Goal: Task Accomplishment & Management: Manage account settings

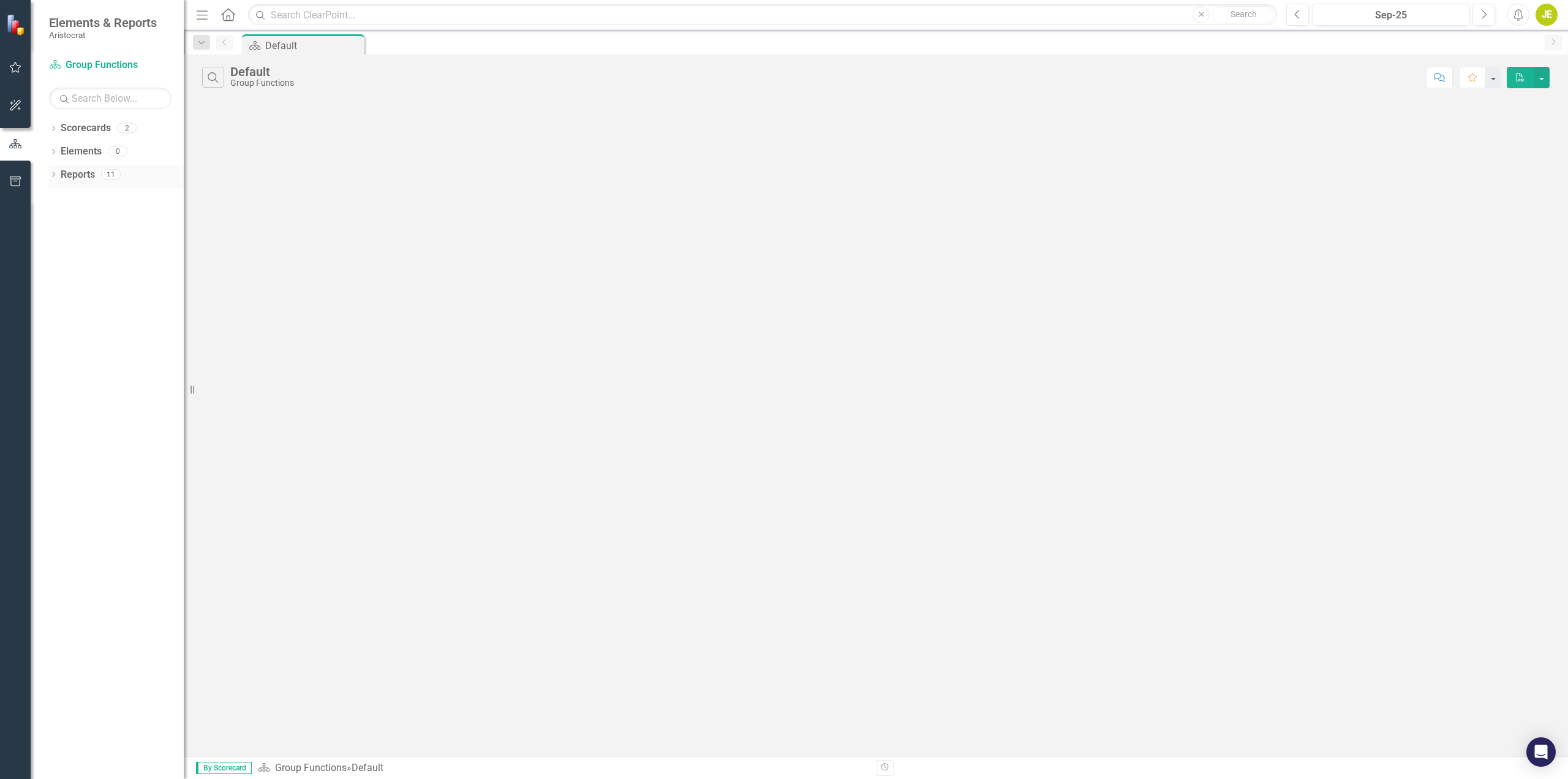
click at [54, 171] on div "Dropdown" at bounding box center [53, 176] width 8 height 10
click at [52, 152] on icon "Dropdown" at bounding box center [53, 153] width 8 height 7
drag, startPoint x: 57, startPoint y: 126, endPoint x: 62, endPoint y: 140, distance: 14.9
click at [57, 130] on icon "Dropdown" at bounding box center [53, 130] width 8 height 7
click at [57, 150] on icon "Dropdown" at bounding box center [59, 151] width 9 height 8
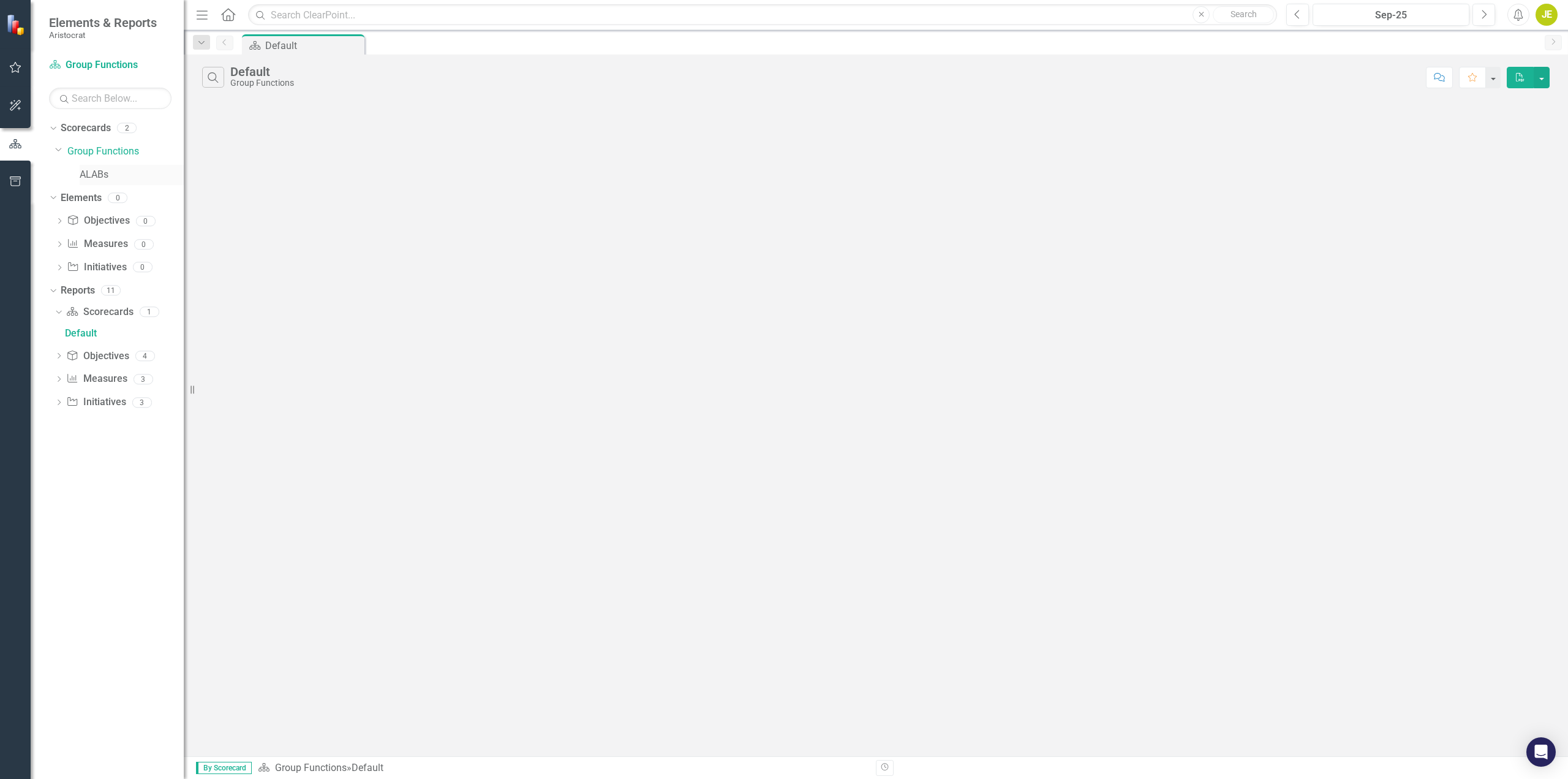
click at [91, 172] on link "ALABs" at bounding box center [131, 175] width 104 height 14
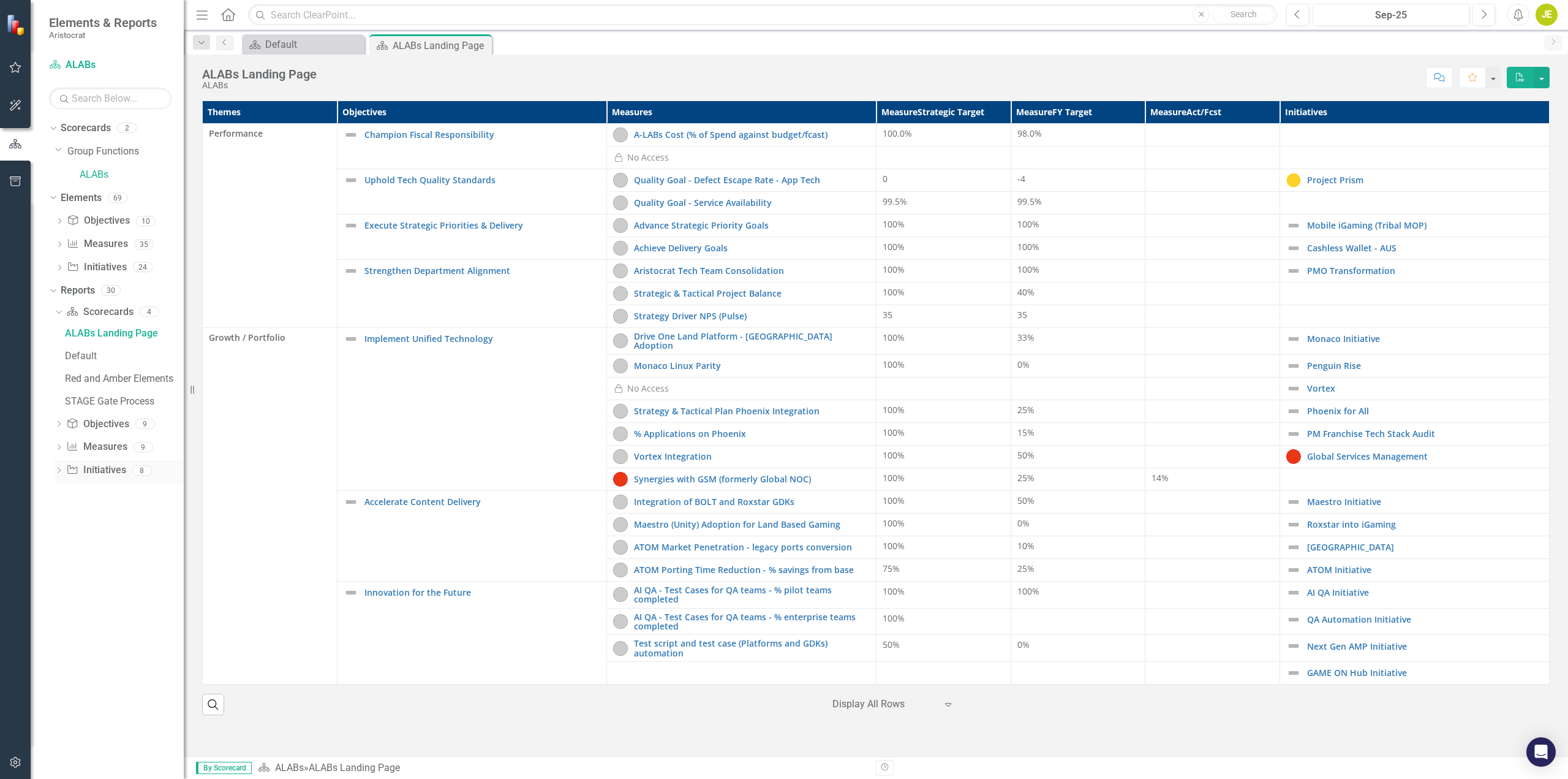
click at [57, 472] on icon "Dropdown" at bounding box center [58, 471] width 8 height 7
click at [95, 542] on div "Owner Report" at bounding box center [124, 538] width 119 height 11
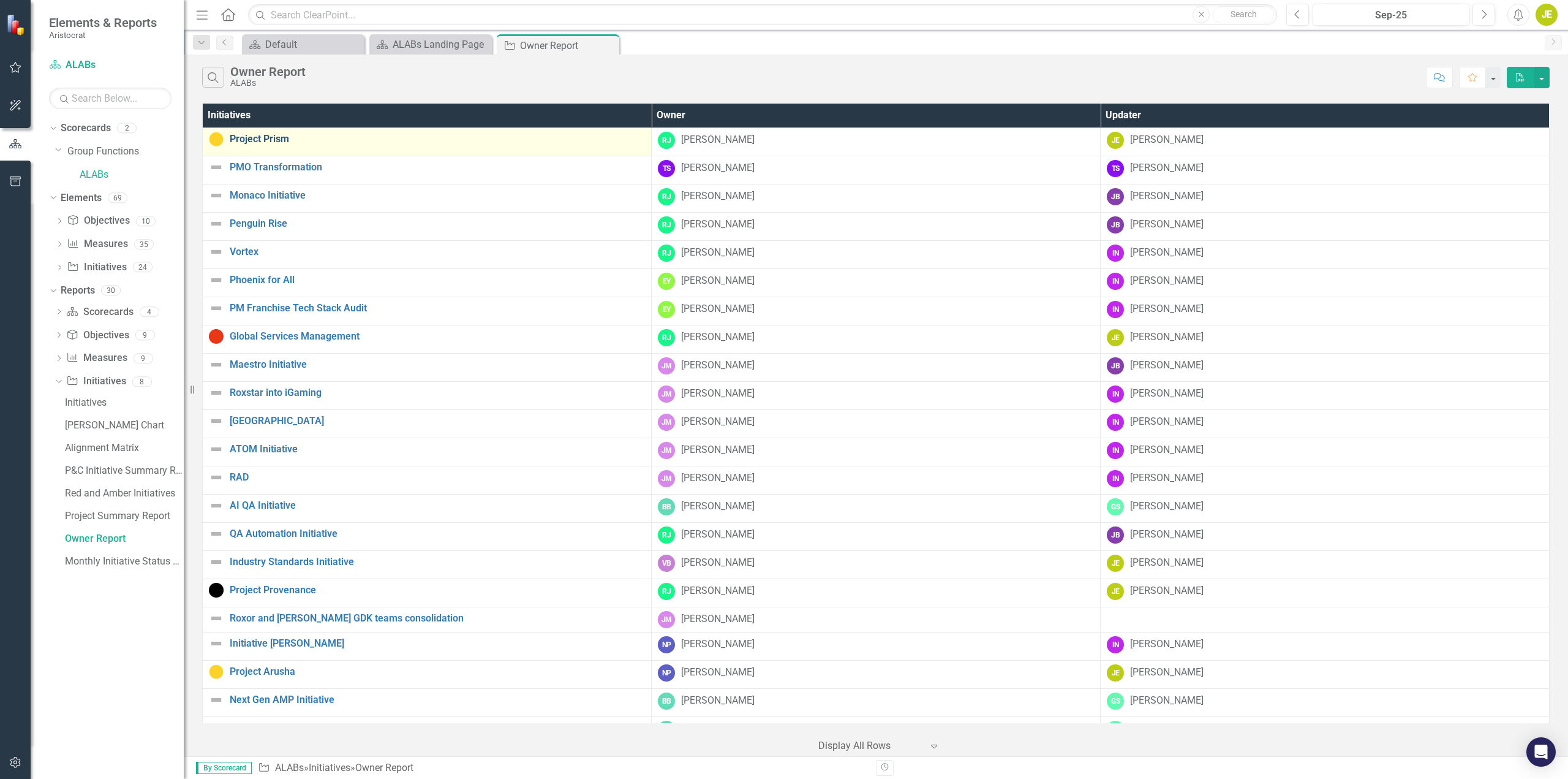
click at [269, 140] on link "Project Prism" at bounding box center [437, 139] width 415 height 11
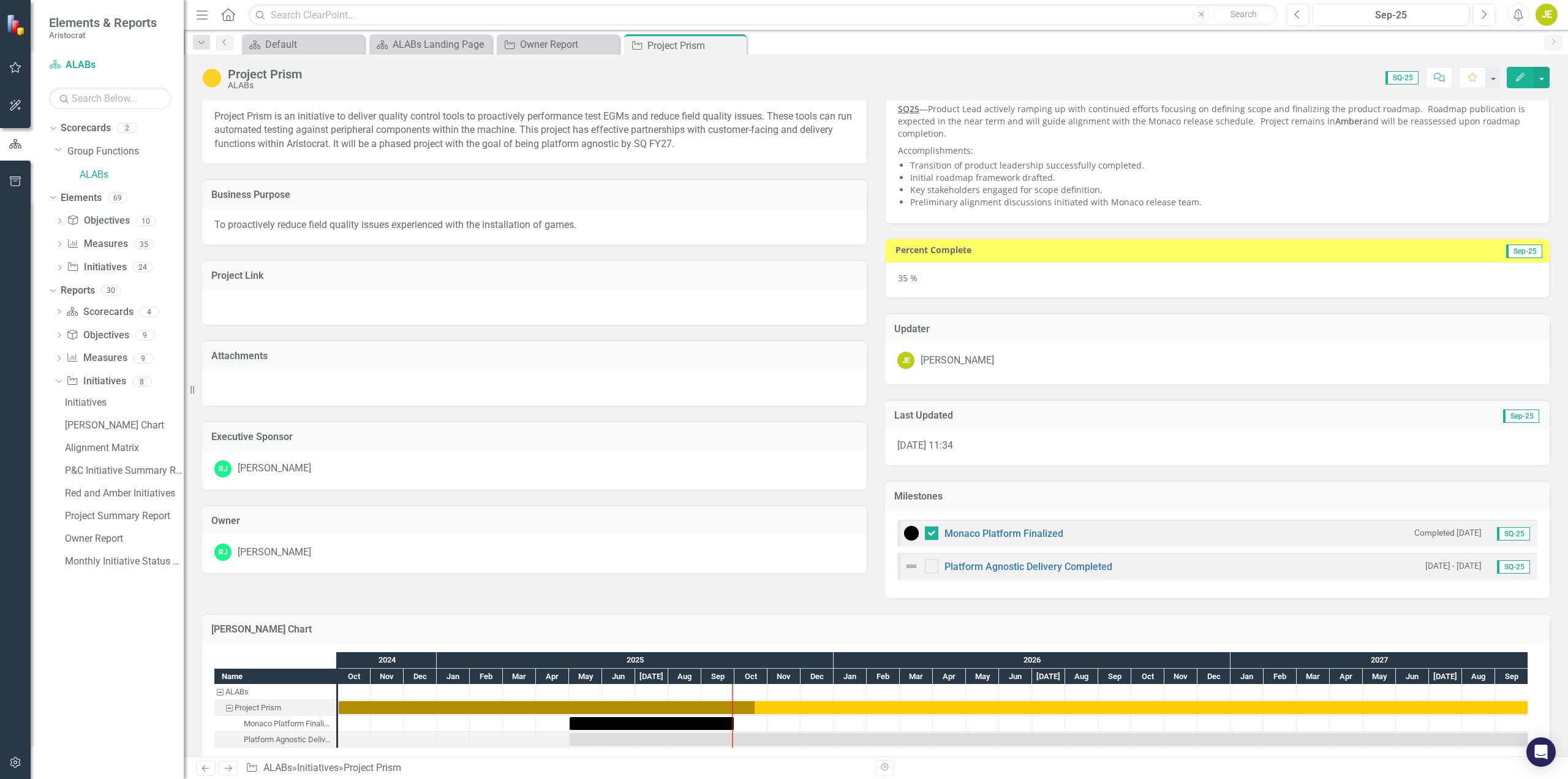
scroll to position [46, 0]
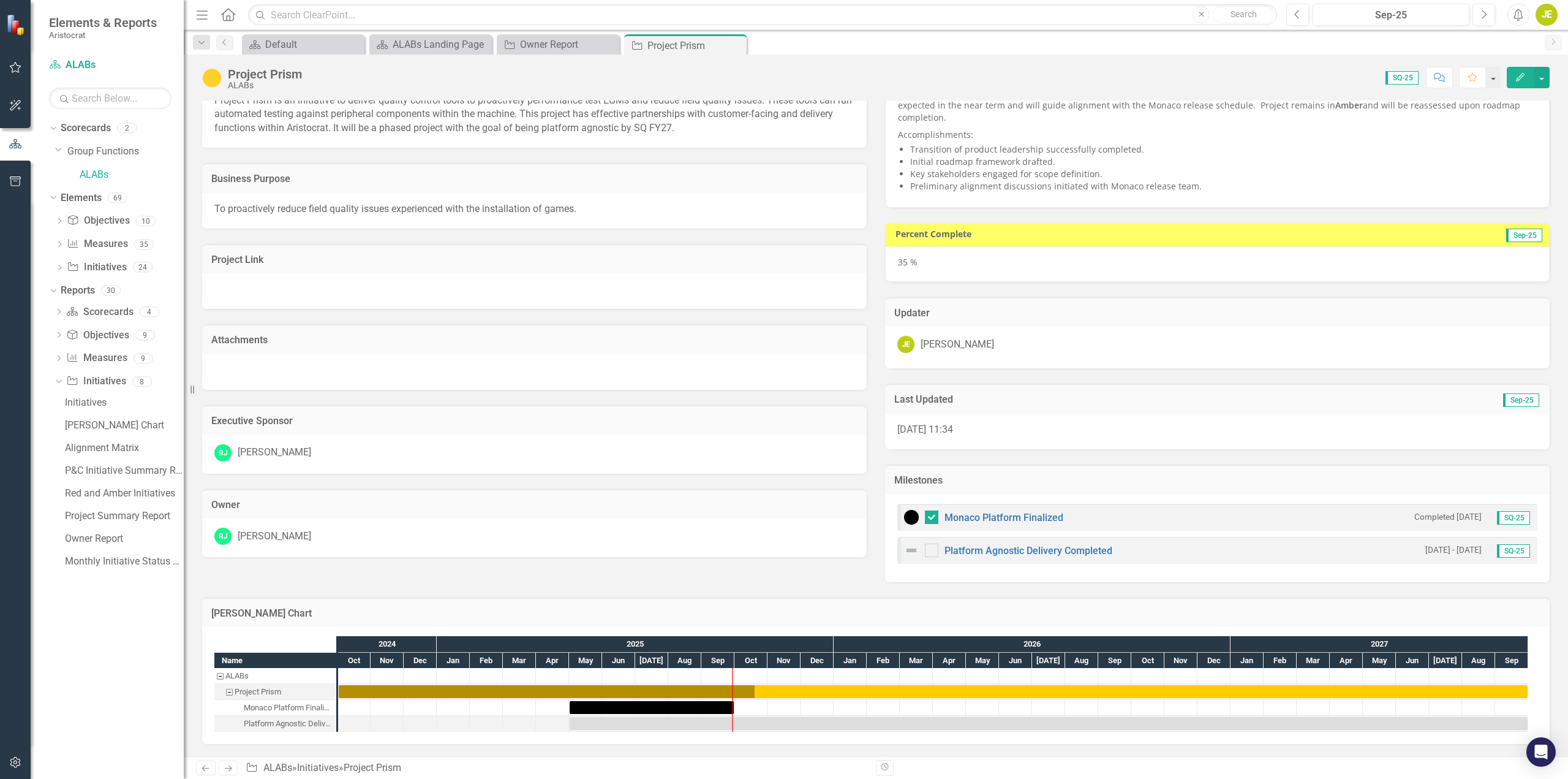
click at [904, 549] on img at bounding box center [911, 550] width 15 height 15
click at [909, 550] on img at bounding box center [911, 550] width 15 height 15
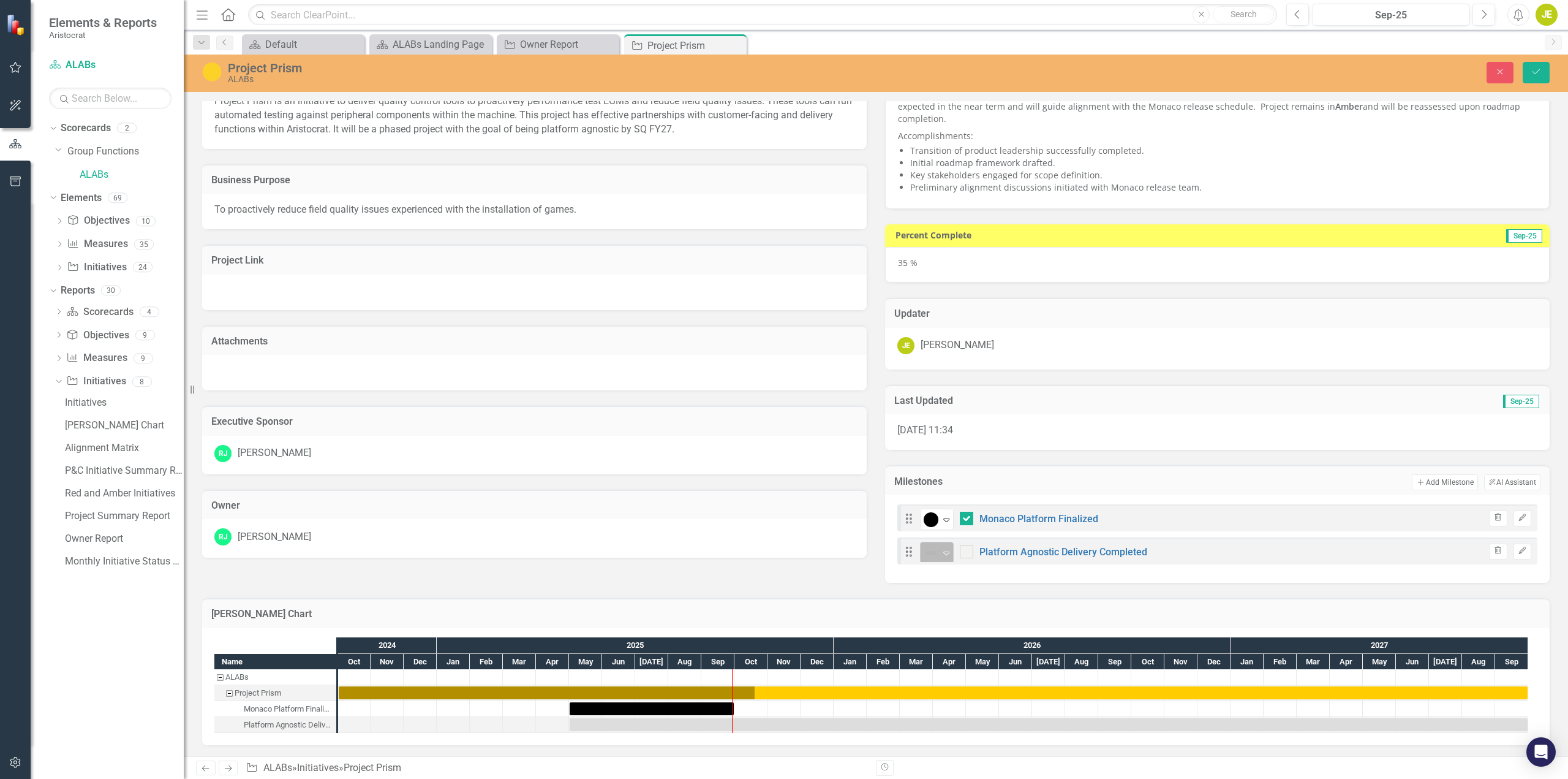
click at [941, 554] on icon "Expand" at bounding box center [946, 552] width 12 height 10
click at [950, 616] on div "At Risk" at bounding box center [963, 616] width 30 height 14
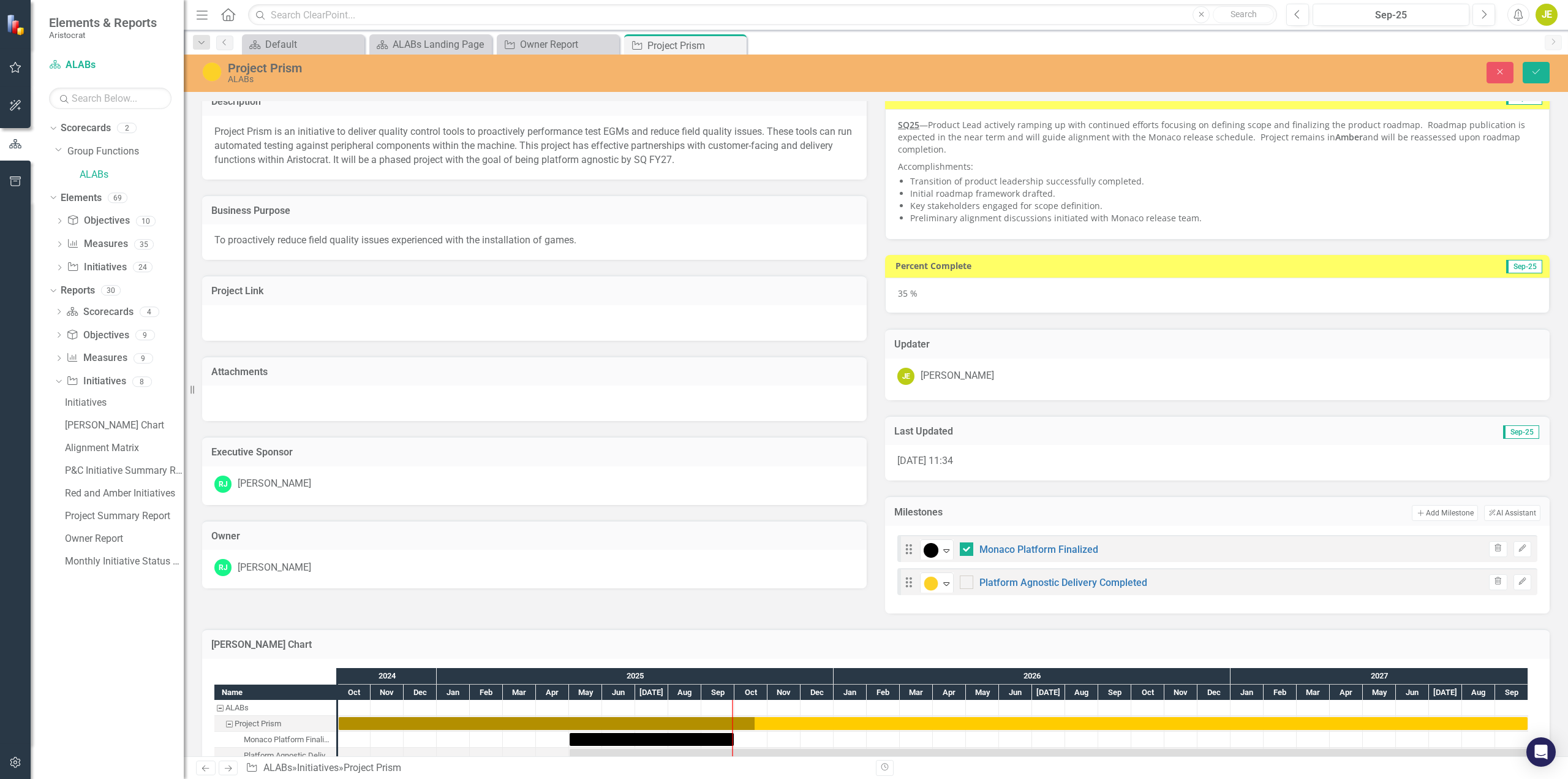
scroll to position [0, 0]
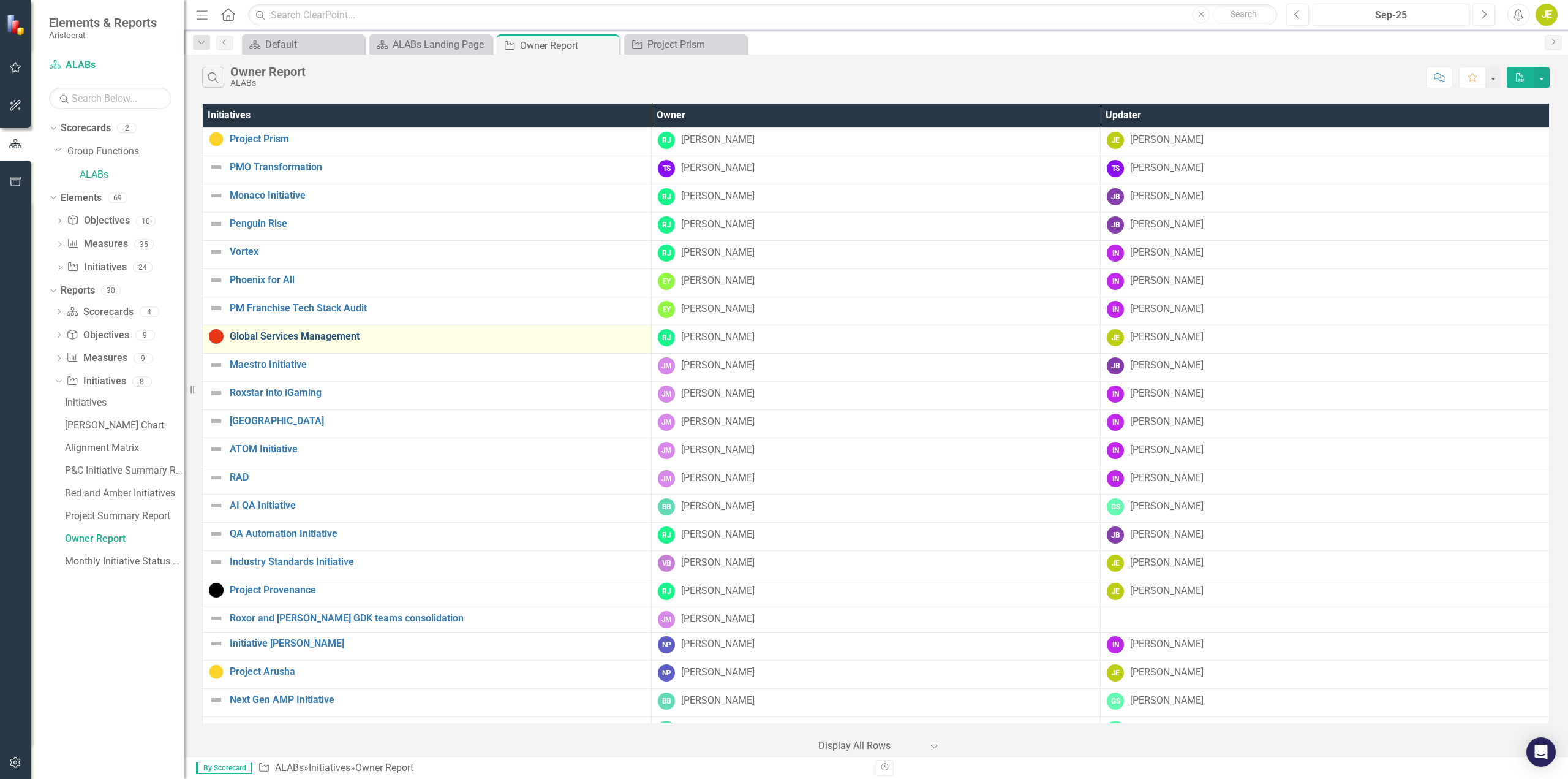
click at [331, 339] on link "Global Services Management" at bounding box center [437, 336] width 415 height 11
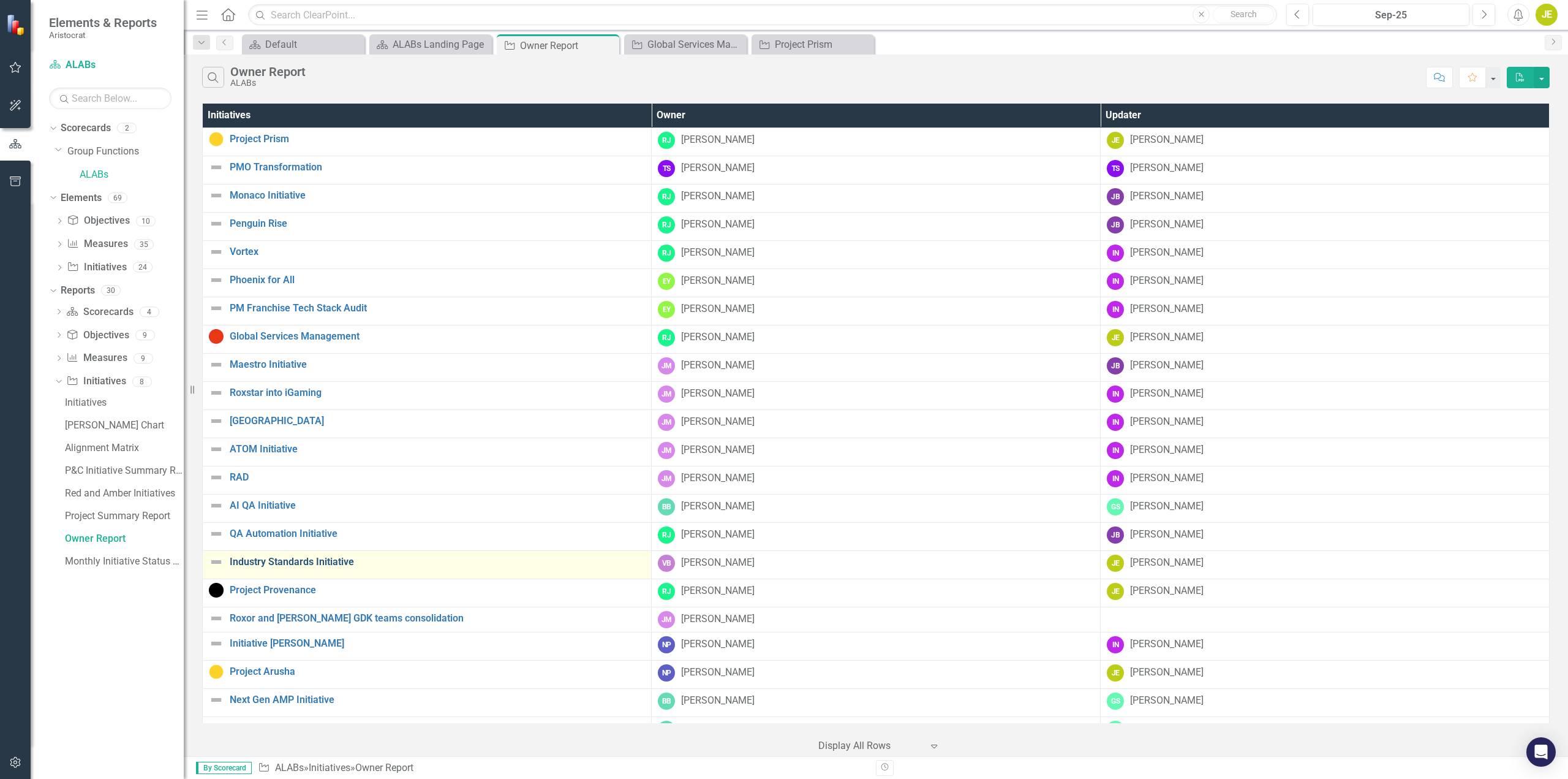
click at [332, 564] on link "Industry Standards Initiative" at bounding box center [437, 562] width 415 height 11
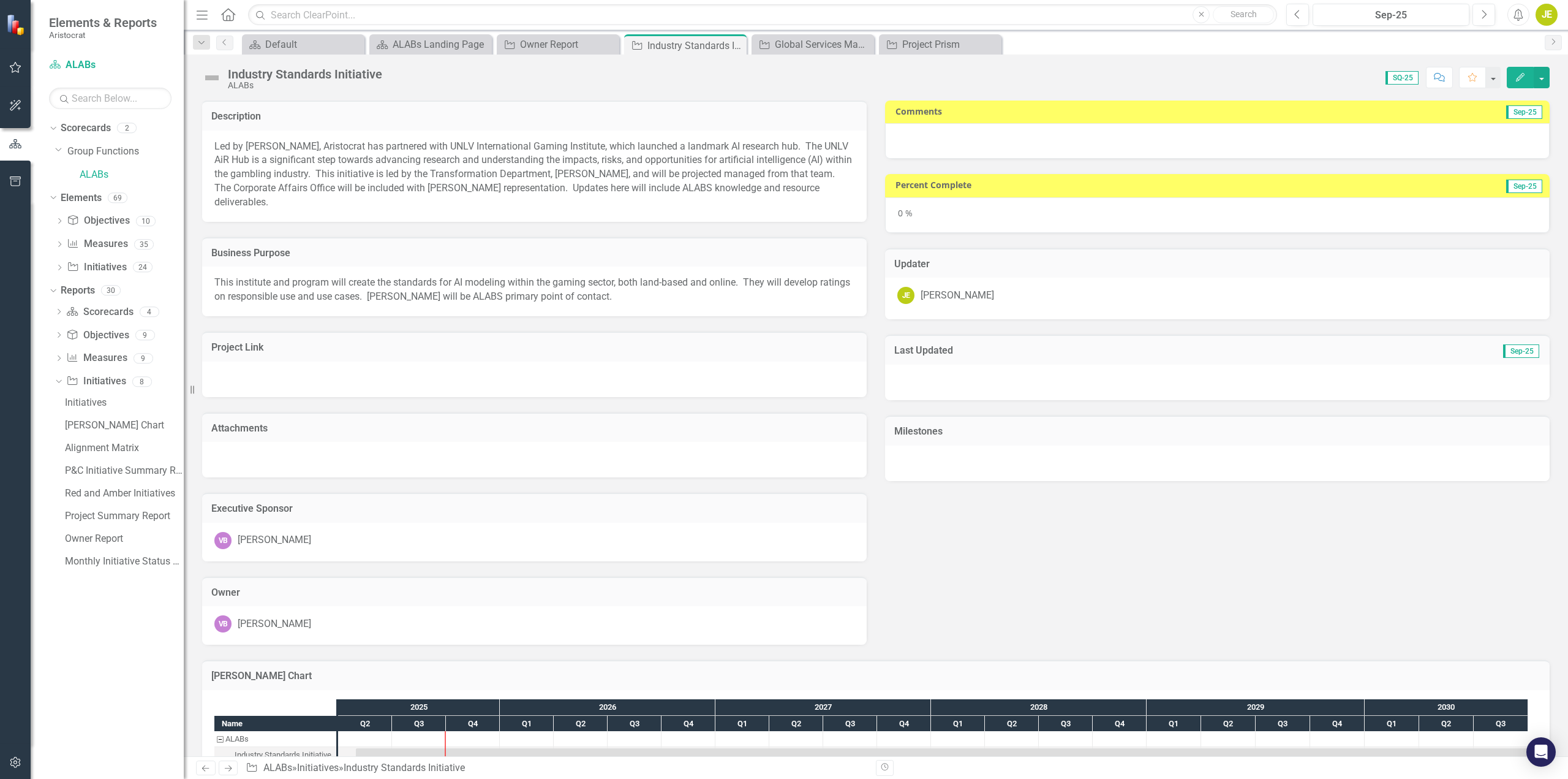
click at [1480, 146] on div at bounding box center [1218, 141] width 665 height 36
click at [1344, 137] on div at bounding box center [1218, 141] width 665 height 36
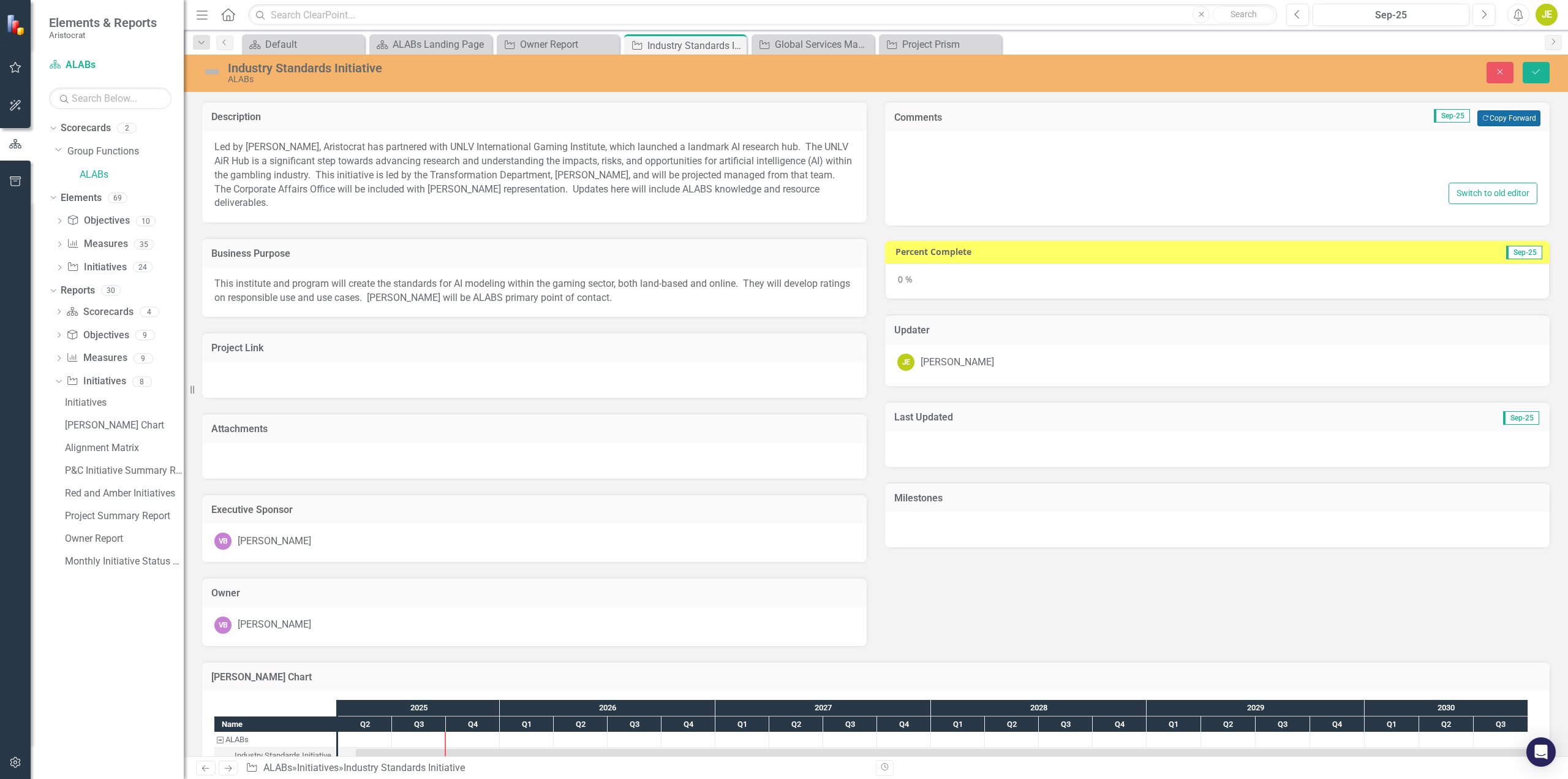
click at [1495, 120] on button "Copy Forward Copy Forward" at bounding box center [1509, 118] width 63 height 16
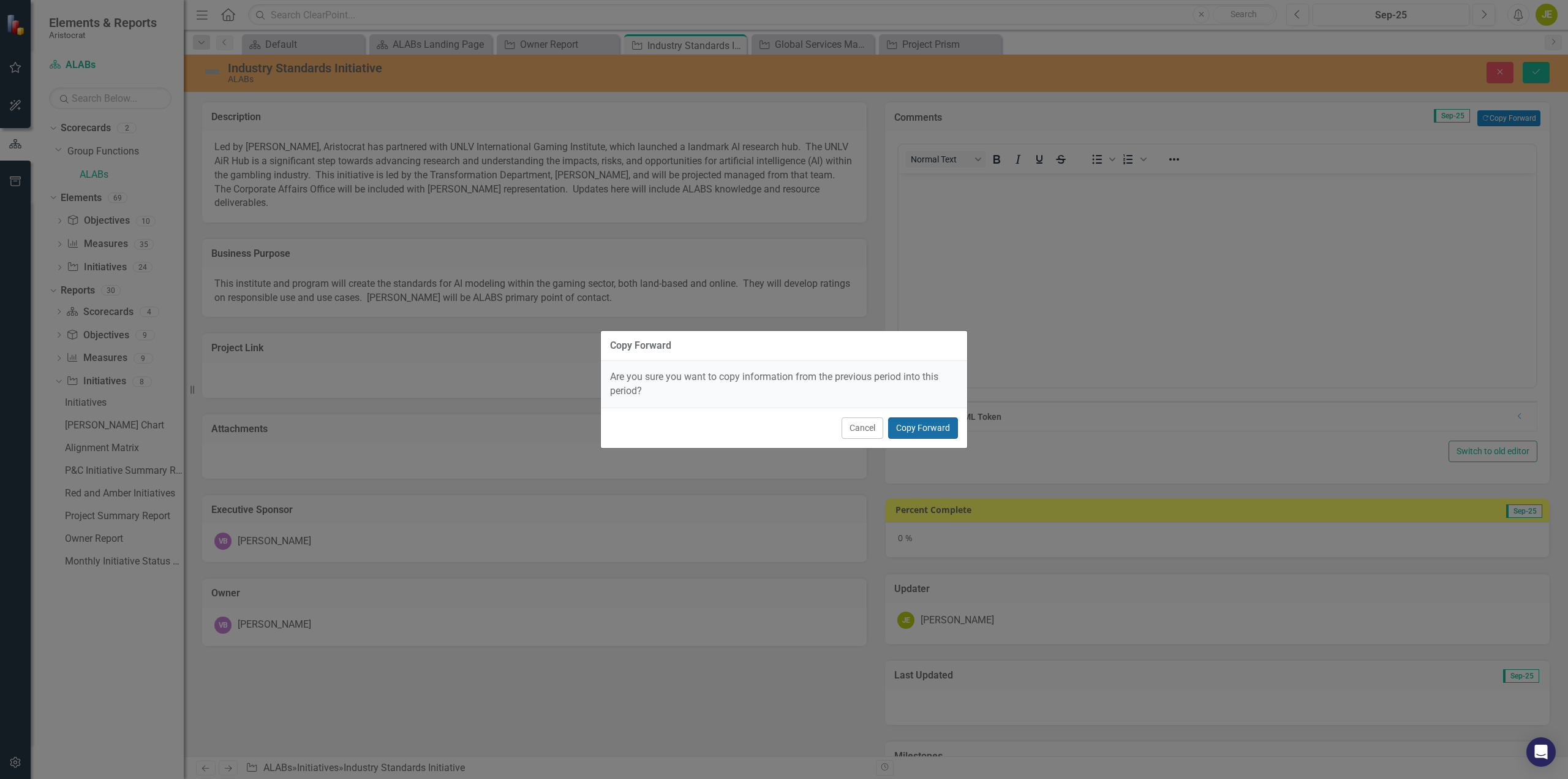
click at [936, 430] on button "Copy Forward" at bounding box center [923, 428] width 70 height 22
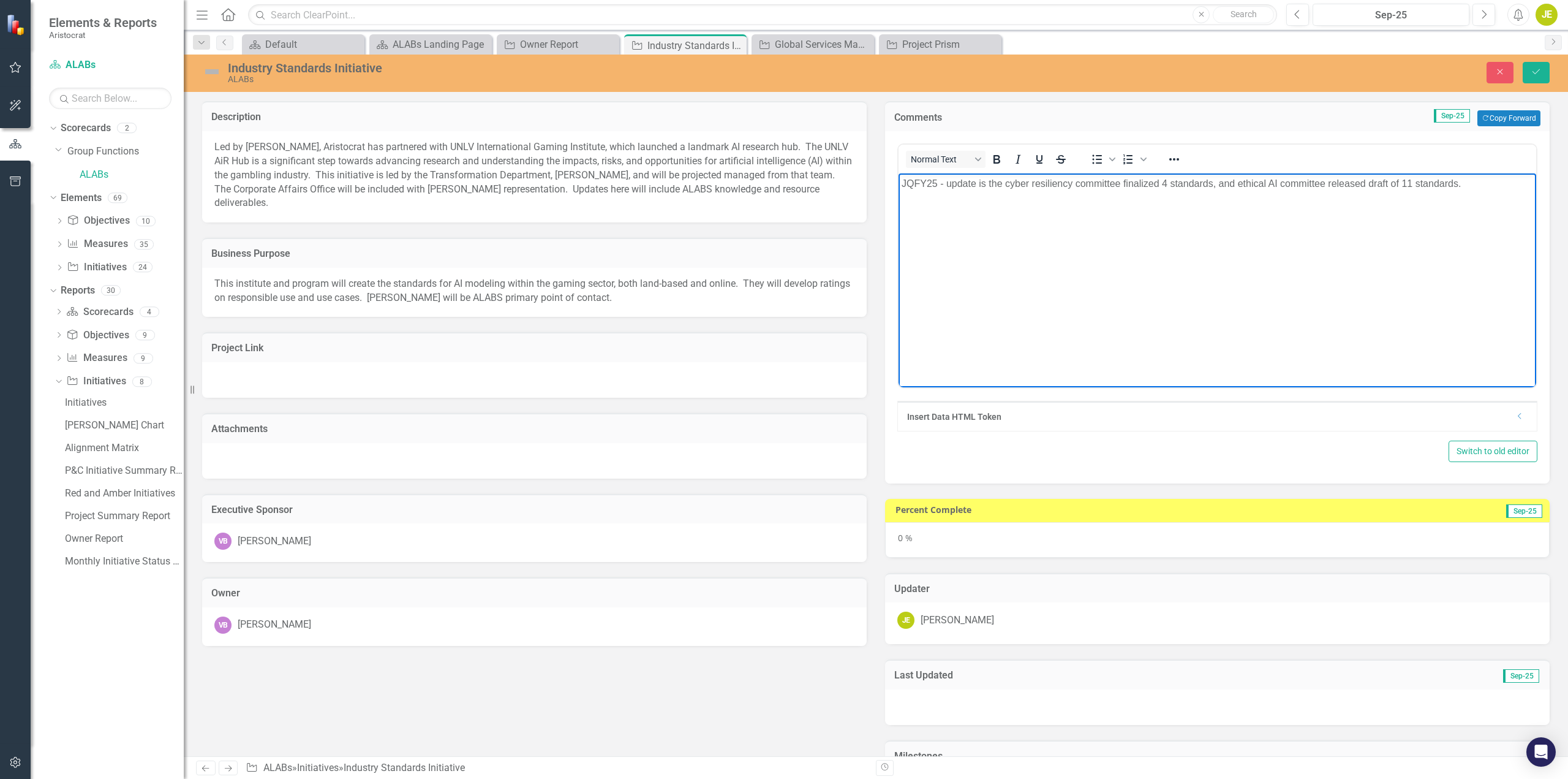
click at [909, 178] on p "JQFY25 - update is the cyber resiliency committee finalized 4 standards, and et…" at bounding box center [1218, 183] width 632 height 15
click at [1145, 211] on body "SQ25 - update is the cyber resiliency committee finalized 4 standards, and ethi…" at bounding box center [1217, 266] width 638 height 184
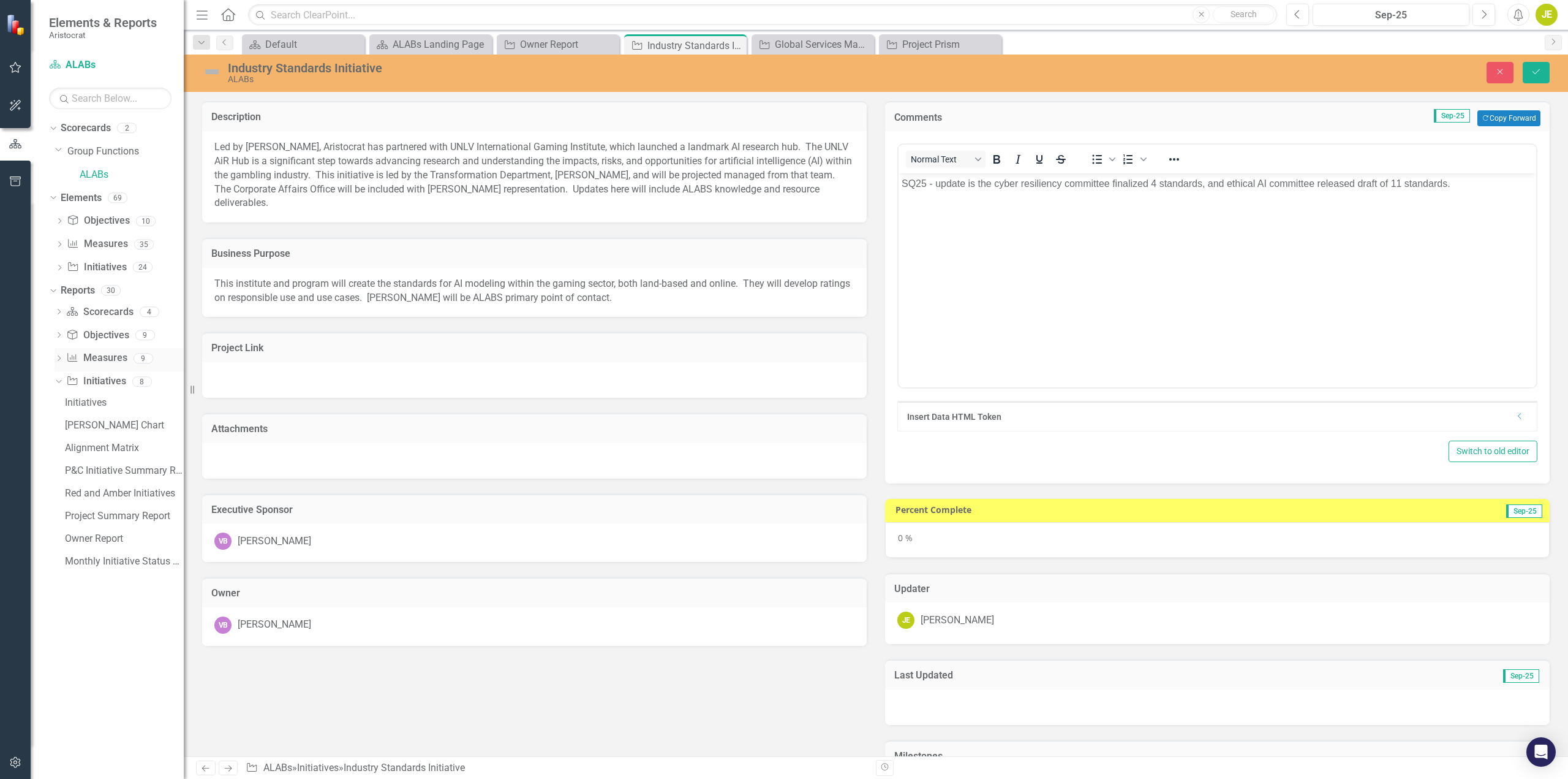
click at [57, 359] on icon "Dropdown" at bounding box center [58, 359] width 8 height 7
click at [93, 534] on div "Owner Report" at bounding box center [124, 538] width 119 height 11
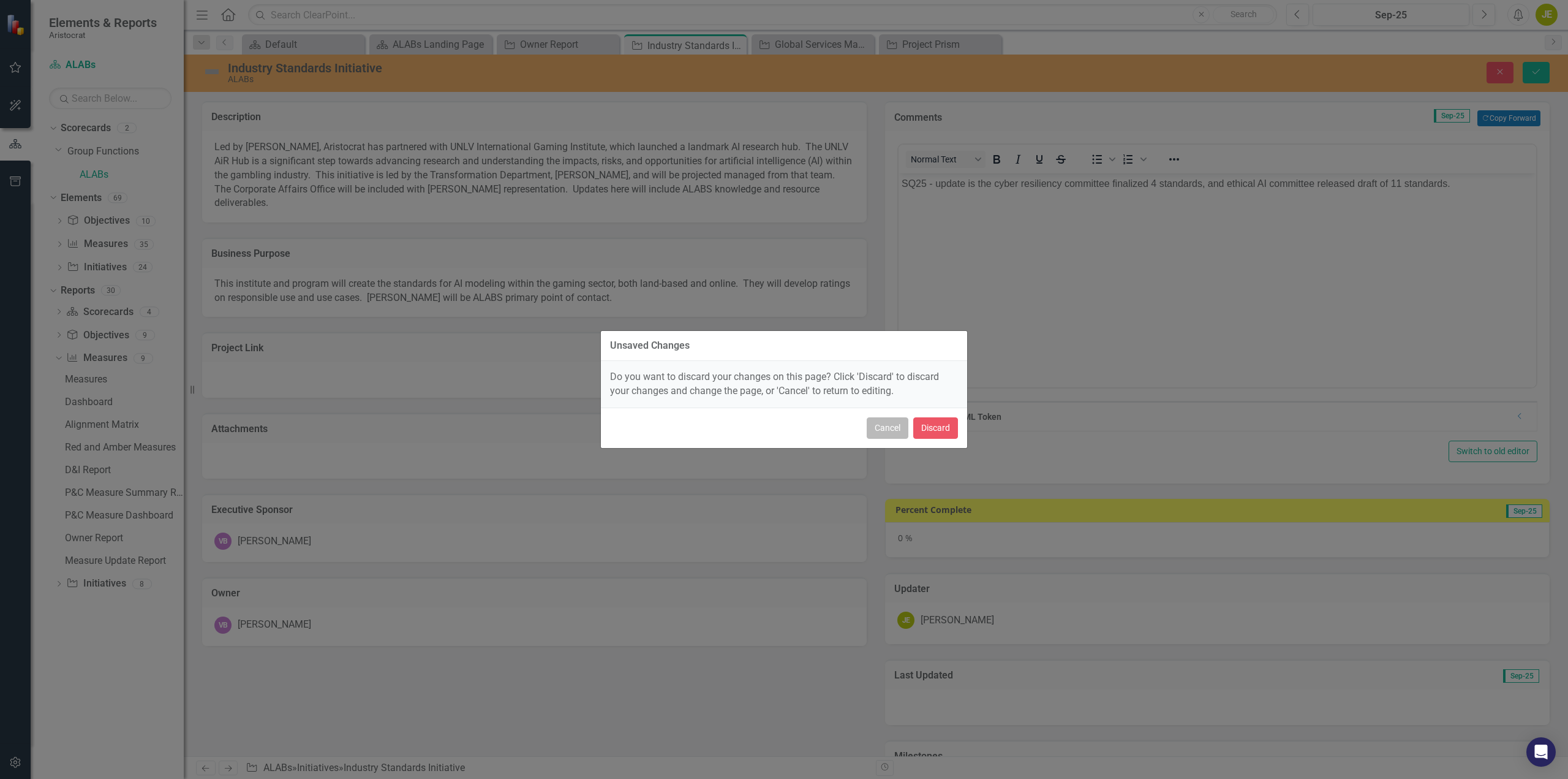
click at [893, 430] on button "Cancel" at bounding box center [887, 428] width 41 height 22
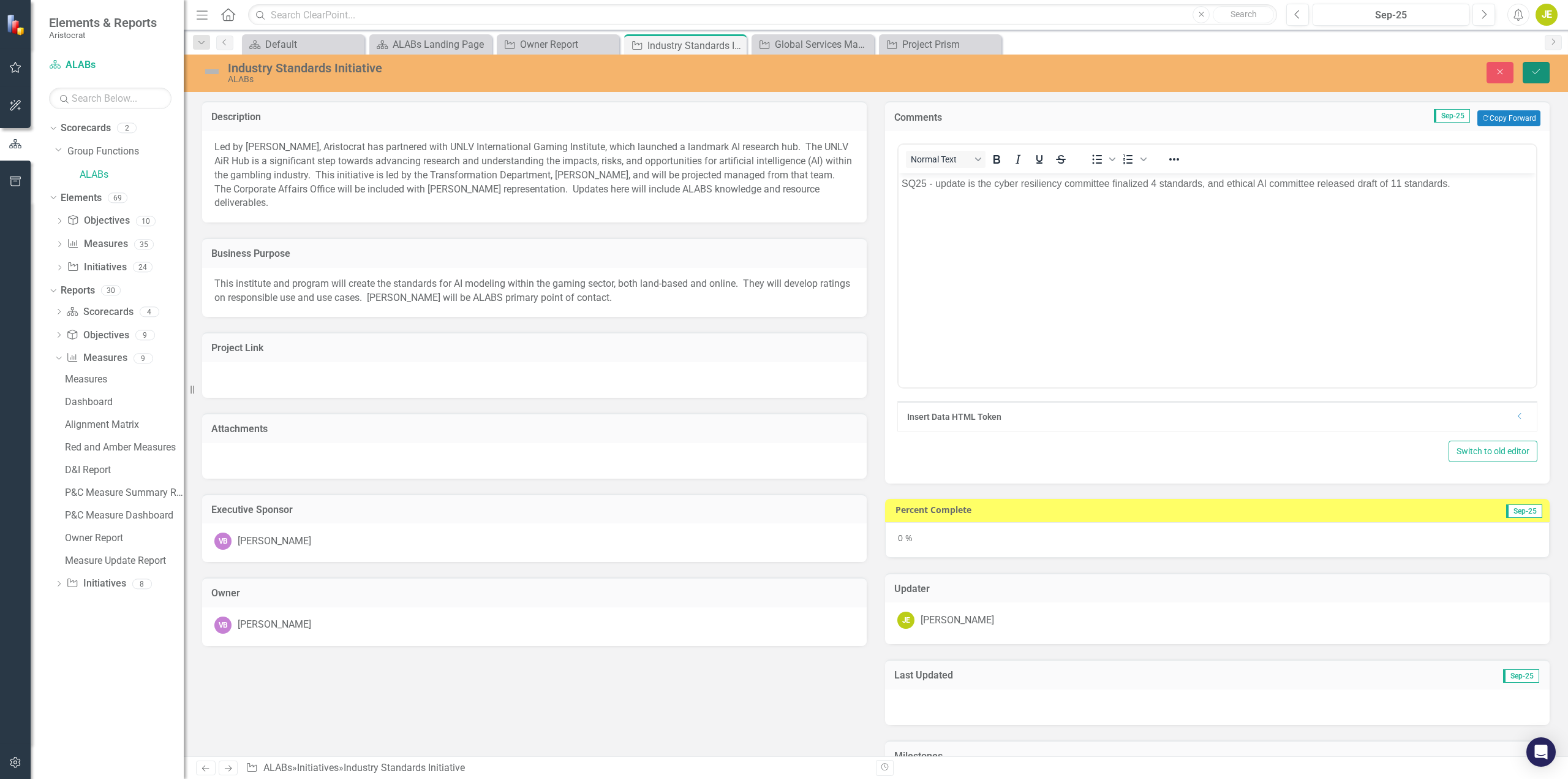
click at [1534, 65] on button "Save" at bounding box center [1536, 73] width 27 height 22
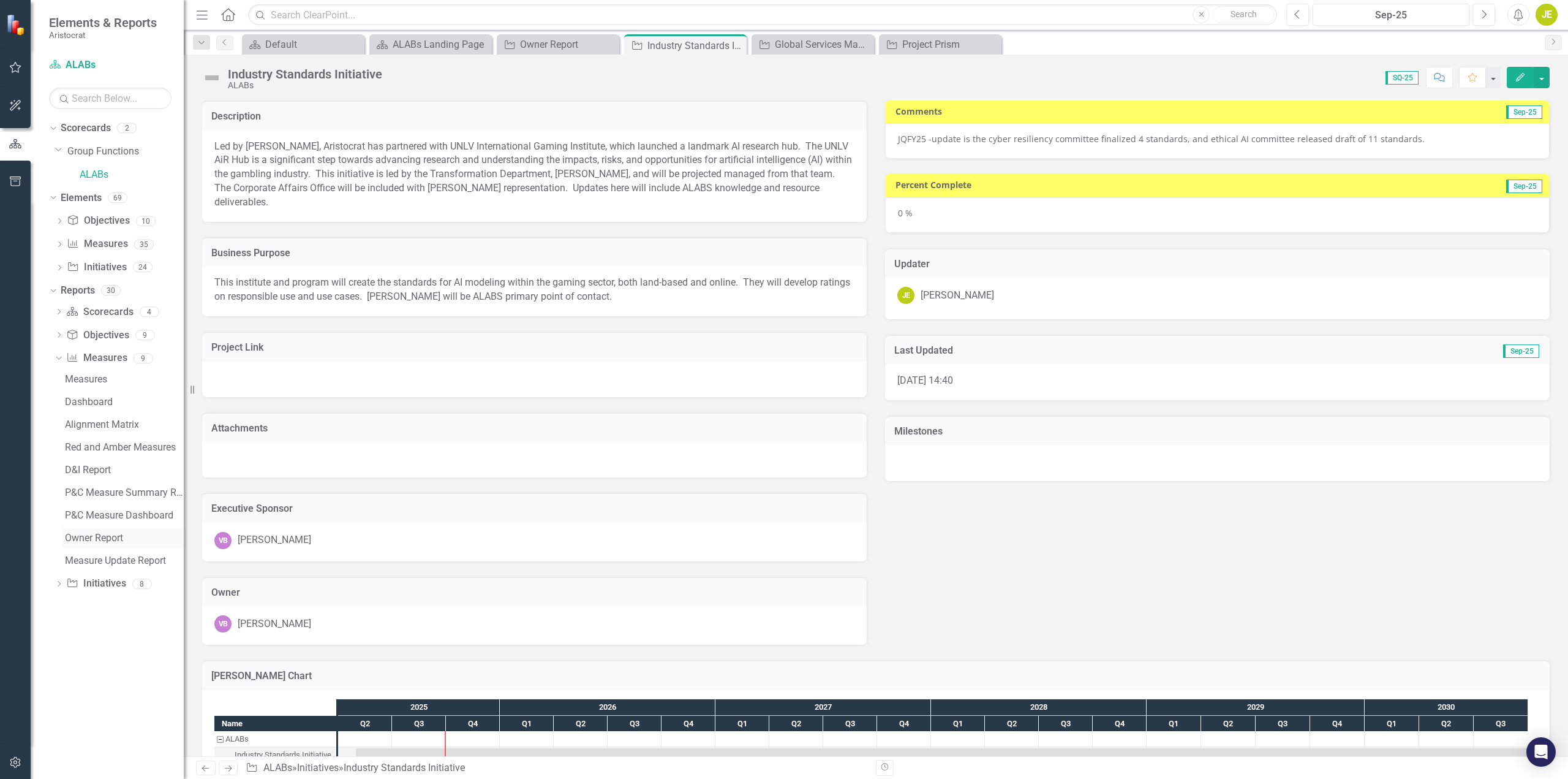
click at [114, 536] on div "Owner Report" at bounding box center [124, 538] width 119 height 11
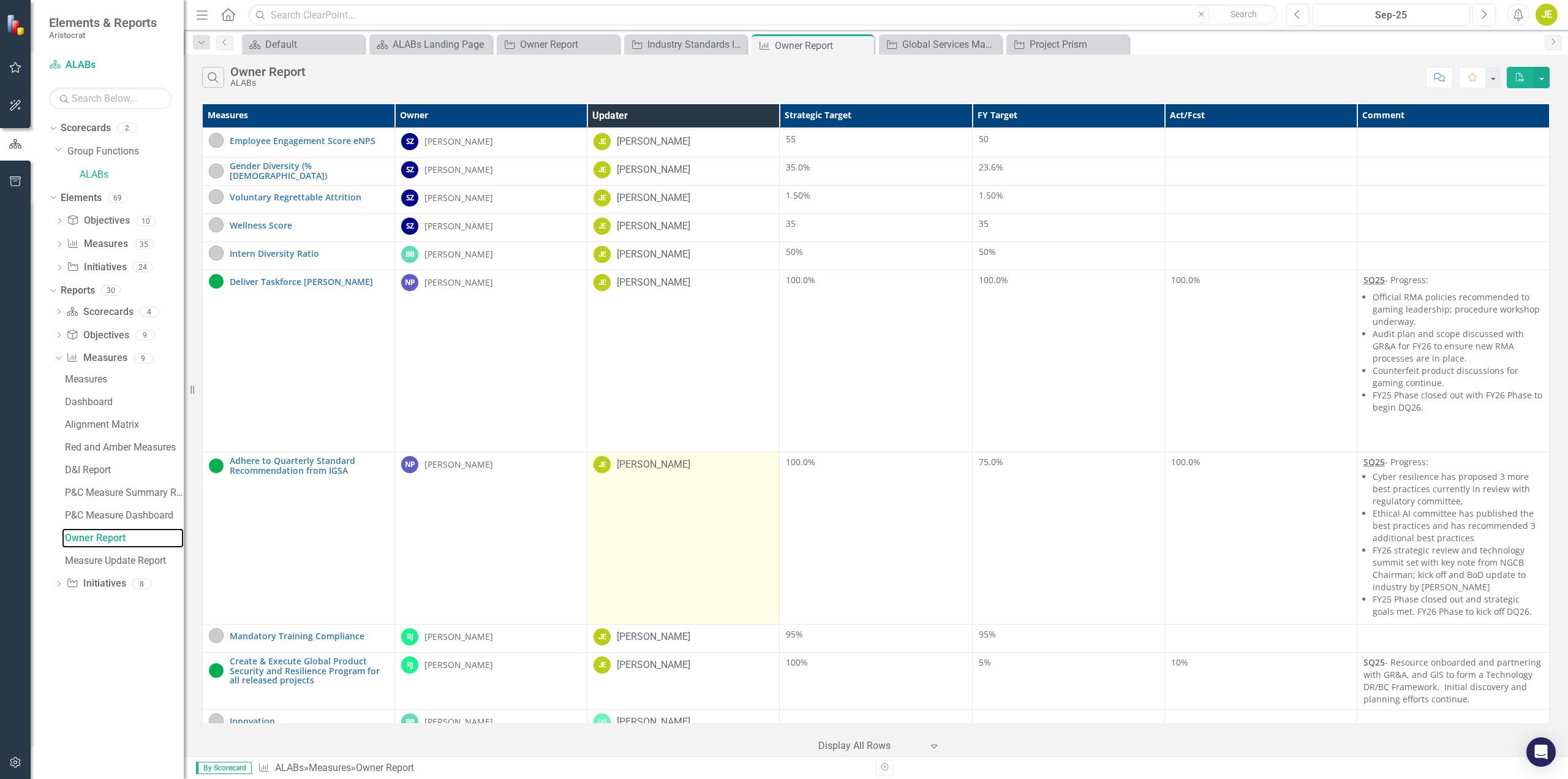
scroll to position [766, 0]
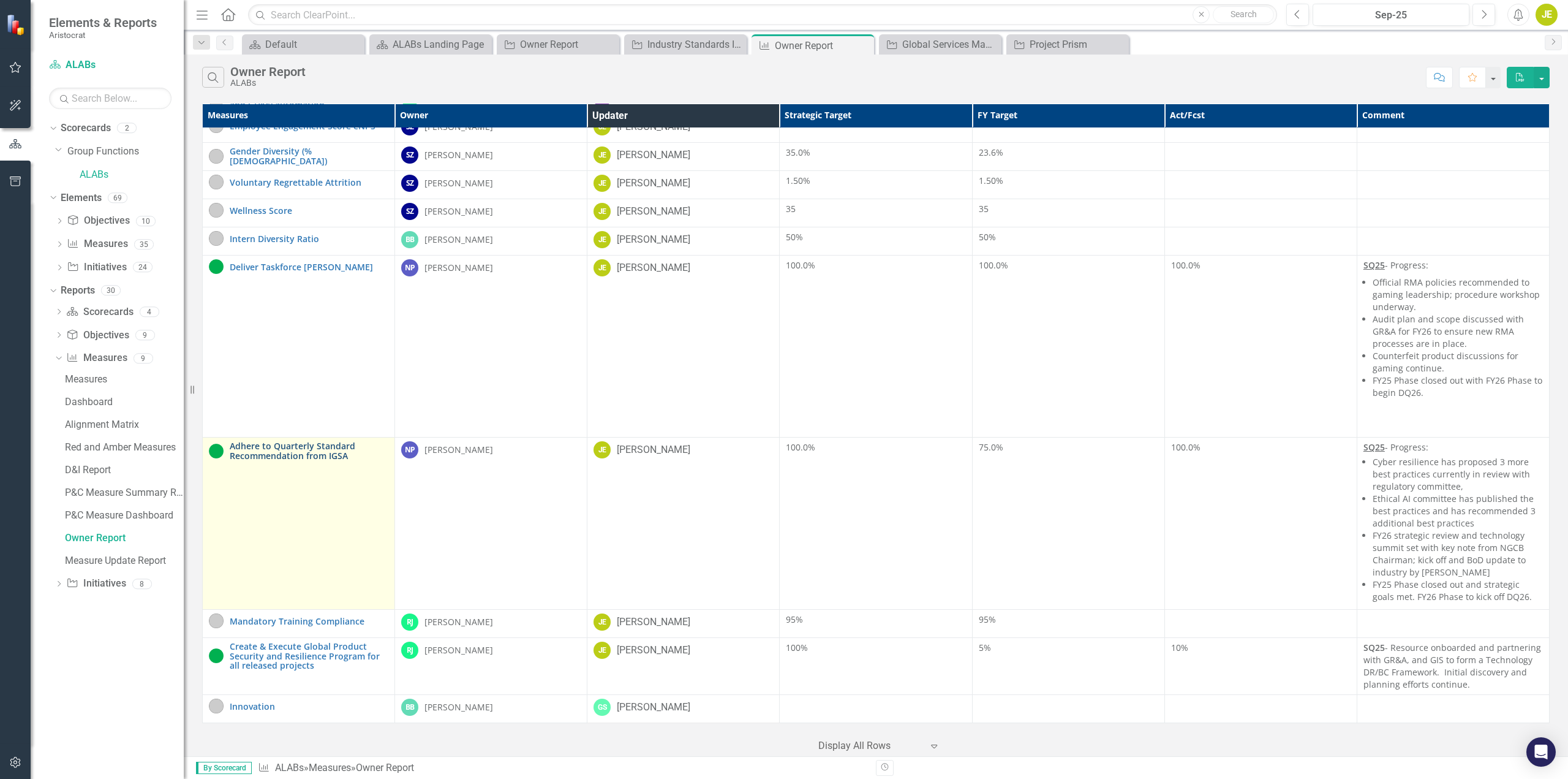
click at [292, 452] on link "Adhere to Quarterly Standard Recommendation from IGSA" at bounding box center [309, 451] width 159 height 19
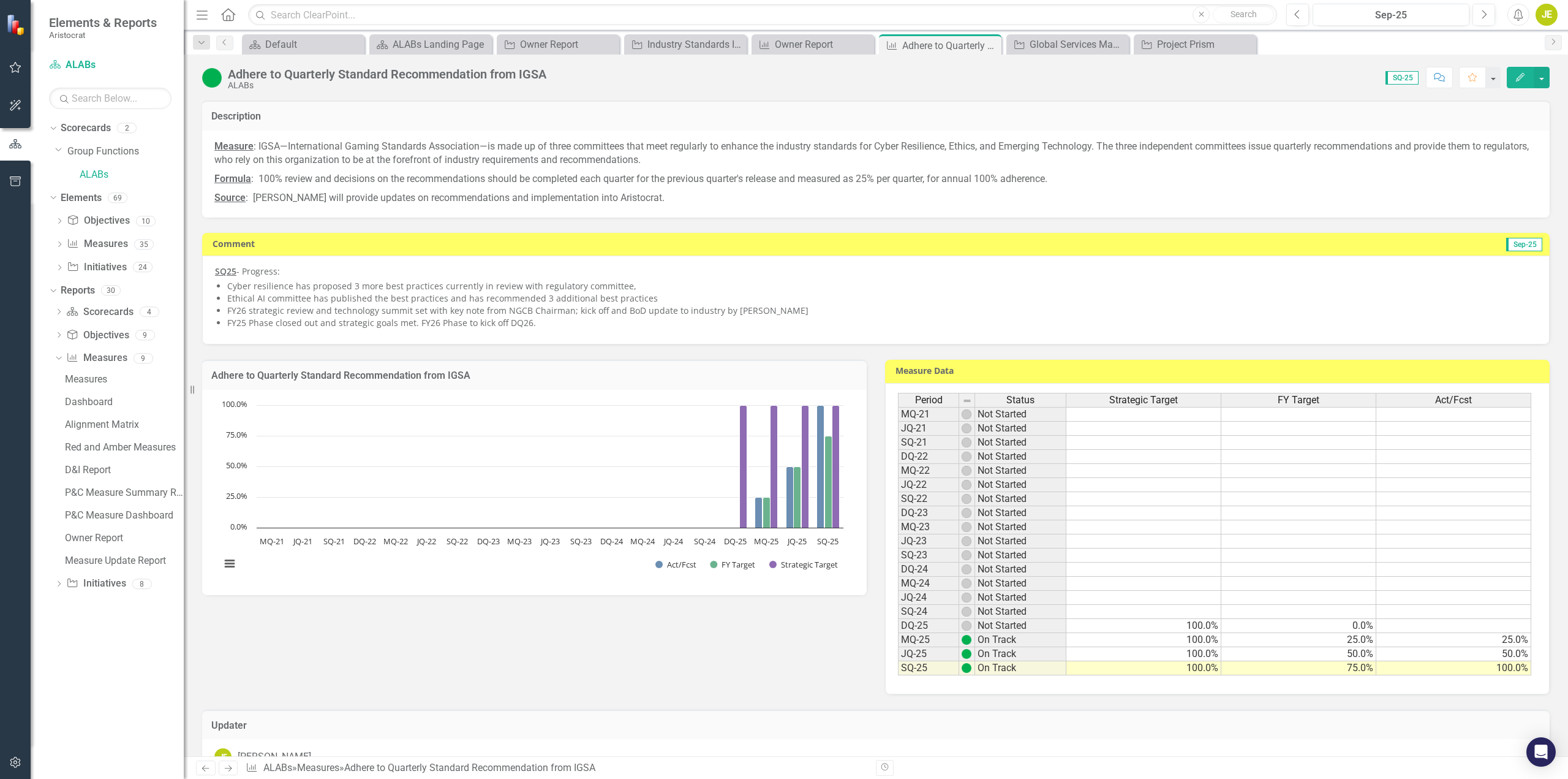
drag, startPoint x: 543, startPoint y: 322, endPoint x: 398, endPoint y: 298, distance: 147.0
click at [398, 298] on ul "Cyber resilience has proposed 3 more best practices currently in review with re…" at bounding box center [882, 305] width 1310 height 49
click at [535, 326] on li "FY25 Phase closed out and strategic goals met. FY26 Phase to kick off DQ26." at bounding box center [882, 322] width 1310 height 12
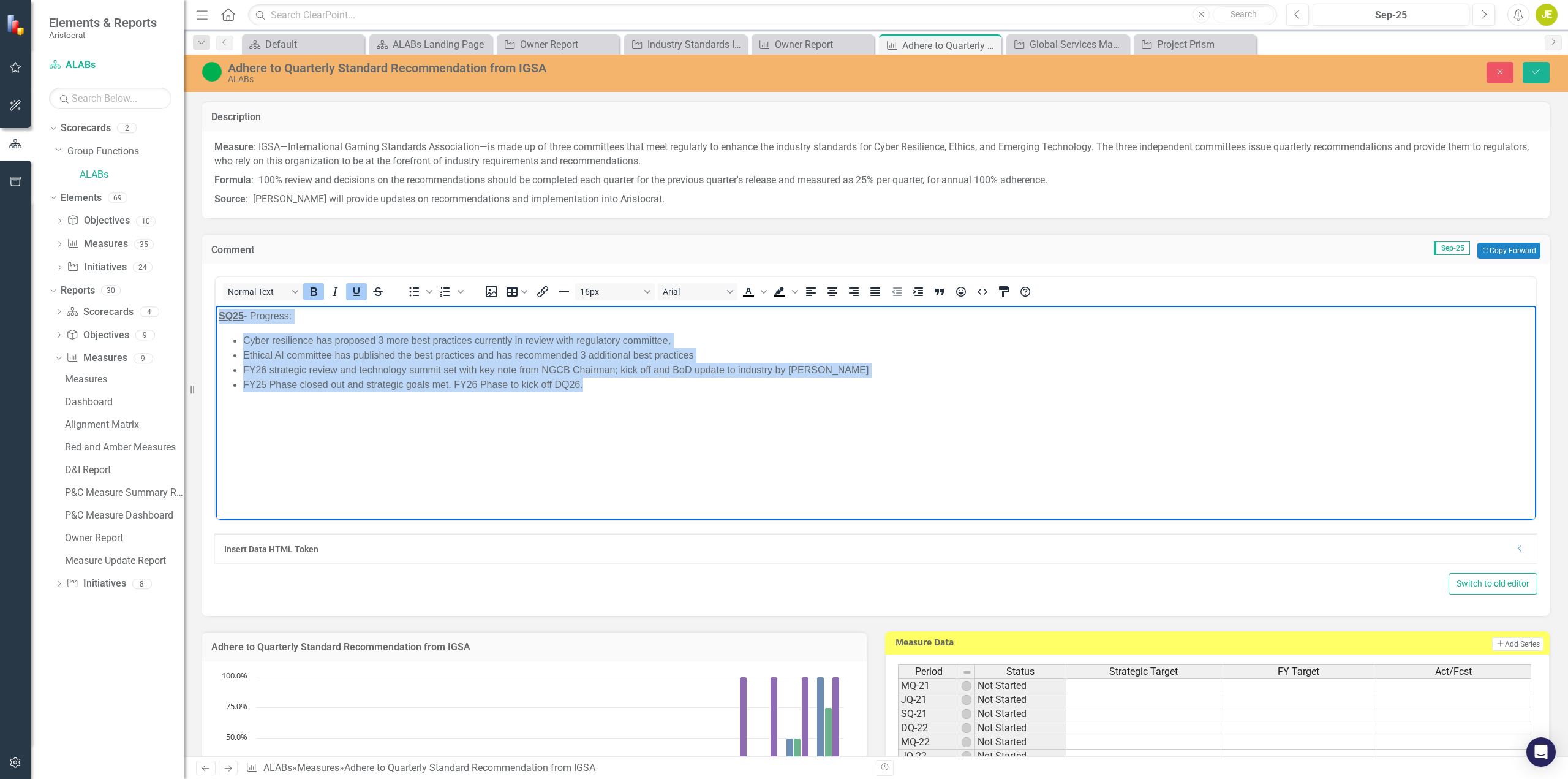
drag, startPoint x: 588, startPoint y: 384, endPoint x: 156, endPoint y: 302, distance: 439.7
click at [216, 306] on html "SQ25 - Progress: Cyber resilience has proposed 3 more best practices currently …" at bounding box center [876, 398] width 1321 height 184
copy body "SQ25 - Progress: Cyber resilience has proposed 3 more best practices currently …"
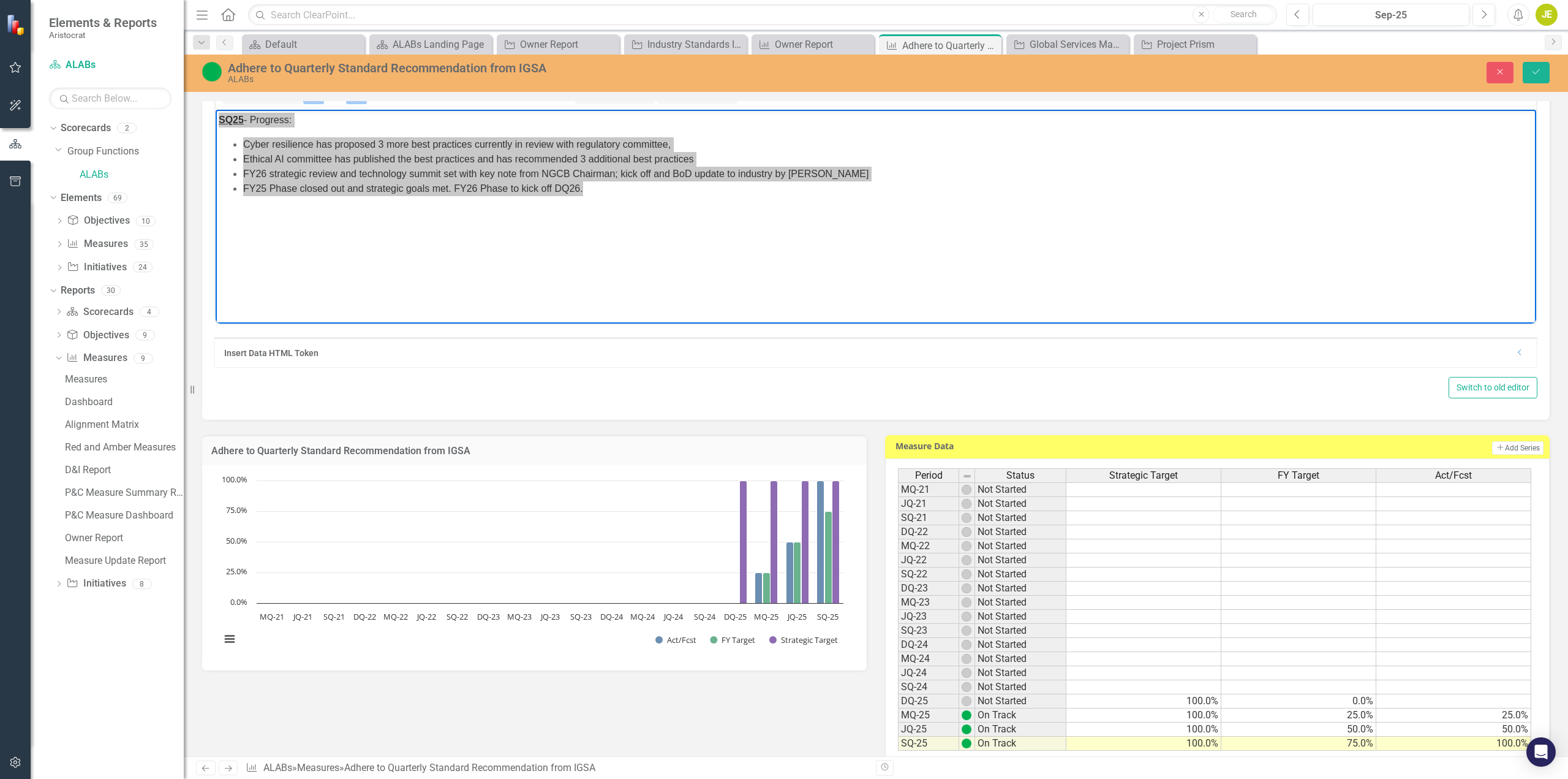
scroll to position [245, 0]
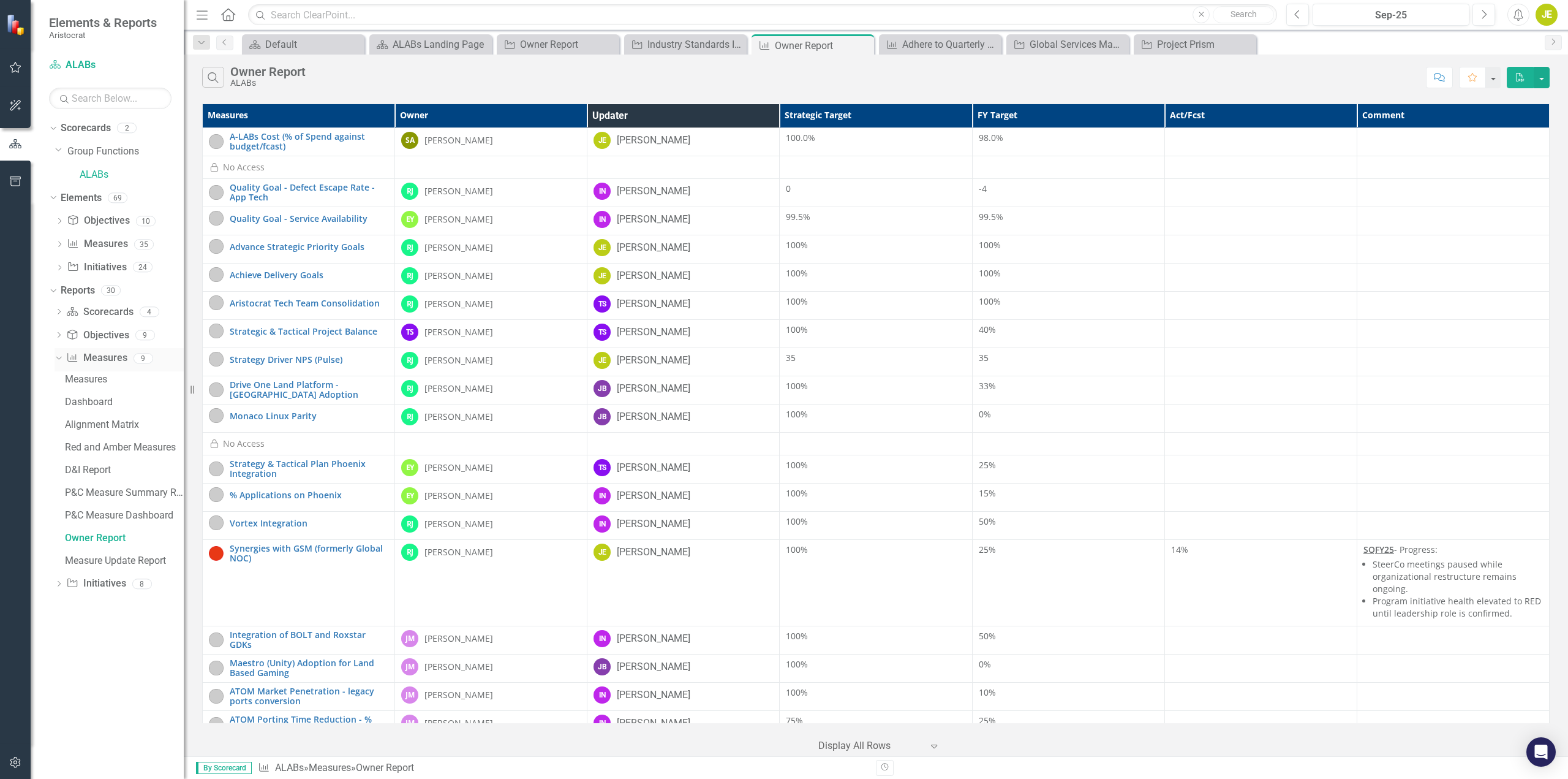
click at [57, 359] on icon "Dropdown" at bounding box center [57, 358] width 7 height 8
click at [63, 378] on div "Dropdown" at bounding box center [58, 383] width 8 height 10
click at [89, 537] on div "Owner Report" at bounding box center [124, 538] width 119 height 11
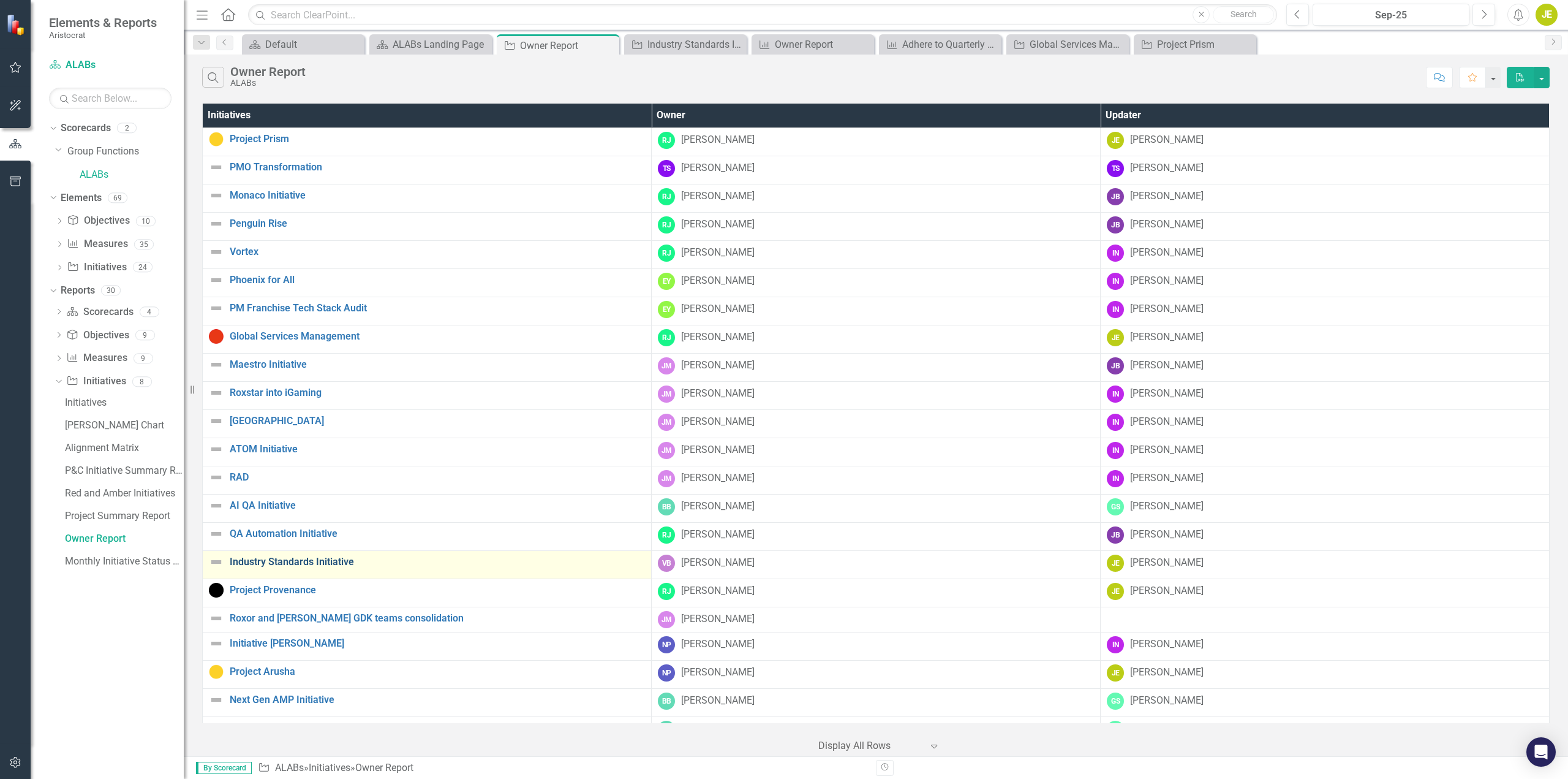
click at [317, 560] on link "Industry Standards Initiative" at bounding box center [437, 562] width 415 height 11
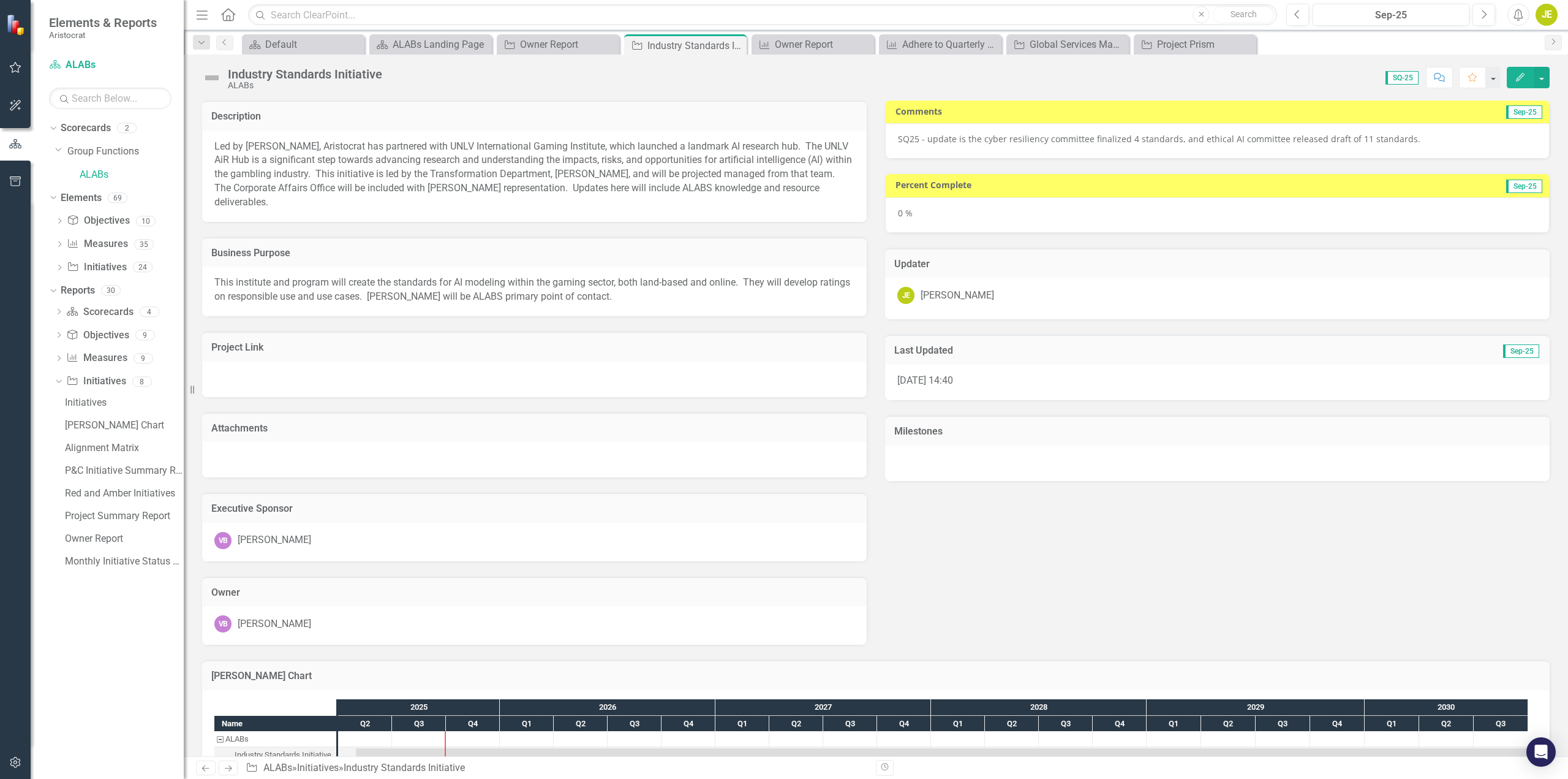
click at [1016, 147] on div "SQ25 - update is the cyber resiliency committee finalized 4 standards, and ethi…" at bounding box center [1218, 141] width 665 height 36
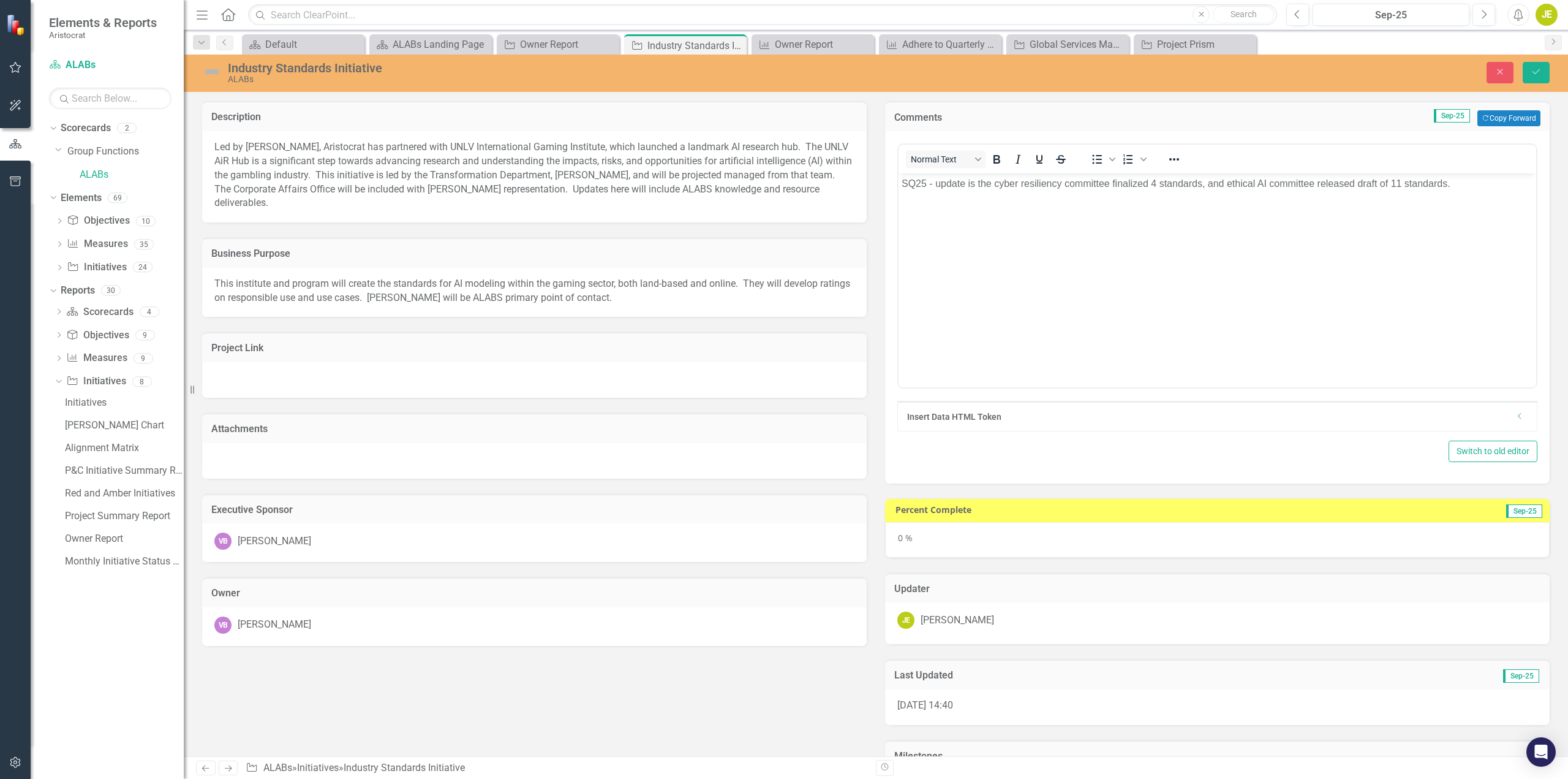
click at [955, 209] on body "SQ25 - update is the cyber resiliency committee finalized 4 standards, and ethi…" at bounding box center [1217, 266] width 638 height 184
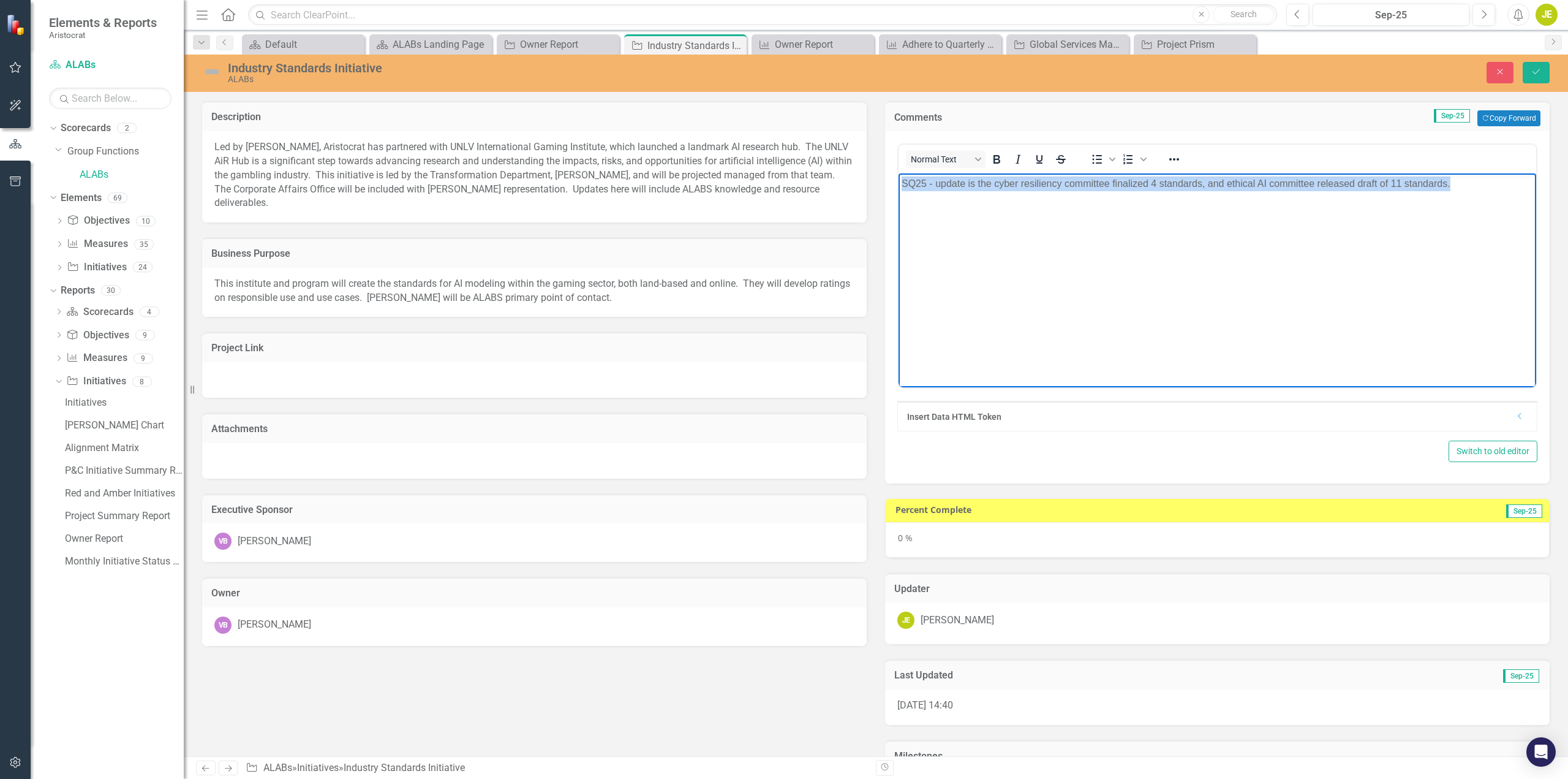
drag, startPoint x: 1454, startPoint y: 186, endPoint x: 823, endPoint y: 176, distance: 631.1
click at [899, 176] on html "SQ25 - update is the cyber resiliency committee finalized 4 standards, and ethi…" at bounding box center [1217, 266] width 638 height 184
paste body "Rich Text Area. Press ALT-0 for help."
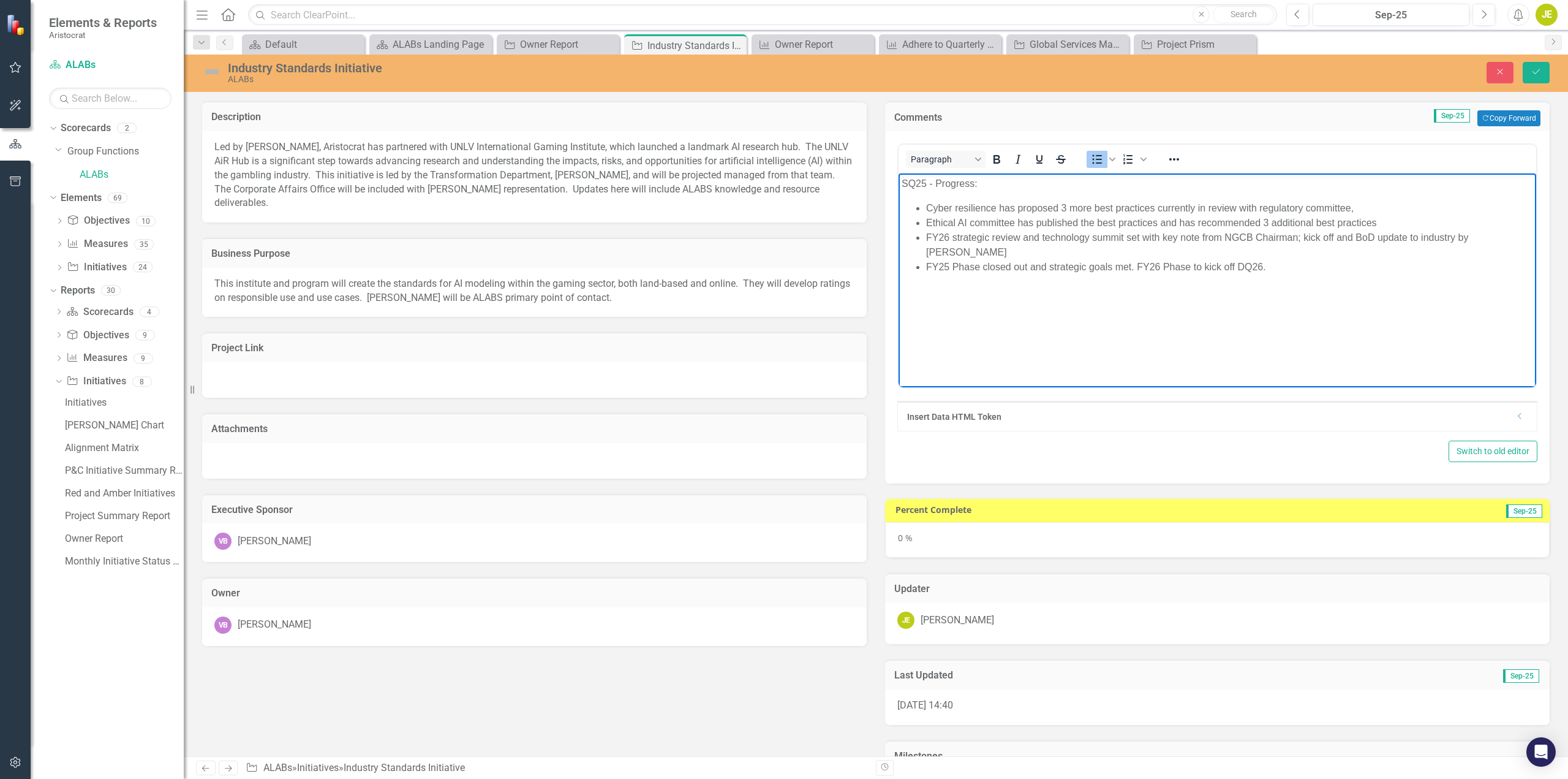
click at [1359, 206] on li "Cyber resilience has proposed 3 more best practices currently in review with re…" at bounding box center [1229, 208] width 607 height 15
click at [1381, 221] on li "Ethical AI committee has published the best practices and has recommended 3 add…" at bounding box center [1229, 223] width 607 height 15
click at [1510, 238] on li "FY26 strategic review and technology summit set with key note from NGCB Chairma…" at bounding box center [1229, 245] width 607 height 29
click at [1274, 269] on li "FY25 Phase closed out and strategic goals met. FY26 Phase to kick off DQ26." at bounding box center [1229, 267] width 607 height 15
click at [950, 318] on body "SQ25 - Progress: Cyber resilience has proposed 3 more best practices currently …" at bounding box center [1217, 266] width 638 height 184
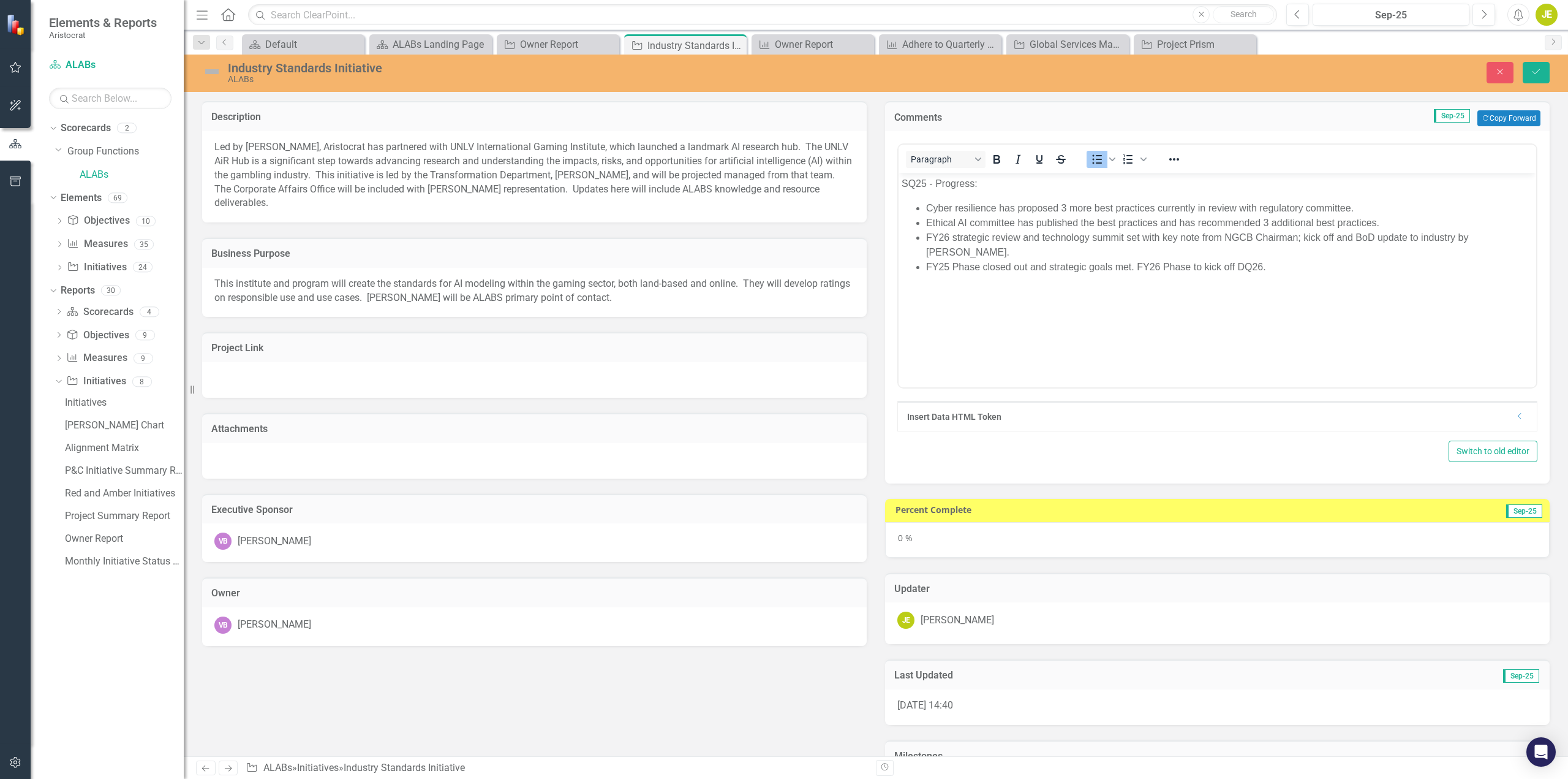
click at [1157, 527] on div "0 %" at bounding box center [1218, 540] width 665 height 36
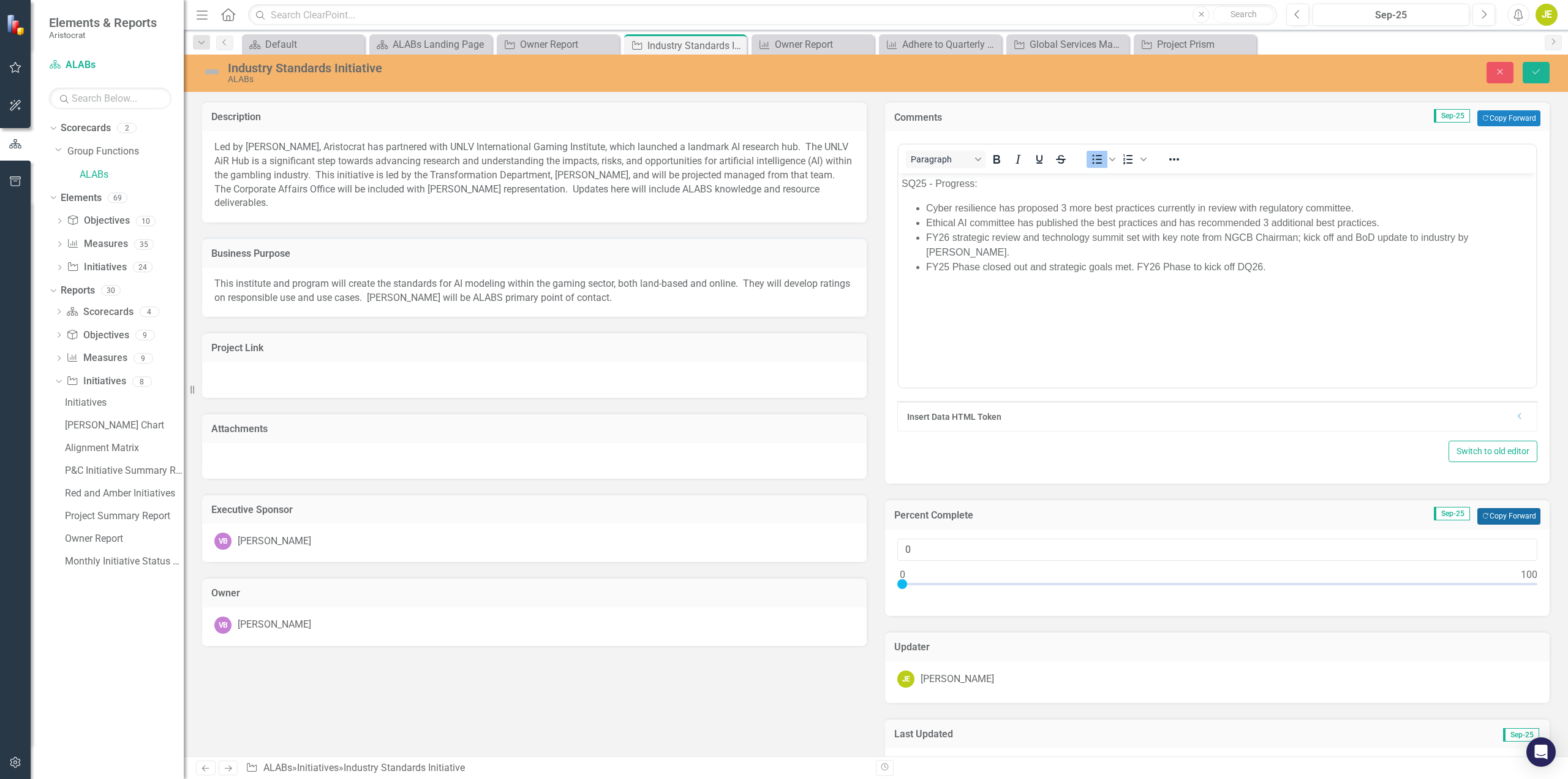
click at [1518, 520] on button "Copy Forward Copy Forward" at bounding box center [1509, 516] width 63 height 16
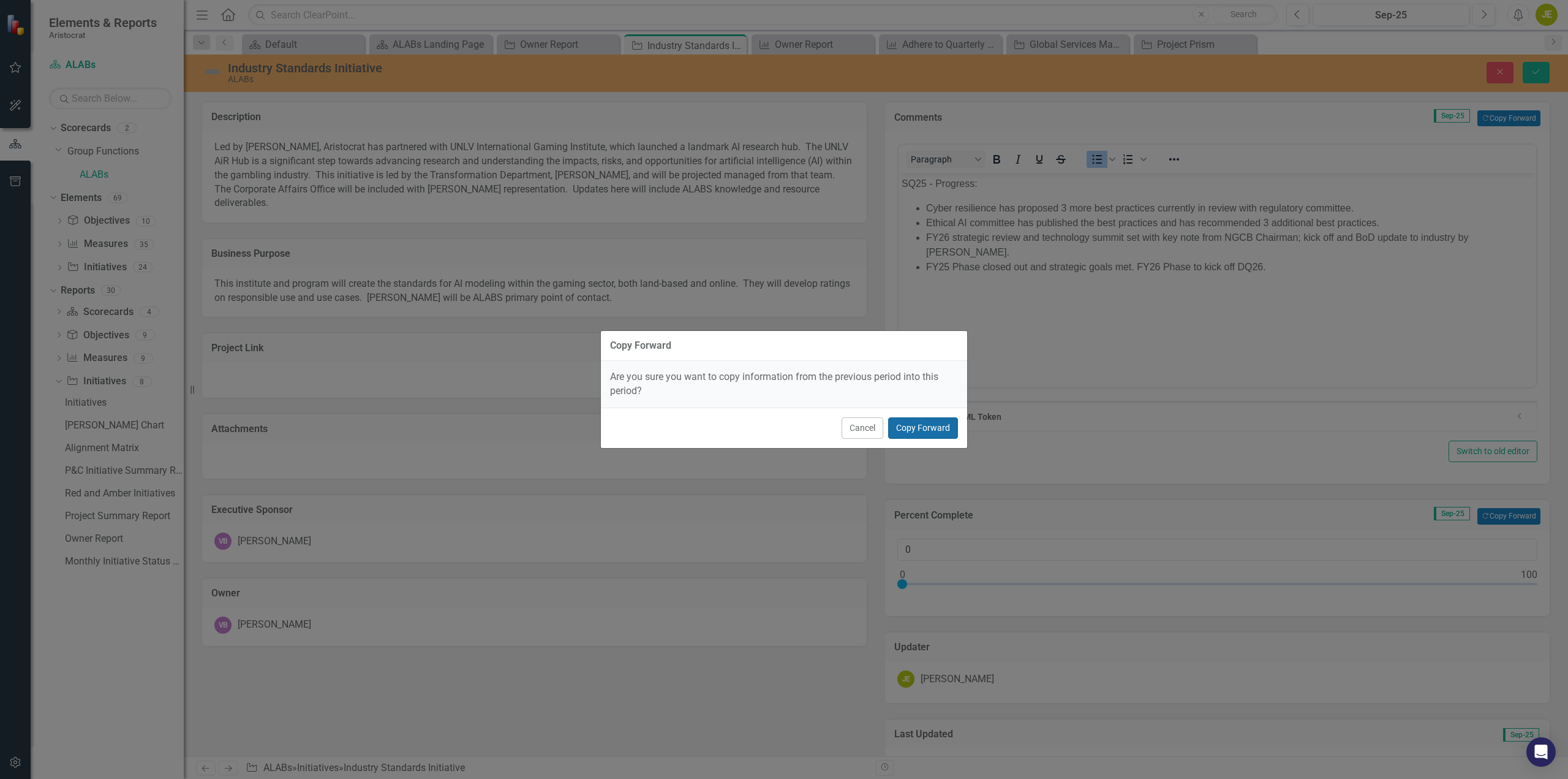
click at [916, 435] on button "Copy Forward" at bounding box center [923, 428] width 70 height 22
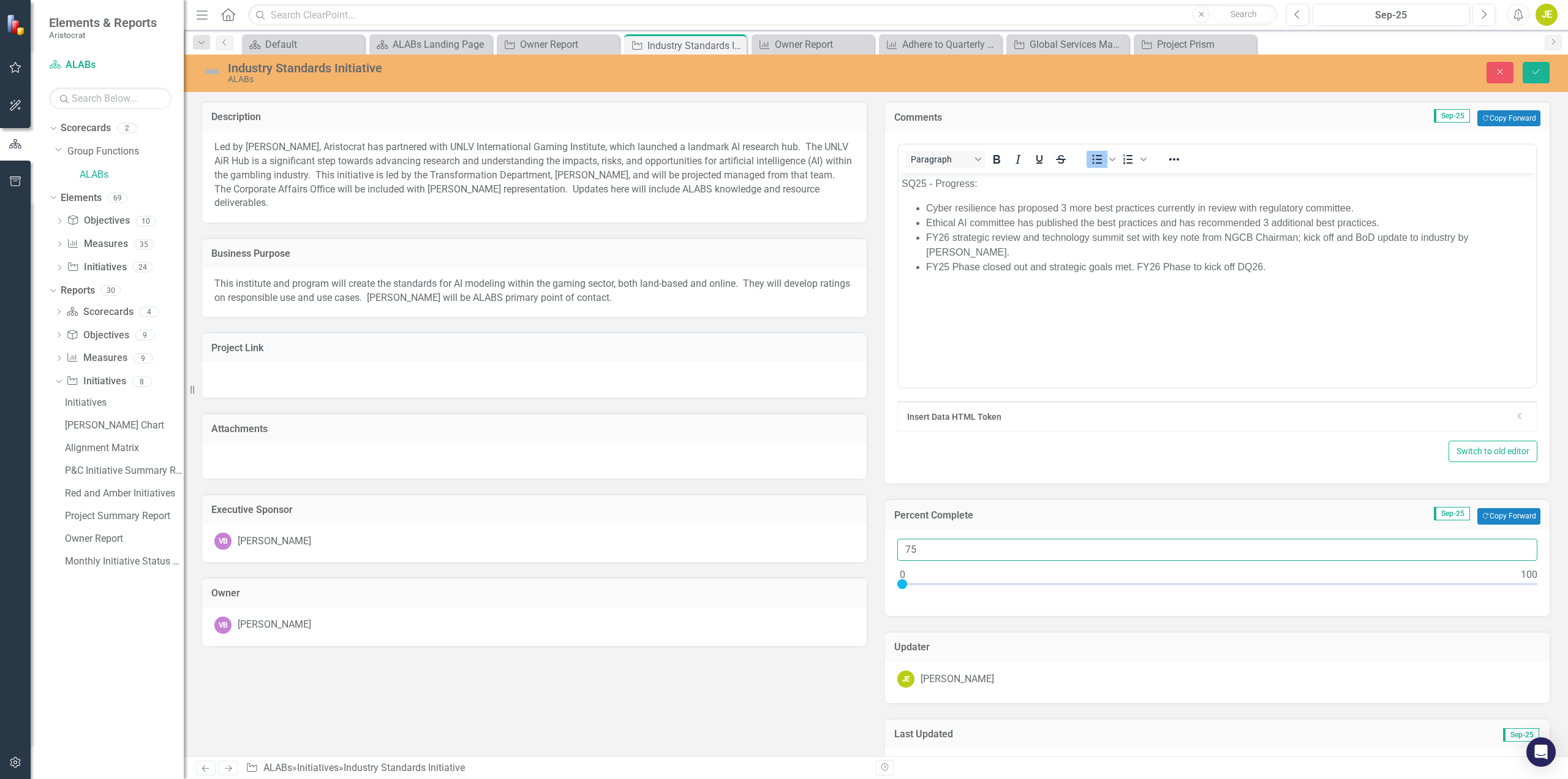
click at [946, 548] on input "75" at bounding box center [1217, 550] width 640 height 23
type input "0100"
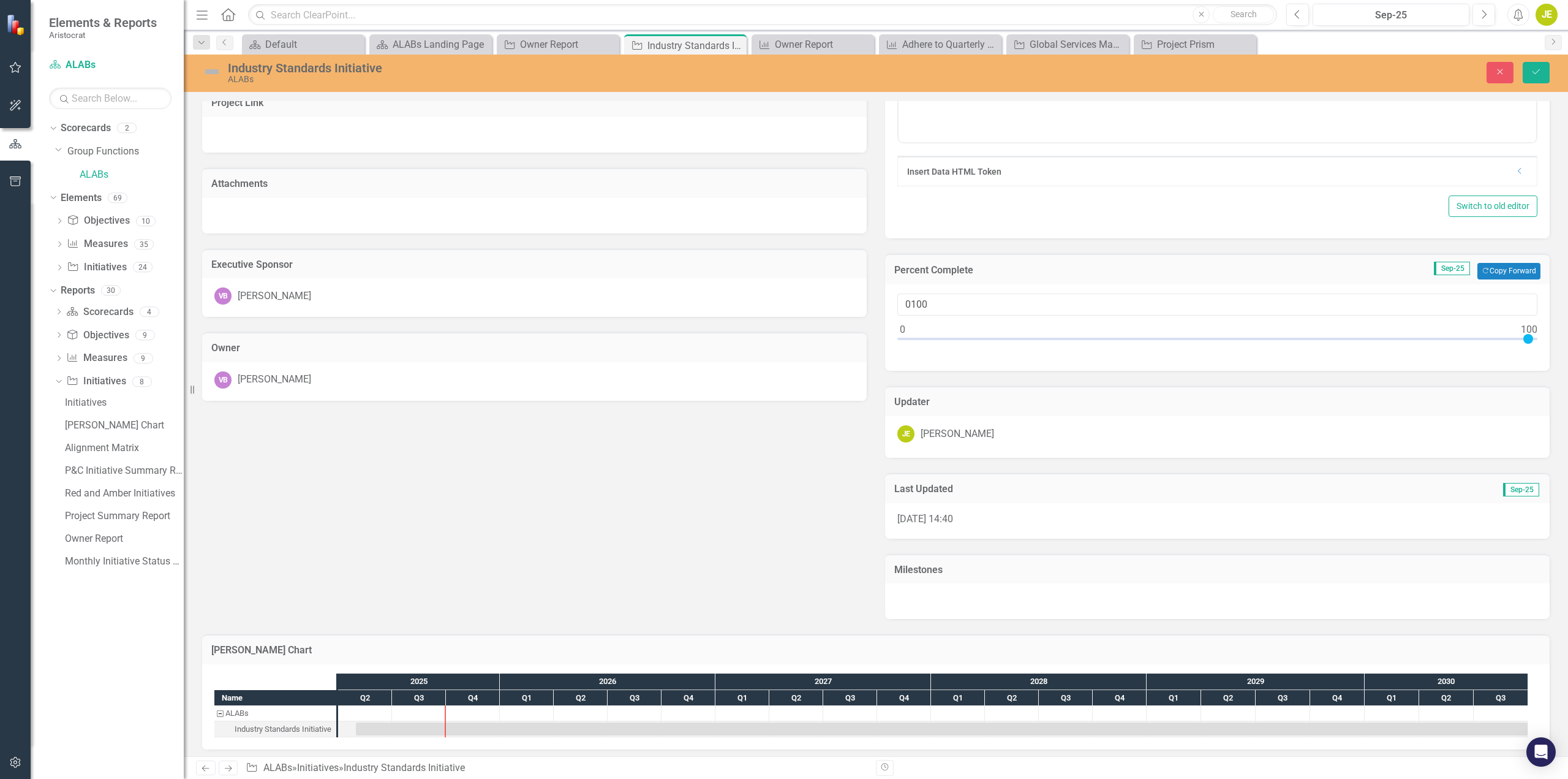
scroll to position [250, 0]
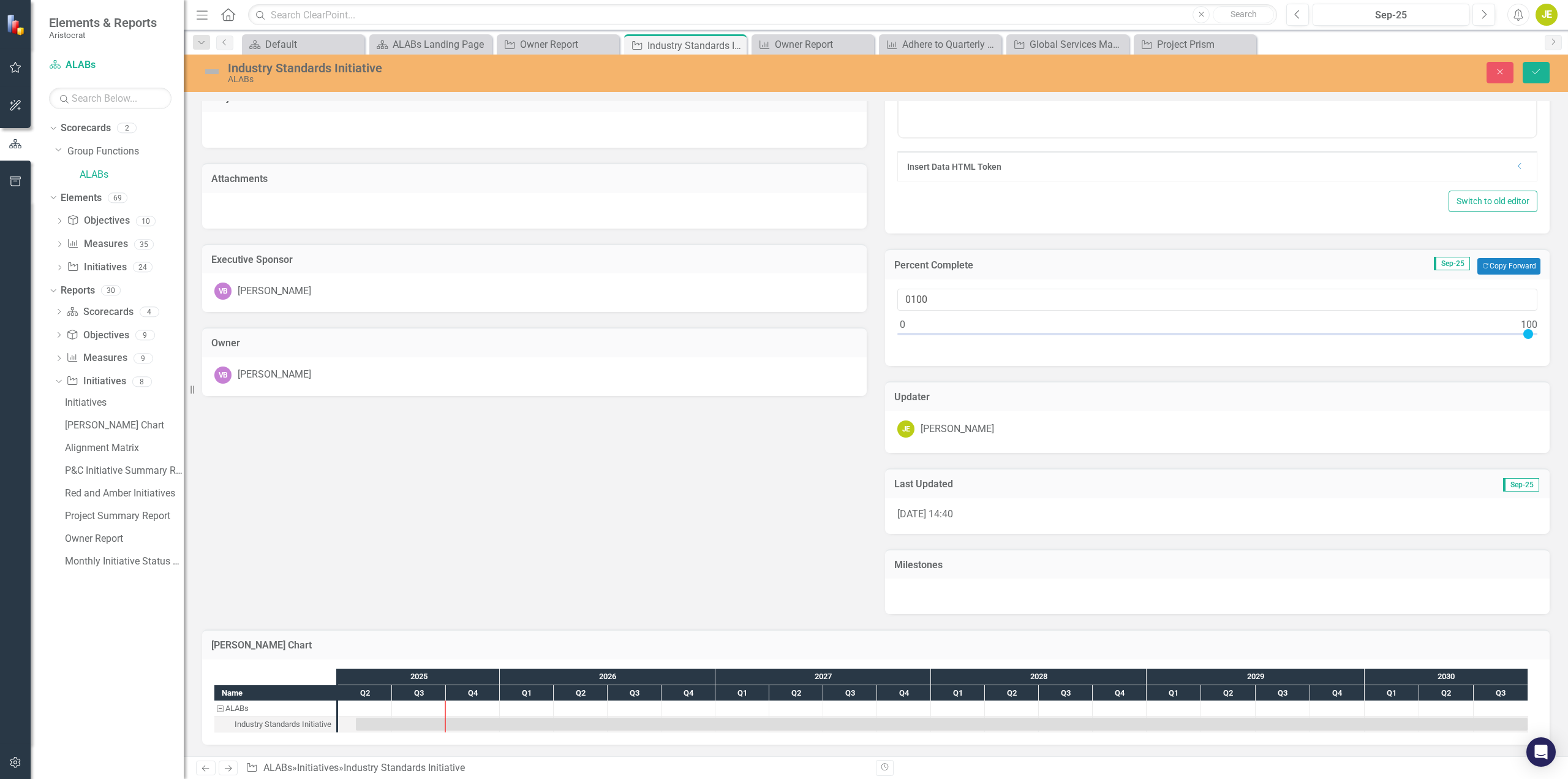
click at [532, 529] on div "Description Led by [PERSON_NAME], Aristocrat has partnered with UNLV Internatio…" at bounding box center [876, 225] width 1366 height 778
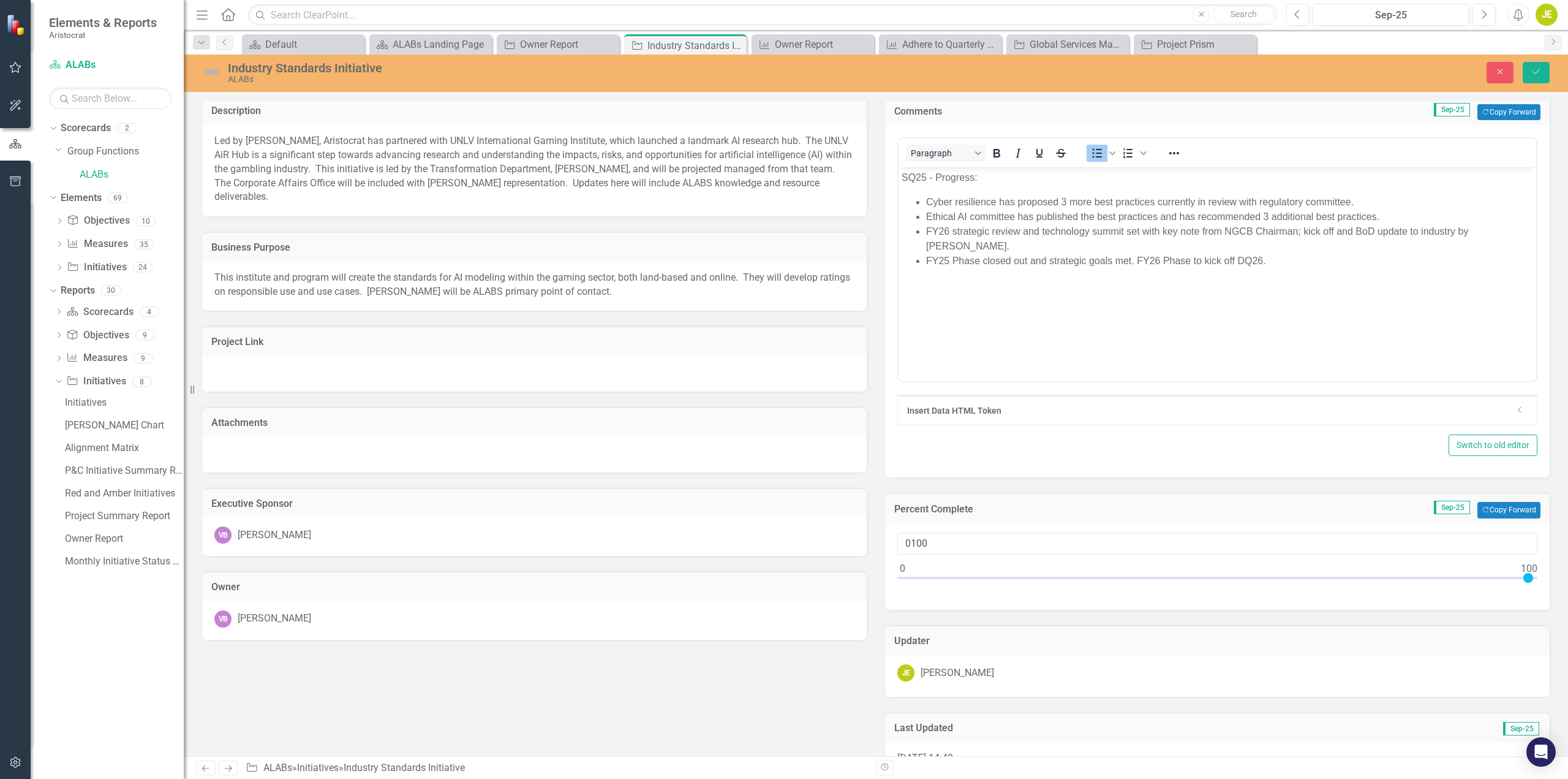
scroll to position [6, 0]
click at [216, 70] on img at bounding box center [212, 72] width 20 height 20
click at [212, 71] on img at bounding box center [212, 72] width 20 height 20
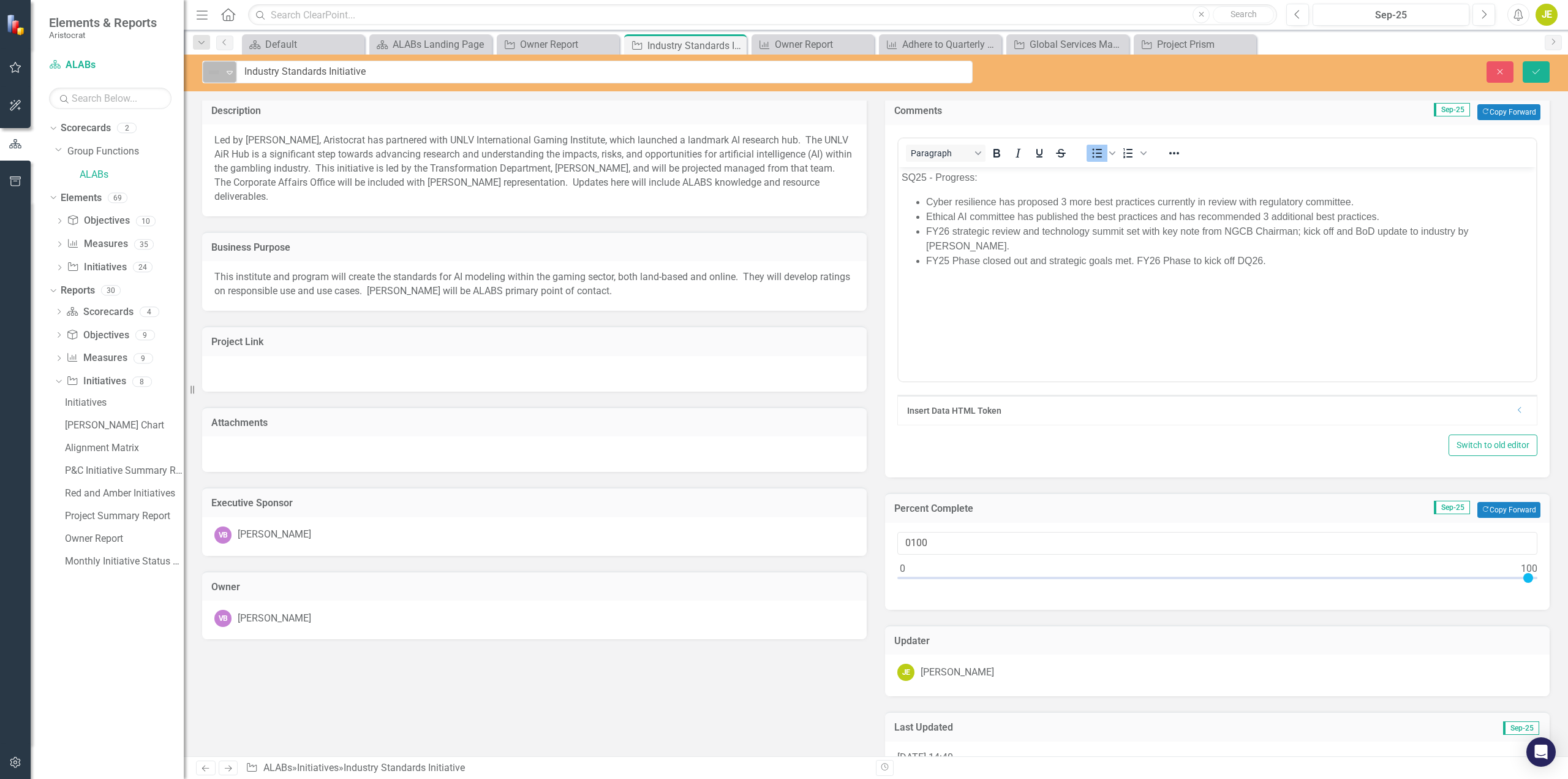
click at [230, 70] on icon "Expand" at bounding box center [229, 72] width 12 height 10
click at [251, 171] on div "Complete" at bounding box center [257, 177] width 41 height 14
click at [1542, 68] on button "Save" at bounding box center [1536, 72] width 27 height 22
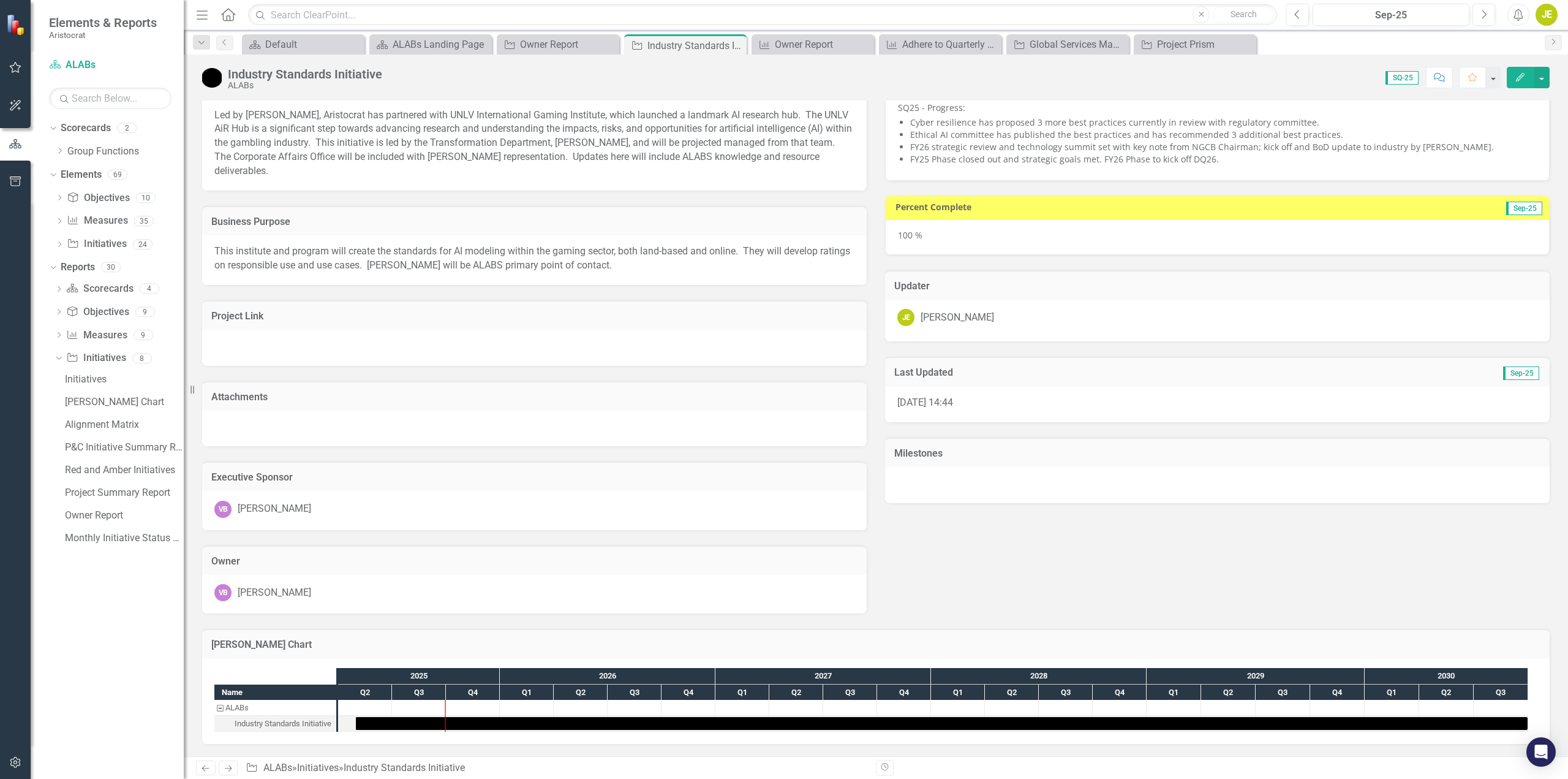
scroll to position [0, 0]
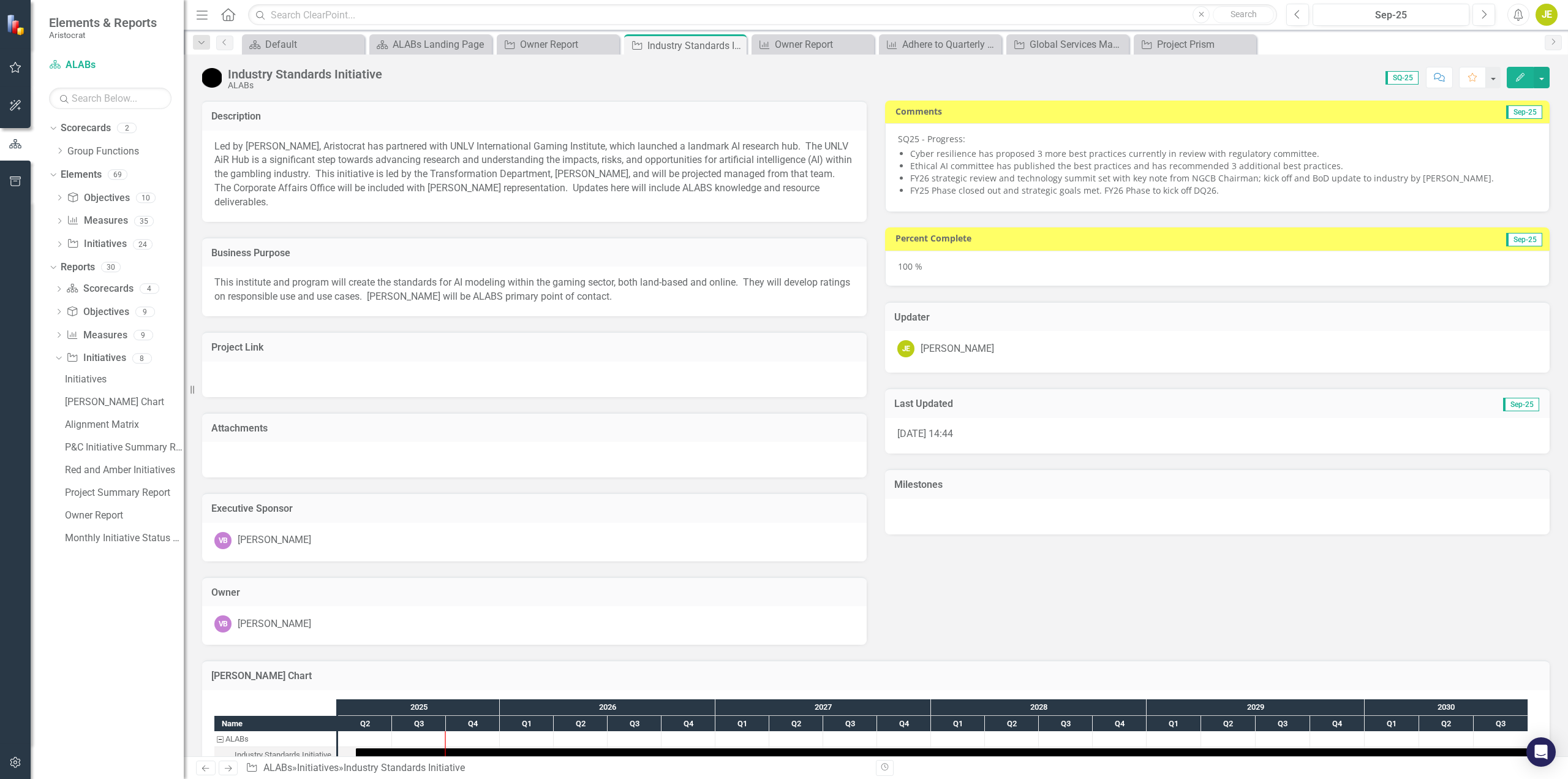
click at [962, 512] on div at bounding box center [1218, 517] width 665 height 36
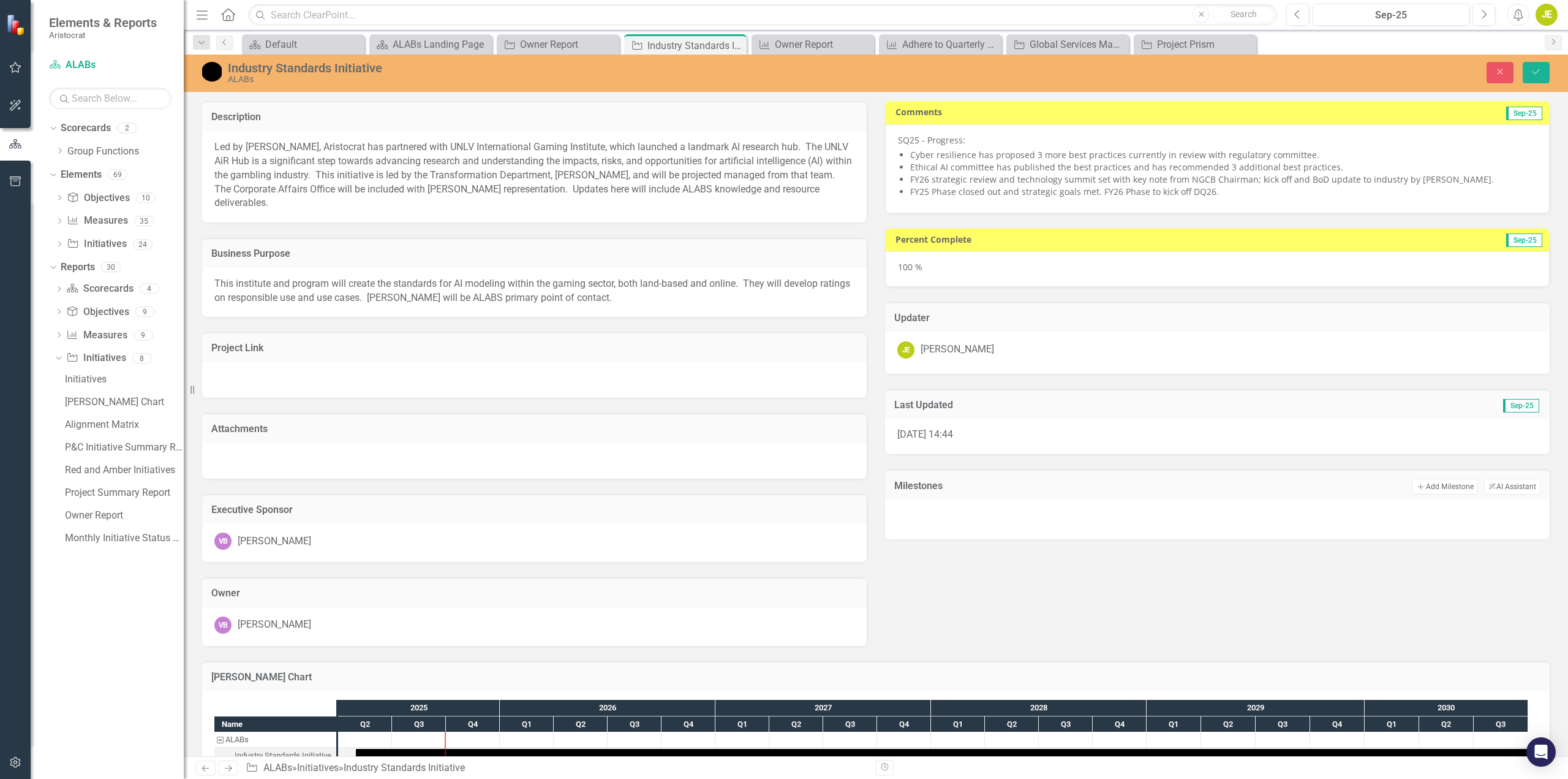
click at [949, 524] on div at bounding box center [1217, 518] width 640 height 19
click at [948, 522] on div at bounding box center [1217, 518] width 640 height 19
click at [1536, 70] on icon "Save" at bounding box center [1536, 72] width 11 height 8
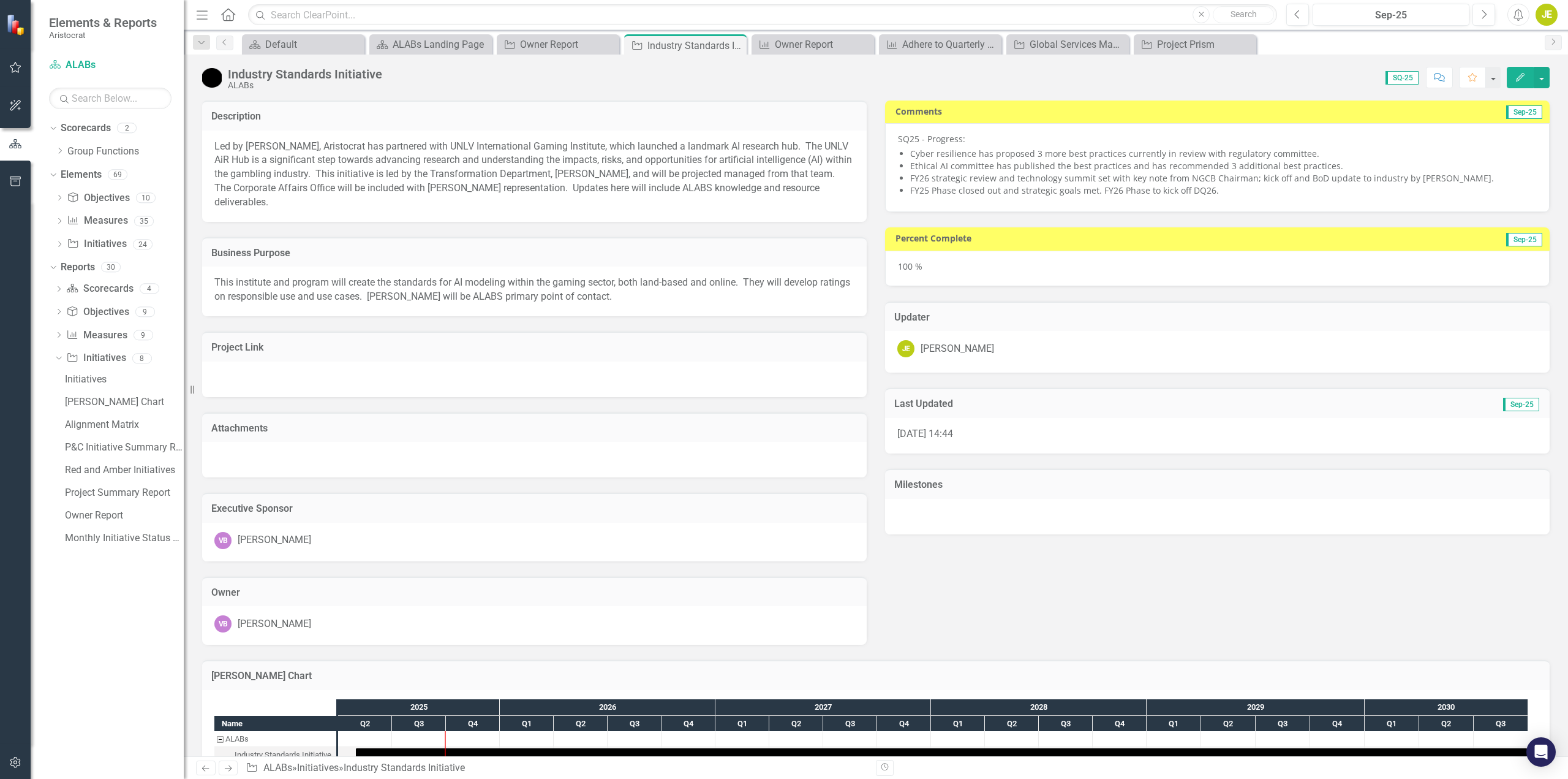
click at [925, 520] on div at bounding box center [1218, 517] width 665 height 36
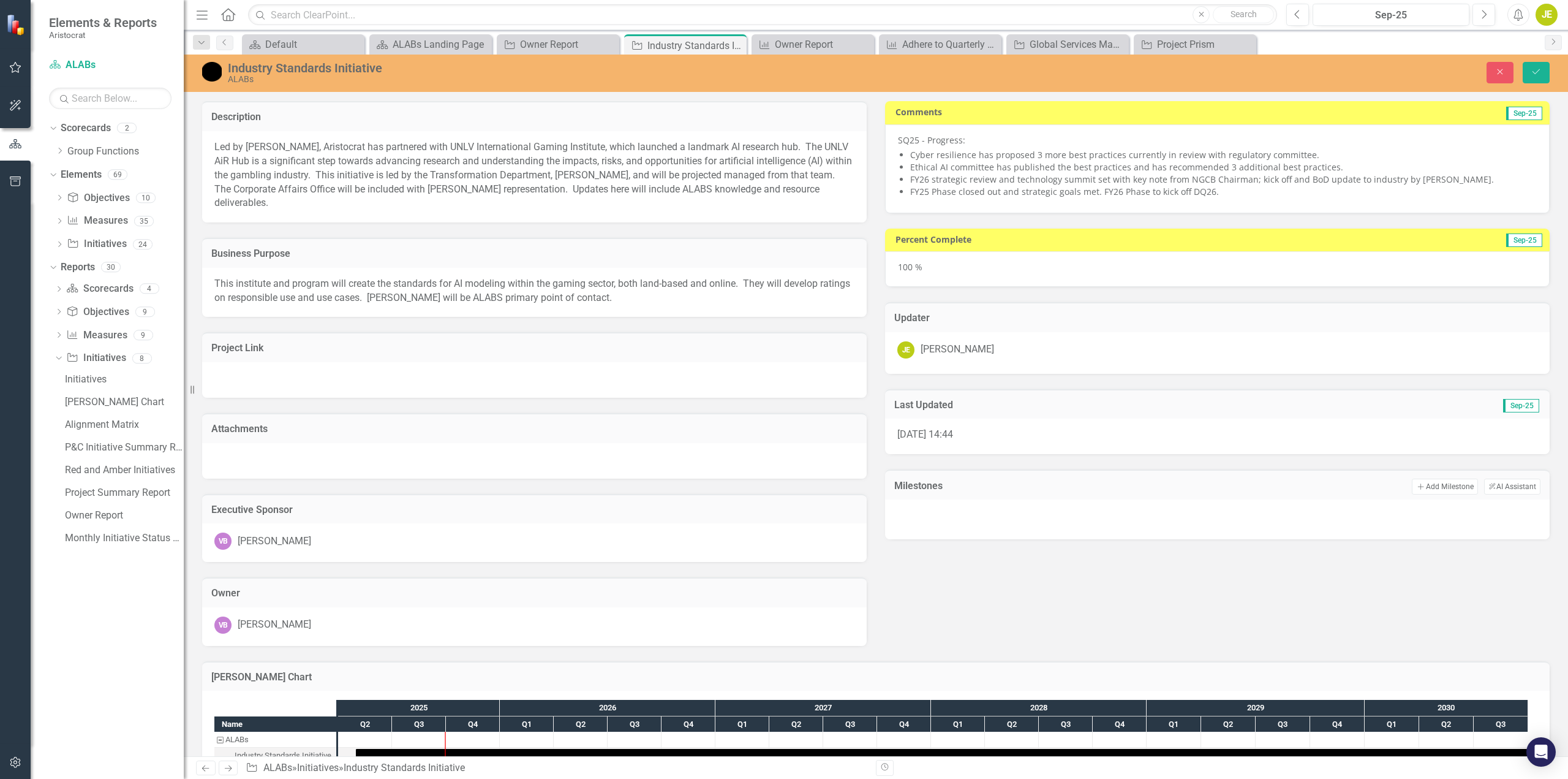
click at [220, 73] on img at bounding box center [212, 72] width 20 height 20
click at [209, 72] on img at bounding box center [212, 72] width 20 height 20
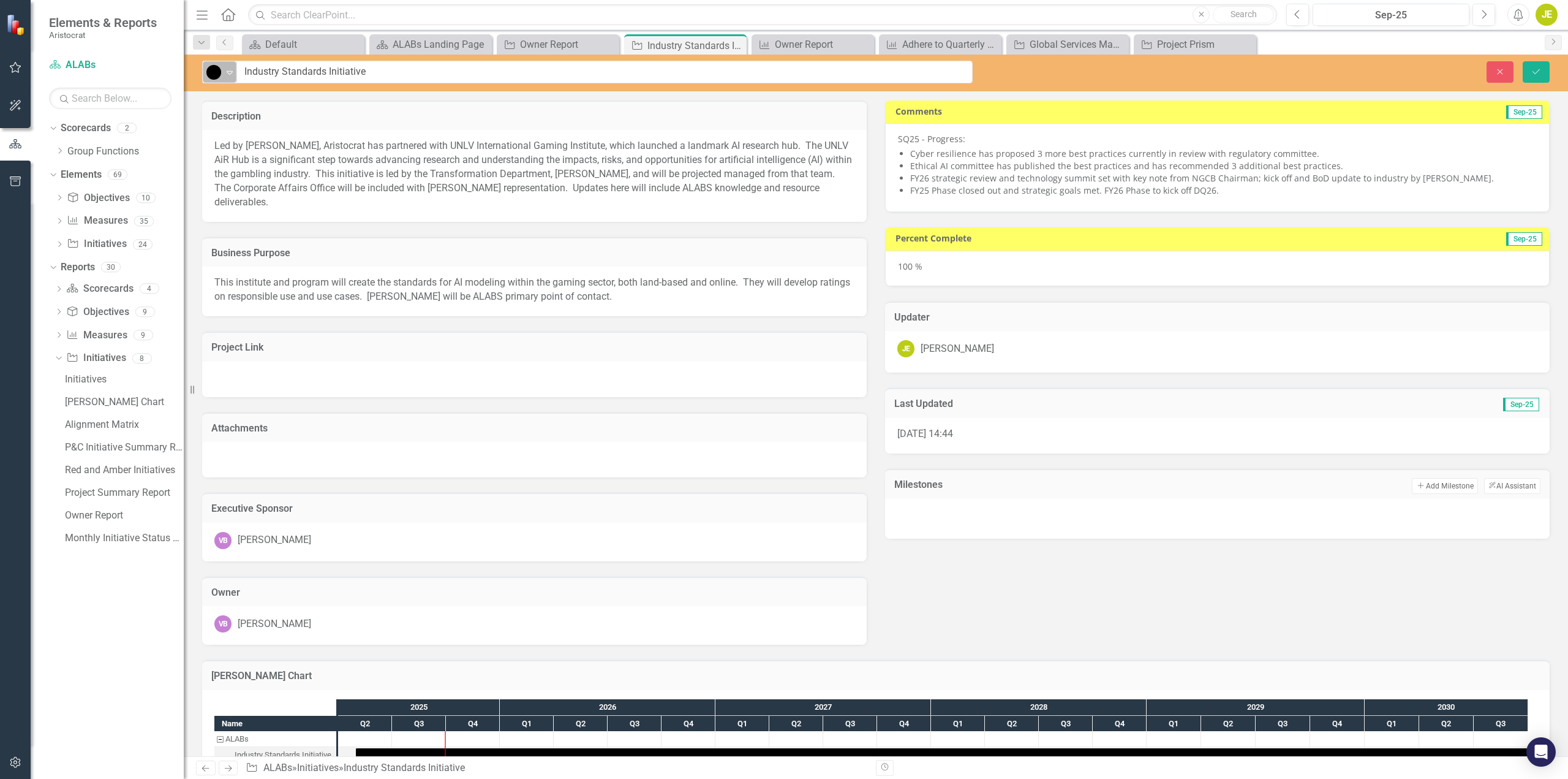
click at [228, 75] on icon "Expand" at bounding box center [229, 72] width 12 height 10
click at [237, 118] on div "On Track" at bounding box center [255, 114] width 38 height 14
click at [1536, 69] on icon "Save" at bounding box center [1536, 72] width 11 height 8
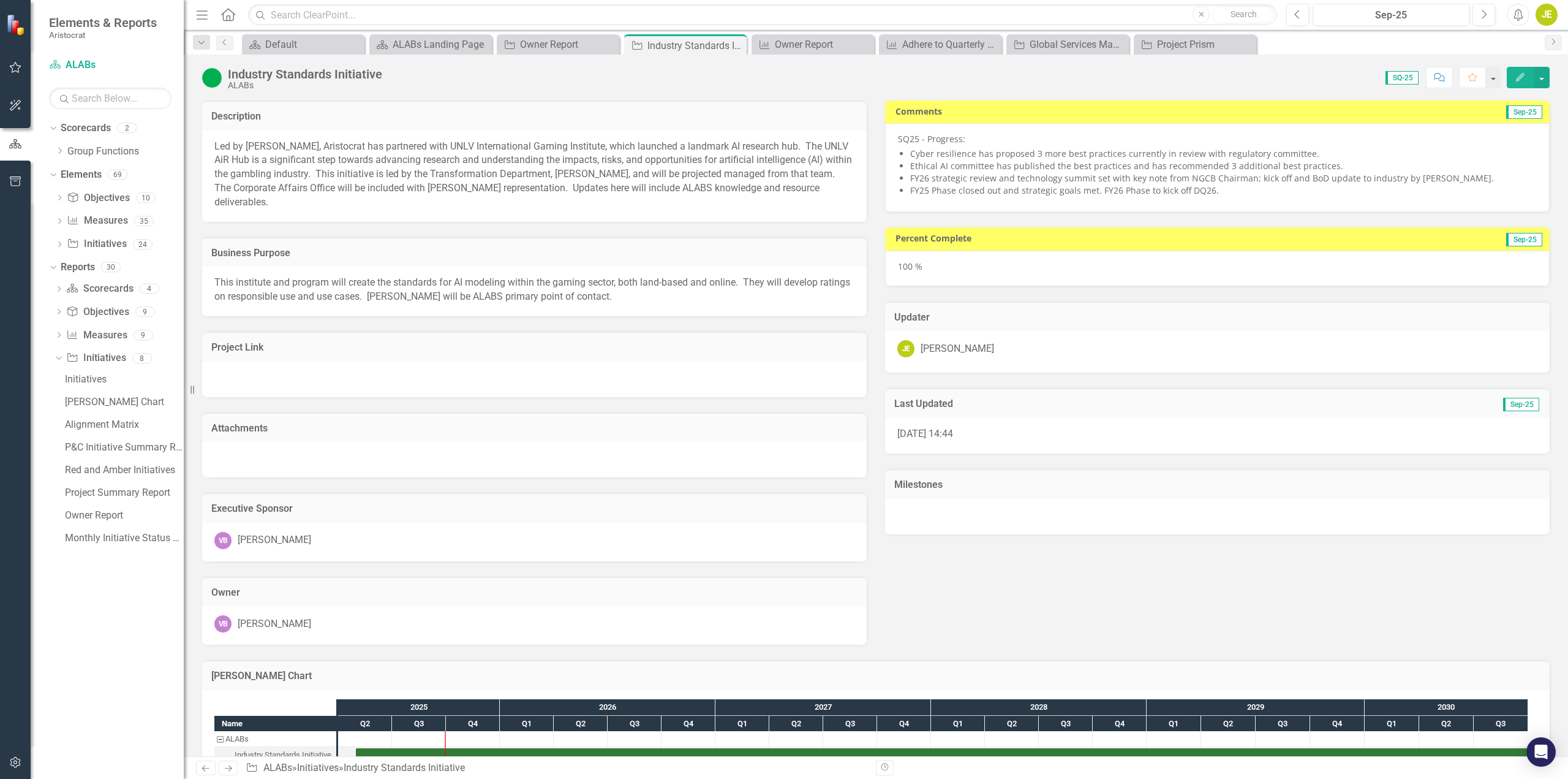
click at [907, 508] on div at bounding box center [1218, 517] width 665 height 36
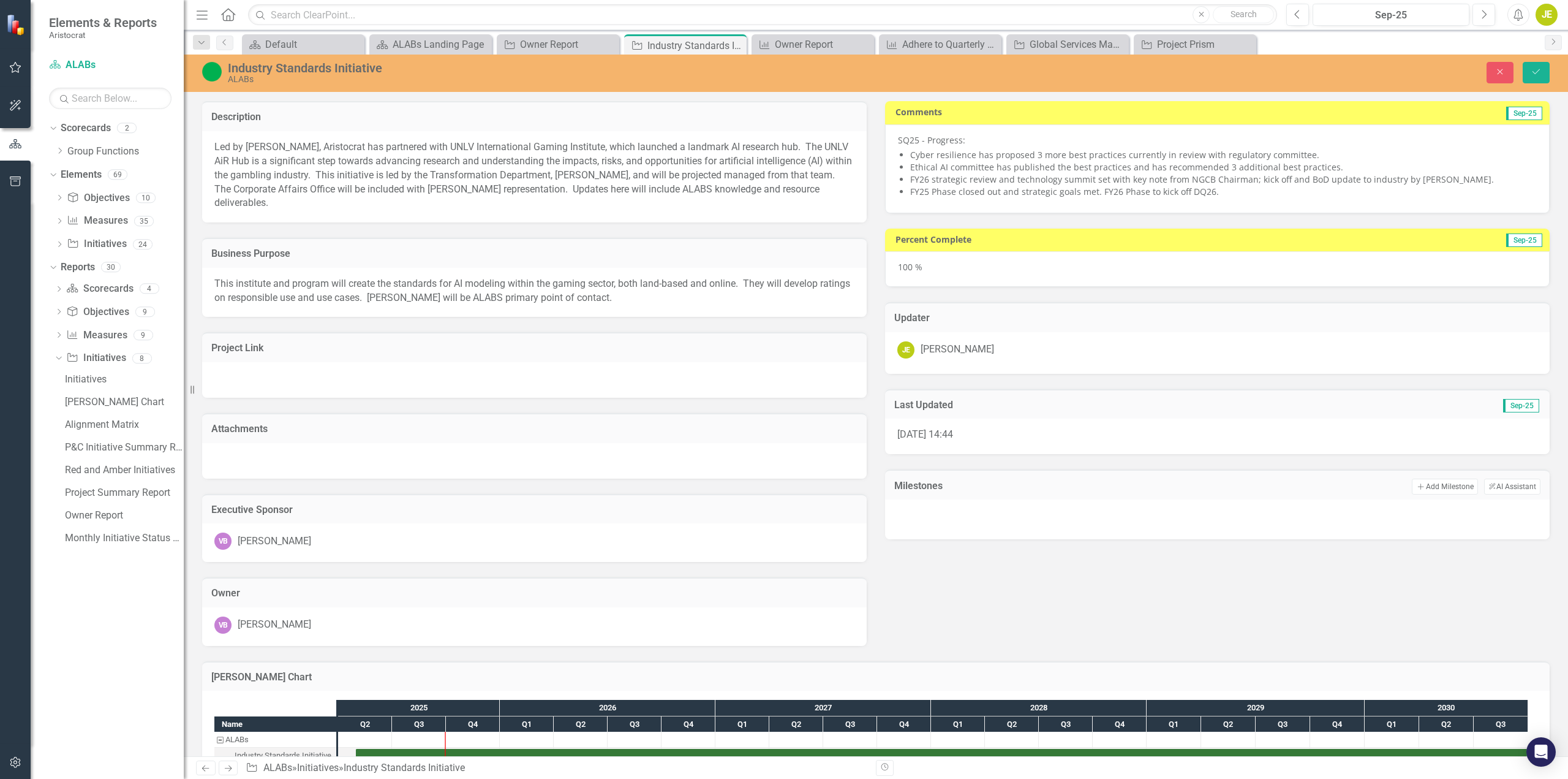
click at [911, 519] on div at bounding box center [1217, 518] width 640 height 19
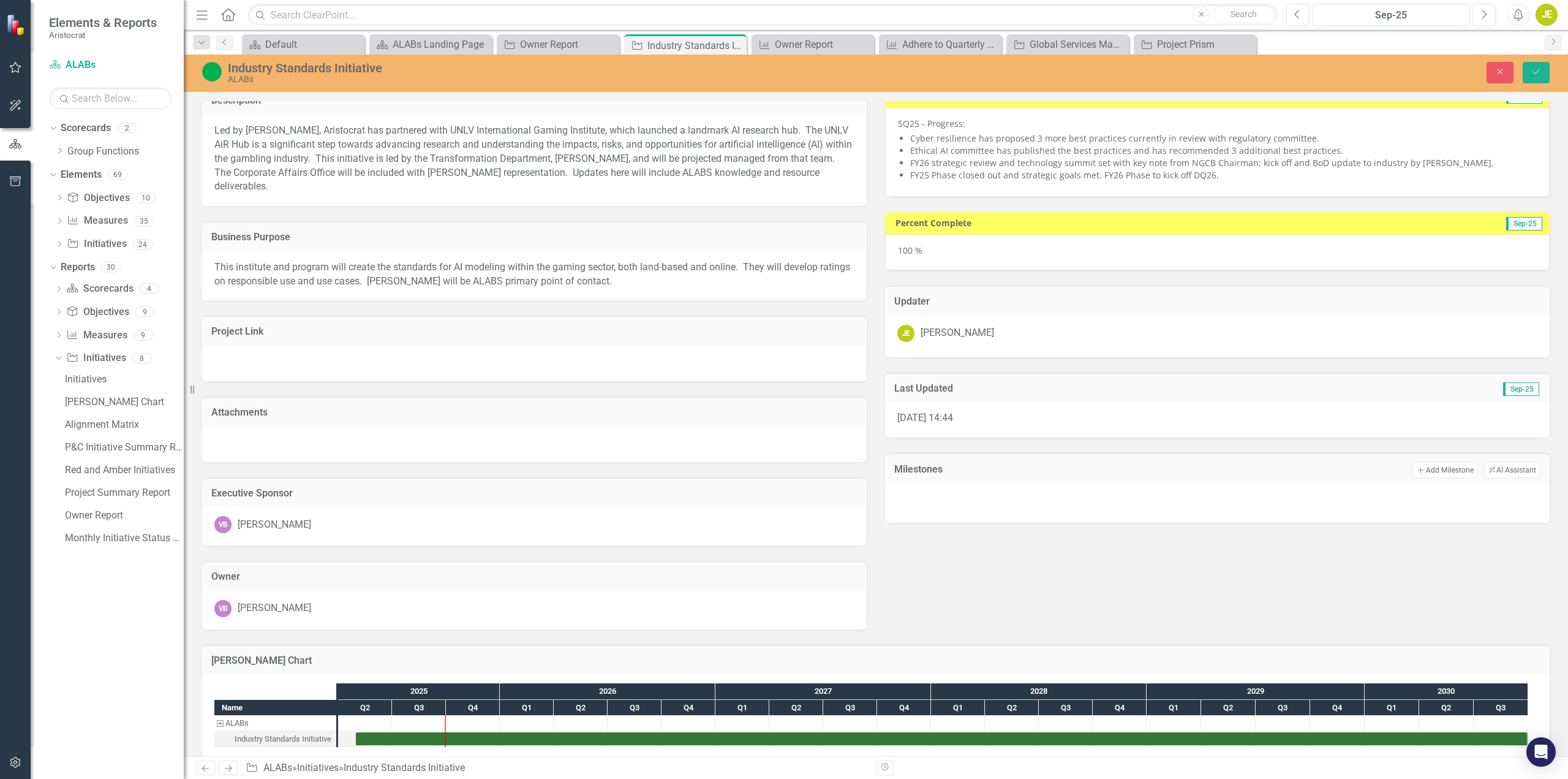
scroll to position [32, 0]
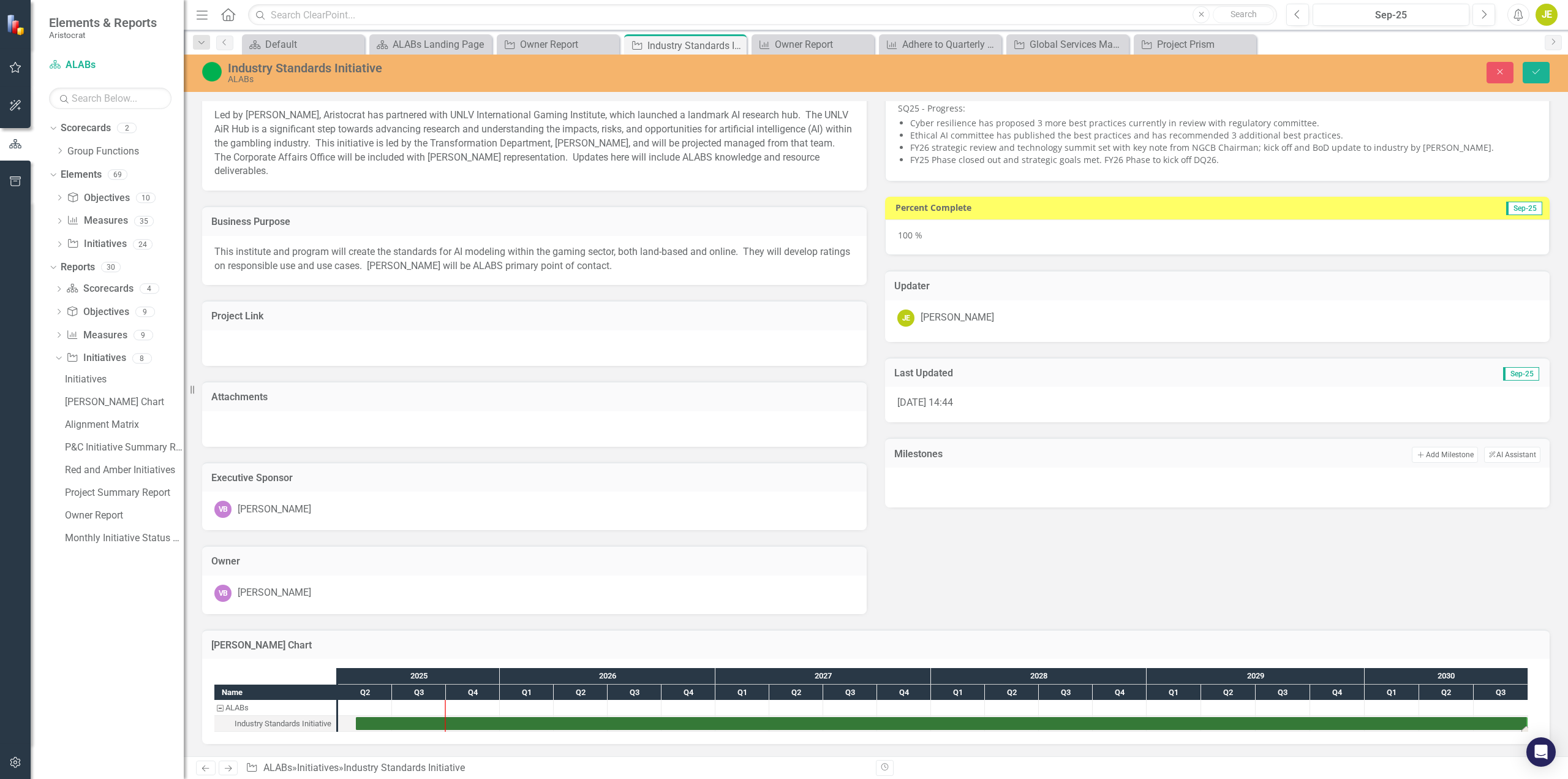
click at [1387, 722] on div "Task: Start date: 2025-05-01 End date: 2030-09-30" at bounding box center [942, 723] width 1172 height 13
click at [1442, 454] on button "Add Add Milestone" at bounding box center [1445, 455] width 66 height 16
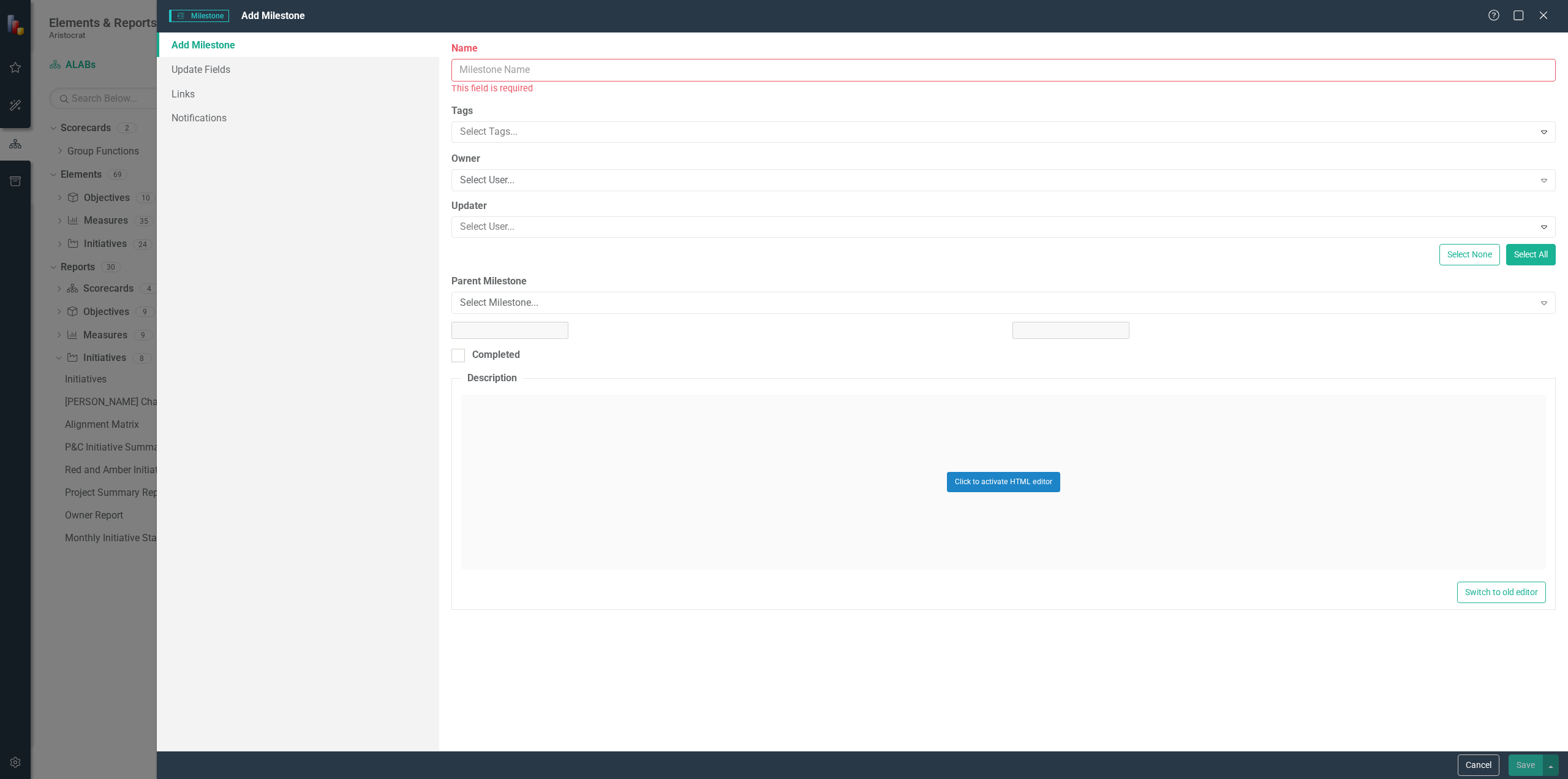
click at [521, 72] on input "Name" at bounding box center [1003, 70] width 1105 height 23
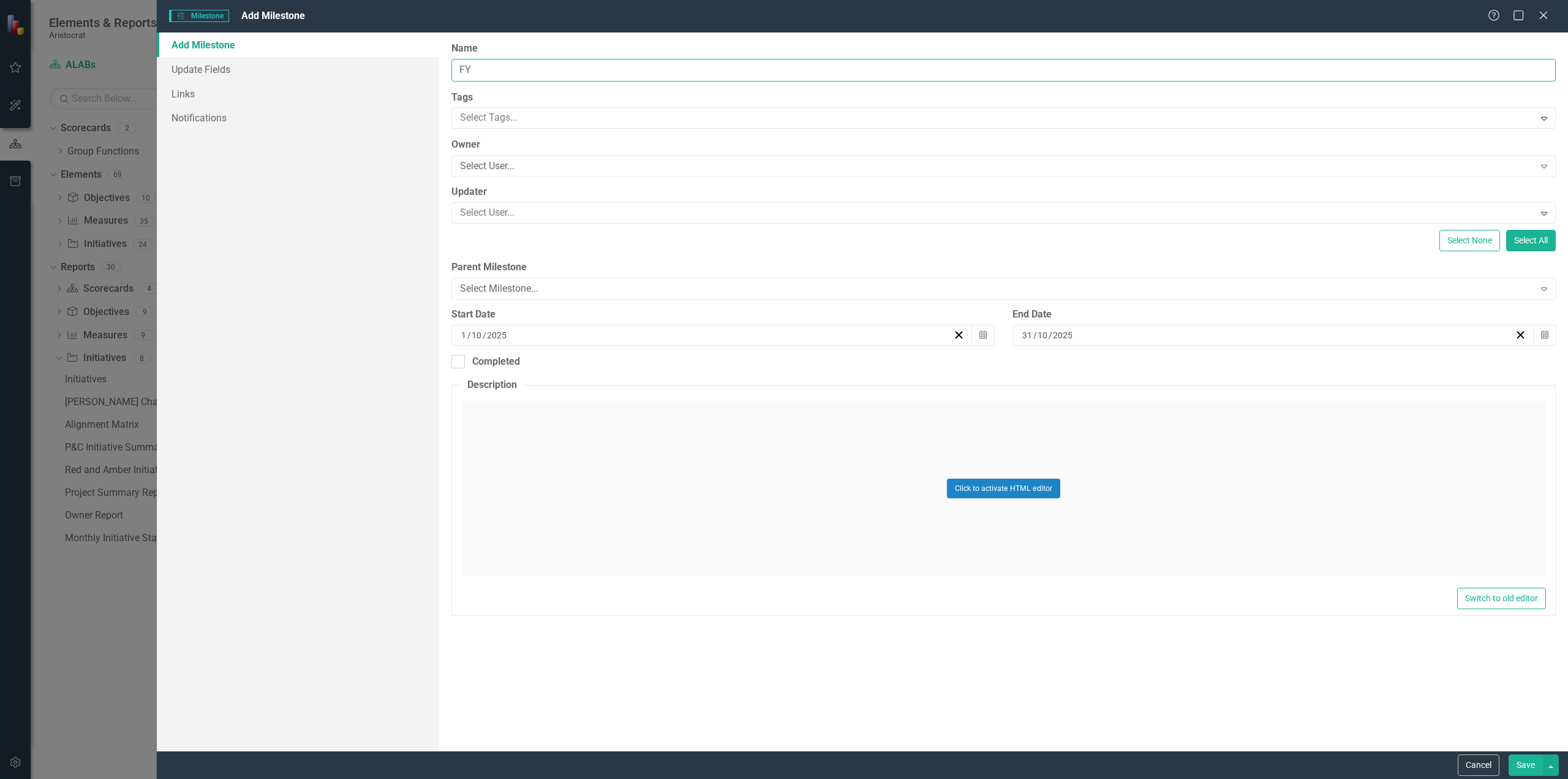
type input "F"
type input "FY25 Phase"
click at [1430, 345] on div "End Date [DATE] Calendar" at bounding box center [1284, 331] width 562 height 47
click at [1068, 337] on input "2025" at bounding box center [1063, 335] width 22 height 12
click at [1207, 368] on button "‹" at bounding box center [1207, 366] width 27 height 27
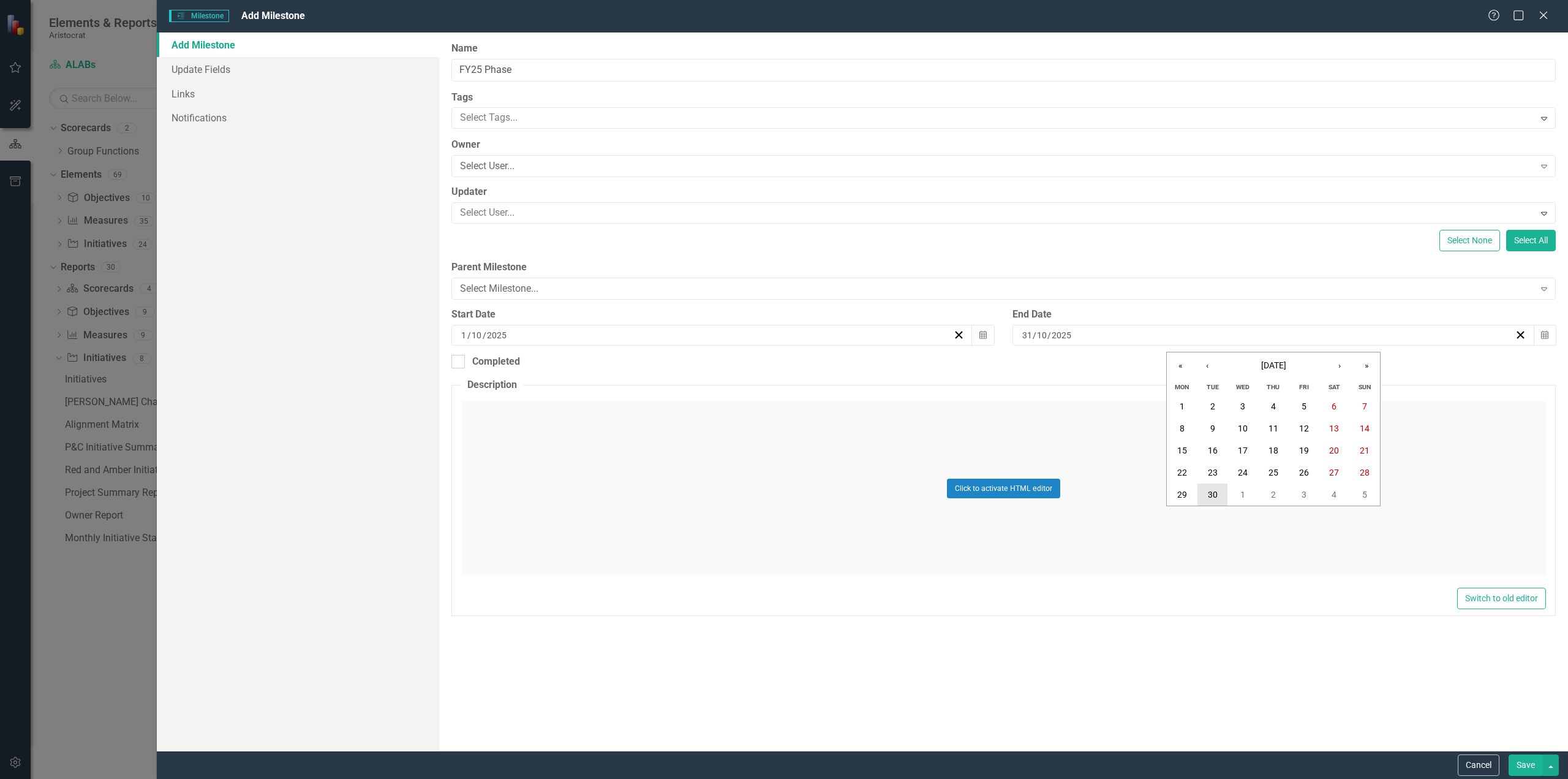
click at [1214, 497] on abbr "30" at bounding box center [1213, 494] width 10 height 10
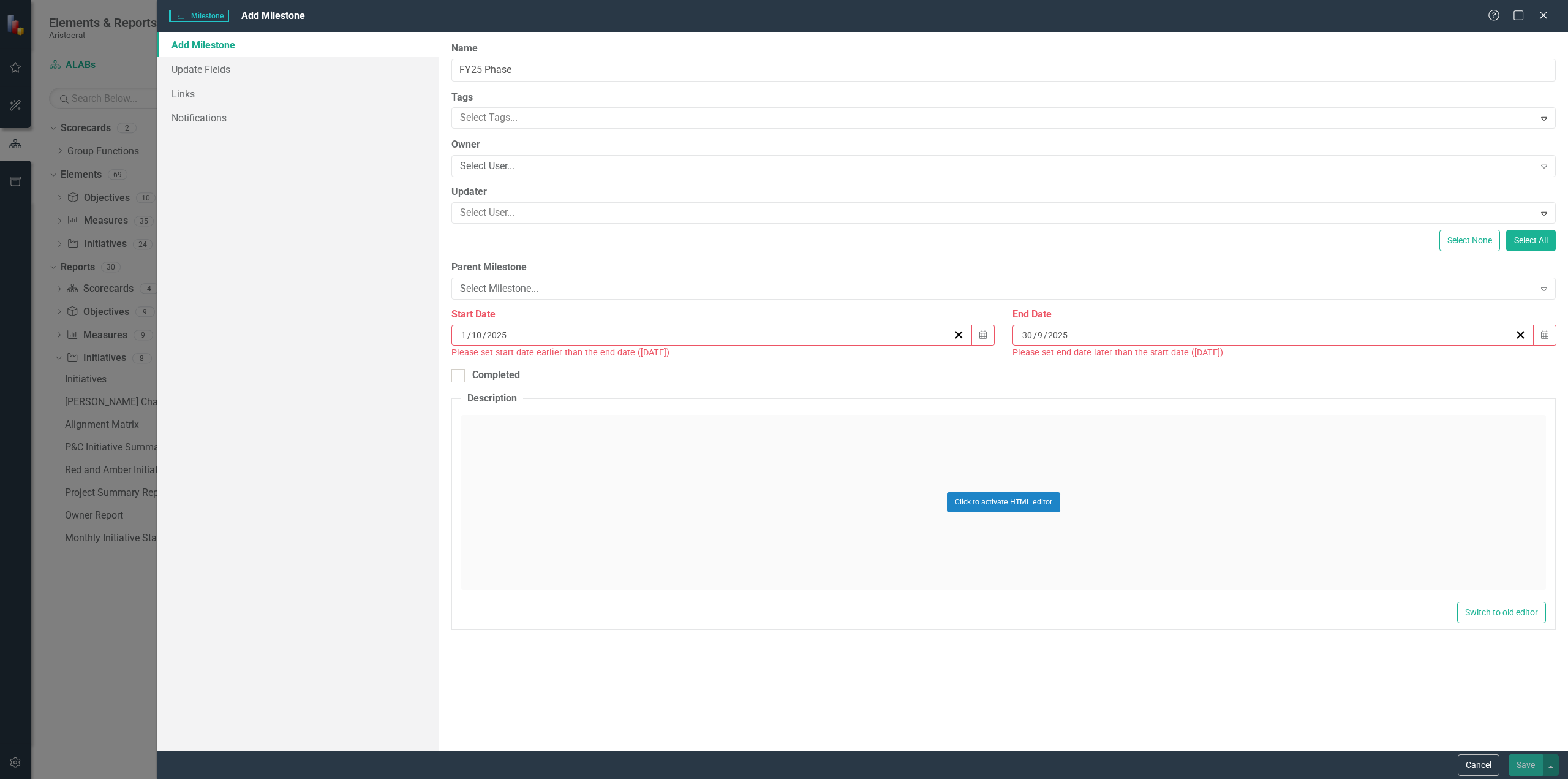
click at [685, 331] on div "[DATE]" at bounding box center [706, 335] width 494 height 12
click at [528, 335] on div "[DATE] [DATE]" at bounding box center [706, 335] width 494 height 12
click at [481, 340] on input "10" at bounding box center [477, 335] width 11 height 12
click at [481, 340] on input "10" at bounding box center [475, 335] width 11 height 12
click at [648, 365] on button "‹" at bounding box center [646, 366] width 27 height 27
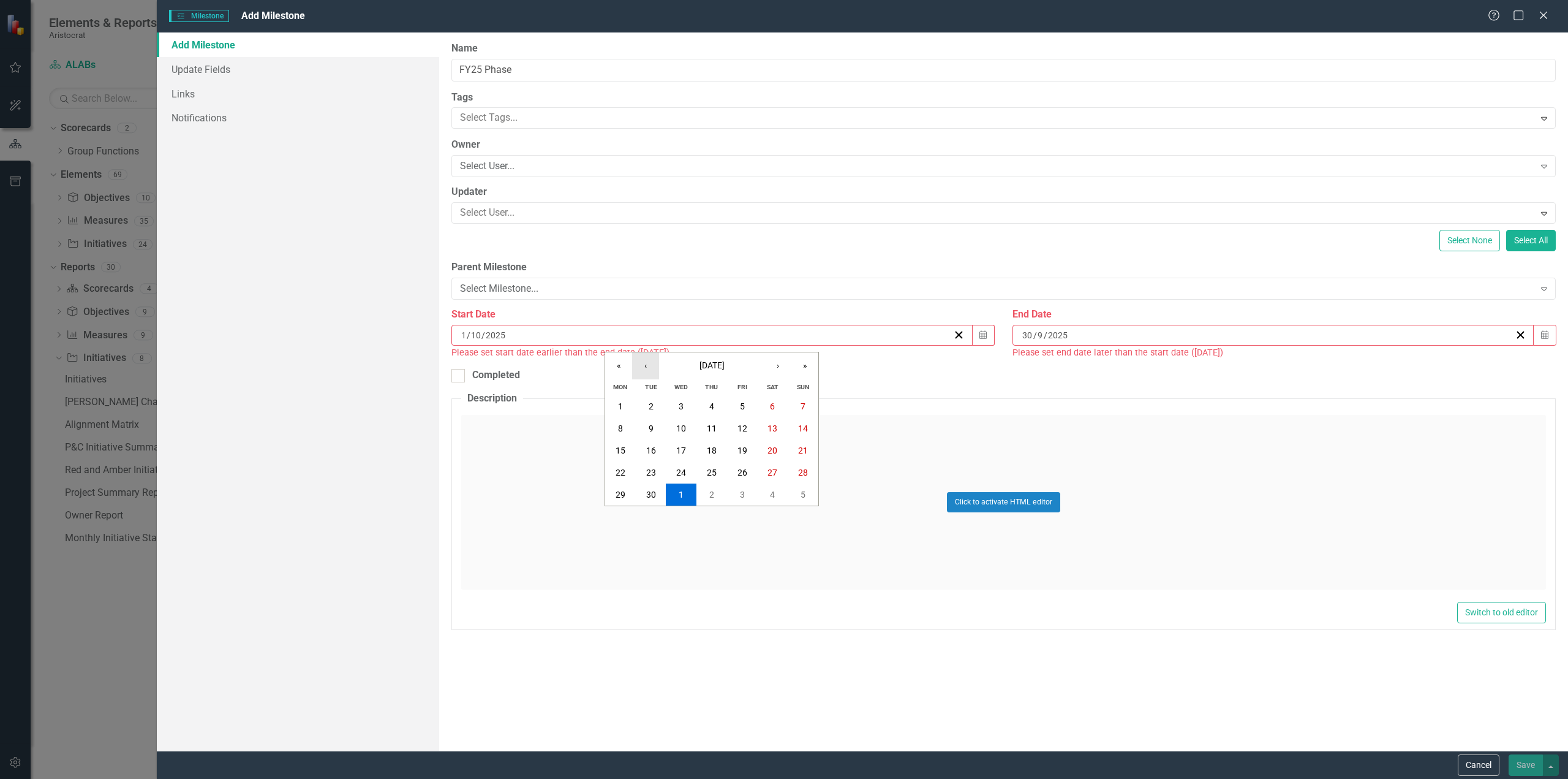
click at [648, 365] on button "‹" at bounding box center [646, 366] width 27 height 27
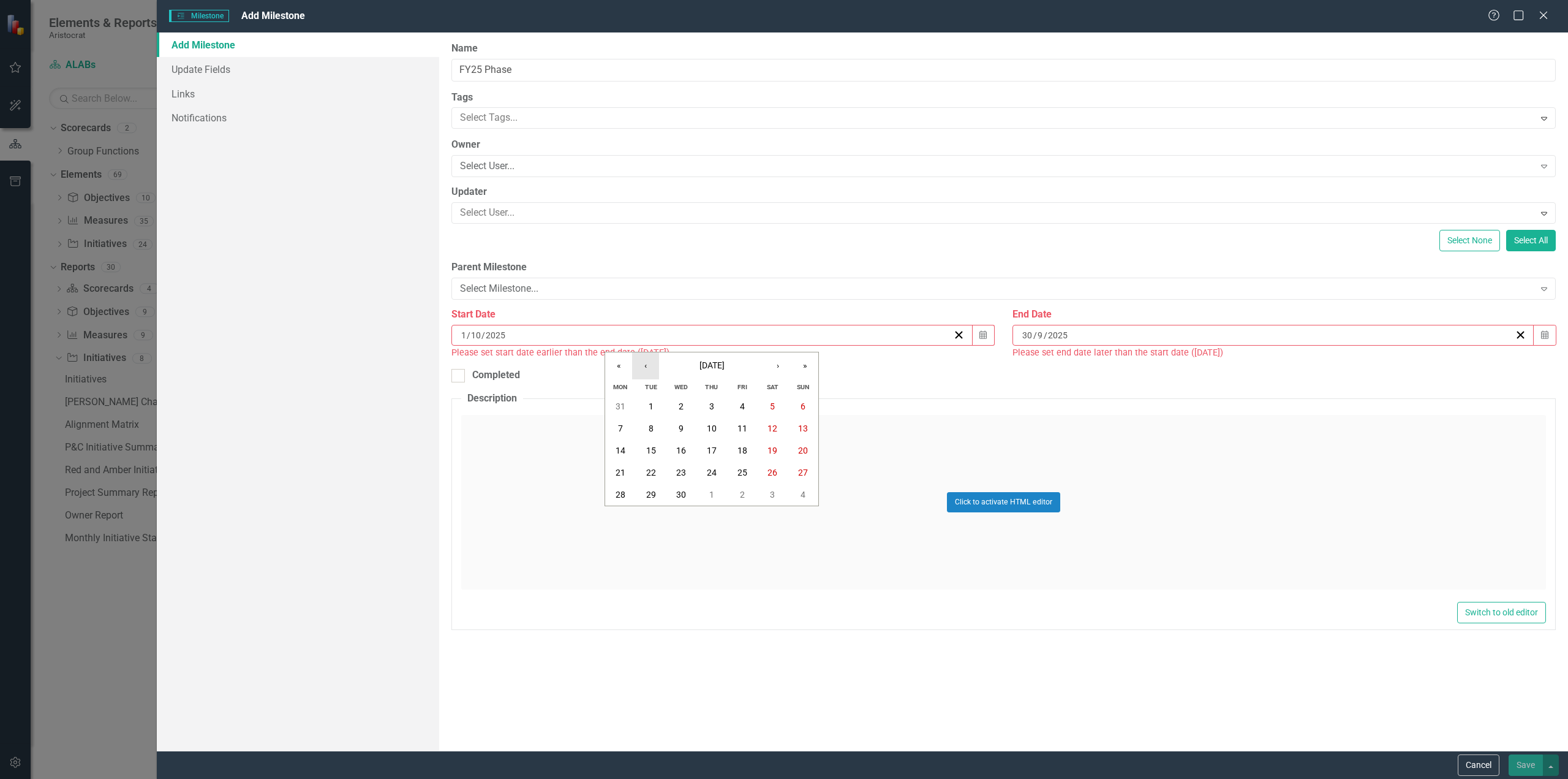
click at [648, 365] on button "‹" at bounding box center [646, 366] width 27 height 27
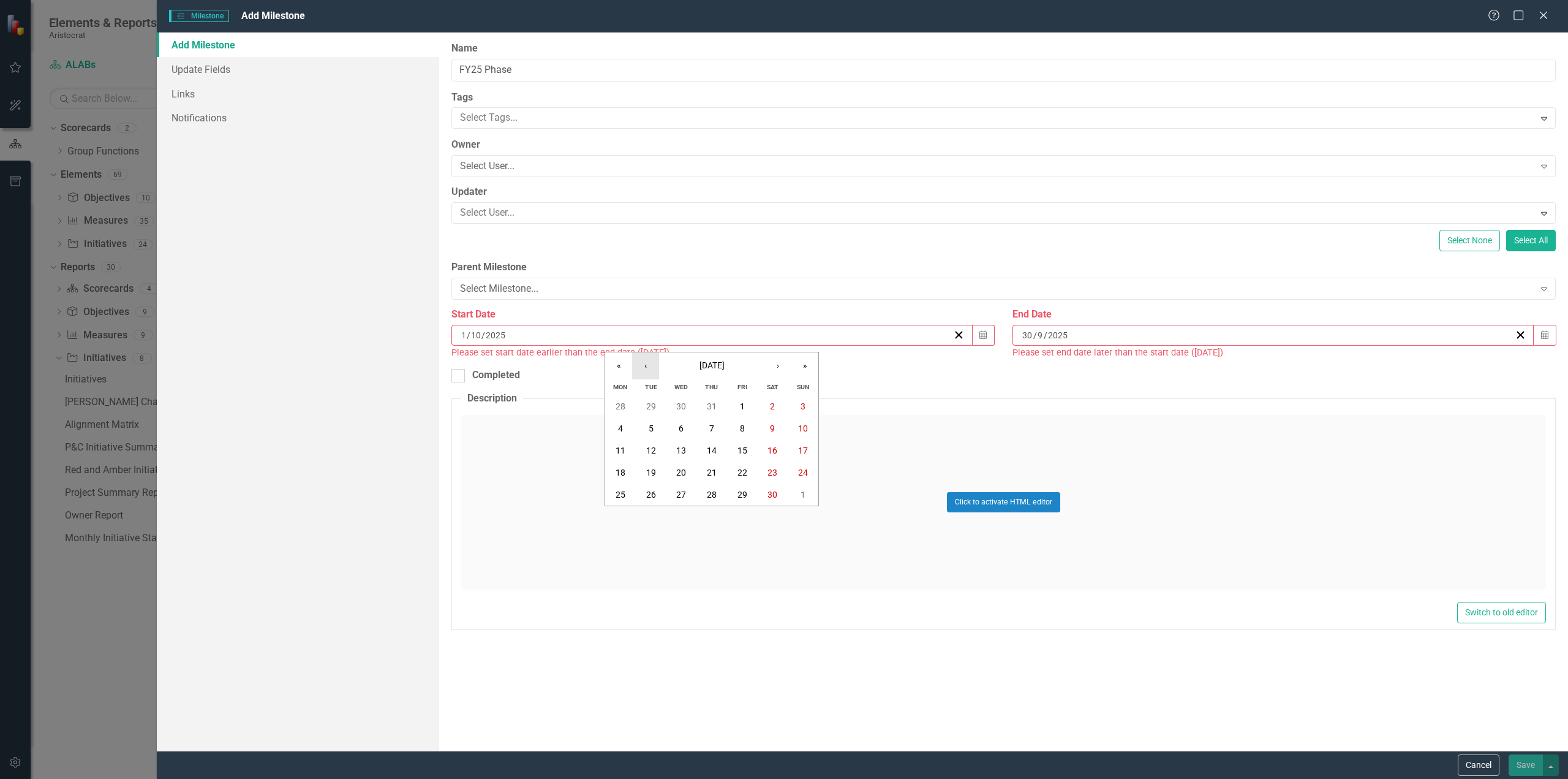
click at [648, 365] on button "‹" at bounding box center [646, 366] width 27 height 27
click at [658, 405] on button "1" at bounding box center [651, 406] width 31 height 22
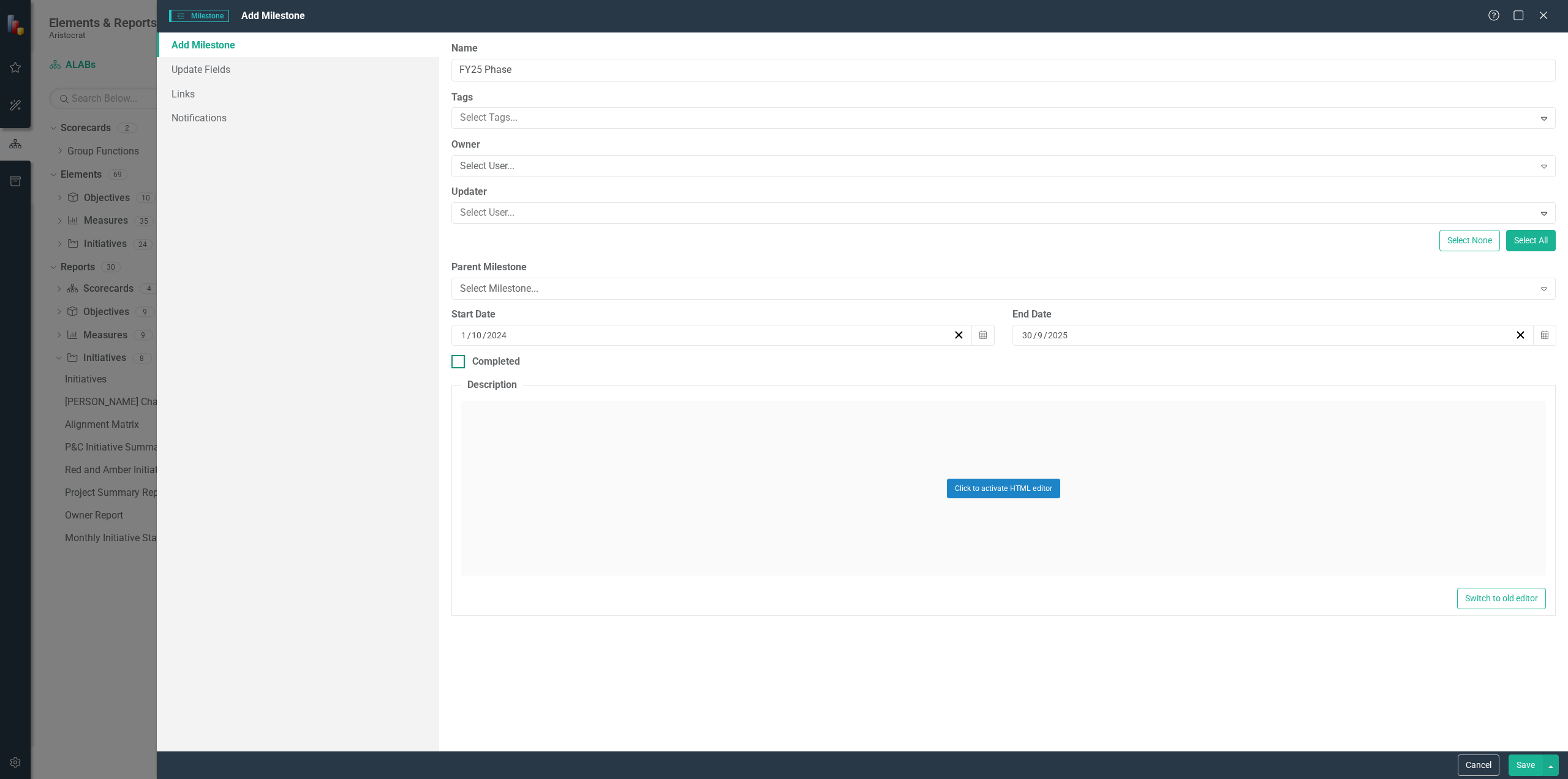
click at [463, 361] on div at bounding box center [458, 361] width 13 height 13
click at [459, 361] on input "Completed" at bounding box center [455, 359] width 8 height 8
checkbox input "true"
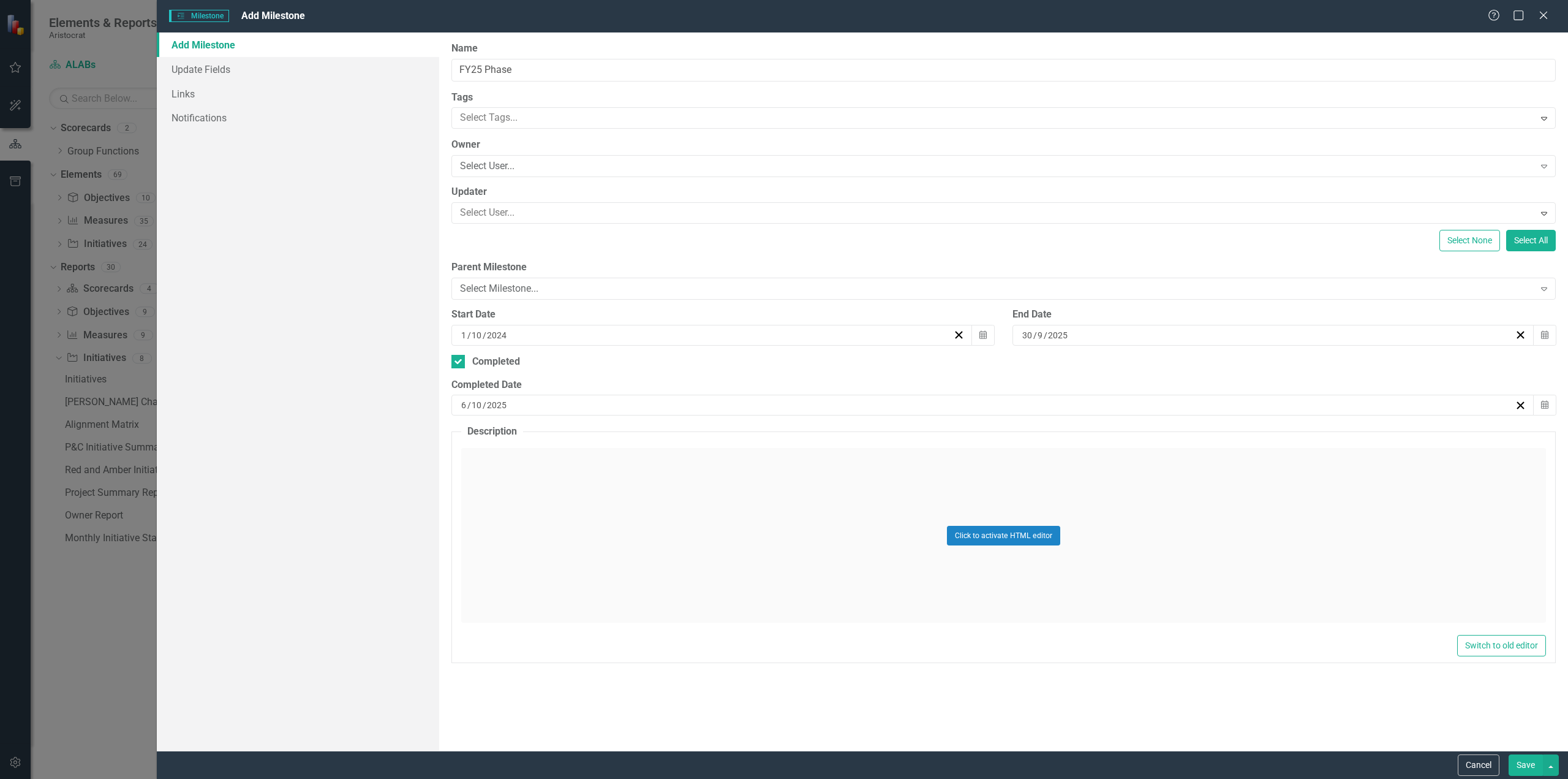
click at [1529, 762] on button "Save" at bounding box center [1526, 766] width 34 height 22
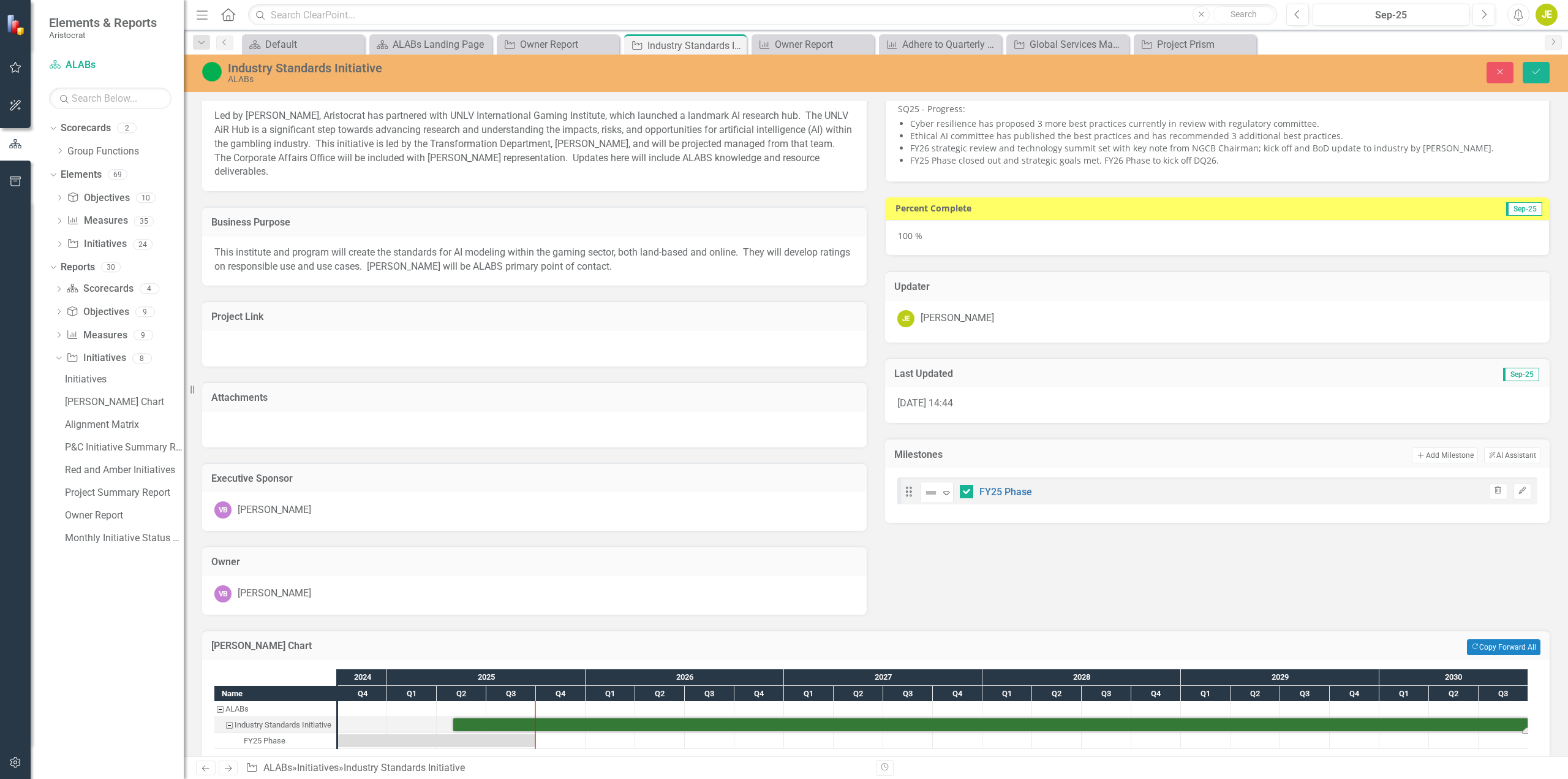
scroll to position [49, 0]
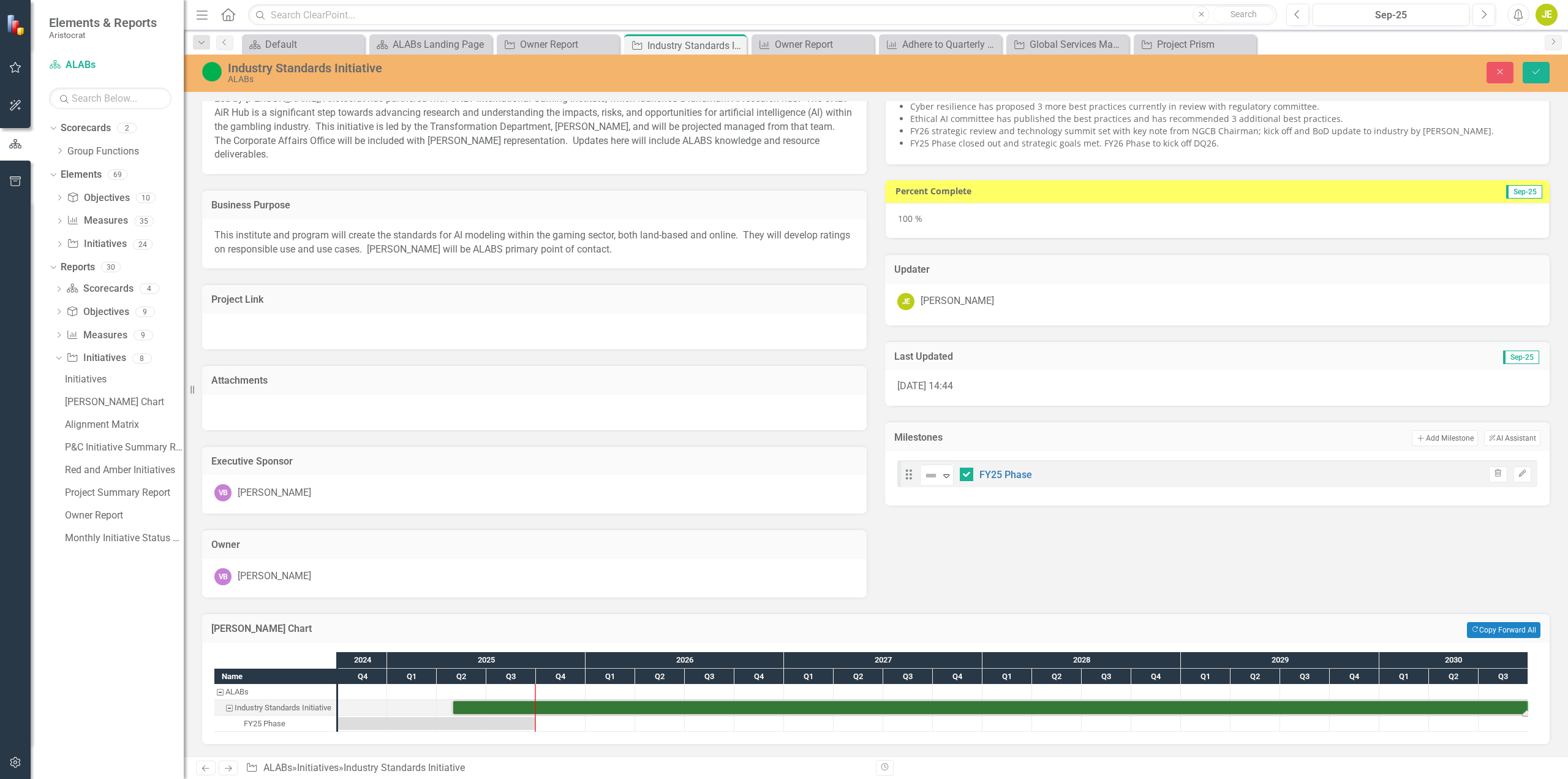
click at [269, 707] on div "Industry Standards Initiative" at bounding box center [283, 707] width 97 height 16
click at [1493, 628] on button "Copy Forward Copy Forward All" at bounding box center [1504, 630] width 73 height 16
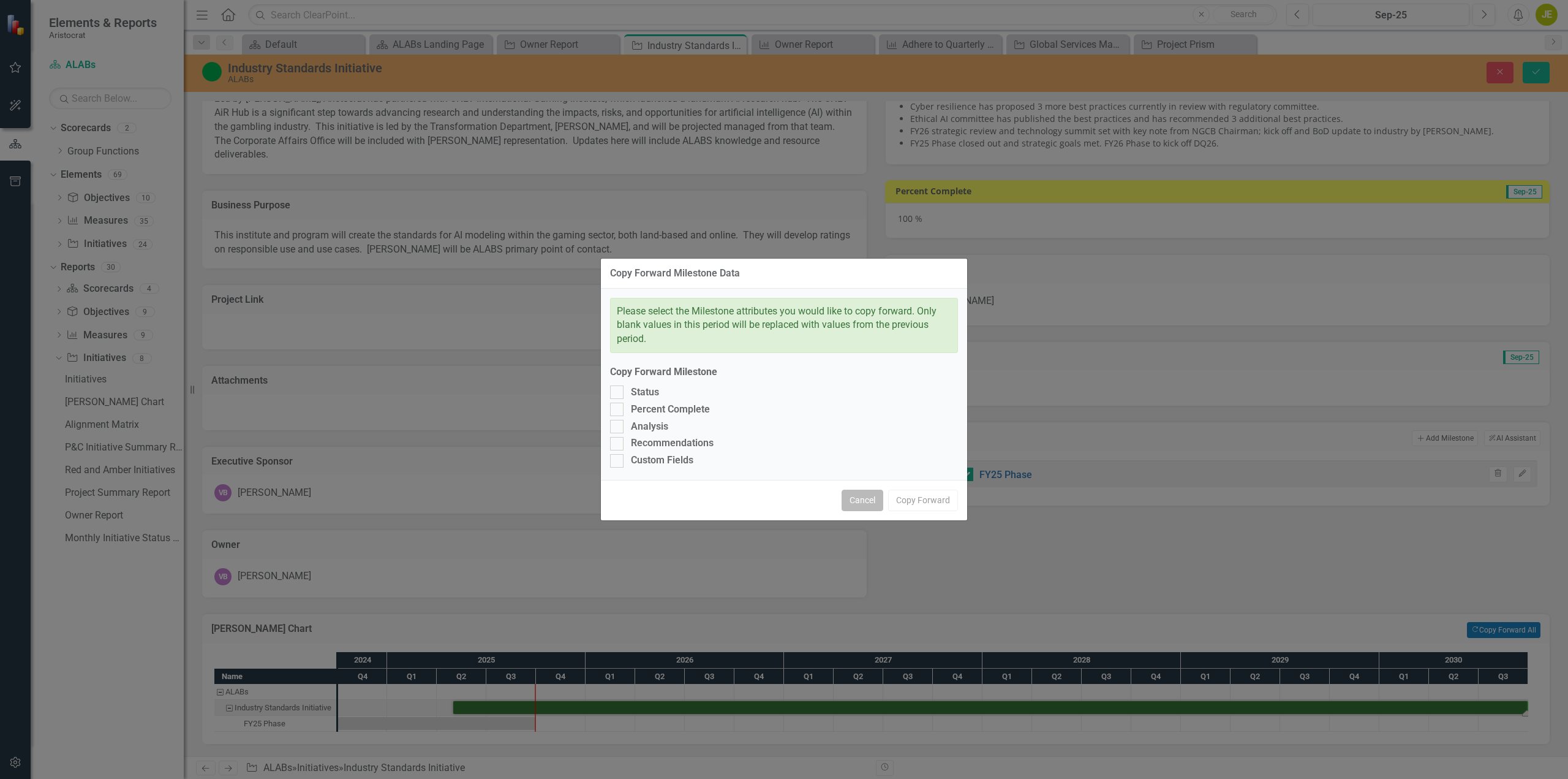
click at [865, 497] on button "Cancel" at bounding box center [862, 501] width 41 height 22
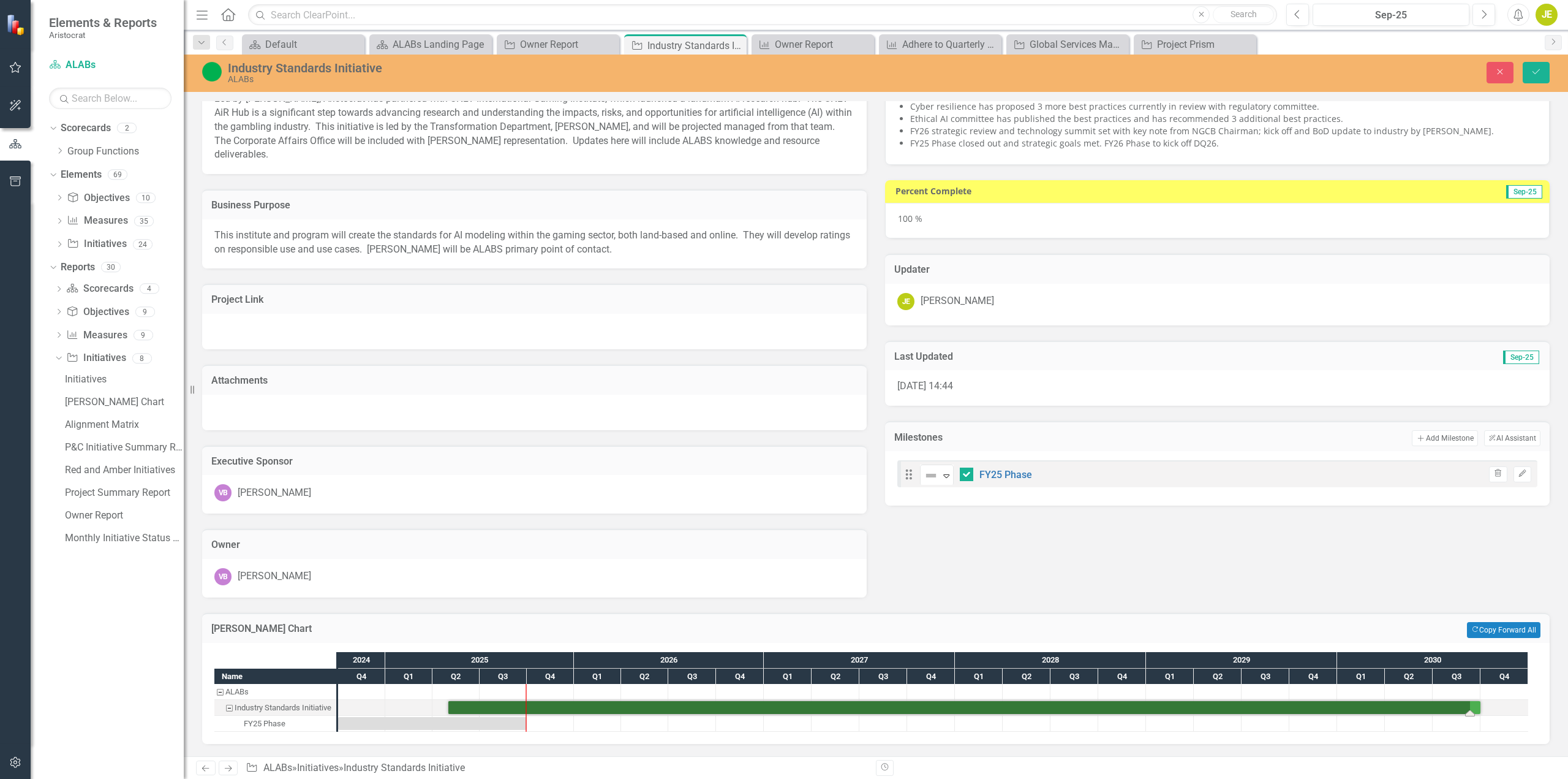
drag, startPoint x: 1523, startPoint y: 713, endPoint x: 1567, endPoint y: 716, distance: 44.1
drag, startPoint x: 1471, startPoint y: 712, endPoint x: 1481, endPoint y: 712, distance: 10.0
click at [1495, 75] on icon "Close" at bounding box center [1500, 72] width 11 height 8
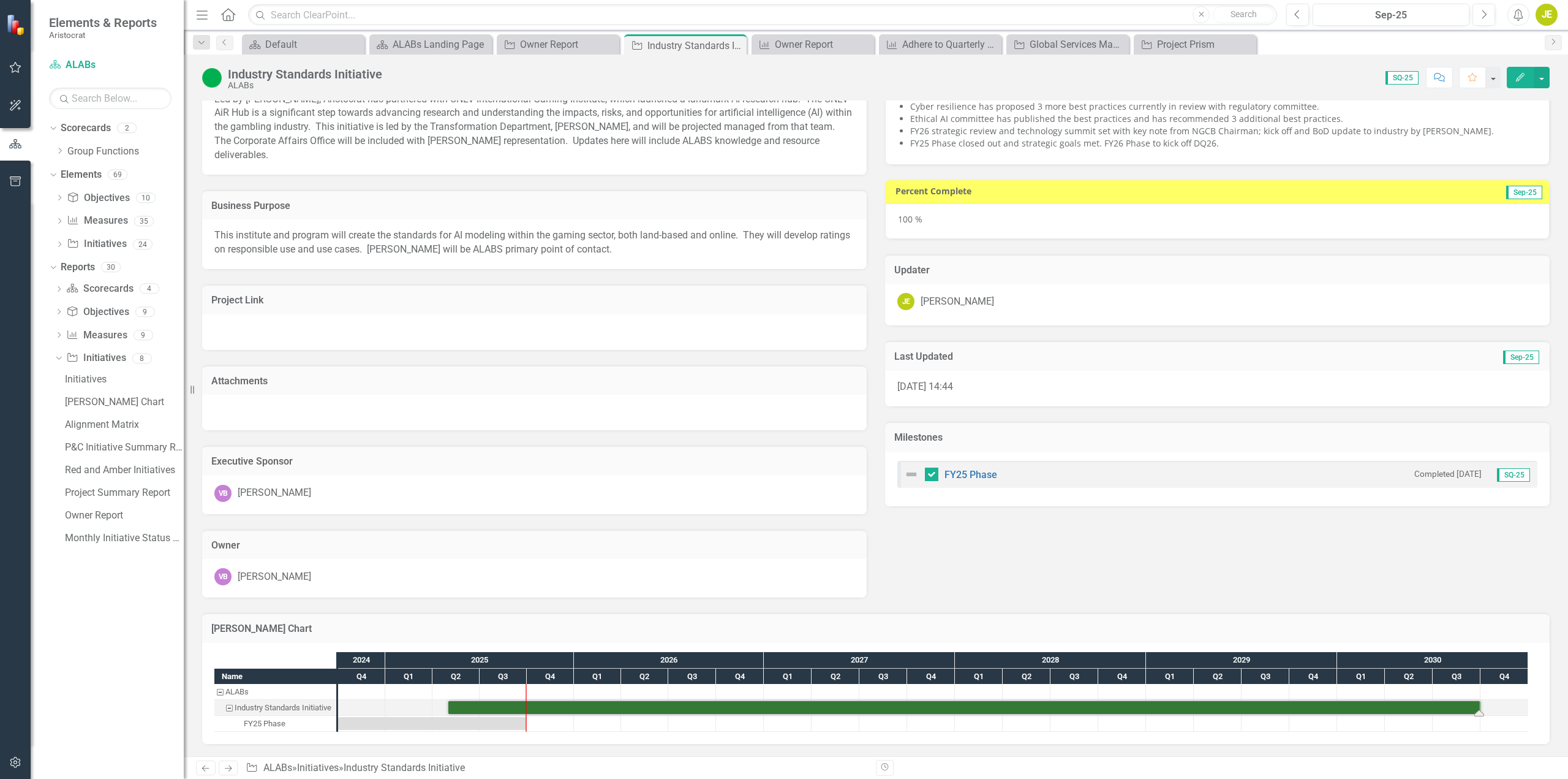
scroll to position [47, 0]
drag, startPoint x: 1479, startPoint y: 713, endPoint x: 1541, endPoint y: 709, distance: 62.1
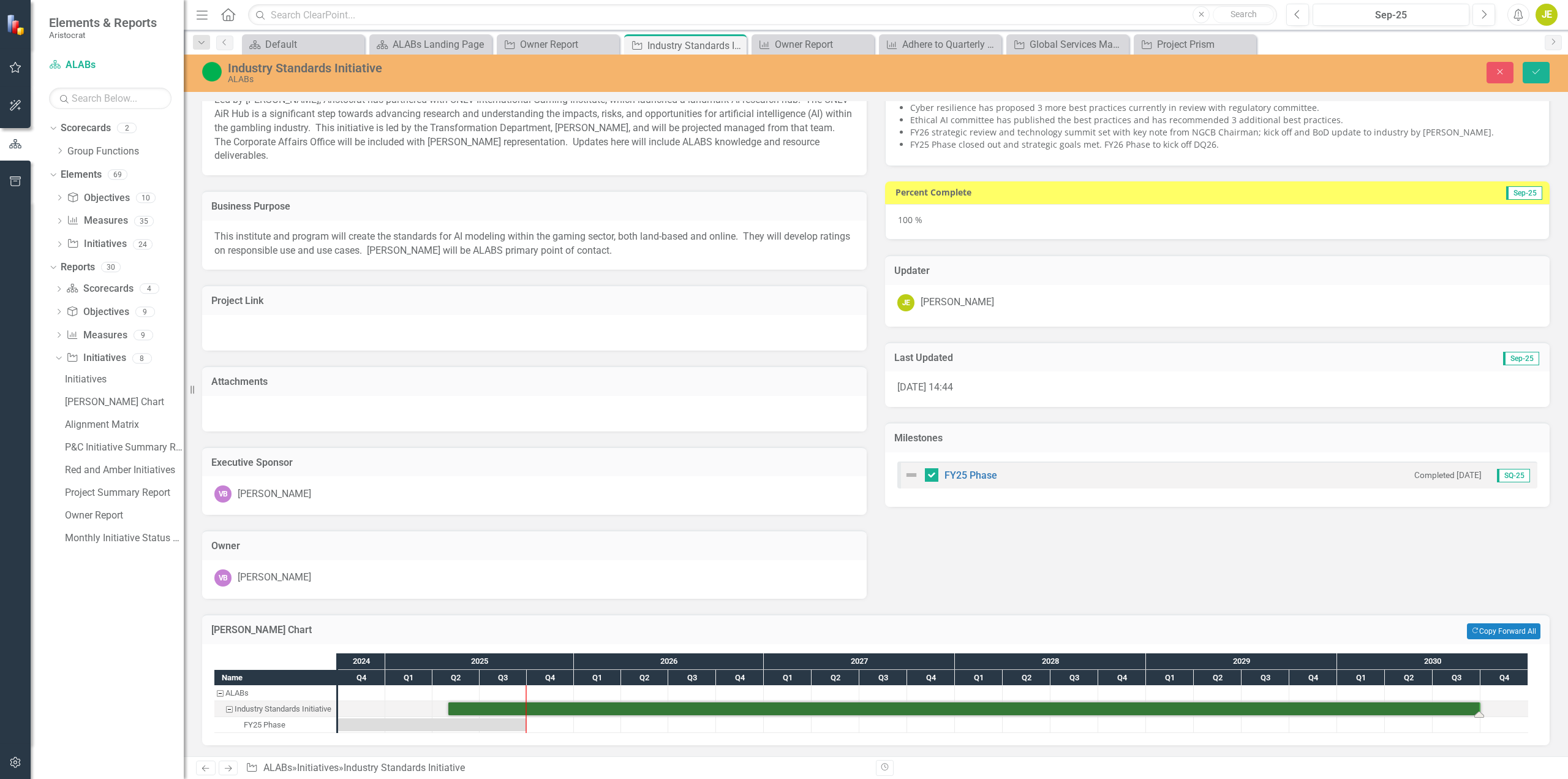
scroll to position [49, 0]
drag, startPoint x: 1475, startPoint y: 716, endPoint x: 1527, endPoint y: 716, distance: 52.0
click at [1497, 75] on icon "Close" at bounding box center [1500, 72] width 11 height 8
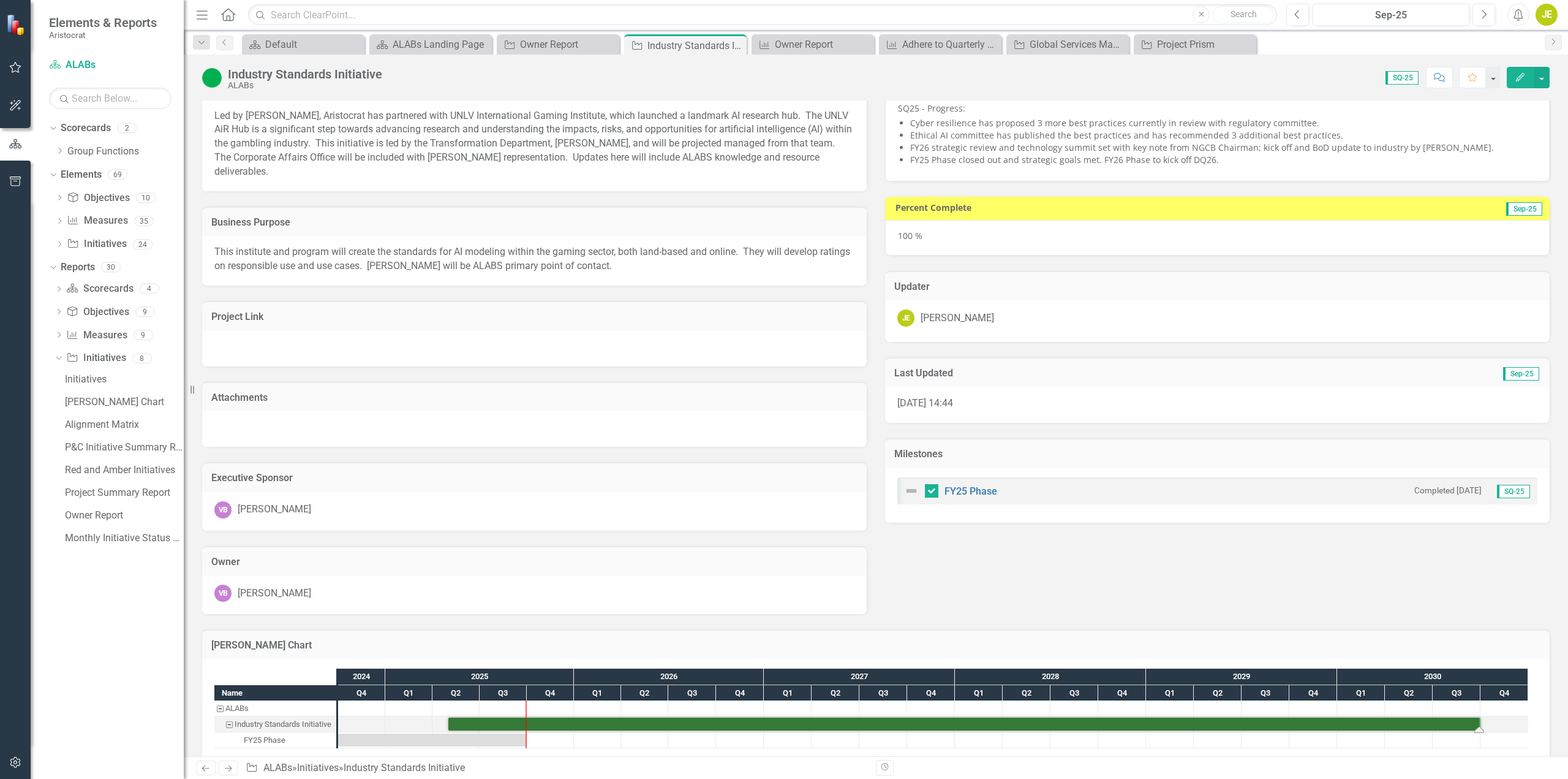
scroll to position [47, 0]
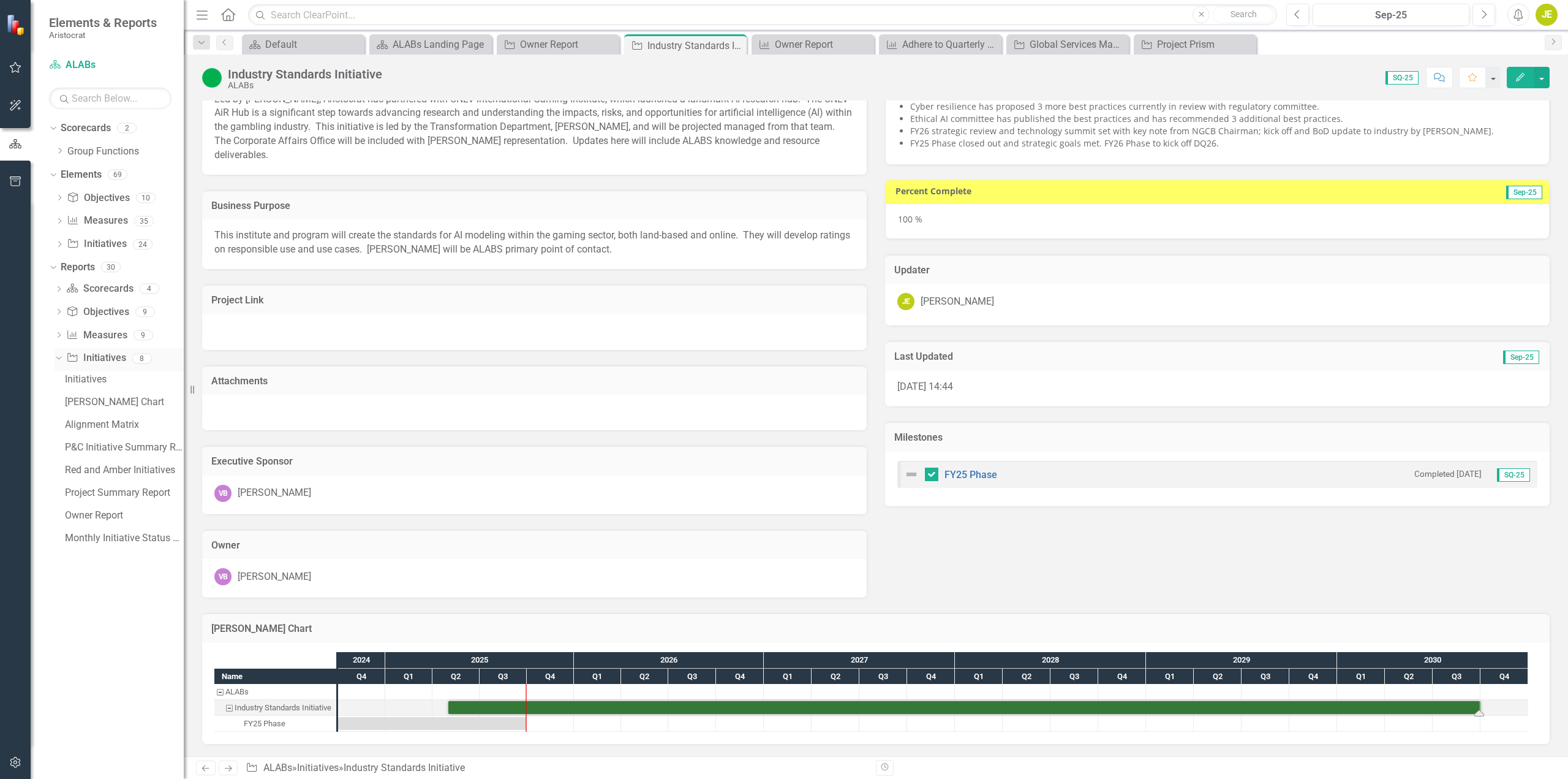
click at [57, 359] on icon "Dropdown" at bounding box center [57, 358] width 7 height 8
click at [62, 361] on icon "Dropdown" at bounding box center [58, 359] width 8 height 7
click at [94, 511] on div "Owner Report" at bounding box center [124, 515] width 119 height 11
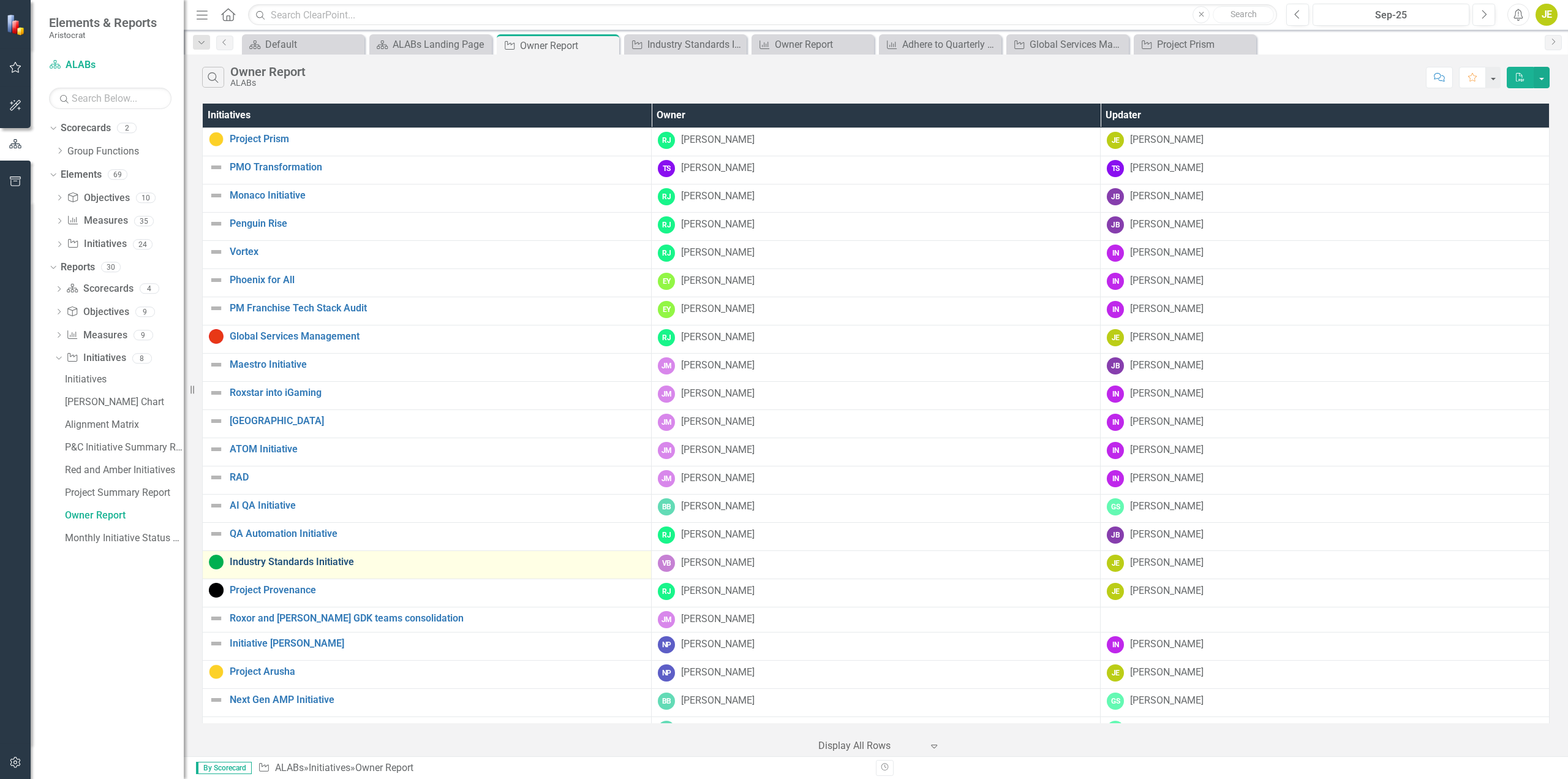
click at [295, 565] on link "Industry Standards Initiative" at bounding box center [437, 562] width 415 height 11
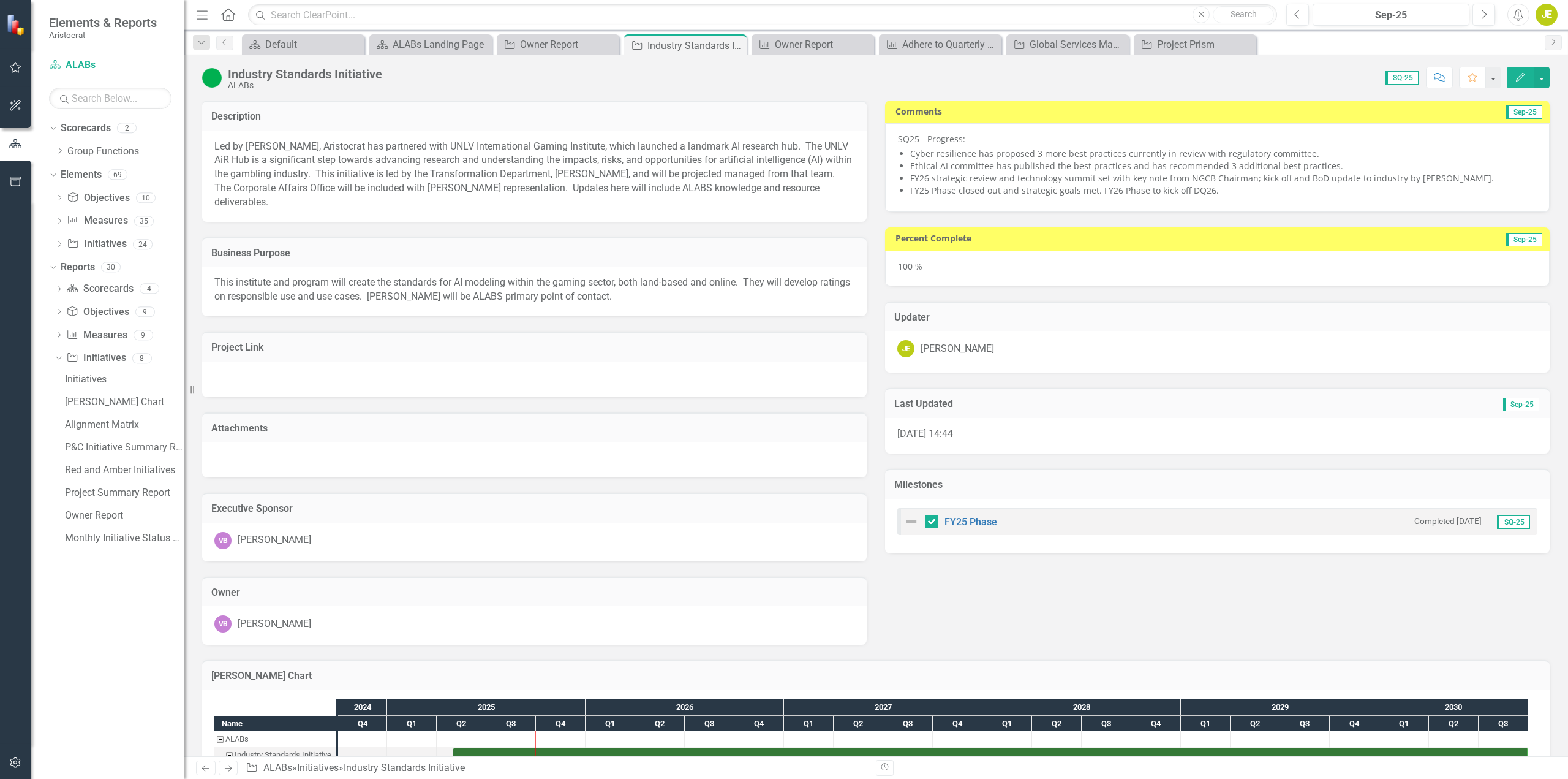
scroll to position [47, 0]
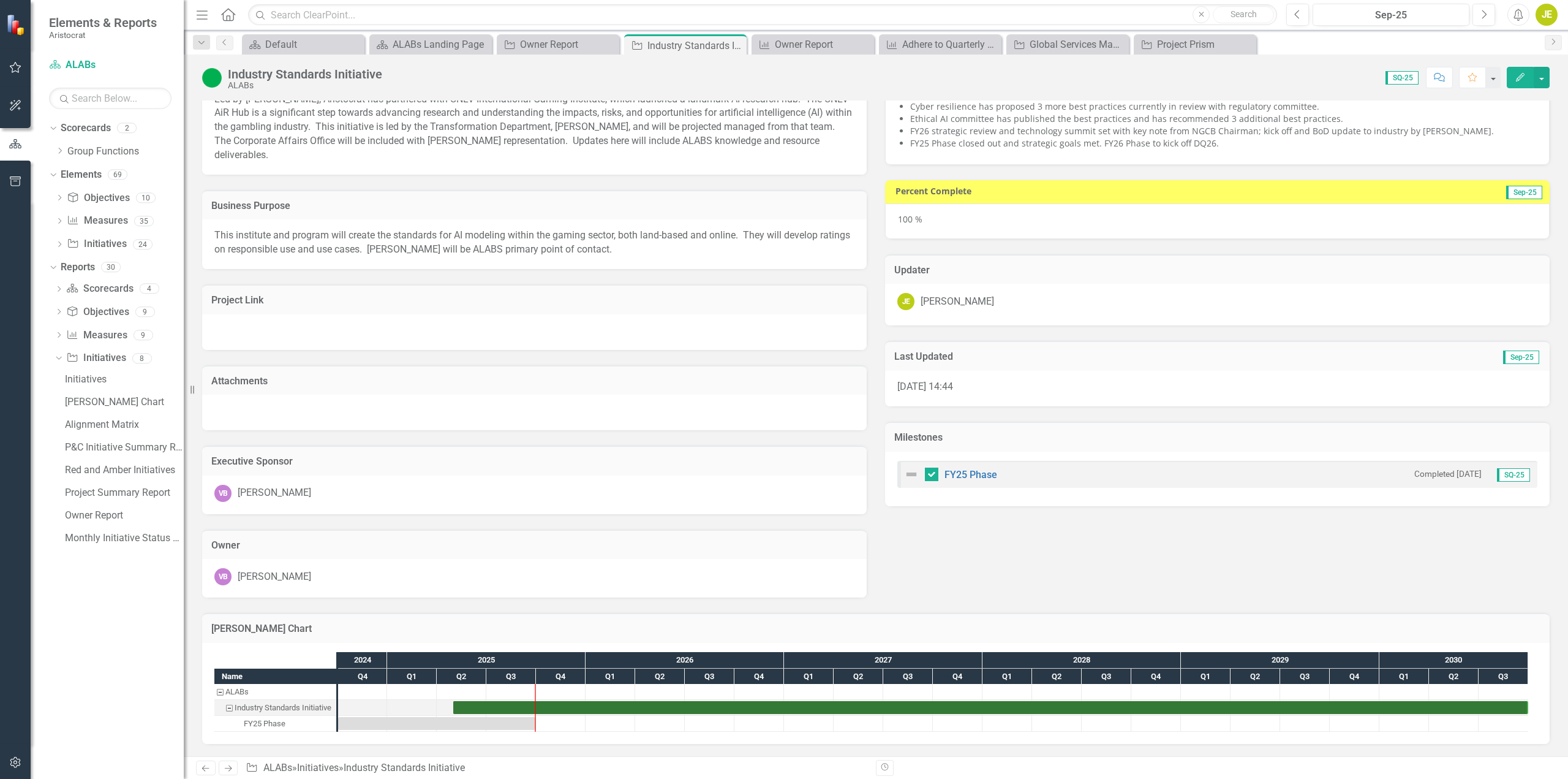
click at [905, 471] on img at bounding box center [911, 474] width 15 height 15
click at [907, 476] on img at bounding box center [911, 474] width 15 height 15
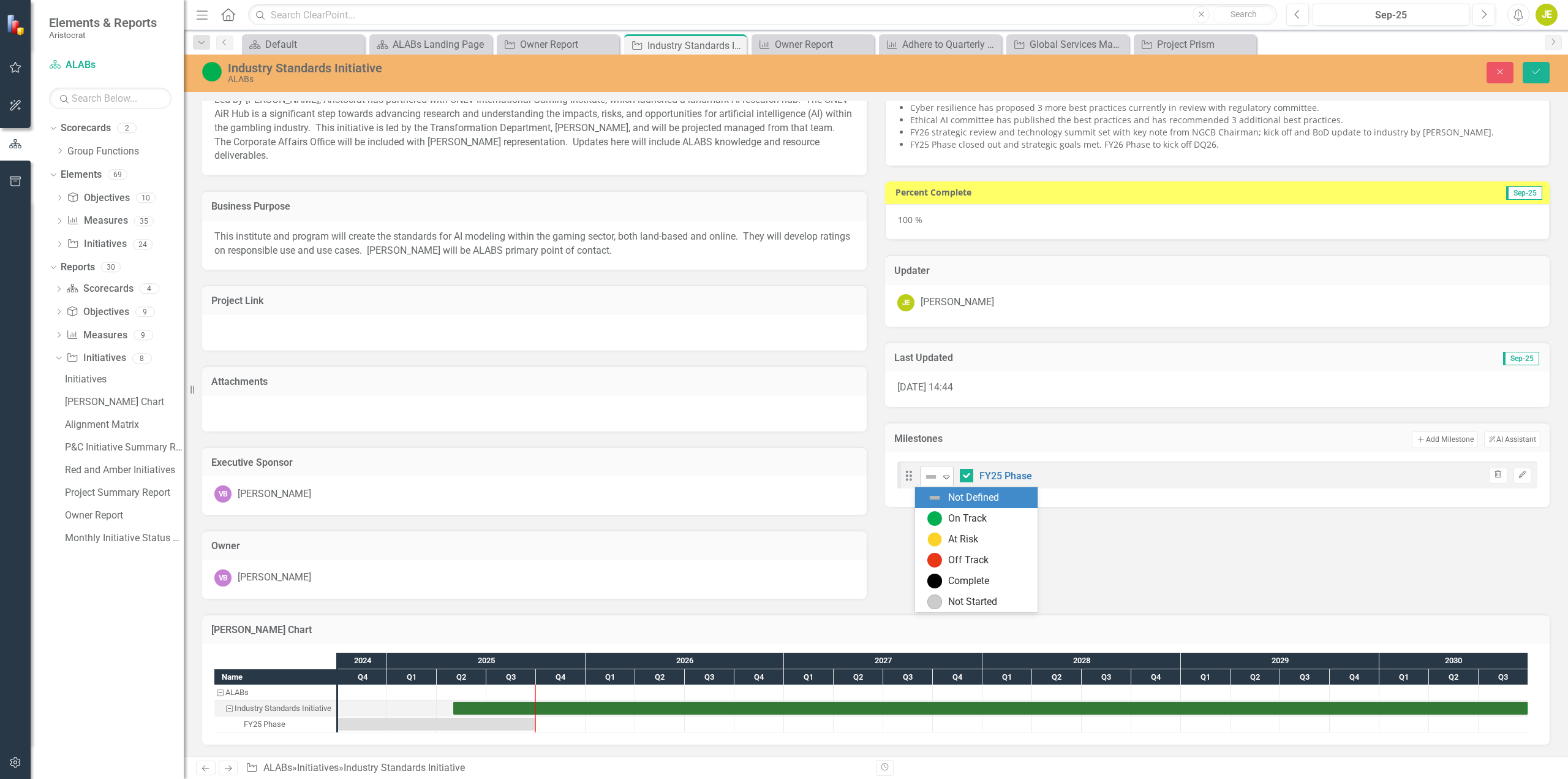
click at [941, 482] on div "Expand" at bounding box center [946, 477] width 12 height 20
click at [945, 518] on div "On Track" at bounding box center [978, 518] width 103 height 15
click at [946, 479] on icon "Expand" at bounding box center [946, 476] width 12 height 10
click at [953, 577] on div "Complete" at bounding box center [969, 581] width 41 height 14
click at [1532, 70] on icon "Save" at bounding box center [1536, 72] width 11 height 8
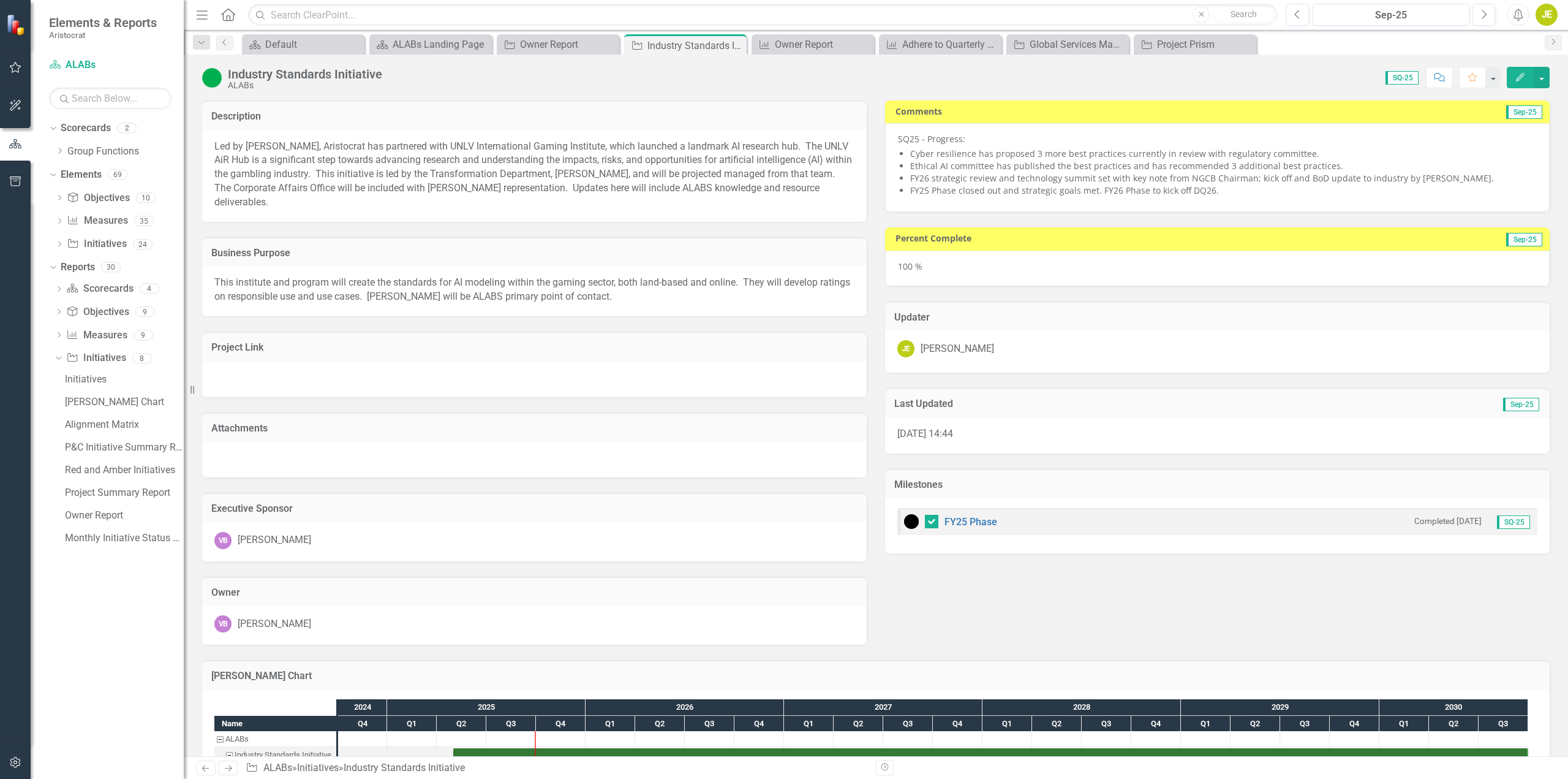
checkbox input "true"
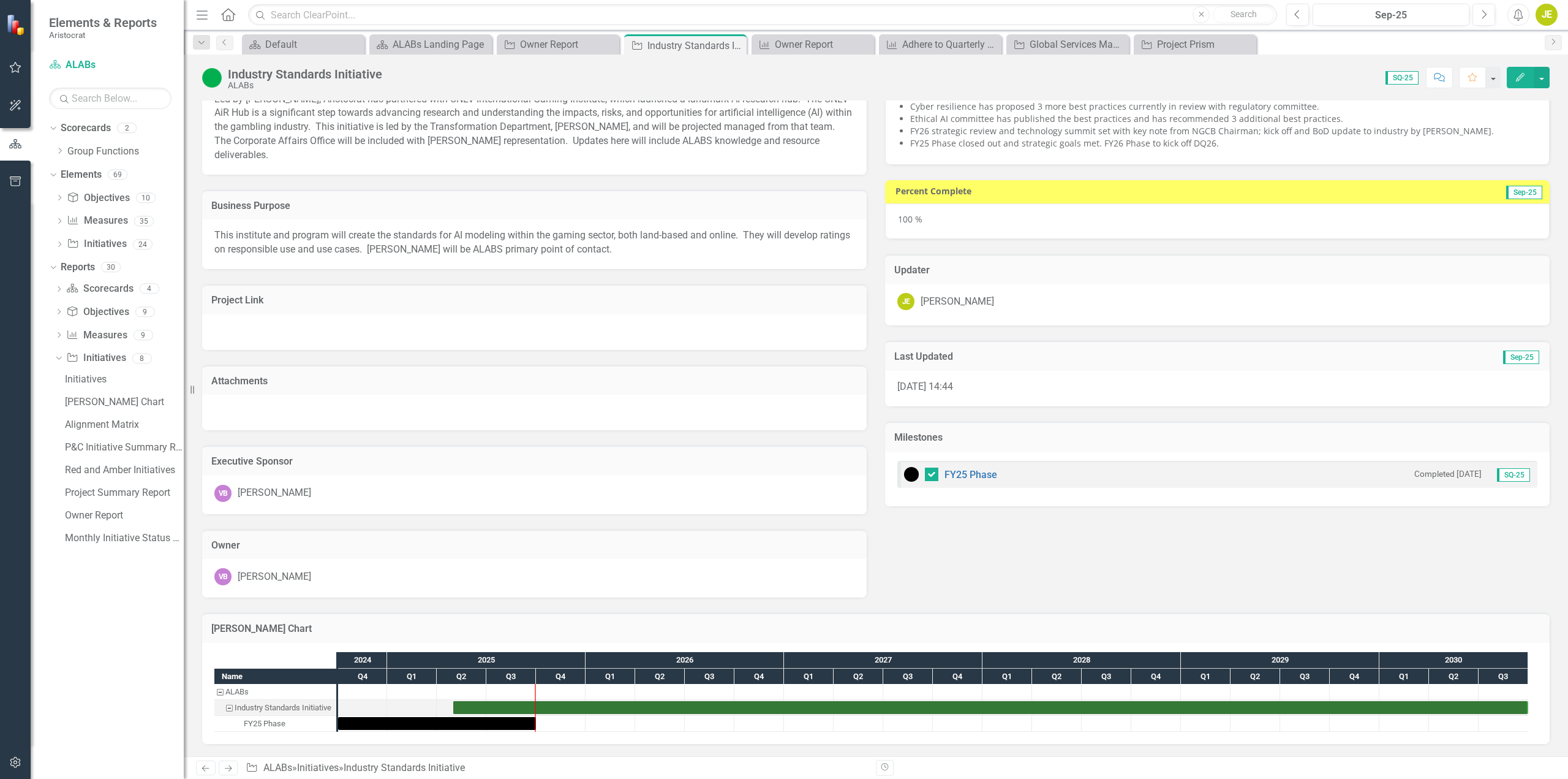
click at [1310, 442] on h3 "Milestones" at bounding box center [1217, 437] width 646 height 11
click at [1114, 563] on div "Description Led by [PERSON_NAME], Aristocrat has partnered with UNLV Internatio…" at bounding box center [876, 318] width 1366 height 559
click at [1525, 74] on icon "Edit" at bounding box center [1520, 77] width 11 height 8
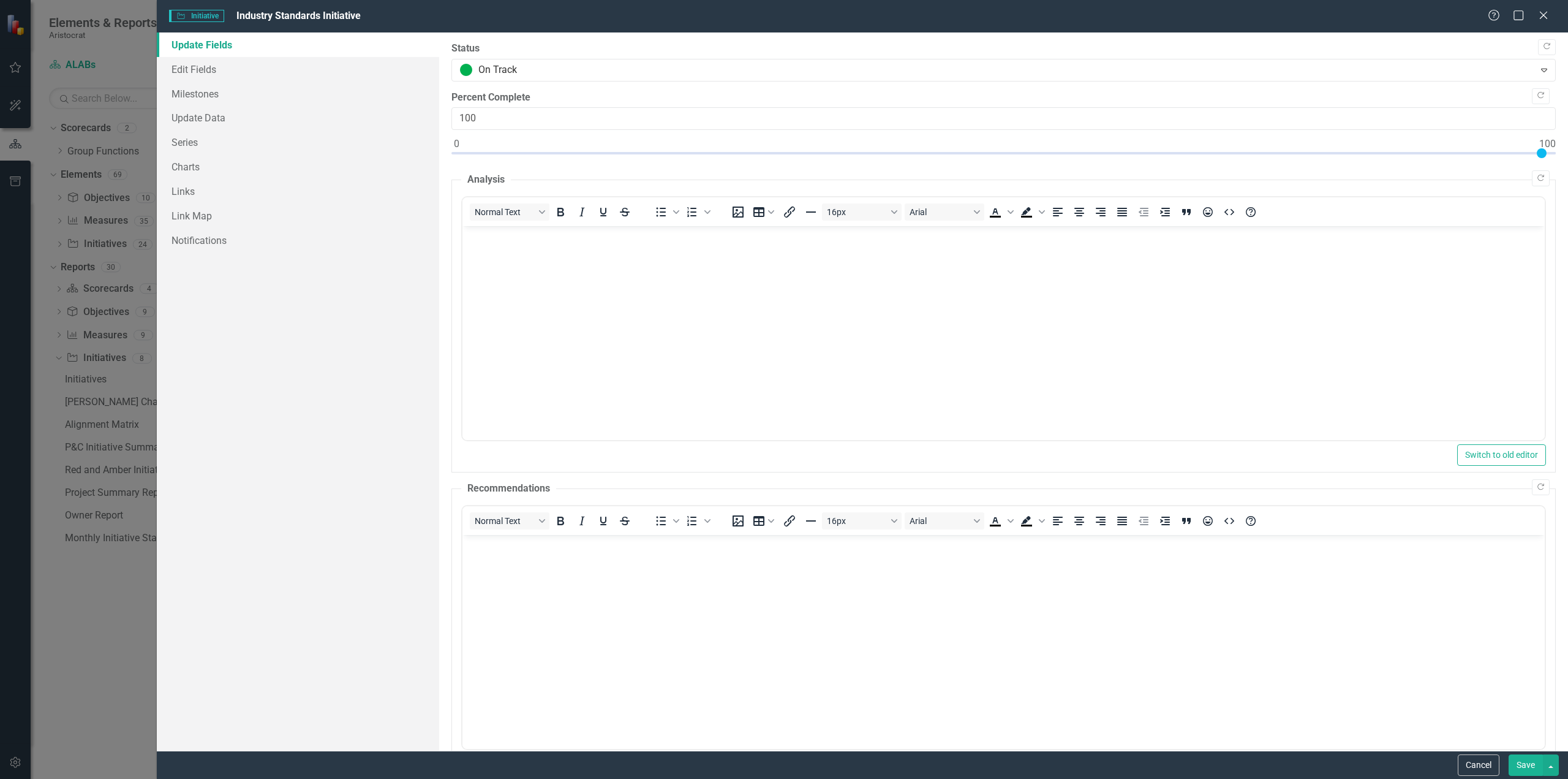
scroll to position [0, 0]
click at [115, 68] on div "Initiative Initiative Industry Standards Initiative Help Maximize Close Update …" at bounding box center [784, 390] width 1568 height 779
click at [1538, 20] on icon "Close" at bounding box center [1544, 15] width 15 height 11
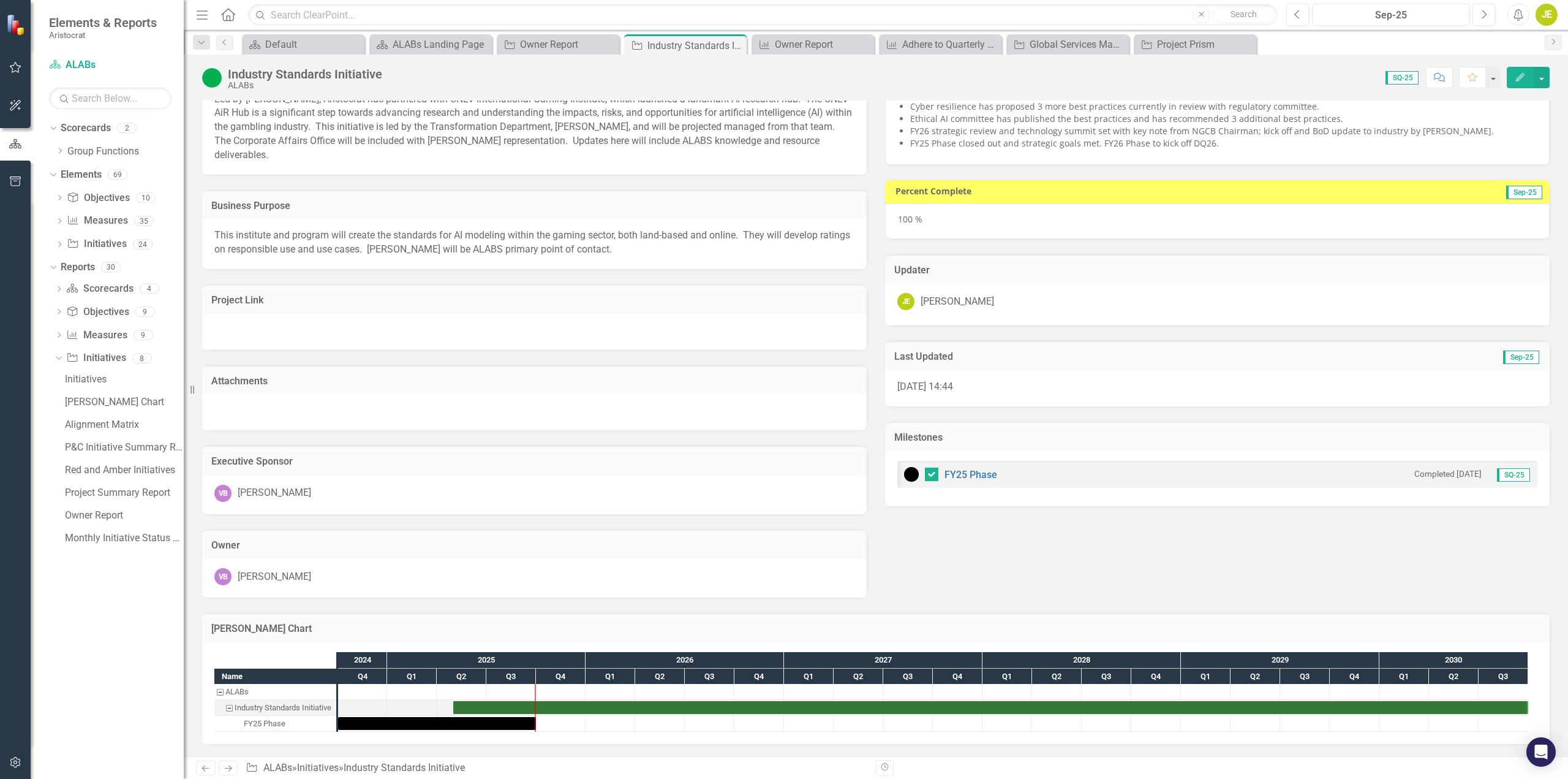
click at [1161, 492] on div "FY25 Phase Completed [DATE] SQ-25" at bounding box center [1218, 478] width 665 height 54
click at [930, 437] on h3 "Milestones" at bounding box center [1217, 437] width 646 height 11
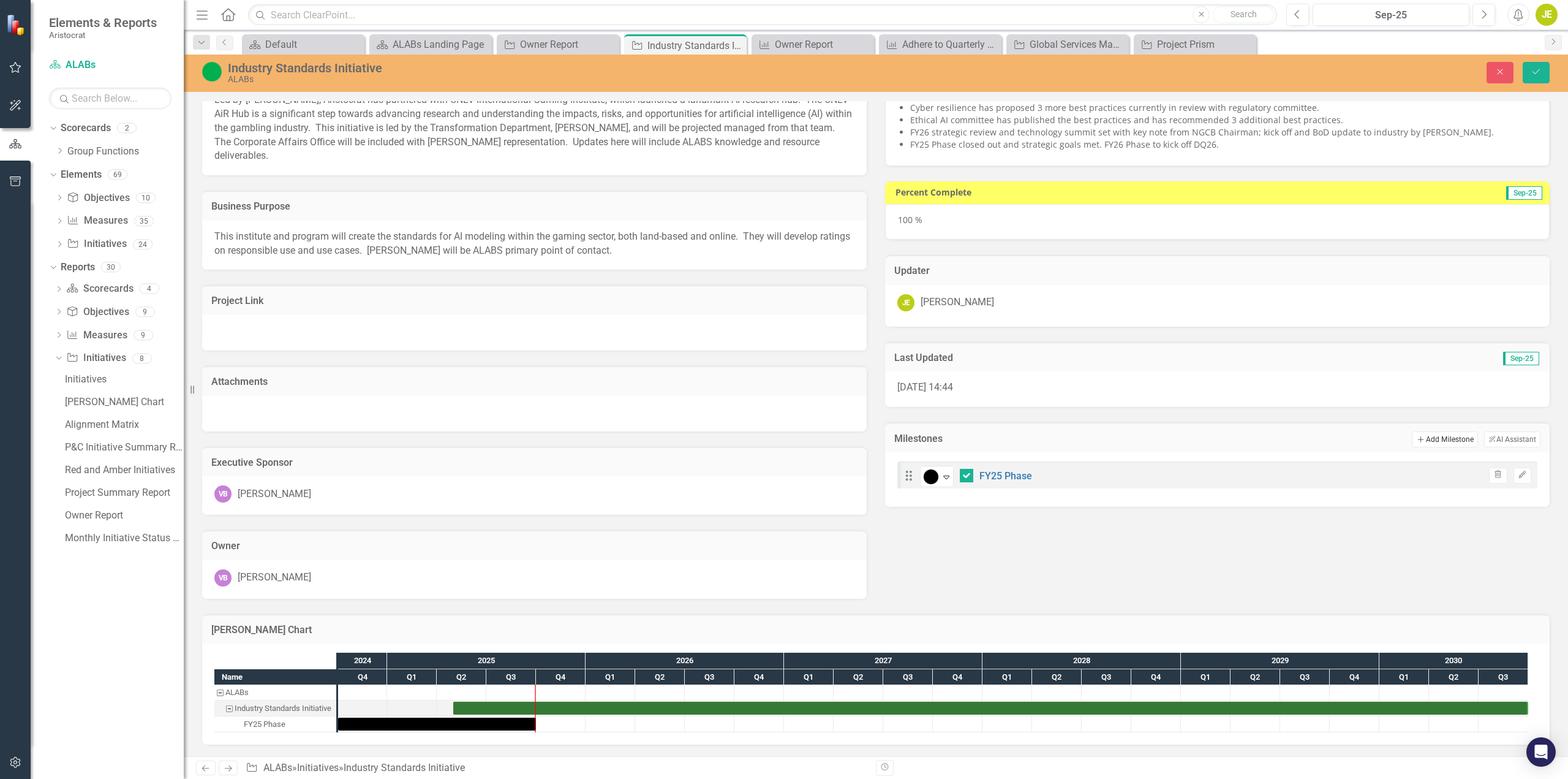
click at [1426, 434] on button "Add Add Milestone" at bounding box center [1445, 439] width 66 height 16
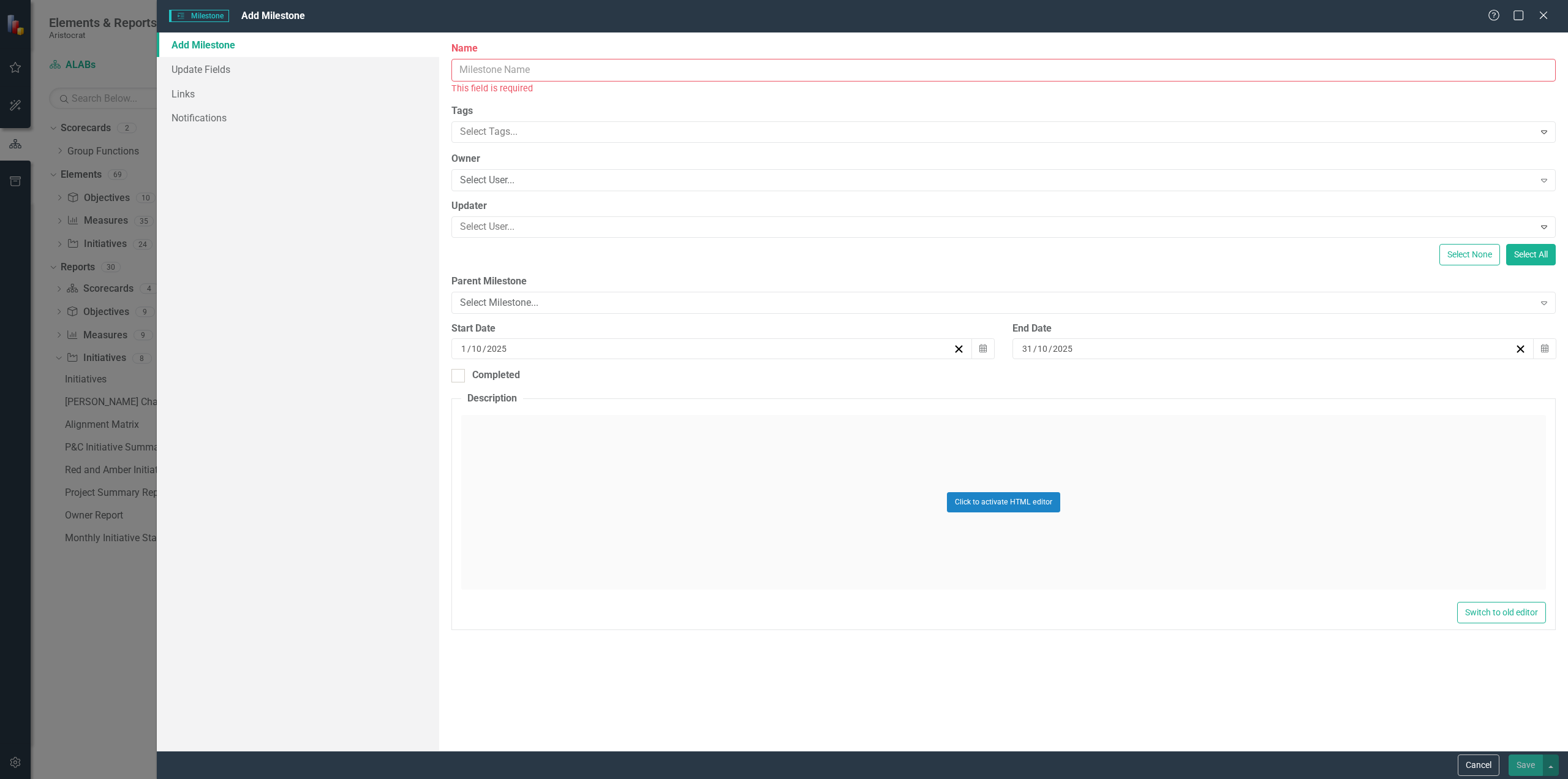
click at [547, 76] on input "Name" at bounding box center [1003, 70] width 1105 height 23
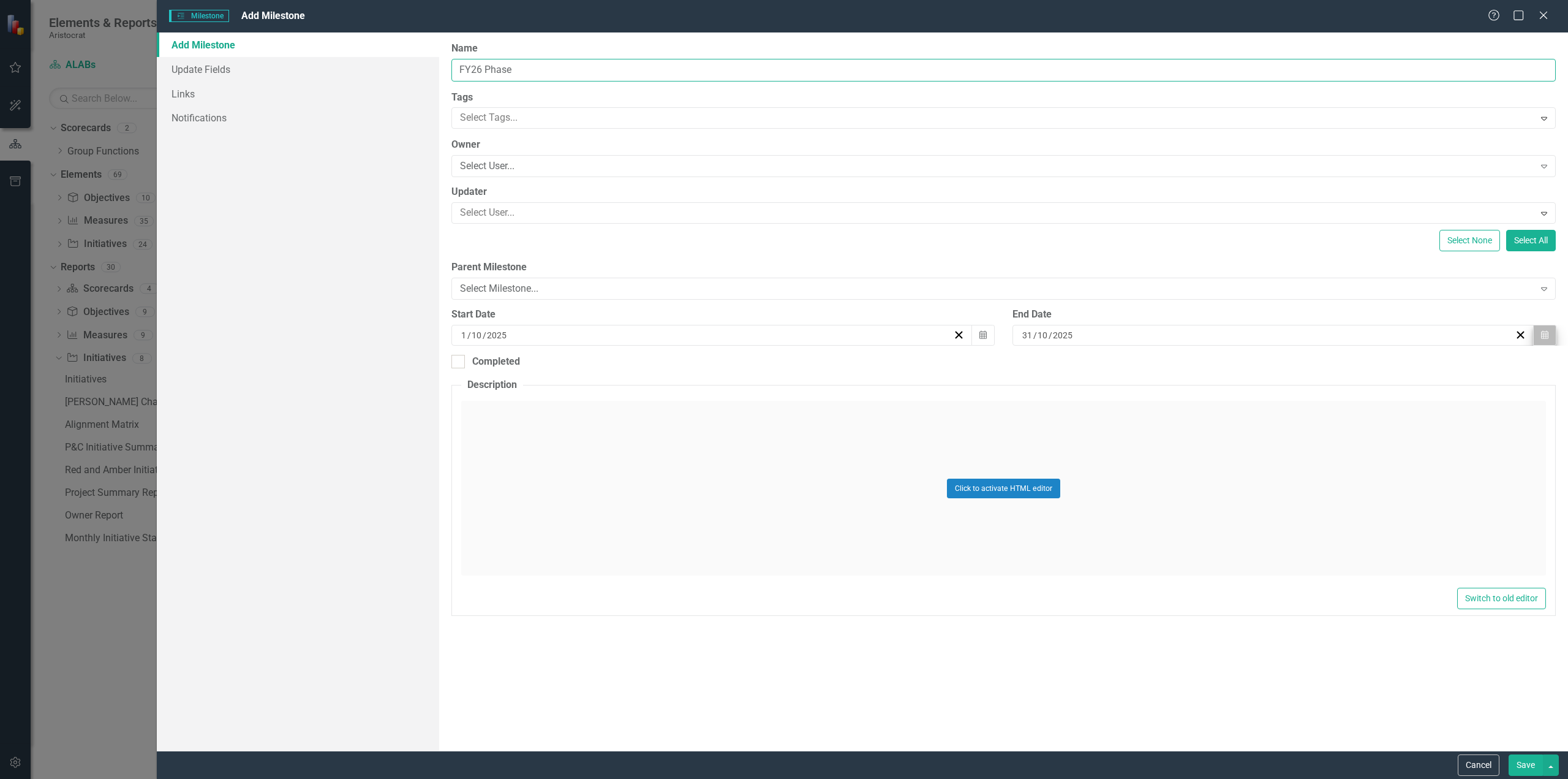
type input "FY26 Phase"
click at [1542, 333] on icon "button" at bounding box center [1545, 334] width 8 height 8
click at [1342, 368] on button "›" at bounding box center [1340, 366] width 27 height 27
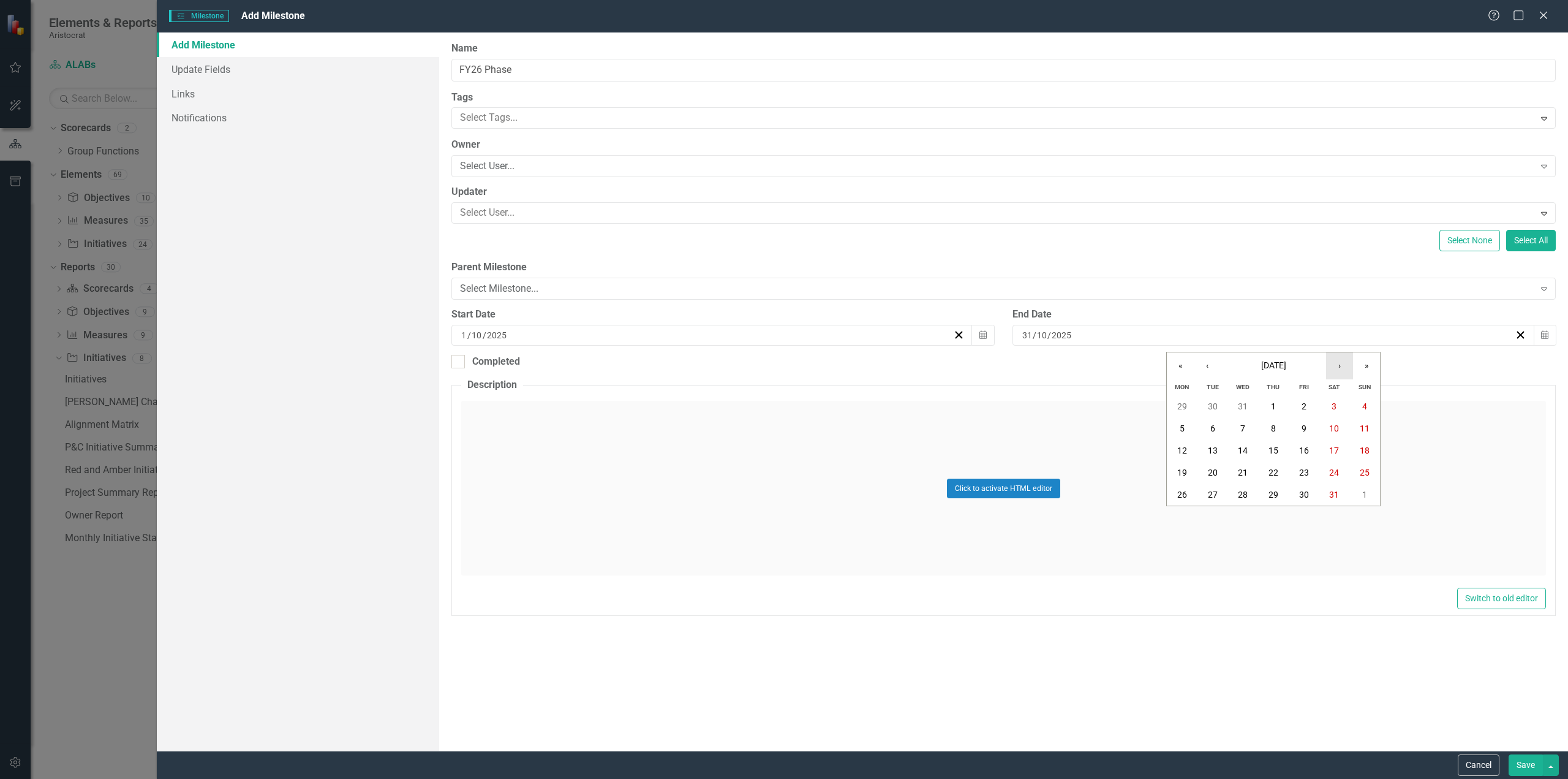
click at [1342, 368] on button "›" at bounding box center [1340, 366] width 27 height 27
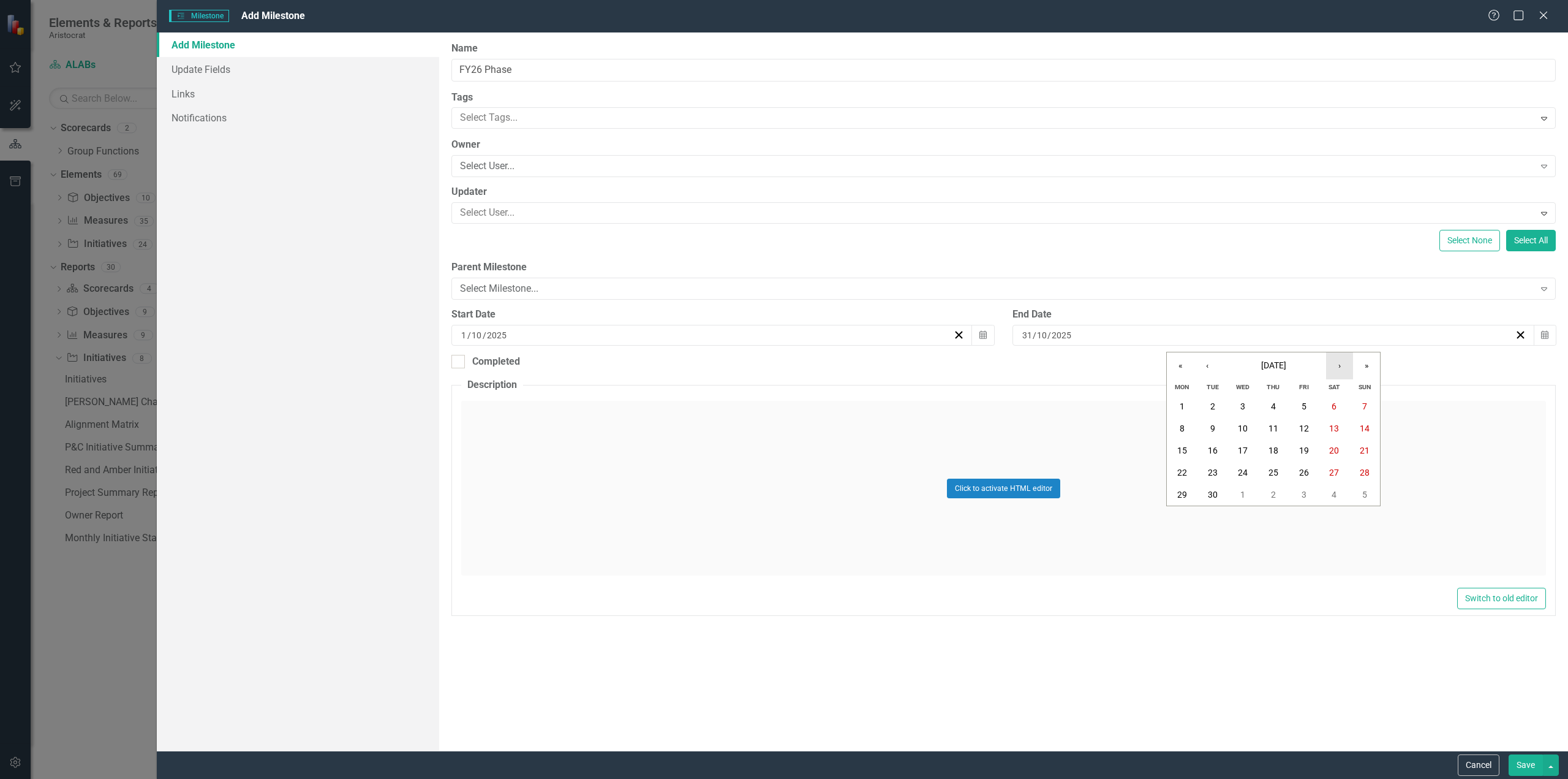
click at [1342, 368] on button "›" at bounding box center [1340, 366] width 27 height 27
click at [1239, 488] on button "30" at bounding box center [1243, 494] width 31 height 22
click at [1528, 762] on button "Save" at bounding box center [1526, 766] width 34 height 22
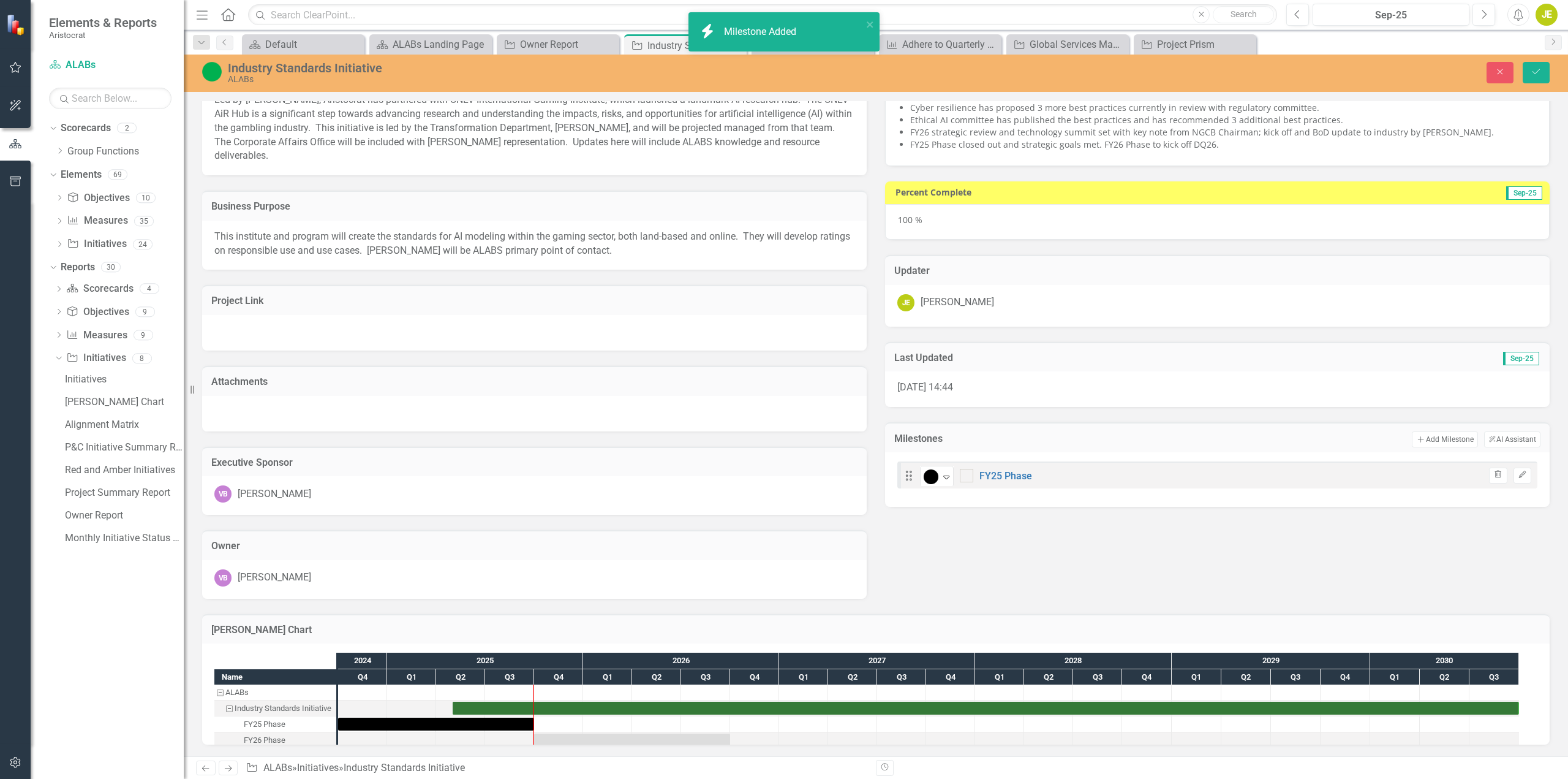
checkbox input "true"
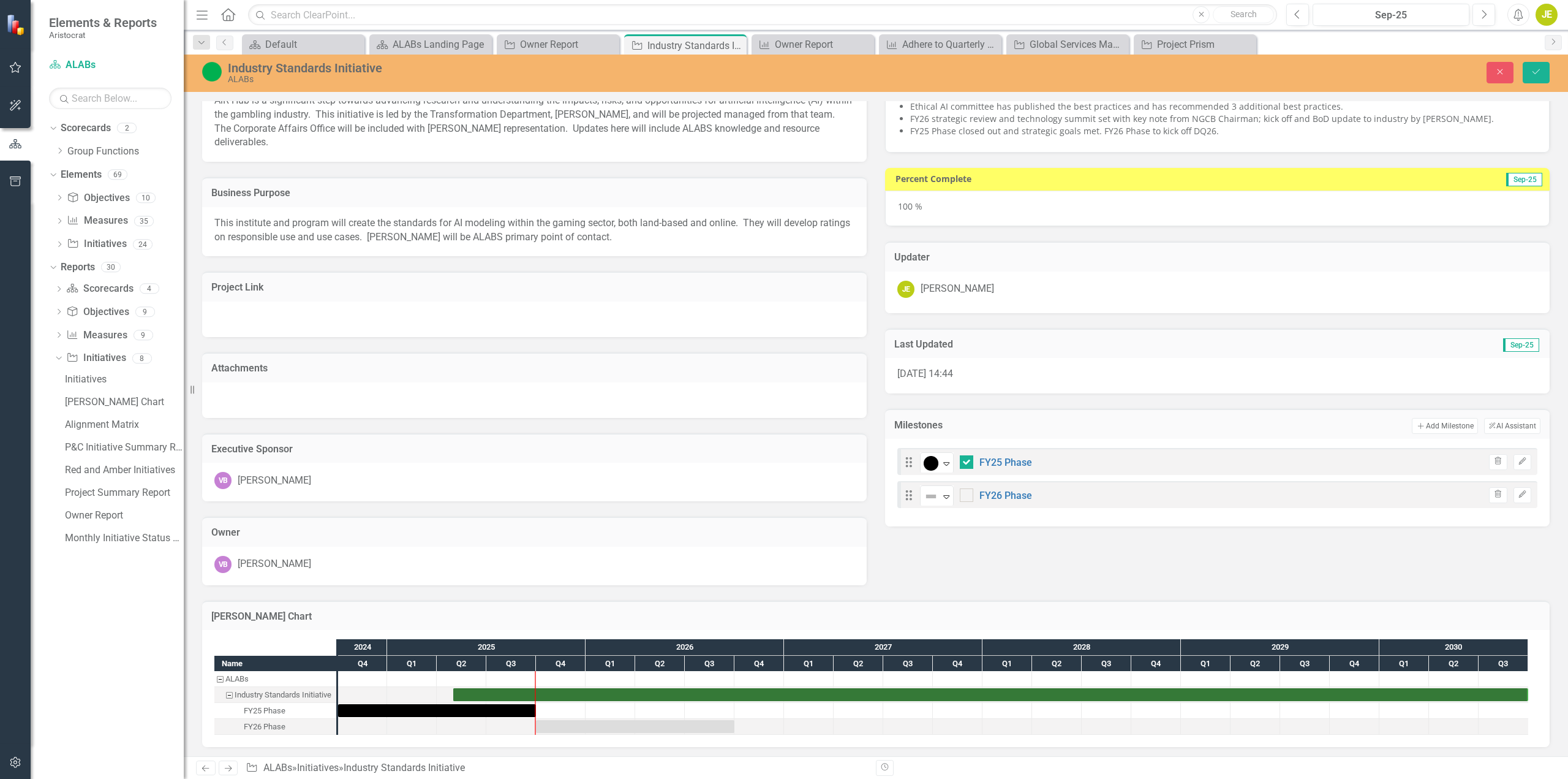
scroll to position [64, 0]
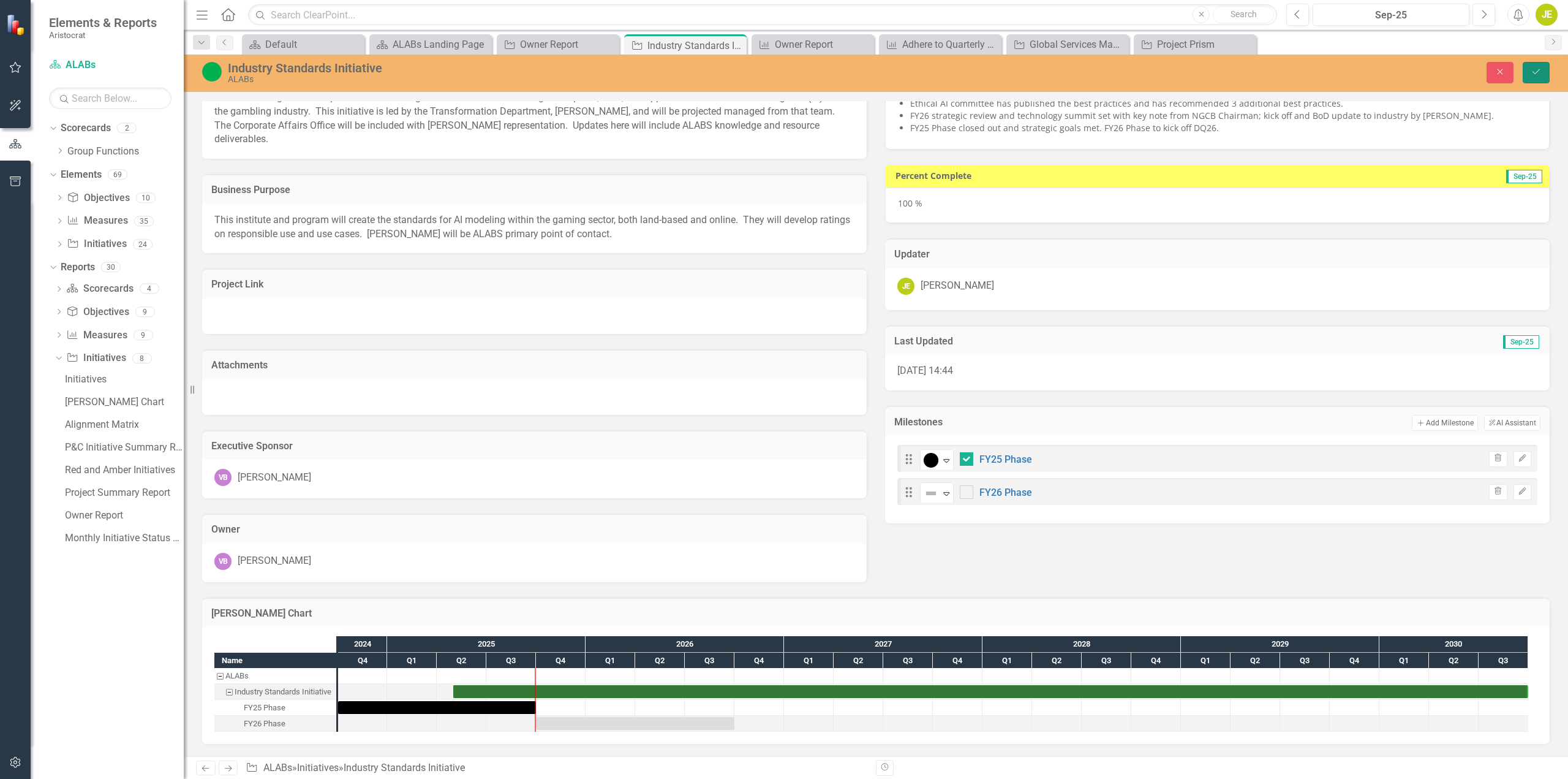
click at [1540, 73] on icon "Save" at bounding box center [1536, 72] width 11 height 8
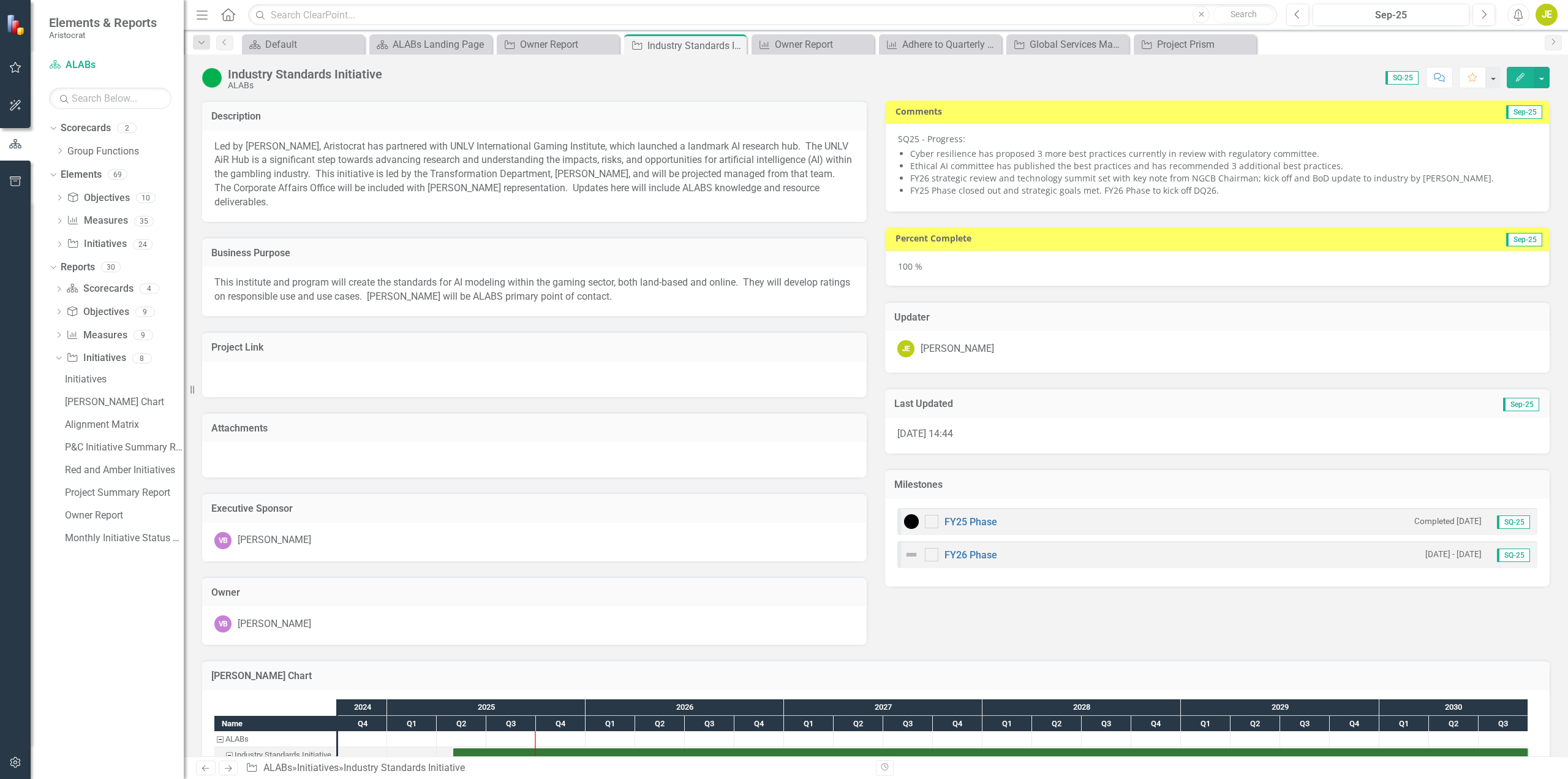
checkbox input "true"
click at [63, 335] on icon "Dropdown" at bounding box center [58, 336] width 8 height 7
click at [94, 519] on div "Owner Report" at bounding box center [124, 515] width 119 height 11
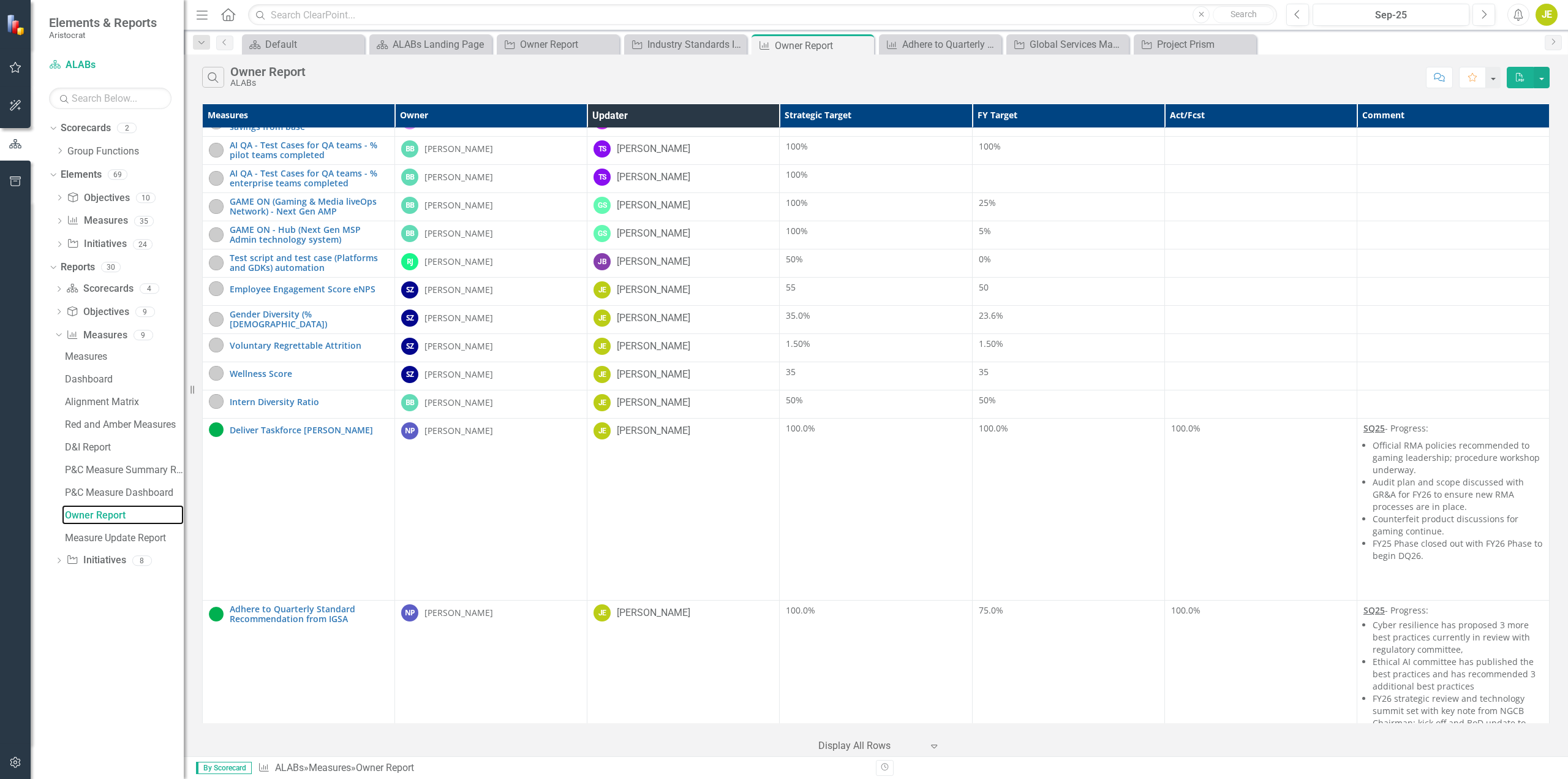
scroll to position [674, 0]
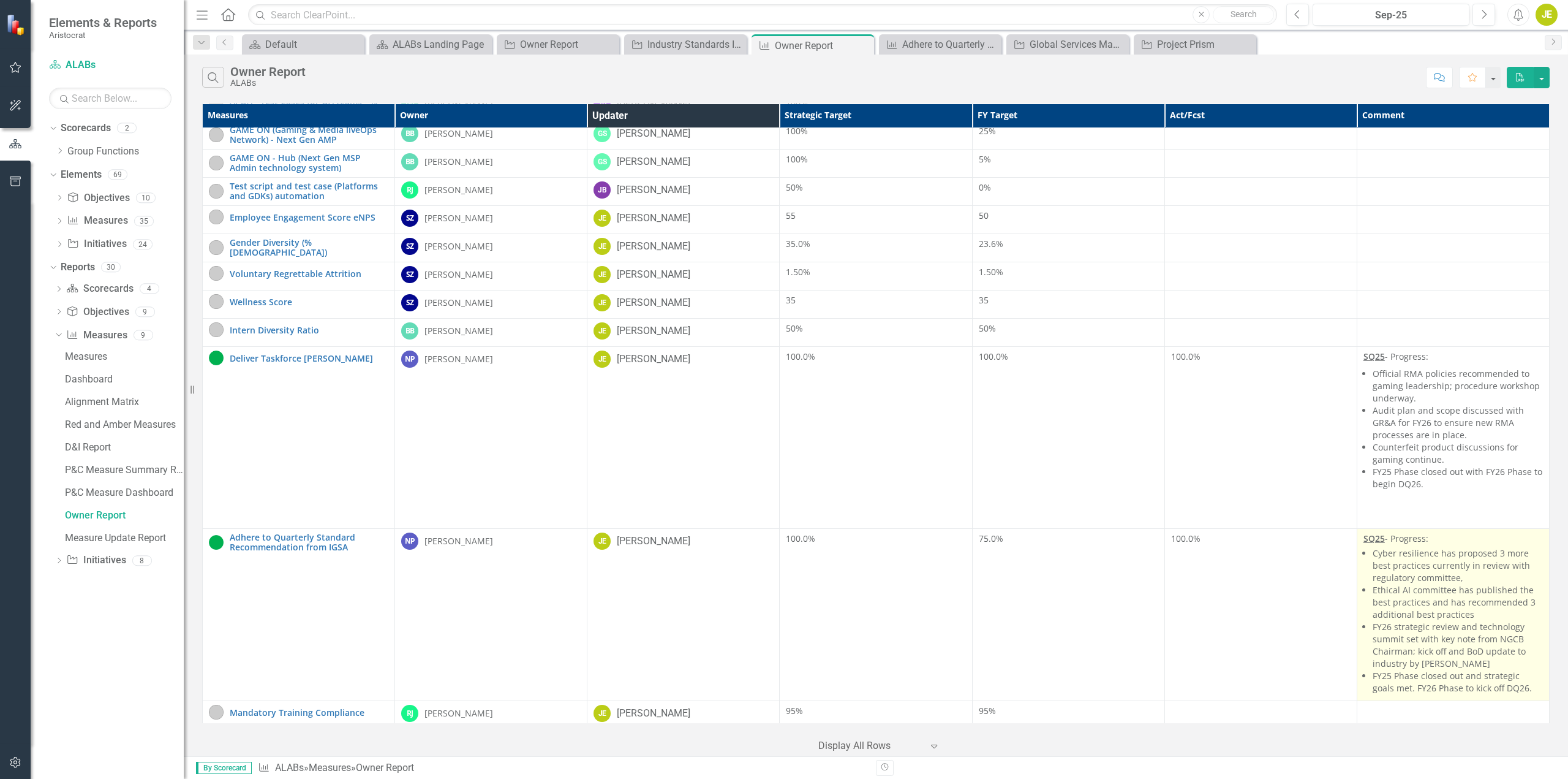
click at [1461, 604] on li "Ethical AI committee has published the best practices and has recommended 3 add…" at bounding box center [1458, 603] width 170 height 37
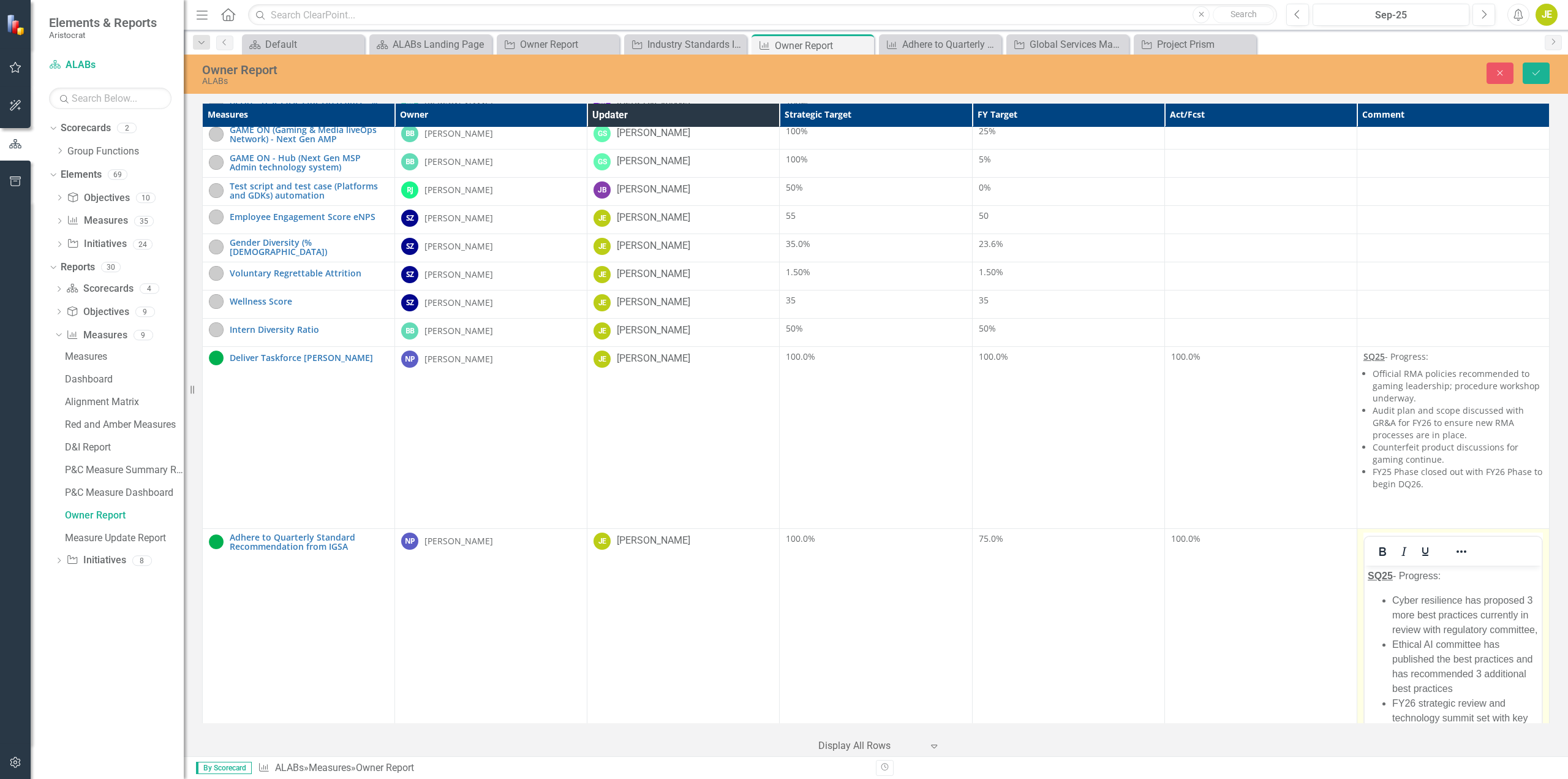
scroll to position [0, 0]
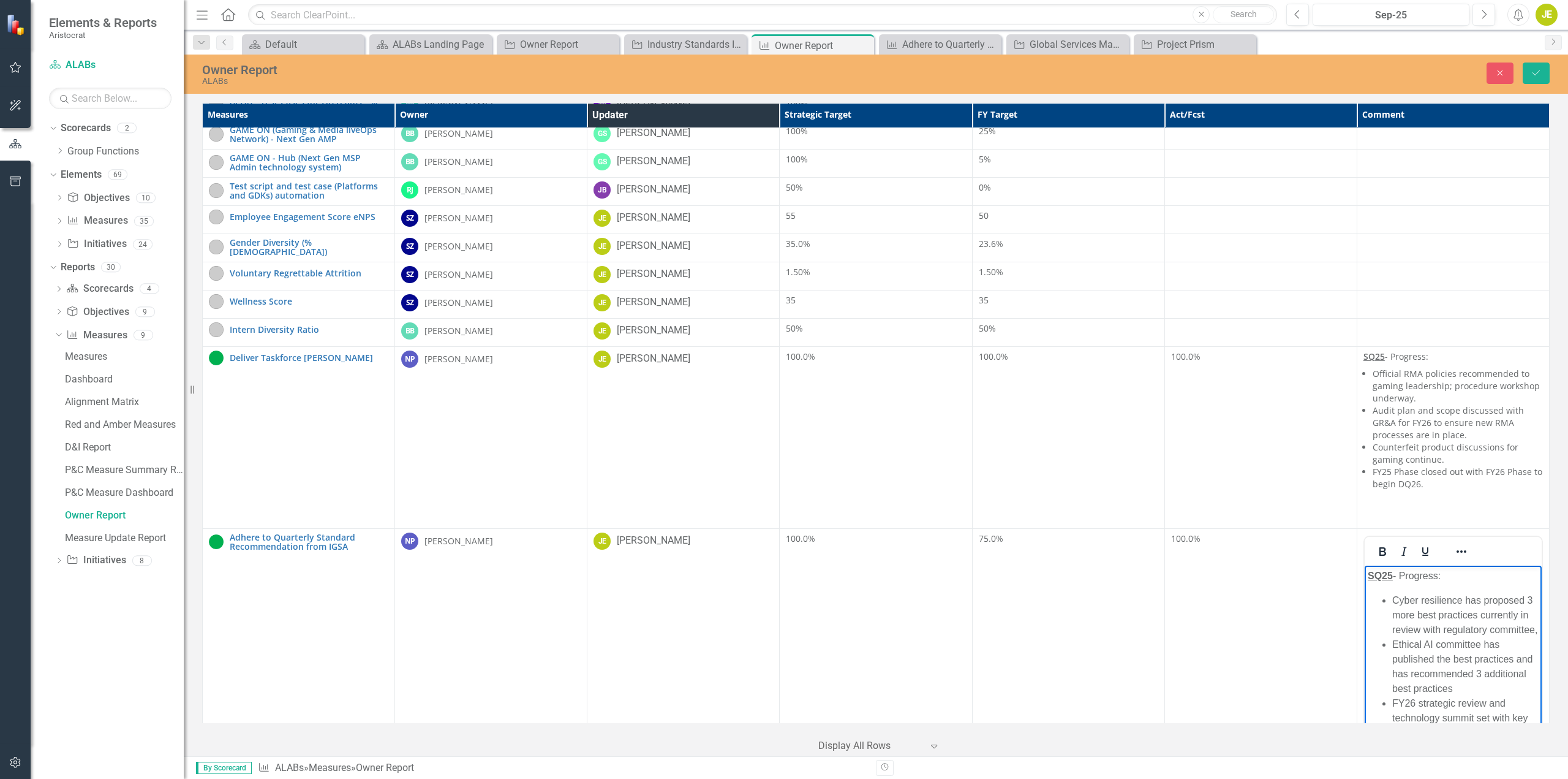
click at [1447, 637] on li "Cyber resilience has proposed 3 more best practices currently in review with re…" at bounding box center [1465, 614] width 146 height 44
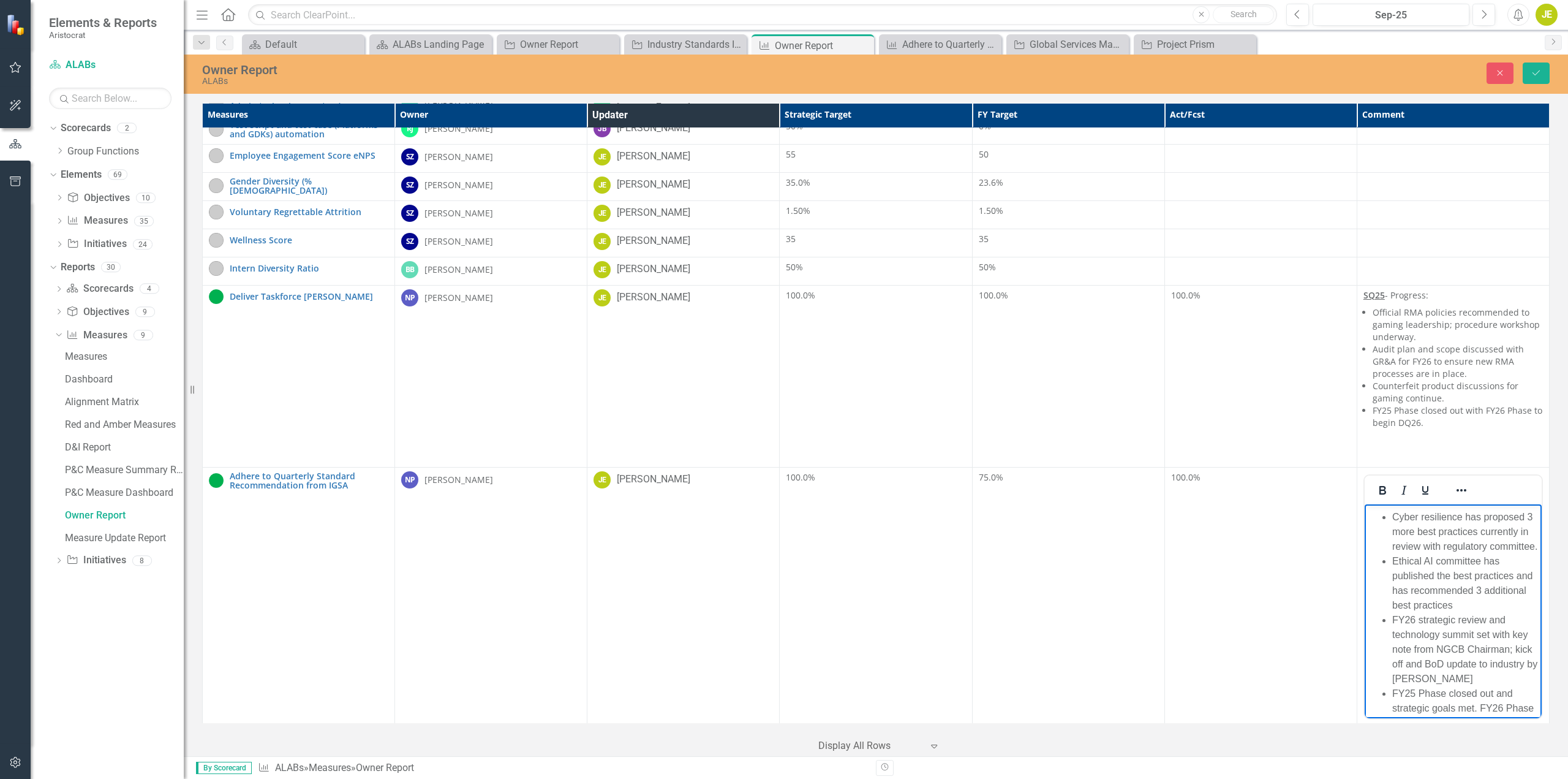
scroll to position [1, 0]
click at [1501, 634] on li "Ethical AI committee has published the best practices and has recommended 3 add…" at bounding box center [1465, 604] width 146 height 59
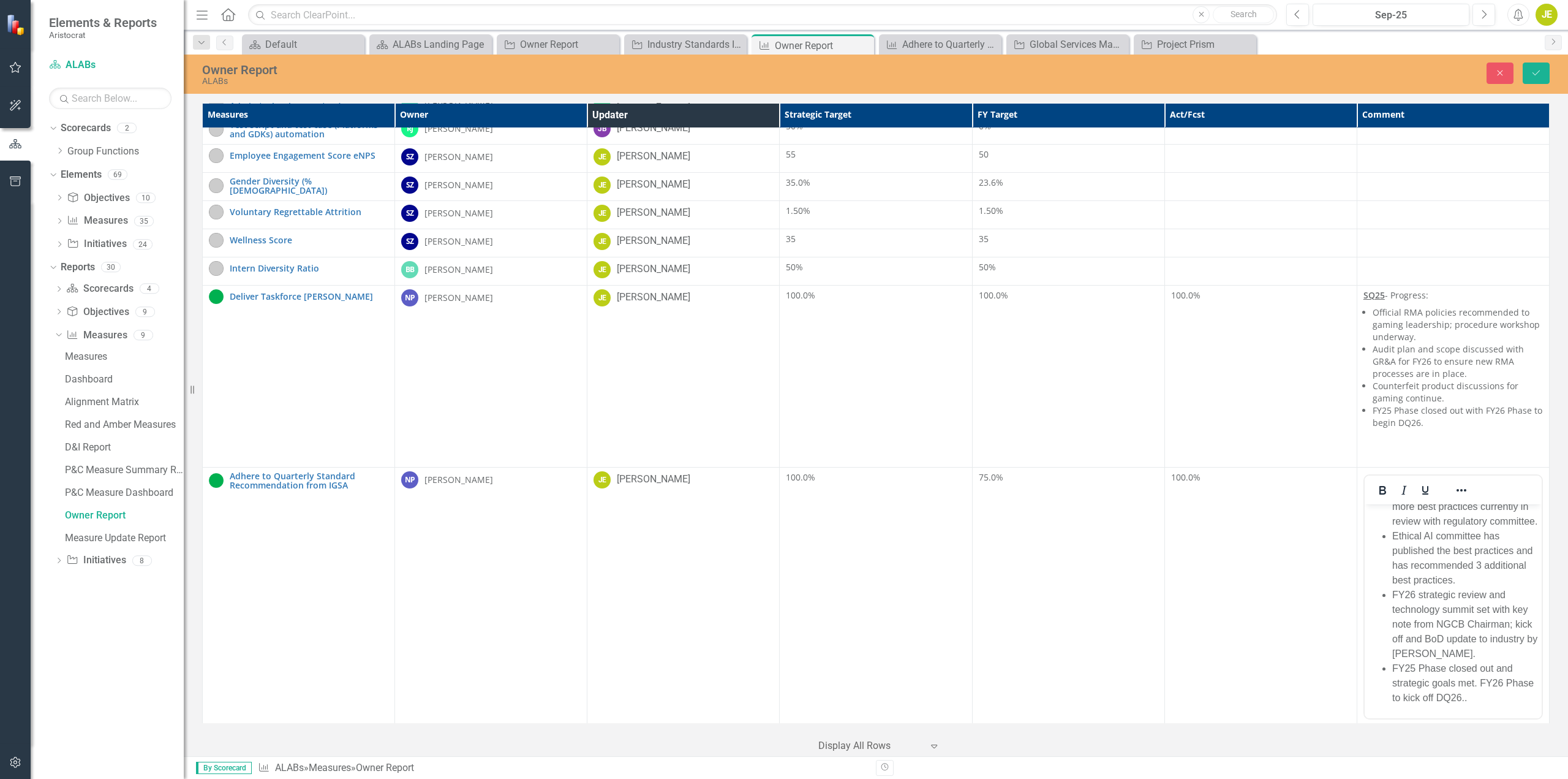
click at [1280, 637] on td "100.0%" at bounding box center [1260, 636] width 192 height 339
click at [1543, 68] on button "Save" at bounding box center [1536, 73] width 27 height 22
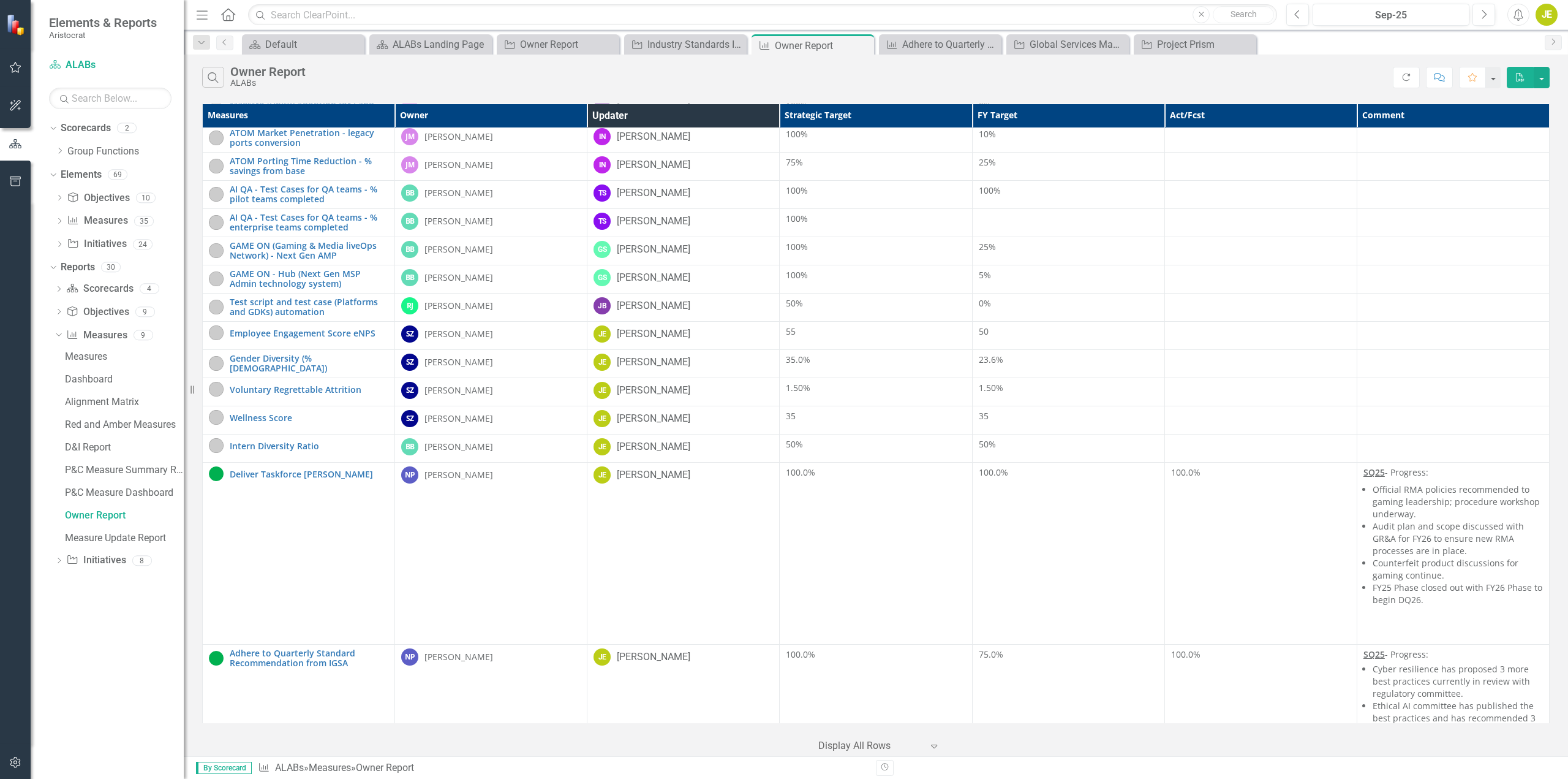
scroll to position [674, 0]
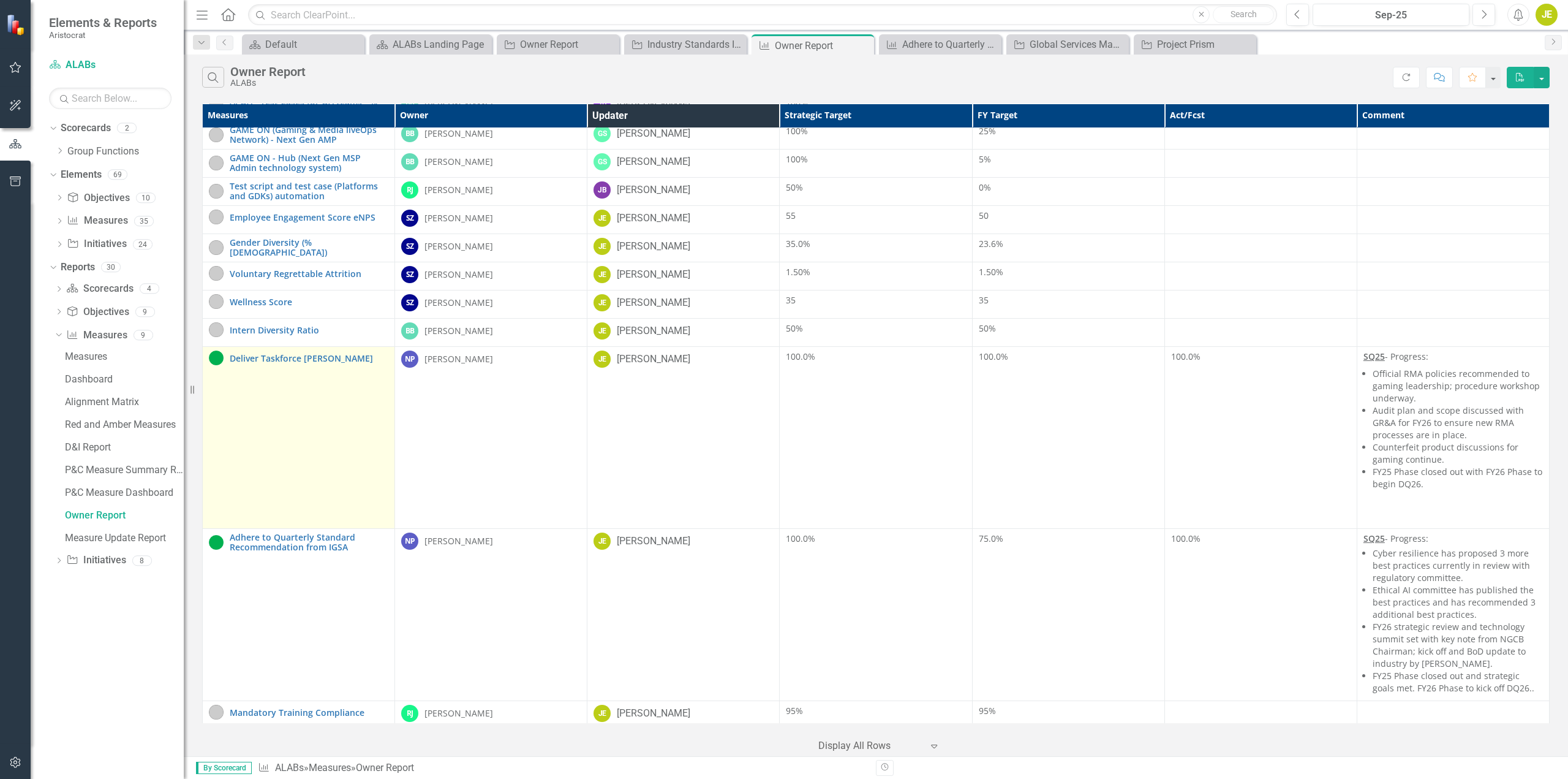
click at [294, 414] on td "Deliver Taskforce Ness Edit Edit Measure Link Open Element" at bounding box center [299, 437] width 192 height 182
click at [297, 361] on link "Deliver Taskforce [PERSON_NAME]" at bounding box center [309, 358] width 159 height 9
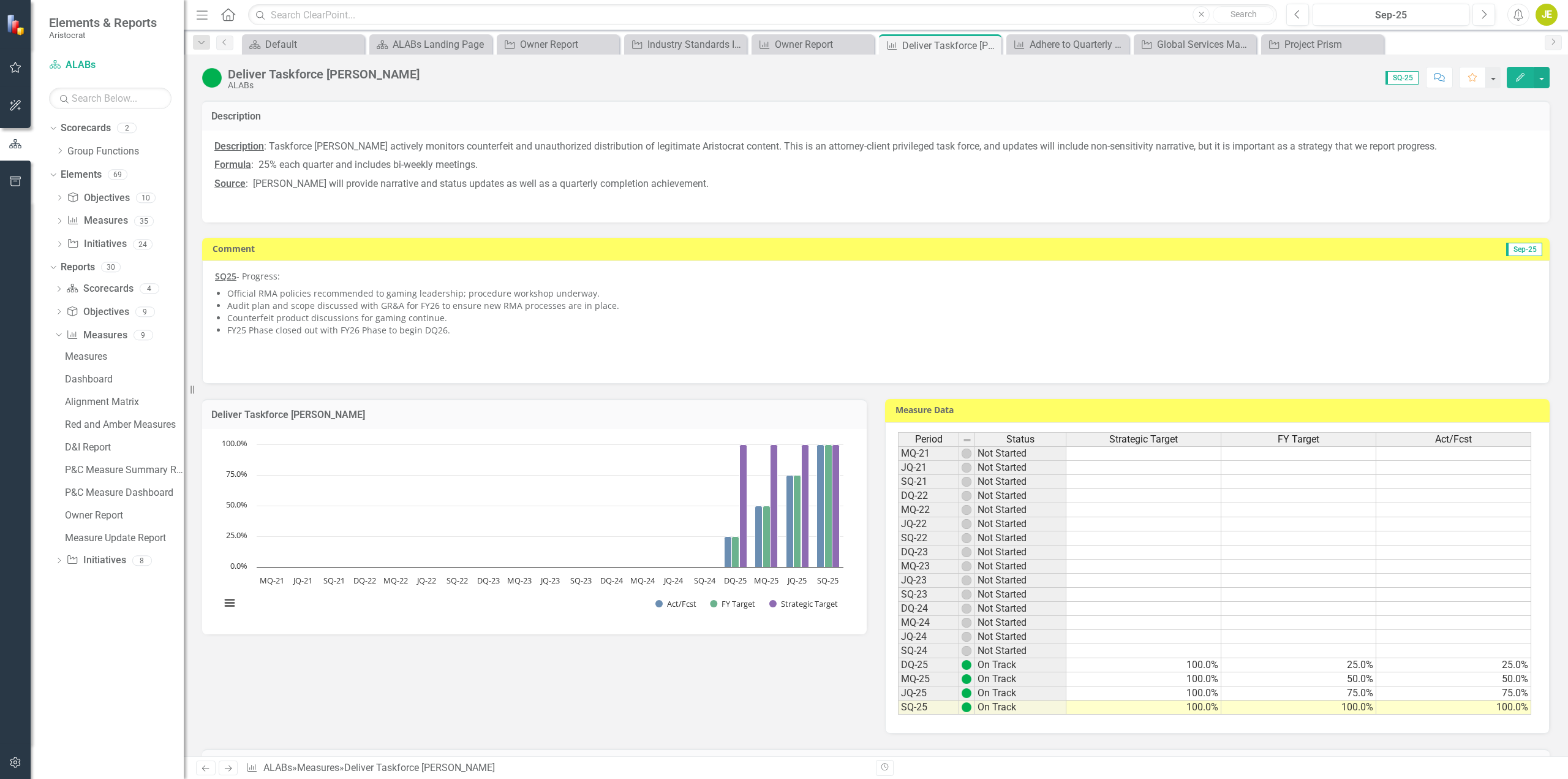
click at [742, 178] on p "Source : [PERSON_NAME] will provide narrative and status updates as well as a q…" at bounding box center [876, 185] width 1323 height 19
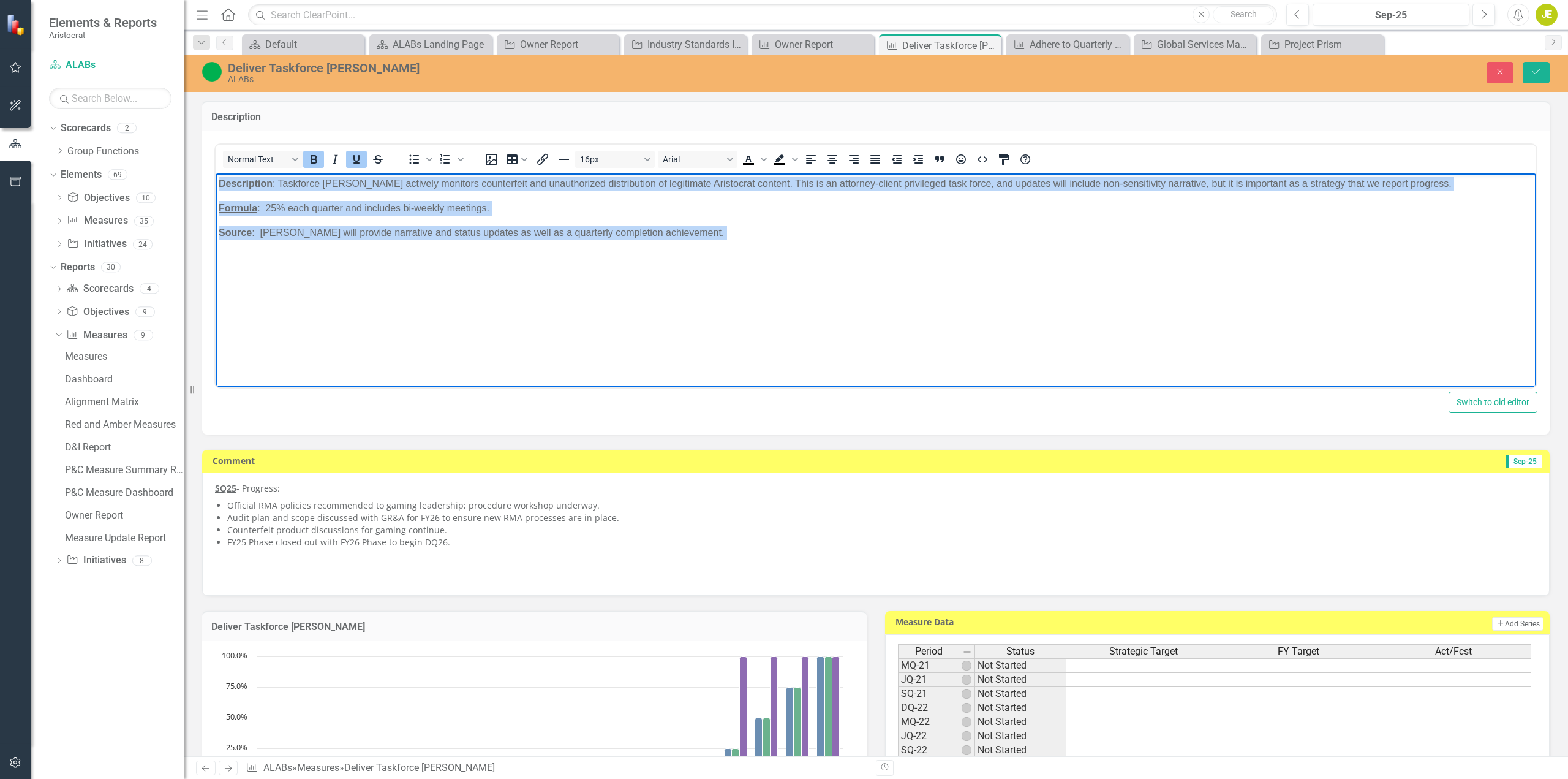
drag, startPoint x: 726, startPoint y: 243, endPoint x: 390, endPoint y: 358, distance: 355.1
click at [216, 184] on html "Description : Taskforce [PERSON_NAME] actively monitors counterfeit and unautho…" at bounding box center [876, 265] width 1321 height 184
copy body "Description : Taskforce [PERSON_NAME] actively monitors counterfeit and unautho…"
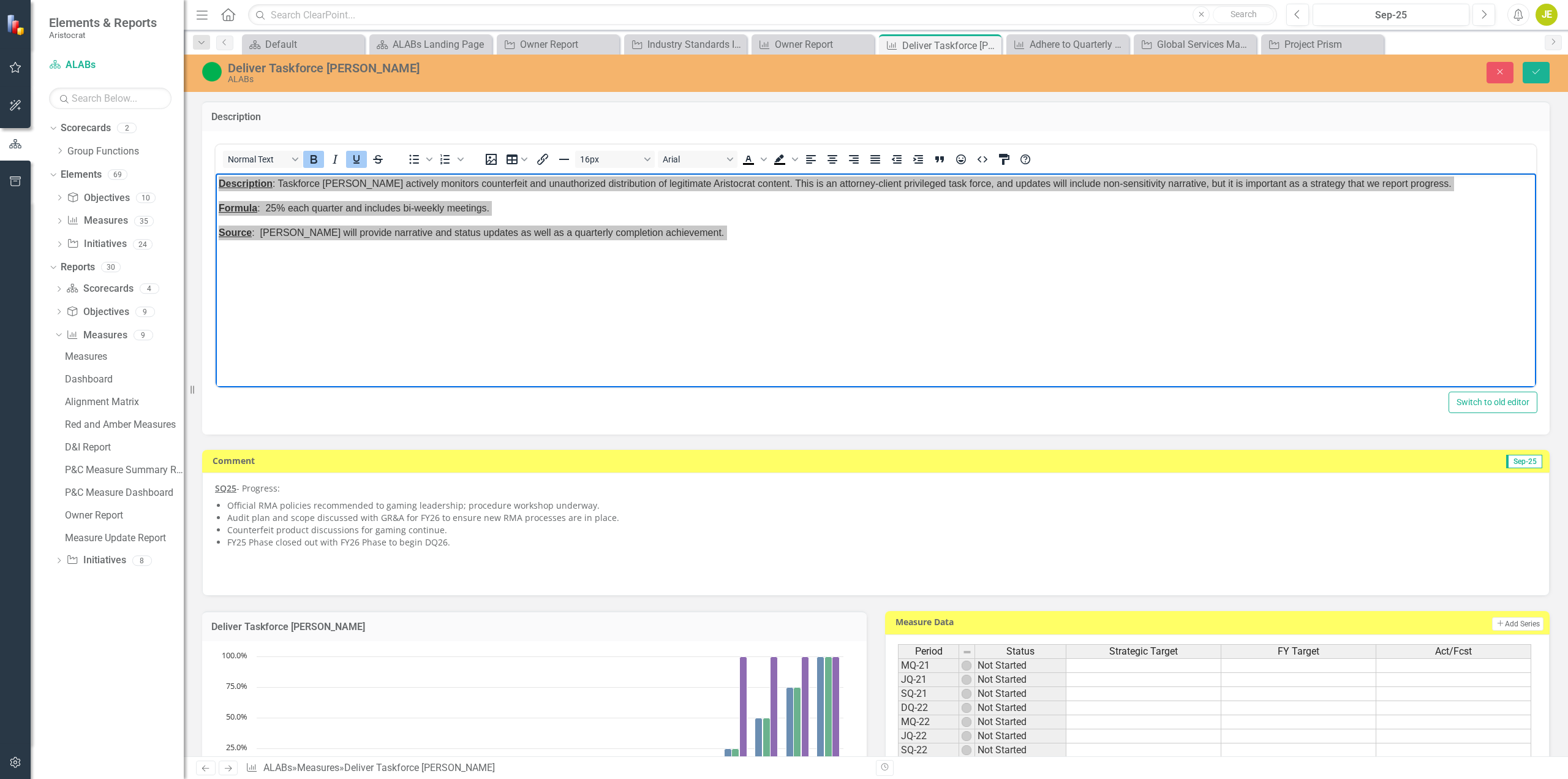
click at [519, 570] on p at bounding box center [876, 575] width 1322 height 15
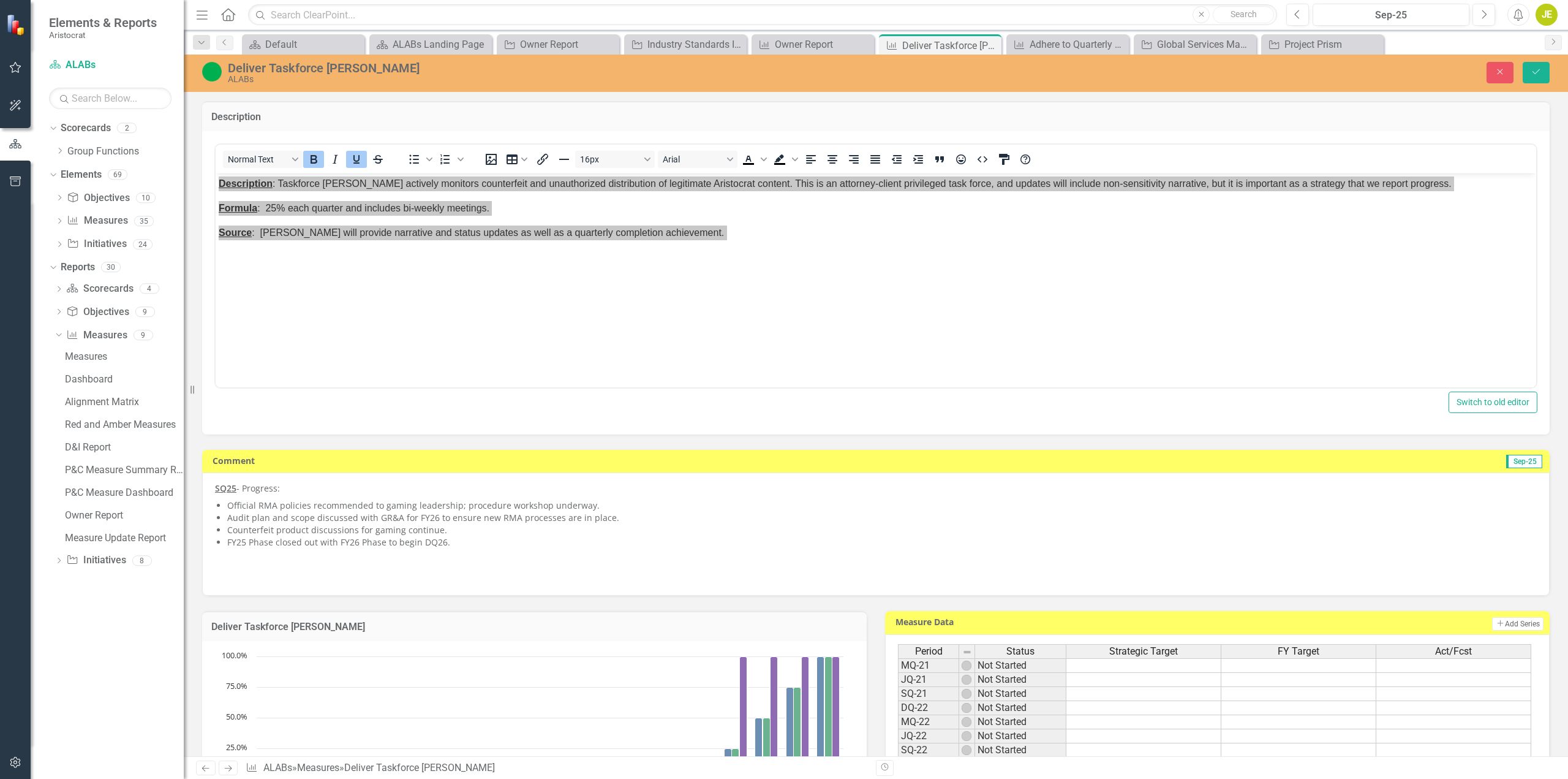
click at [486, 555] on p at bounding box center [876, 559] width 1322 height 17
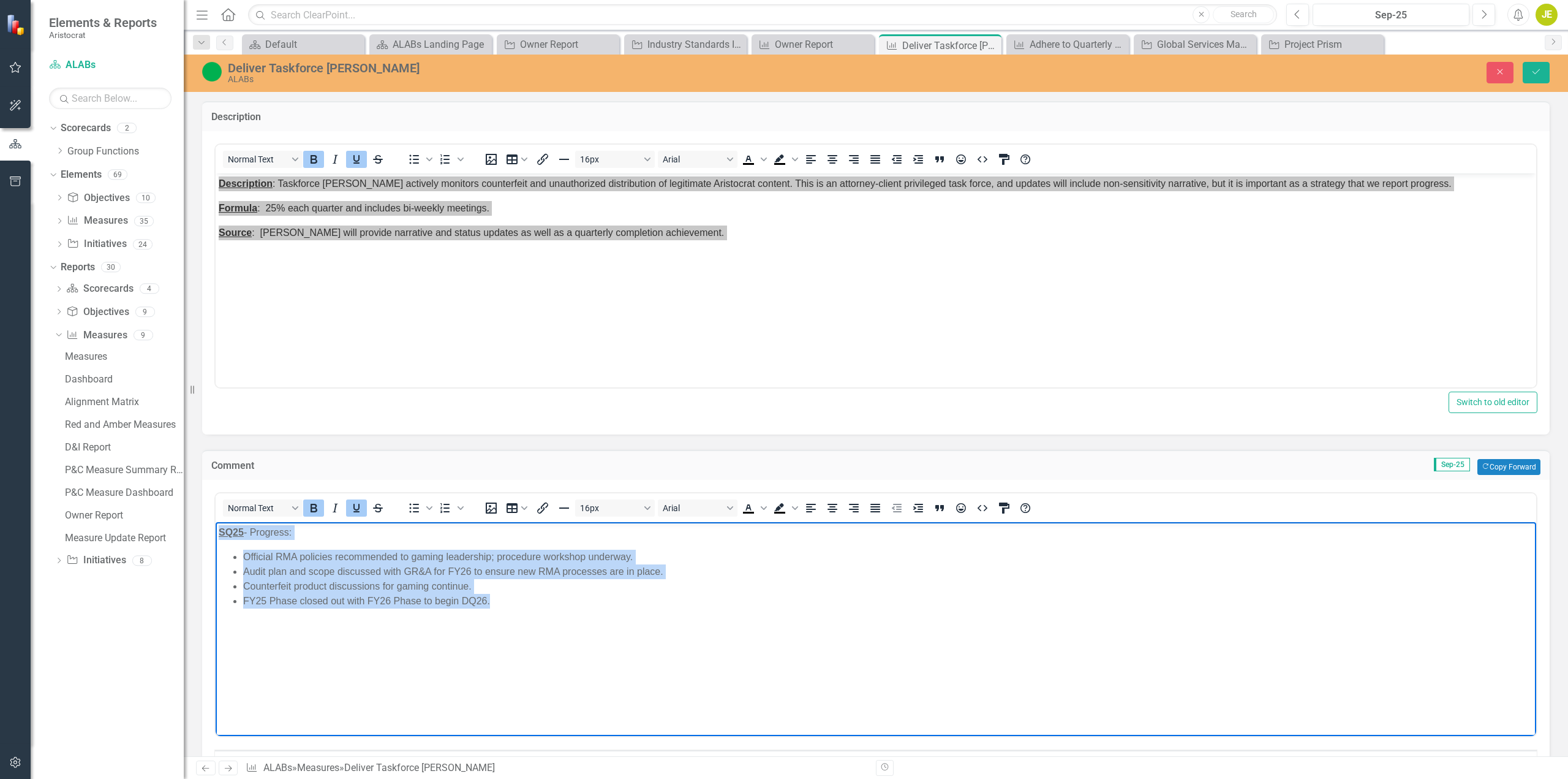
drag, startPoint x: 320, startPoint y: 577, endPoint x: 424, endPoint y: 1055, distance: 489.2
click at [216, 532] on html "SQ25 - Progress: Official RMA policies recommended to gaming leadership; proced…" at bounding box center [876, 614] width 1321 height 184
copy body "SQ25 - Progress: Official RMA policies recommended to gaming leadership; proced…"
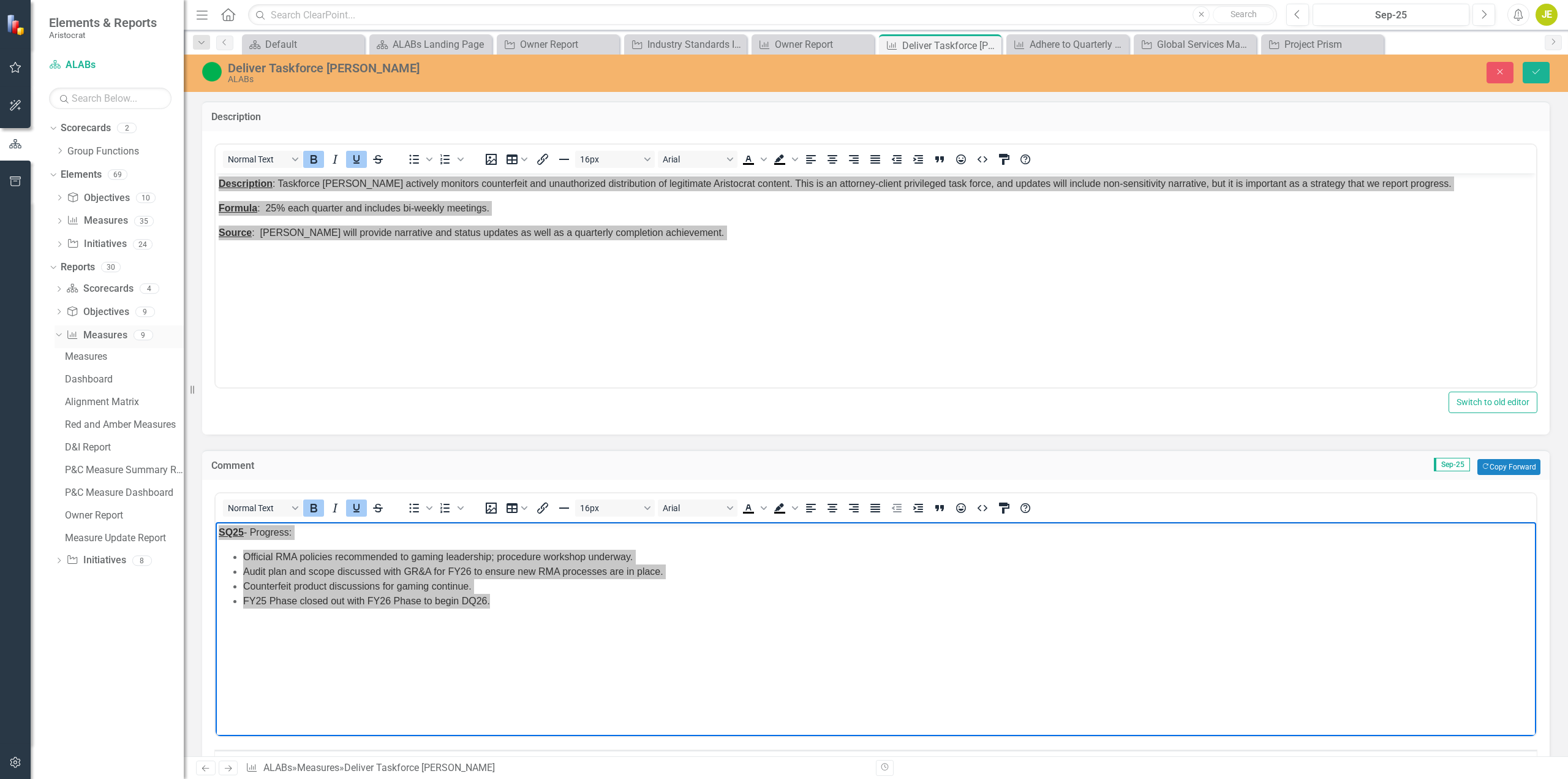
click at [56, 335] on icon "Dropdown" at bounding box center [57, 334] width 7 height 8
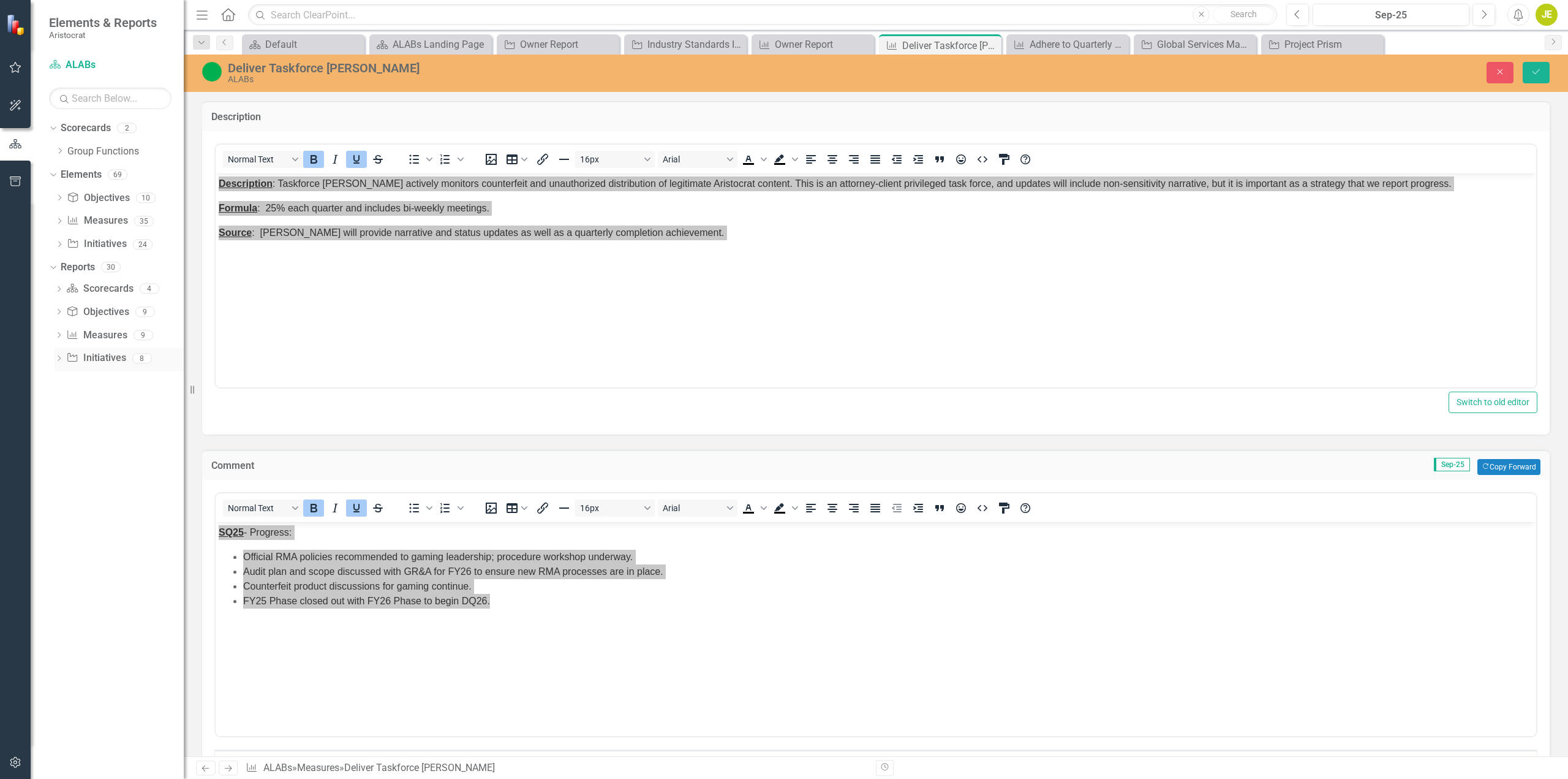
click at [59, 359] on icon "Dropdown" at bounding box center [58, 359] width 8 height 7
click at [103, 512] on div "Owner Report" at bounding box center [124, 515] width 119 height 11
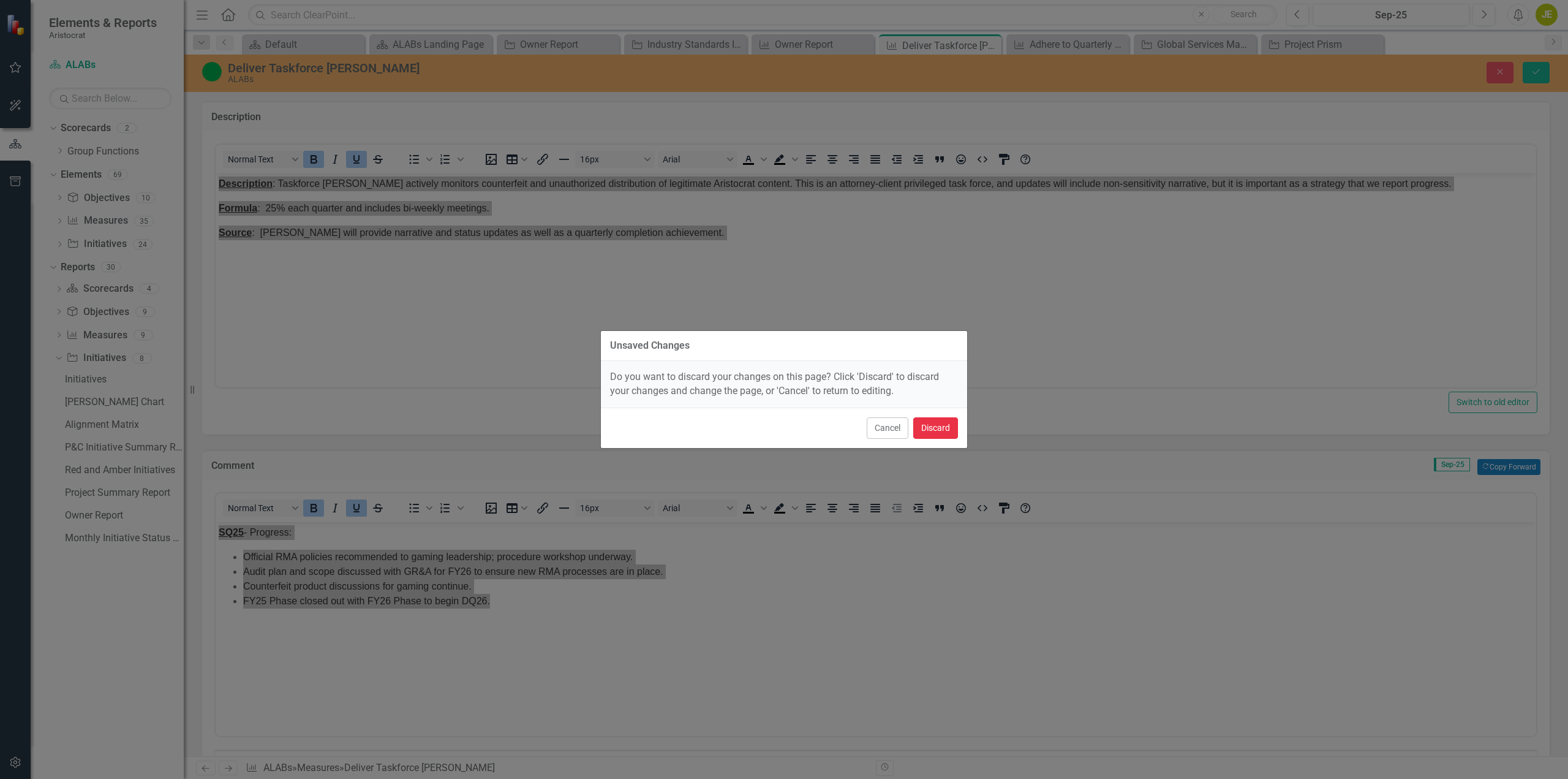
click at [947, 427] on button "Discard" at bounding box center [936, 428] width 45 height 22
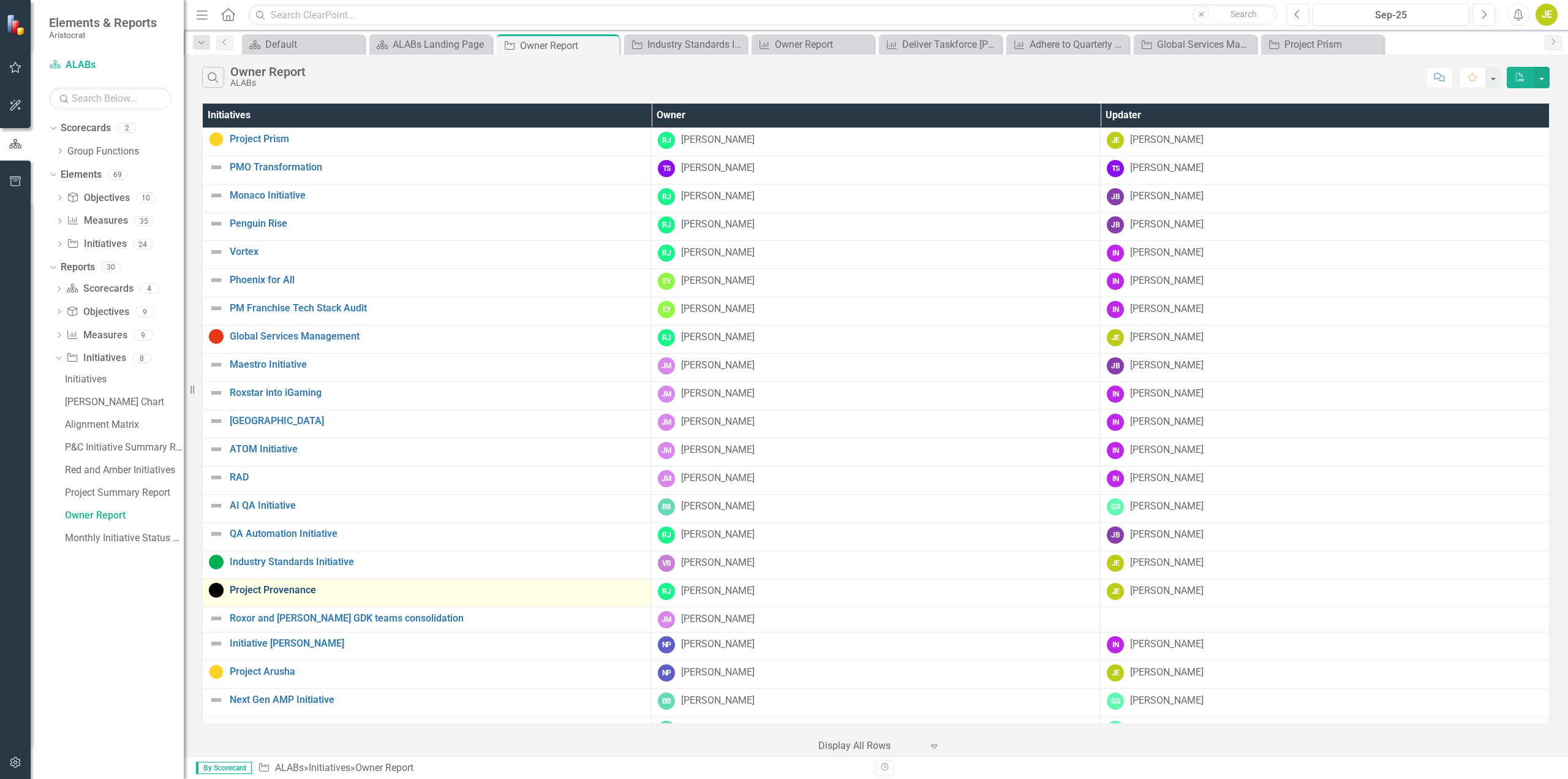
click at [248, 585] on link "Project Provenance" at bounding box center [437, 590] width 415 height 11
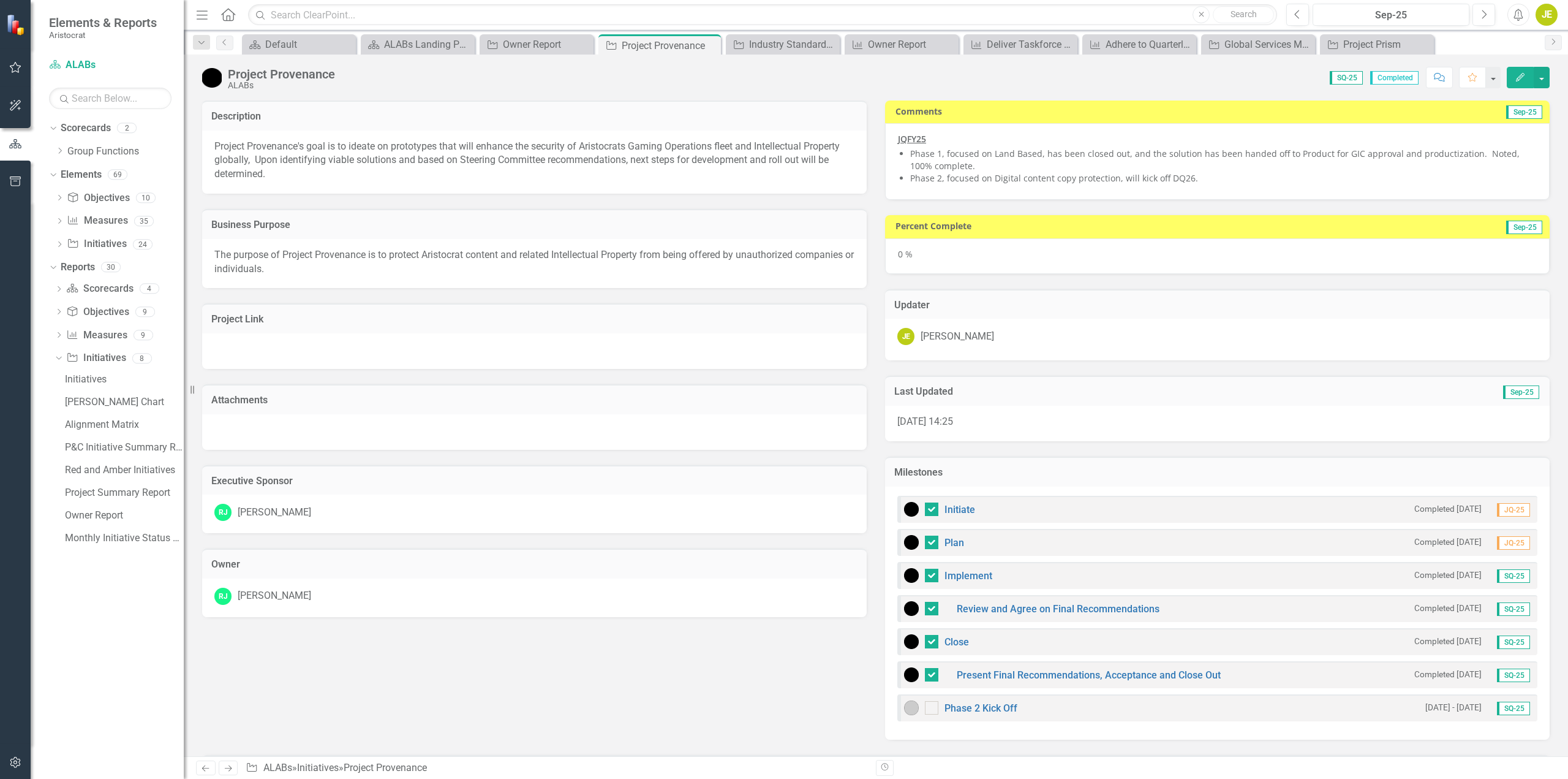
click at [958, 155] on li "Phase 1, focused on Land Based, has been closed out, and the solution has been …" at bounding box center [1223, 160] width 627 height 24
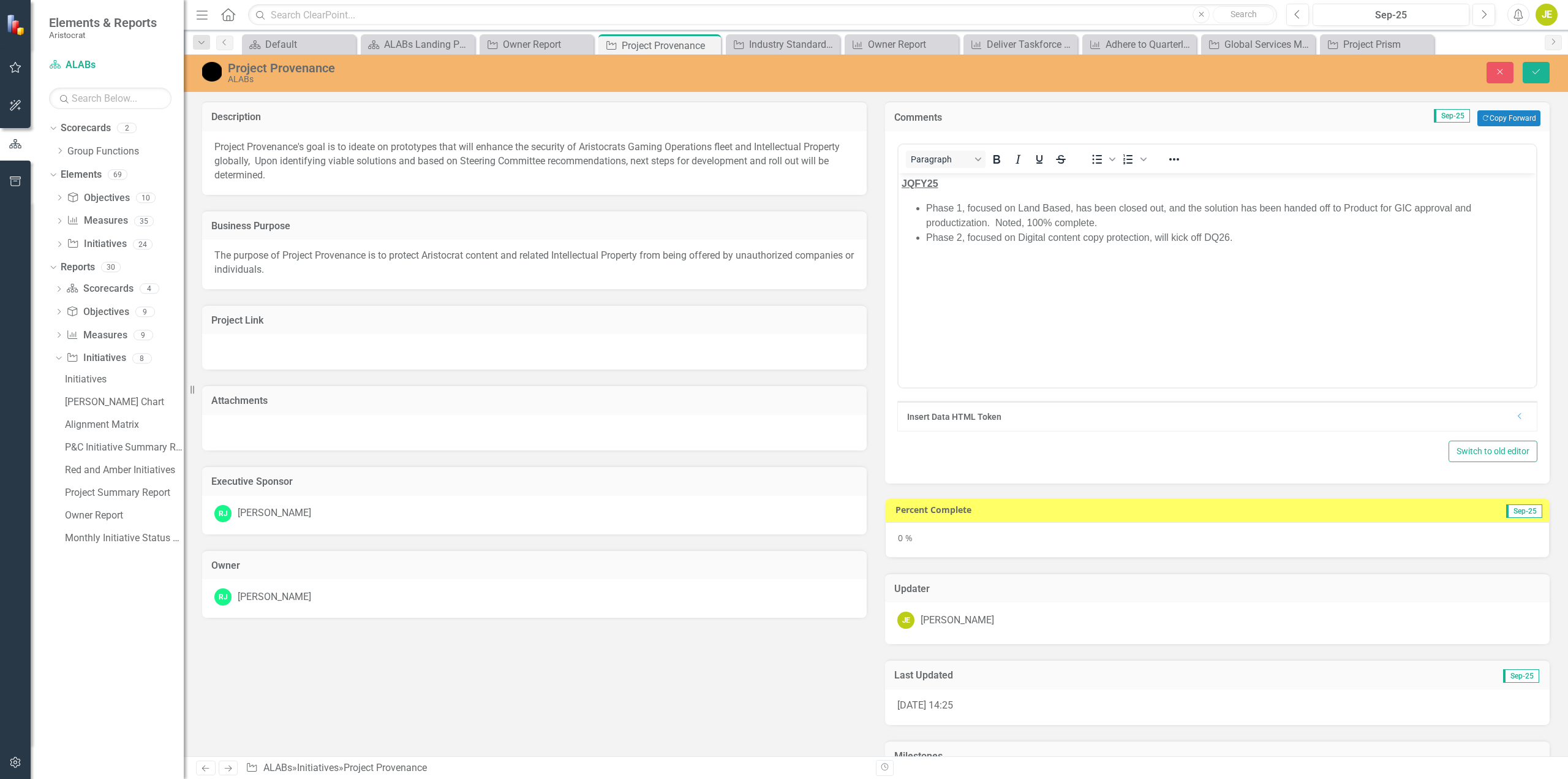
click at [909, 183] on strong "JQFY25" at bounding box center [920, 183] width 37 height 10
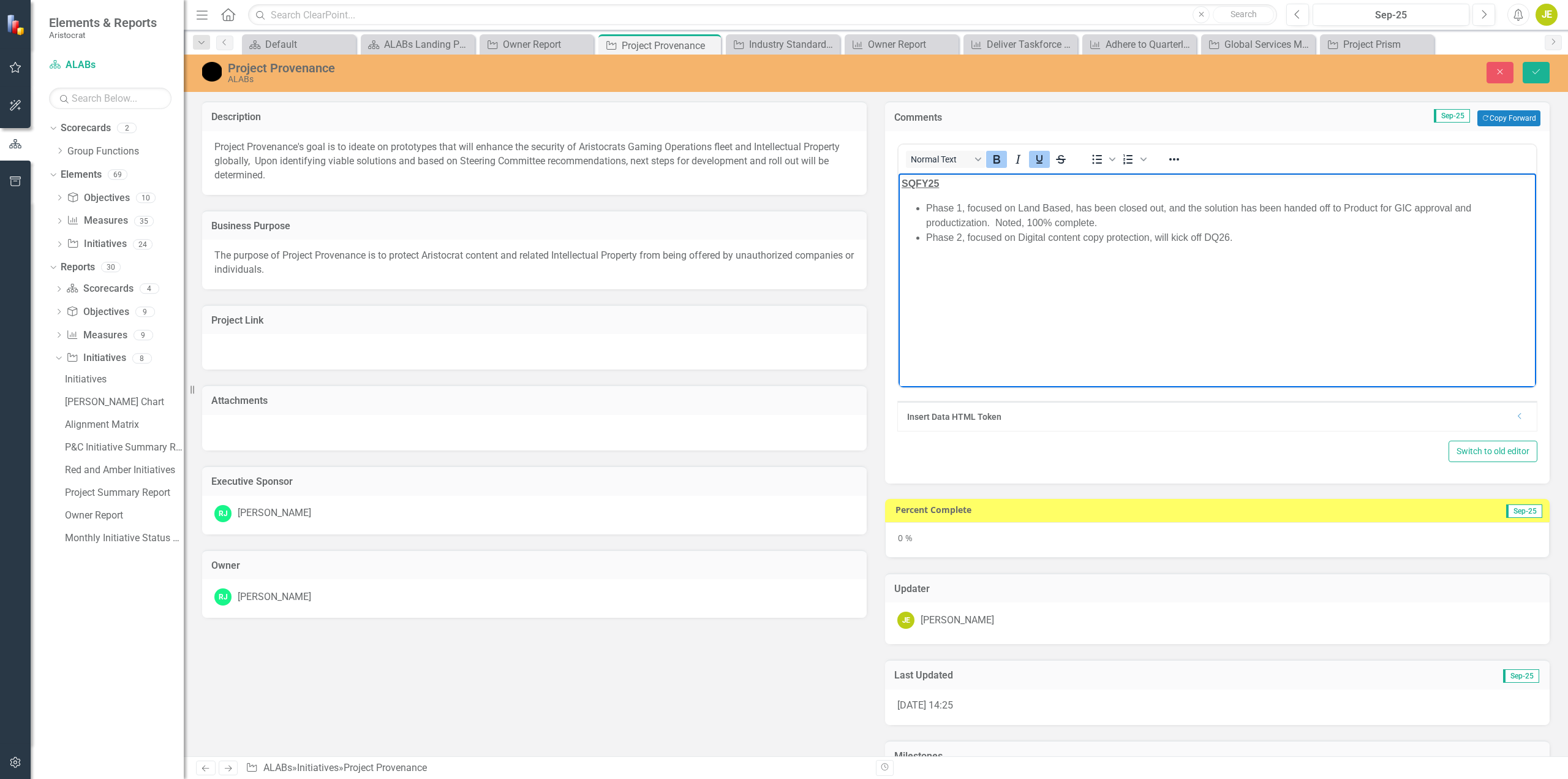
click at [1234, 234] on li "Phase 2, focused on Digital content copy protection, will kick off DQ26." at bounding box center [1229, 238] width 607 height 15
click at [930, 175] on body "SQFY25 Phase 1, focused on Land Based, has been closed out, and the solution ha…" at bounding box center [1217, 266] width 638 height 184
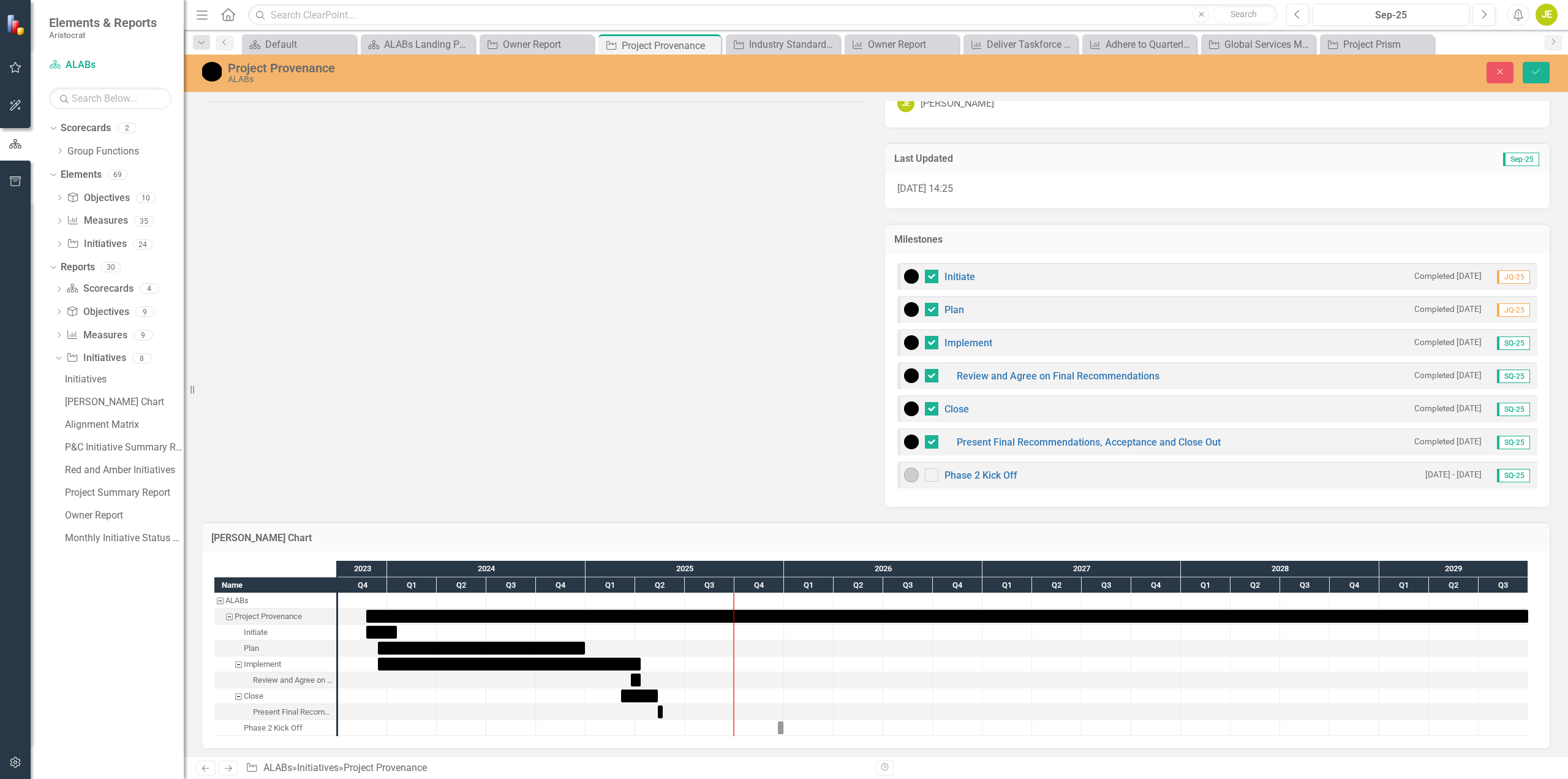
scroll to position [521, 0]
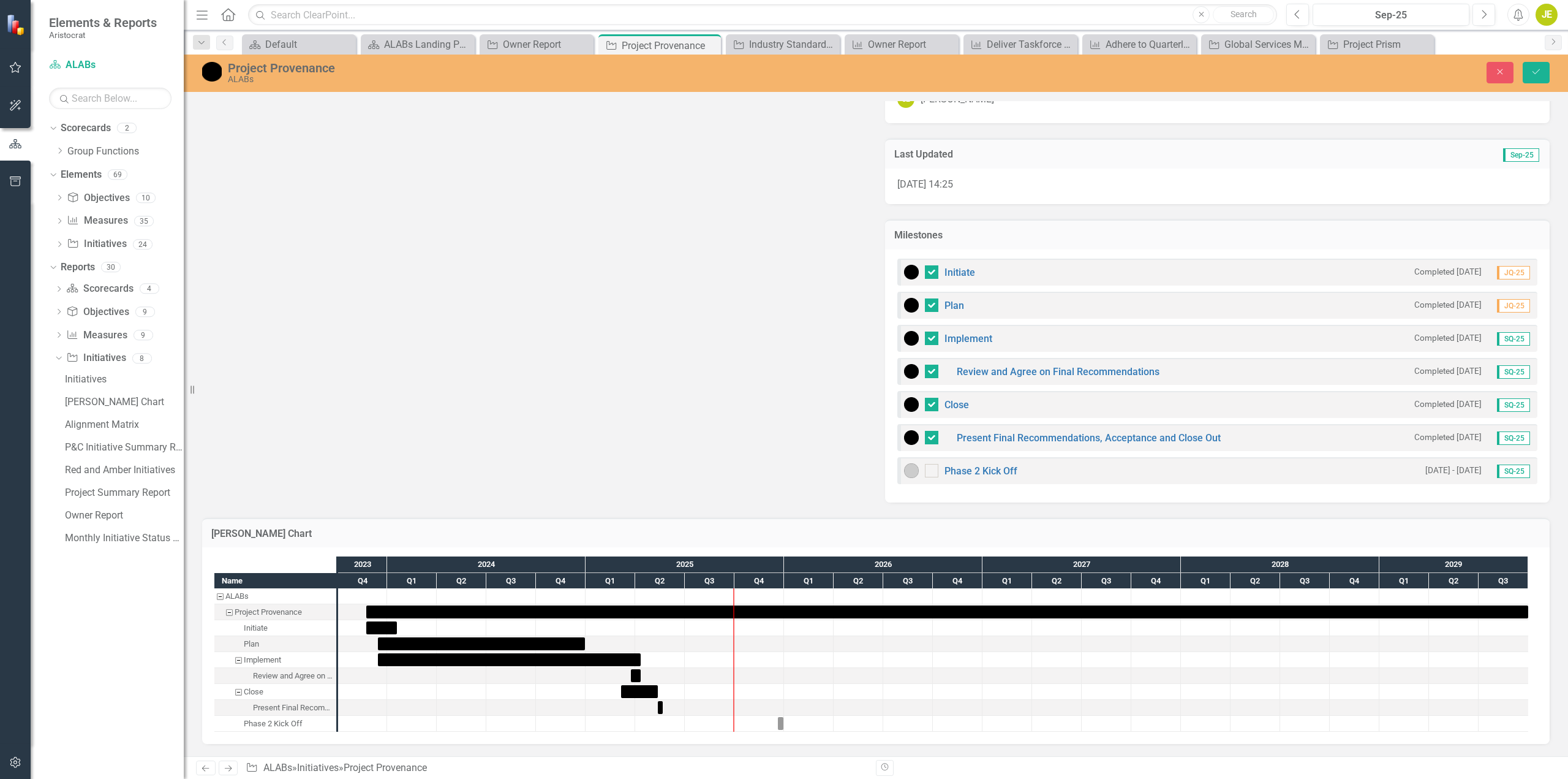
click at [206, 68] on img at bounding box center [212, 72] width 20 height 20
click at [209, 72] on img at bounding box center [212, 72] width 20 height 20
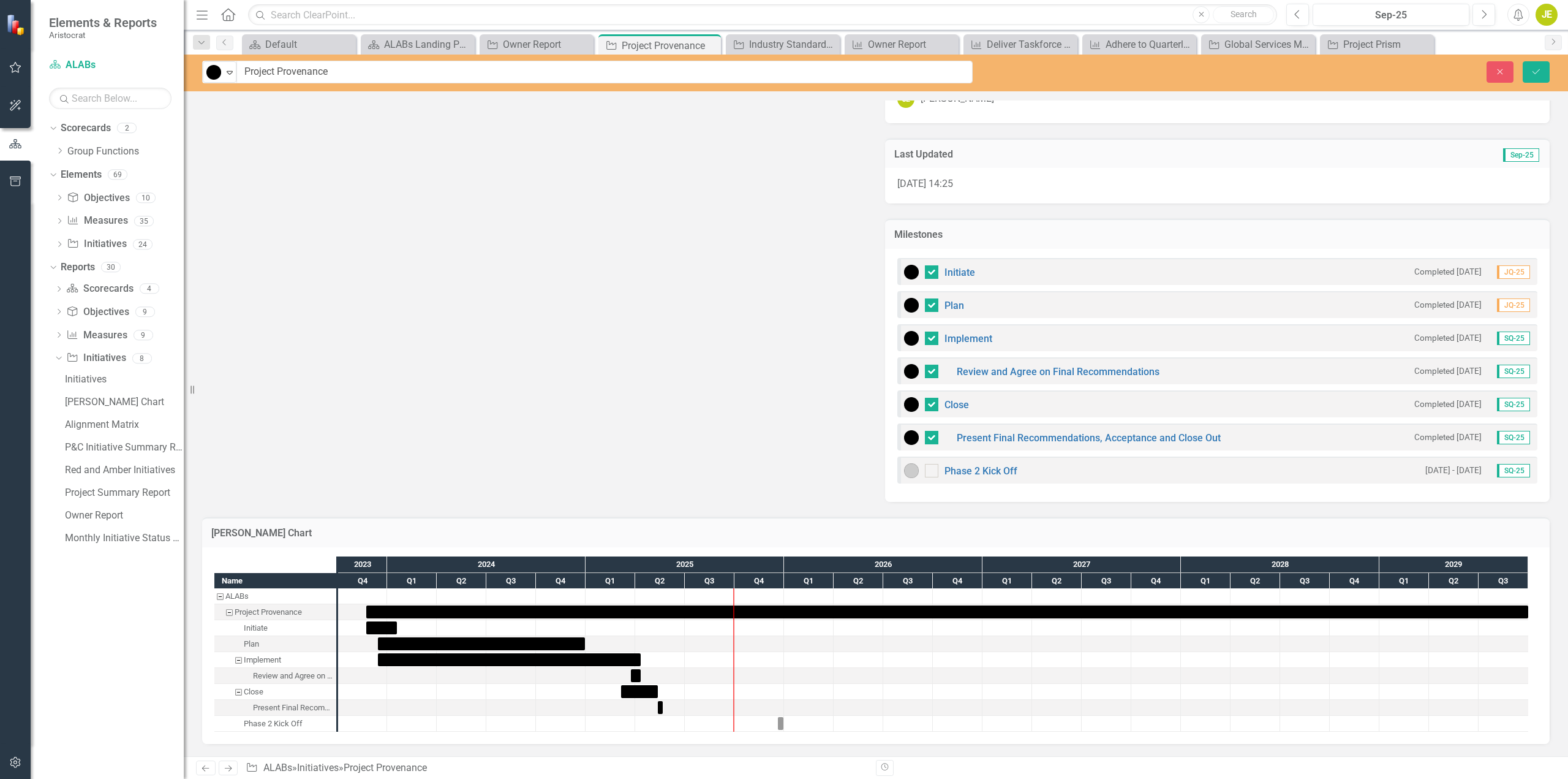
scroll to position [520, 0]
click at [234, 75] on icon "Expand" at bounding box center [229, 72] width 12 height 10
click at [258, 182] on div "Complete" at bounding box center [257, 177] width 41 height 14
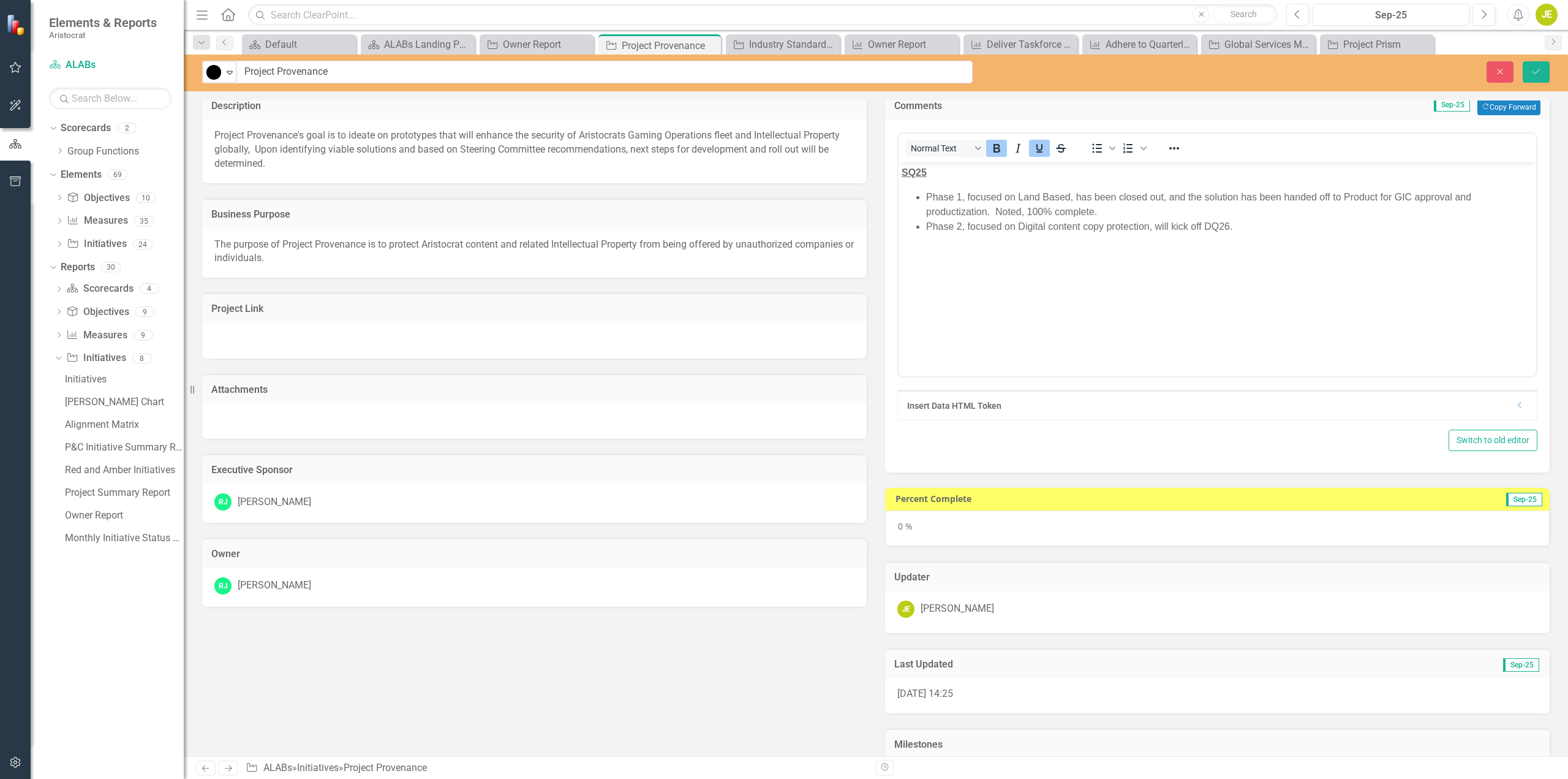
scroll to position [0, 0]
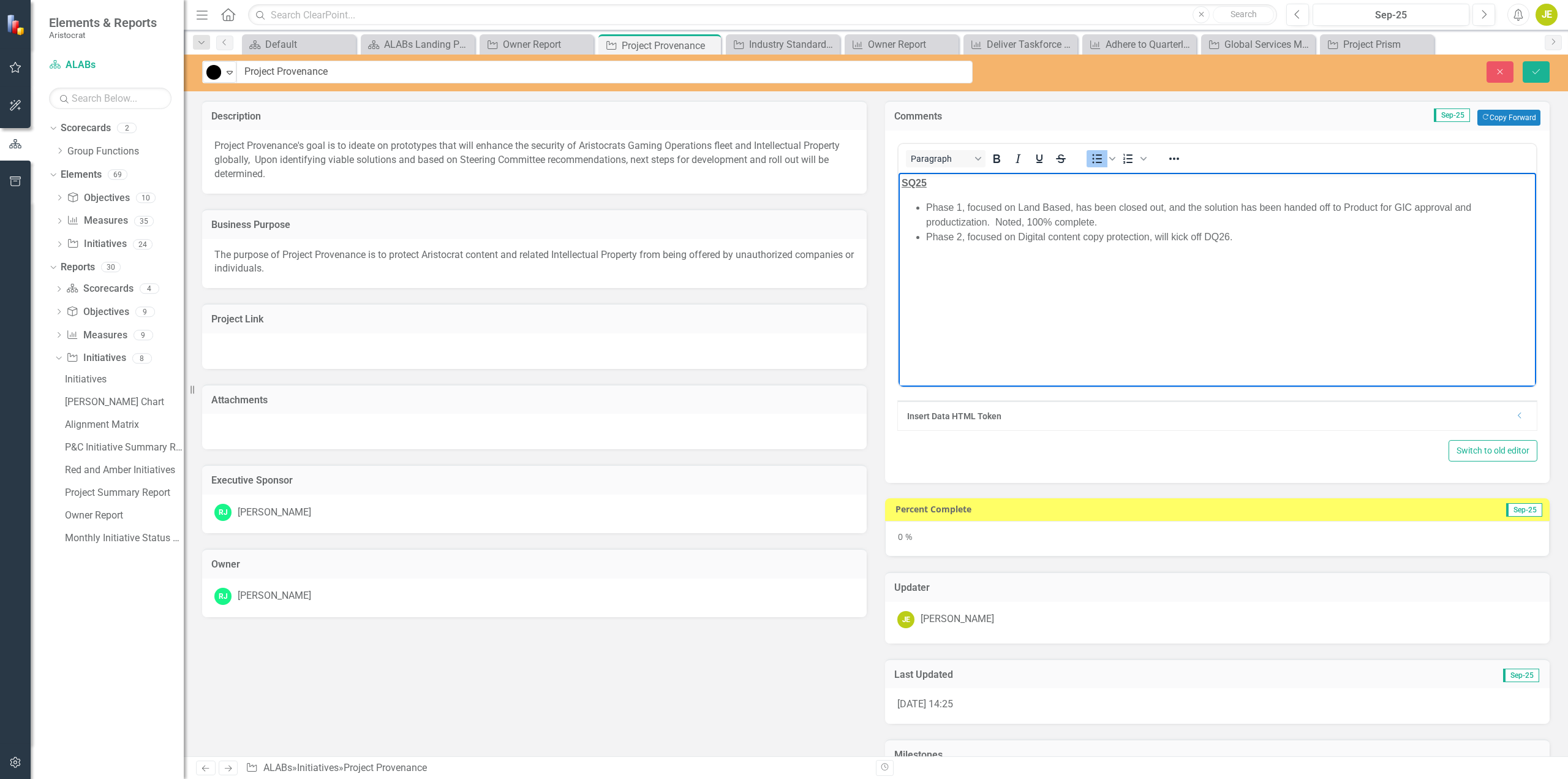
click at [1045, 286] on body "SQ25 Phase 1, focused on Land Based, has been closed out, and the solution has …" at bounding box center [1217, 264] width 638 height 184
click at [1112, 280] on body "SQ25 Phase 1, focused on Land Based, has been closed out, and the solution has …" at bounding box center [1217, 264] width 638 height 184
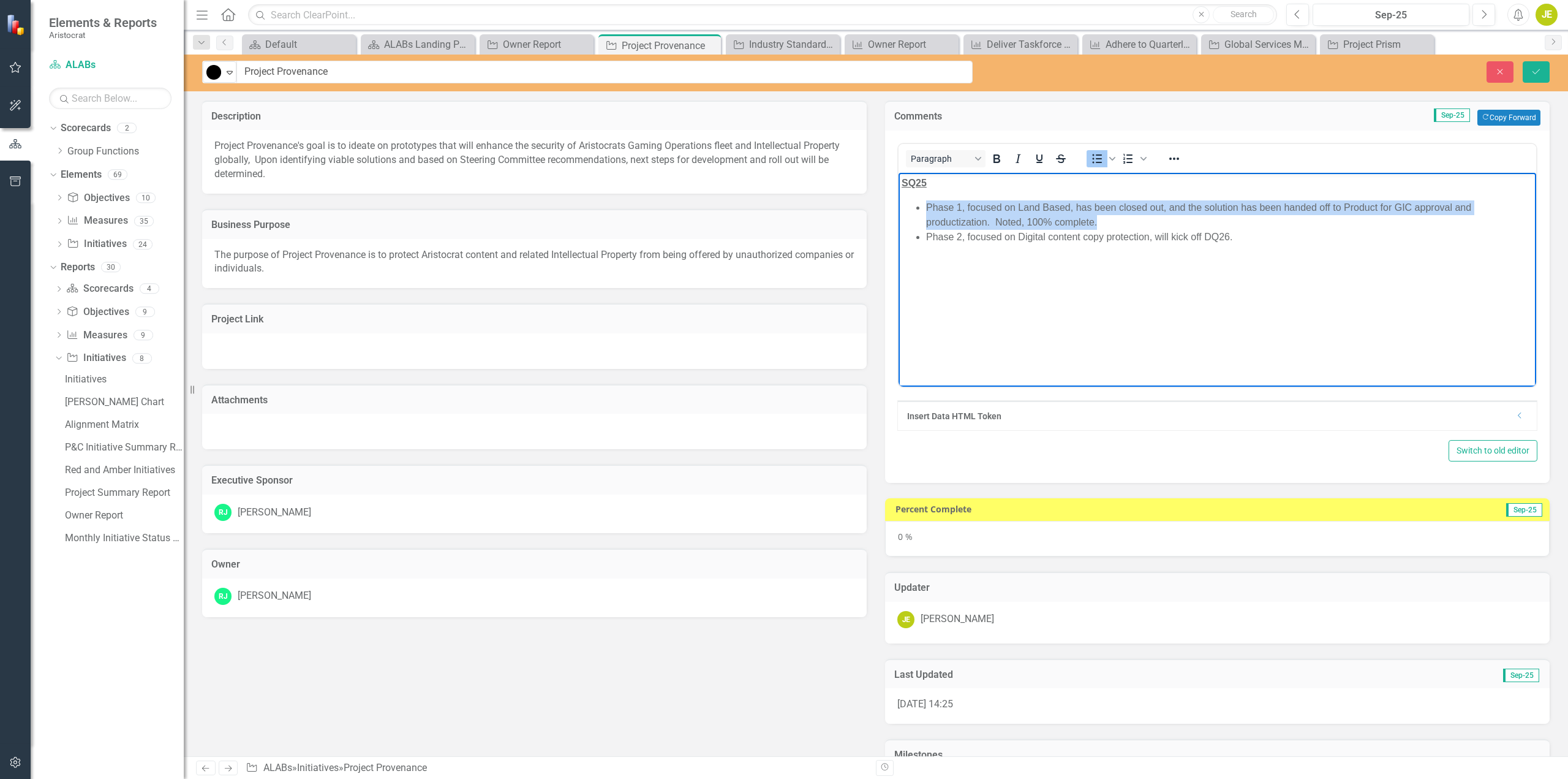
drag, startPoint x: 1101, startPoint y: 218, endPoint x: 913, endPoint y: 197, distance: 189.2
click at [913, 197] on body "SQ25 Phase 1, focused on Land Based, has been closed out, and the solution has …" at bounding box center [1217, 264] width 638 height 184
drag, startPoint x: 1236, startPoint y: 206, endPoint x: 925, endPoint y: 201, distance: 311.0
click at [925, 201] on ul "Phase 2, focused on Digital content copy protection, will kick off DQ26." at bounding box center [1218, 207] width 632 height 15
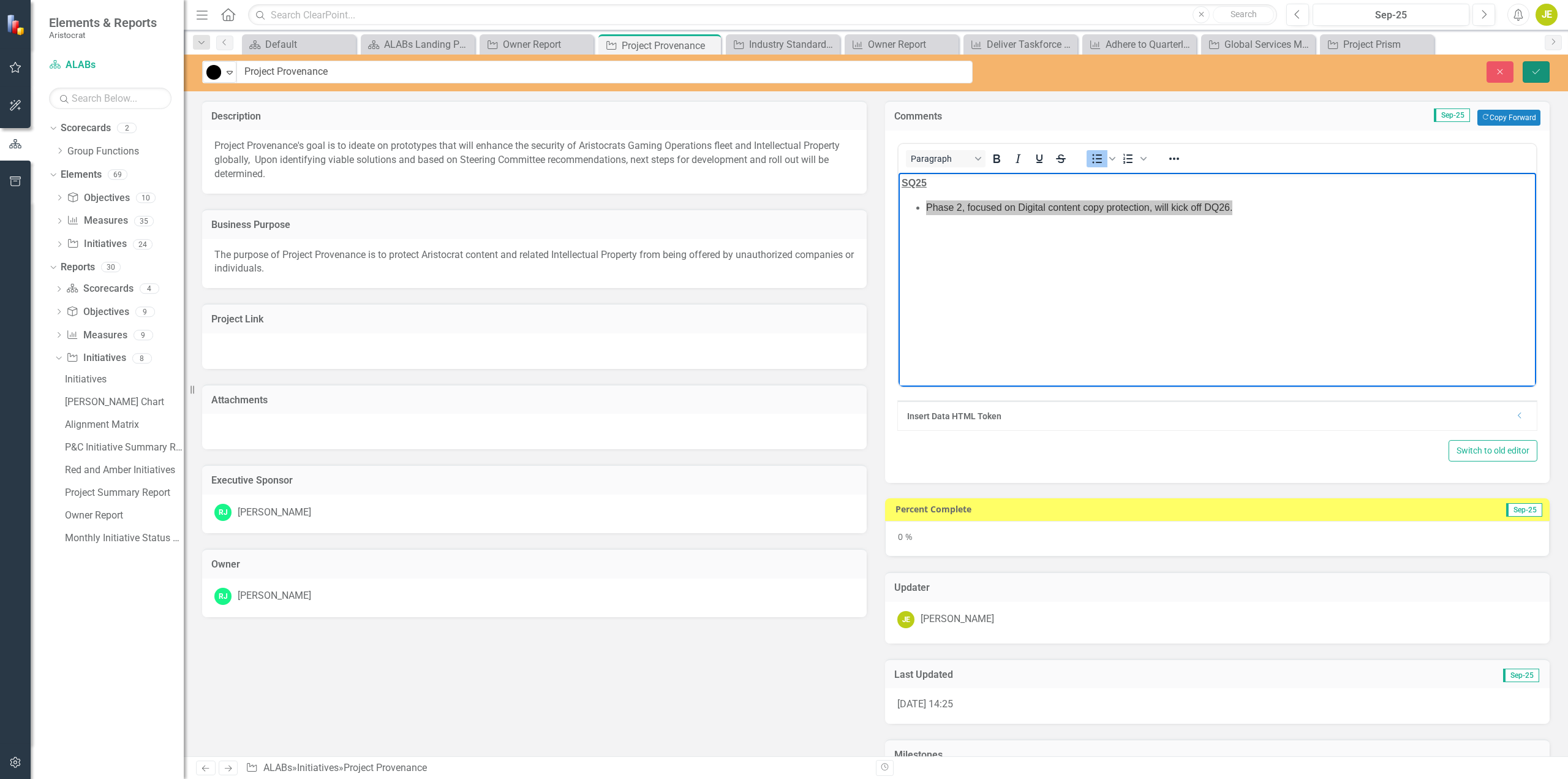
click at [1535, 68] on icon "Save" at bounding box center [1536, 72] width 11 height 8
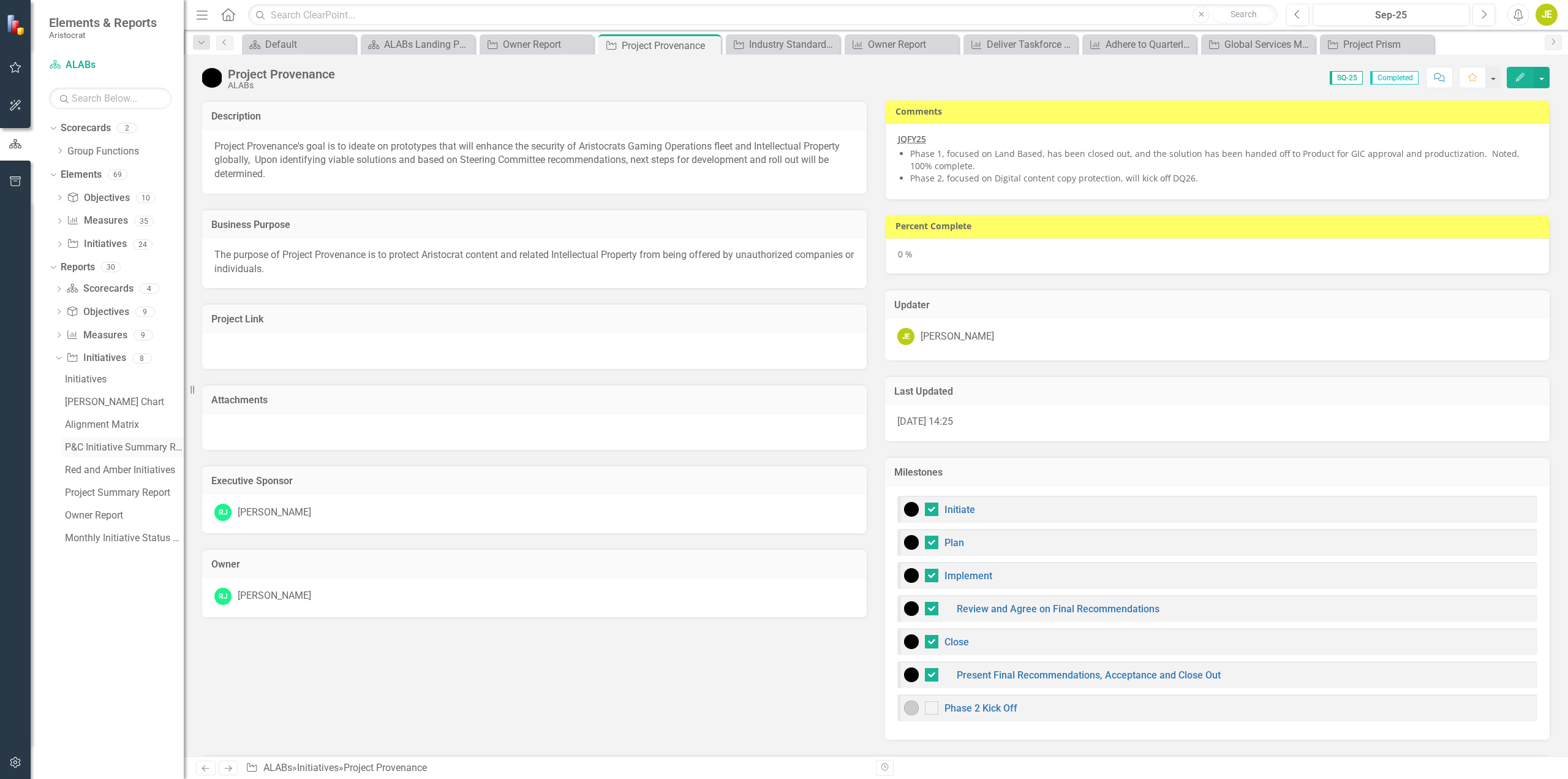
checkbox input "false"
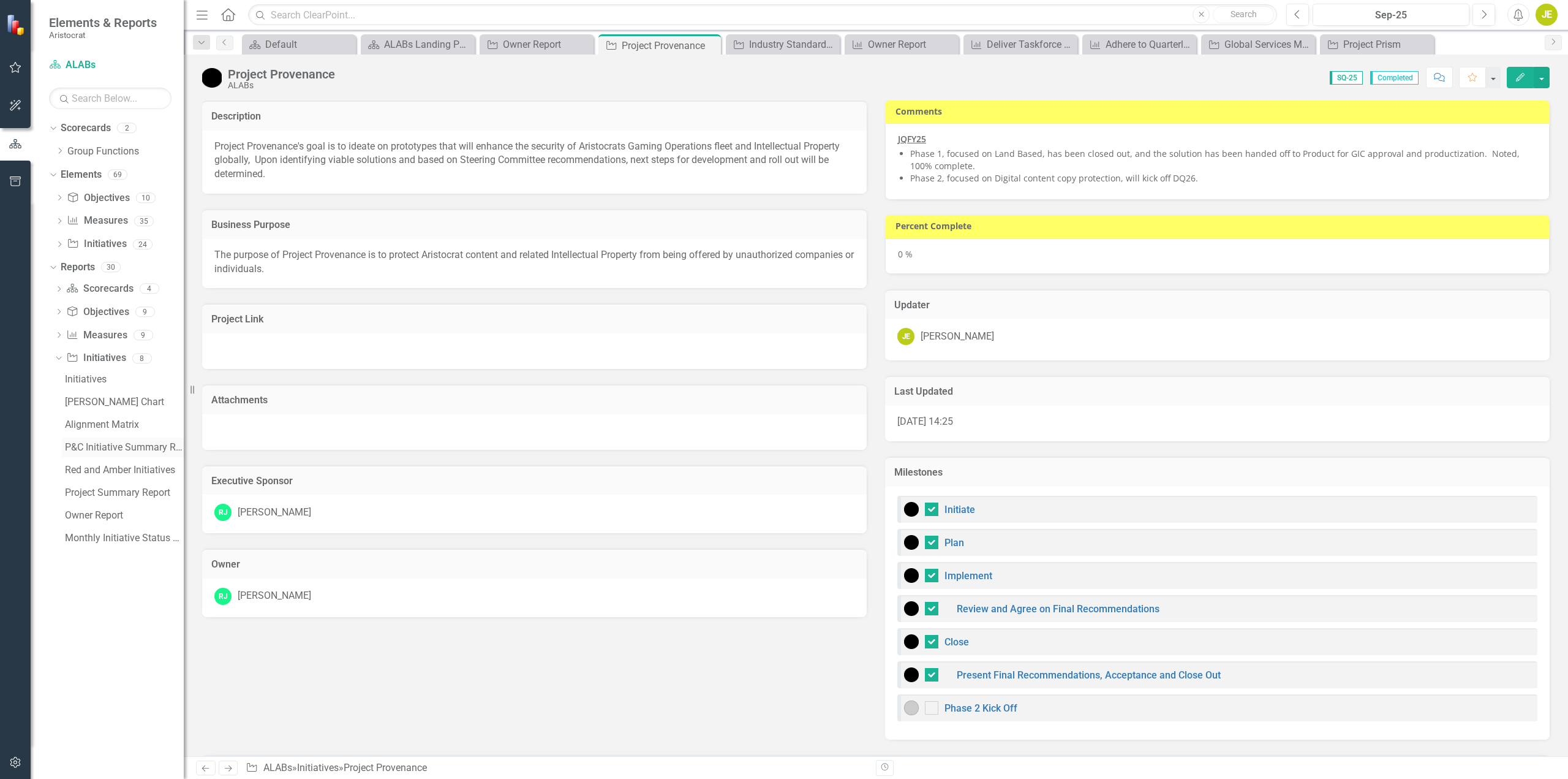
checkbox input "false"
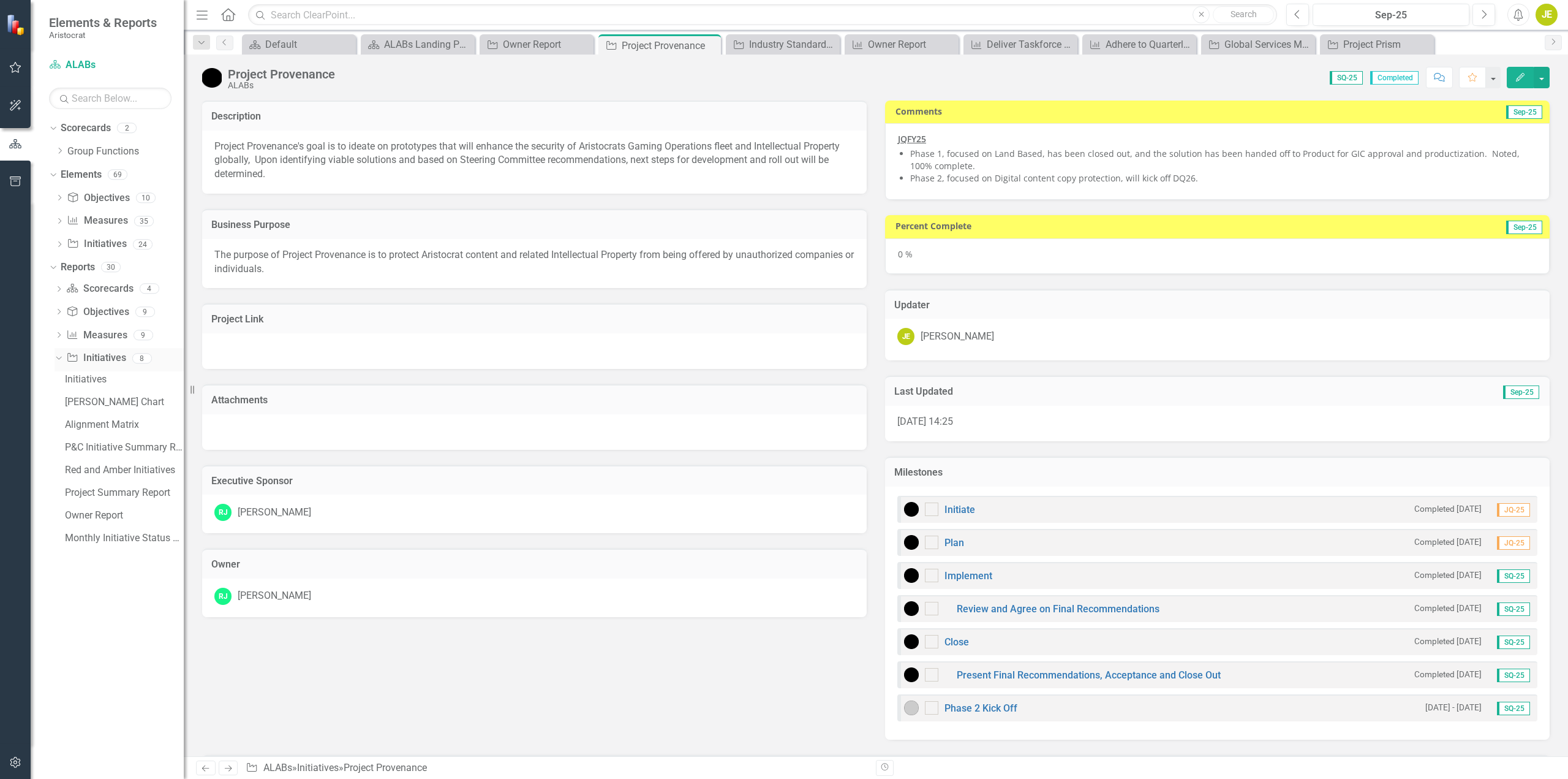
checkbox input "true"
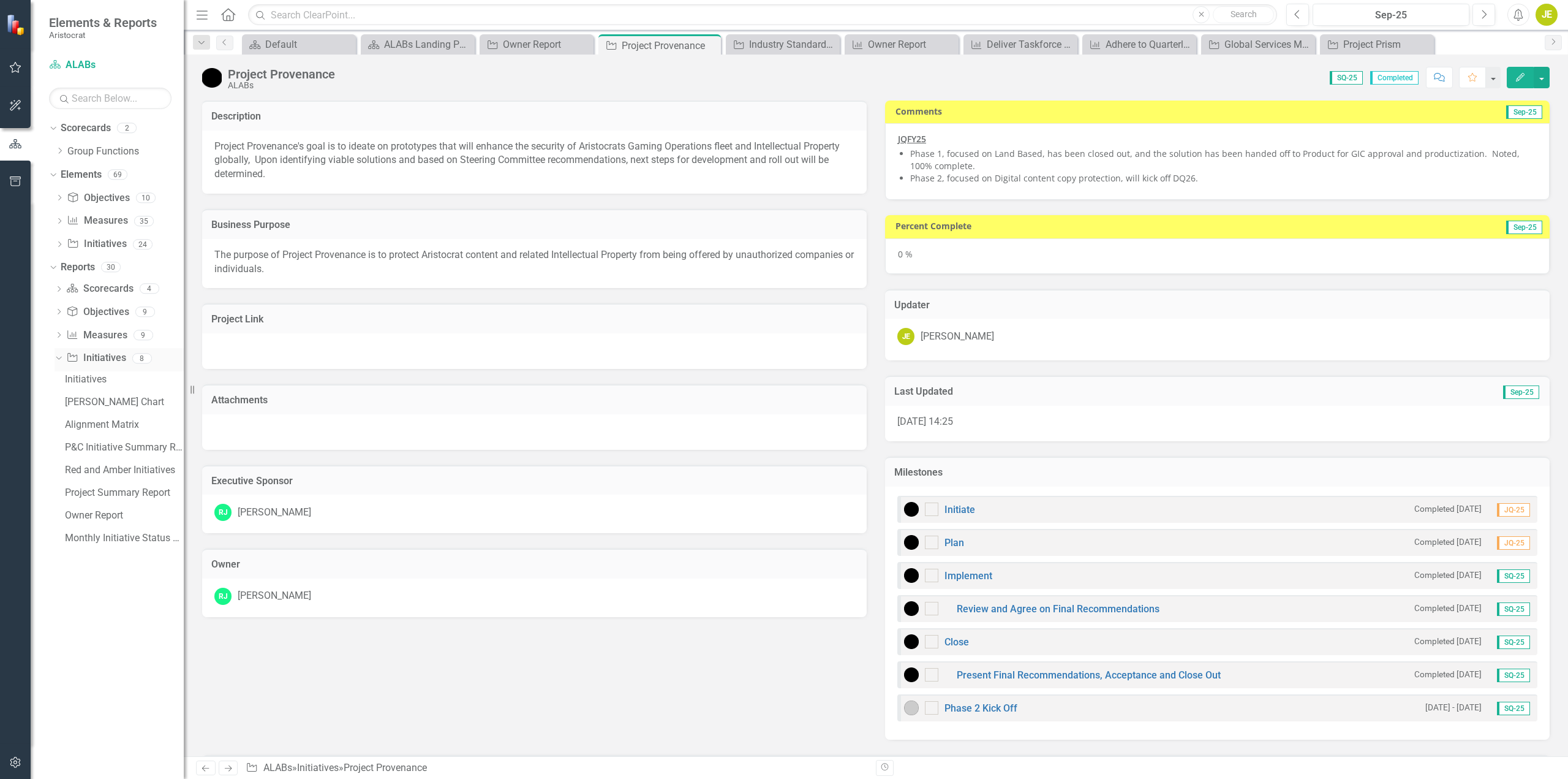
checkbox input "true"
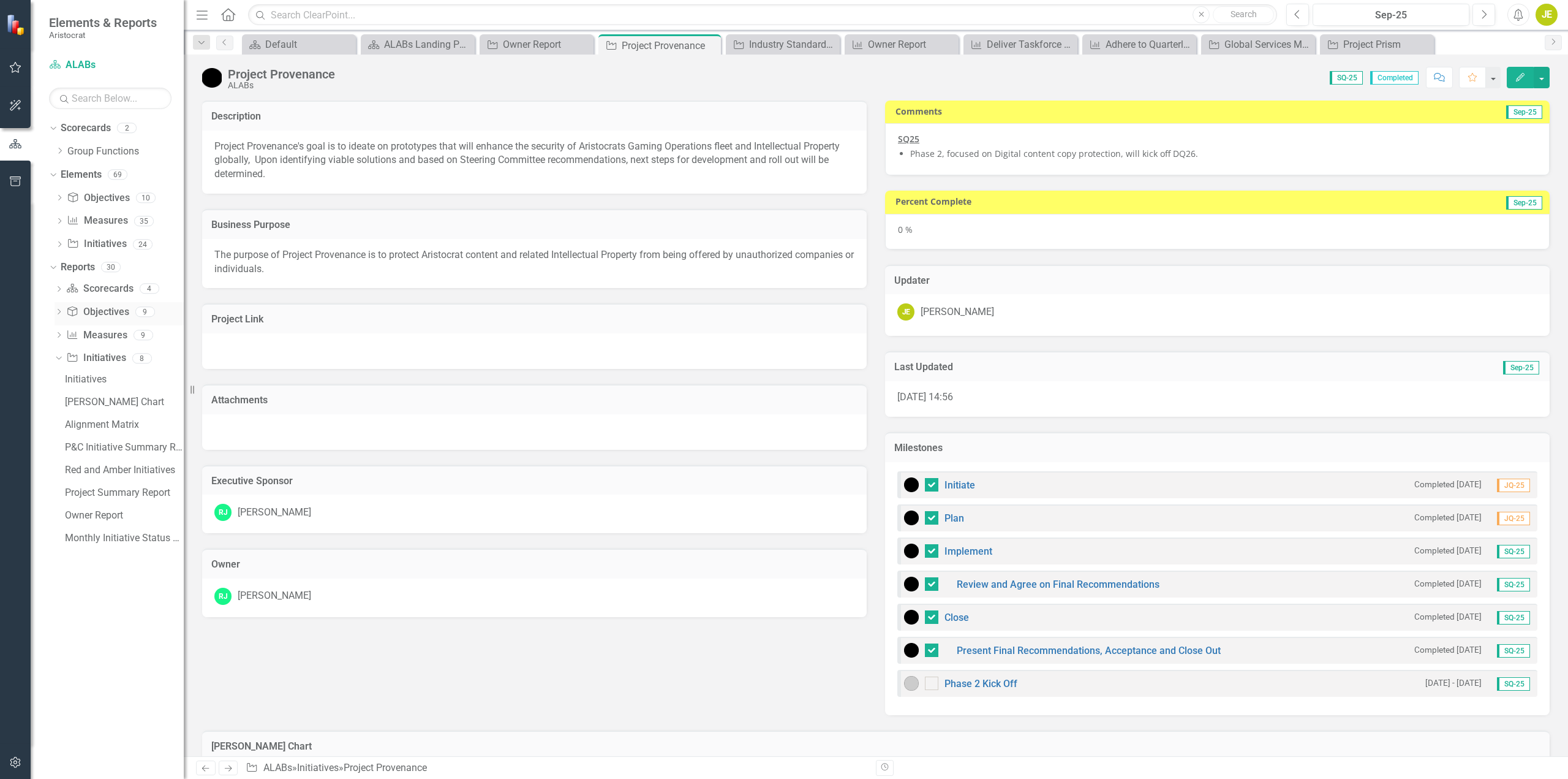
click at [58, 310] on icon "Dropdown" at bounding box center [58, 313] width 8 height 7
click at [54, 537] on div "Dropdown Scorecard Scorecards 4 ALABs Landing Page Default Red and Amber Elemen…" at bounding box center [116, 427] width 135 height 295
click at [61, 536] on icon "Dropdown" at bounding box center [58, 538] width 8 height 7
click at [95, 515] on div "Owner Report" at bounding box center [124, 515] width 119 height 11
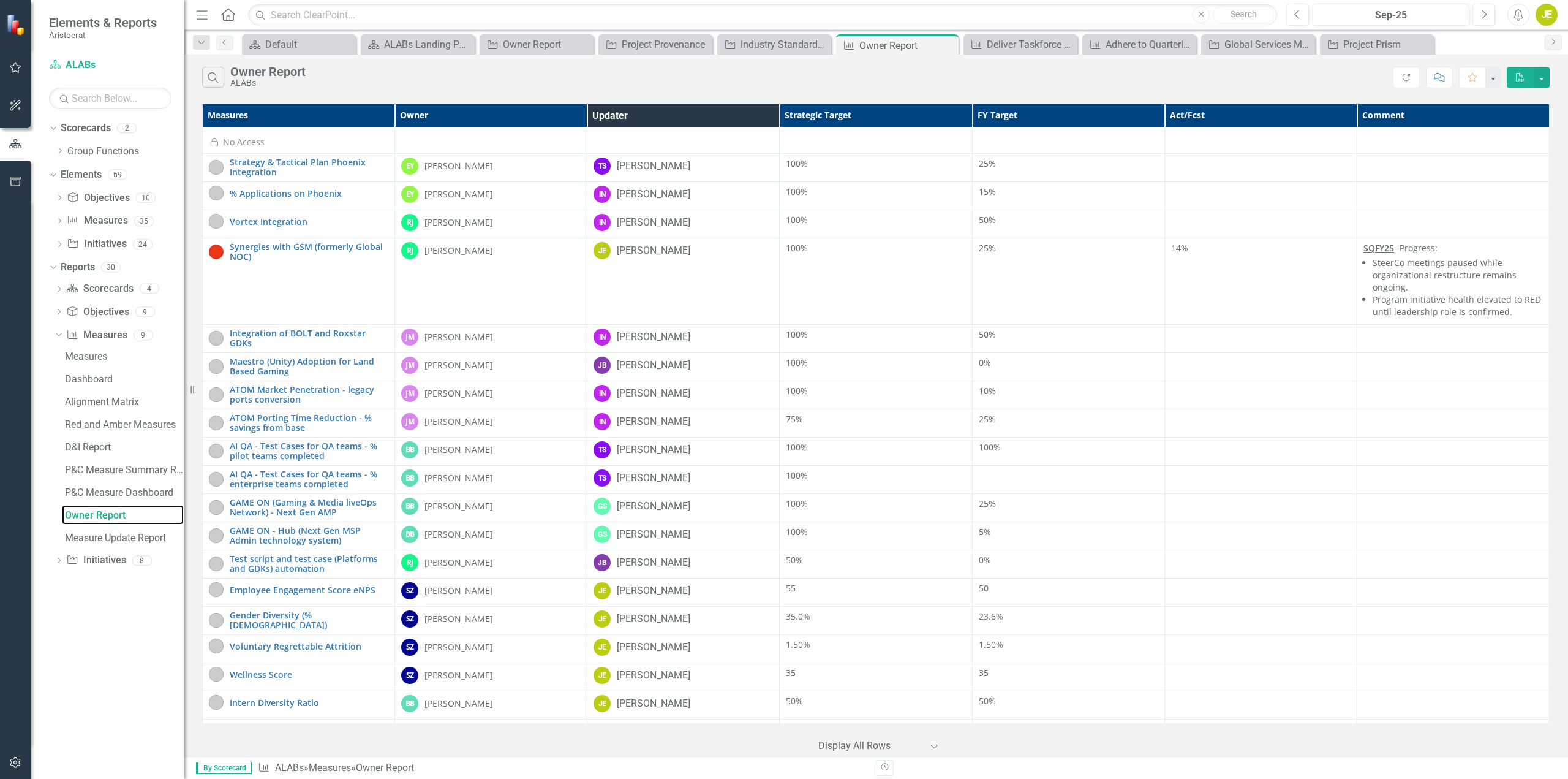
scroll to position [337, 0]
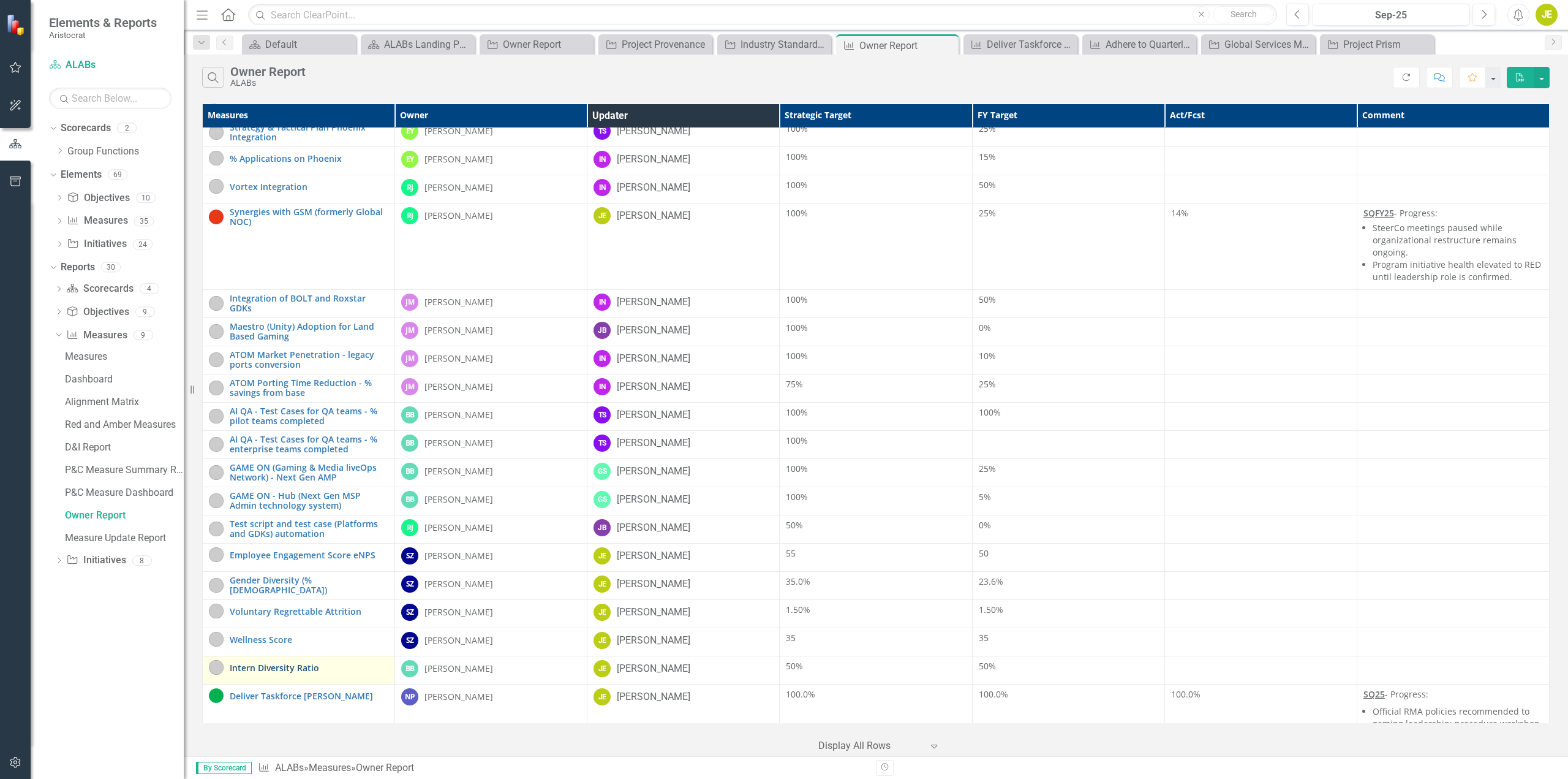
click at [257, 667] on link "Intern Diversity Ratio" at bounding box center [309, 668] width 159 height 9
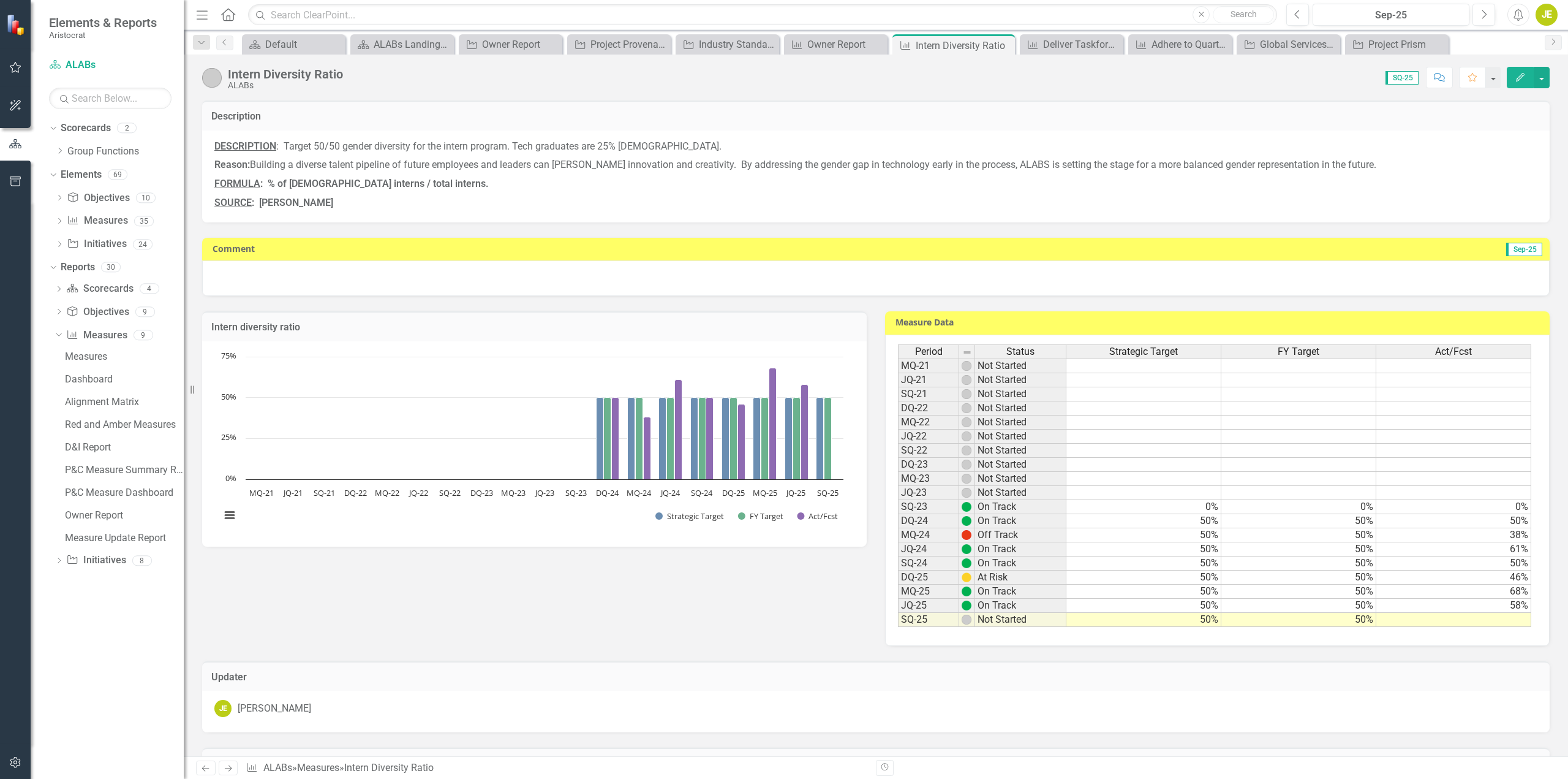
click at [449, 286] on div at bounding box center [876, 278] width 1348 height 36
click at [449, 285] on div at bounding box center [876, 278] width 1348 height 36
click at [308, 272] on div at bounding box center [876, 278] width 1348 height 36
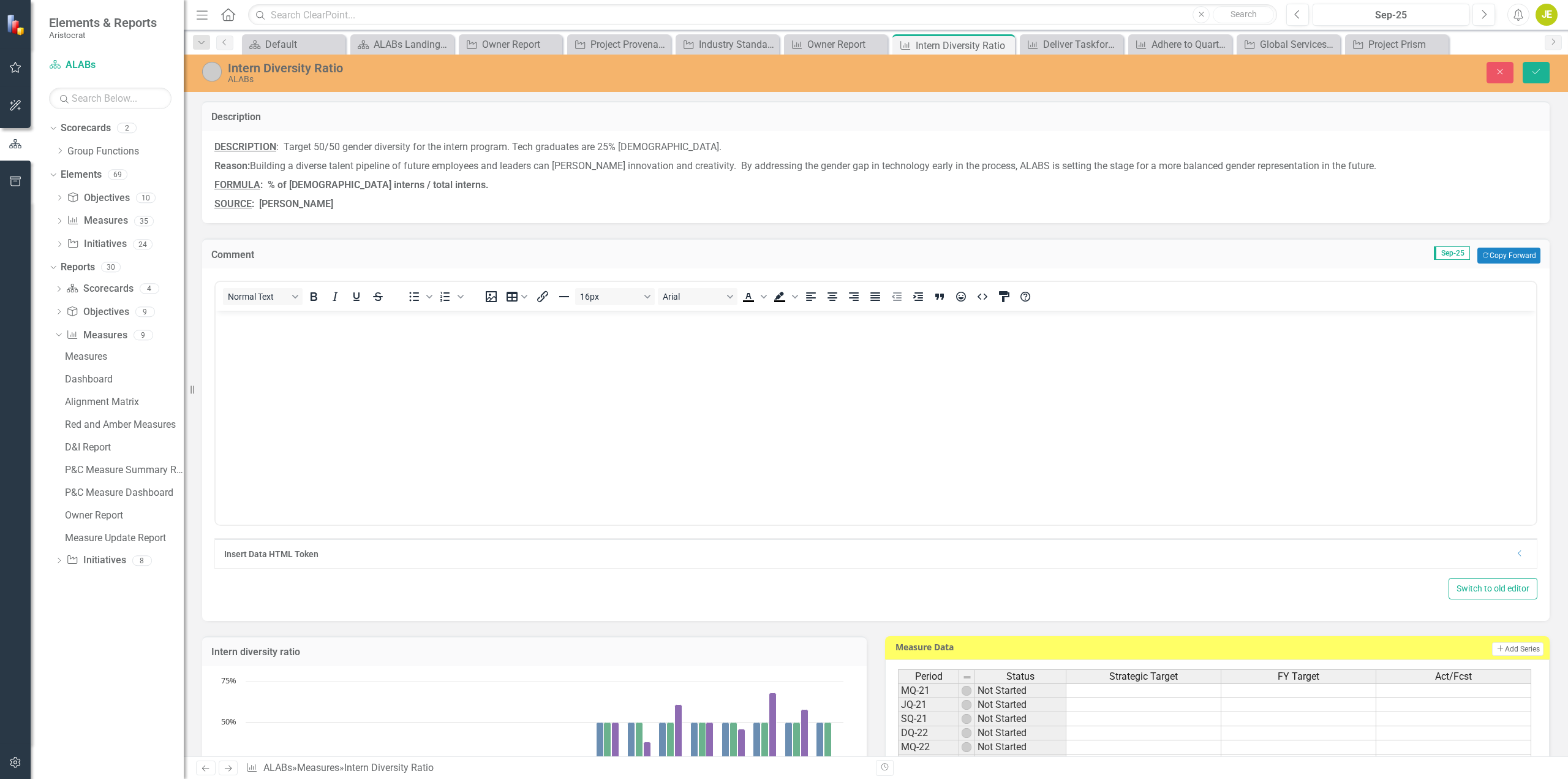
click at [261, 344] on body "Rich Text Area. Press ALT-0 for help." at bounding box center [876, 403] width 1321 height 184
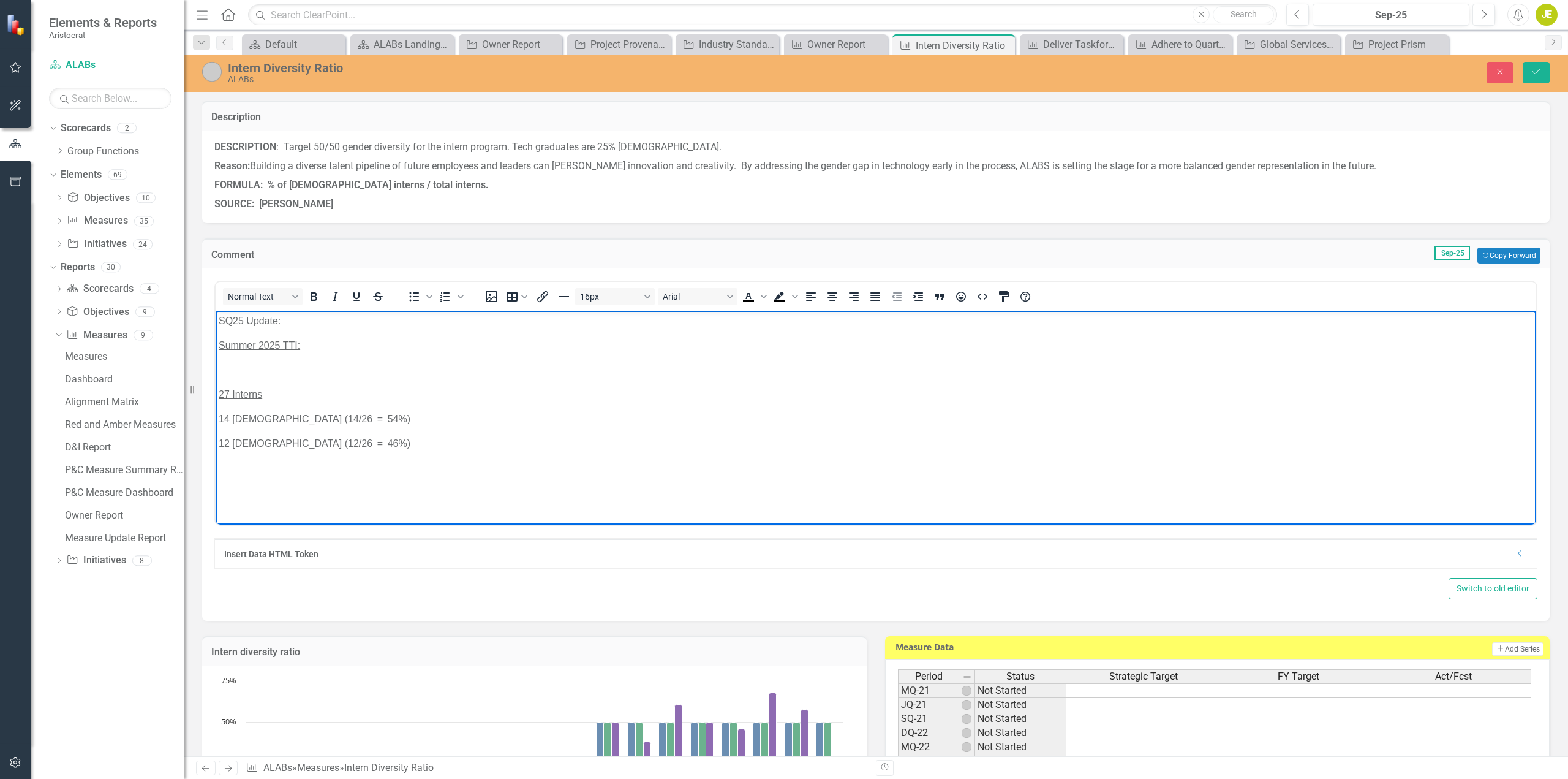
click at [250, 374] on p "Rich Text Area. Press ALT-0 for help." at bounding box center [876, 370] width 1315 height 15
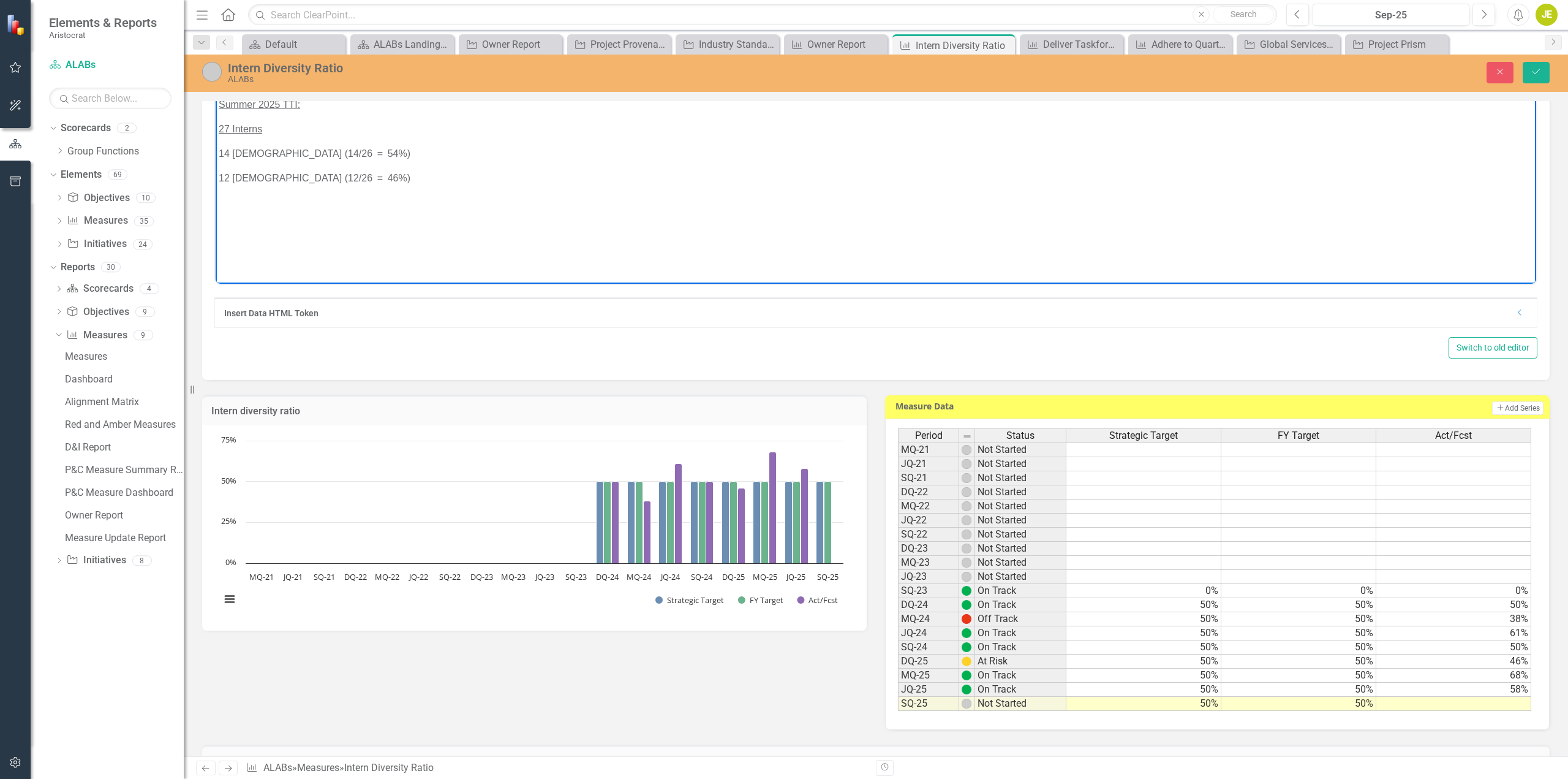
scroll to position [368, 0]
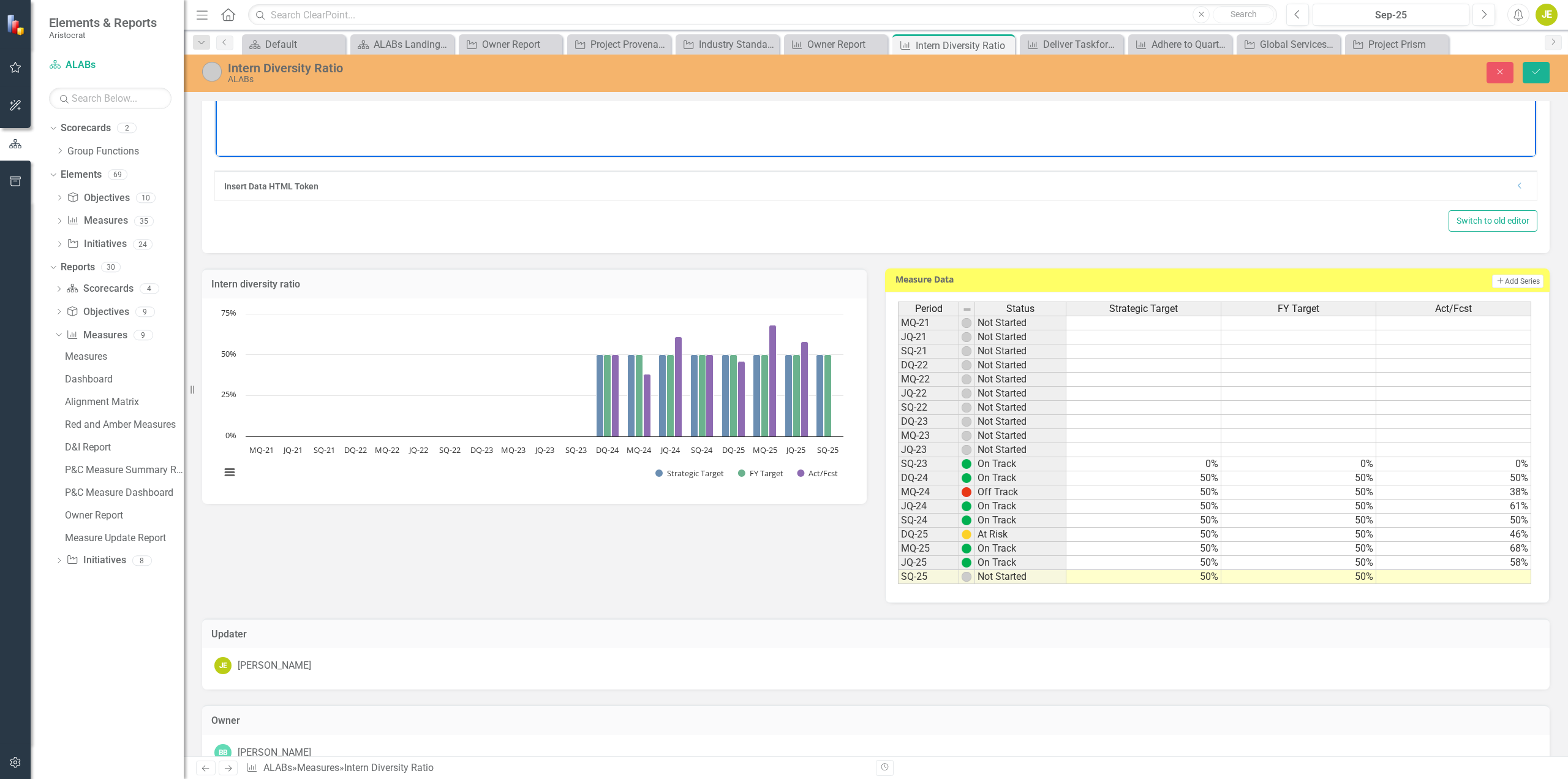
click at [1490, 575] on td at bounding box center [1454, 577] width 155 height 14
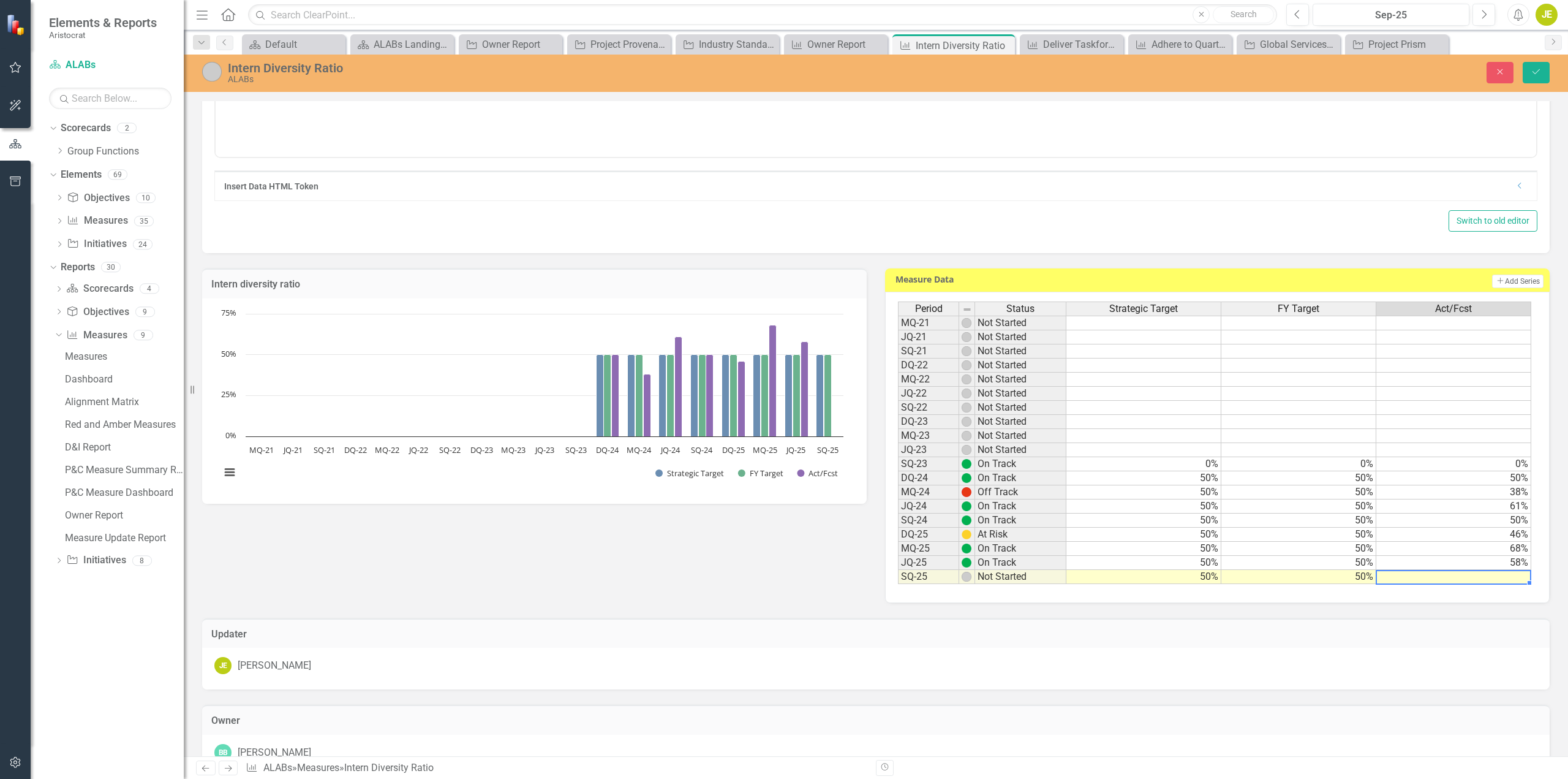
click at [1490, 575] on td at bounding box center [1454, 577] width 155 height 14
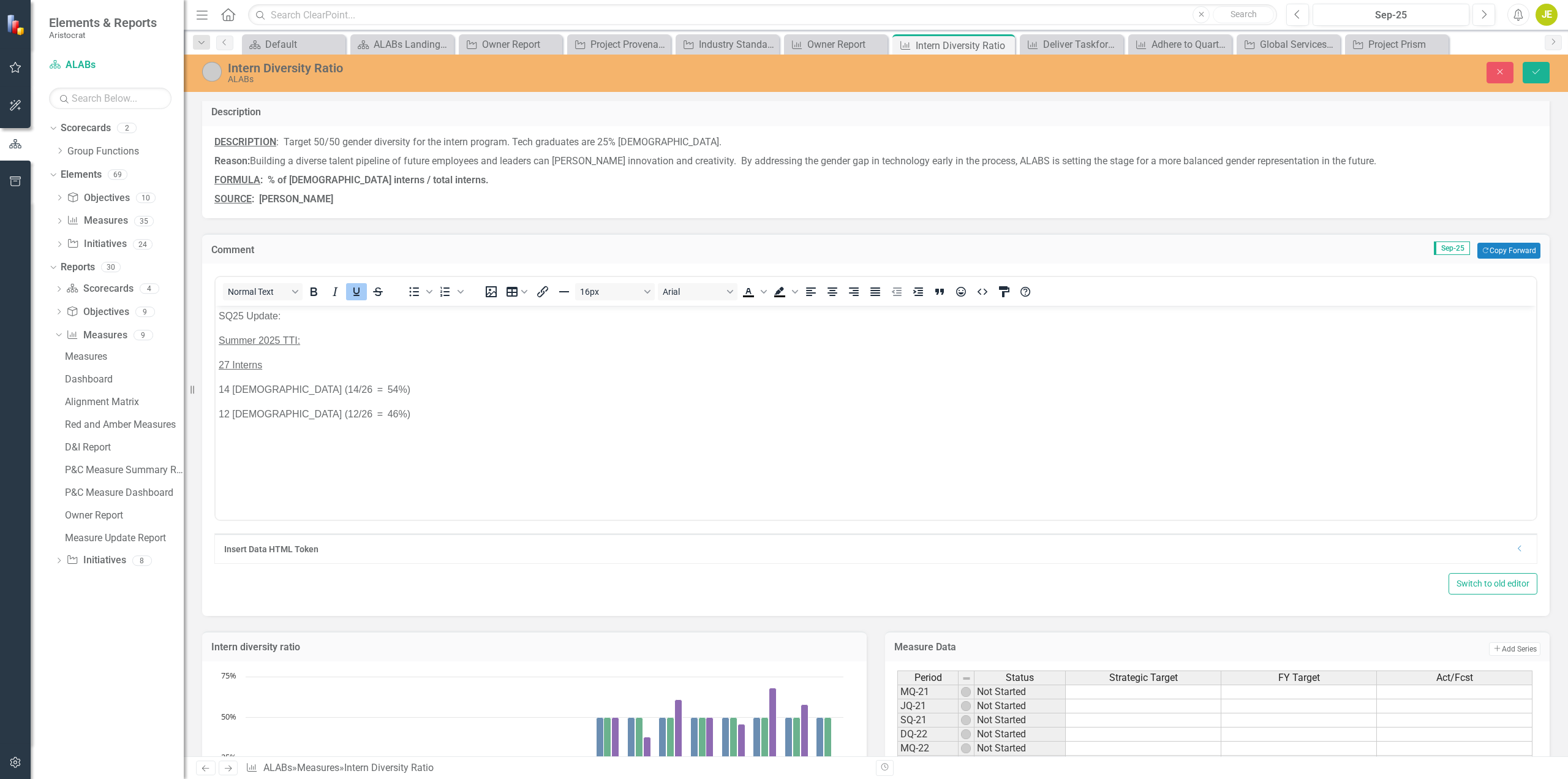
scroll to position [0, 0]
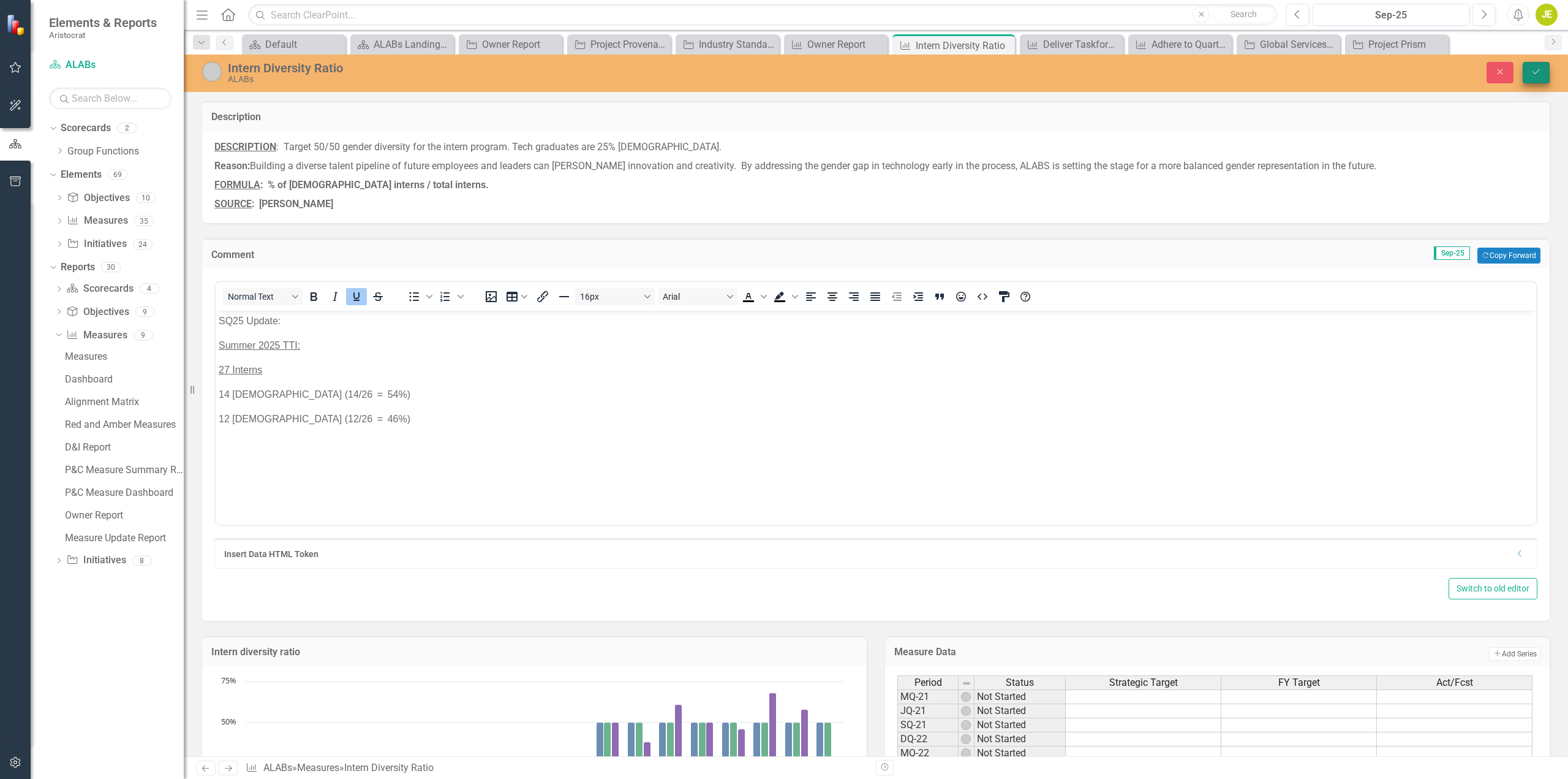
type textarea "54"
click at [1538, 73] on icon "Save" at bounding box center [1536, 72] width 11 height 8
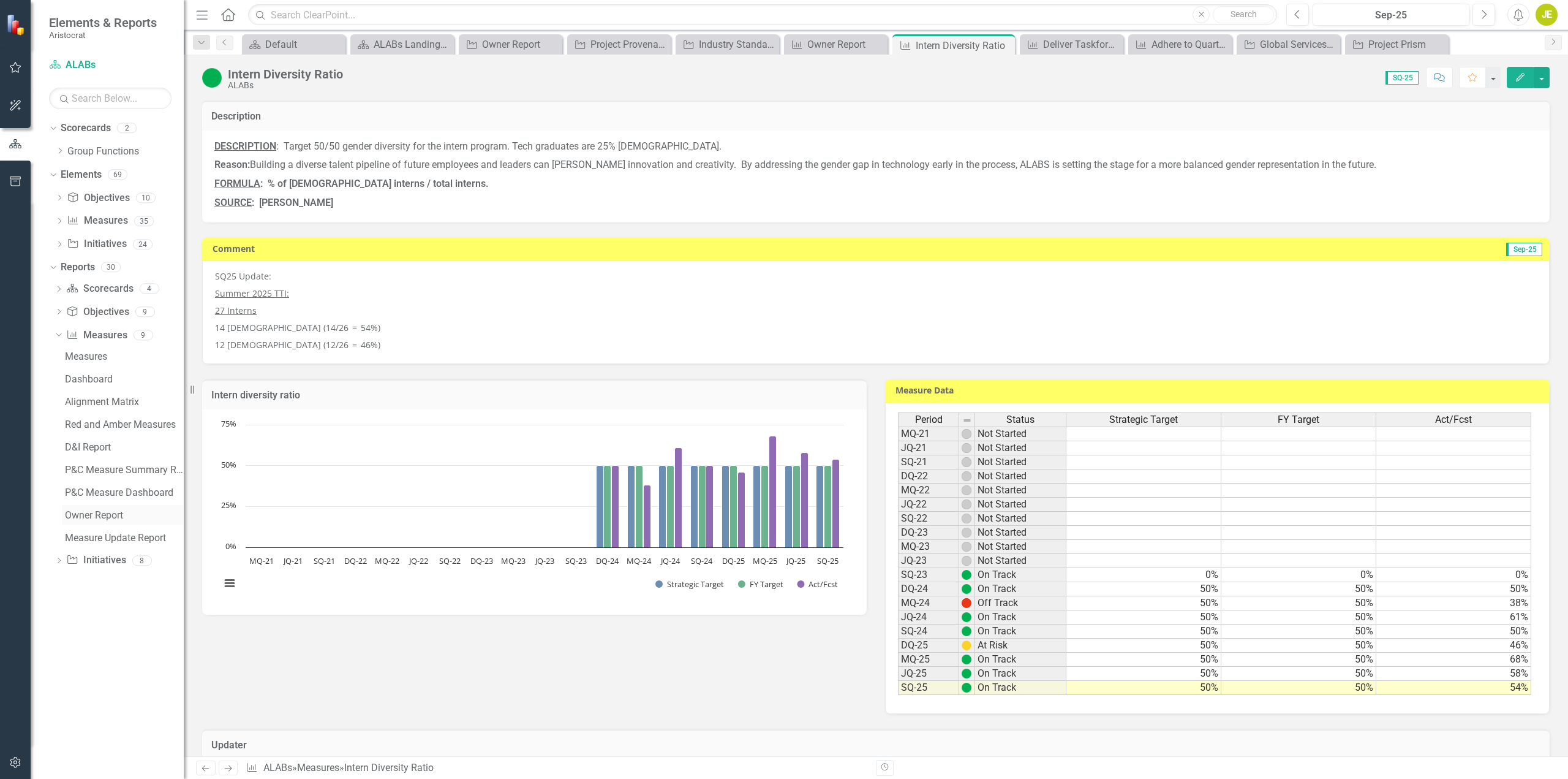
click at [108, 515] on div "Owner Report" at bounding box center [124, 515] width 119 height 11
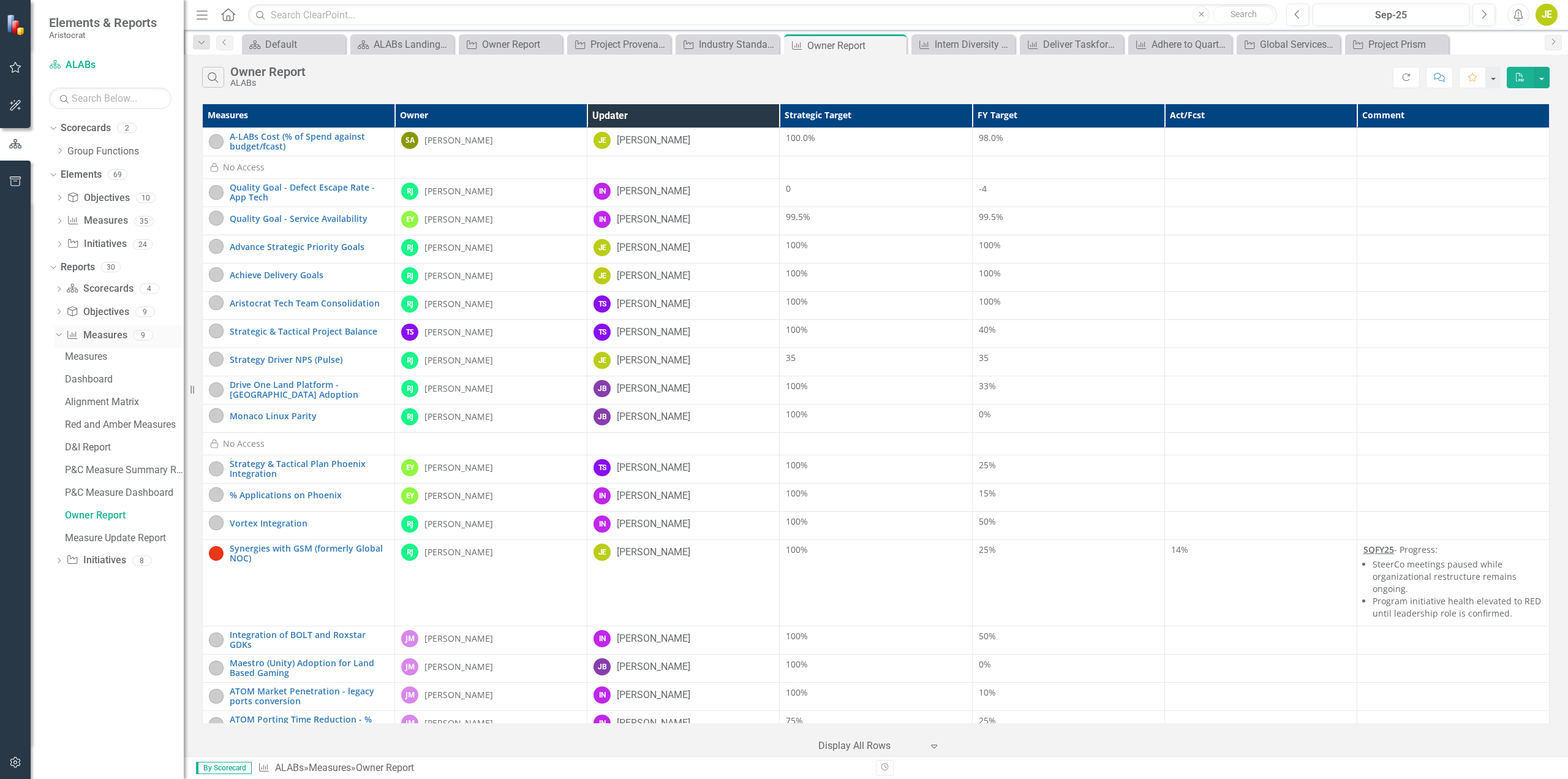
click at [54, 335] on icon "Dropdown" at bounding box center [57, 334] width 7 height 8
click at [57, 358] on icon "Dropdown" at bounding box center [58, 359] width 8 height 7
click at [98, 514] on div "Owner Report" at bounding box center [124, 515] width 119 height 11
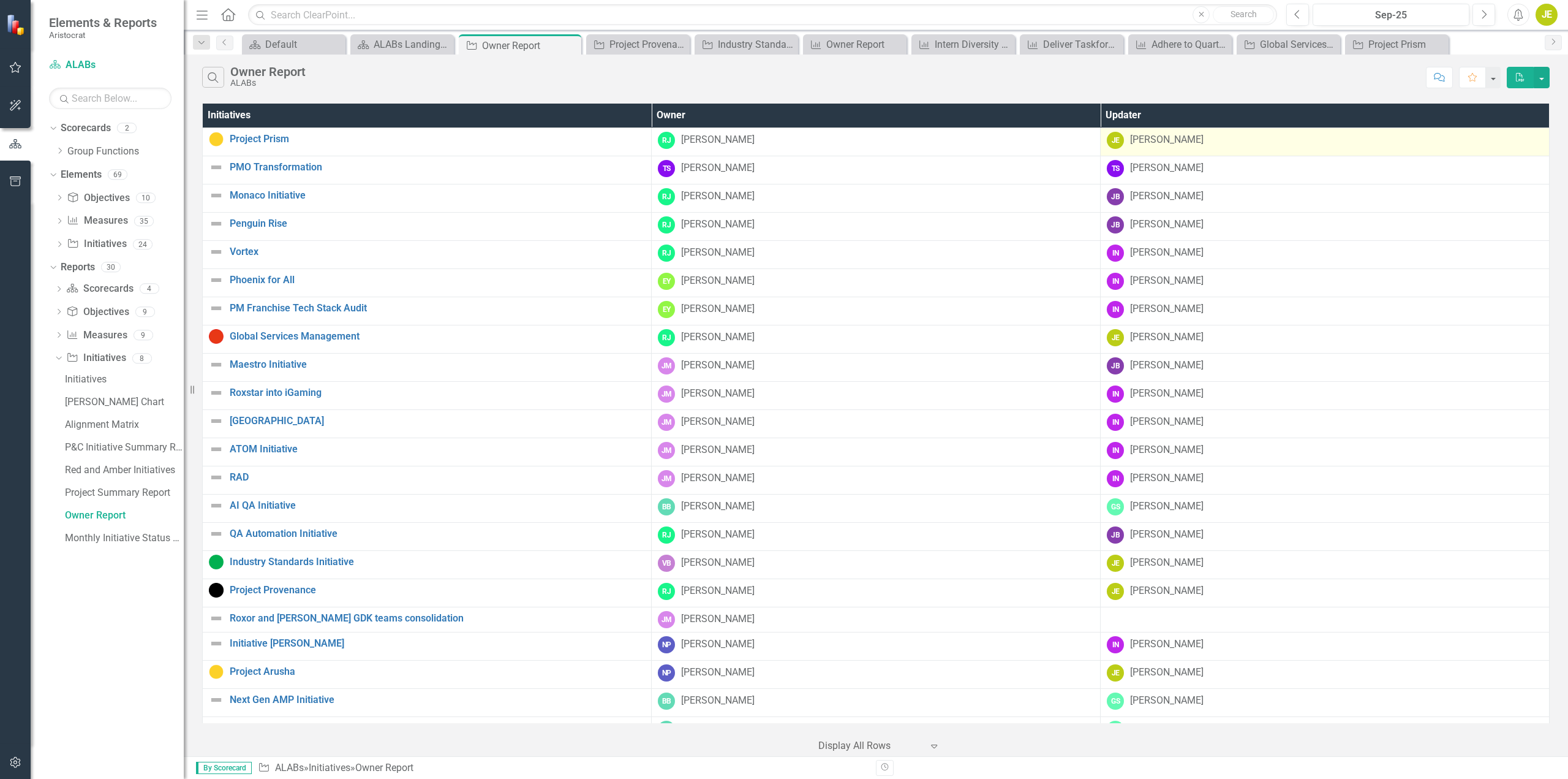
click at [1202, 137] on div "JE [PERSON_NAME]" at bounding box center [1325, 140] width 436 height 17
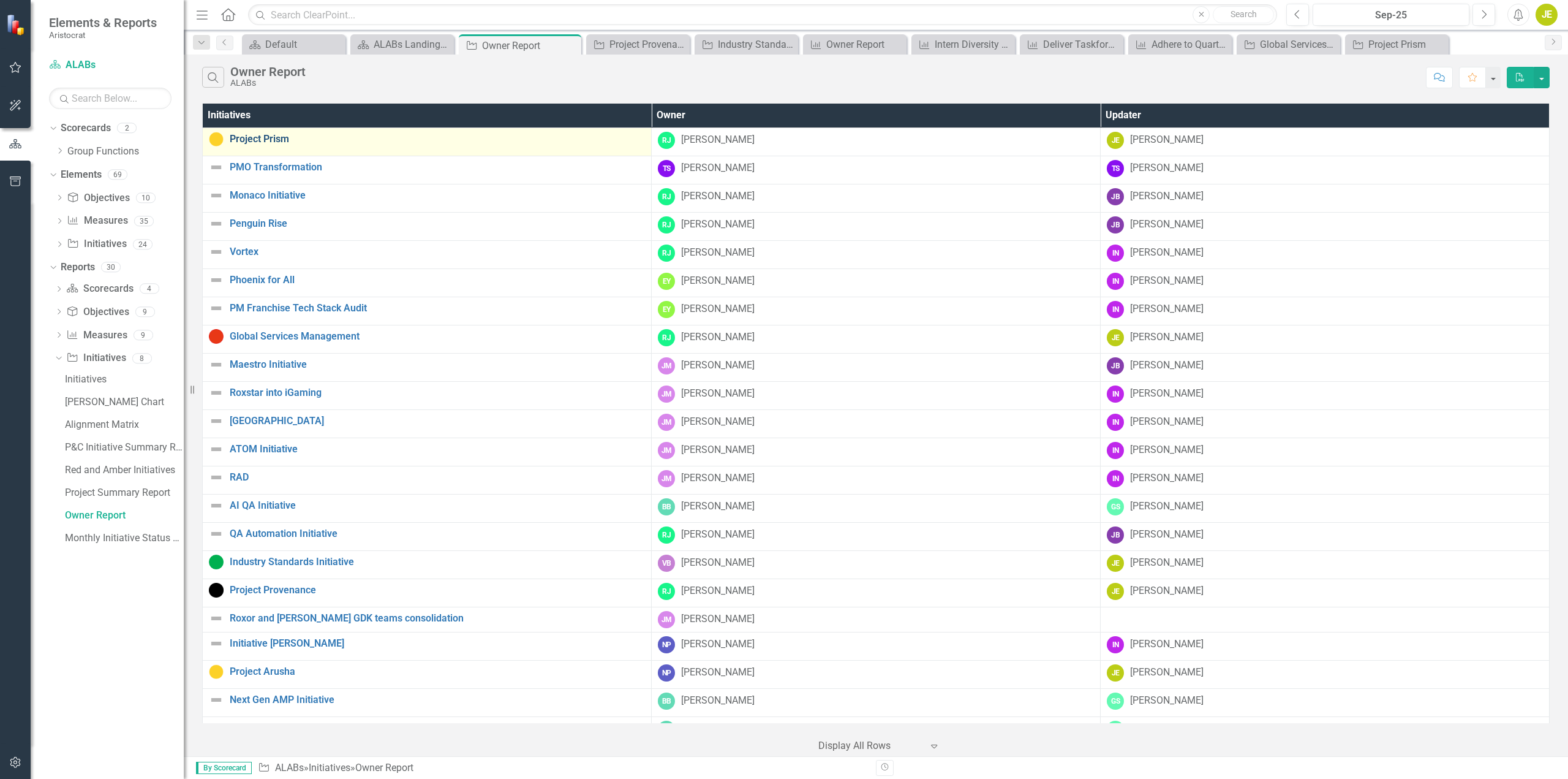
click at [344, 137] on link "Project Prism" at bounding box center [437, 139] width 415 height 11
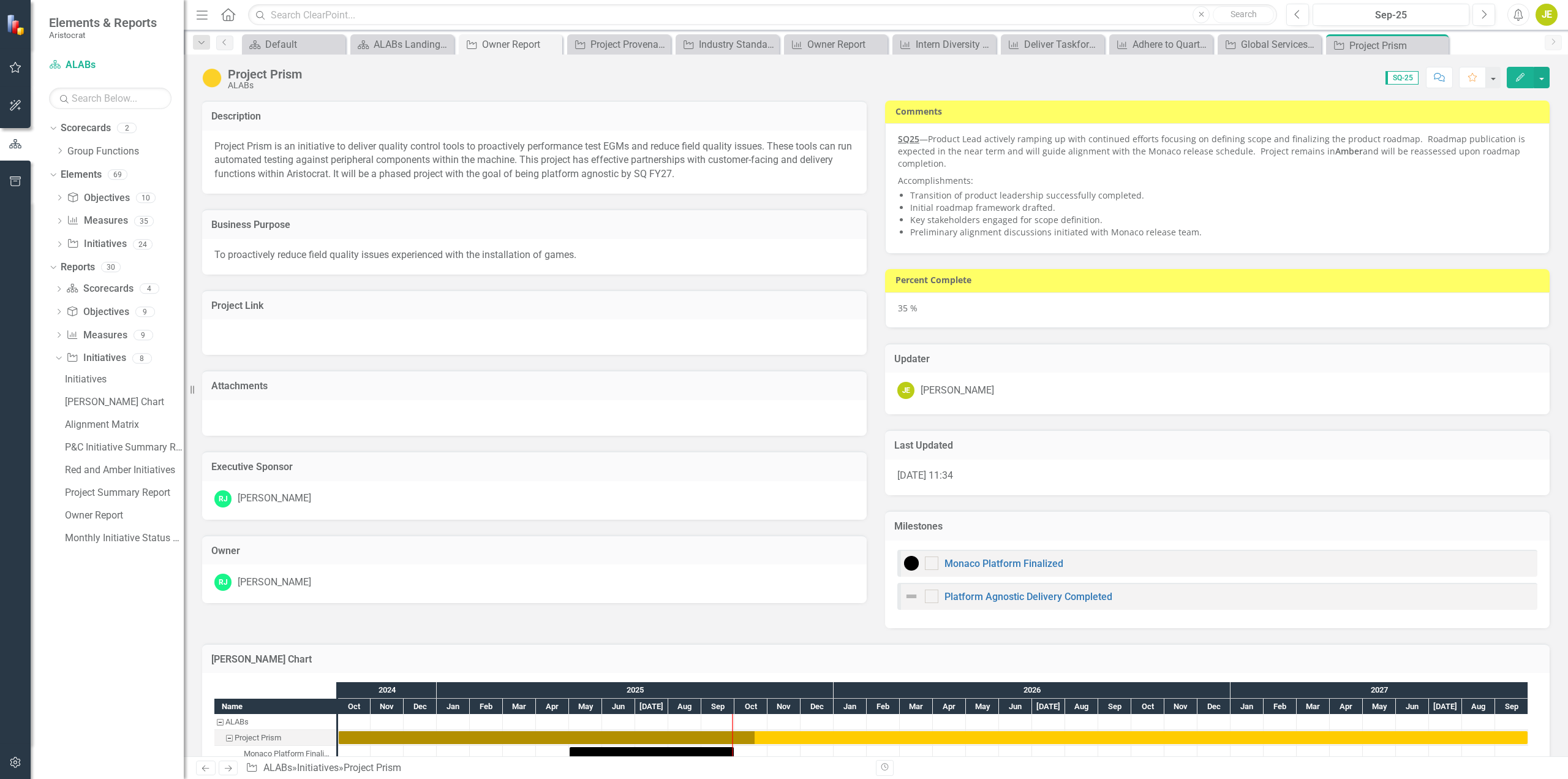
checkbox input "true"
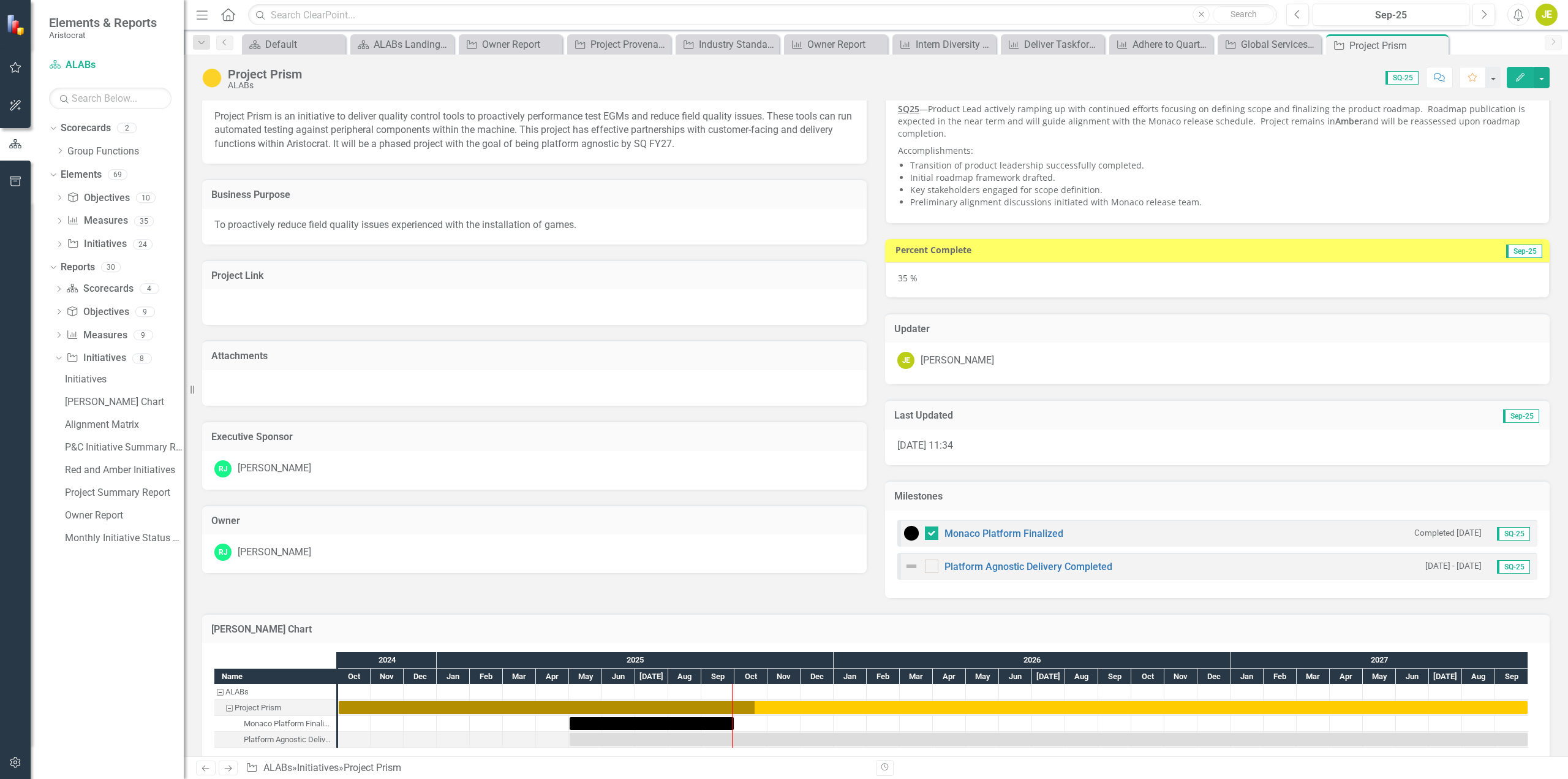
scroll to position [46, 0]
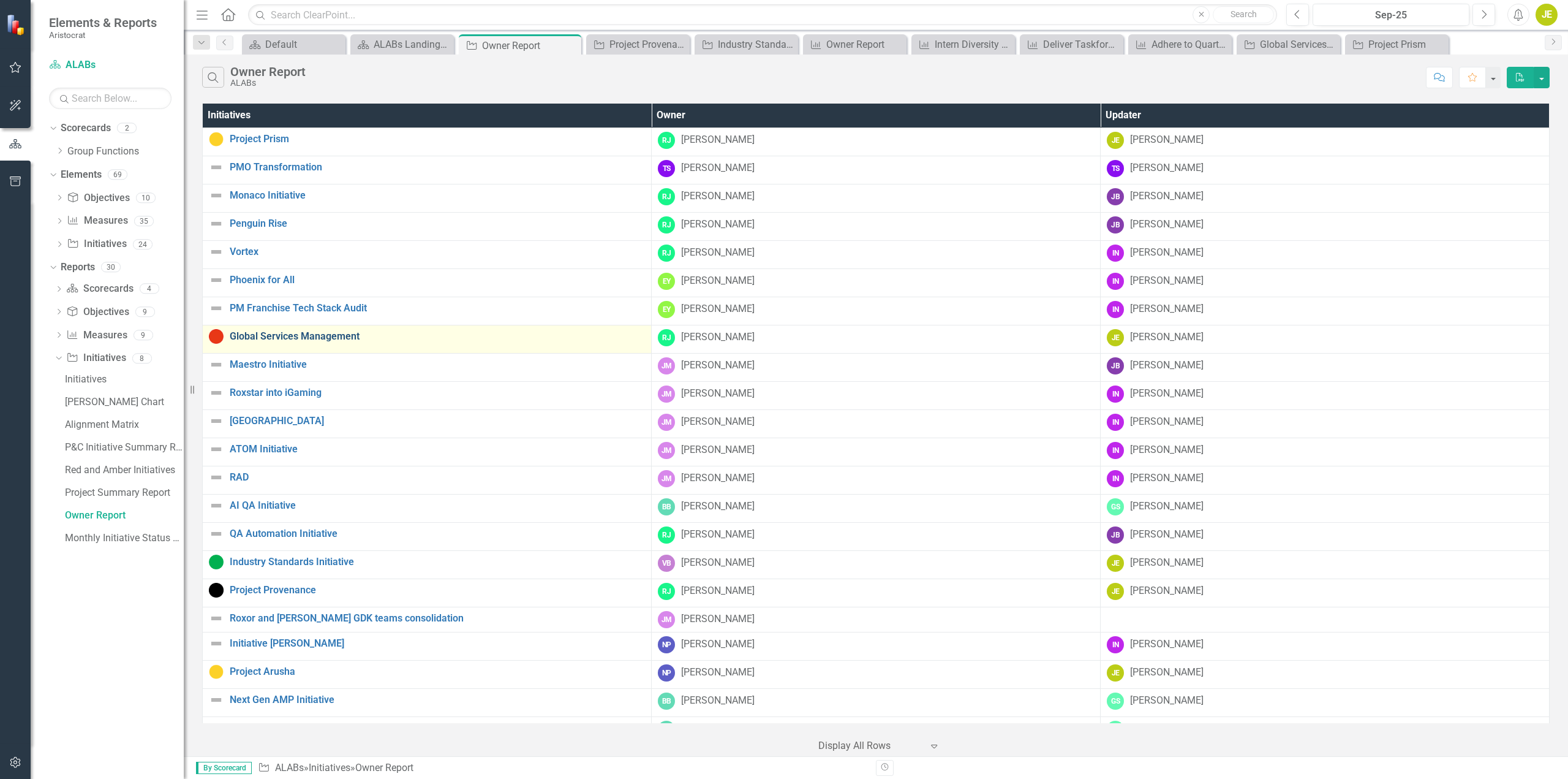
click at [291, 341] on link "Global Services Management" at bounding box center [437, 336] width 415 height 11
click at [311, 331] on link "Global Services Management" at bounding box center [437, 336] width 415 height 11
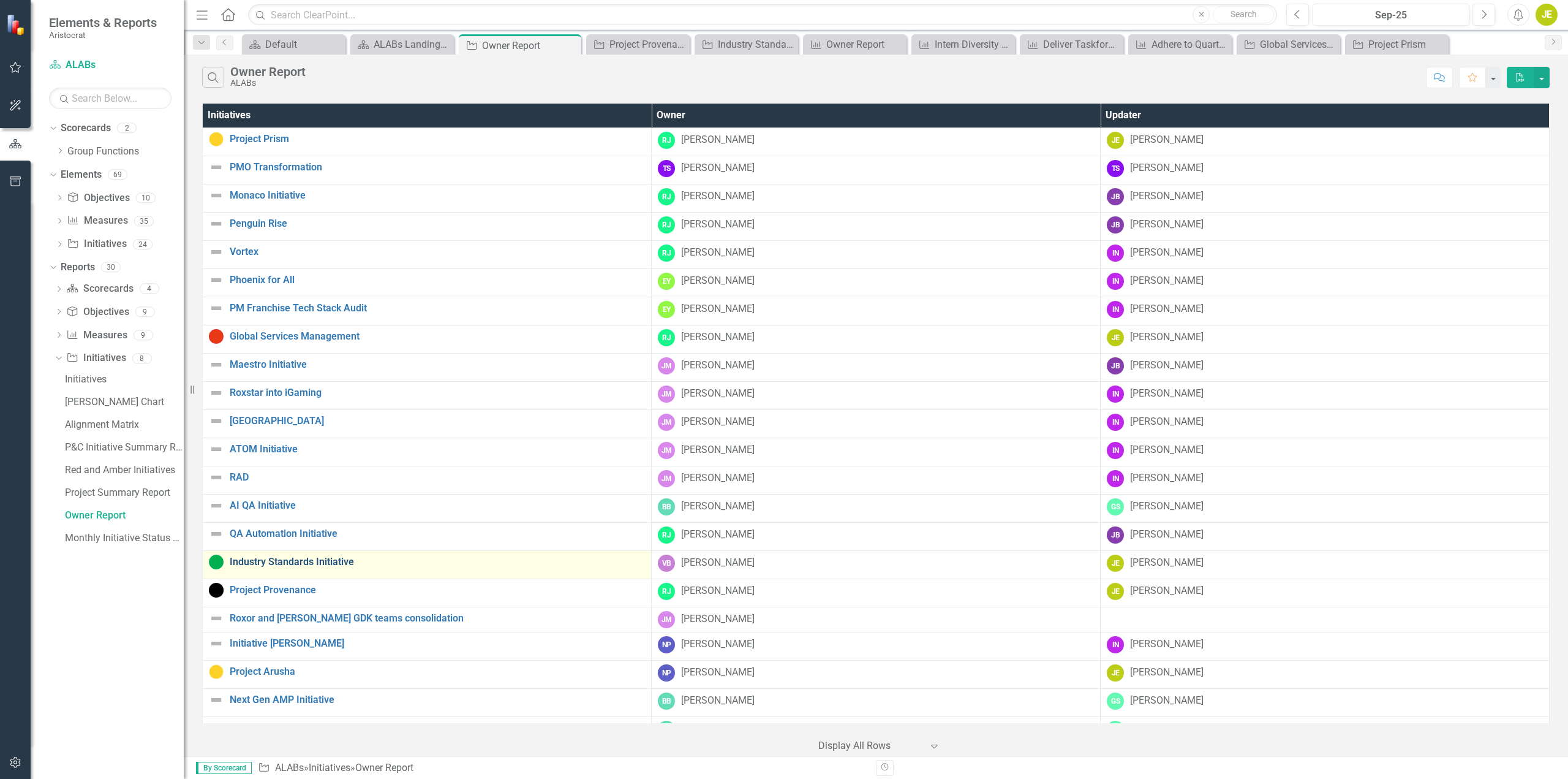
click at [331, 566] on link "Industry Standards Initiative" at bounding box center [437, 562] width 415 height 11
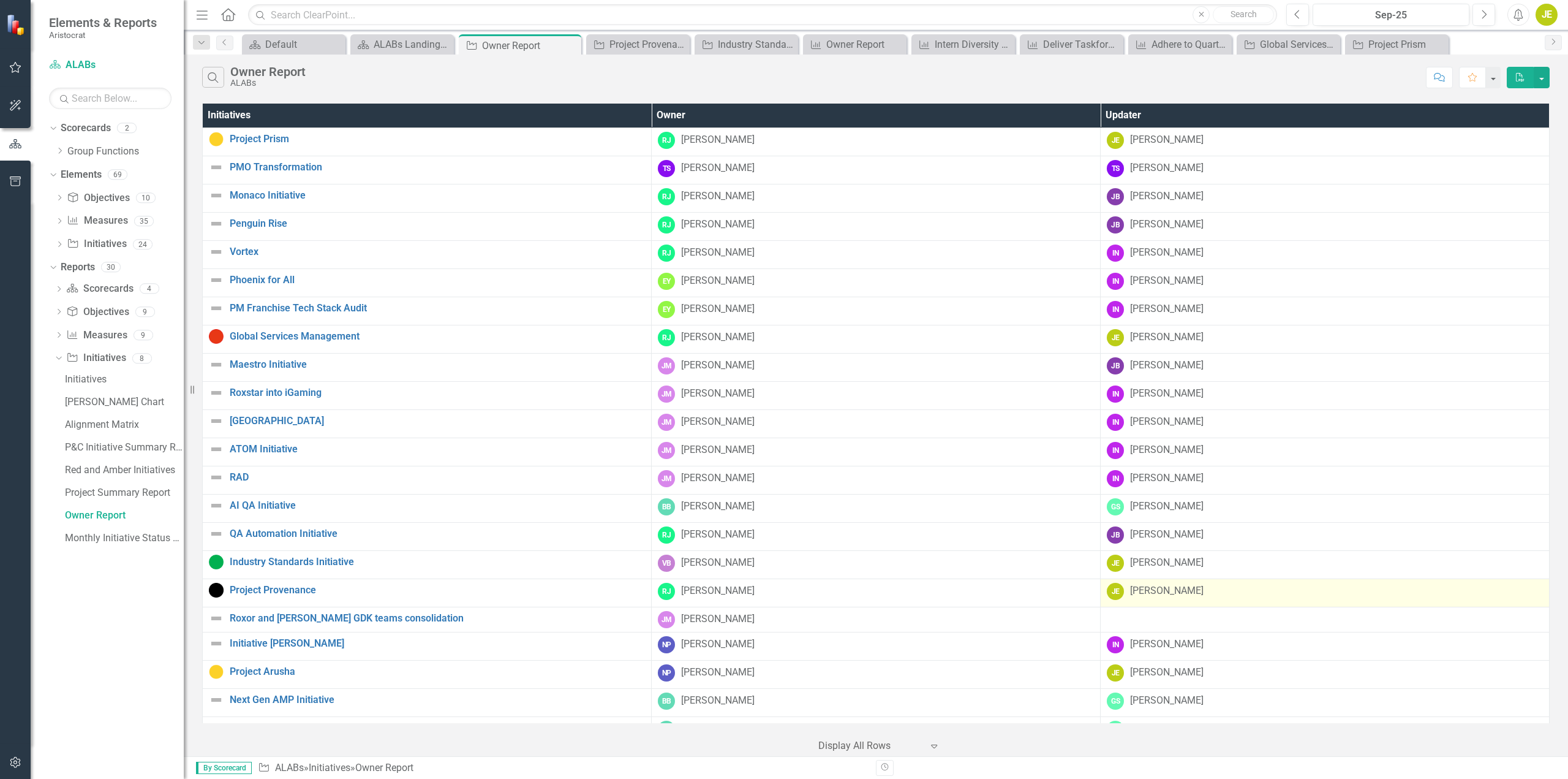
click at [1174, 587] on div "[PERSON_NAME]" at bounding box center [1167, 591] width 73 height 14
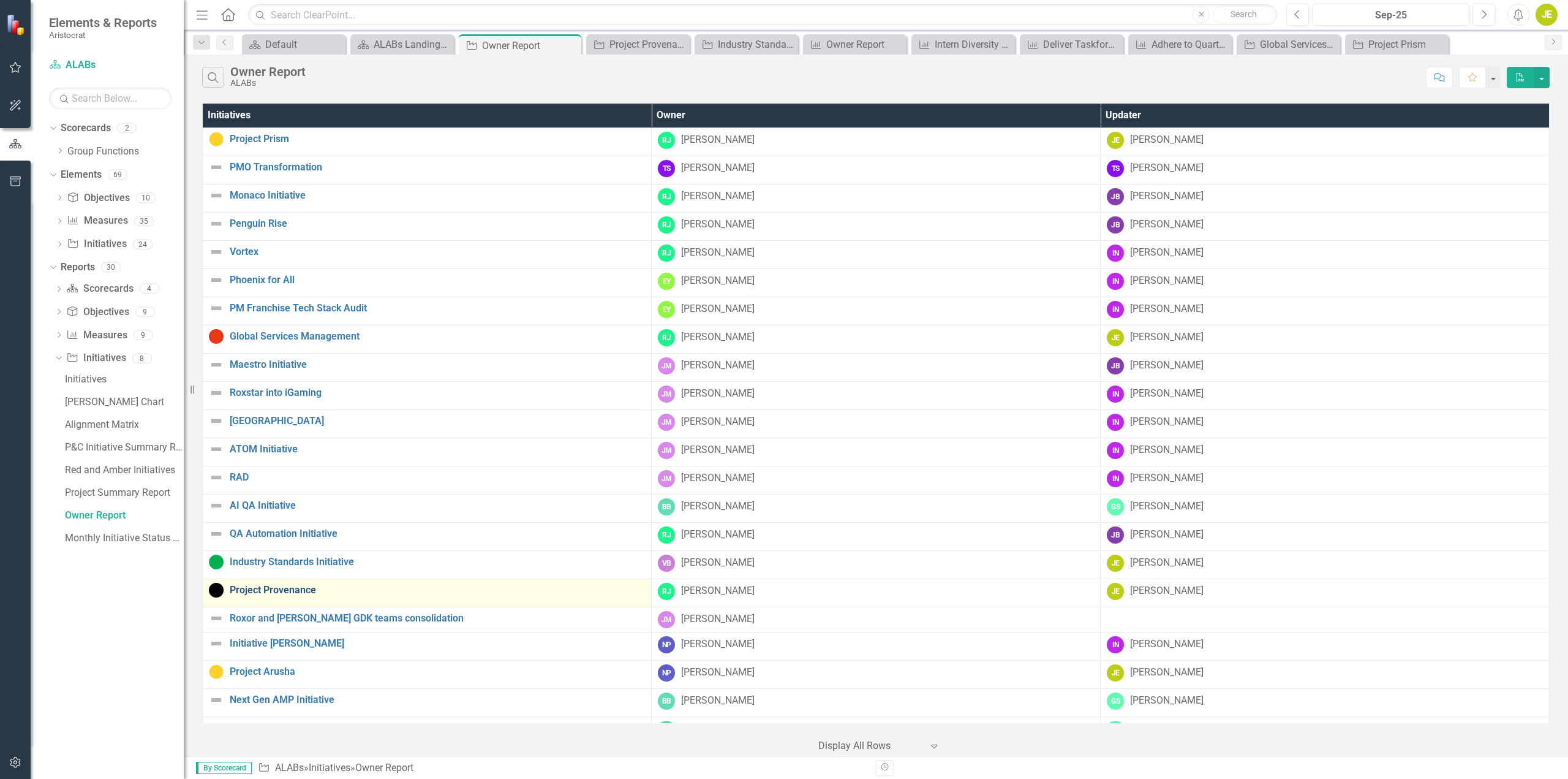
click at [271, 588] on link "Project Provenance" at bounding box center [437, 590] width 415 height 11
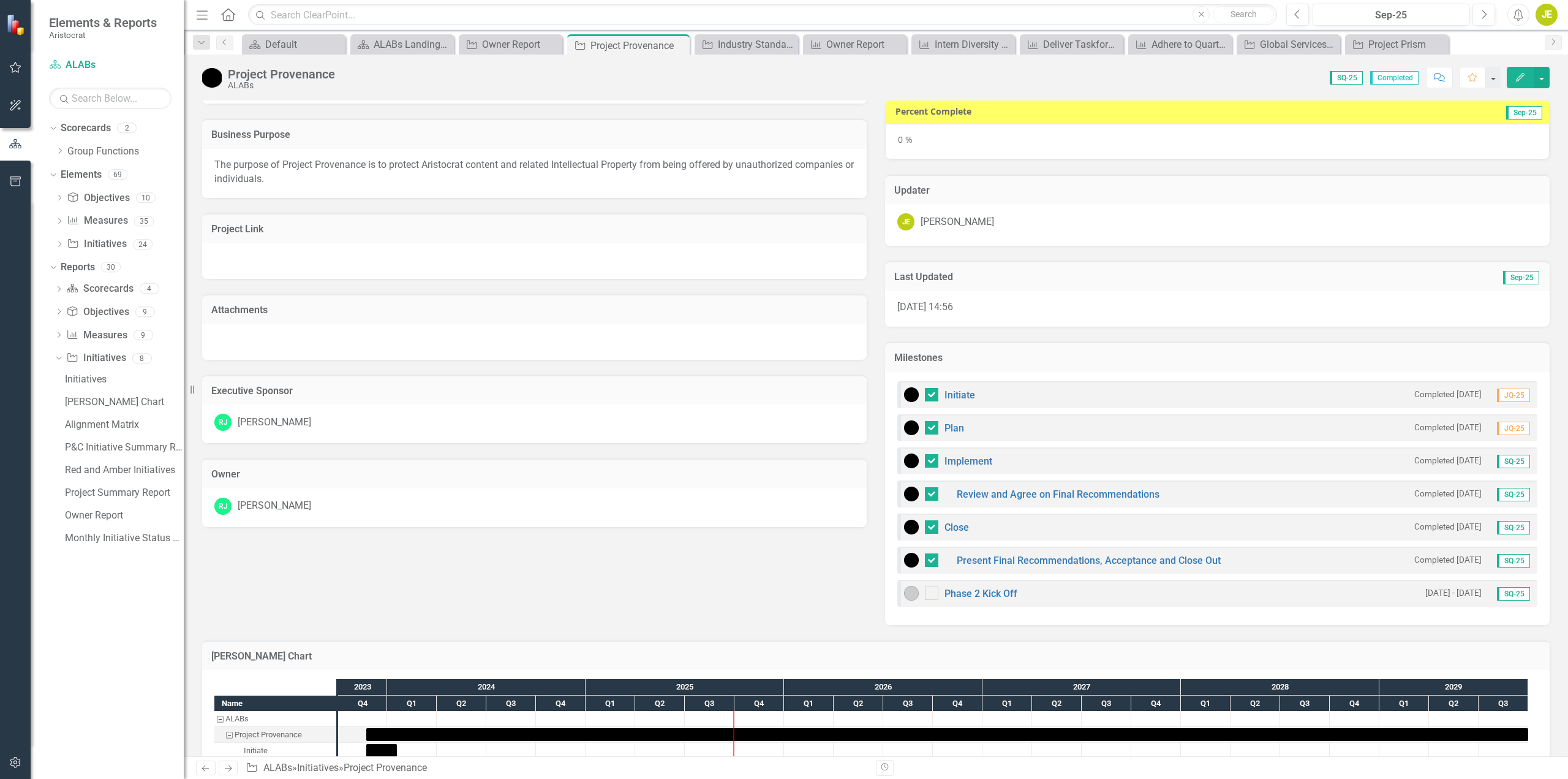
scroll to position [213, 0]
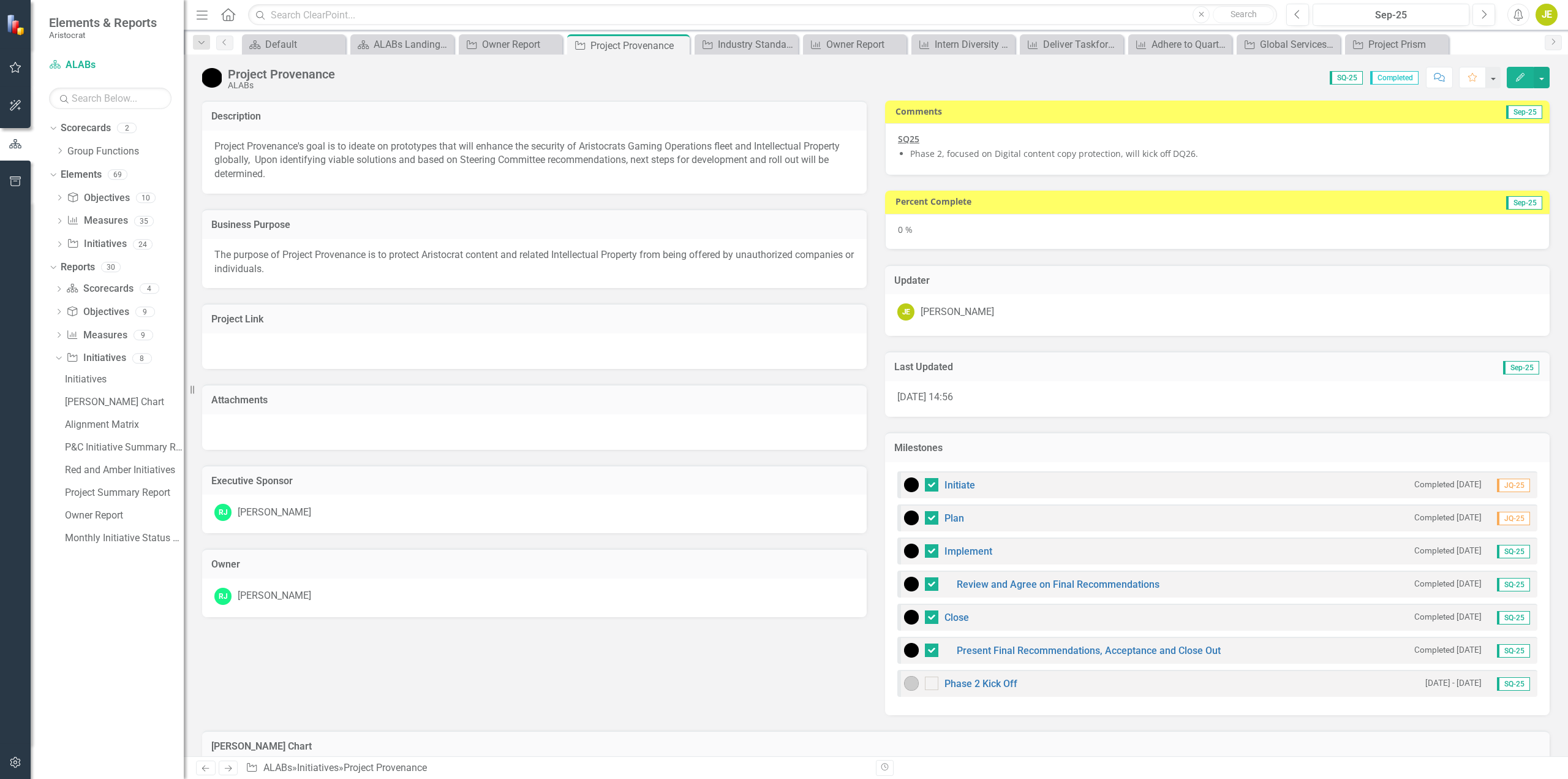
scroll to position [213, 0]
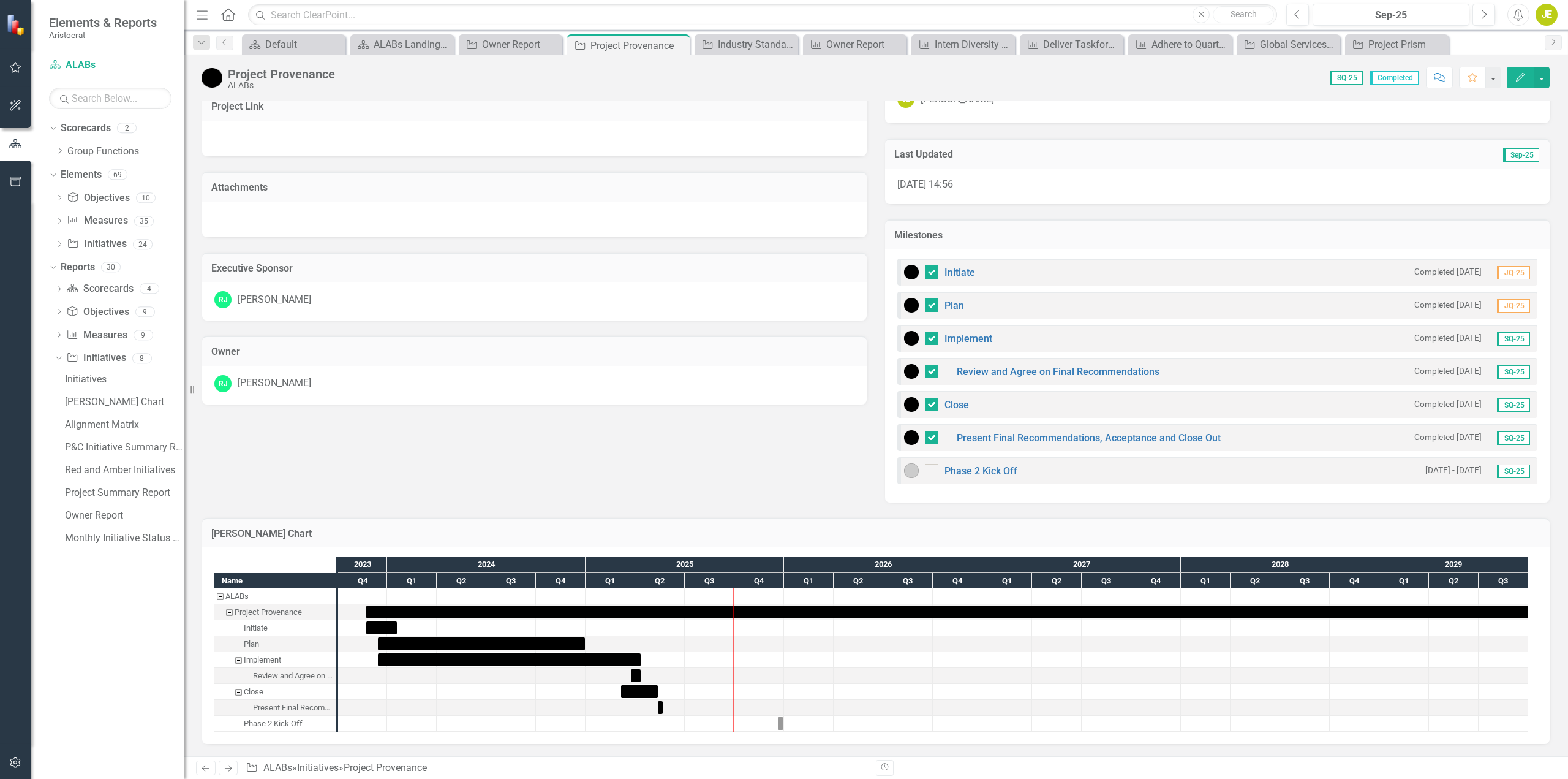
click at [904, 471] on img at bounding box center [911, 471] width 15 height 15
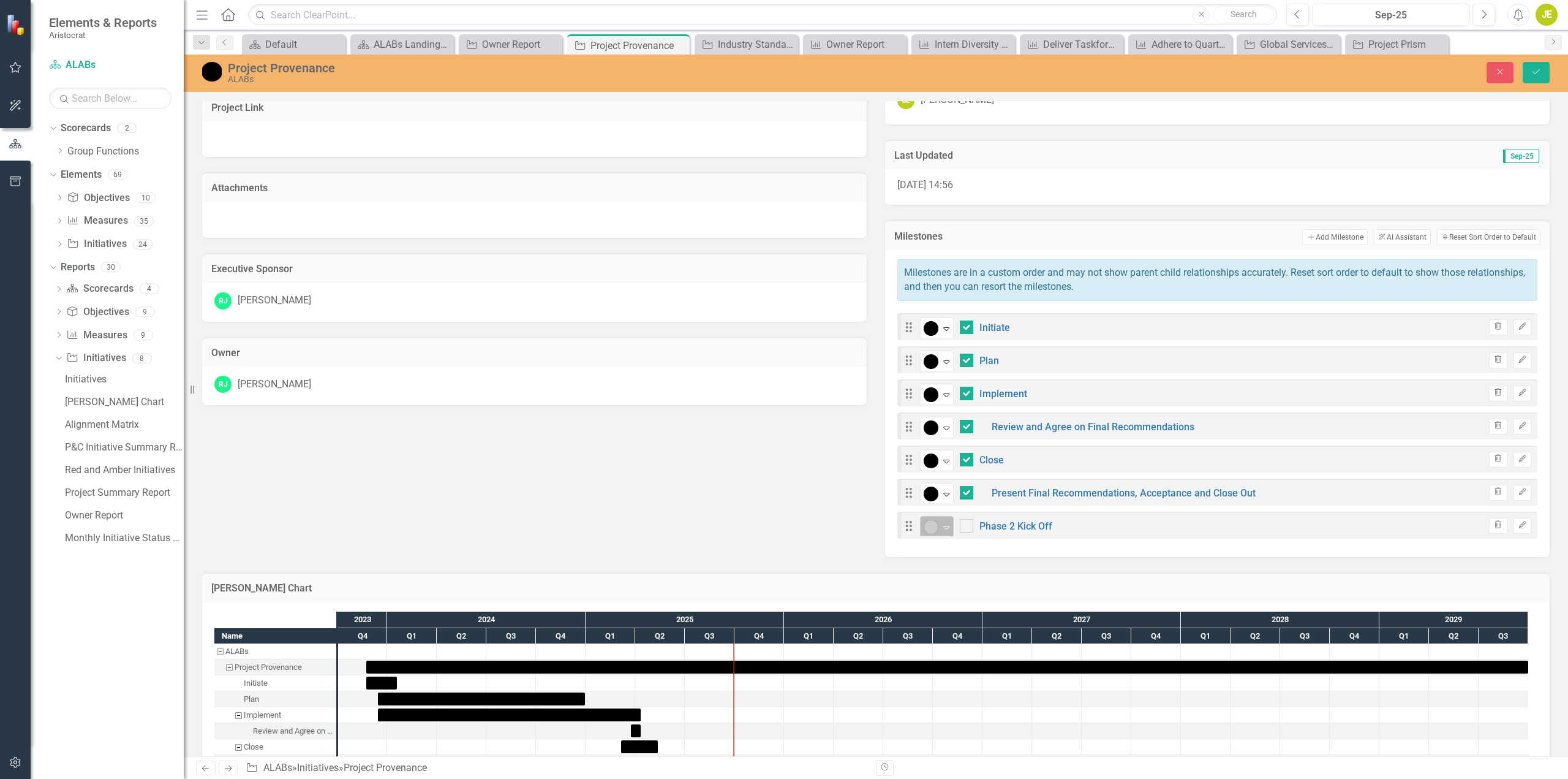
click at [945, 529] on icon "Expand" at bounding box center [946, 527] width 12 height 10
click at [711, 485] on div "Description Project Provenance's goal is to ideate on prototypes that will enha…" at bounding box center [876, 215] width 1366 height 684
click at [212, 70] on img at bounding box center [212, 72] width 20 height 20
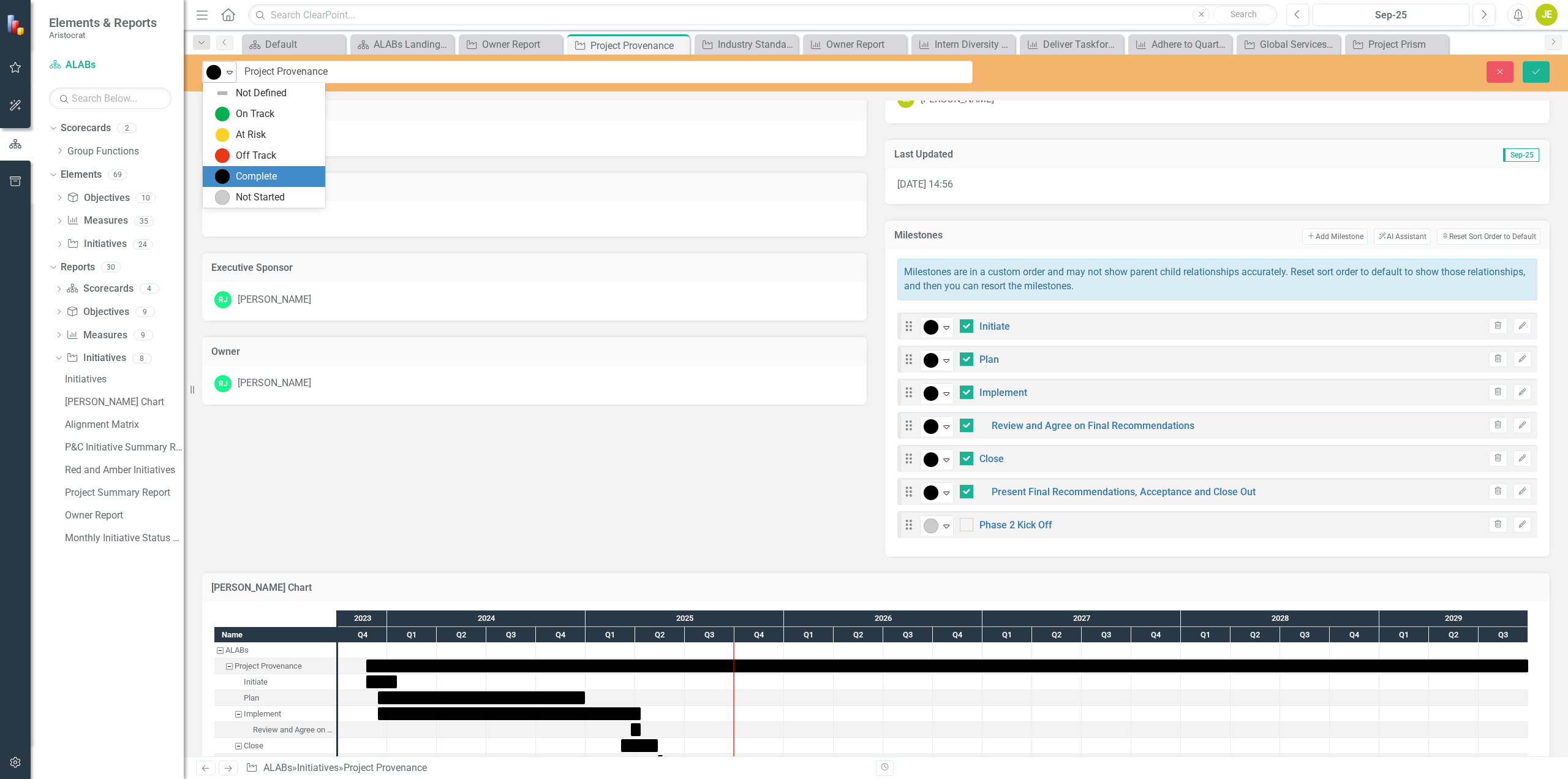
click at [229, 73] on icon "Expand" at bounding box center [229, 72] width 12 height 10
click at [257, 198] on div "Not Started" at bounding box center [260, 198] width 49 height 14
click at [410, 470] on div "Description Project Provenance's goal is to ideate on prototypes that will enha…" at bounding box center [876, 214] width 1366 height 684
click at [1532, 69] on icon "Save" at bounding box center [1536, 72] width 11 height 8
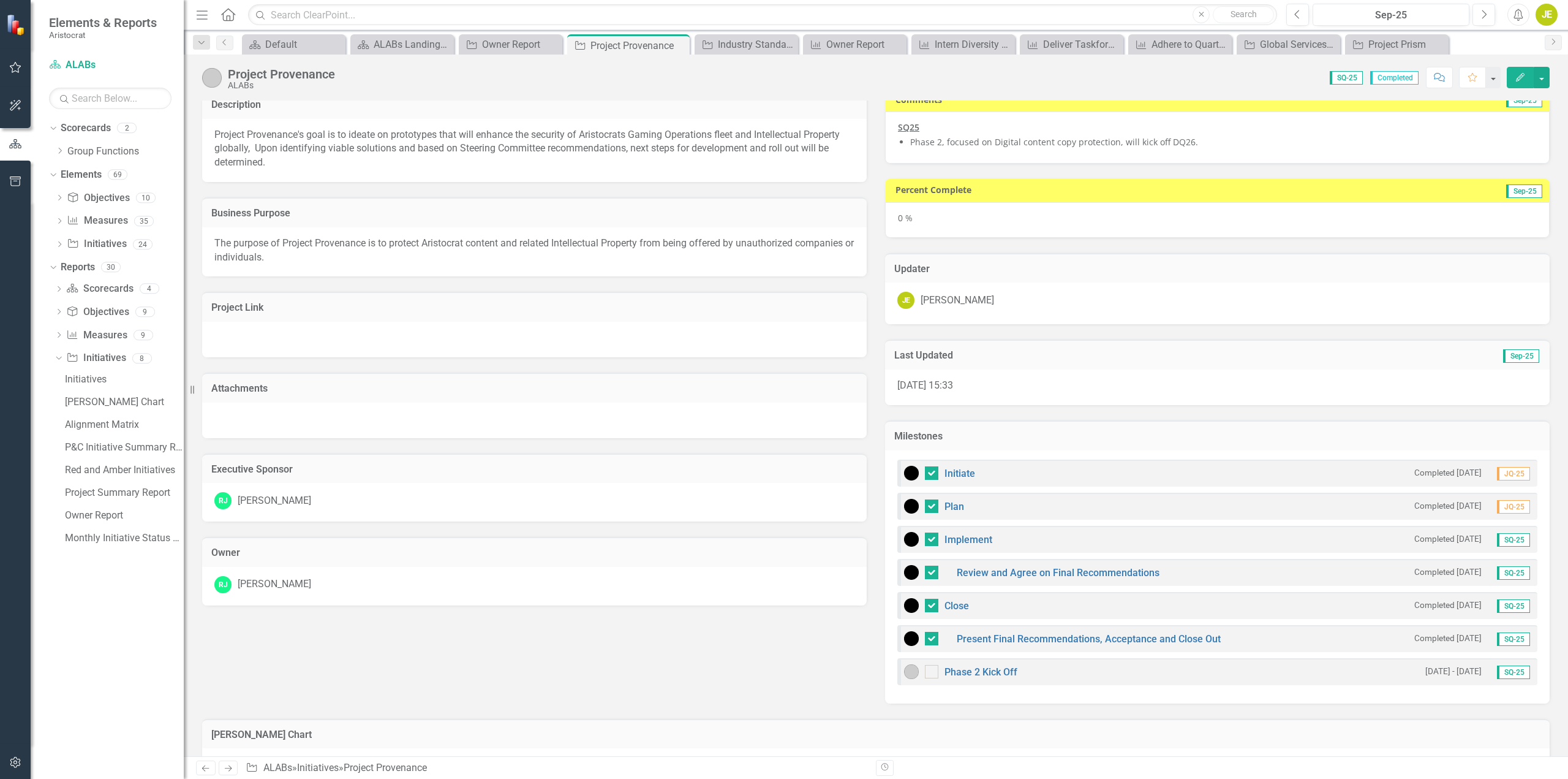
scroll to position [0, 0]
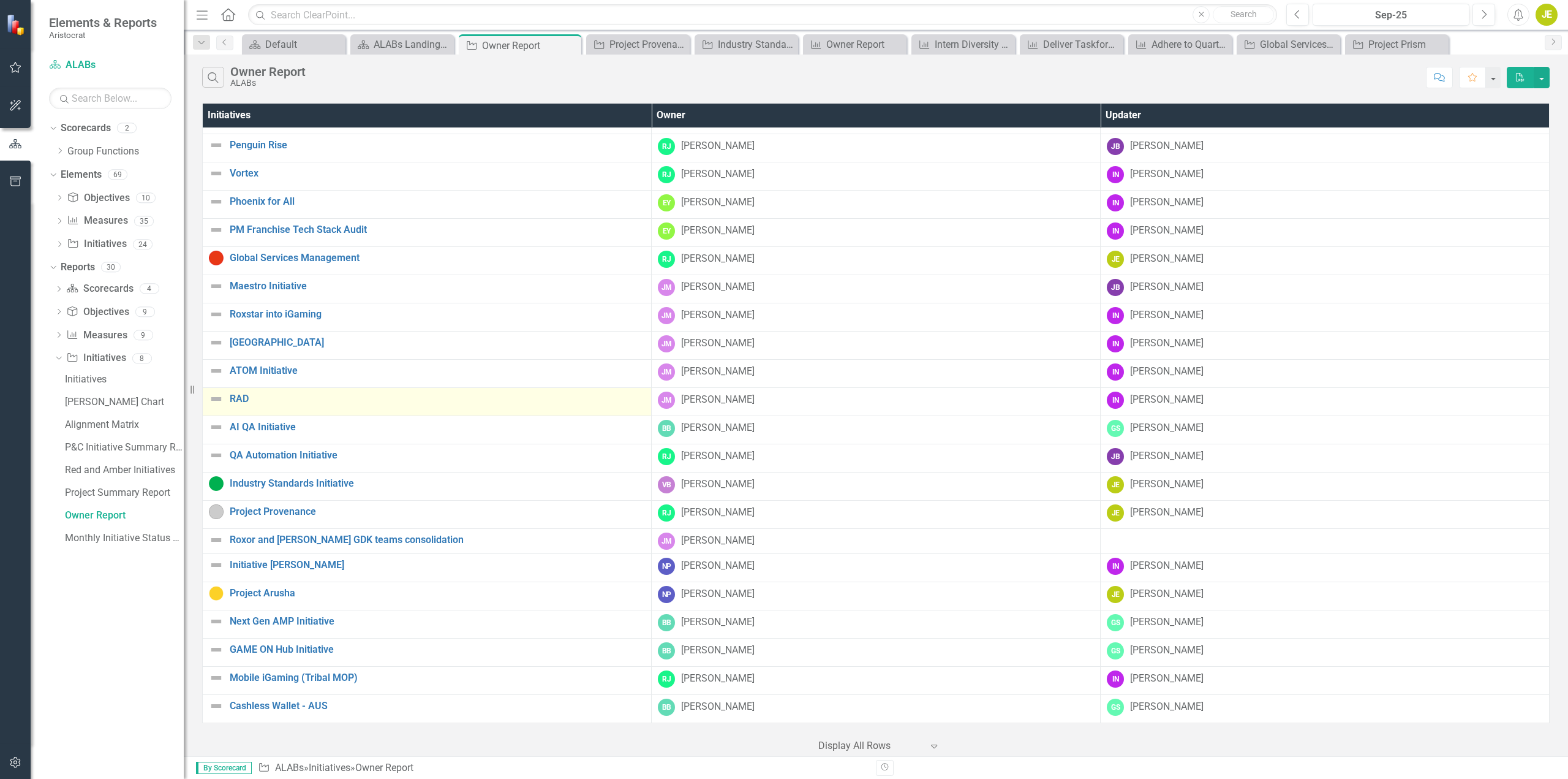
scroll to position [87, 0]
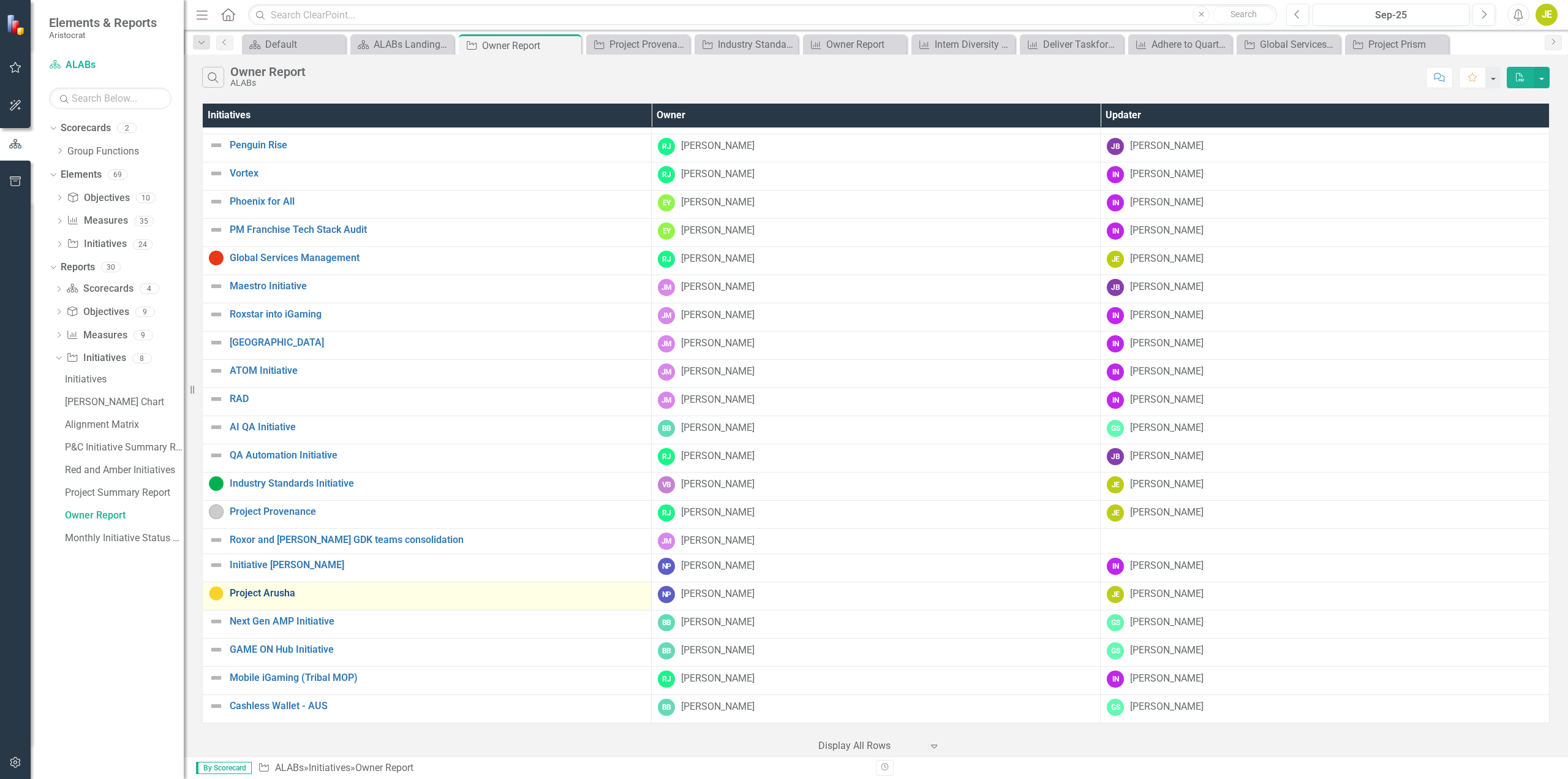
click at [289, 588] on link "Project Arusha" at bounding box center [437, 593] width 415 height 11
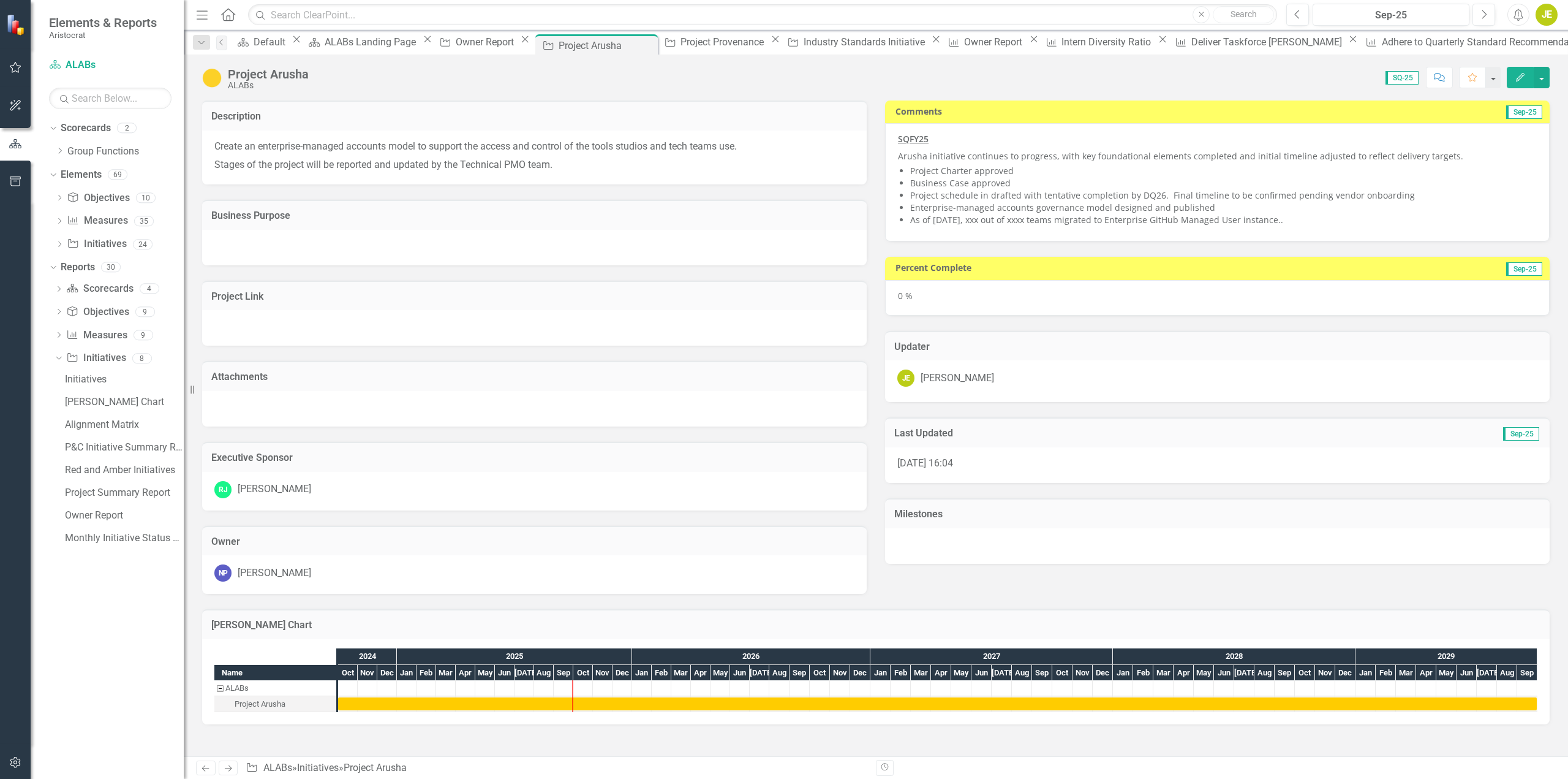
click at [1002, 217] on li "As of 30Sept, xxx out of xxxx teams migrated to Enterprise GitHub Managed User …" at bounding box center [1223, 220] width 627 height 12
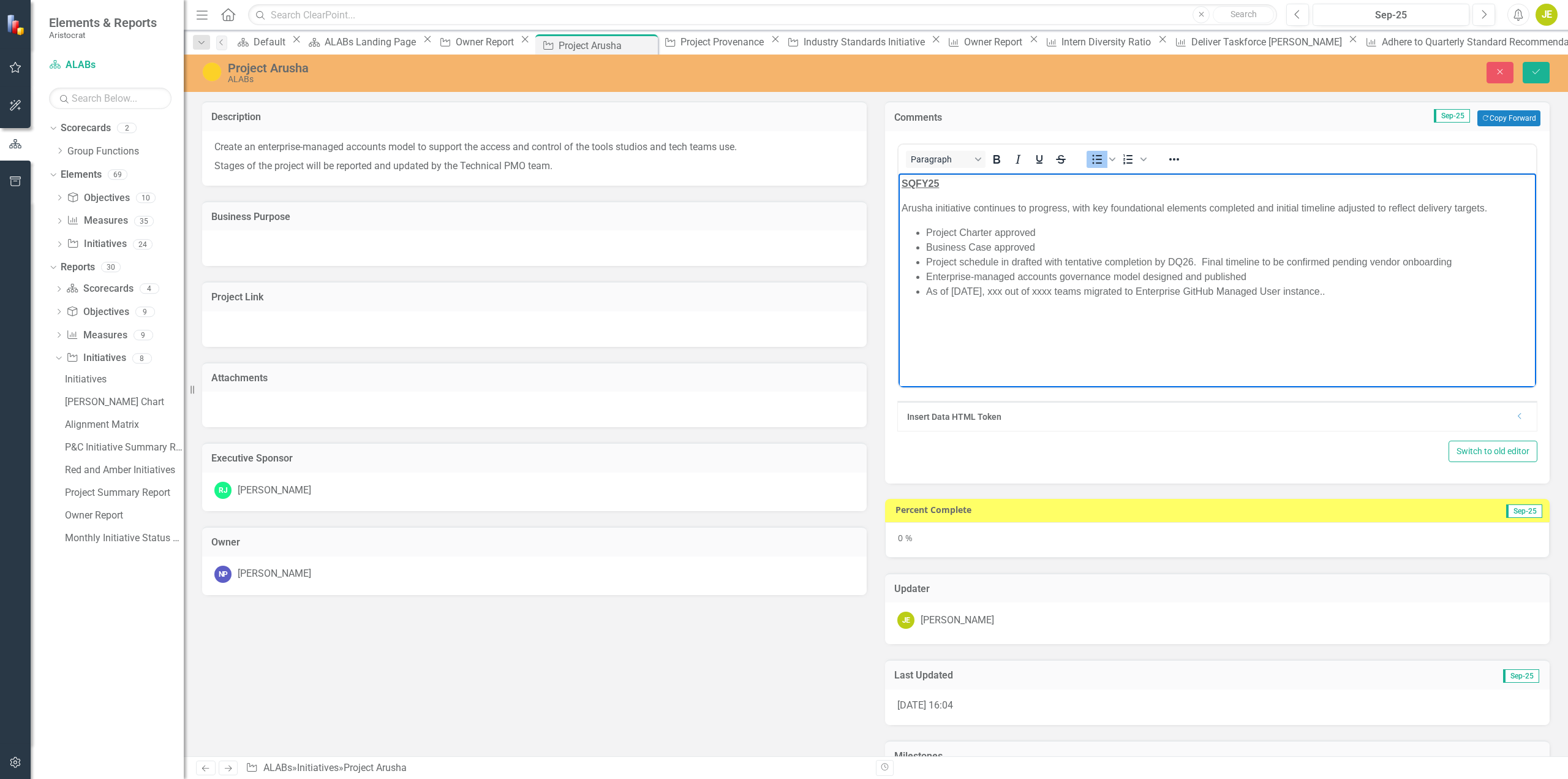
click at [990, 292] on li "As of 30Sept, xxx out of xxxx teams migrated to Enterprise GitHub Managed User …" at bounding box center [1229, 291] width 607 height 15
click at [1204, 222] on body "SQFY25 Arusha initiative continues to progress, with key foundational elements …" at bounding box center [1217, 266] width 638 height 184
click at [1010, 306] on body "SQFY25 Arusha initiative continues to progress, with key foundational elements …" at bounding box center [1217, 266] width 638 height 184
click at [1001, 293] on li "As of 30Sept, 1 out of 6 teams migrated to Enterprise GitHub Managed User insta…" at bounding box center [1229, 291] width 607 height 15
click at [926, 232] on li "Project Charter approved" at bounding box center [1229, 232] width 607 height 15
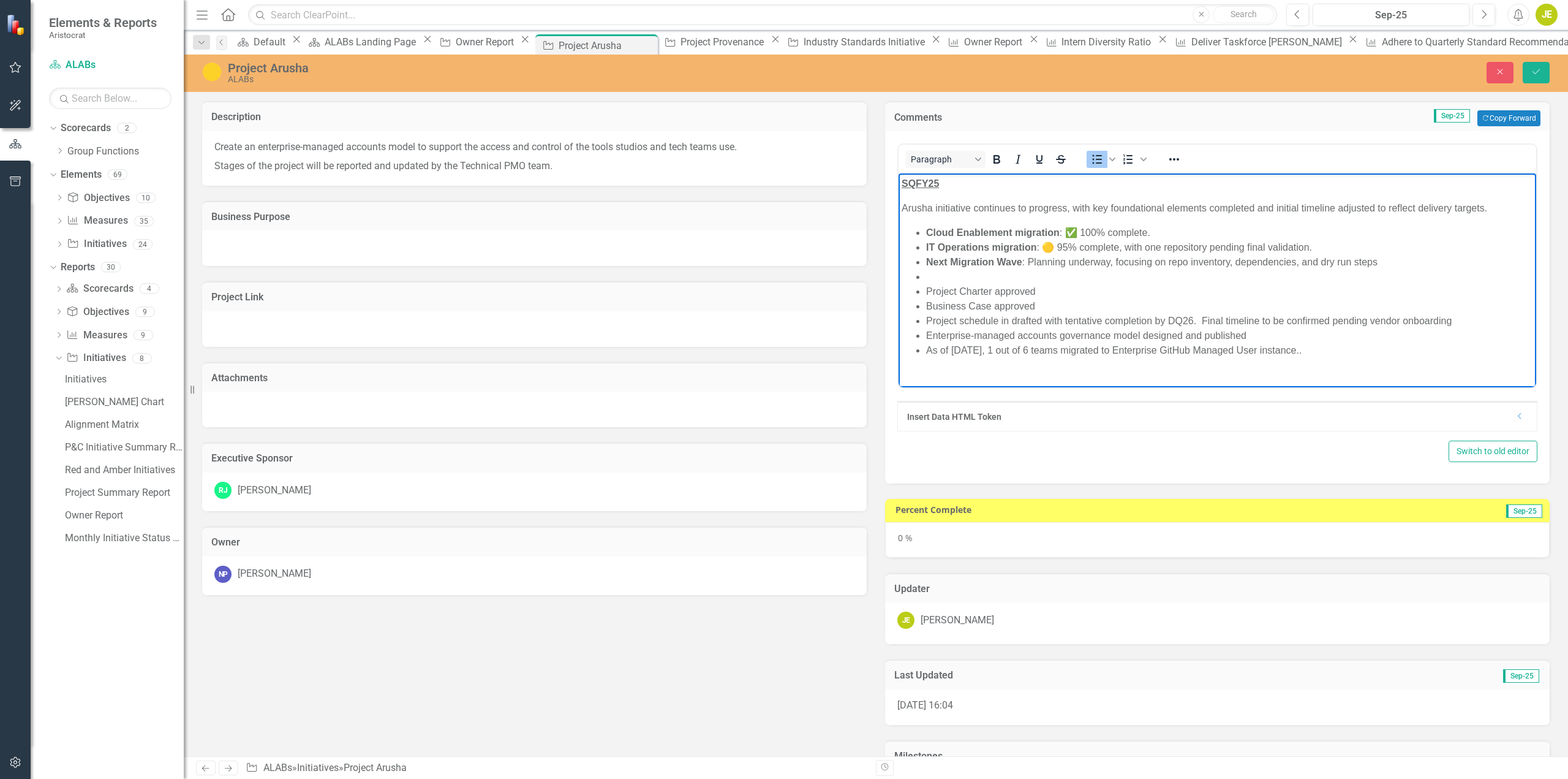
click at [1068, 224] on body "SQFY25 Arusha initiative continues to progress, with key foundational elements …" at bounding box center [1217, 272] width 638 height 197
click at [943, 216] on body "SQFY25 Arusha initiative continues to progress, with key foundational elements …" at bounding box center [1217, 272] width 638 height 197
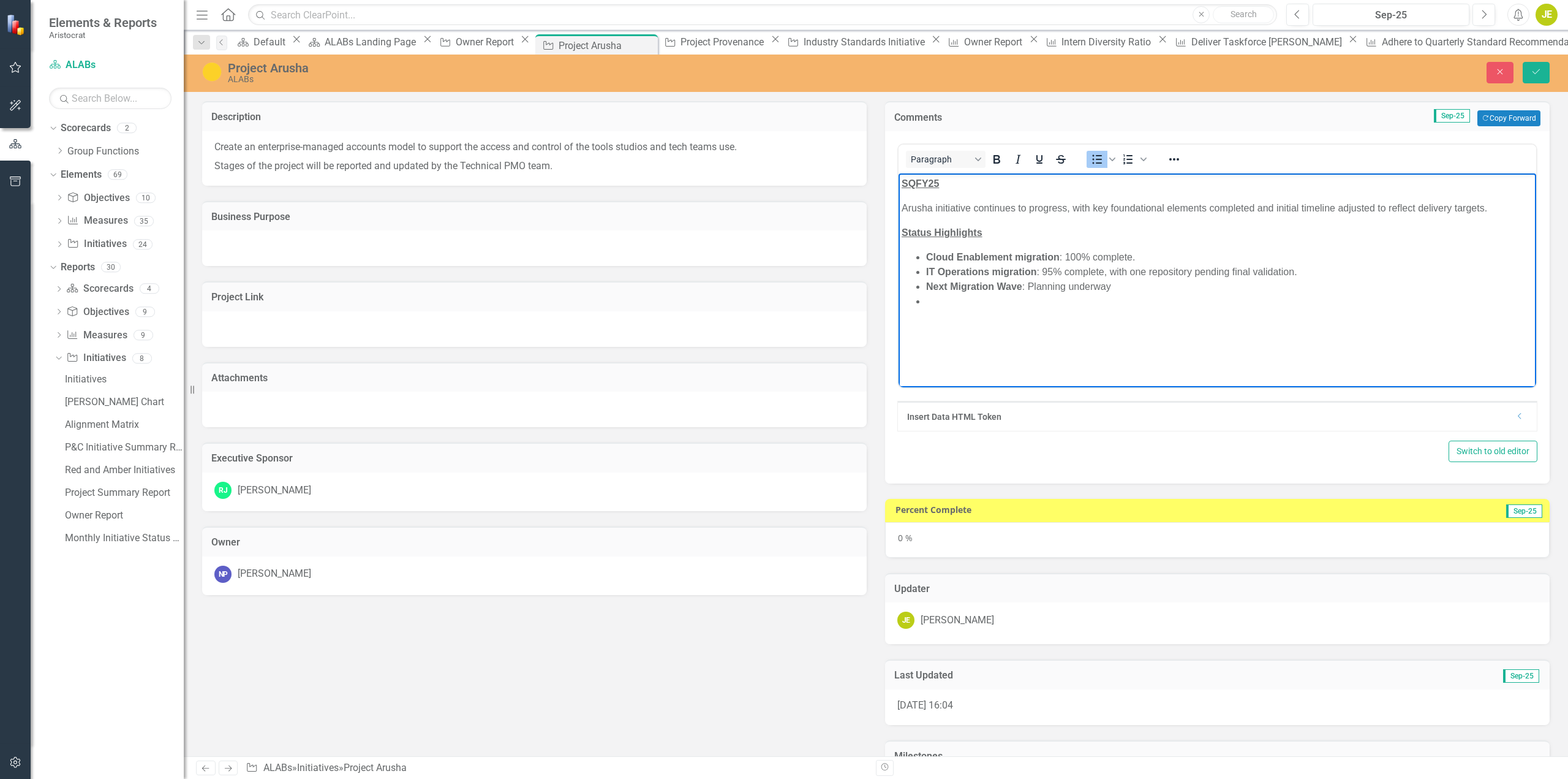
click at [964, 312] on body "SQFY25 Arusha initiative continues to progress, with key foundational elements …" at bounding box center [1217, 266] width 638 height 184
click at [1095, 315] on li "Initiated GitHub migrations." at bounding box center [1229, 316] width 607 height 15
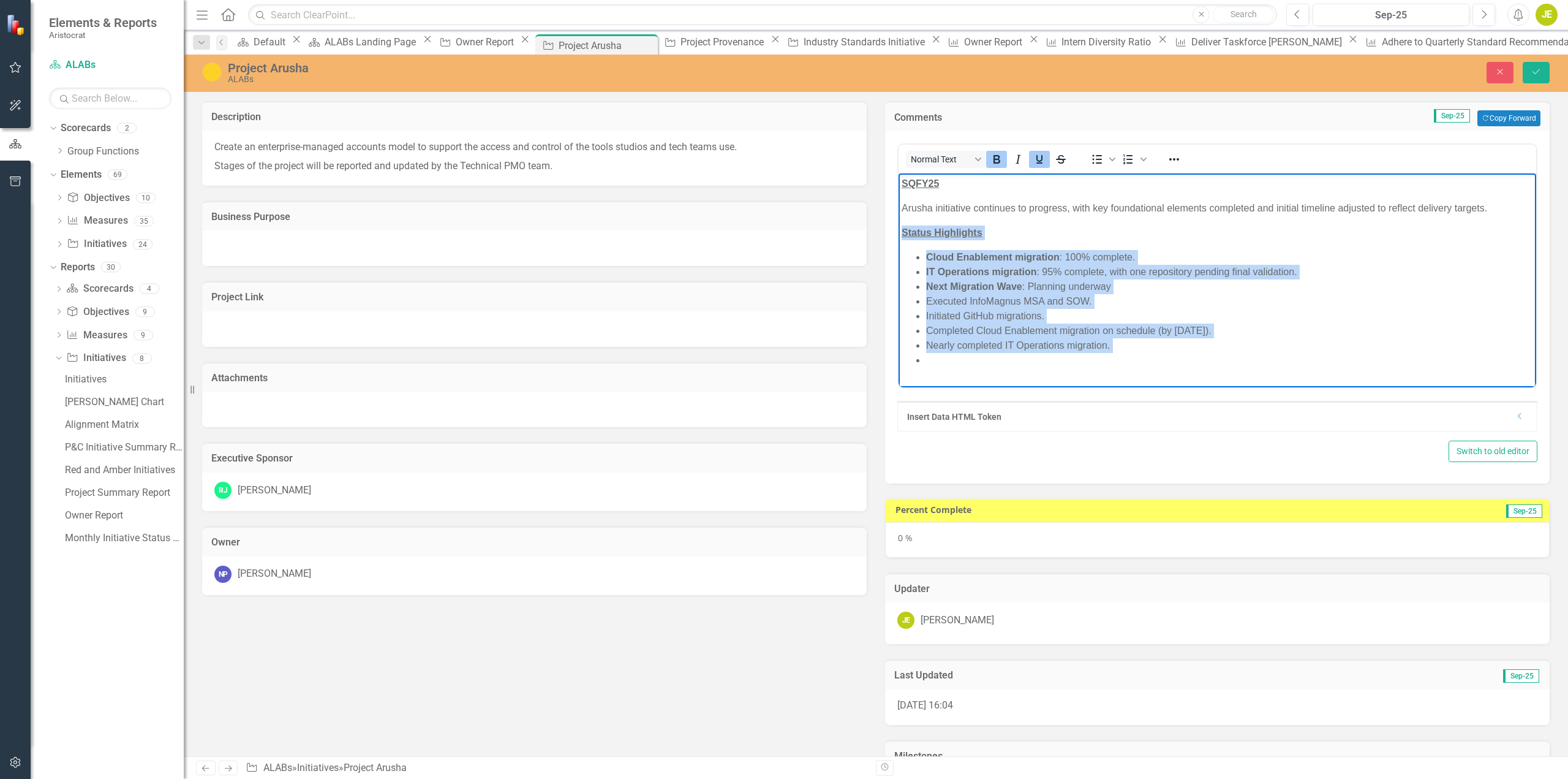
drag, startPoint x: 1140, startPoint y: 352, endPoint x: 892, endPoint y: 219, distance: 281.4
click at [899, 219] on html "SQFY25 Arusha initiative continues to progress, with key foundational elements …" at bounding box center [1217, 277] width 638 height 207
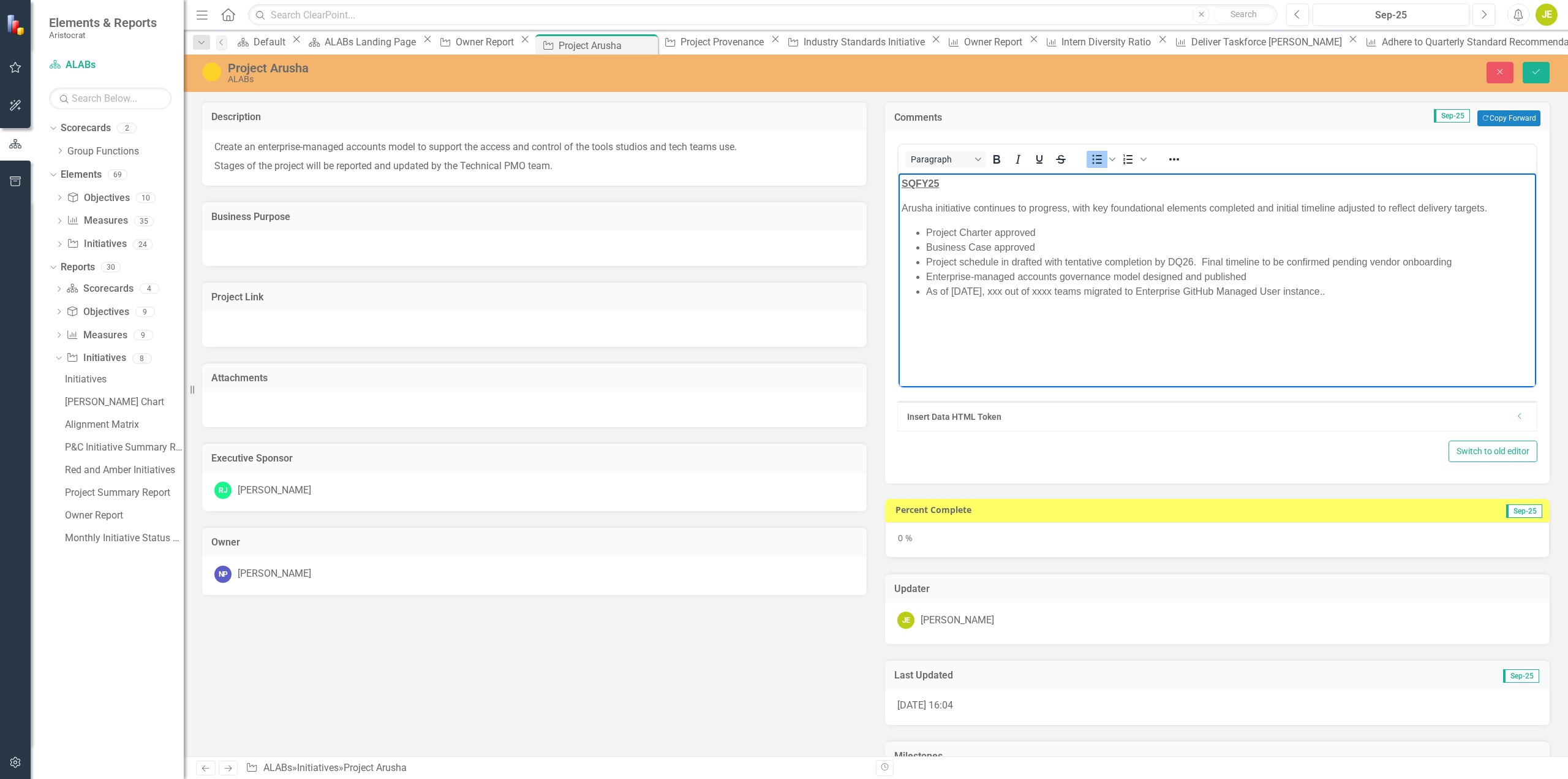
click at [1349, 284] on li "As of 30Sept, xxx out of xxxx teams migrated to Enterprise GitHub Managed User …" at bounding box center [1229, 291] width 607 height 15
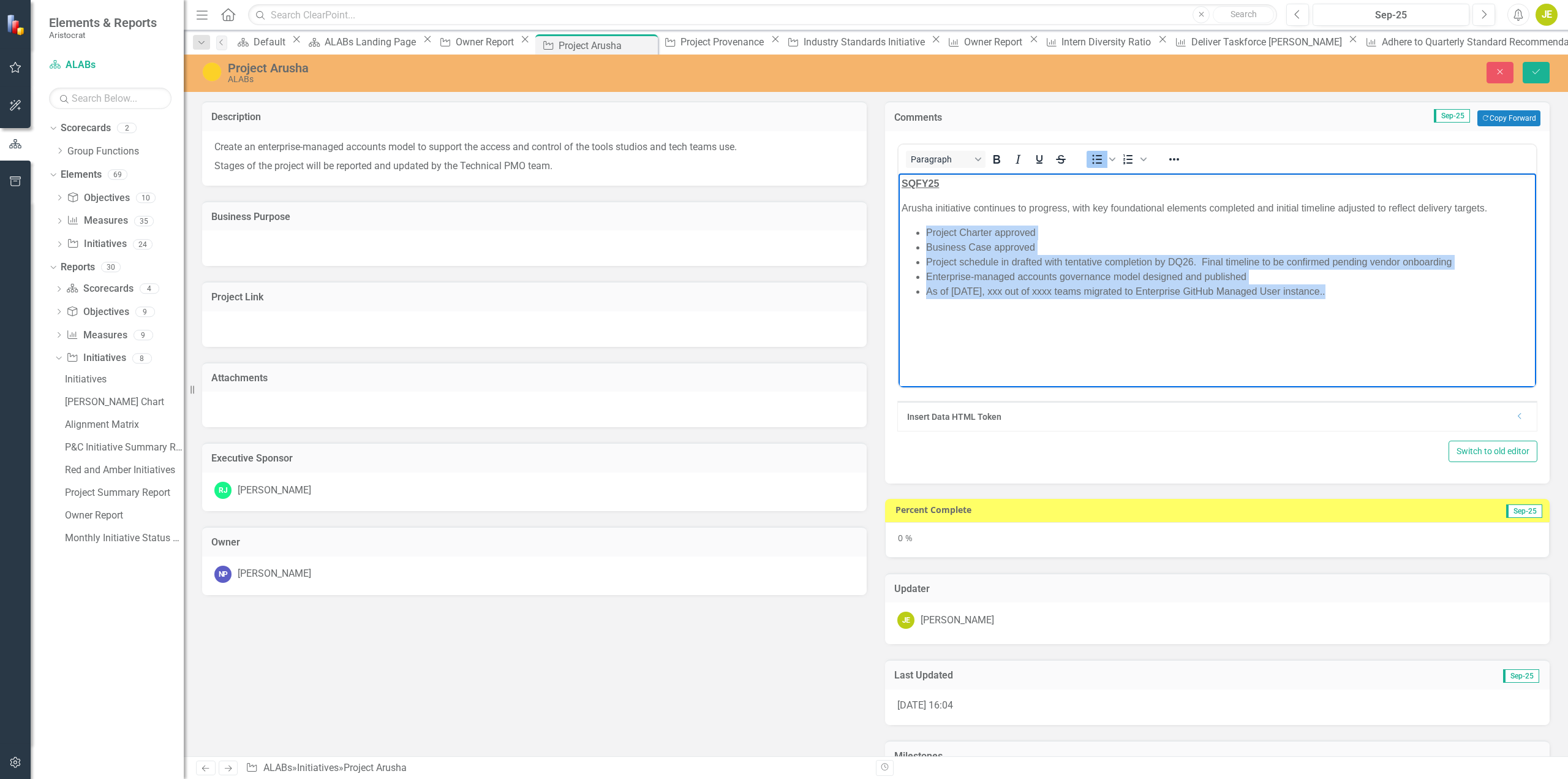
drag, startPoint x: 1341, startPoint y: 294, endPoint x: 921, endPoint y: 236, distance: 424.0
click at [921, 236] on ul "Project Charter approved Business Case approved Project schedule in drafted wit…" at bounding box center [1218, 262] width 632 height 73
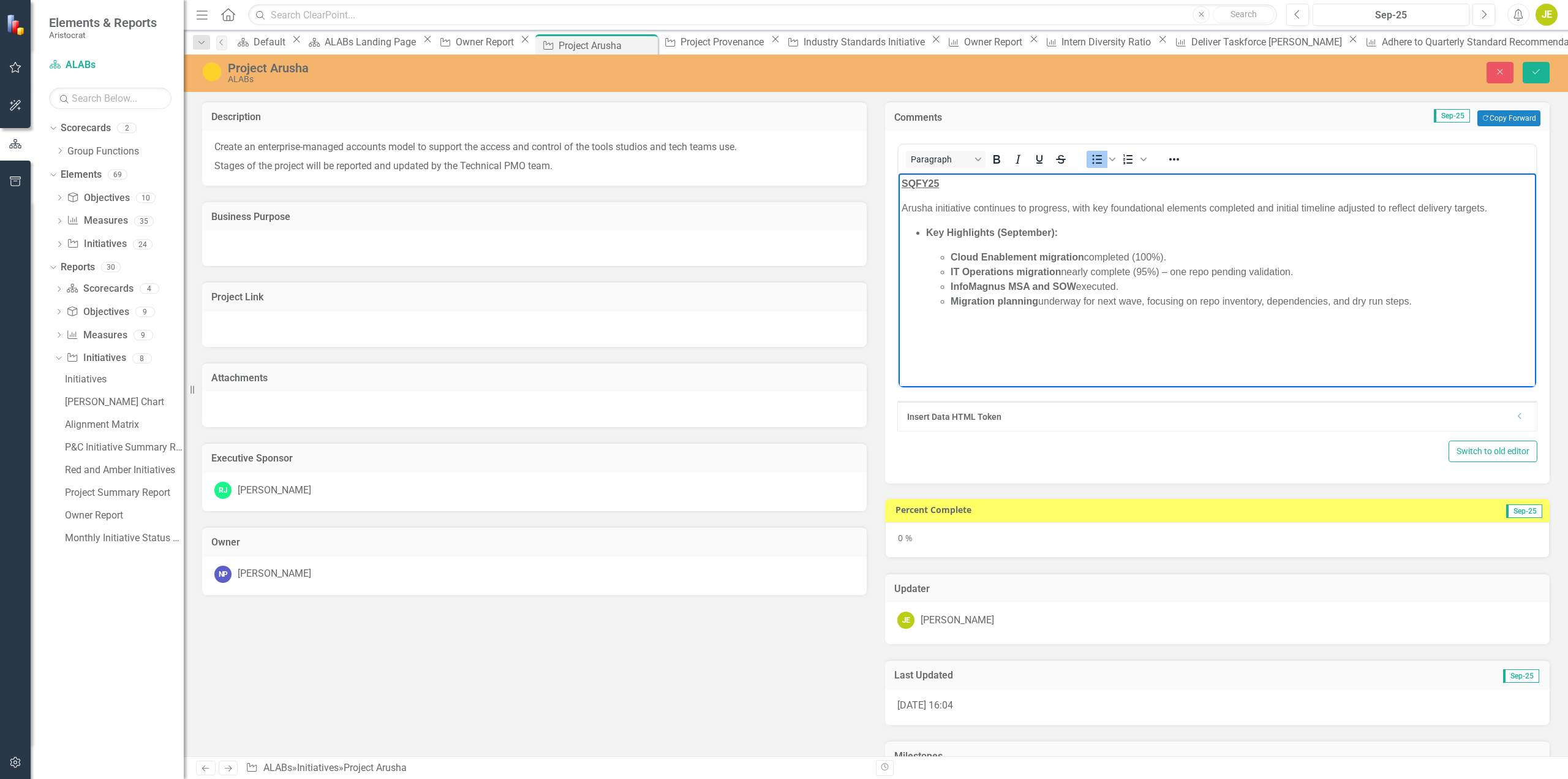
click at [973, 241] on li "Key Highlights (September): Cloud Enablement migration completed (100%). IT Ope…" at bounding box center [1229, 267] width 607 height 84
click at [1057, 232] on strong "Key Highlights (September):" at bounding box center [992, 232] width 131 height 10
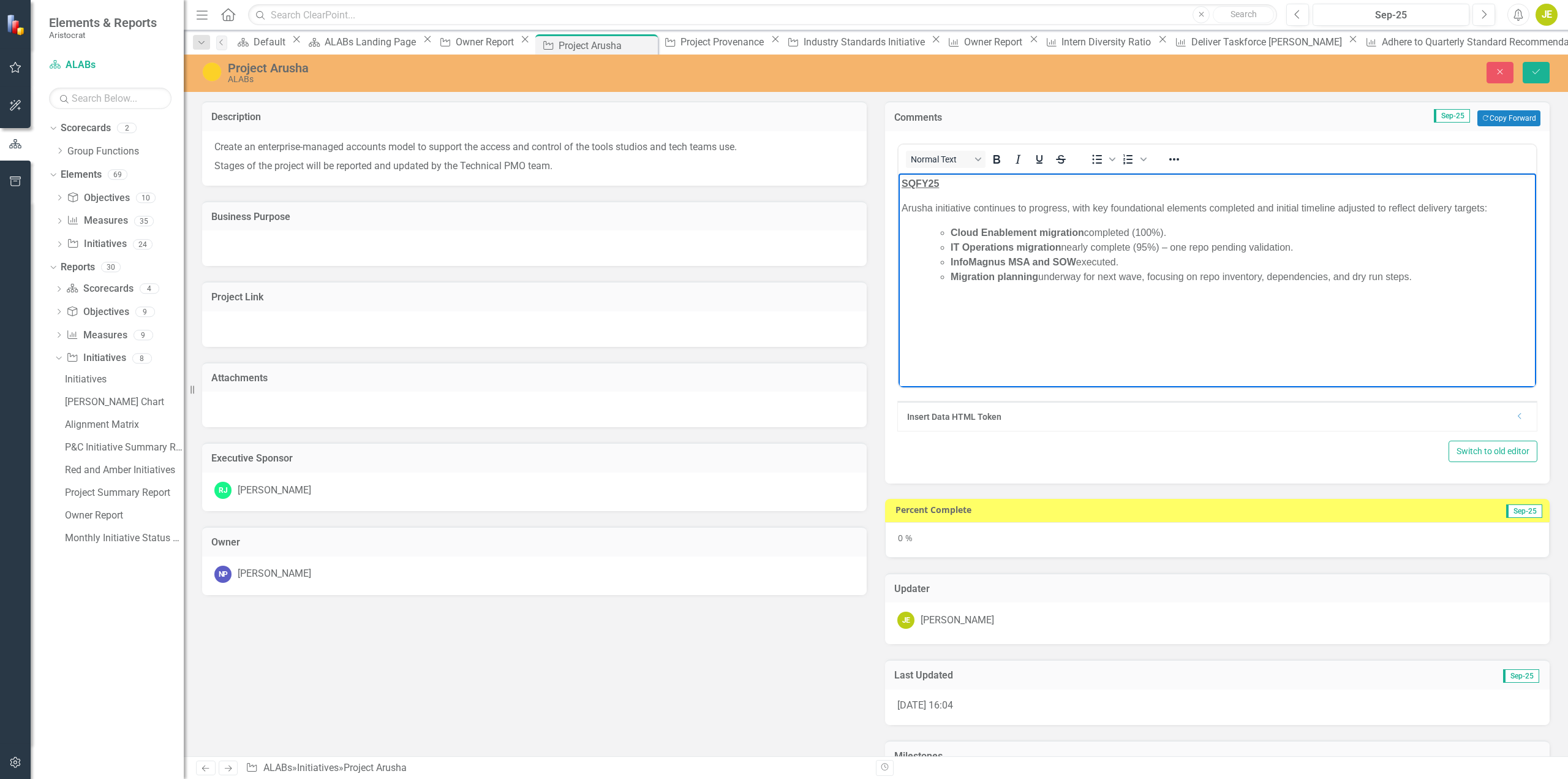
click at [1206, 229] on li "Cloud Enablement migration completed (100%)." at bounding box center [1242, 232] width 583 height 15
click at [923, 209] on p "Arusha initiative continues to progress, with key foundational elements complet…" at bounding box center [1218, 208] width 632 height 15
click at [1497, 210] on p "Arusha initiative continues to progress, with key foundational elements complet…" at bounding box center [1218, 208] width 632 height 15
drag, startPoint x: 992, startPoint y: 176, endPoint x: 992, endPoint y: 184, distance: 8.0
click at [992, 176] on body "SQFY25 Arusha initiative continues to progress, with key foundational elements …" at bounding box center [1217, 266] width 638 height 184
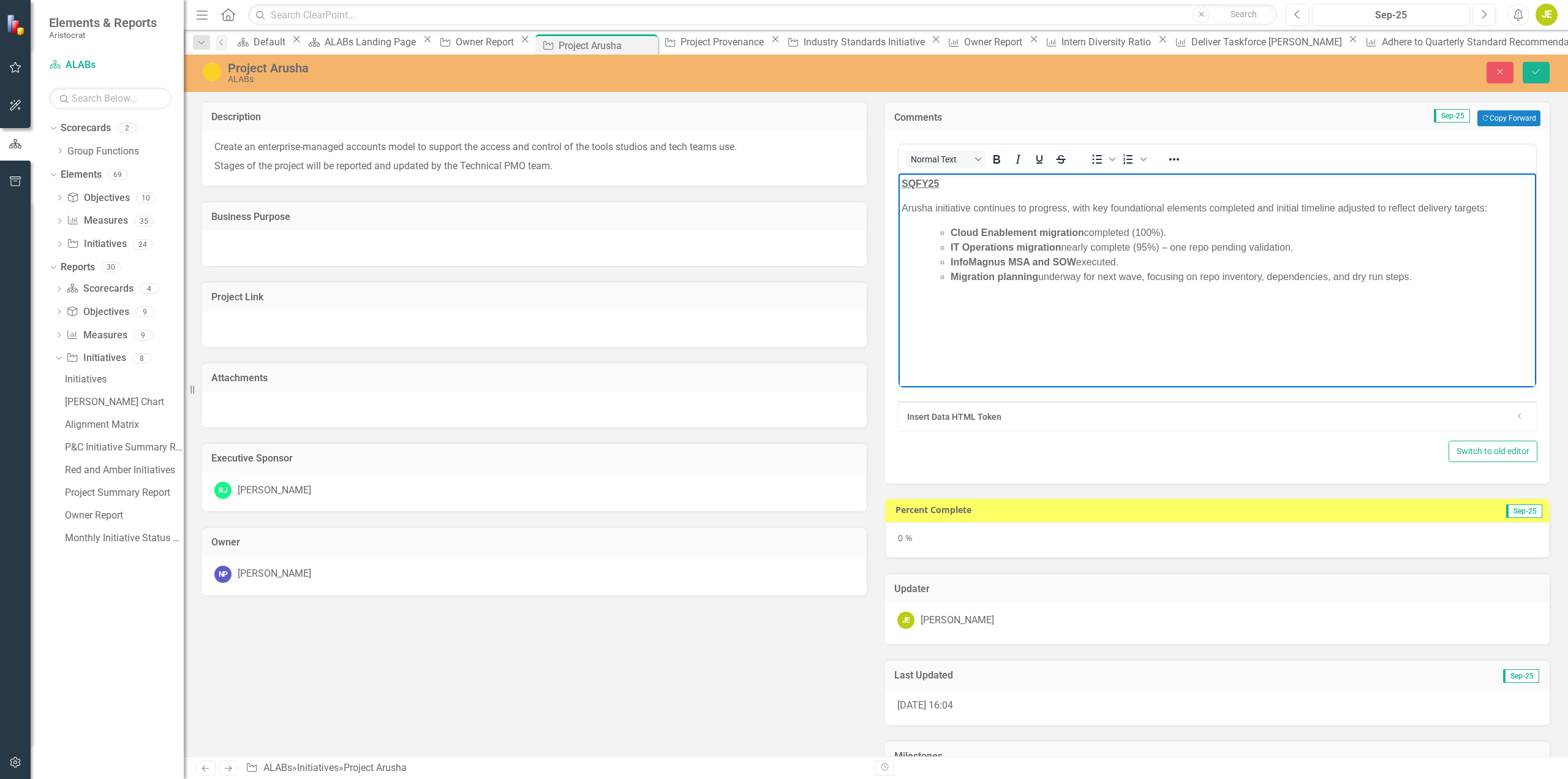
click at [989, 206] on p "Arusha initiative continues to progress, with key foundational elements complet…" at bounding box center [1218, 208] width 632 height 15
click at [1080, 206] on p "Arusha initiative continues to progress, with key foundational elements complet…" at bounding box center [1218, 208] width 632 height 15
click at [1254, 205] on p "Arusha initiative continues to progress, with key foundational elements complet…" at bounding box center [1218, 208] width 632 height 15
click at [1495, 209] on p "Arusha initiative continues to progress, with key foundational elements complet…" at bounding box center [1218, 208] width 632 height 15
click at [1495, 212] on em "AMBER" at bounding box center [1505, 208] width 35 height 10
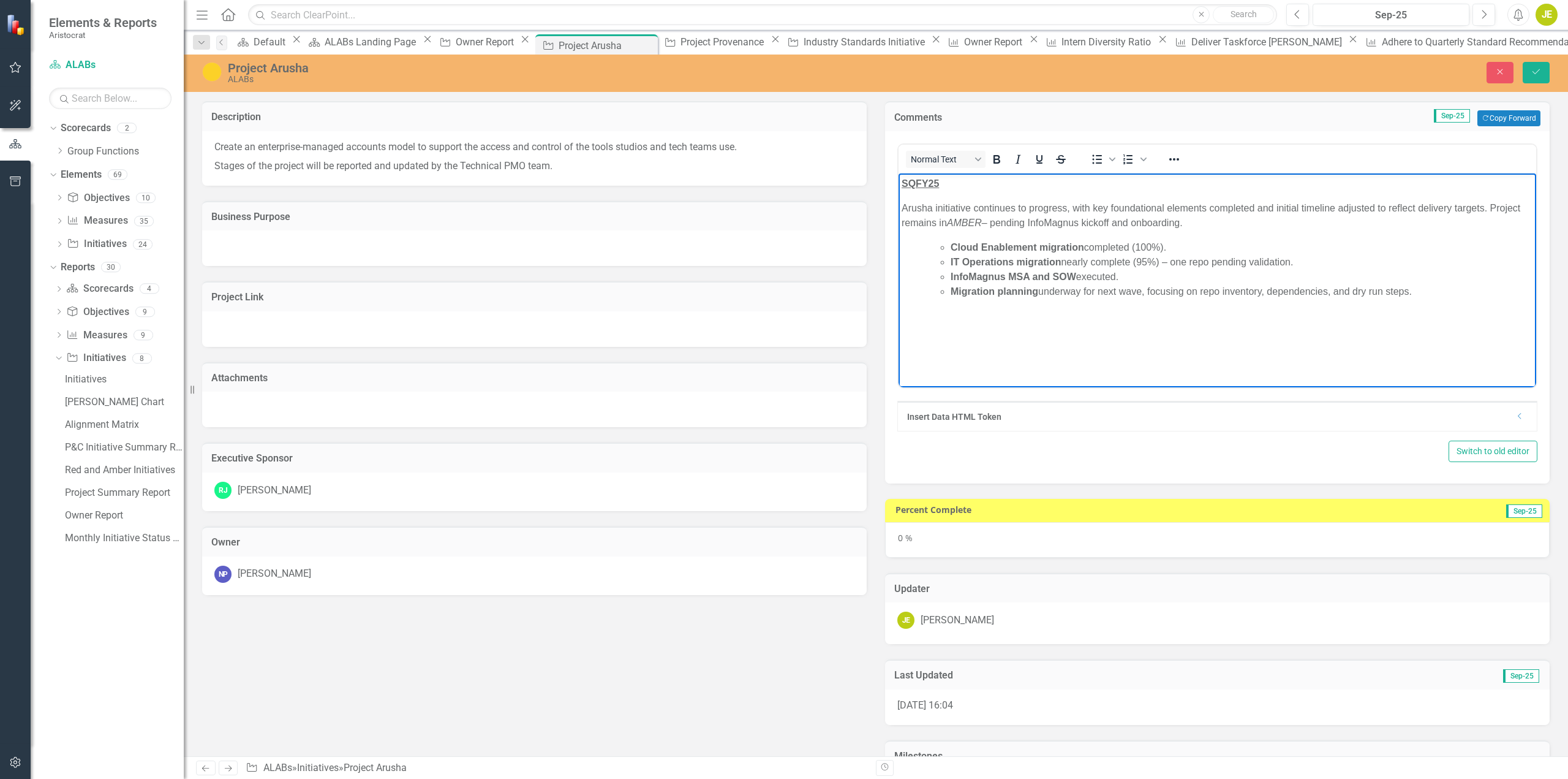
click at [1476, 207] on p "Arusha initiative continues to progress, with key foundational elements complet…" at bounding box center [1218, 216] width 632 height 29
click at [1345, 206] on p "Arusha initiative continues to progress, with key foundational elements complet…" at bounding box center [1218, 216] width 632 height 29
click at [1213, 222] on p "Arusha initiative continues to progress, with key foundational elements complet…" at bounding box center [1218, 216] width 632 height 29
click at [1203, 222] on p "Arusha initiative continues to progress, with key foundational elements complet…" at bounding box center [1218, 216] width 632 height 29
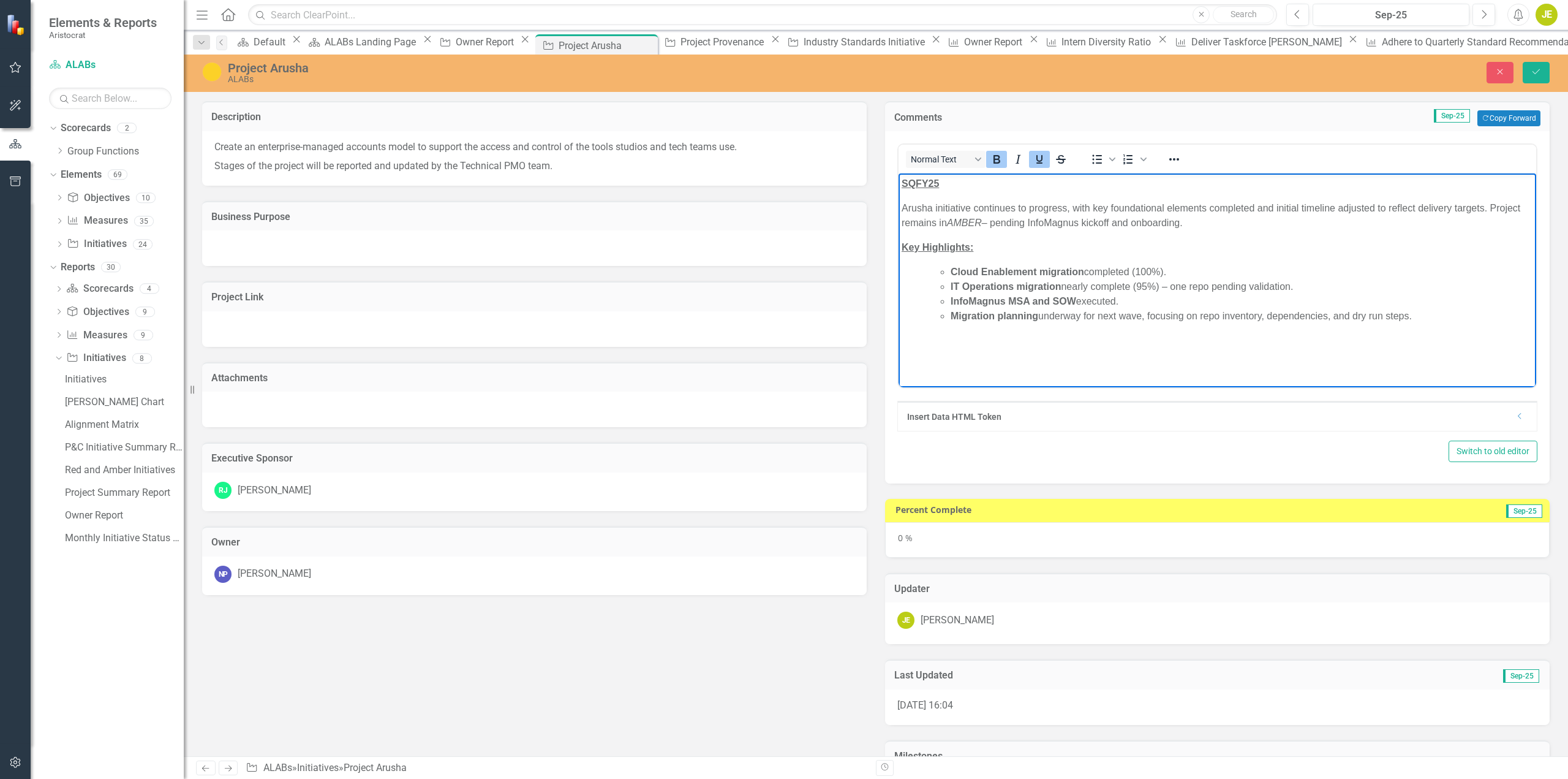
click at [1339, 216] on p "Arusha initiative continues to progress, with key foundational elements complet…" at bounding box center [1218, 216] width 632 height 29
click at [1346, 266] on li "Cloud Enablement migration completed (100%)." at bounding box center [1242, 272] width 583 height 15
click at [1310, 283] on li "IT Operations migration nearly complete (95%) – one repo pending validation." at bounding box center [1242, 287] width 583 height 15
click at [1144, 304] on li "InfoMagnus MSA and SOW executed." at bounding box center [1242, 301] width 583 height 15
drag, startPoint x: 1416, startPoint y: 314, endPoint x: 1144, endPoint y: 312, distance: 272.0
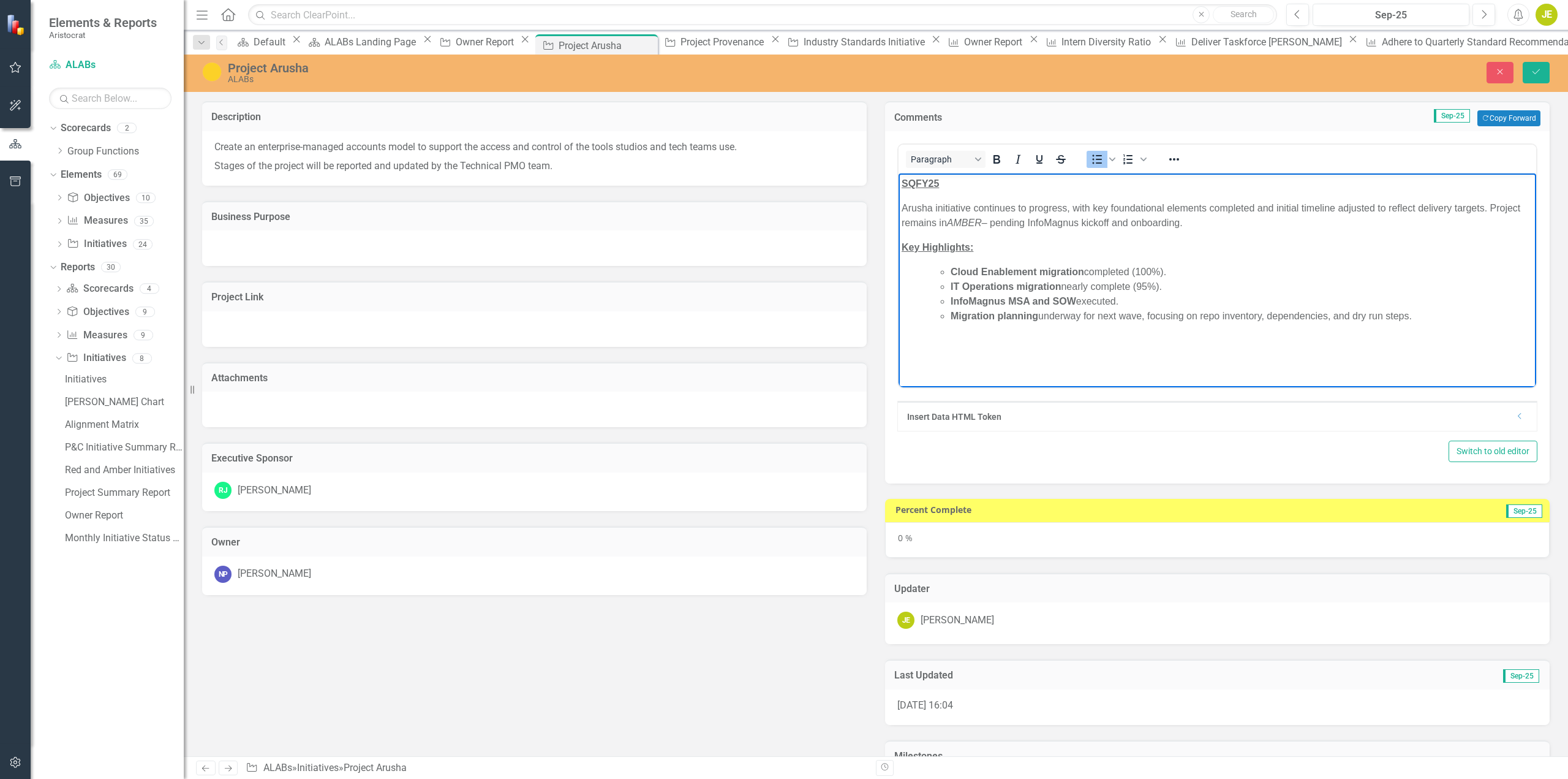
click at [1144, 312] on li "Migration planning underway for next wave, focusing on repo inventory, dependen…" at bounding box center [1242, 316] width 583 height 15
click at [1274, 252] on p "Key Highlights:" at bounding box center [1218, 247] width 632 height 15
click at [1193, 216] on p "Arusha initiative continues to progress, with key foundational elements complet…" at bounding box center [1218, 216] width 632 height 29
click at [981, 222] on em "AMBER" at bounding box center [964, 223] width 35 height 10
click at [1236, 344] on body "SQFY25 Arusha initiative continues to progress, with key foundational elements …" at bounding box center [1217, 266] width 638 height 184
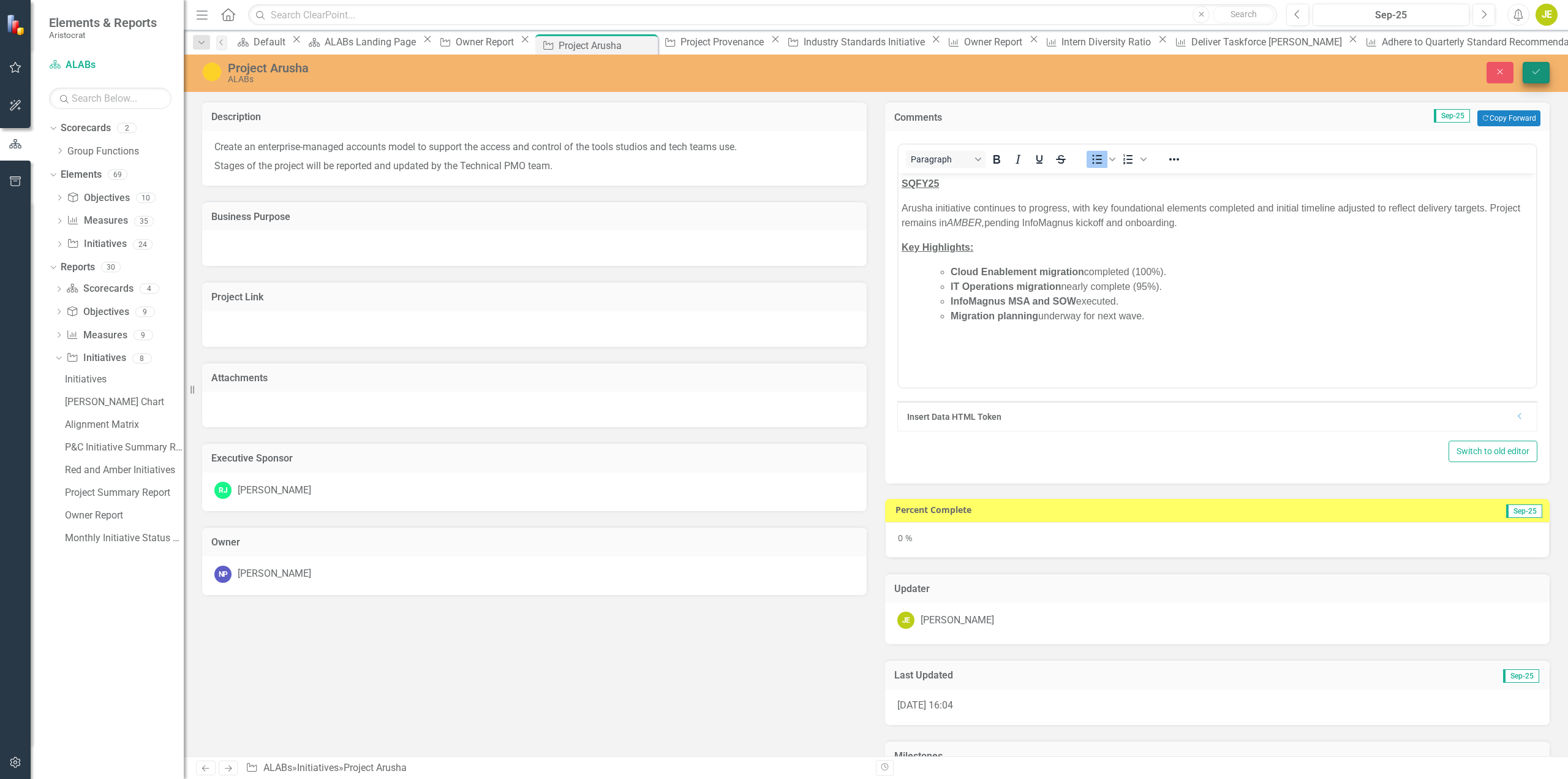
click at [1542, 68] on button "Save" at bounding box center [1536, 73] width 27 height 22
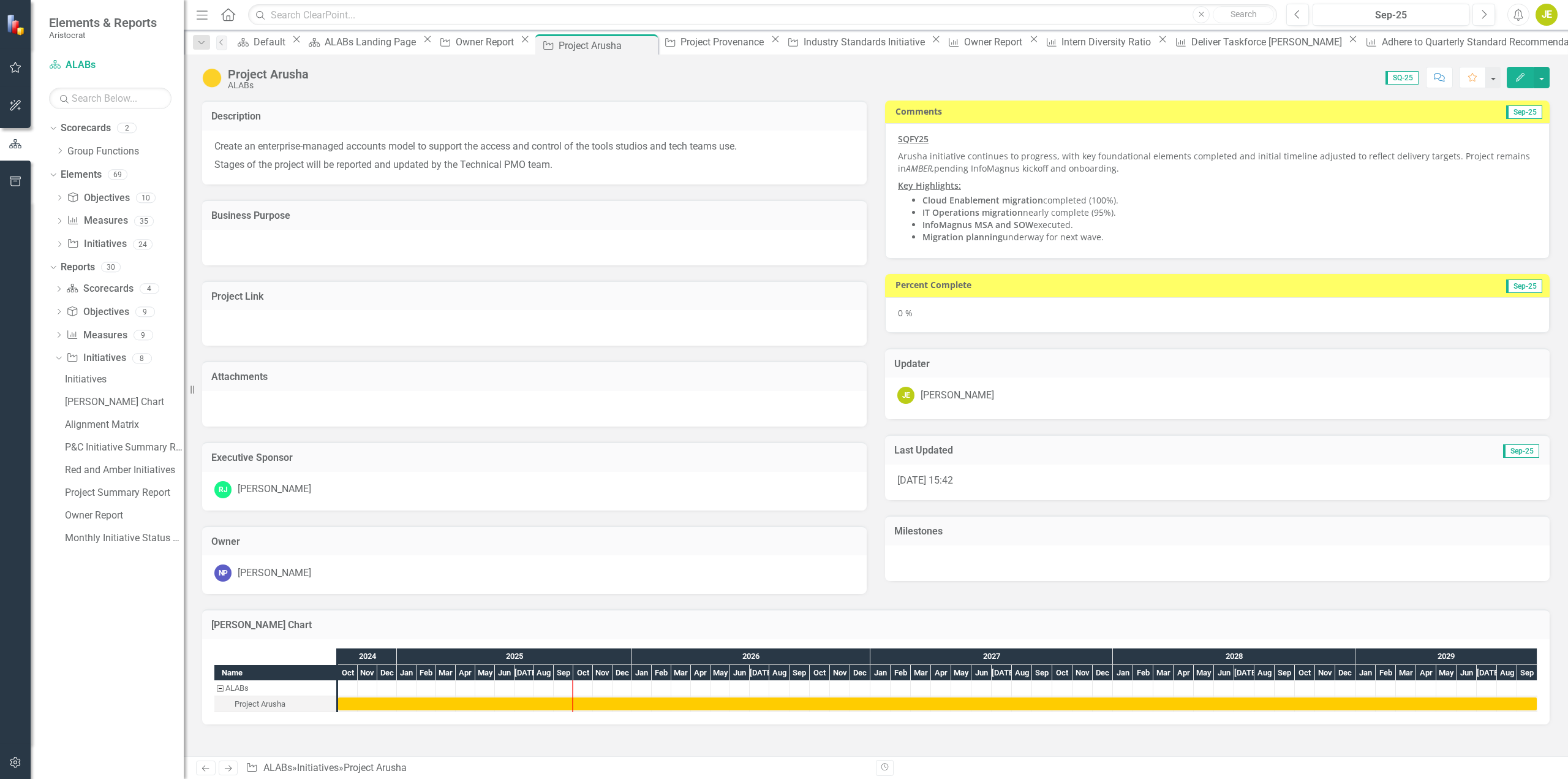
click at [946, 559] on div at bounding box center [1218, 563] width 665 height 36
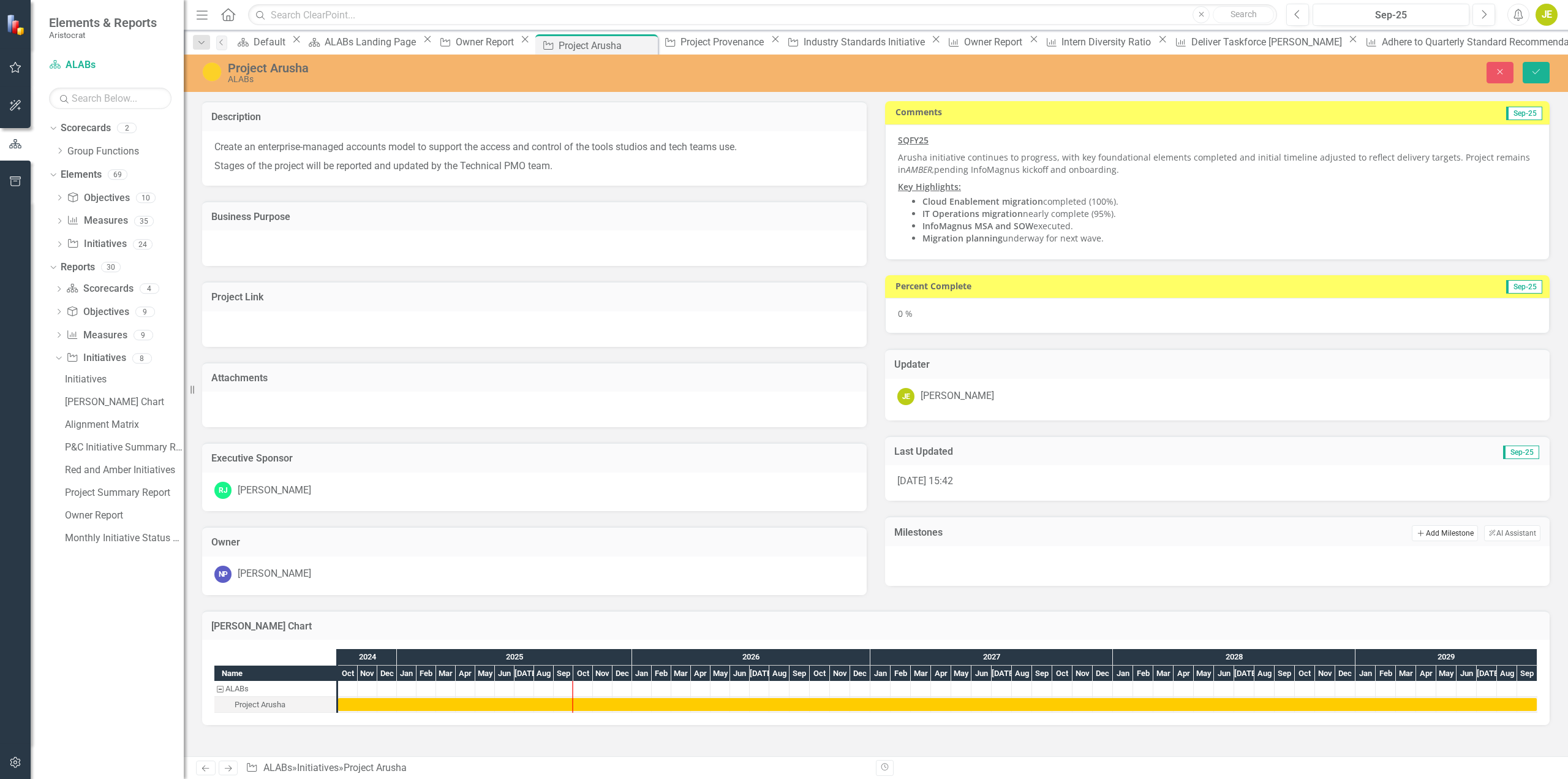
click at [1445, 533] on button "Add Add Milestone" at bounding box center [1445, 533] width 66 height 16
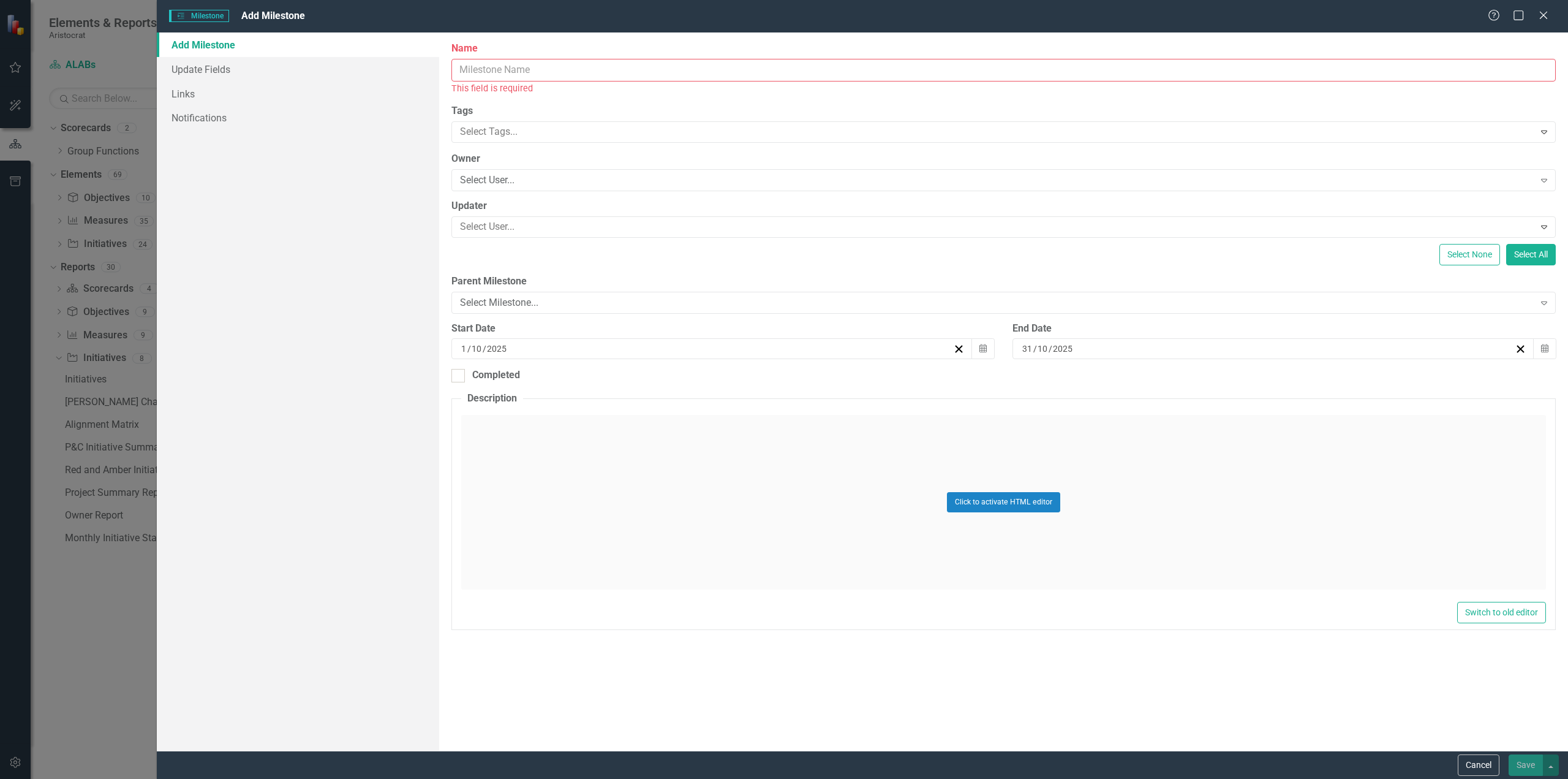
click at [504, 69] on input "Name" at bounding box center [1003, 70] width 1105 height 23
click at [572, 72] on input "Name" at bounding box center [1003, 70] width 1105 height 23
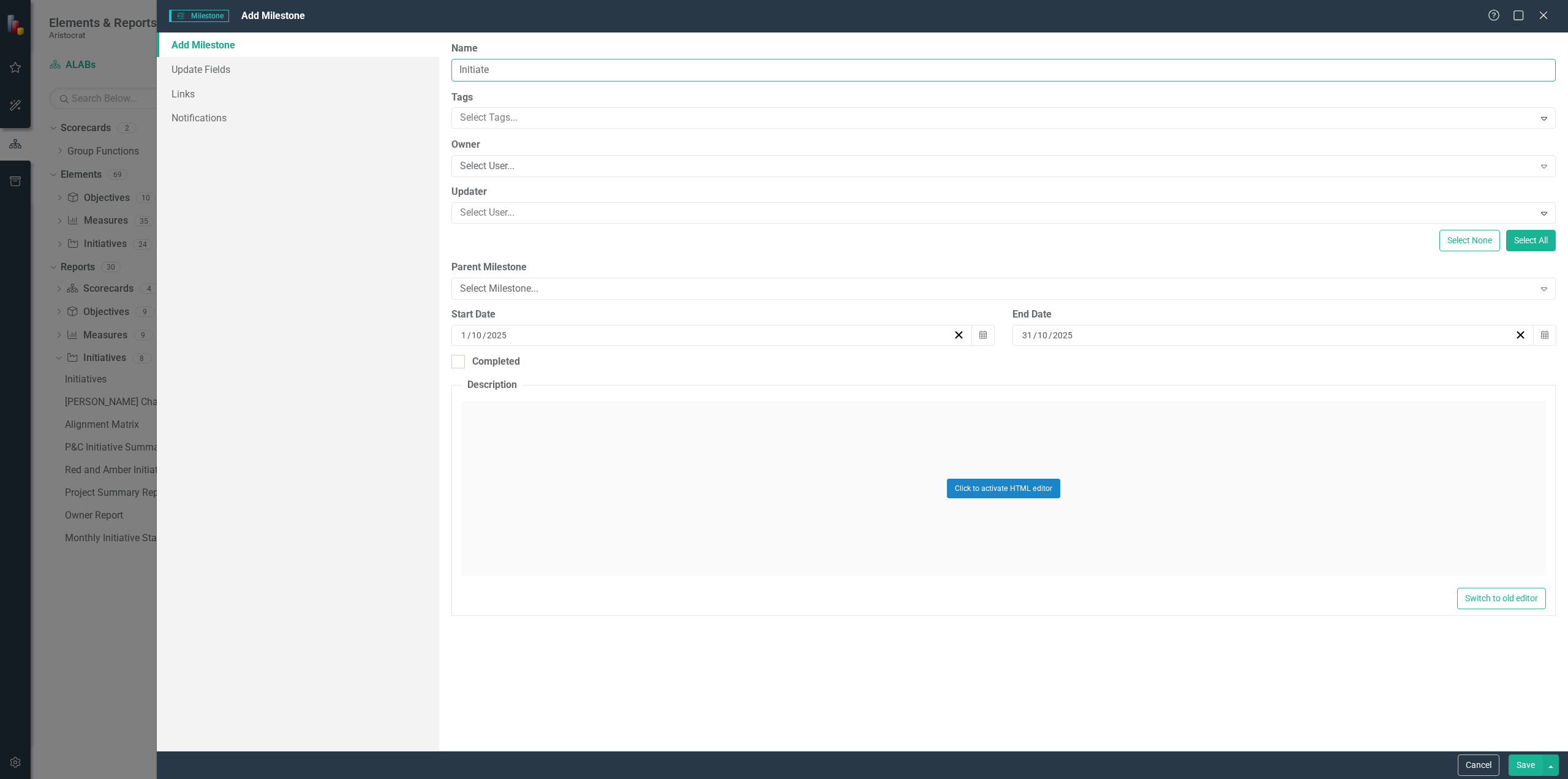
type input "Initiate"
click at [982, 338] on icon "Calendar" at bounding box center [983, 335] width 8 height 8
click at [649, 365] on button "‹" at bounding box center [646, 366] width 27 height 27
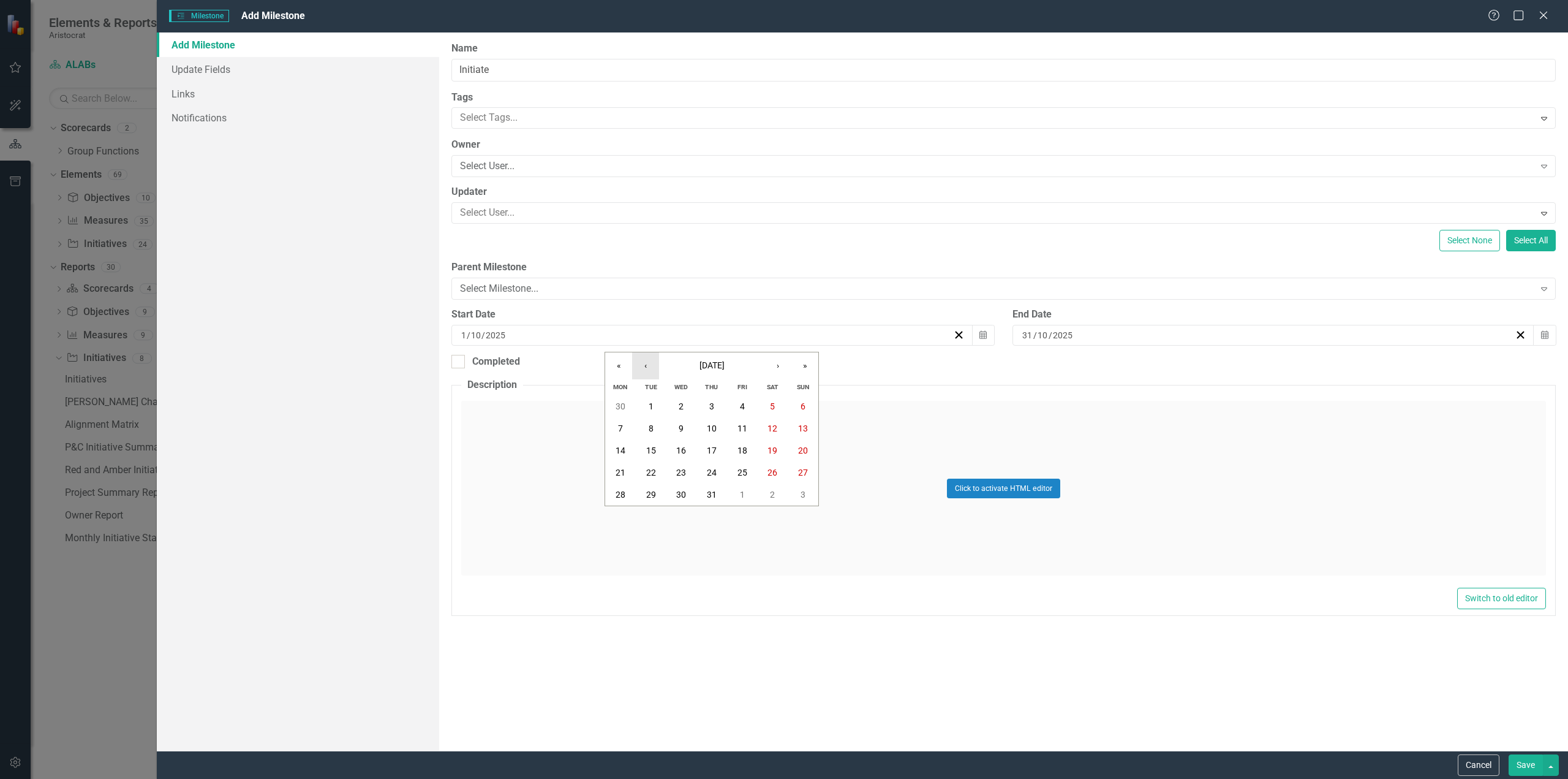
click at [649, 365] on button "‹" at bounding box center [646, 366] width 27 height 27
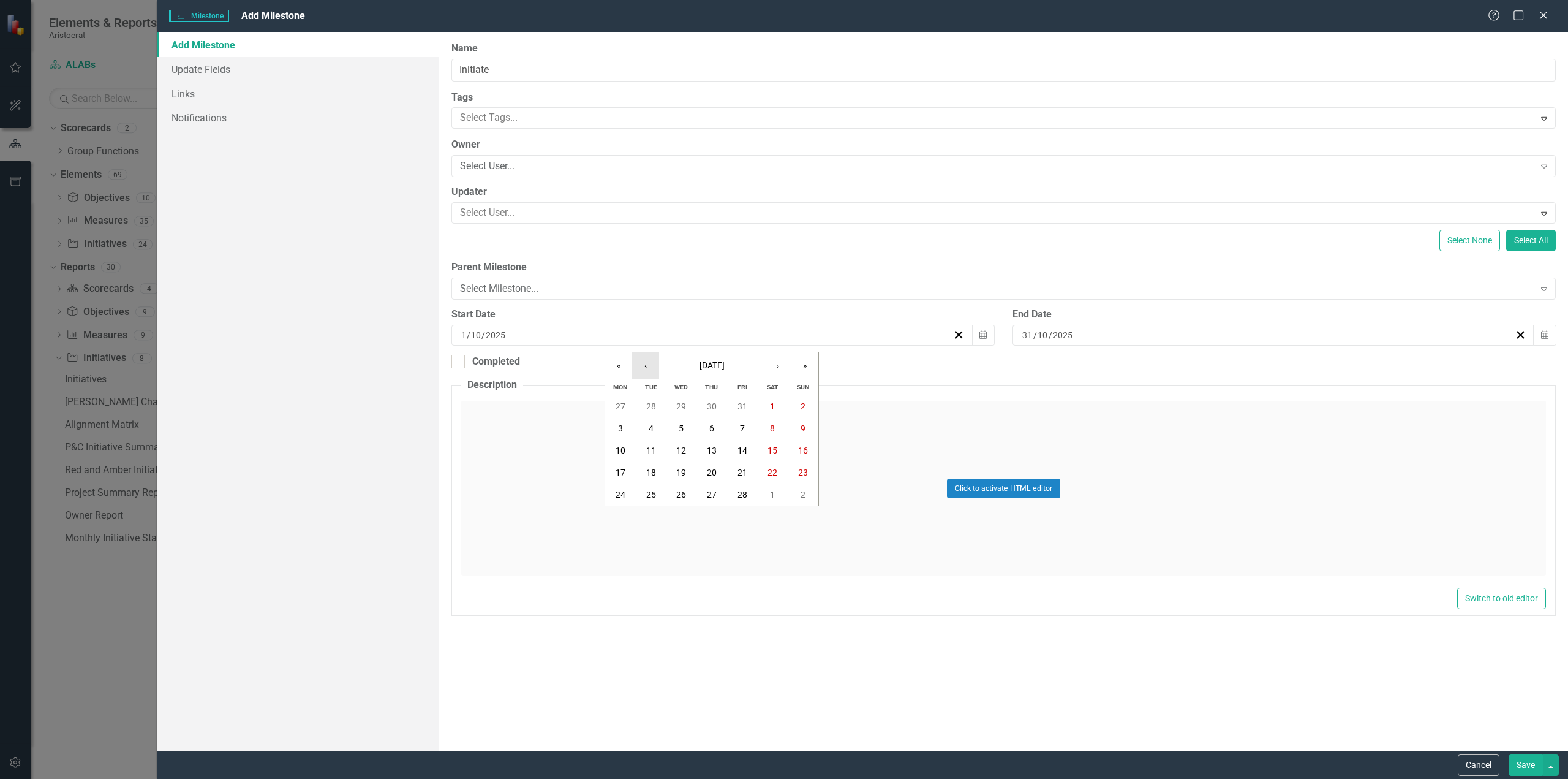
click at [649, 365] on button "‹" at bounding box center [646, 366] width 27 height 27
click at [648, 365] on button "‹" at bounding box center [646, 366] width 27 height 27
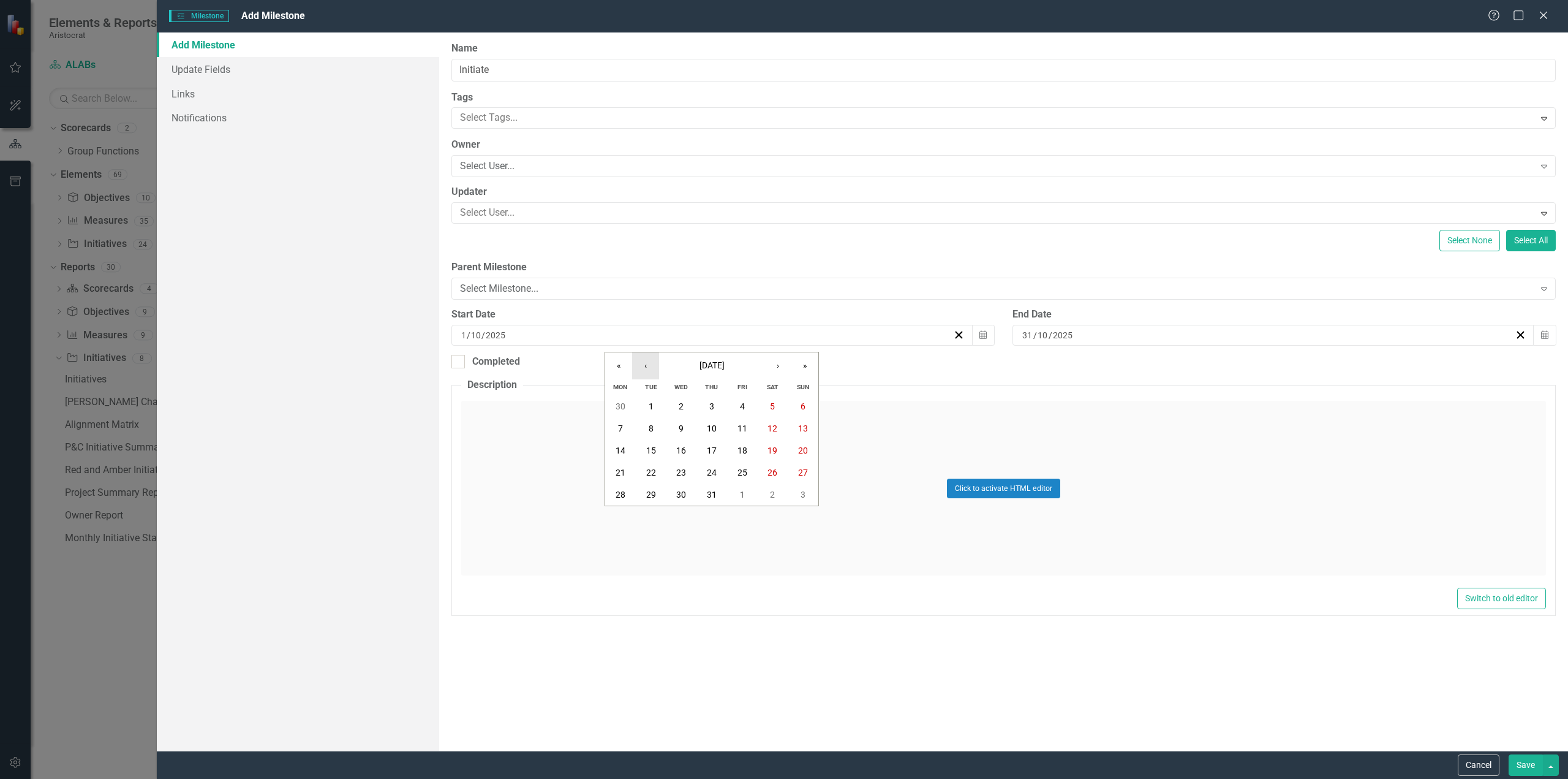
click at [648, 365] on button "‹" at bounding box center [646, 366] width 27 height 27
click at [647, 365] on button "‹" at bounding box center [646, 366] width 27 height 27
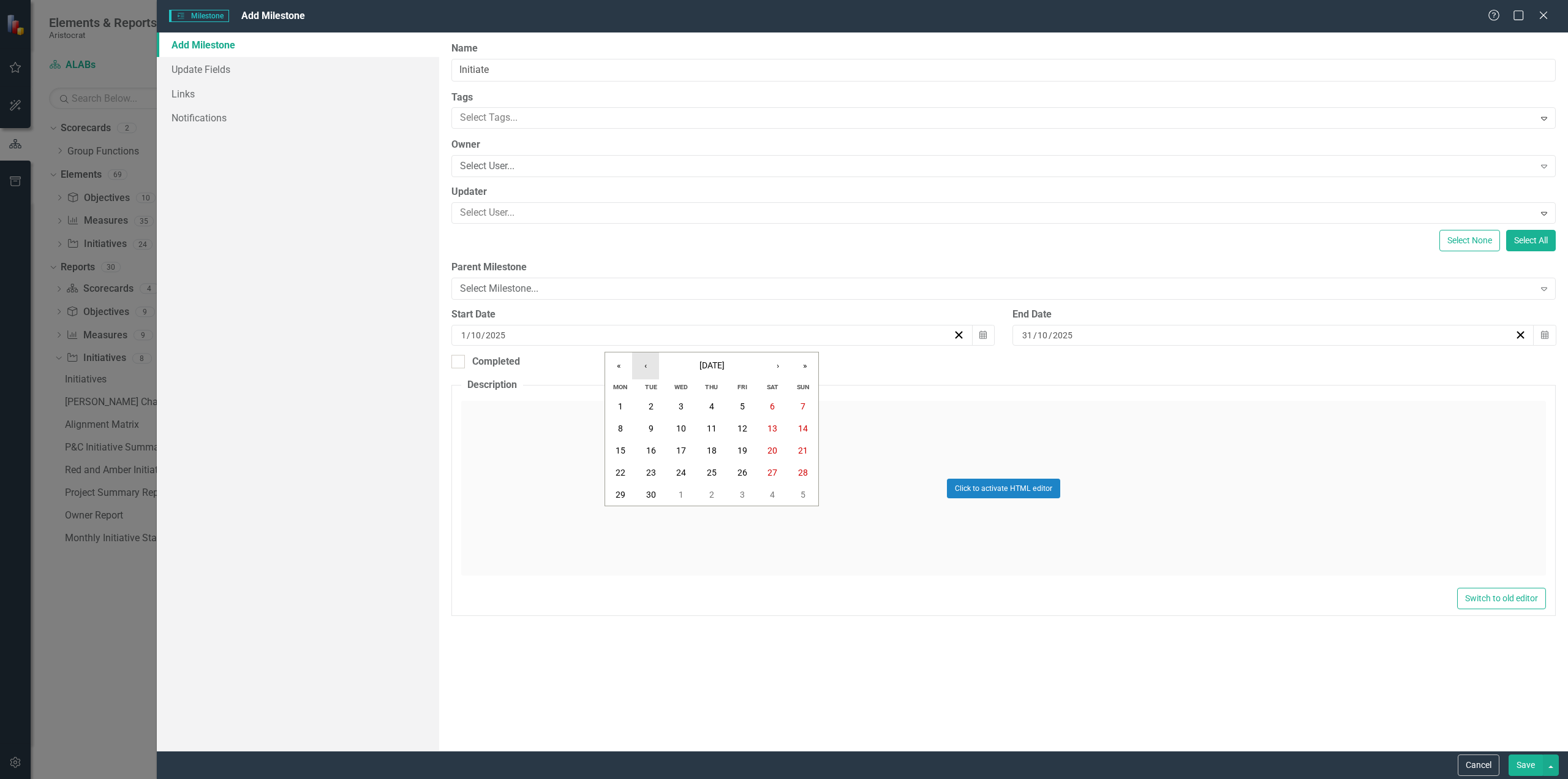
click at [647, 365] on button "‹" at bounding box center [646, 366] width 27 height 27
click at [650, 498] on abbr "26" at bounding box center [651, 494] width 10 height 10
click at [1076, 340] on div "31 / 10 / 2025" at bounding box center [1267, 335] width 494 height 12
click at [1059, 333] on input "2025" at bounding box center [1061, 335] width 21 height 12
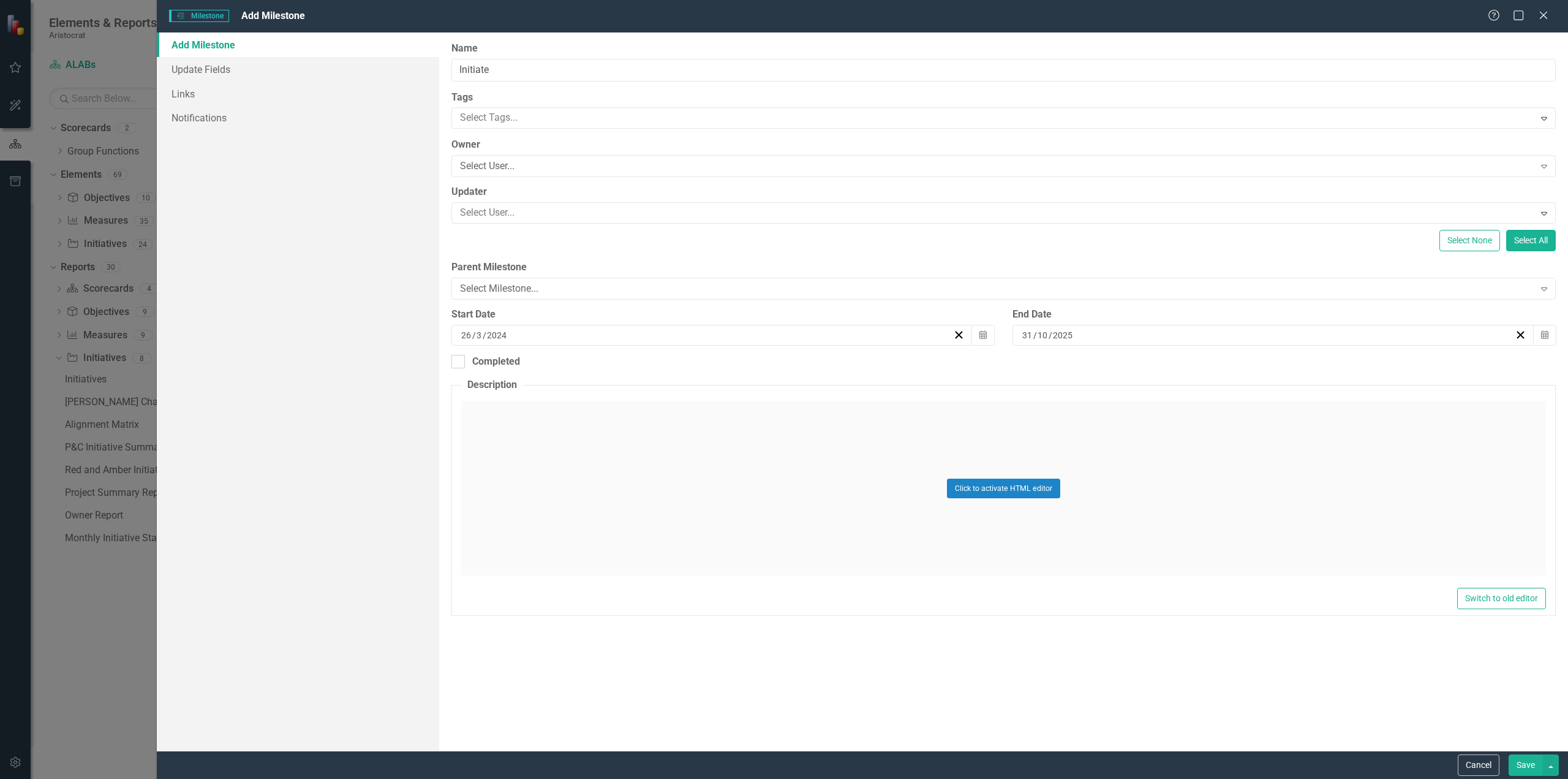
click at [1079, 333] on div "31 / 10 / 2025" at bounding box center [1267, 335] width 494 height 12
click at [1064, 337] on input "2025" at bounding box center [1061, 335] width 21 height 12
type input "03"
type input "06"
type input "2024"
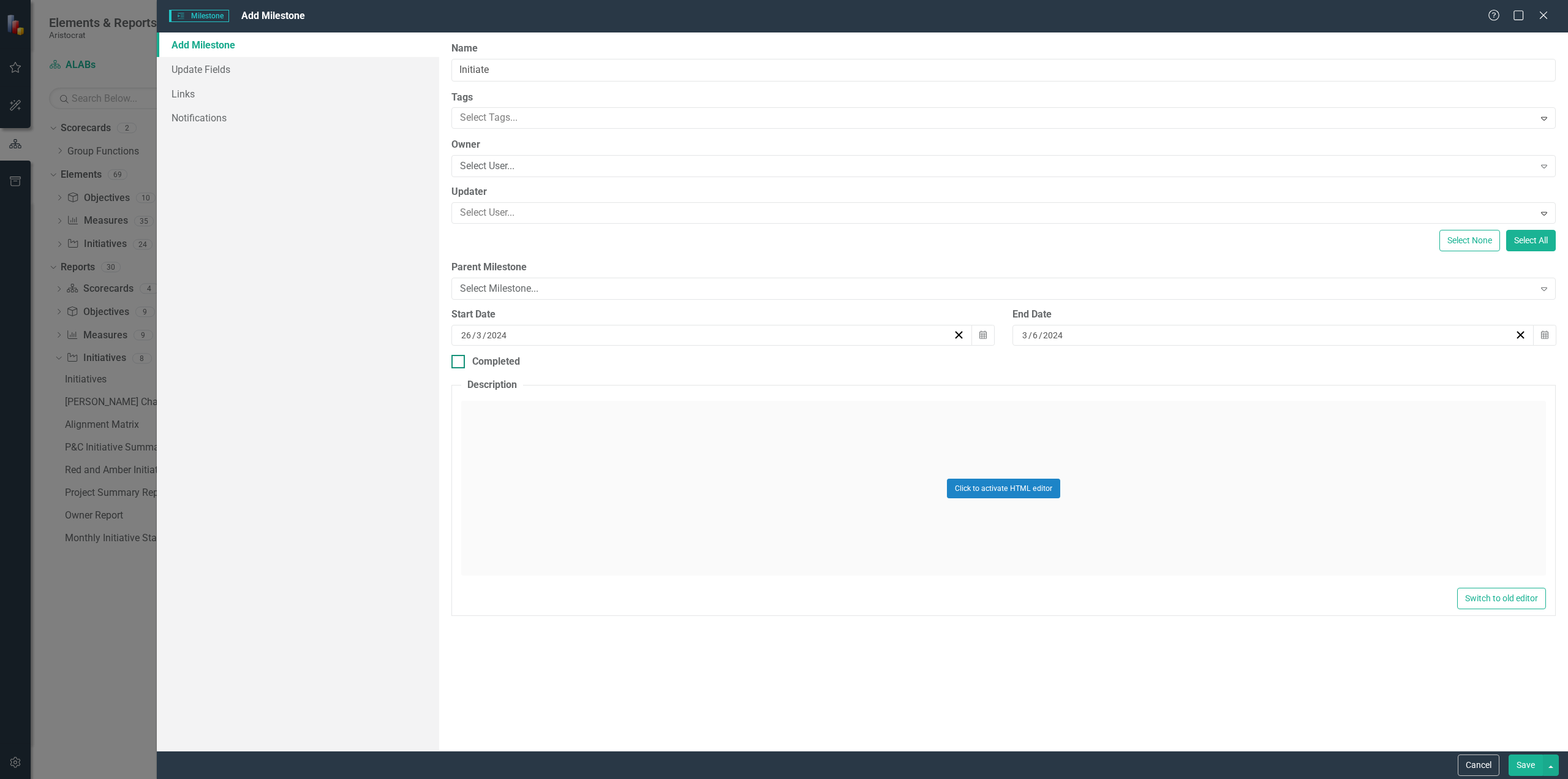
click at [1113, 362] on div "Completed" at bounding box center [1003, 362] width 1105 height 14
click at [459, 362] on input "Completed" at bounding box center [455, 359] width 8 height 8
checkbox input "true"
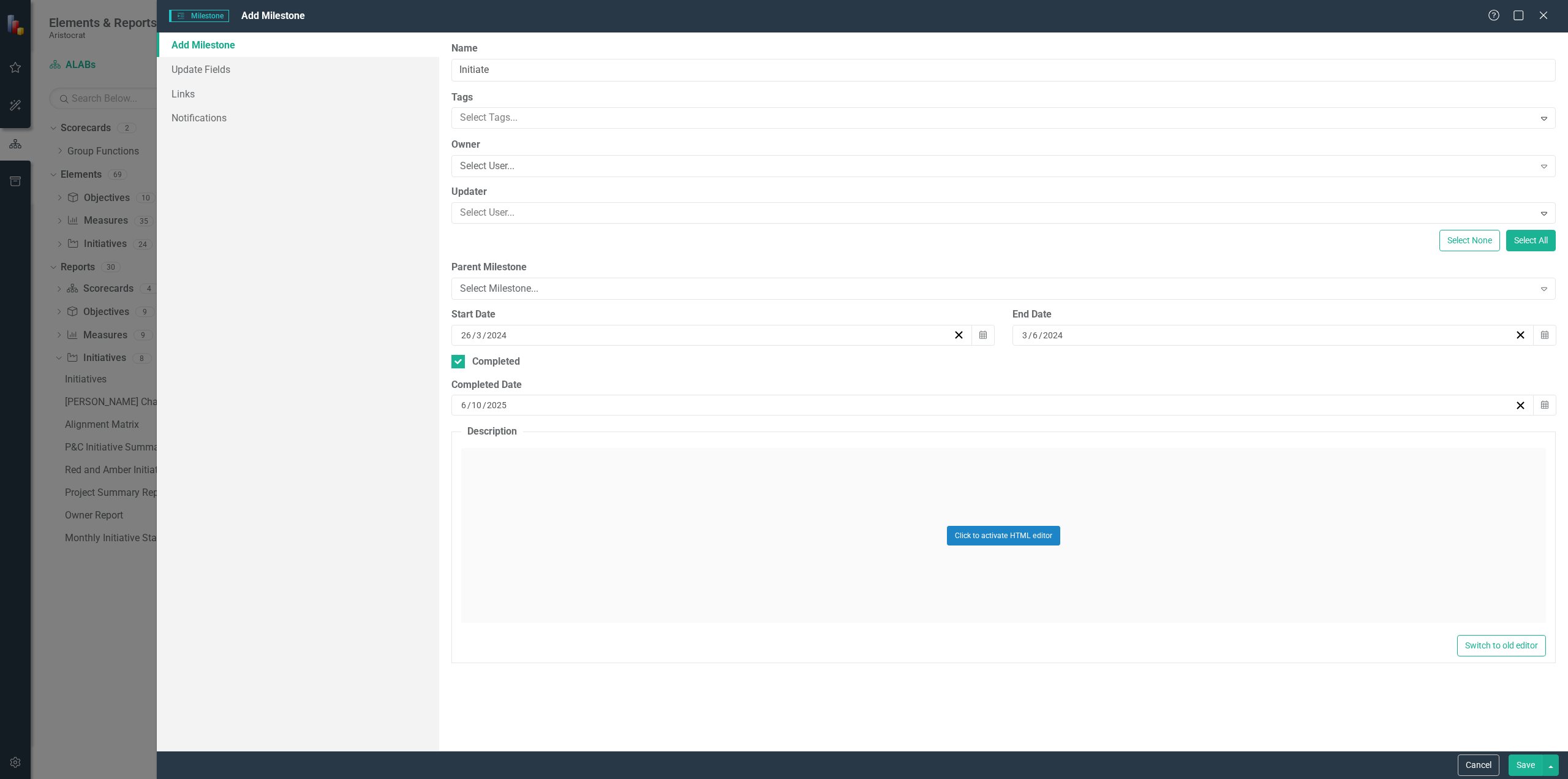
click at [1520, 765] on button "Save" at bounding box center [1526, 766] width 34 height 22
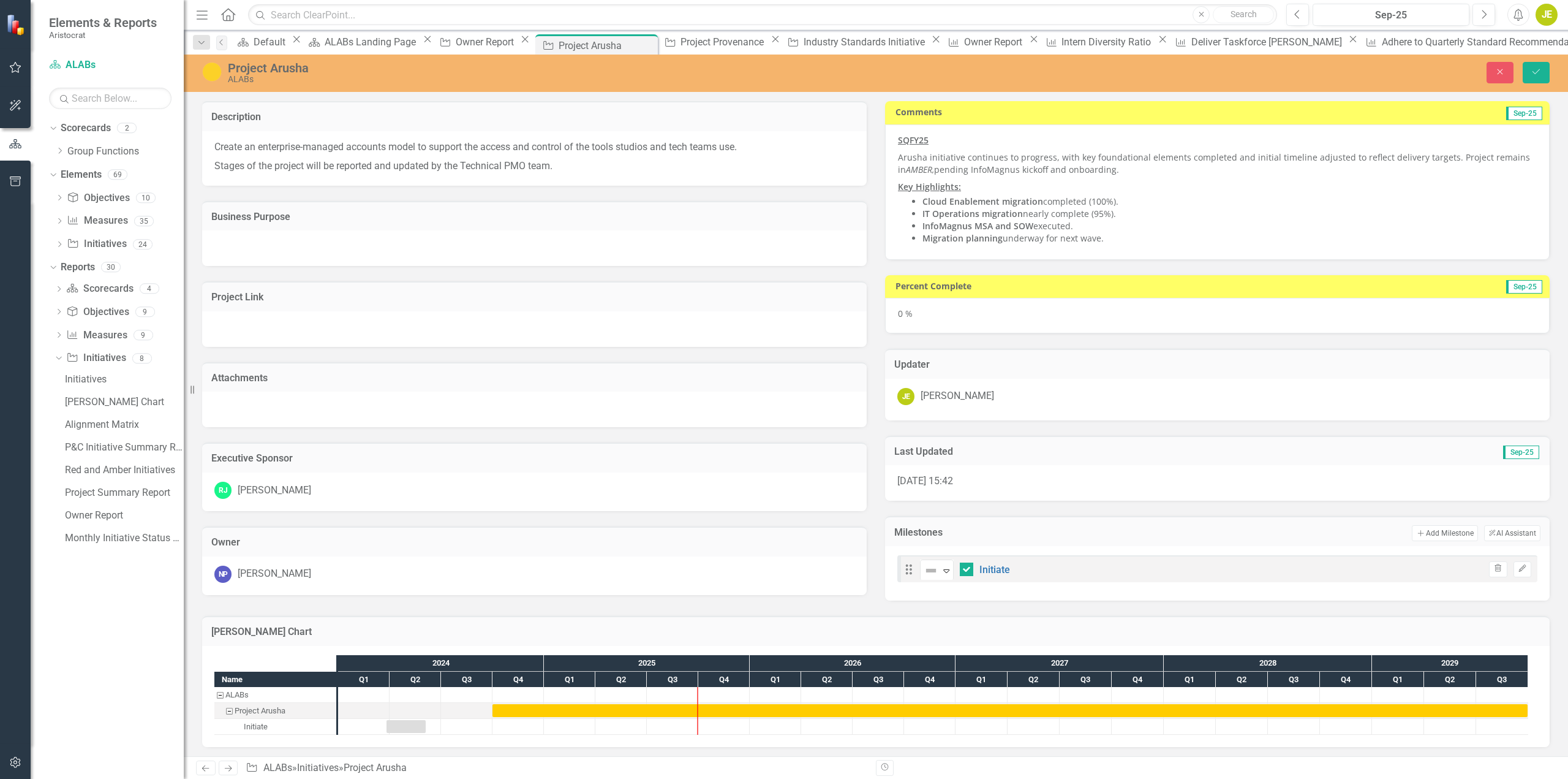
scroll to position [3, 0]
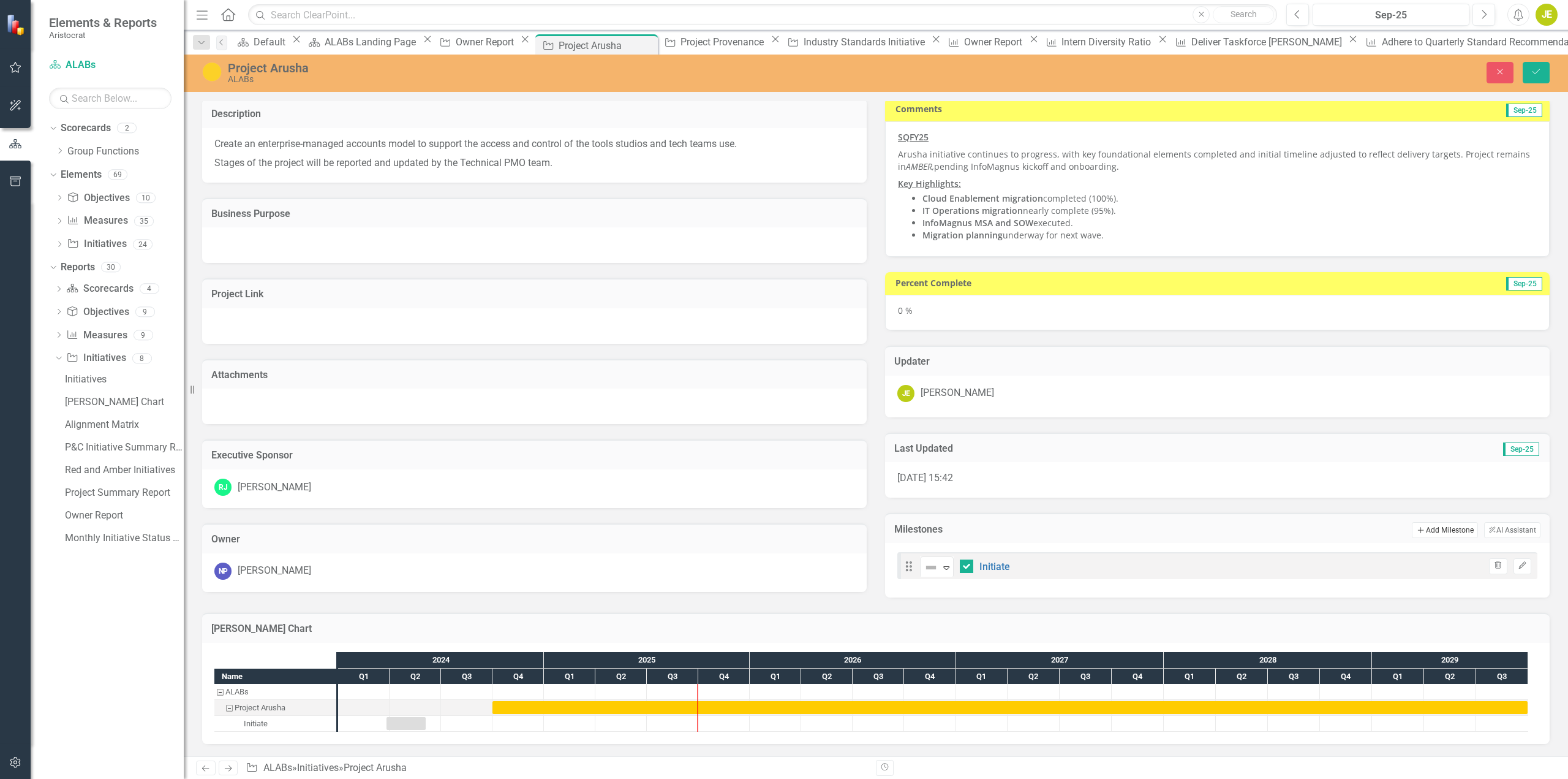
click at [1440, 530] on button "Add Add Milestone" at bounding box center [1445, 530] width 66 height 16
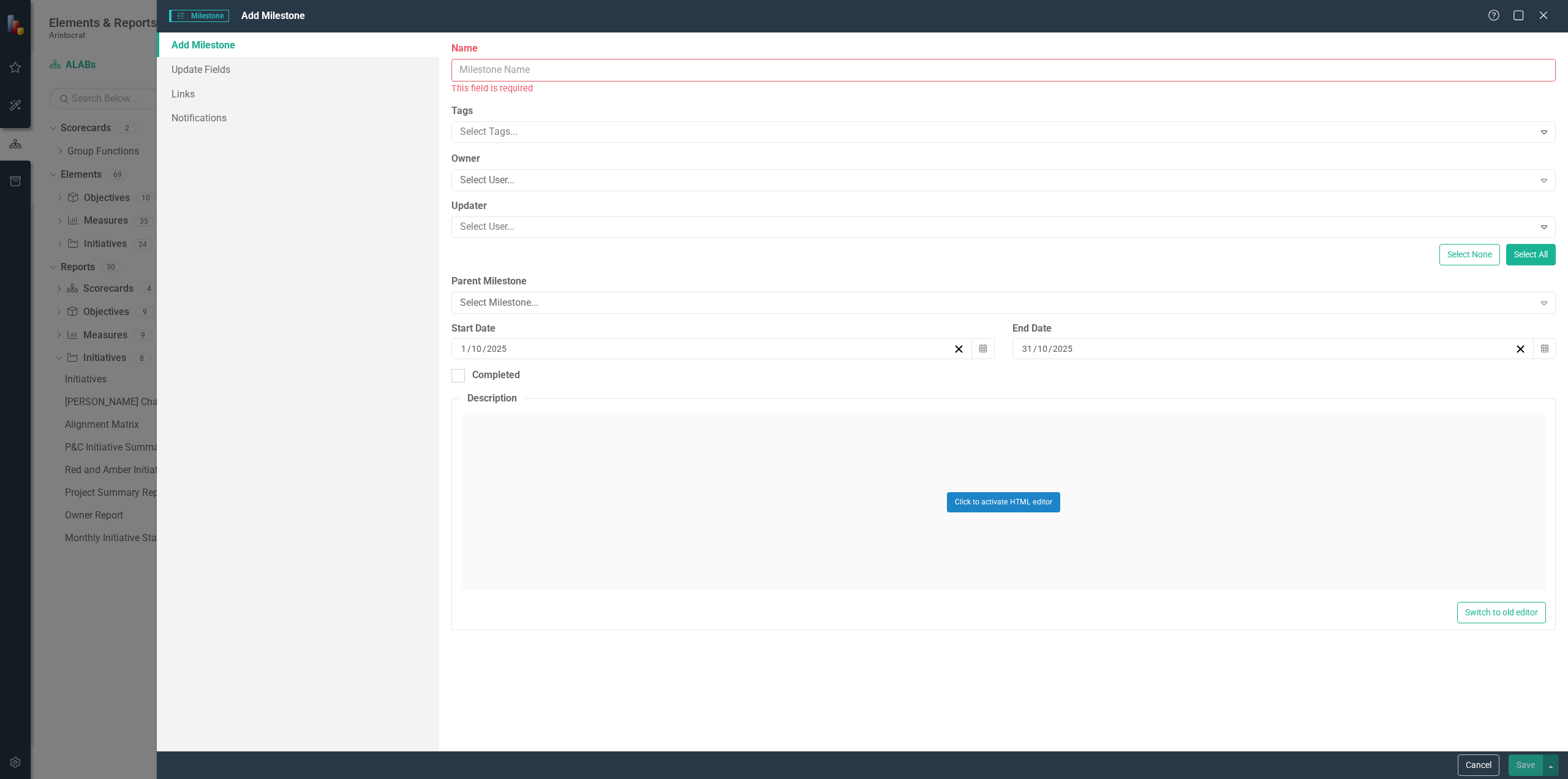
click at [511, 73] on input "Name" at bounding box center [1003, 70] width 1105 height 23
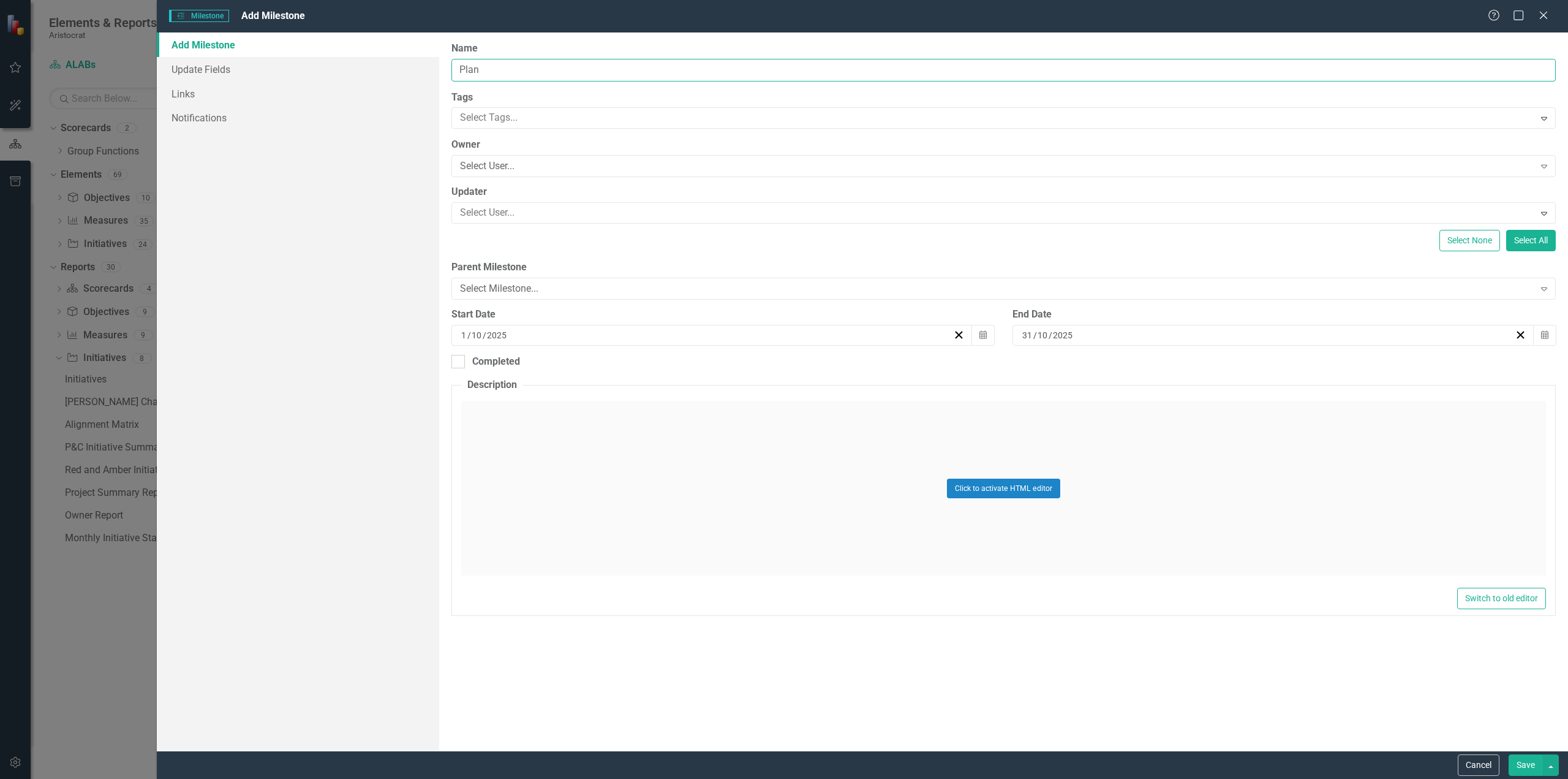
type input "Plan"
click at [525, 335] on div "[DATE]" at bounding box center [706, 335] width 494 height 12
click at [467, 335] on input "1" at bounding box center [464, 335] width 6 height 12
type input "05"
type input "2024"
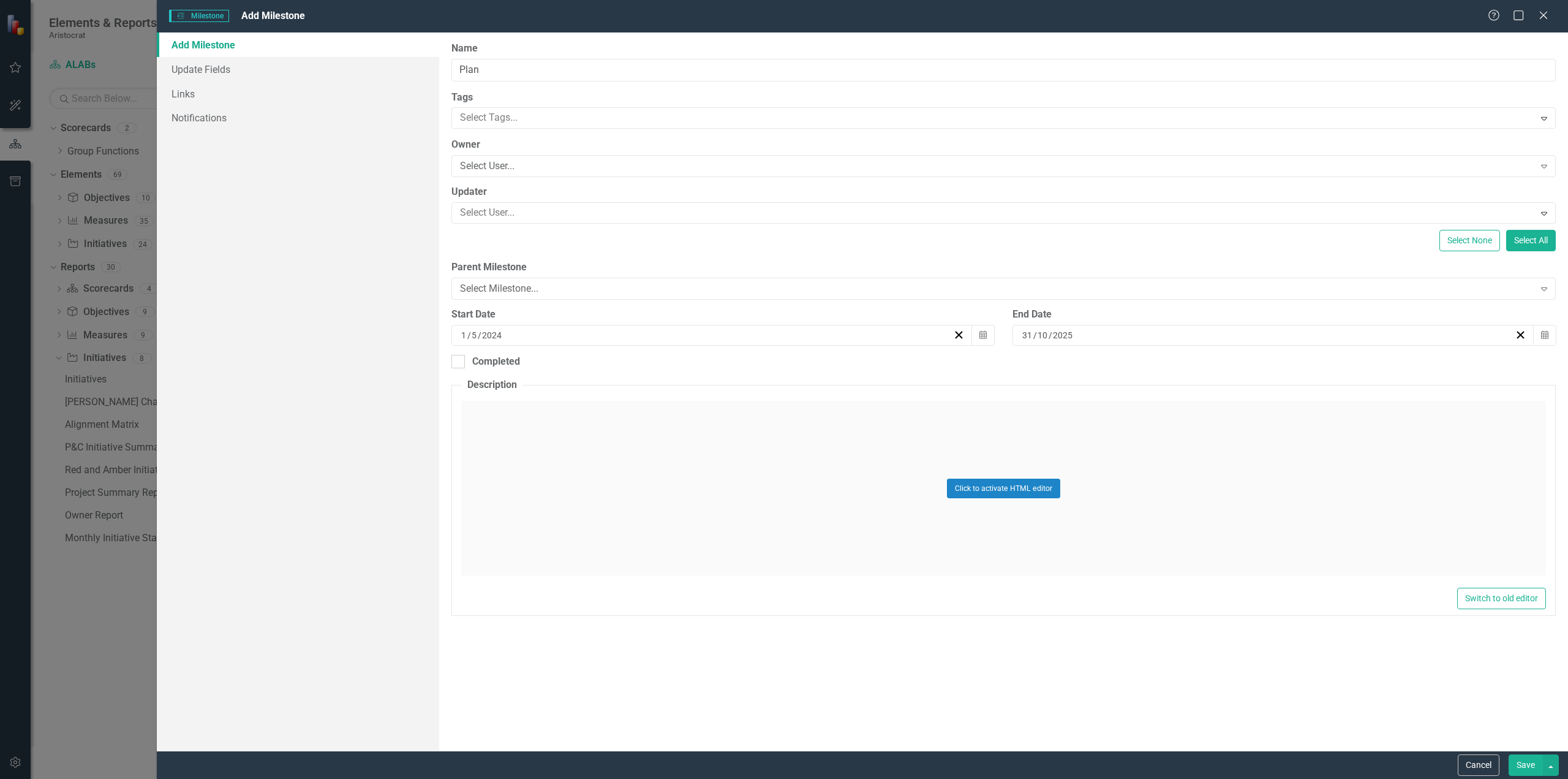
click at [1057, 334] on input "2025" at bounding box center [1063, 335] width 22 height 12
click at [1036, 334] on input "10" at bounding box center [1042, 335] width 11 height 12
type input "12"
type input "2025"
click at [1255, 584] on div "Click to activate HTML editor" at bounding box center [1004, 493] width 1085 height 184
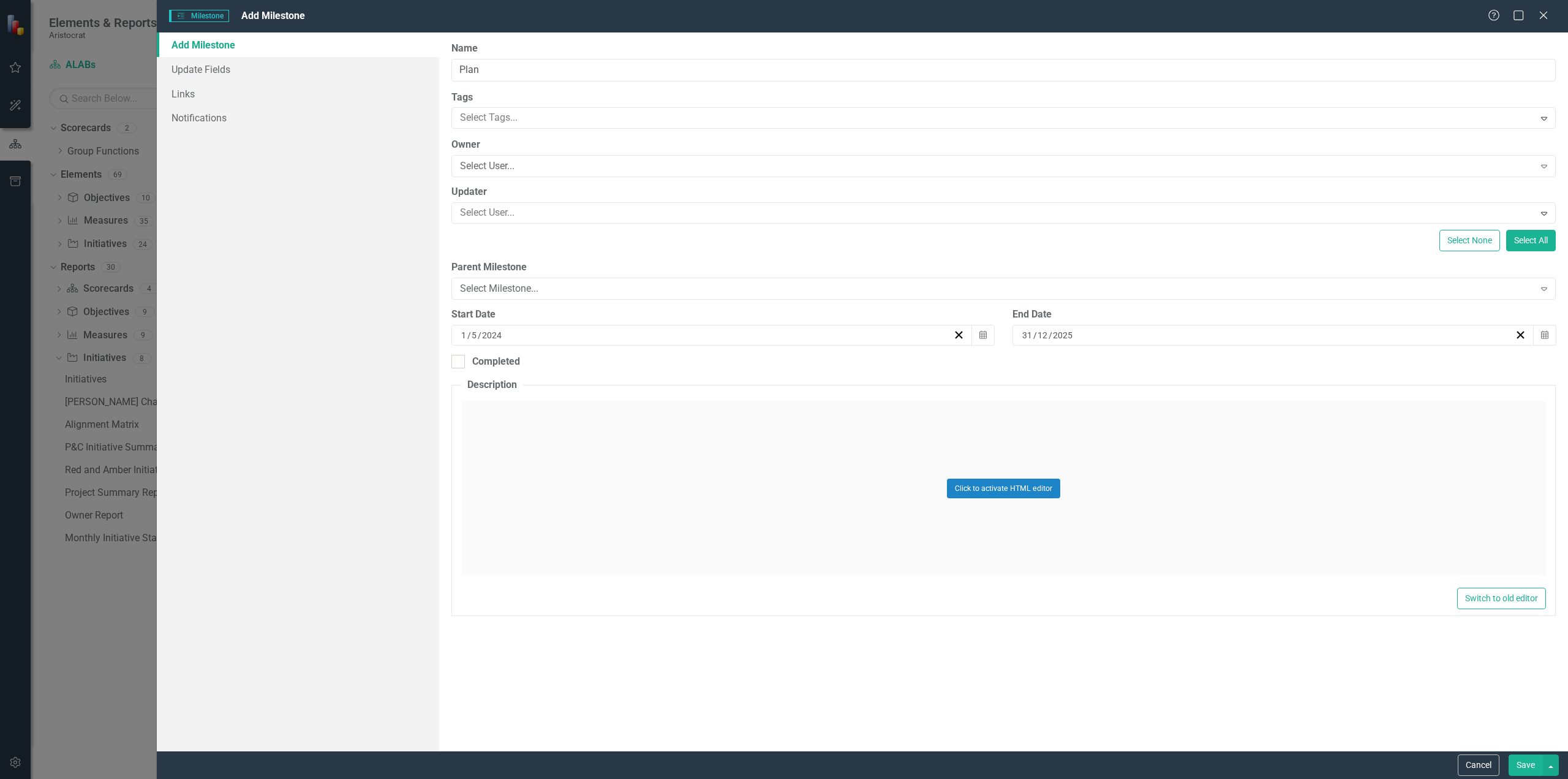
click at [1536, 763] on button "Save" at bounding box center [1526, 766] width 34 height 22
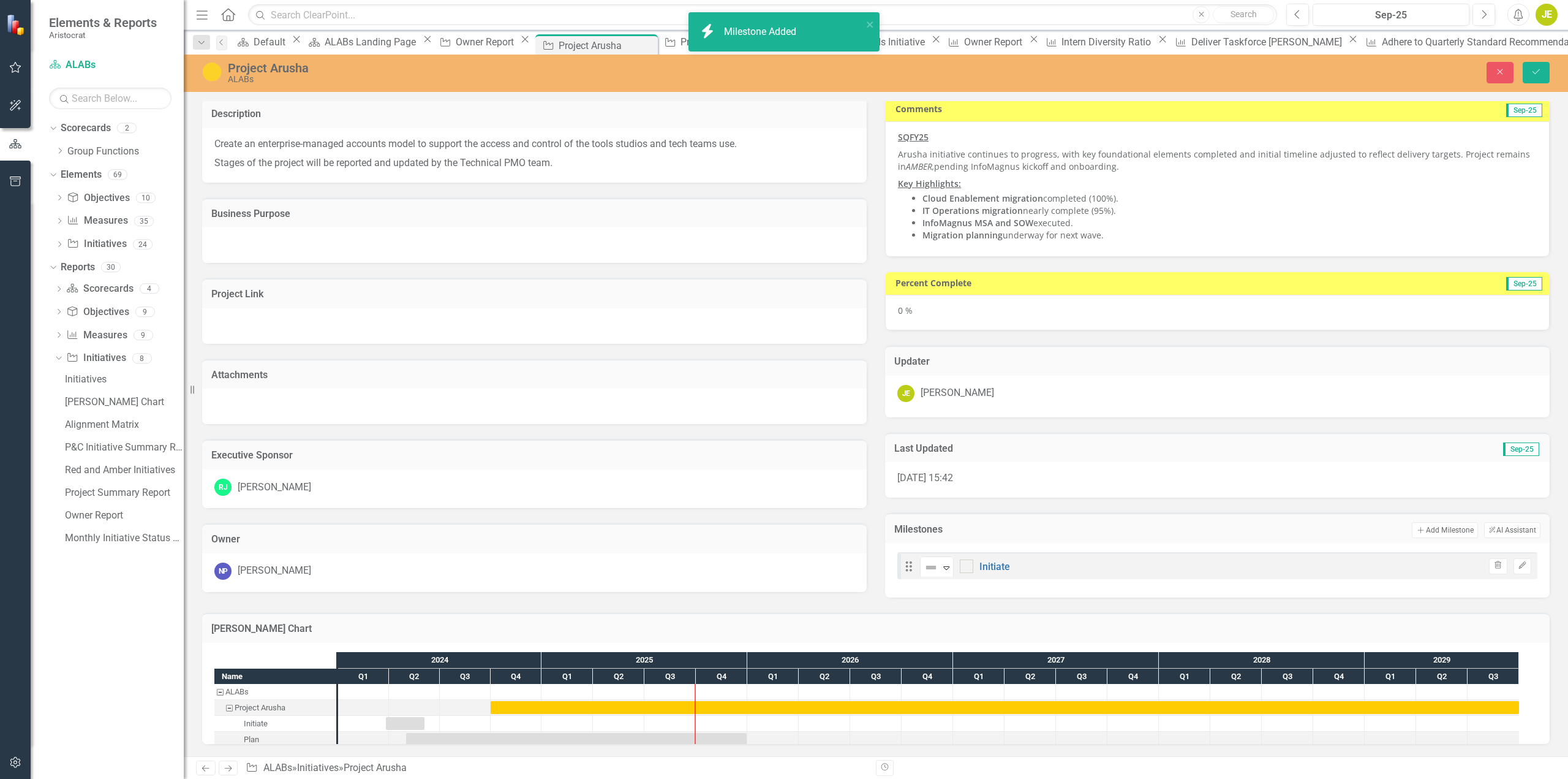
checkbox input "true"
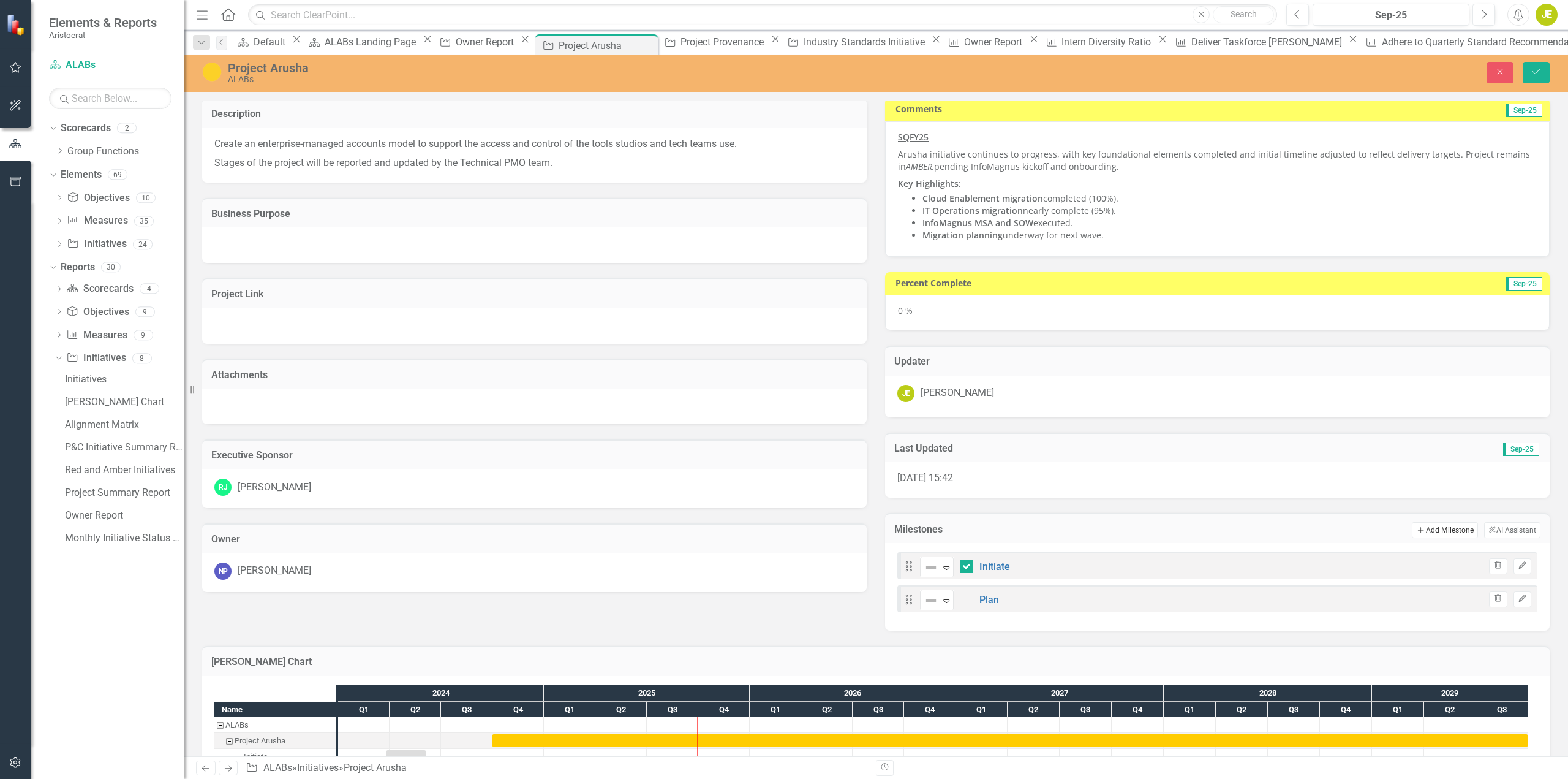
click at [1427, 533] on button "Add Add Milestone" at bounding box center [1445, 530] width 66 height 16
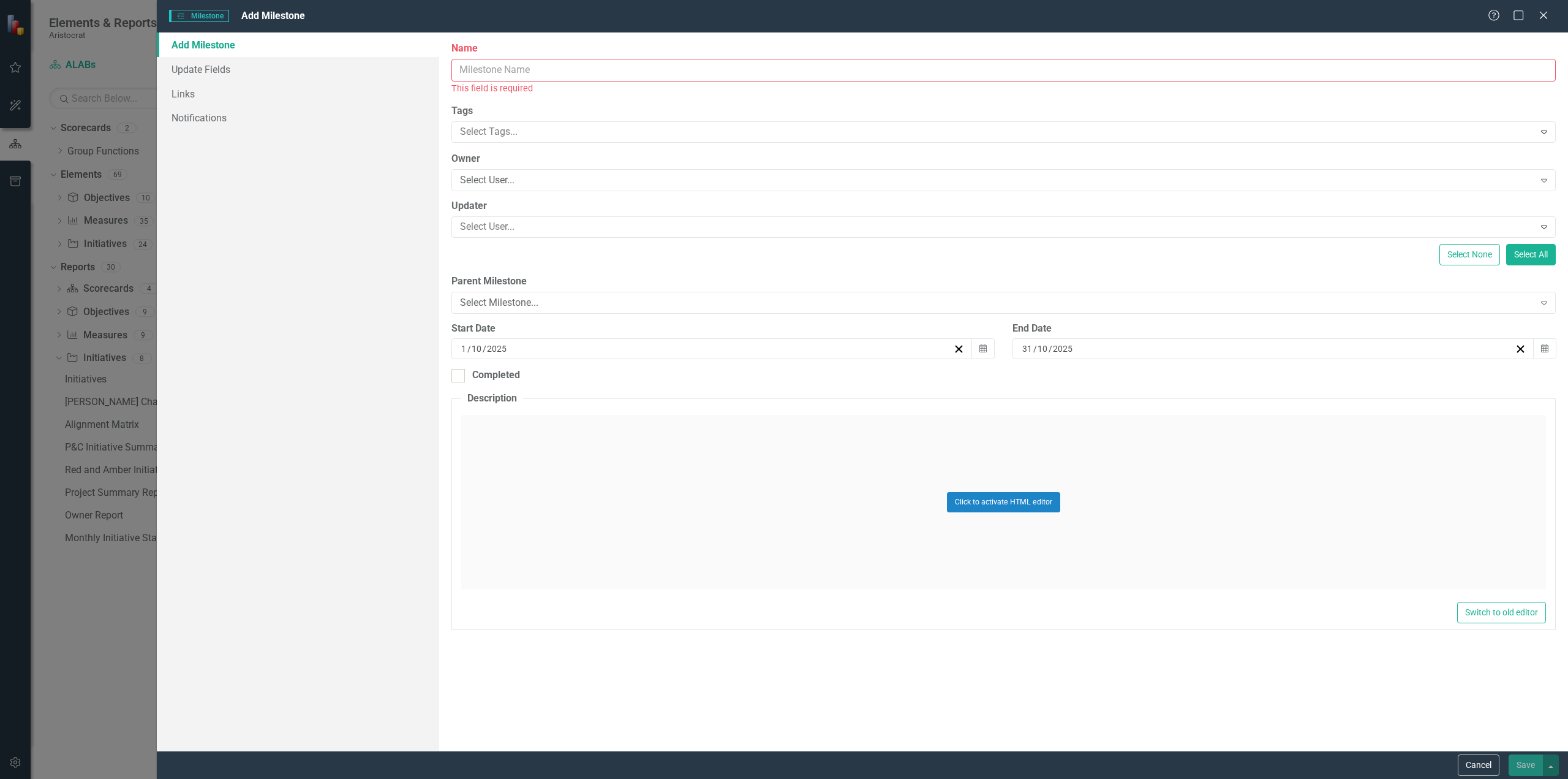
click at [511, 75] on input "Name" at bounding box center [1003, 70] width 1105 height 23
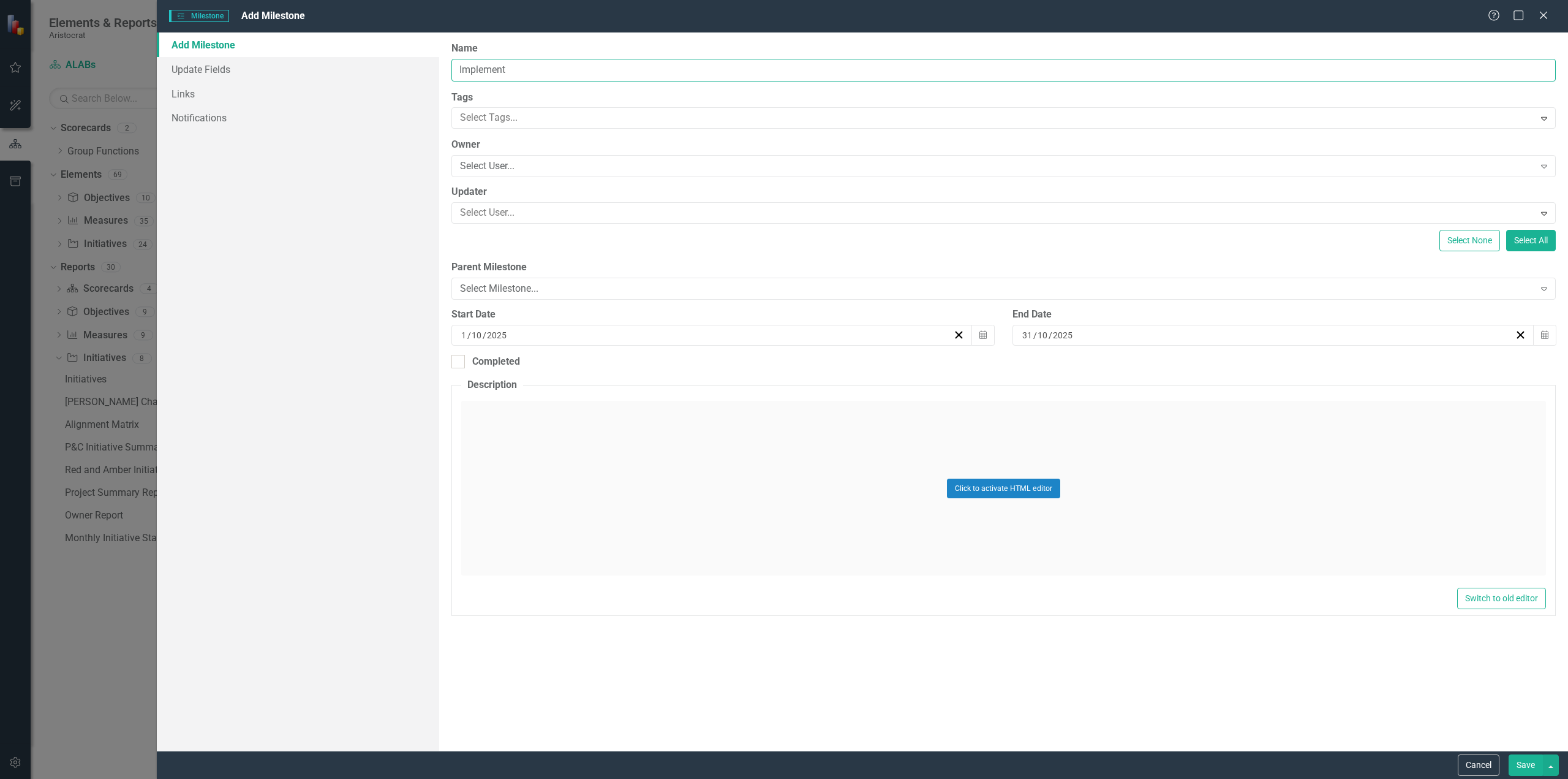
type input "Implement"
click at [771, 340] on div "[DATE]" at bounding box center [706, 335] width 494 height 12
click at [465, 335] on input "1" at bounding box center [464, 335] width 6 height 12
click at [1040, 337] on input "10" at bounding box center [1043, 335] width 11 height 12
click at [1336, 367] on button "›" at bounding box center [1340, 366] width 27 height 27
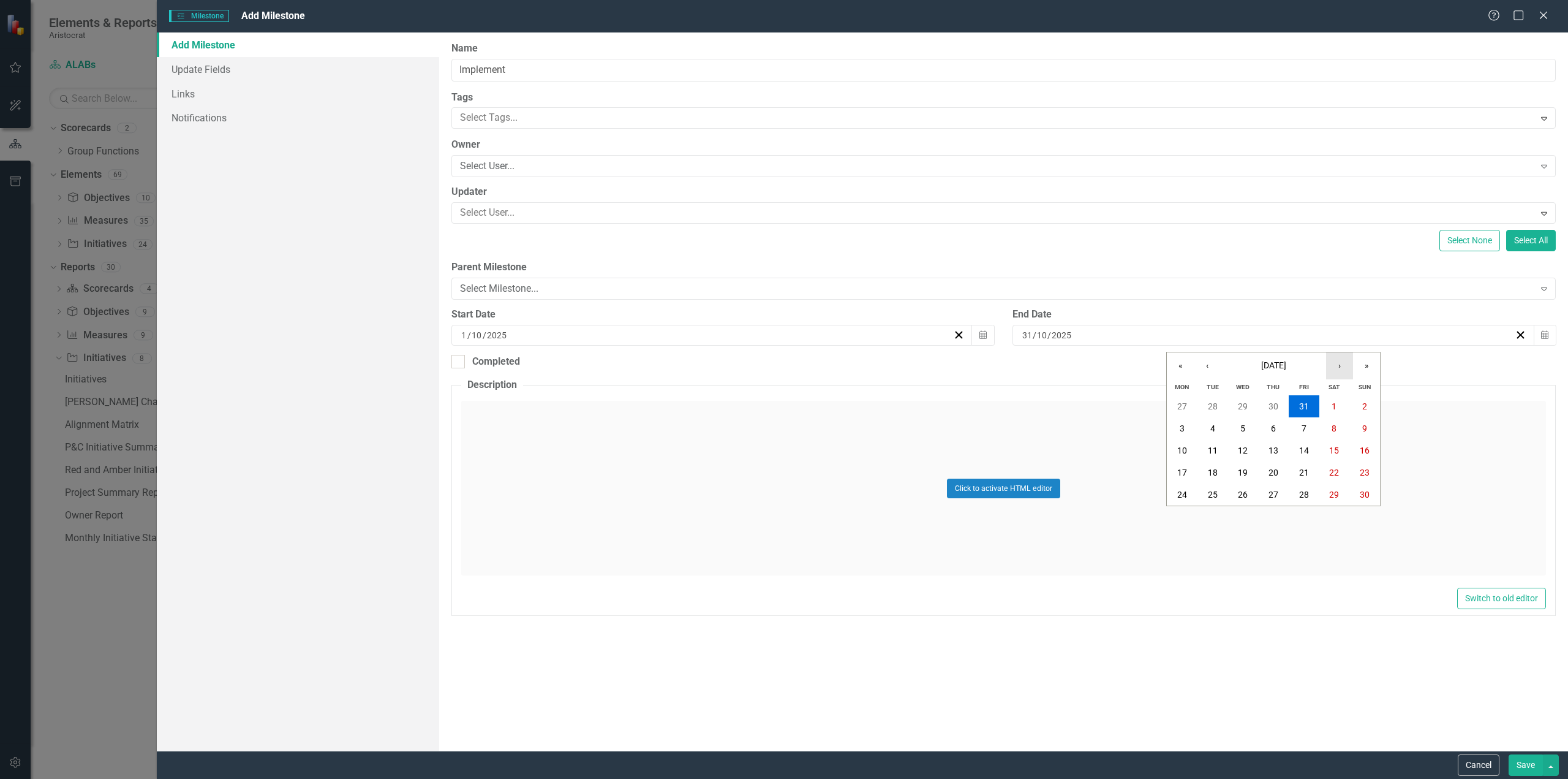
click at [1336, 367] on button "›" at bounding box center [1340, 366] width 27 height 27
click at [1247, 494] on abbr "31" at bounding box center [1243, 494] width 10 height 10
click at [526, 338] on div "[DATE]" at bounding box center [706, 335] width 494 height 12
click at [526, 338] on div "[DATE] [DATE]" at bounding box center [706, 335] width 494 height 12
click at [652, 363] on button "‹" at bounding box center [646, 366] width 27 height 27
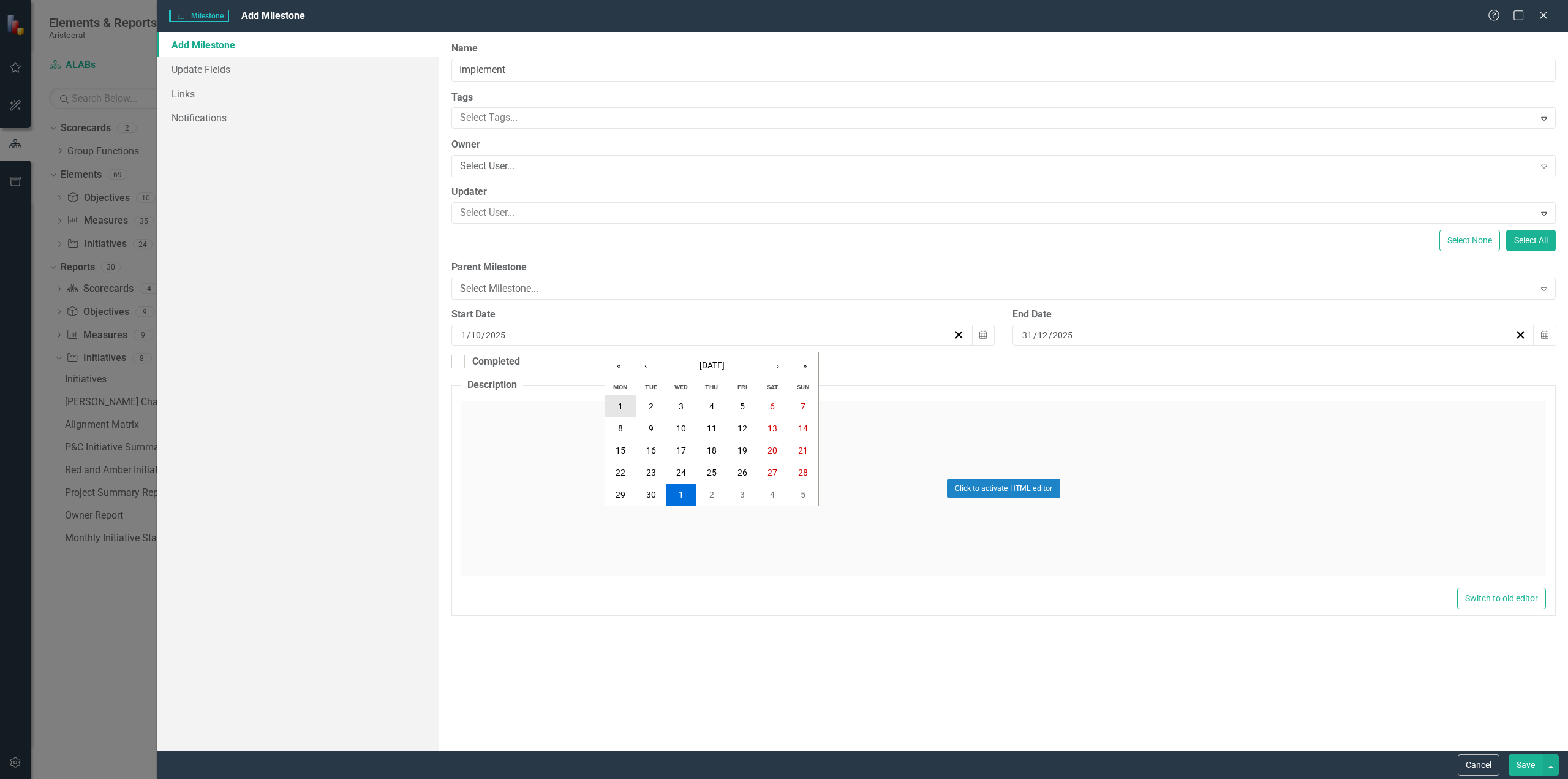
click at [621, 400] on button "1" at bounding box center [620, 406] width 31 height 22
click at [1525, 758] on button "Save" at bounding box center [1526, 766] width 34 height 22
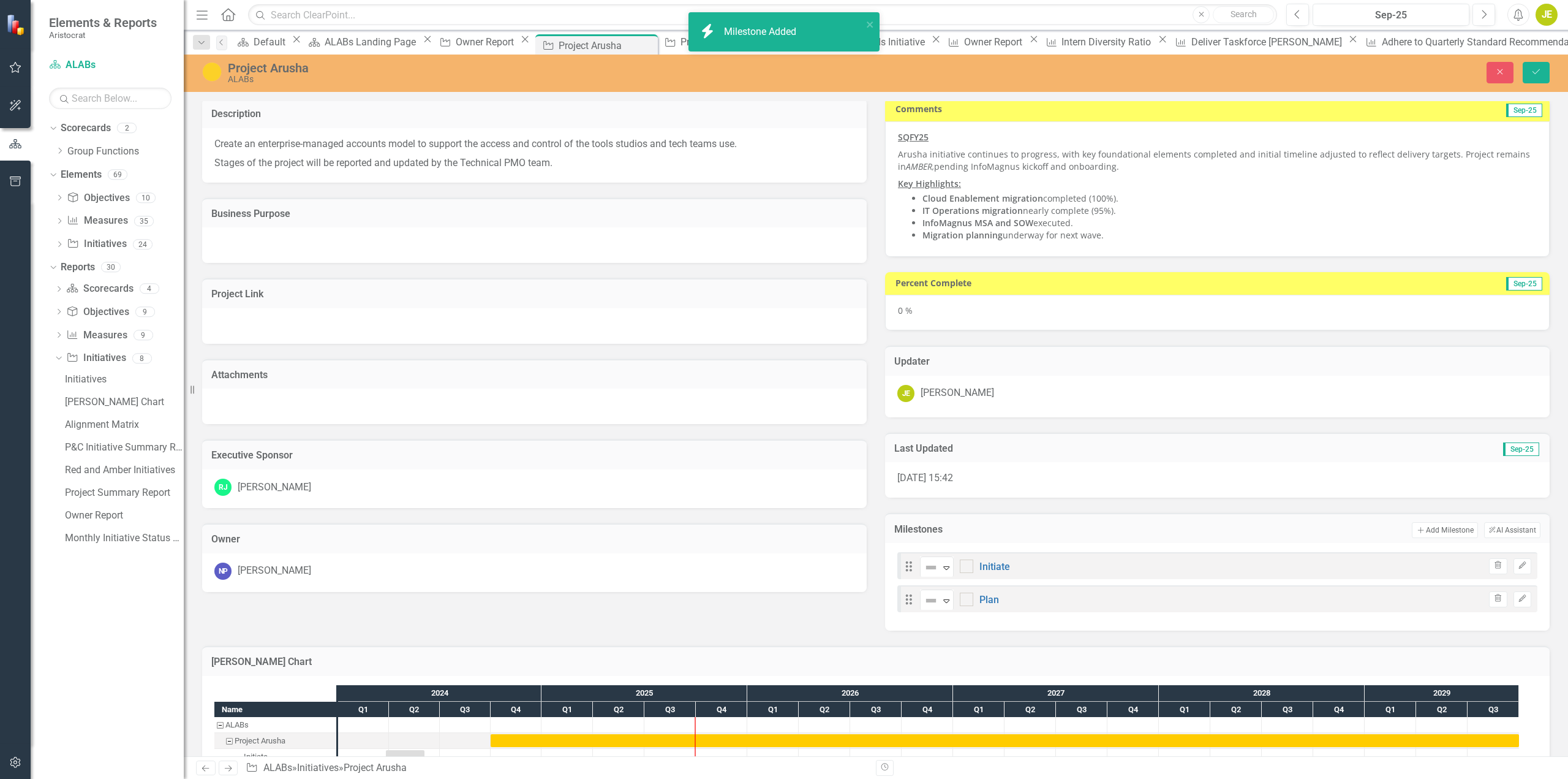
checkbox input "true"
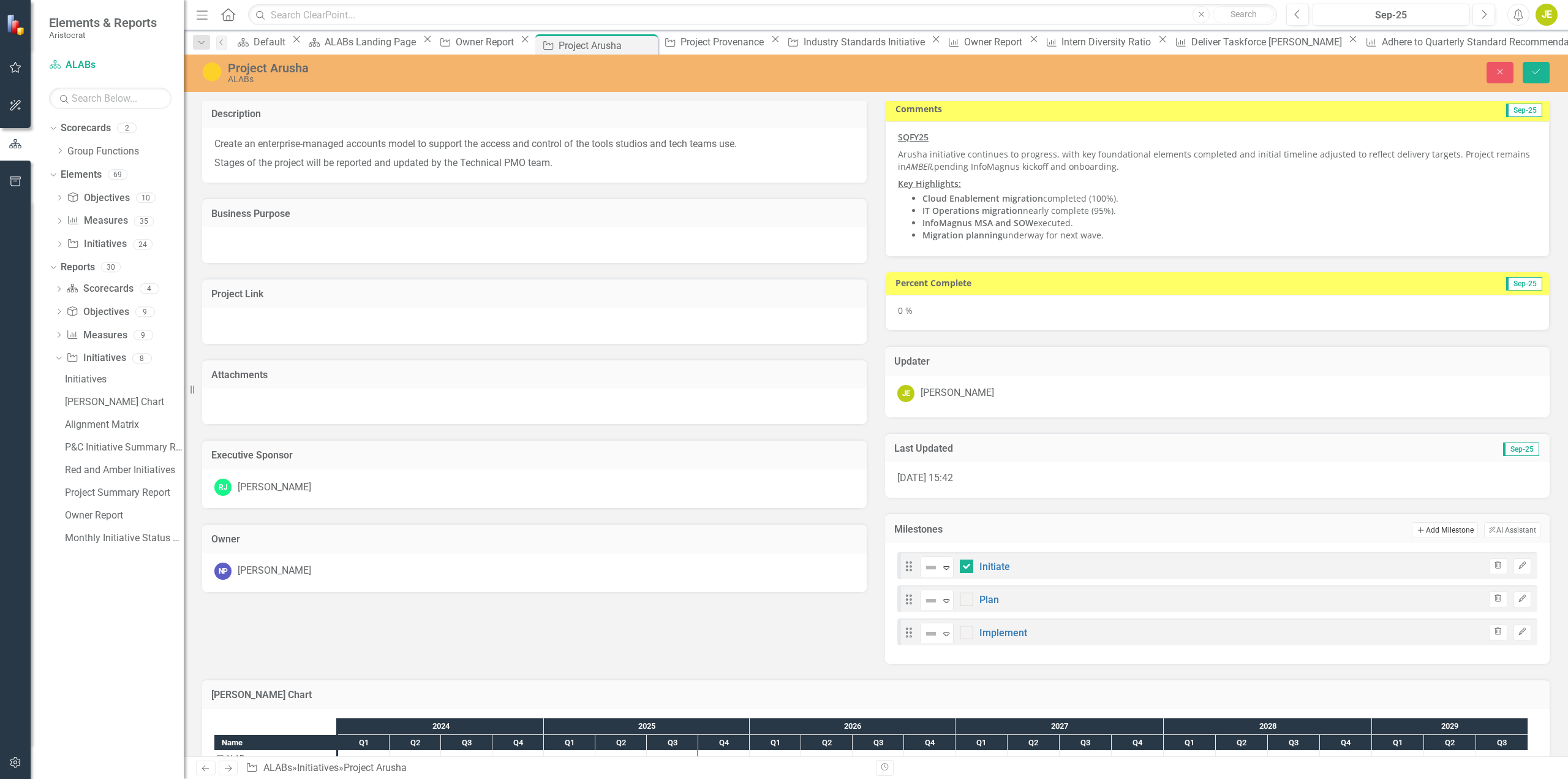
click at [1442, 531] on button "Add Add Milestone" at bounding box center [1445, 530] width 66 height 16
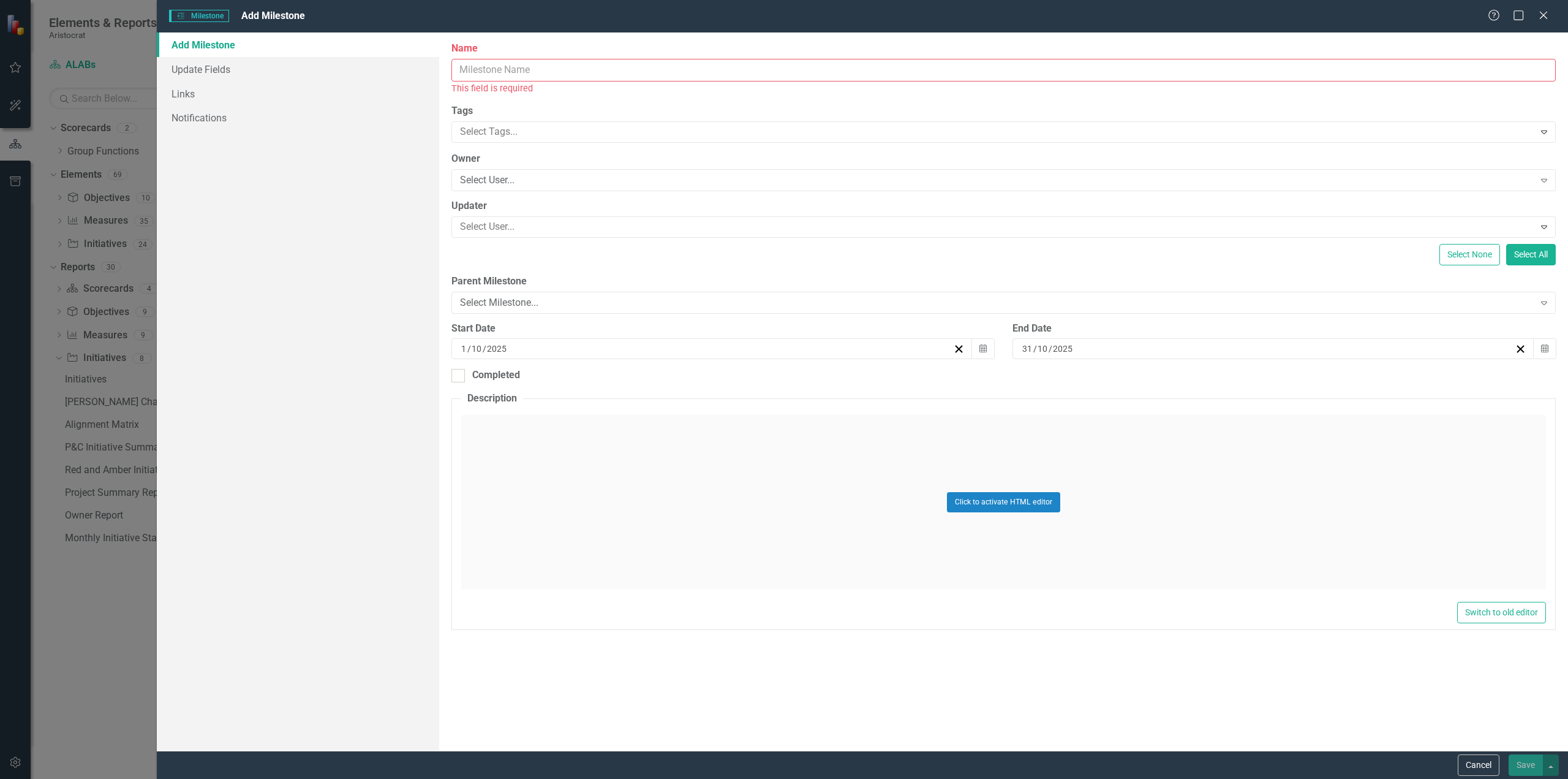
click at [513, 69] on input "Name" at bounding box center [1003, 70] width 1105 height 23
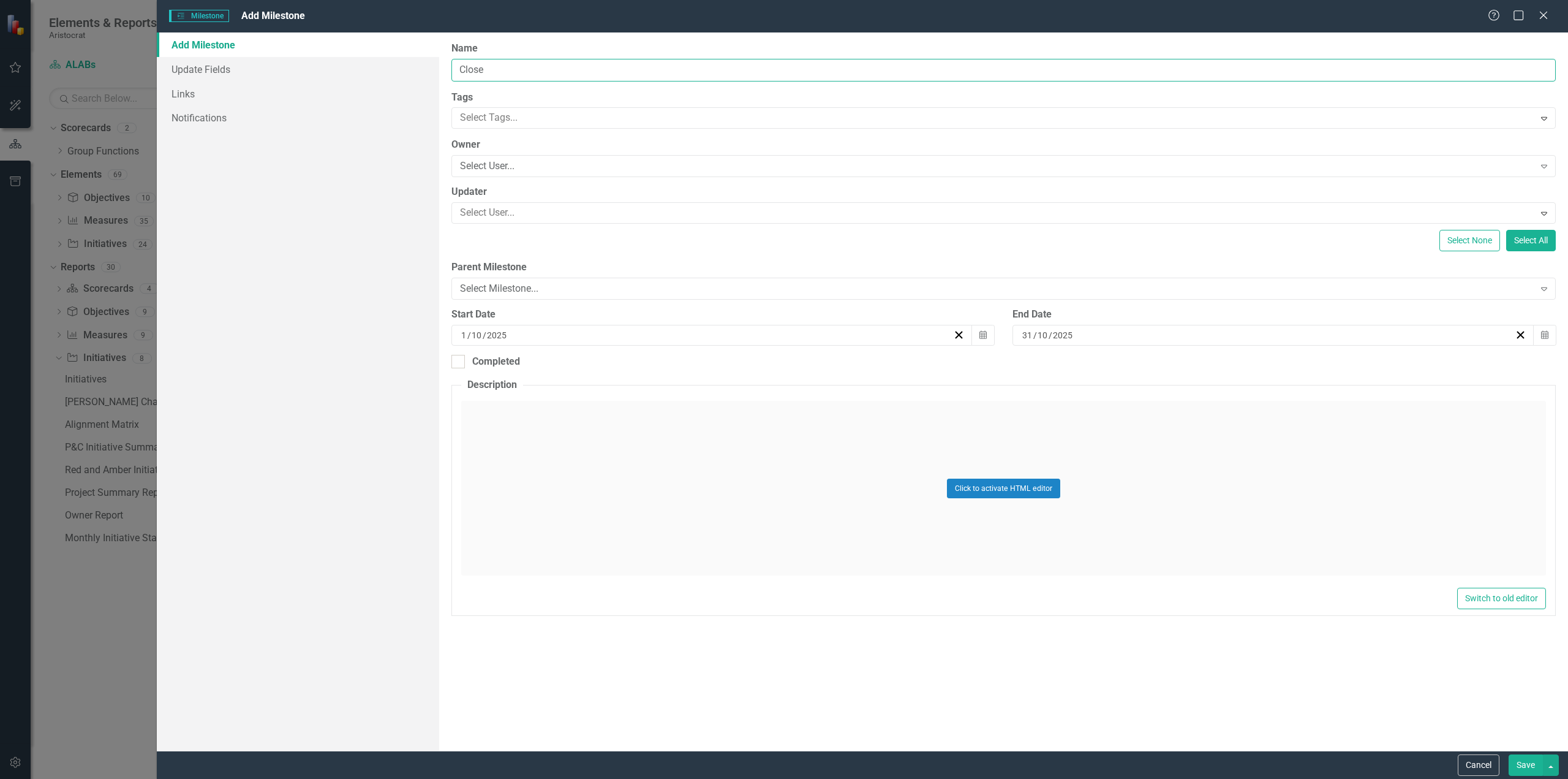
type input "Close"
click at [530, 338] on div "[DATE]" at bounding box center [706, 335] width 494 height 12
click at [530, 338] on div "[DATE] [DATE]" at bounding box center [706, 335] width 494 height 12
click at [779, 365] on button "›" at bounding box center [778, 366] width 27 height 27
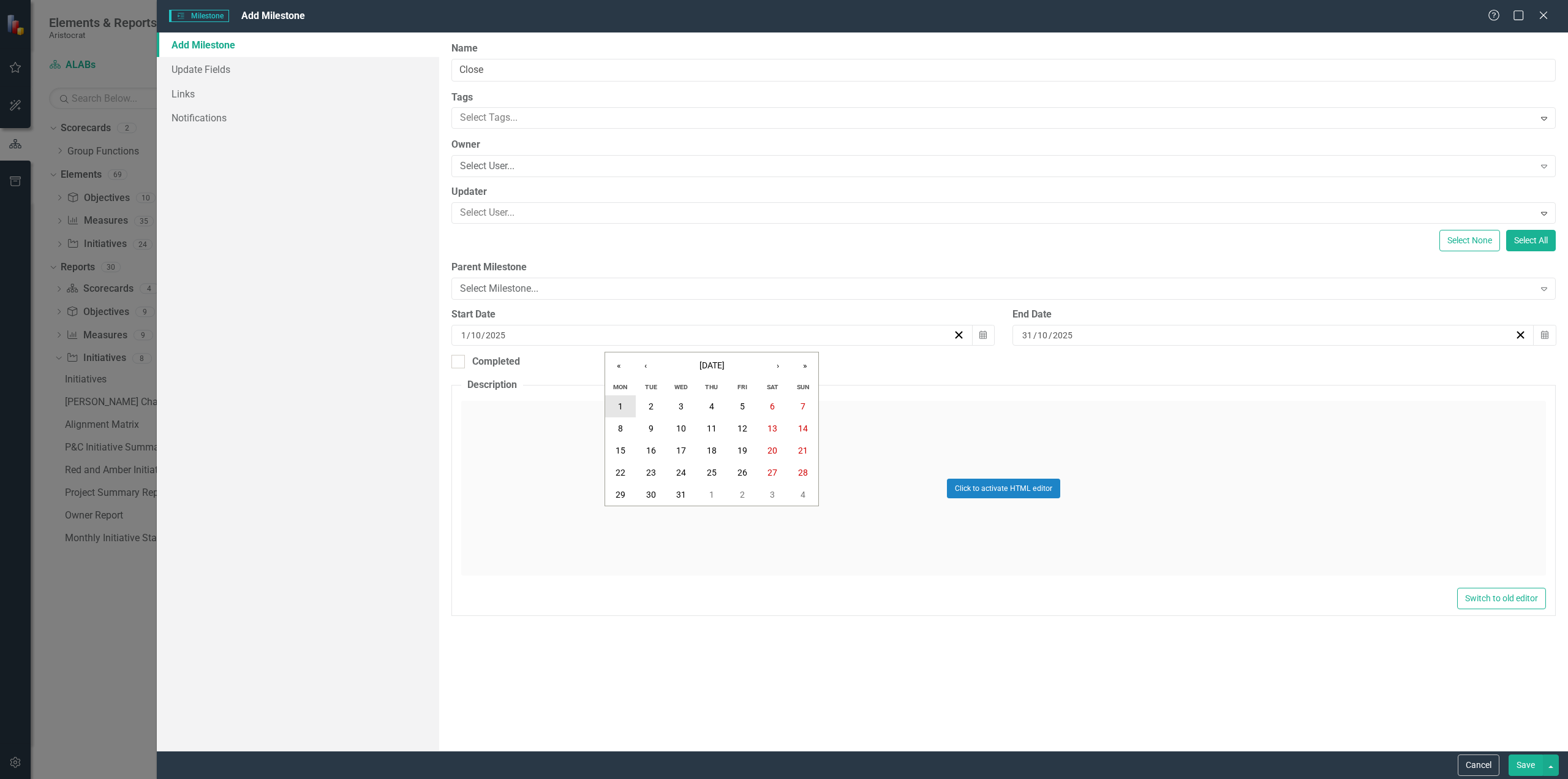
click at [623, 412] on button "1" at bounding box center [620, 406] width 31 height 22
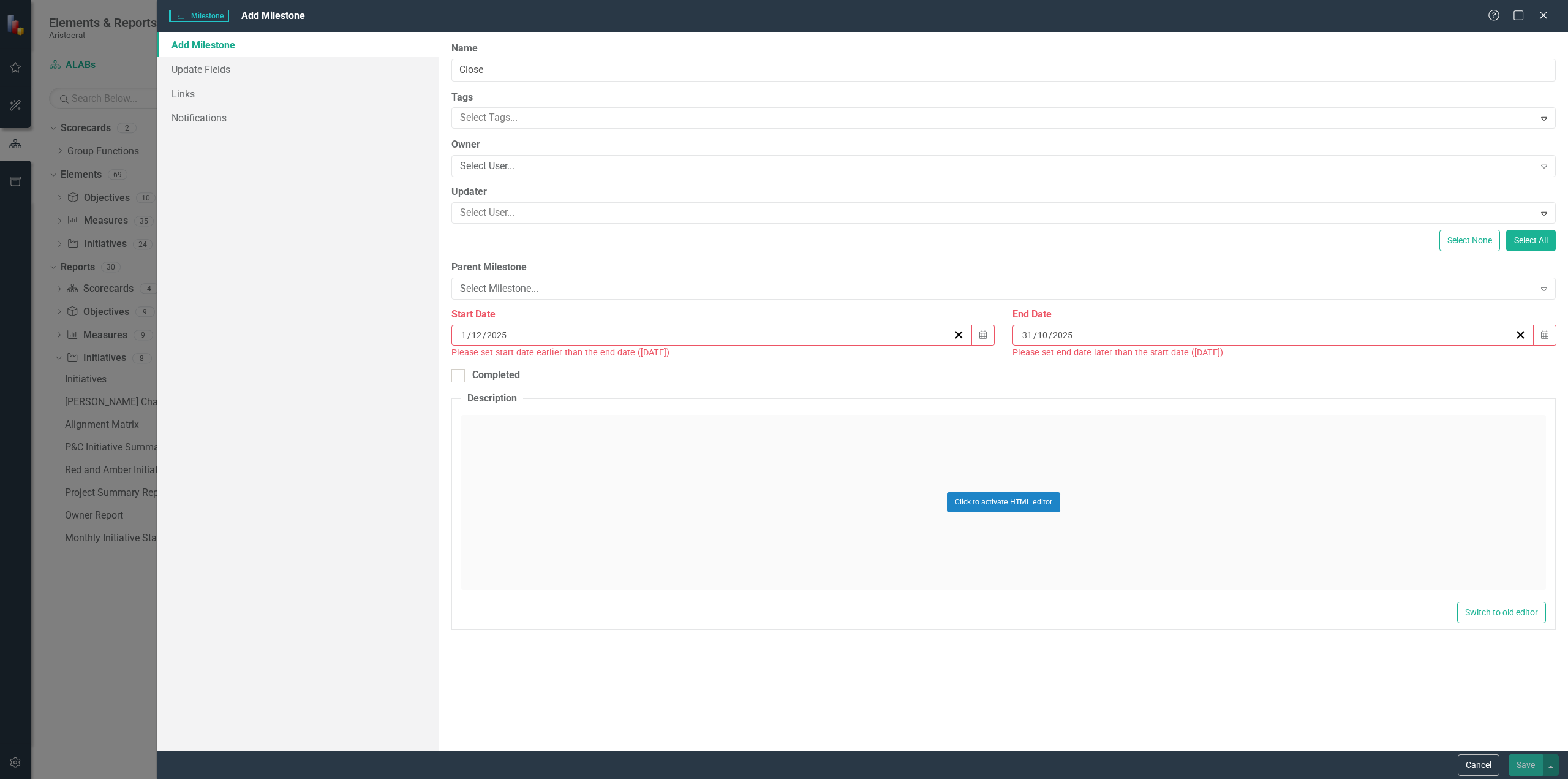
click at [1082, 337] on div "31 / 10 / 2025" at bounding box center [1267, 335] width 494 height 12
click at [1082, 335] on div "2025-10-31 31 / 10 / 2025" at bounding box center [1267, 335] width 494 height 12
click at [1345, 369] on button "›" at bounding box center [1340, 366] width 27 height 27
click at [1245, 494] on abbr "31" at bounding box center [1243, 494] width 10 height 10
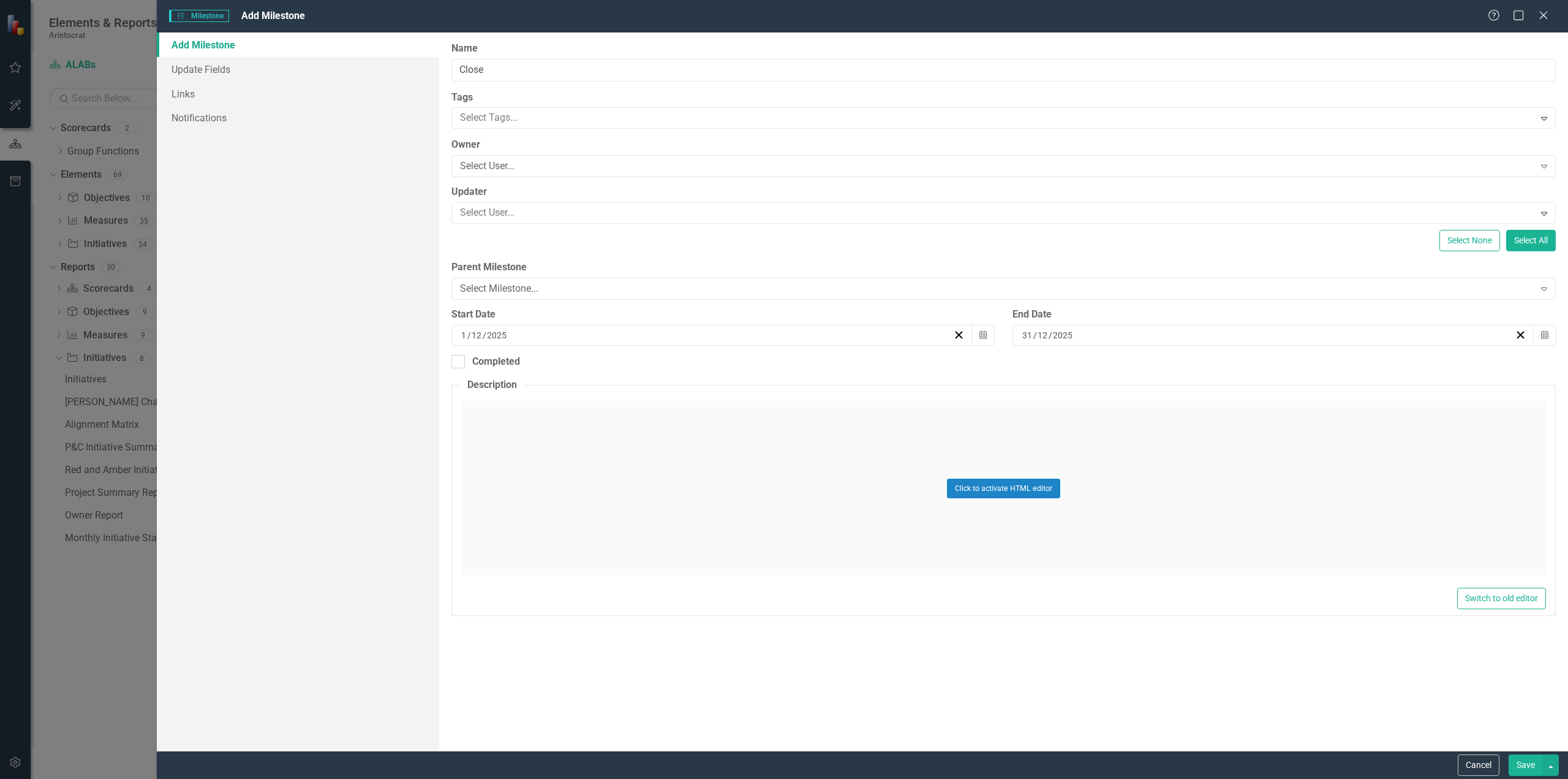
click at [1523, 761] on button "Save" at bounding box center [1526, 766] width 34 height 22
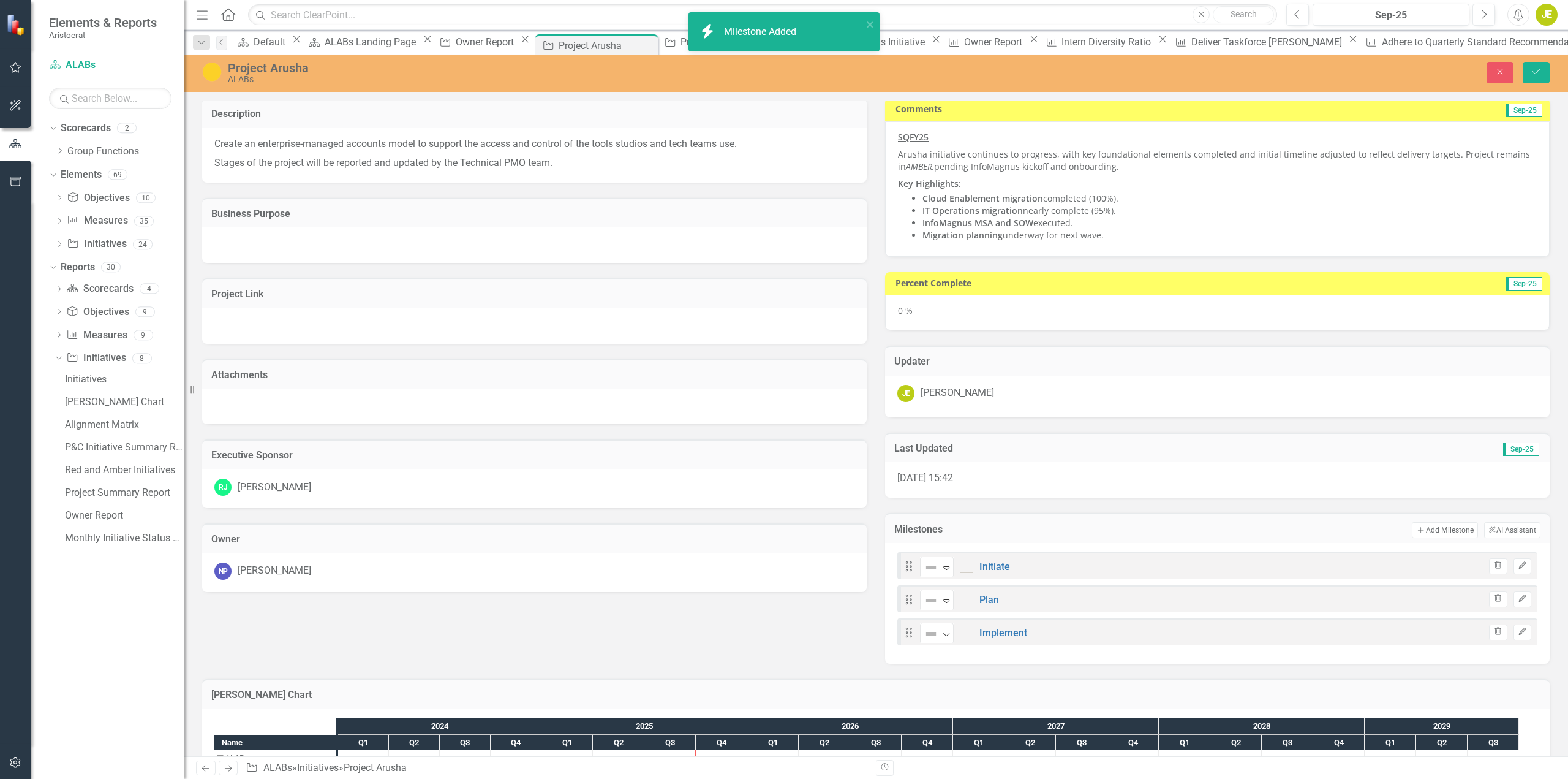
checkbox input "true"
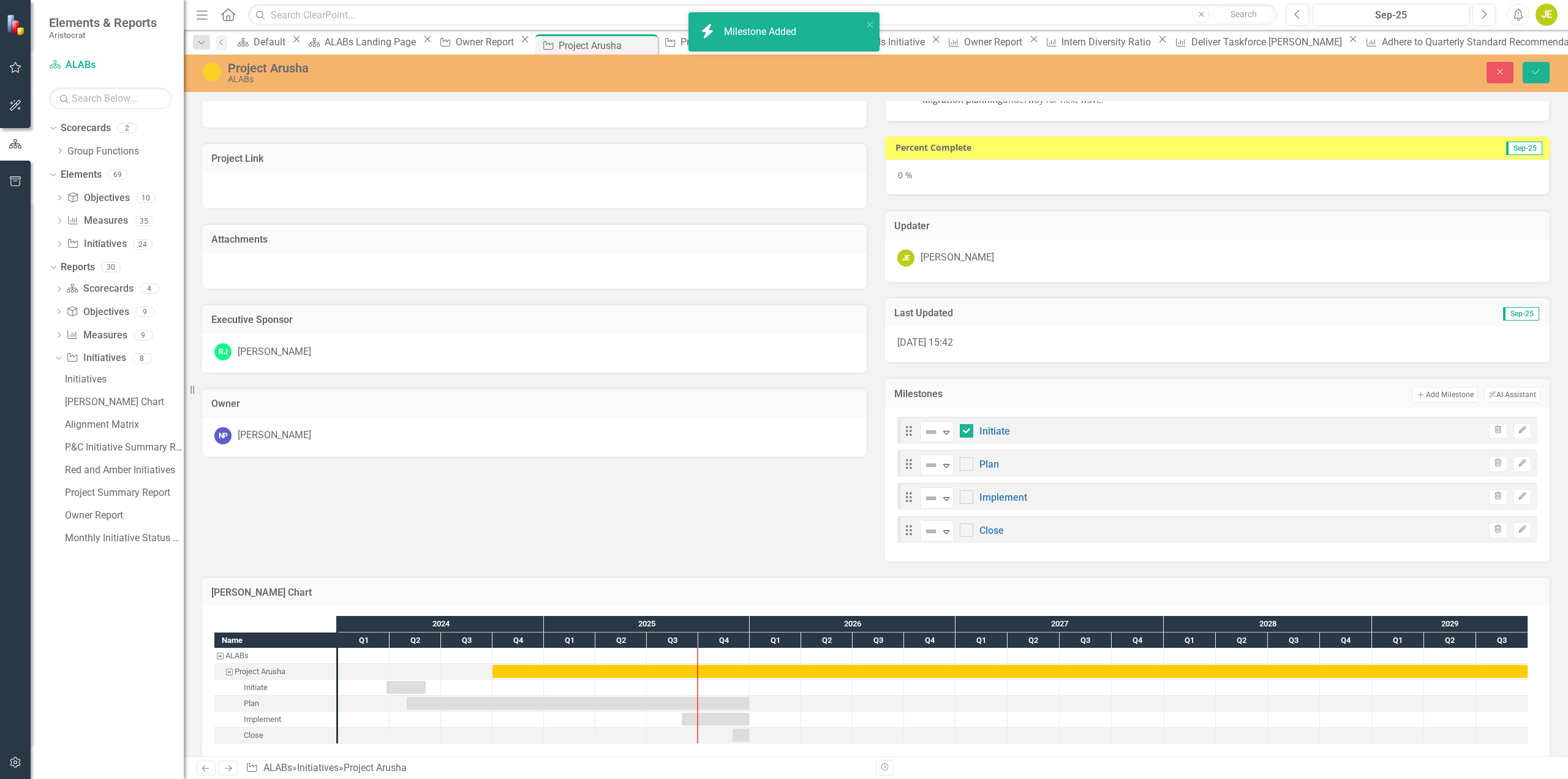
scroll to position [150, 0]
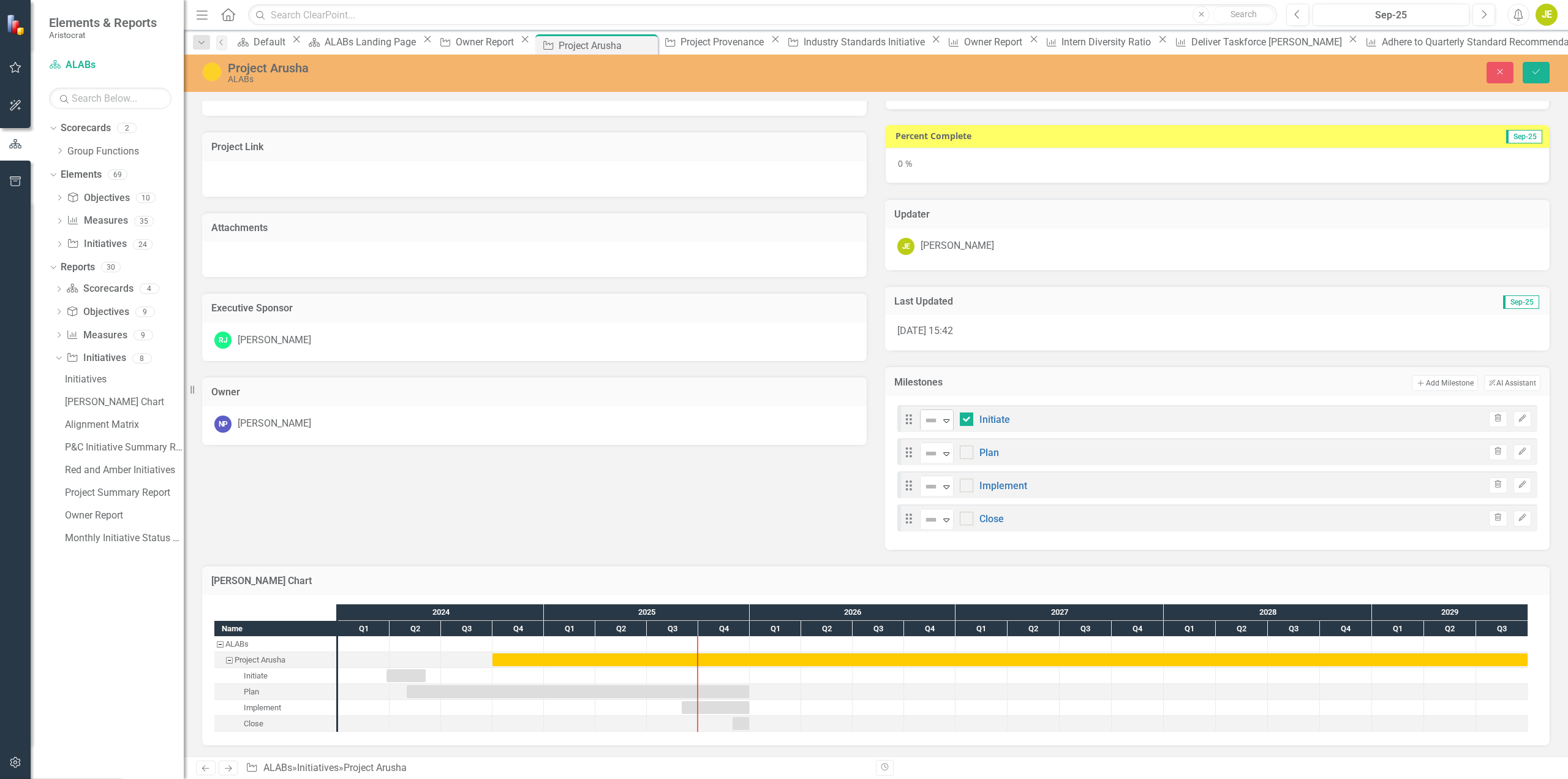
click at [943, 420] on icon "Expand" at bounding box center [946, 420] width 12 height 10
click at [942, 453] on icon "Expand" at bounding box center [946, 453] width 12 height 10
click at [943, 483] on icon "Expand" at bounding box center [946, 487] width 12 height 10
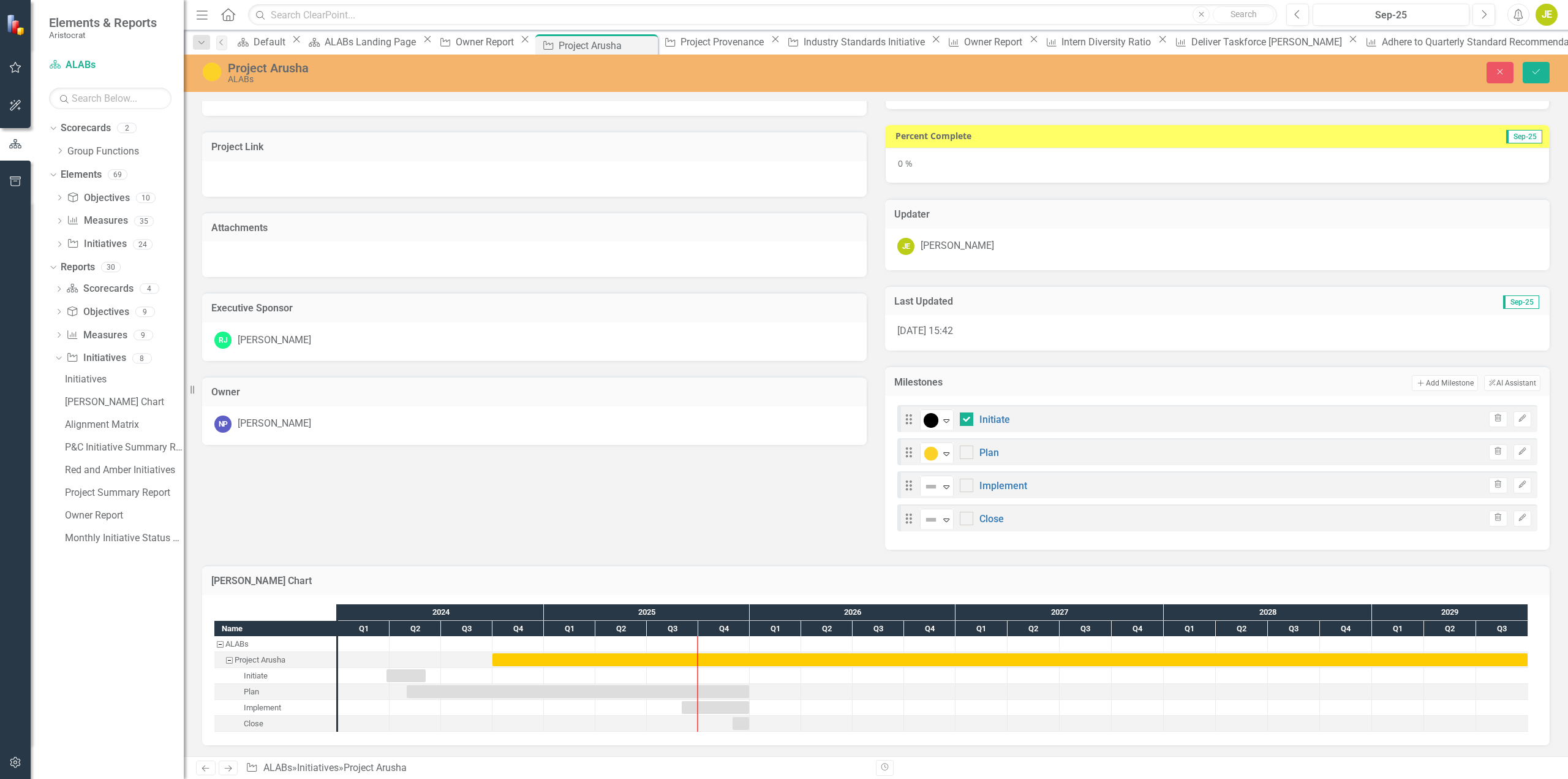
click at [942, 519] on icon "Expand" at bounding box center [946, 519] width 12 height 10
click at [765, 526] on div "Description Create an enterprise-managed accounts model to support the access a…" at bounding box center [876, 243] width 1366 height 614
click at [1529, 79] on button "Save" at bounding box center [1536, 73] width 27 height 22
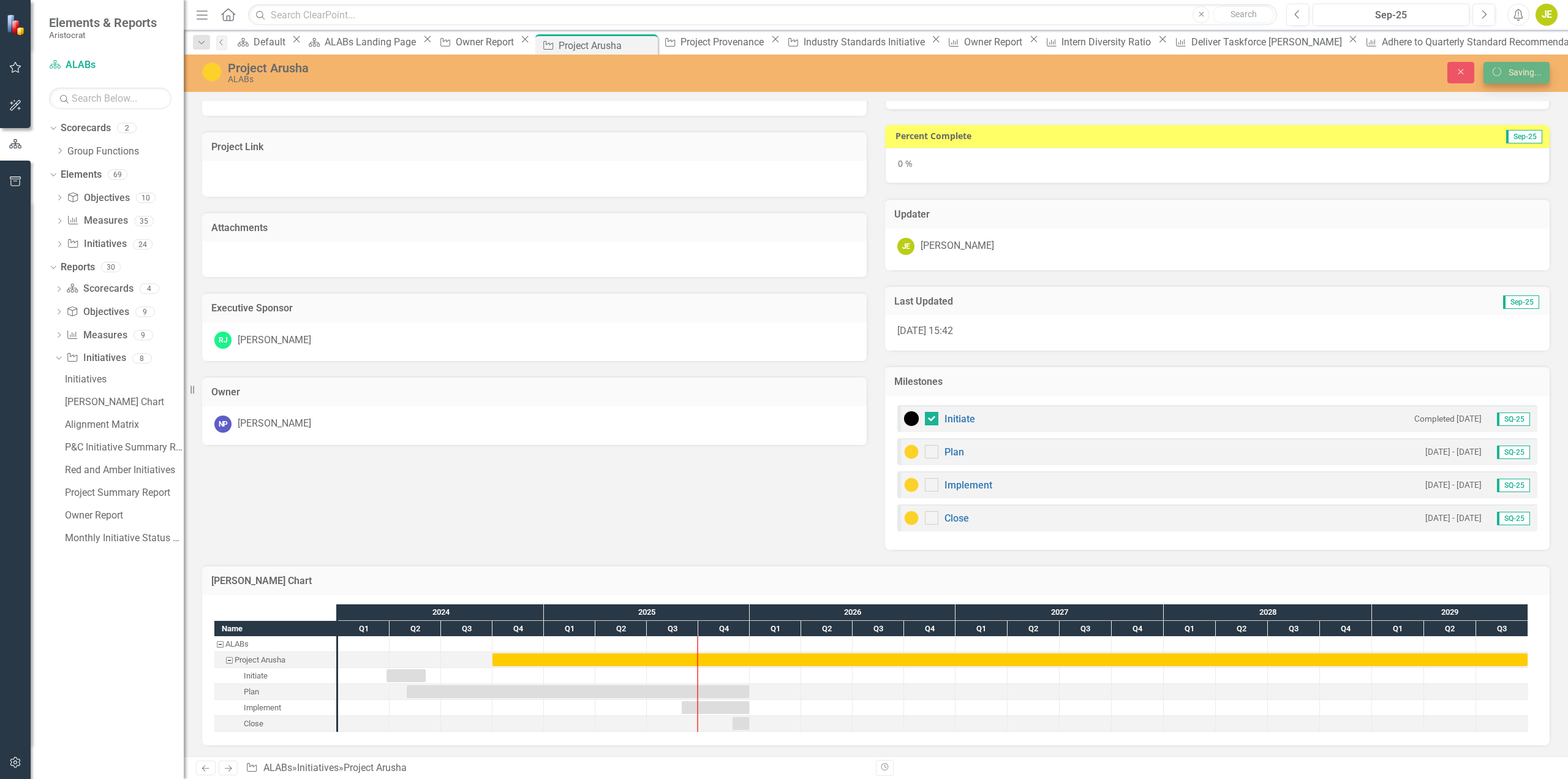
scroll to position [149, 0]
checkbox input "false"
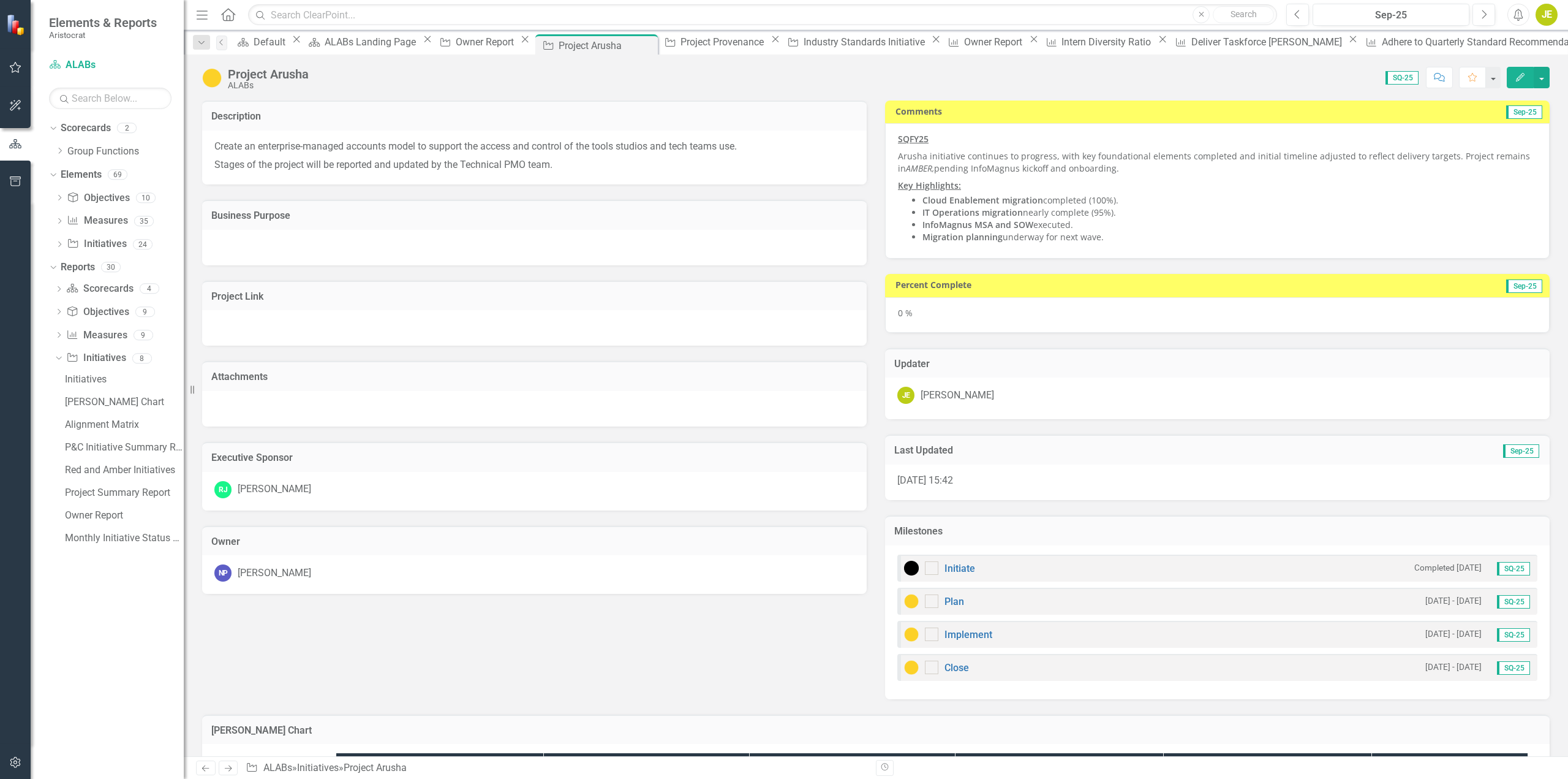
checkbox input "true"
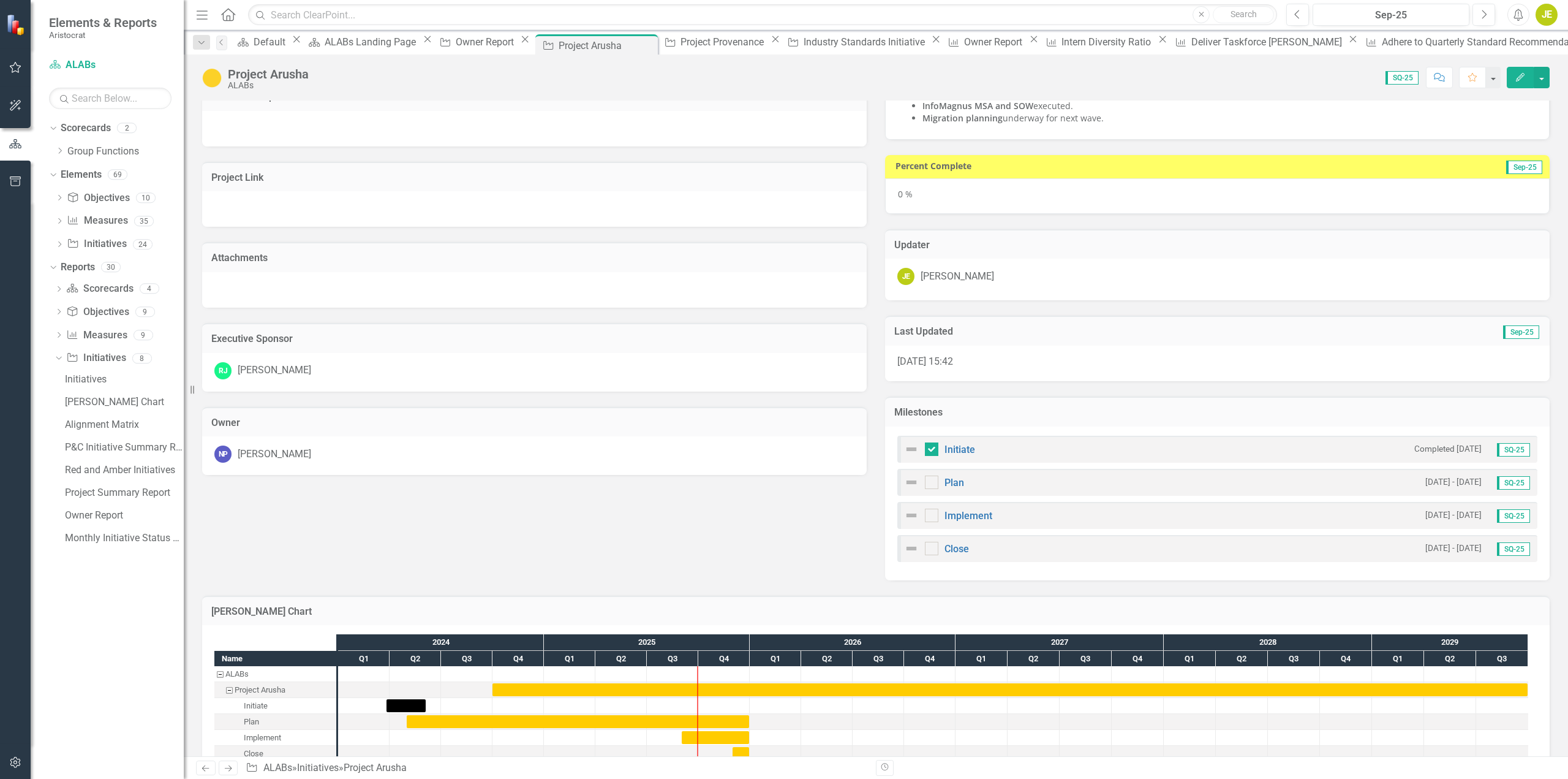
scroll to position [149, 0]
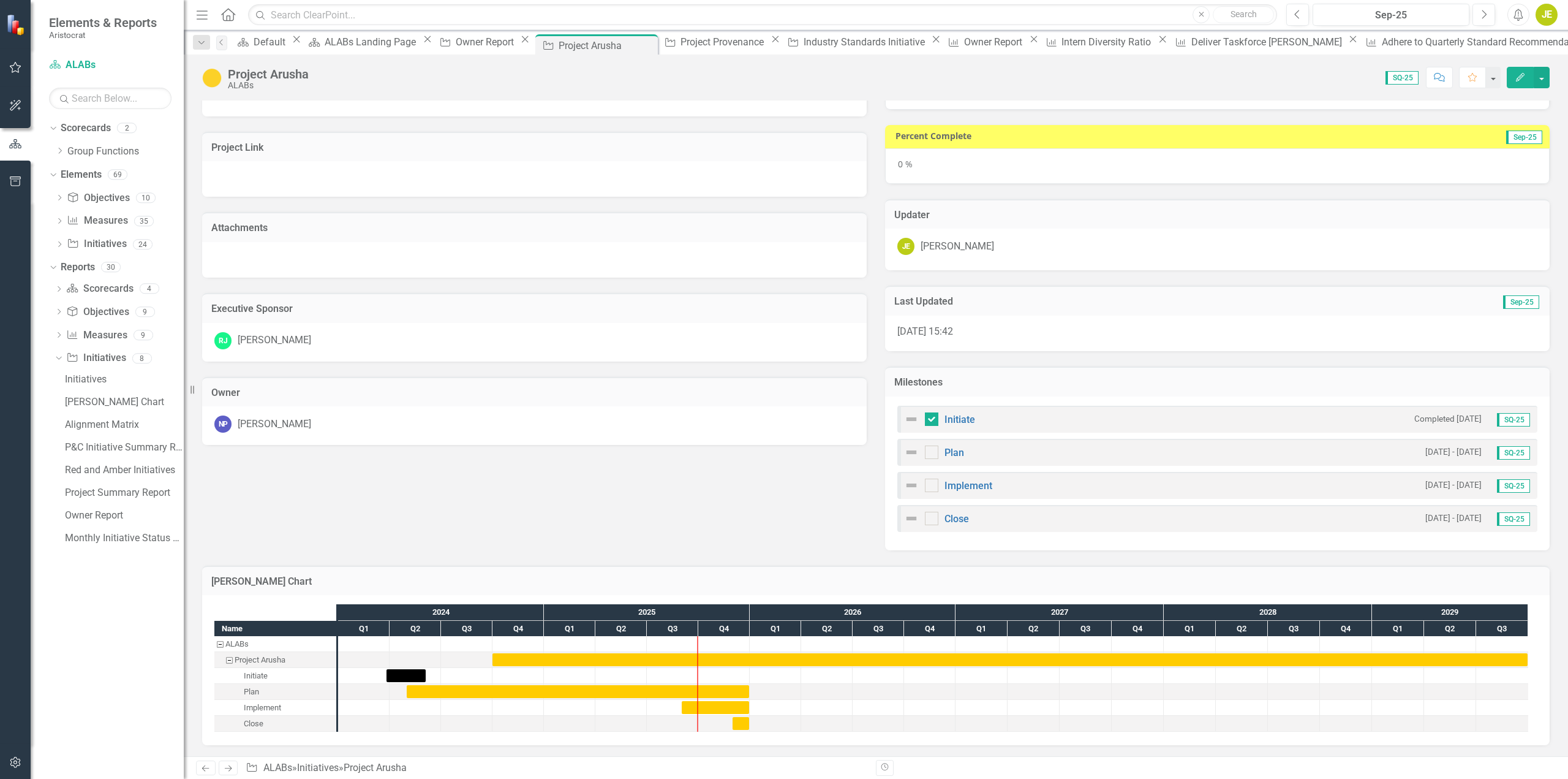
click at [907, 417] on img at bounding box center [911, 419] width 15 height 15
click at [904, 420] on img at bounding box center [911, 419] width 15 height 15
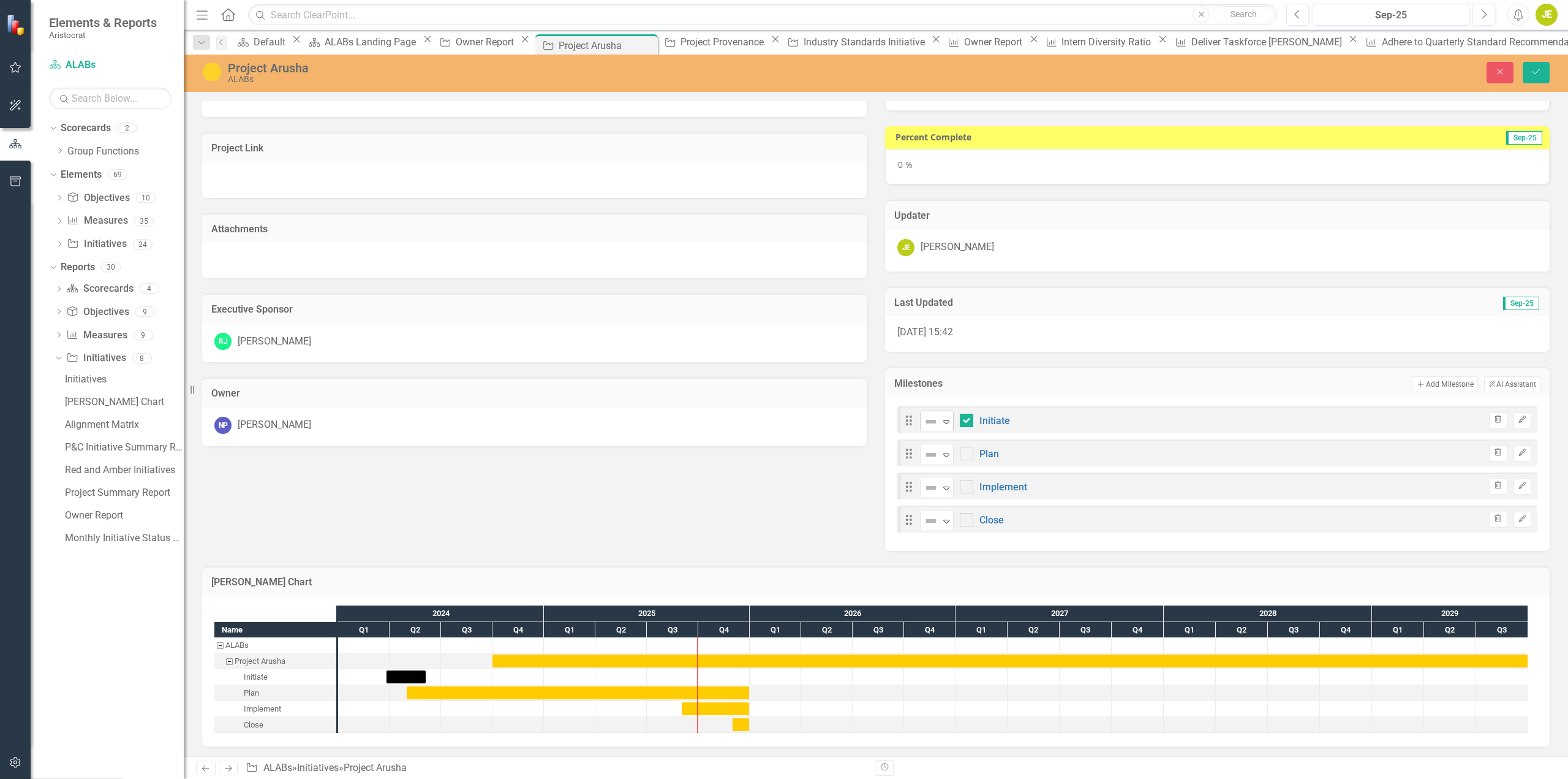
click at [941, 424] on icon "Expand" at bounding box center [946, 421] width 12 height 10
click at [567, 542] on div "Description Create an enterprise-managed accounts model to support the access a…" at bounding box center [876, 244] width 1366 height 614
click at [1541, 80] on button "Save" at bounding box center [1536, 73] width 27 height 22
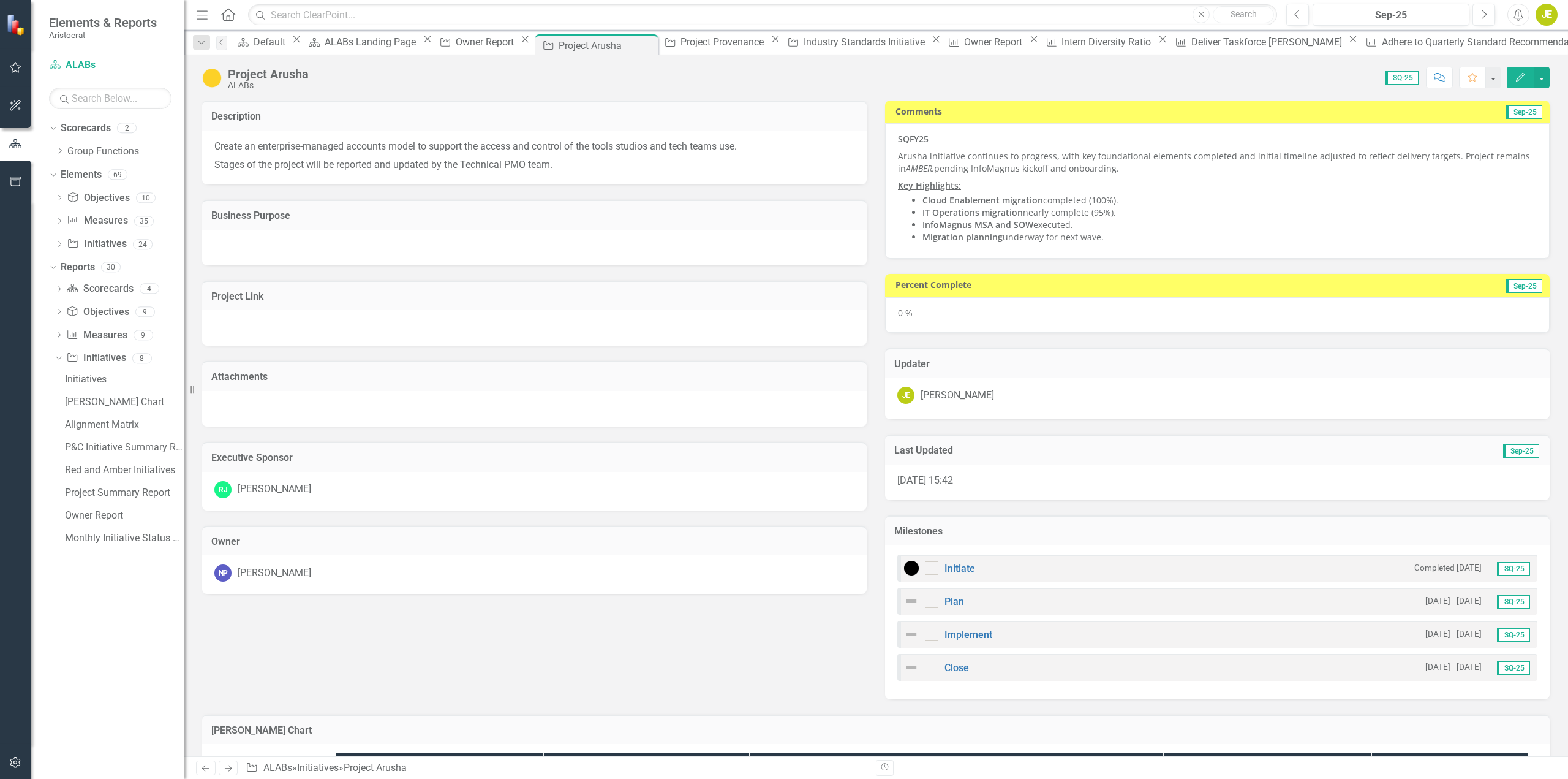
checkbox input "true"
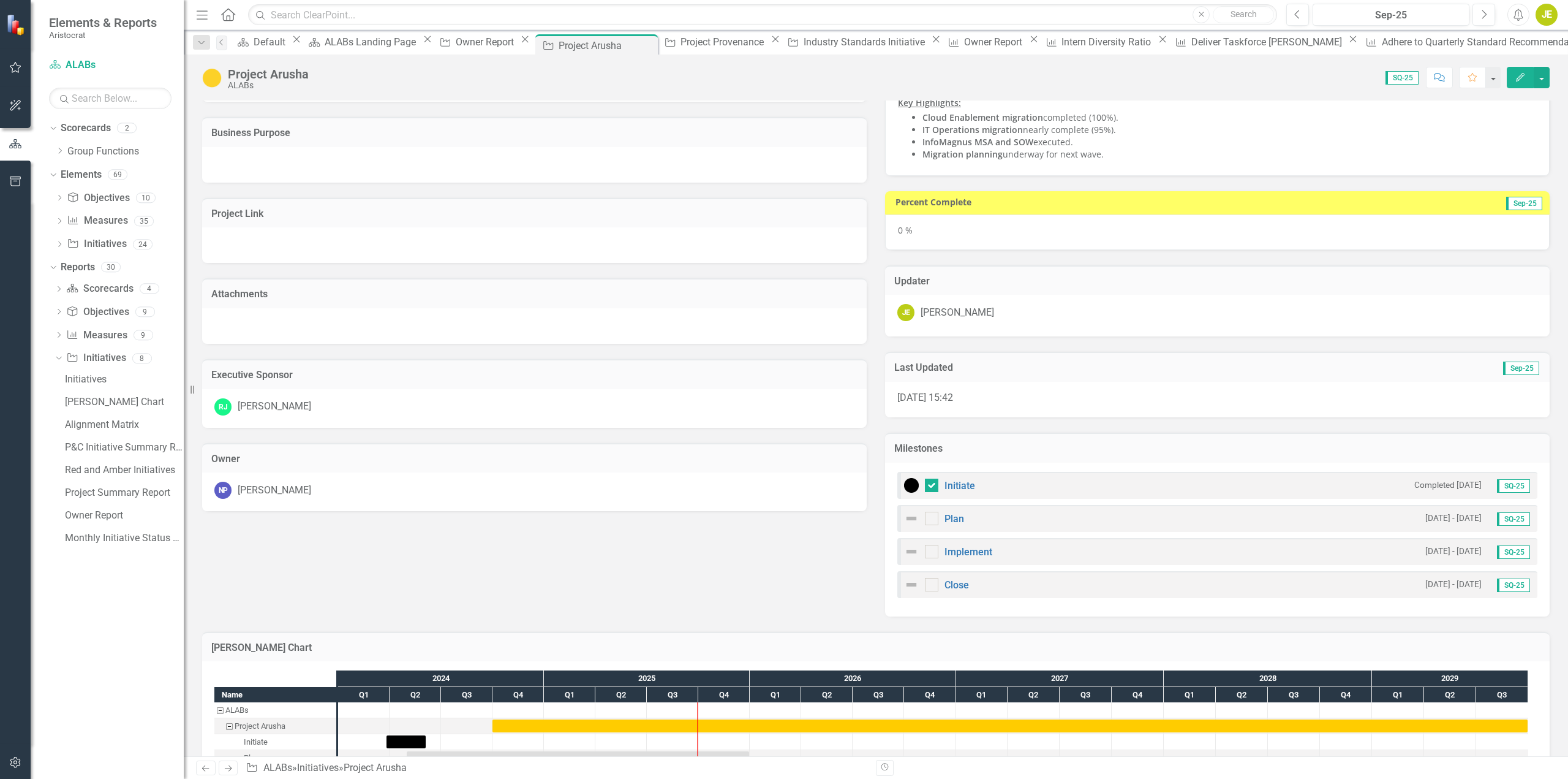
scroll to position [0, 0]
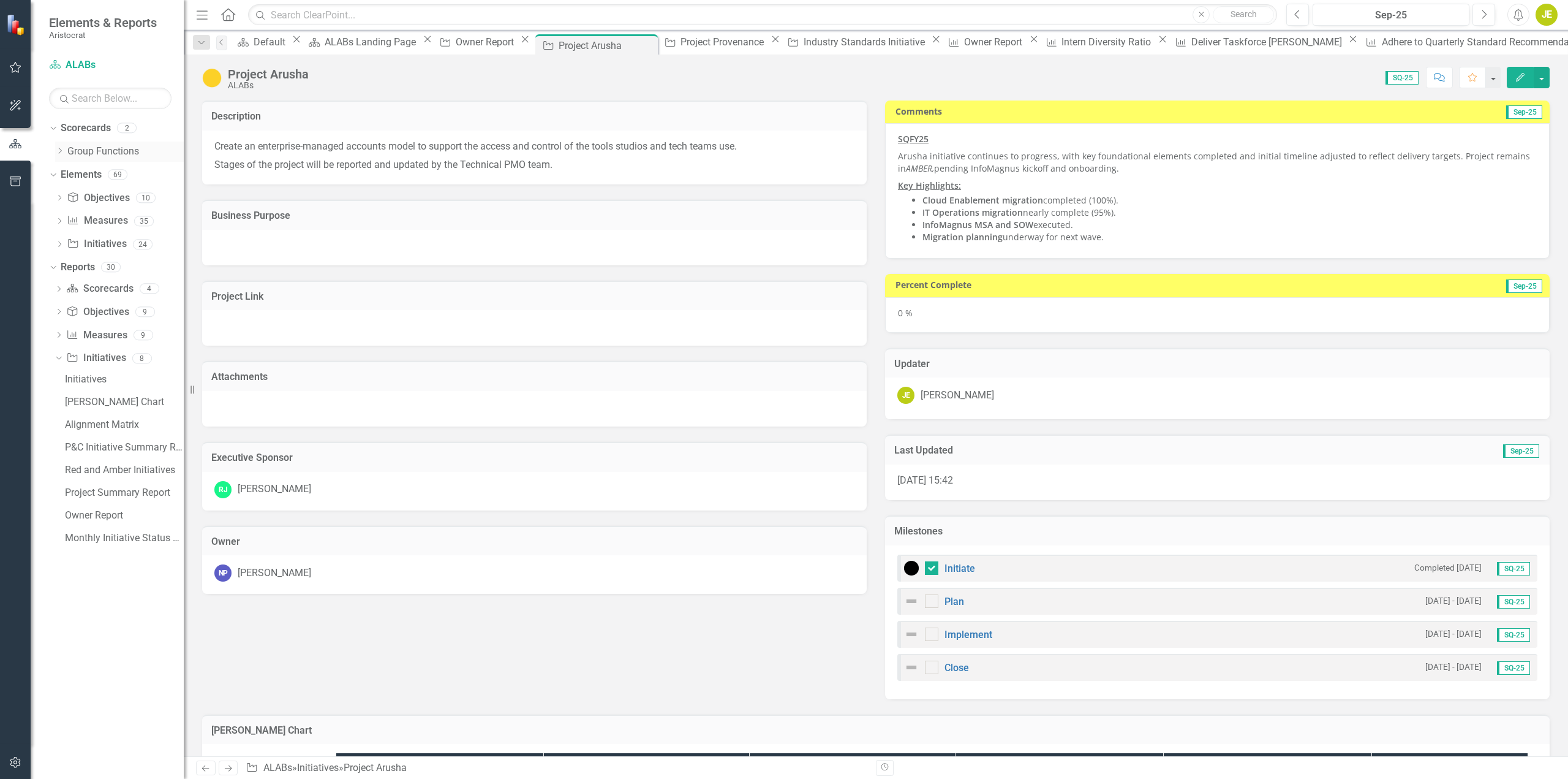
click at [57, 148] on icon "Dropdown" at bounding box center [59, 151] width 9 height 8
click at [96, 174] on link "ALABs" at bounding box center [131, 175] width 104 height 14
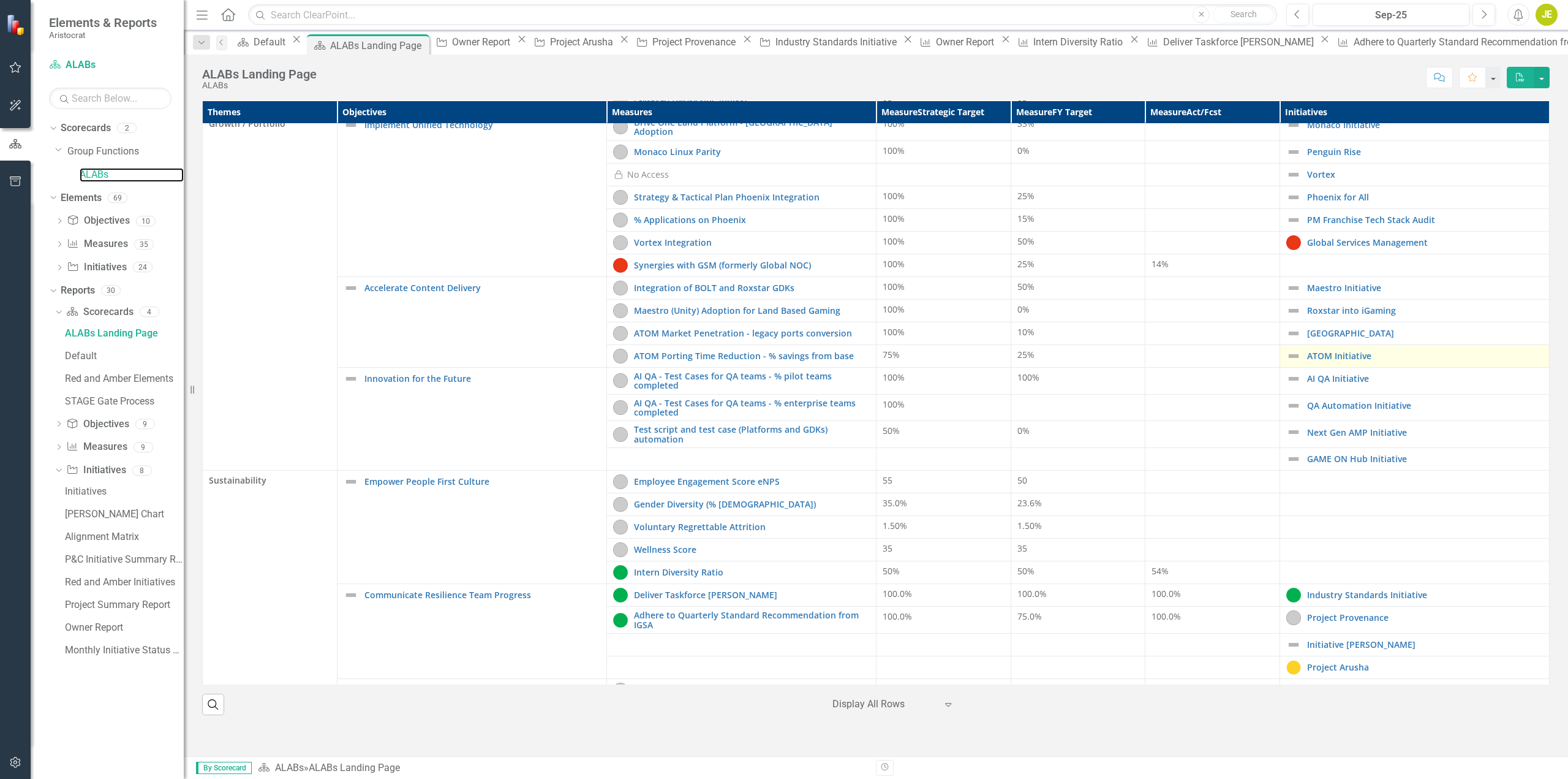
scroll to position [227, 0]
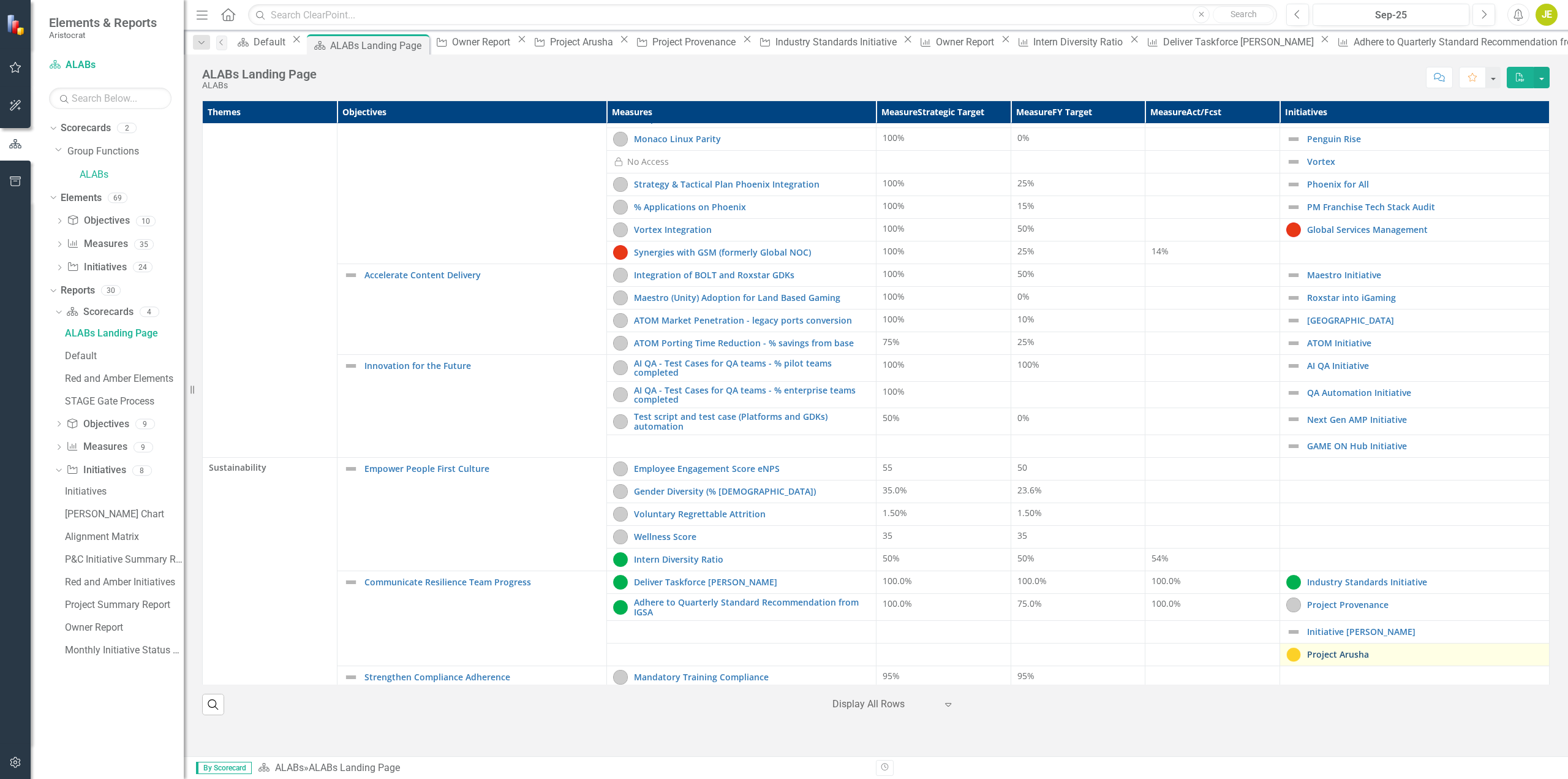
click at [1331, 653] on link "Project Arusha" at bounding box center [1425, 654] width 236 height 9
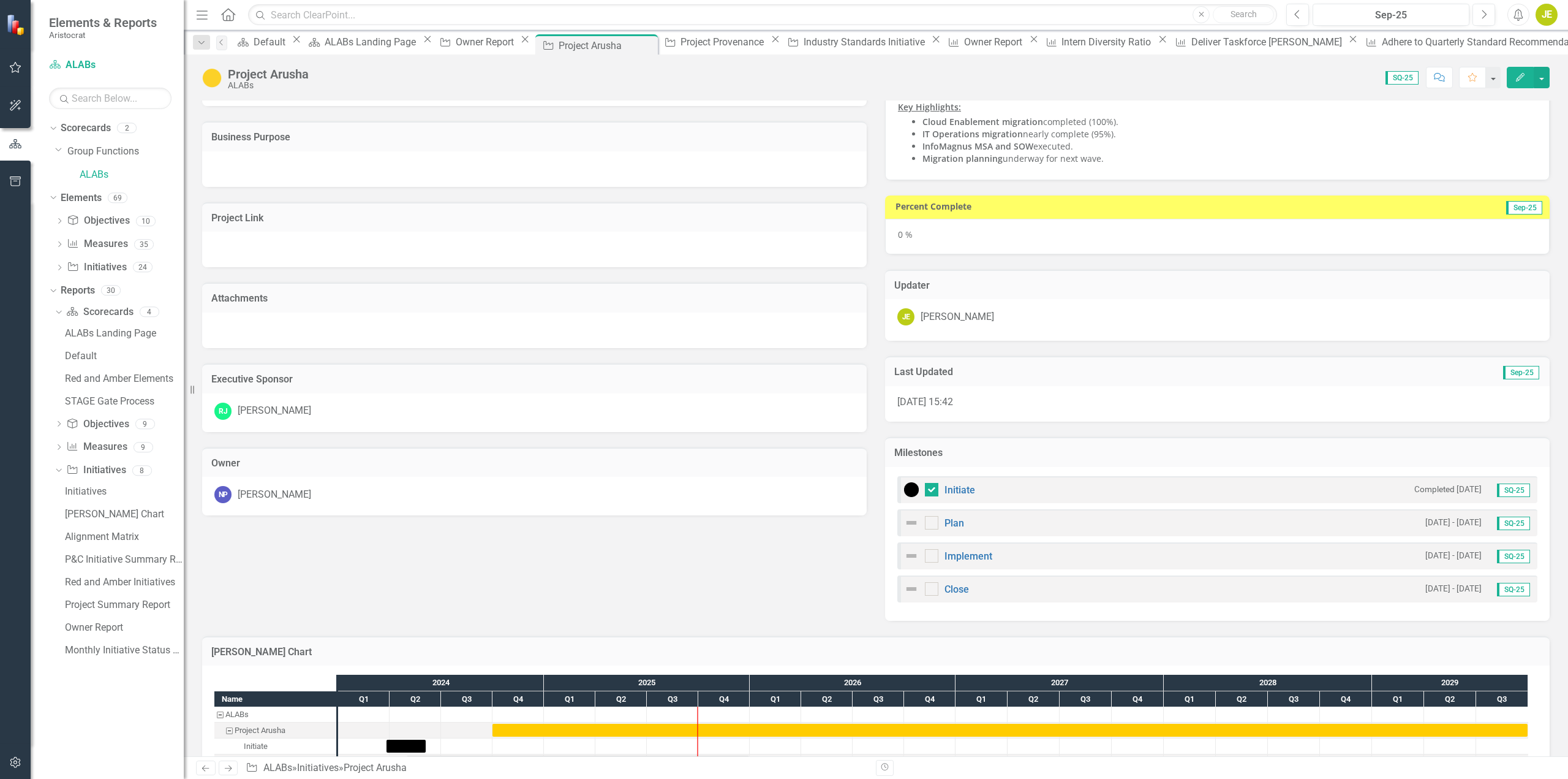
scroll to position [149, 0]
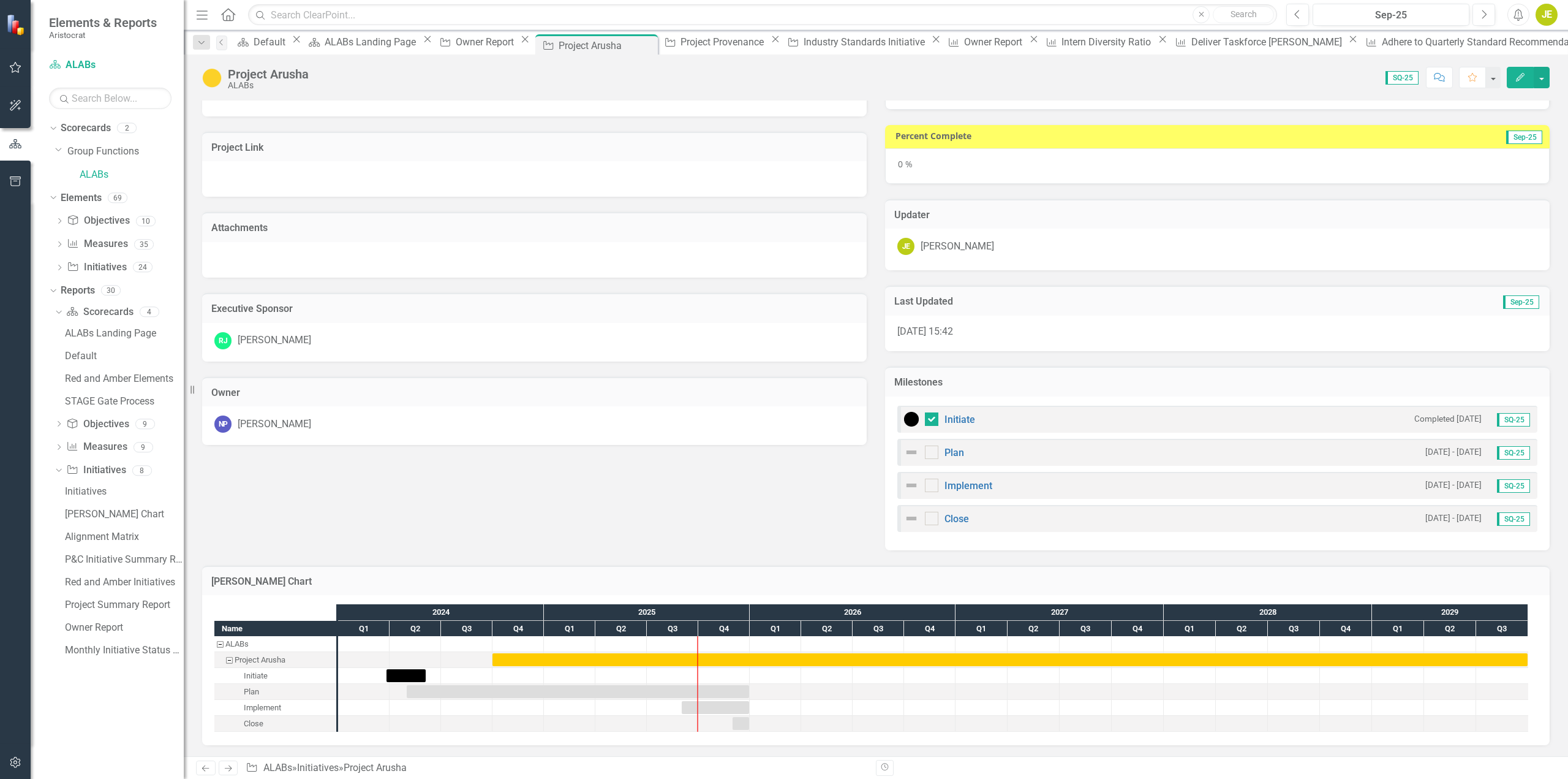
click at [857, 586] on h3 "[PERSON_NAME] Chart" at bounding box center [876, 581] width 1329 height 11
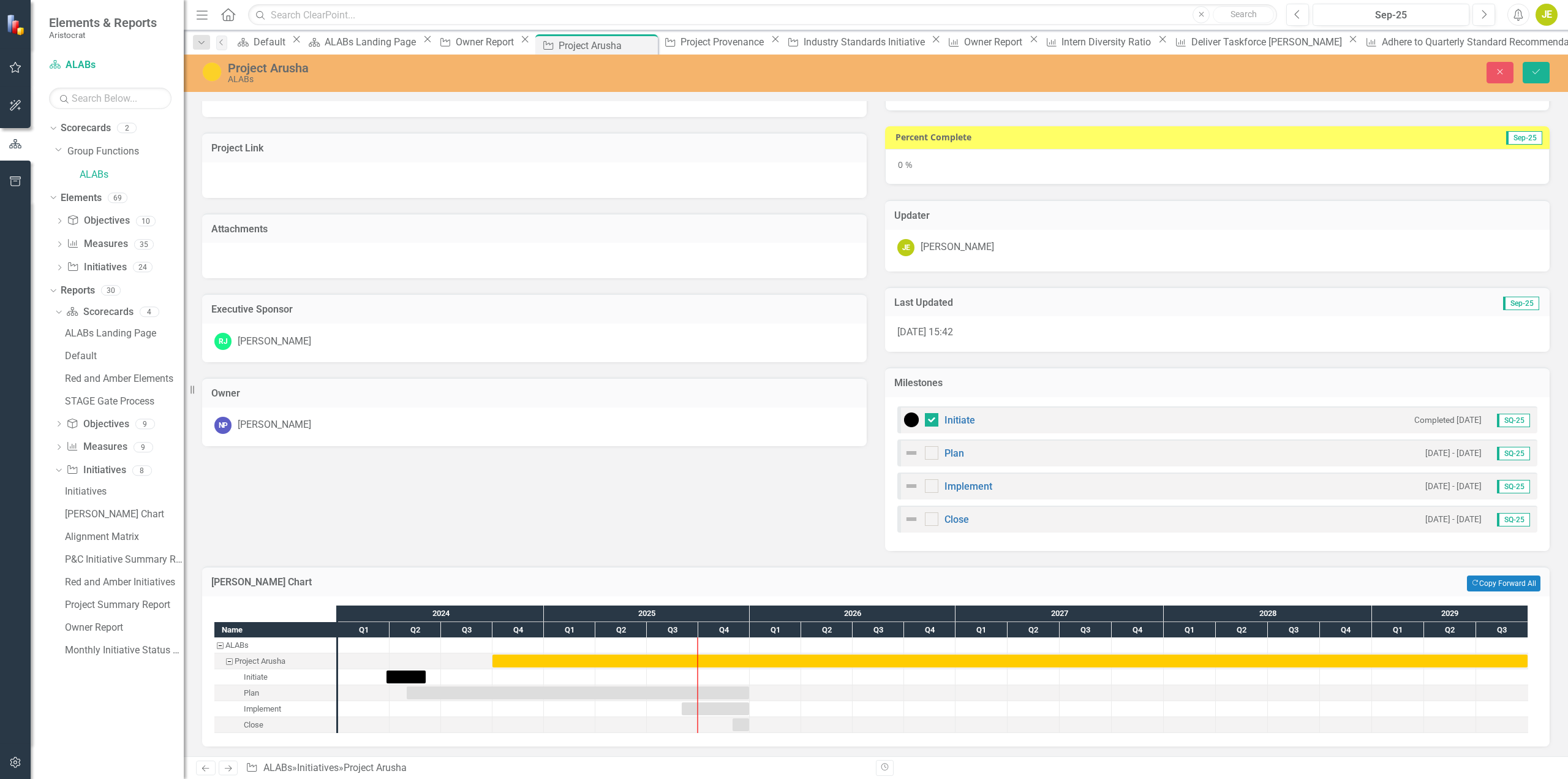
click at [519, 485] on div "Description Create an enterprise-managed accounts model to support the access a…" at bounding box center [876, 244] width 1366 height 614
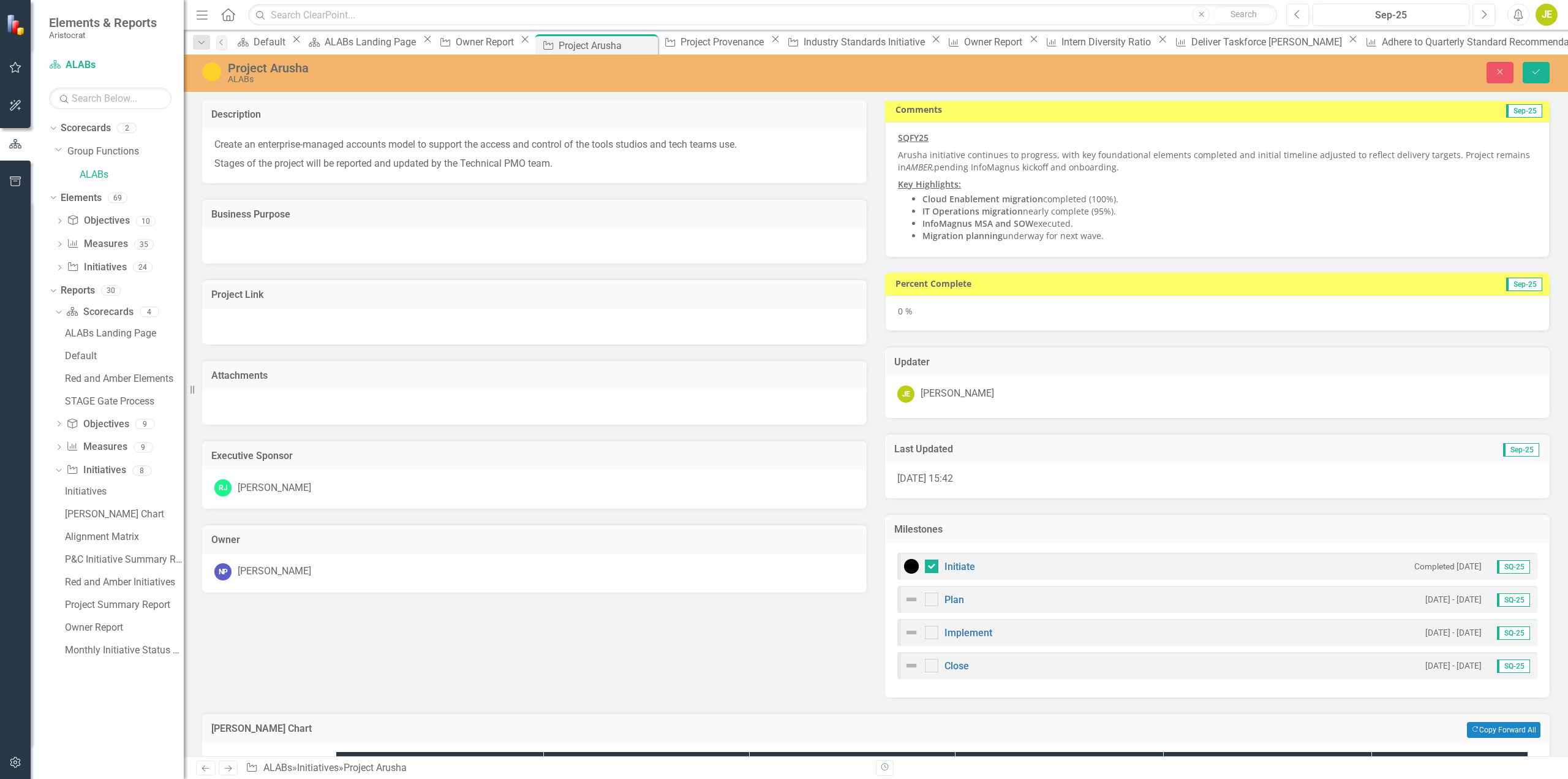
scroll to position [0, 0]
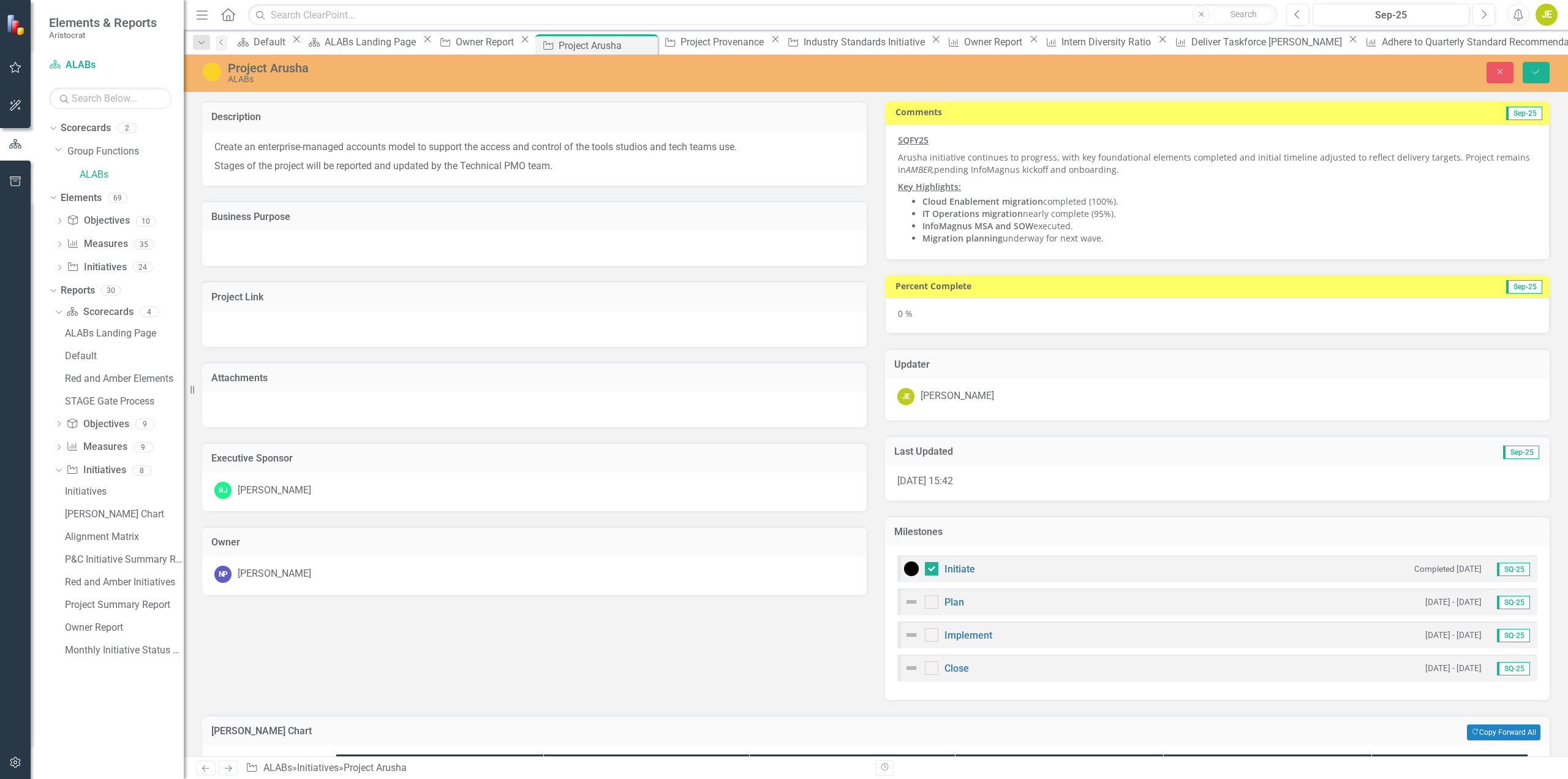
click at [1442, 312] on div "0 %" at bounding box center [1218, 316] width 665 height 36
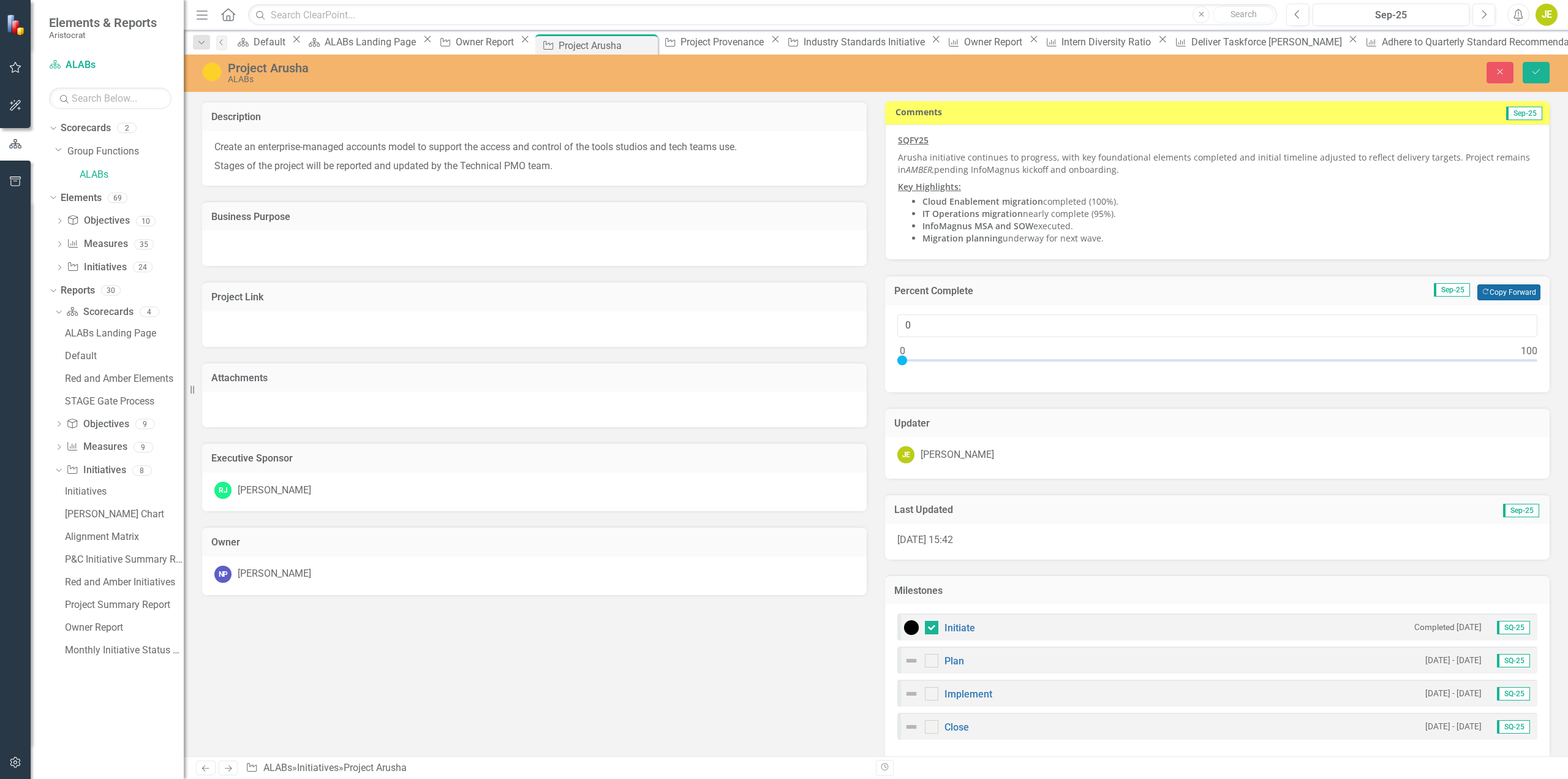
click at [1510, 288] on button "Copy Forward Copy Forward" at bounding box center [1509, 292] width 63 height 16
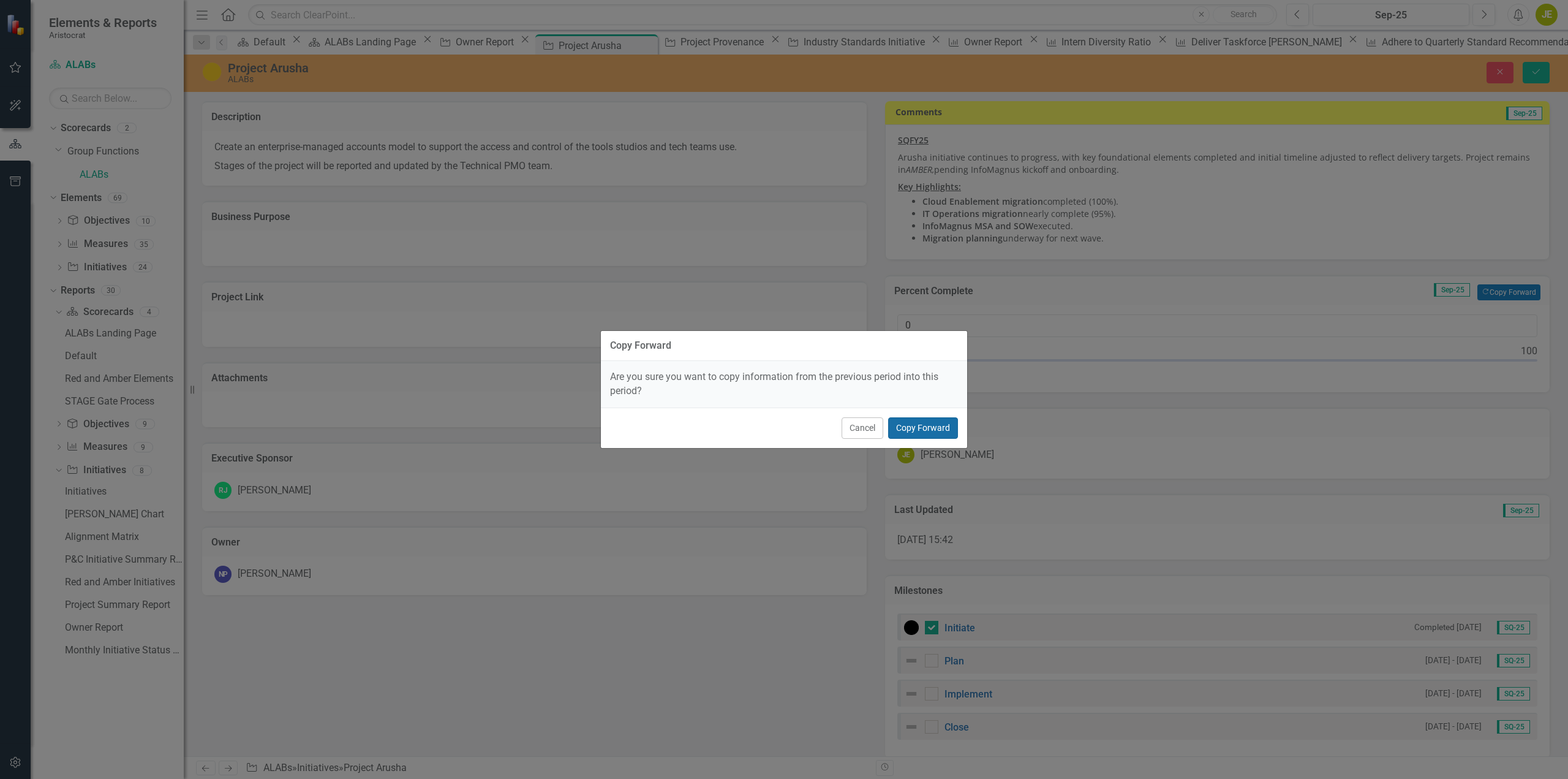
click at [931, 431] on button "Copy Forward" at bounding box center [923, 428] width 70 height 22
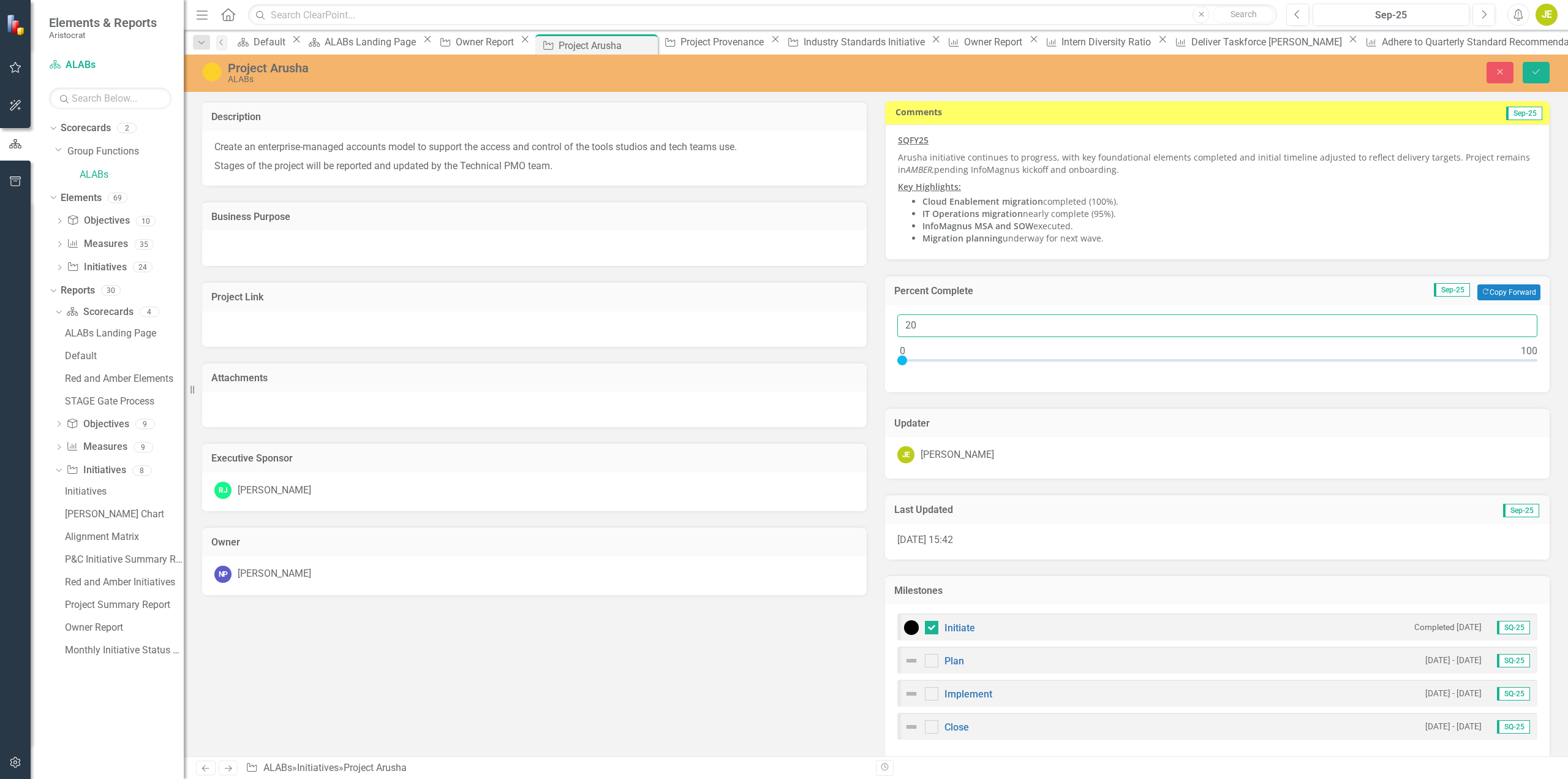
click at [924, 329] on input "20" at bounding box center [1217, 326] width 640 height 23
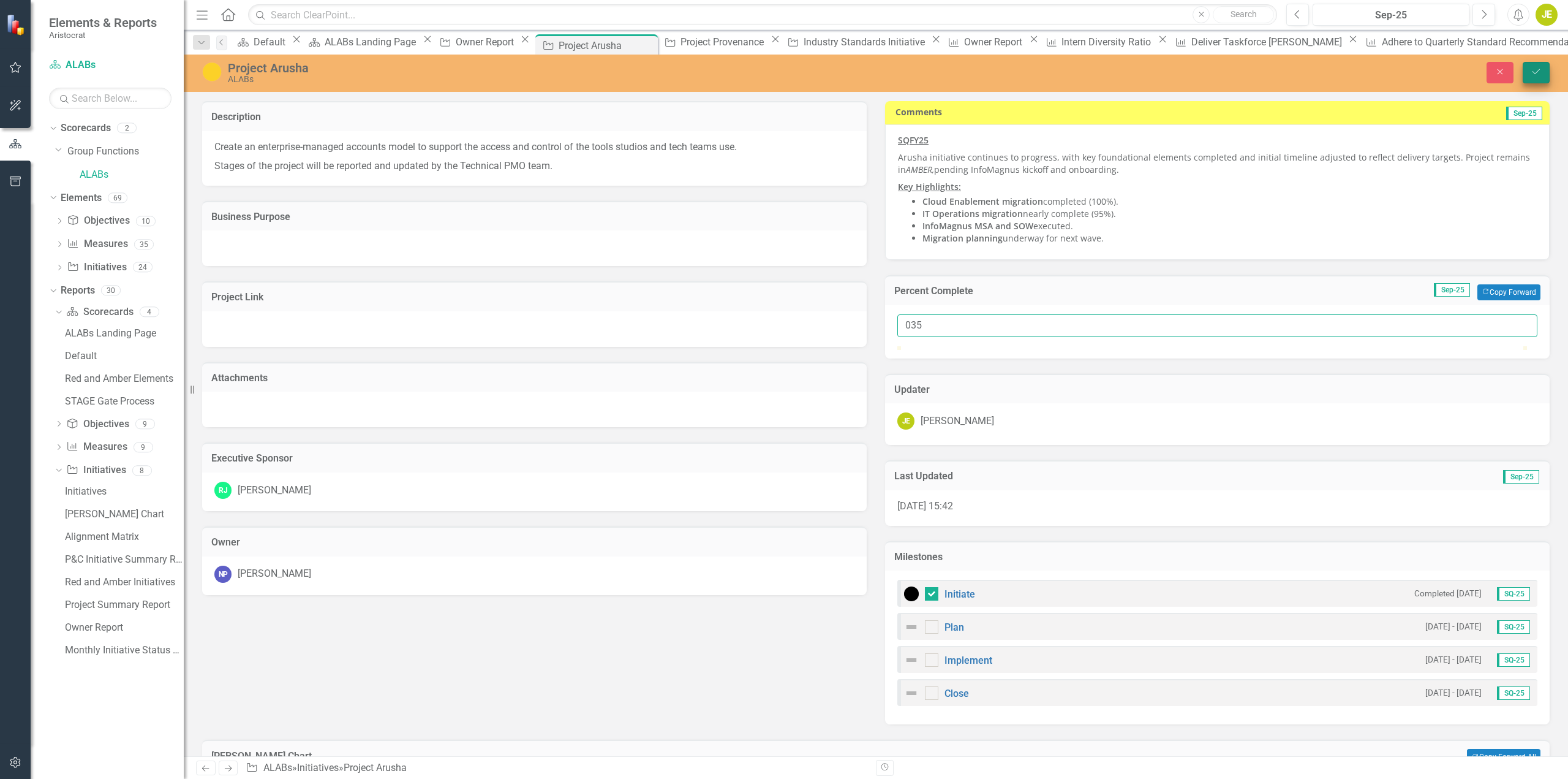
type input "035"
click at [1530, 70] on button "Save" at bounding box center [1536, 73] width 27 height 22
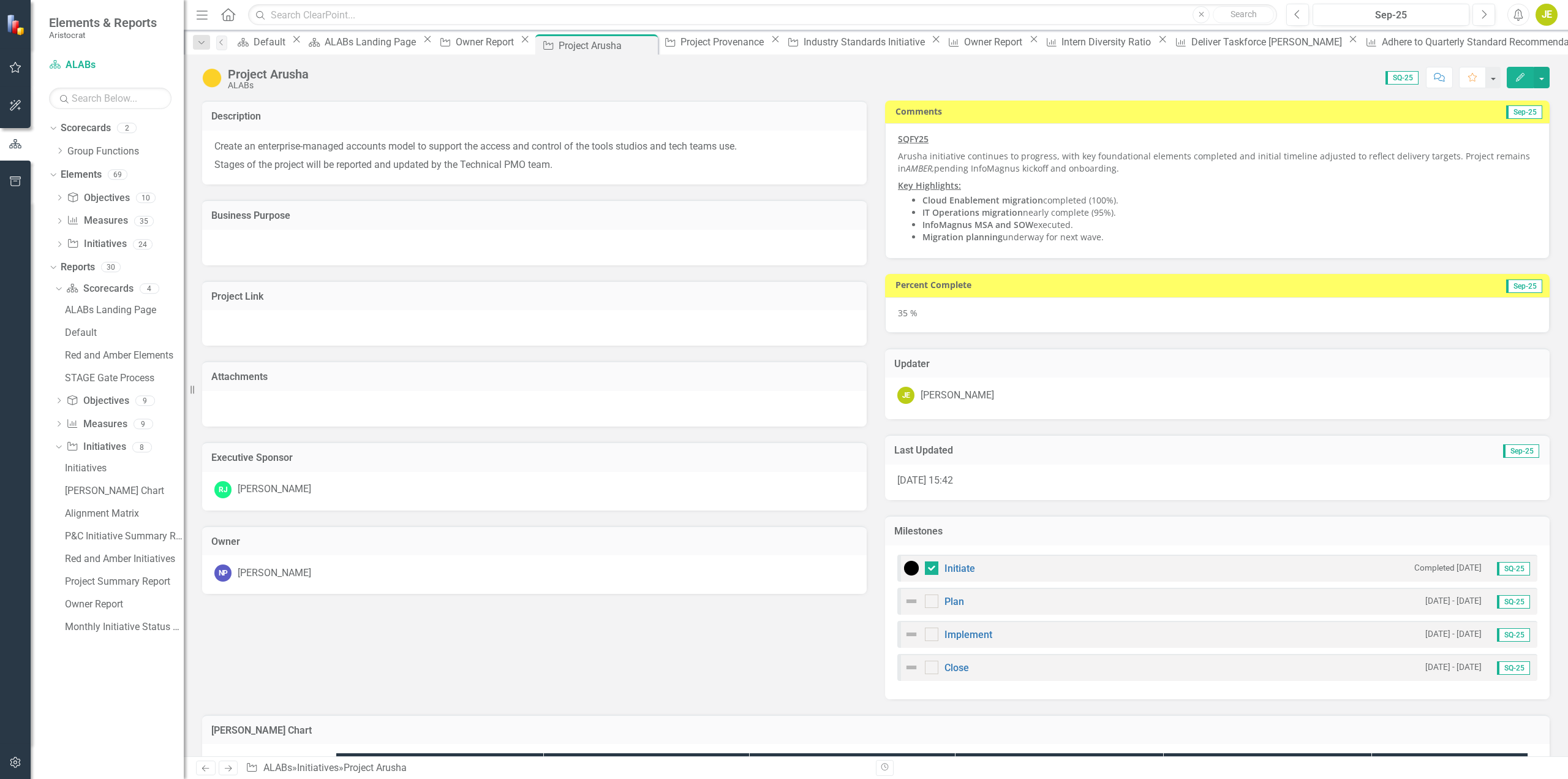
checkbox input "true"
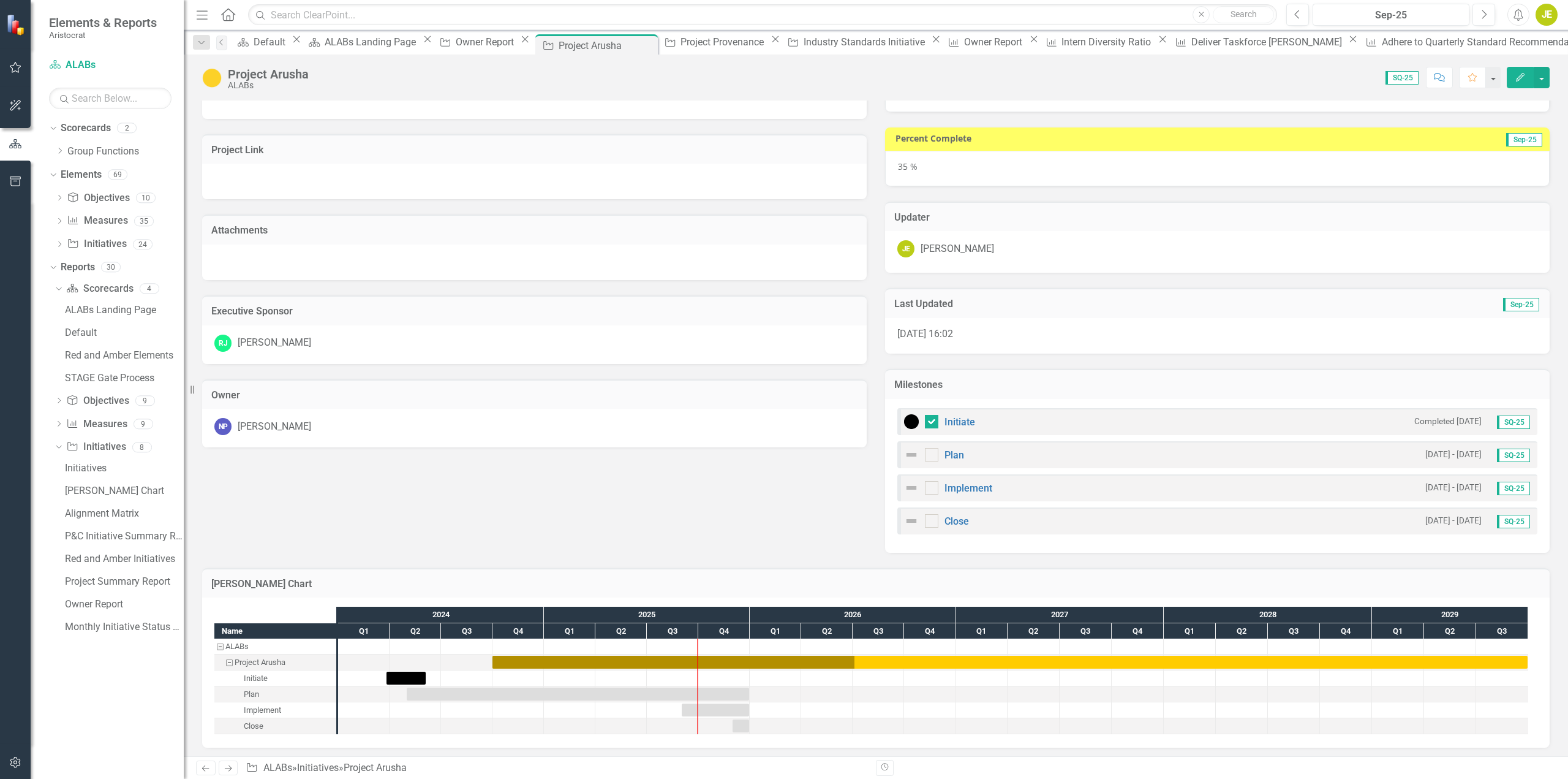
scroll to position [149, 0]
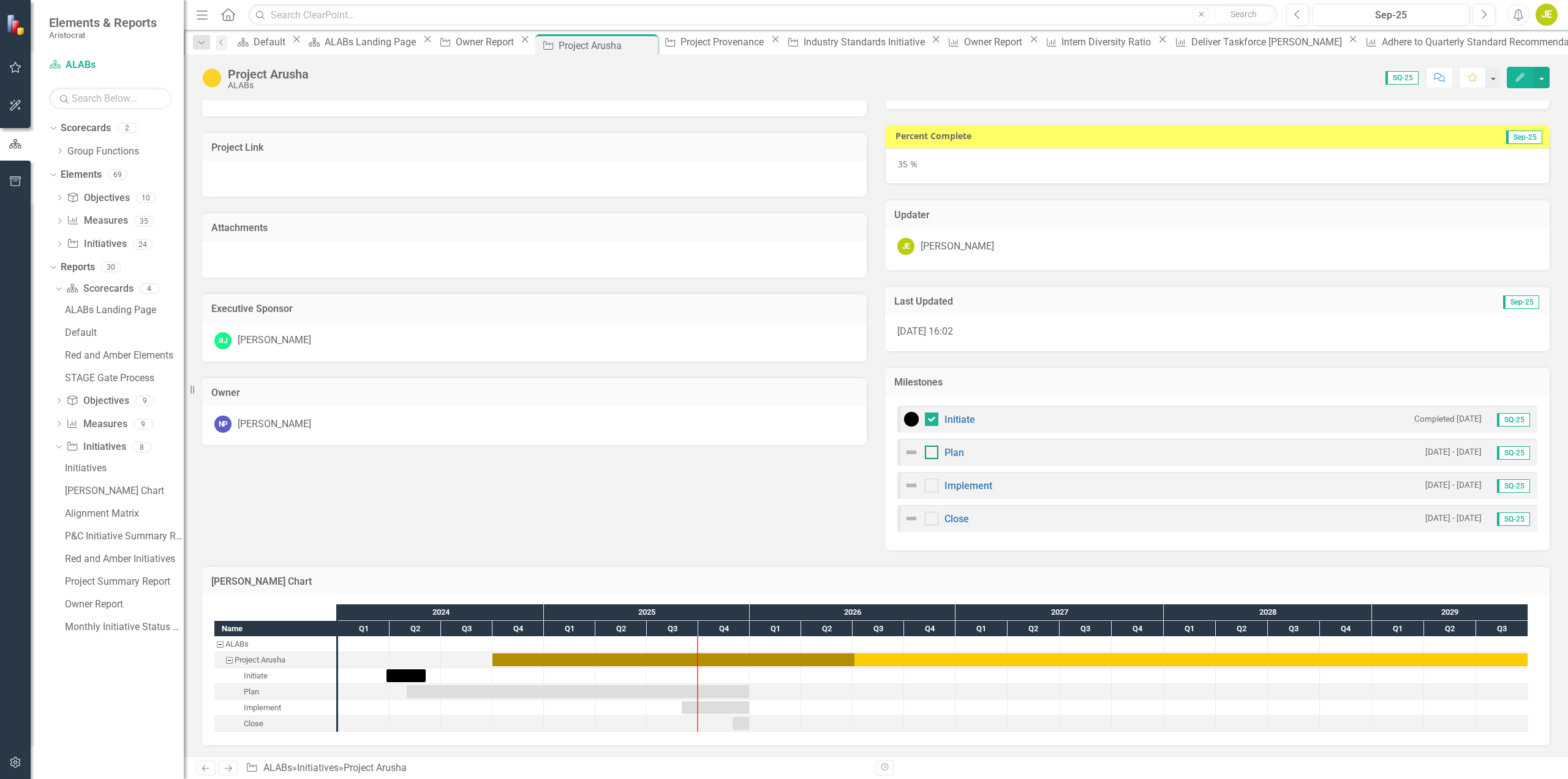
click at [928, 455] on div at bounding box center [931, 452] width 13 height 13
click at [928, 453] on input "checkbox" at bounding box center [929, 450] width 8 height 8
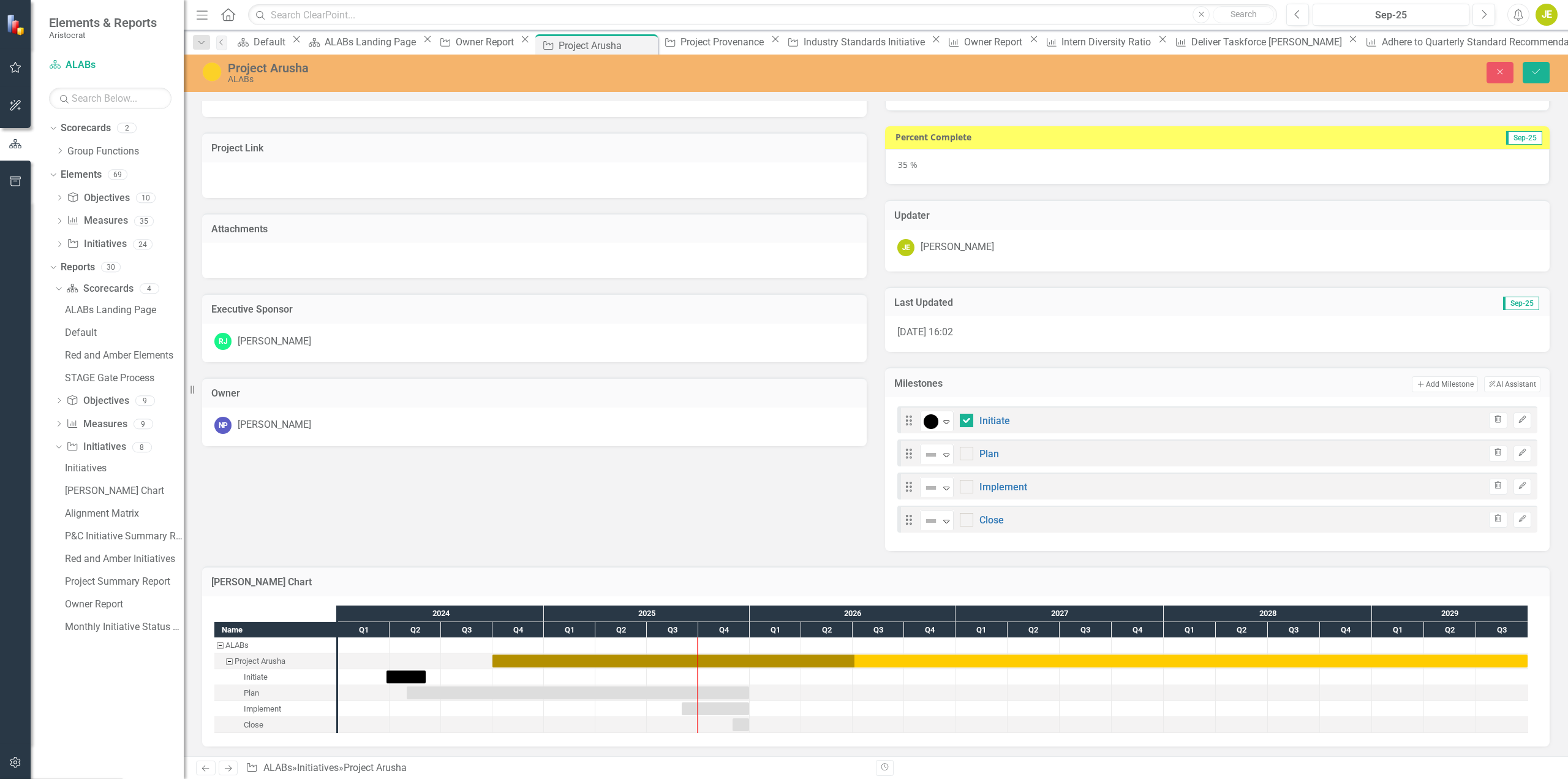
checkbox input "true"
click at [1116, 463] on div "Drag option At Risk, selected. At Risk Expand Plan Trash Edit" at bounding box center [1217, 453] width 640 height 27
click at [960, 491] on div at bounding box center [966, 487] width 13 height 13
click at [960, 488] on input "checkbox" at bounding box center [964, 484] width 8 height 8
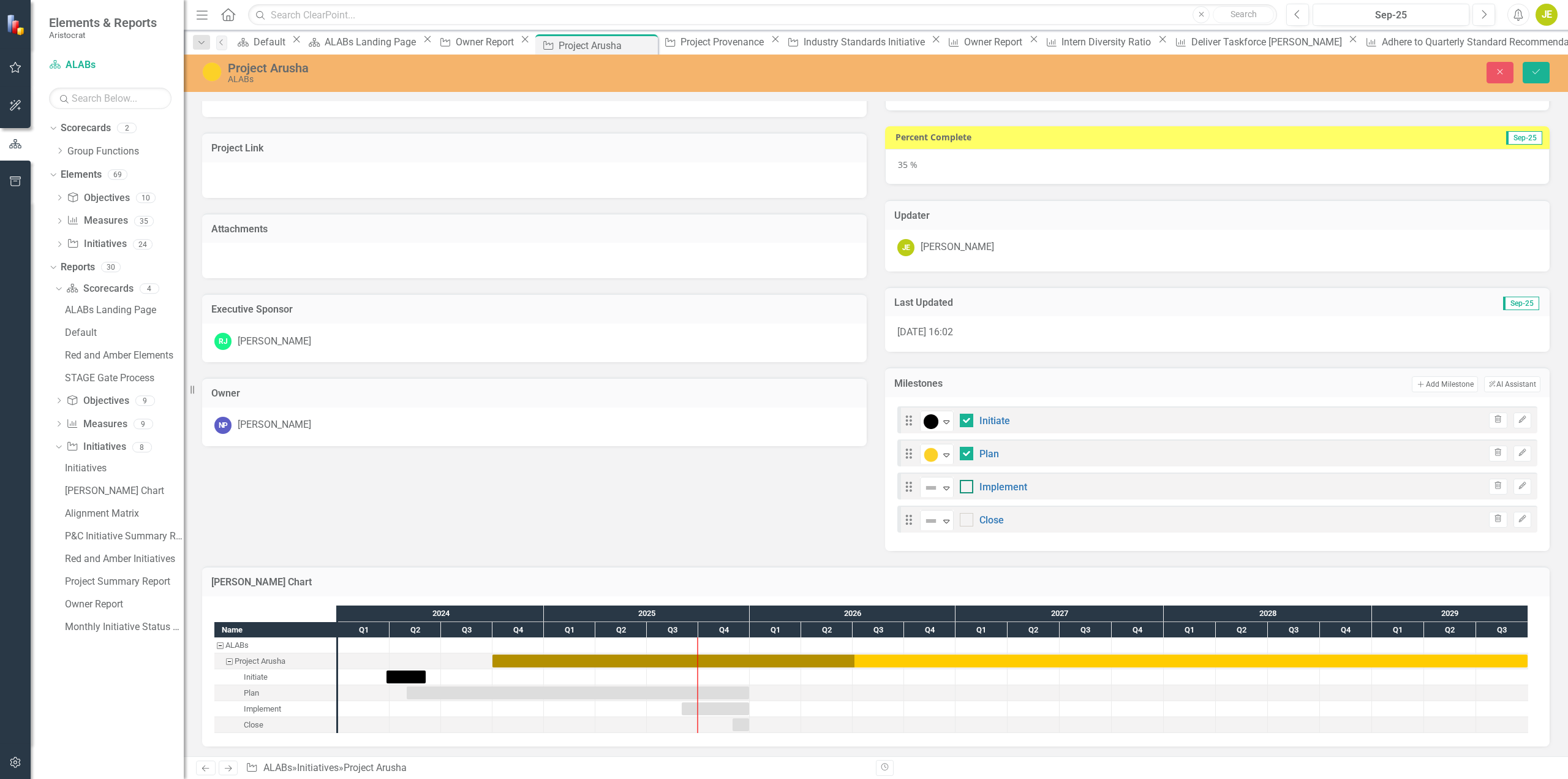
checkbox input "true"
click at [943, 487] on icon at bounding box center [946, 488] width 6 height 4
drag, startPoint x: 959, startPoint y: 548, endPoint x: 969, endPoint y: 537, distance: 14.9
click at [941, 520] on icon "Expand" at bounding box center [946, 520] width 12 height 10
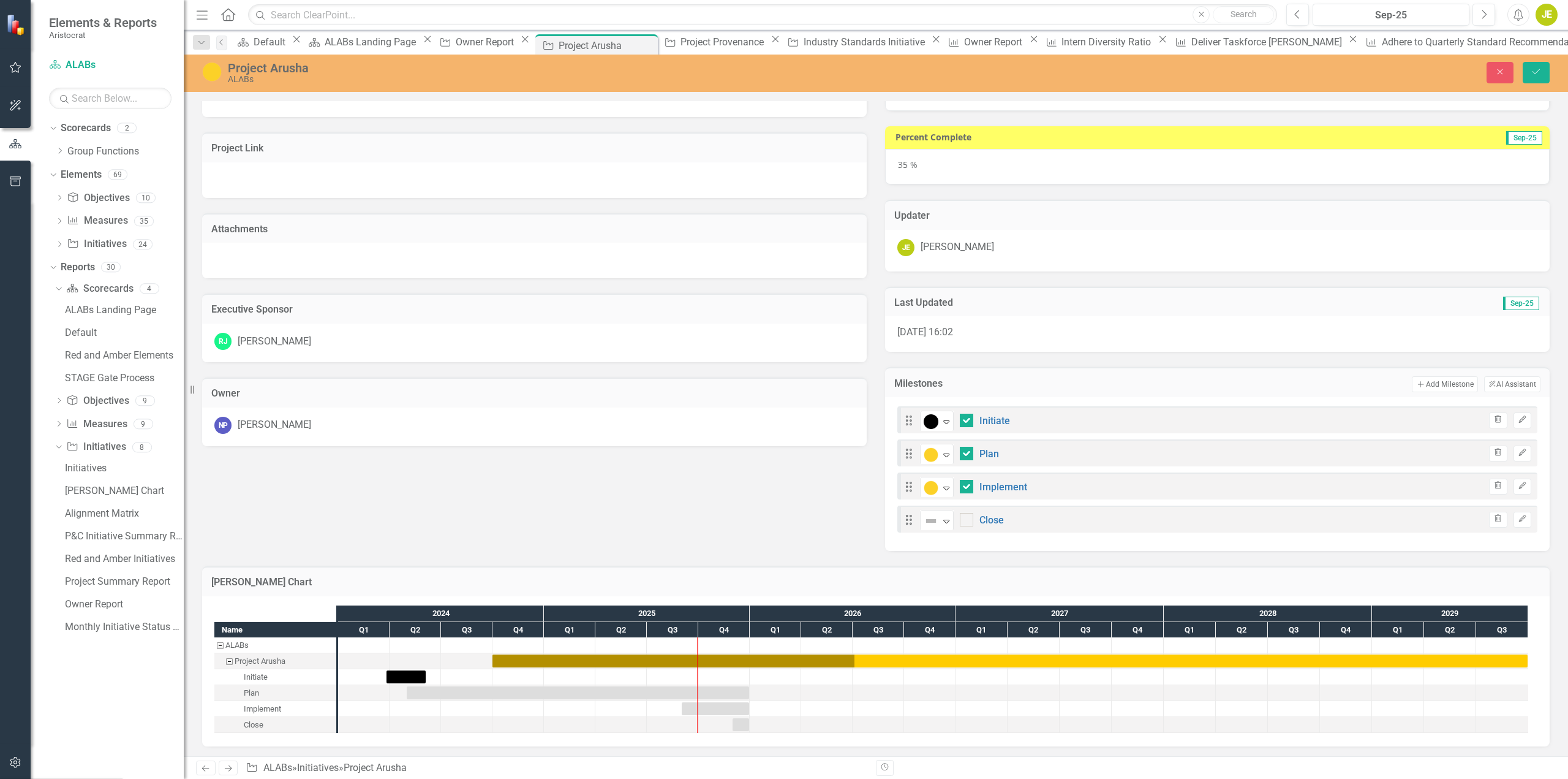
click at [718, 513] on div "Description Create an enterprise-managed accounts model to support the access a…" at bounding box center [876, 244] width 1366 height 614
click at [1538, 79] on button "Save" at bounding box center [1536, 73] width 27 height 22
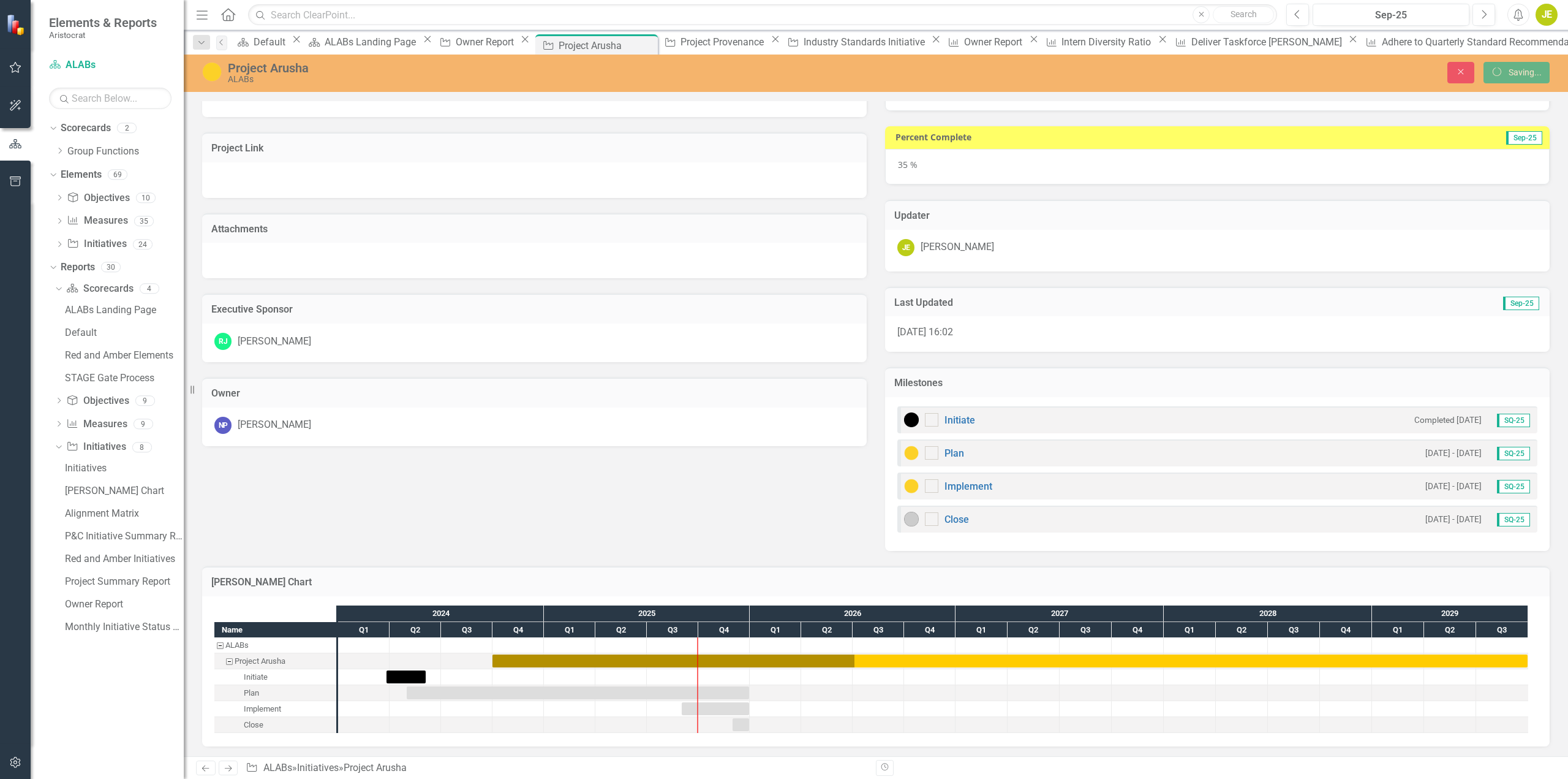
checkbox input "true"
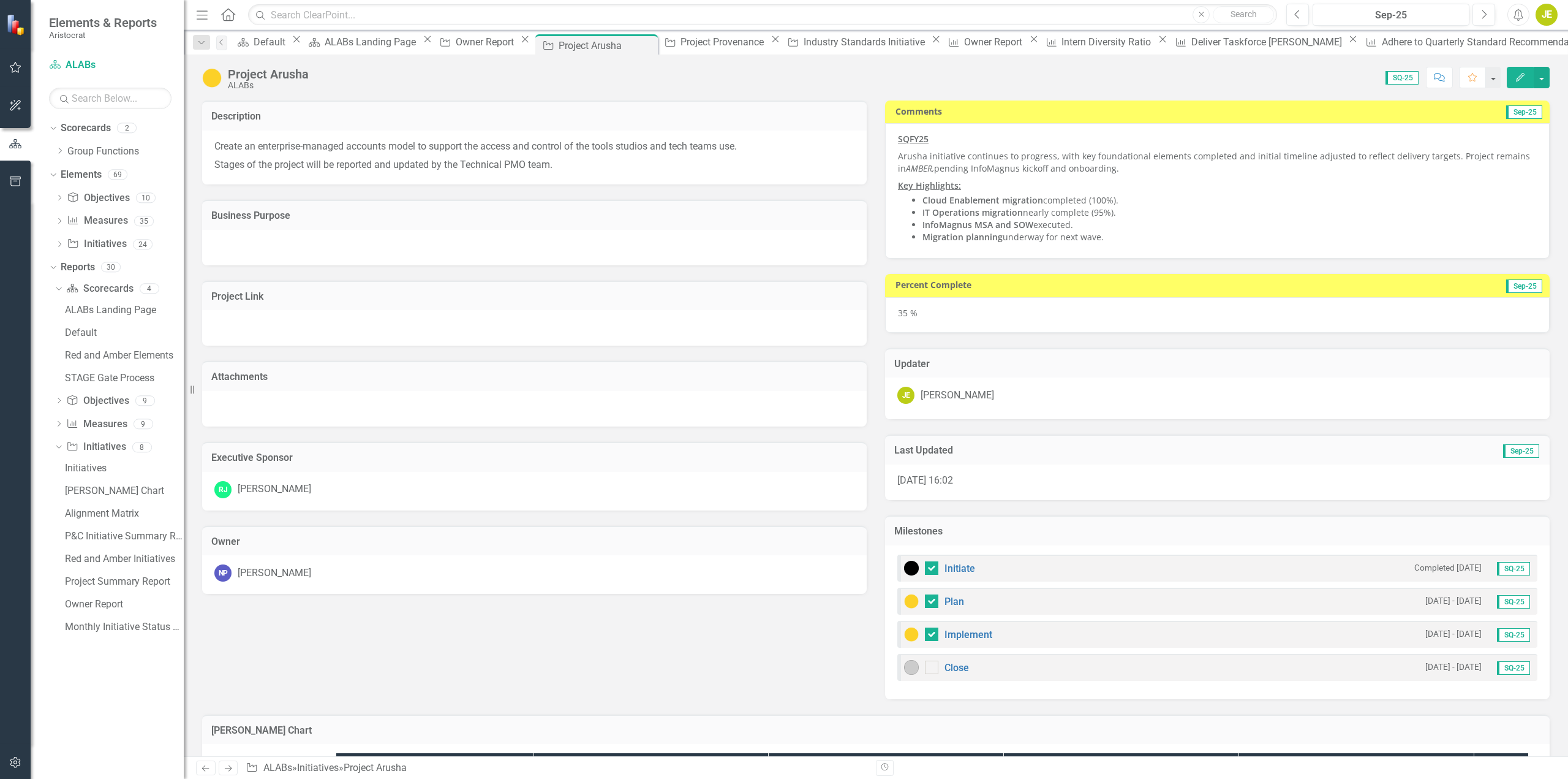
checkbox input "true"
checkbox input "false"
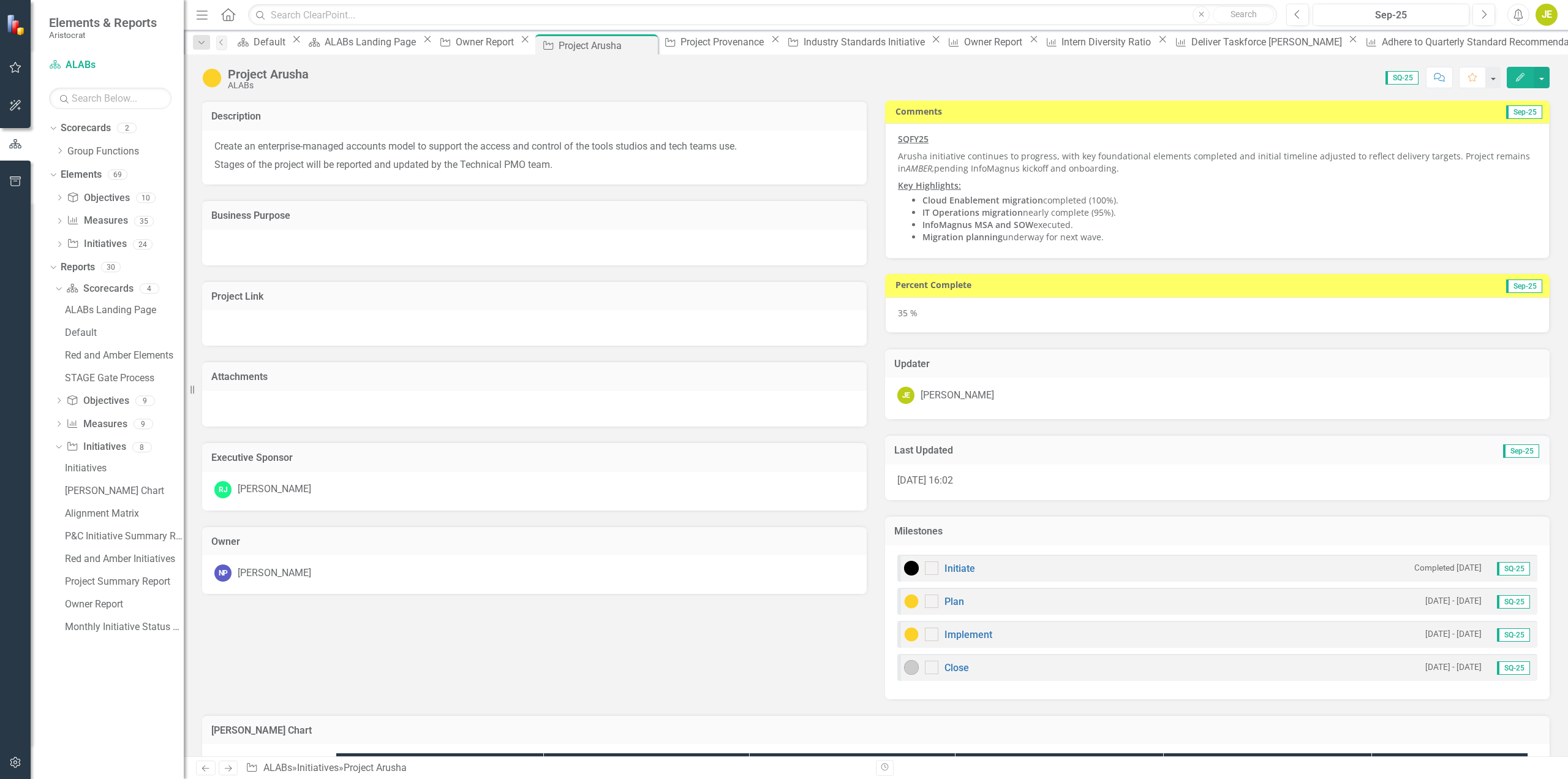
checkbox input "true"
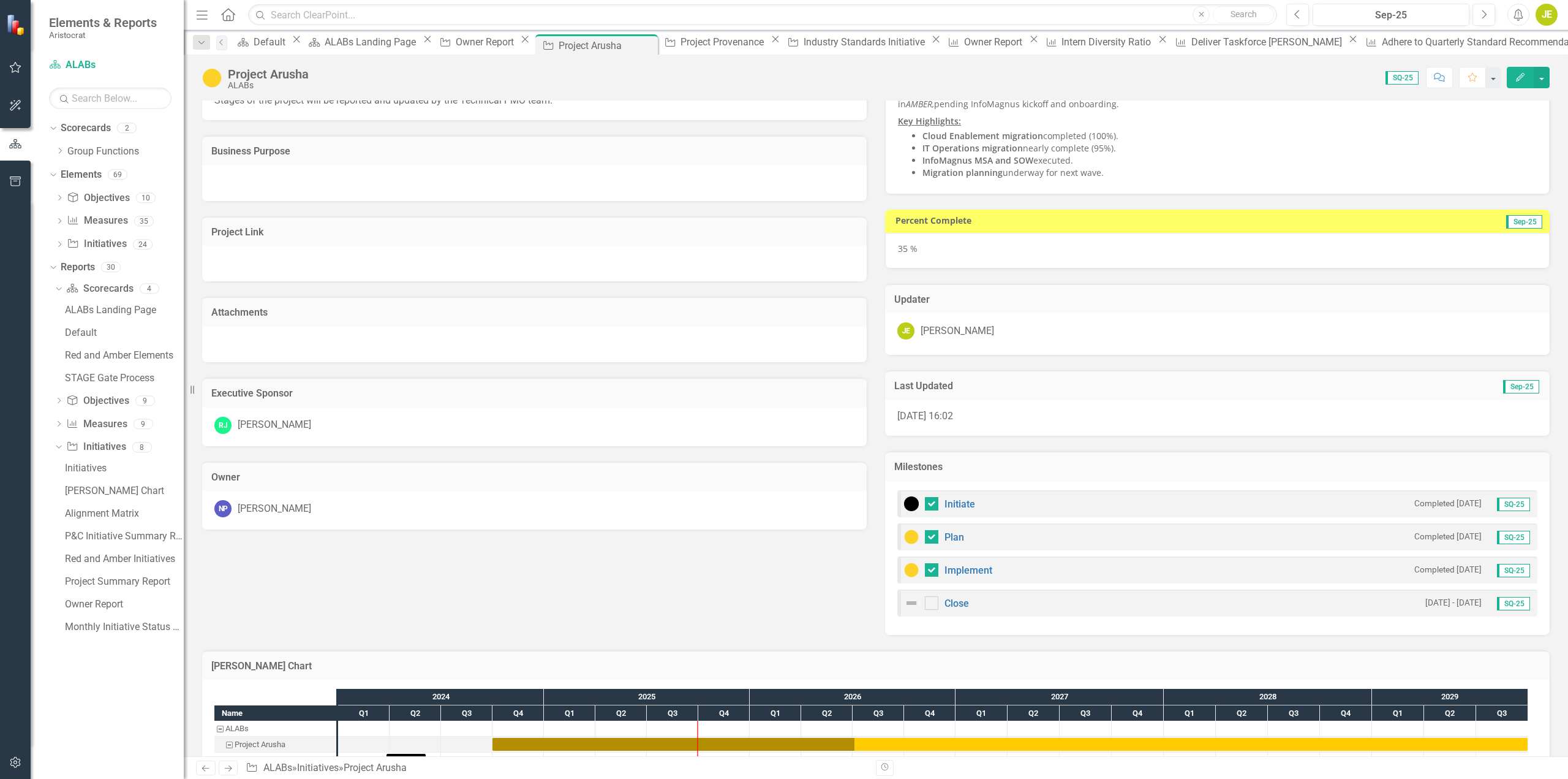
scroll to position [0, 0]
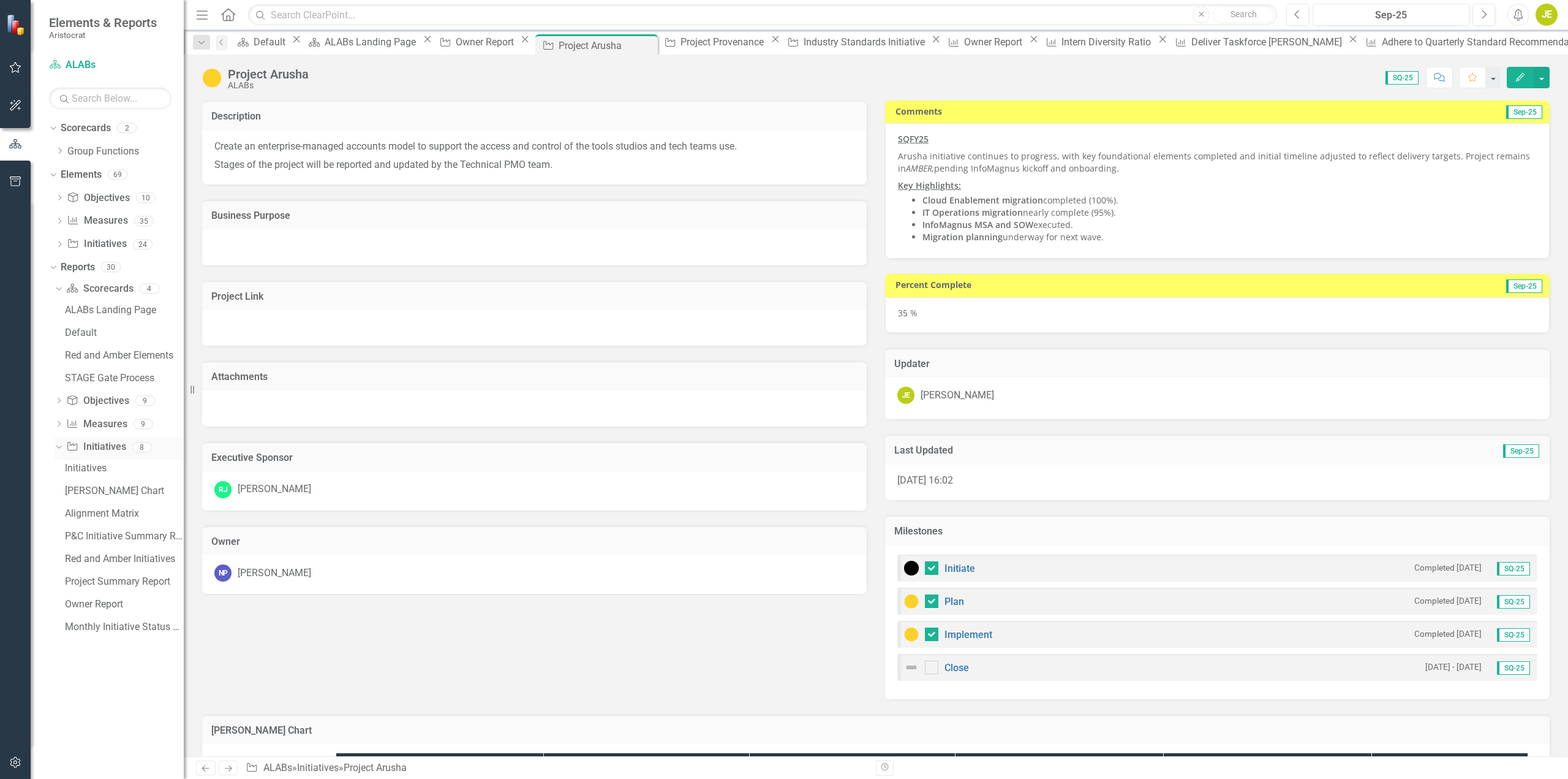
click at [55, 451] on div "Dropdown" at bounding box center [58, 449] width 8 height 6
click at [60, 446] on icon "Dropdown" at bounding box center [58, 448] width 8 height 7
click at [100, 512] on div "Owner Report" at bounding box center [124, 515] width 119 height 11
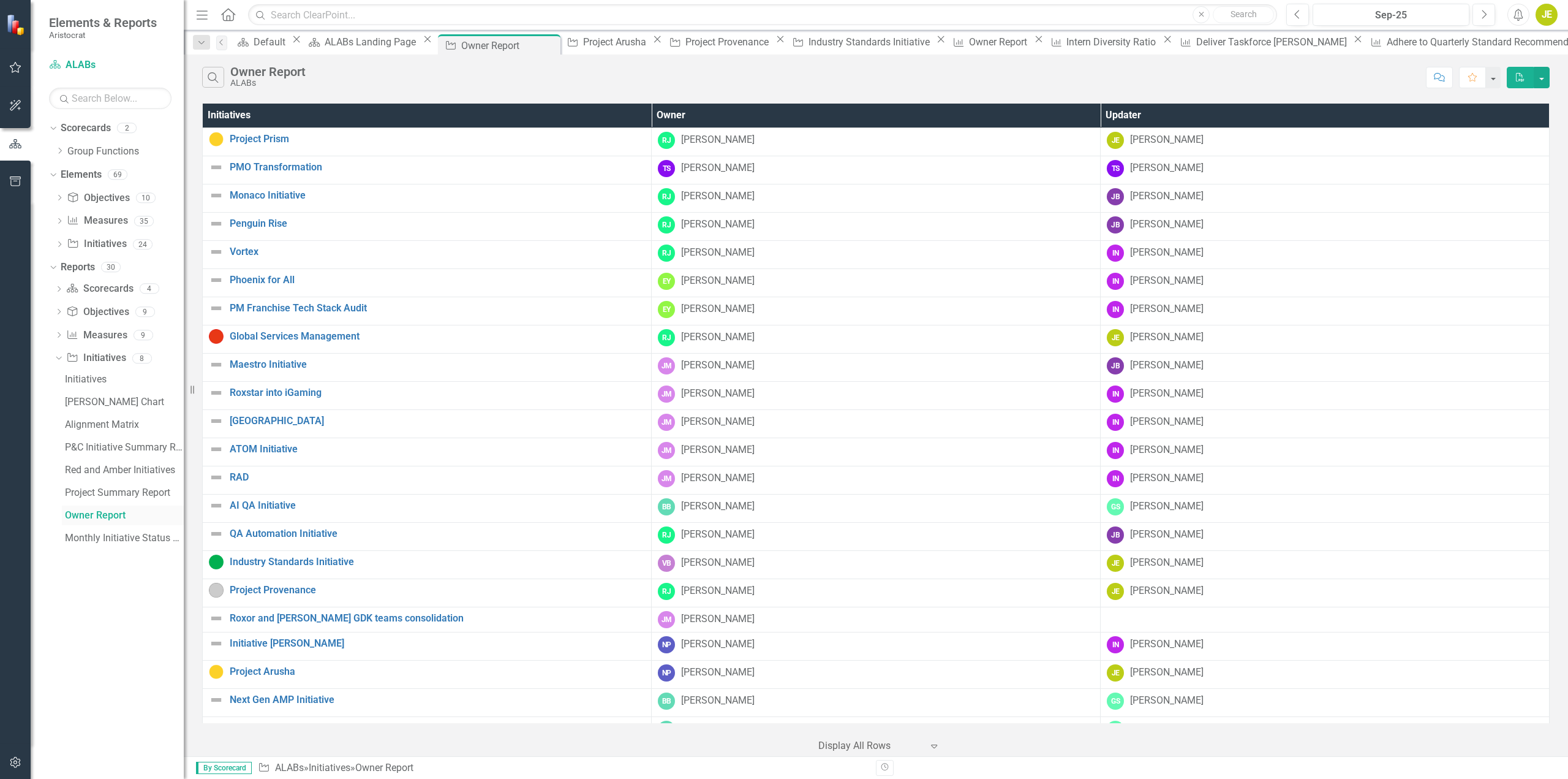
drag, startPoint x: 101, startPoint y: 513, endPoint x: 110, endPoint y: 511, distance: 9.2
click at [101, 513] on div "Owner Report" at bounding box center [124, 515] width 119 height 11
click at [1151, 142] on div "[PERSON_NAME]" at bounding box center [1167, 140] width 73 height 14
click at [1179, 142] on div "[PERSON_NAME]" at bounding box center [1167, 140] width 73 height 14
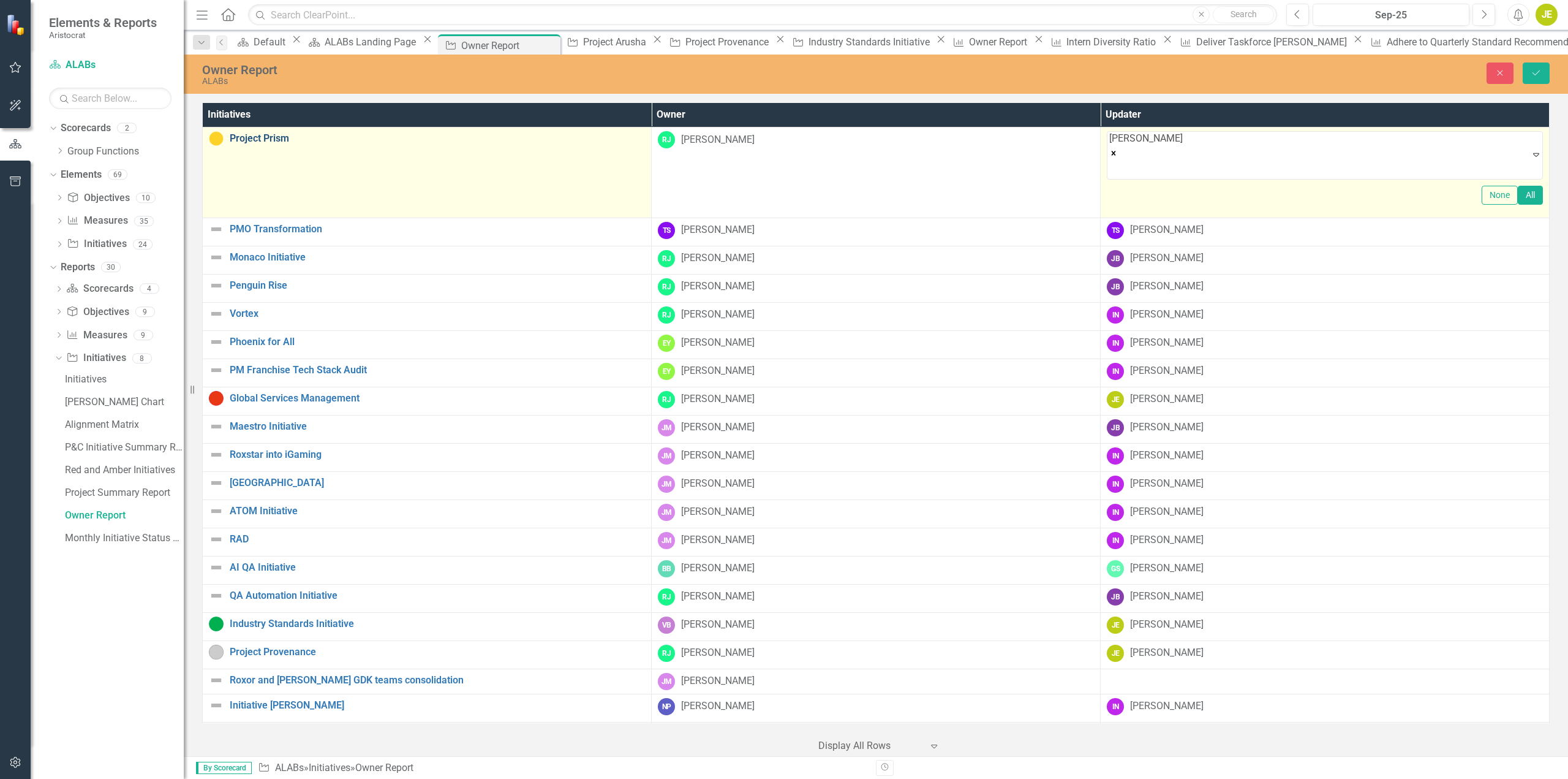
click at [262, 135] on link "Project Prism" at bounding box center [437, 138] width 415 height 11
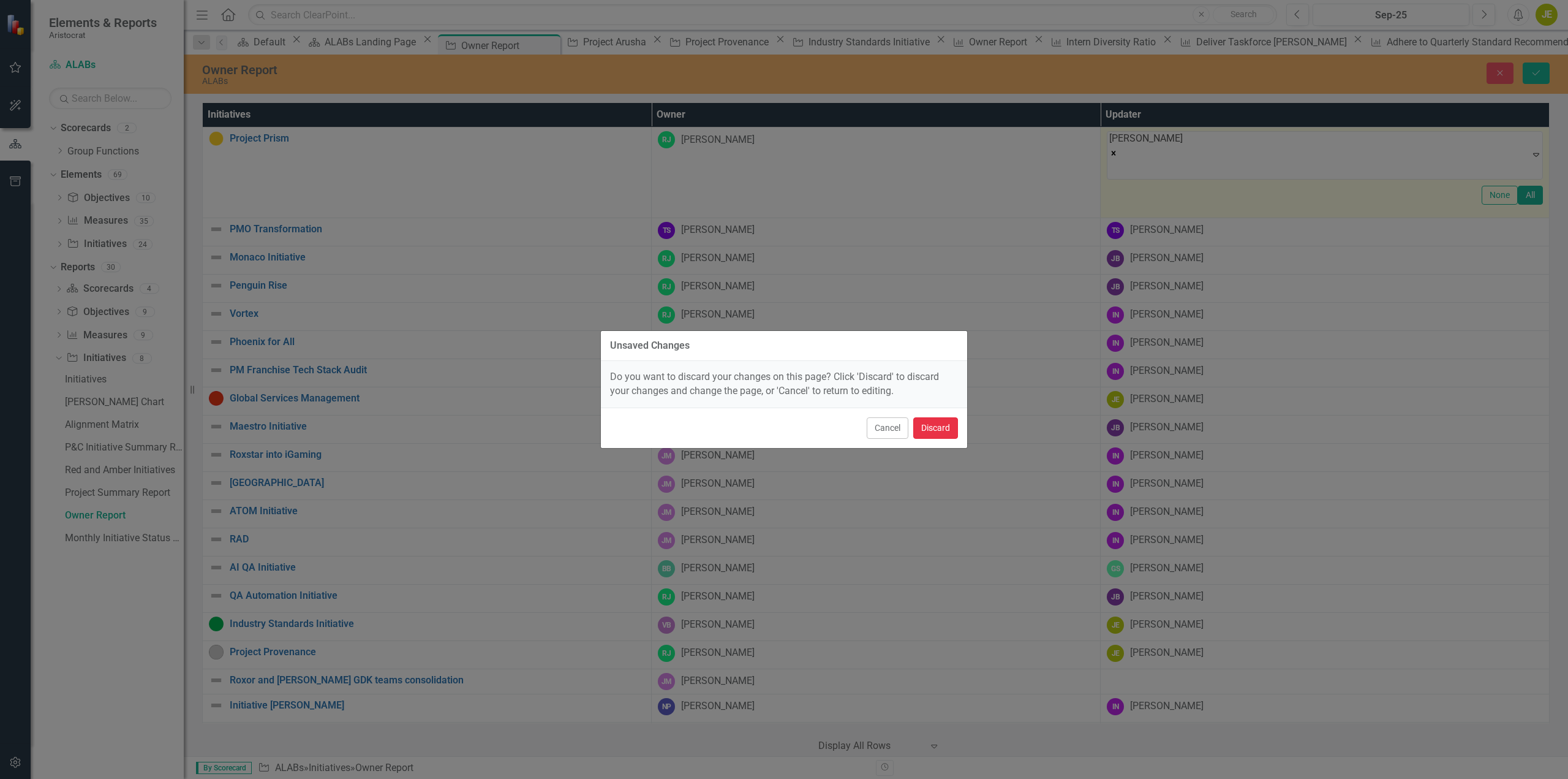
click at [926, 428] on button "Discard" at bounding box center [936, 428] width 45 height 22
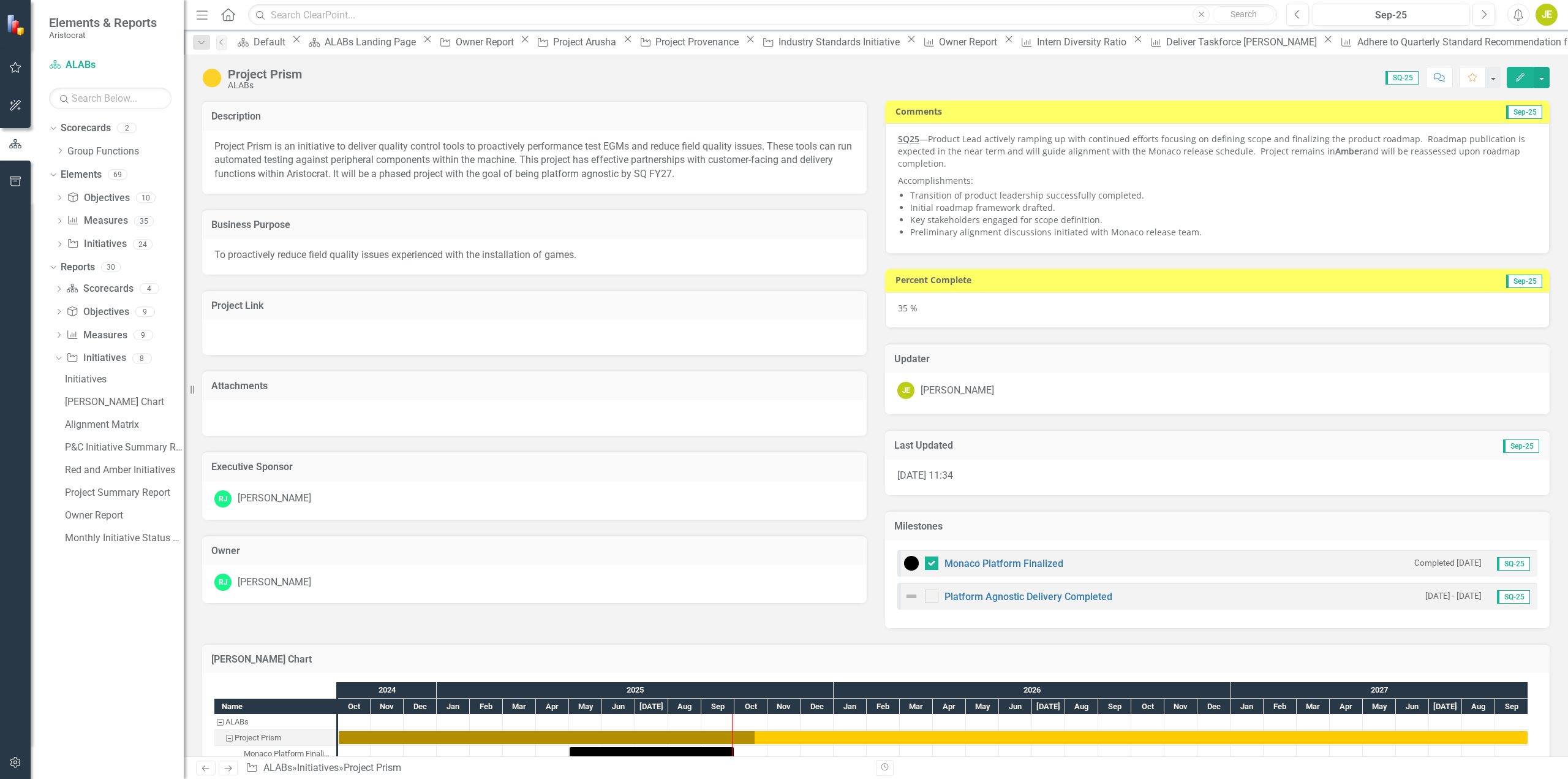
click at [690, 691] on div "2025" at bounding box center [635, 690] width 397 height 16
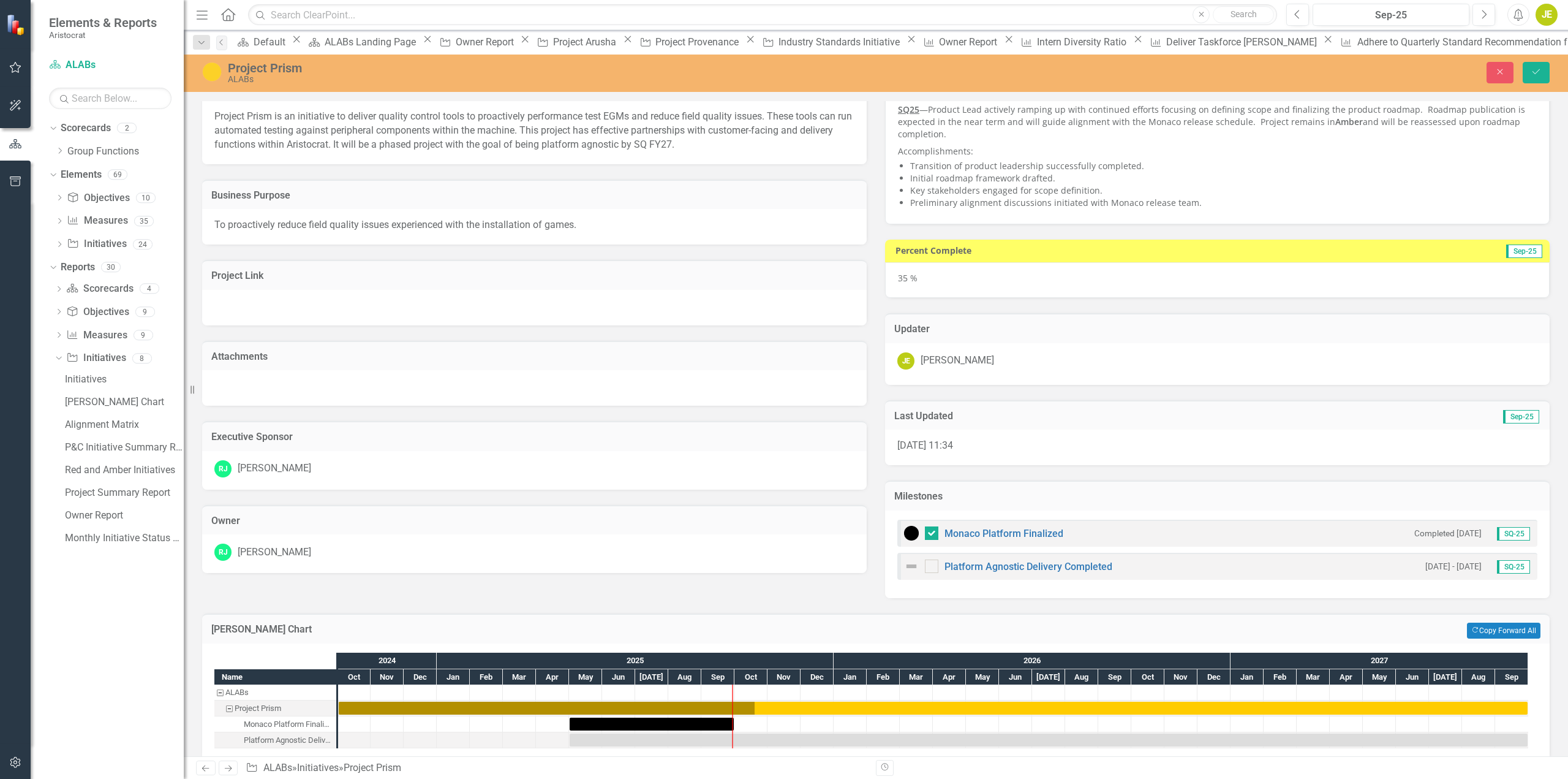
scroll to position [47, 0]
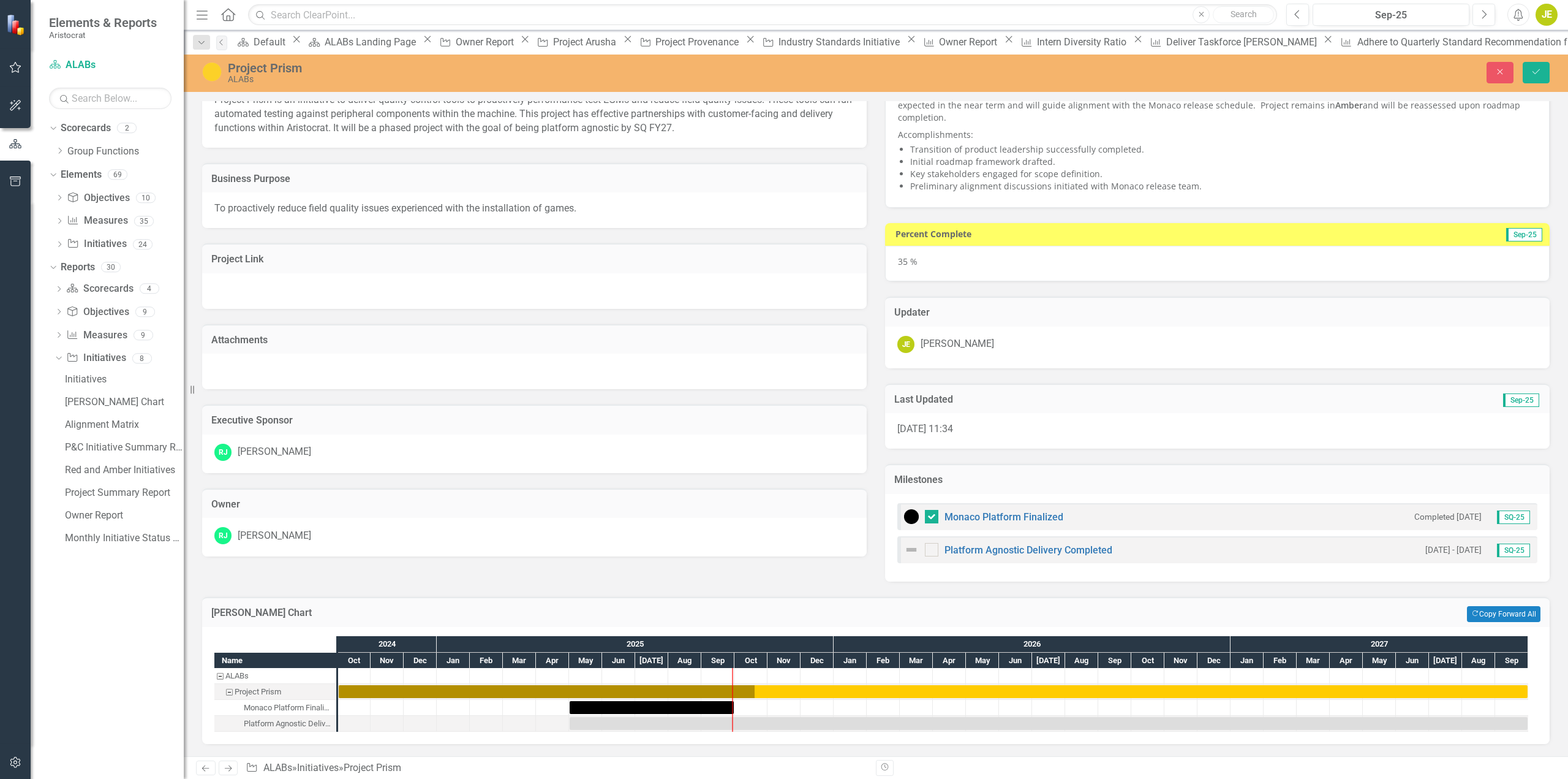
click at [267, 628] on div "Name ALABs Project Prism Monaco Platform Finalized Platform Agnostic Delivery C…" at bounding box center [876, 685] width 1348 height 117
click at [454, 606] on td "[PERSON_NAME] Chart" at bounding box center [594, 614] width 766 height 16
click at [1359, 613] on td "Copy Forward Copy Forward All" at bounding box center [1259, 614] width 563 height 16
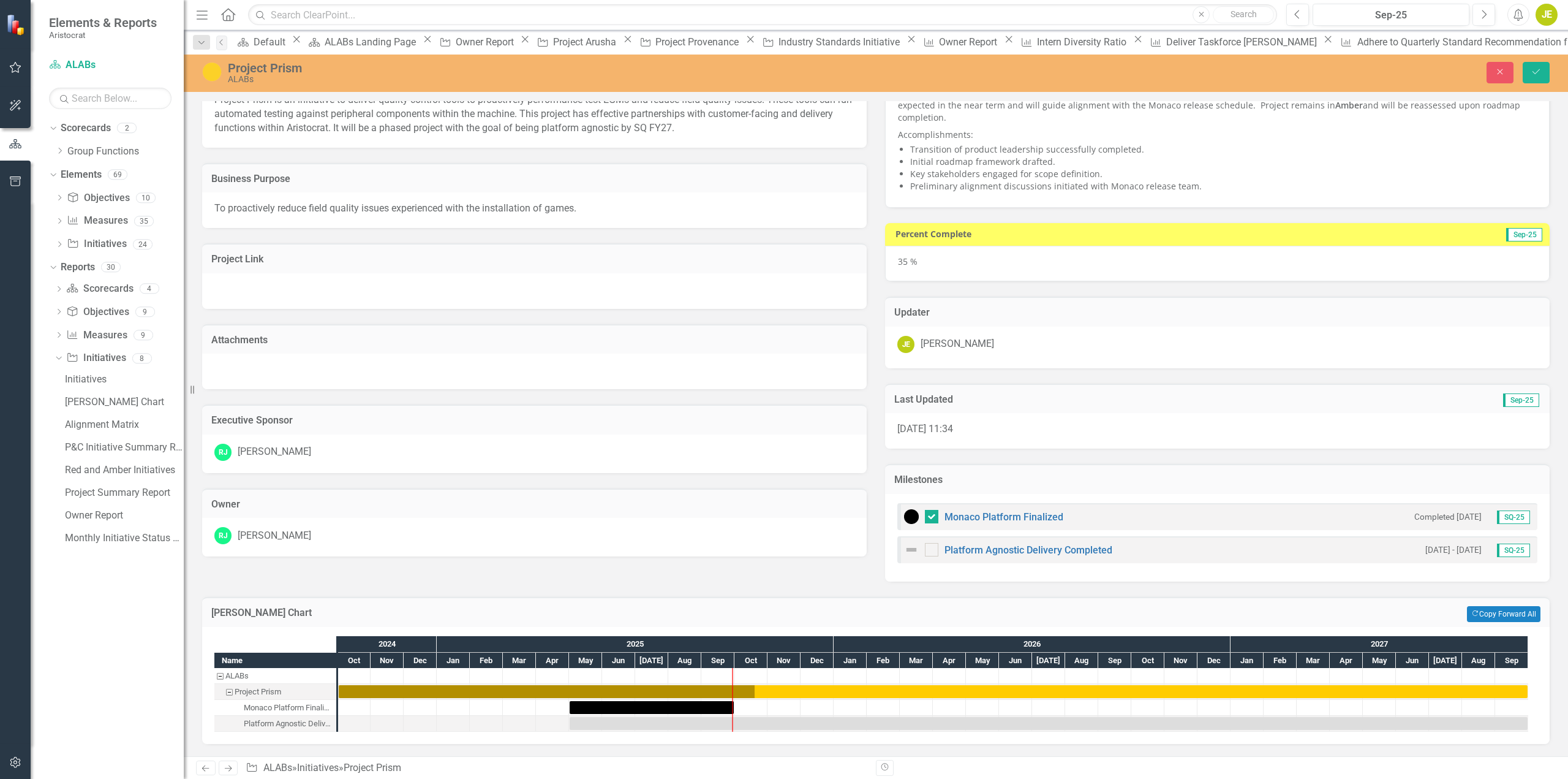
click at [1359, 613] on td "Copy Forward Copy Forward All" at bounding box center [1259, 614] width 563 height 16
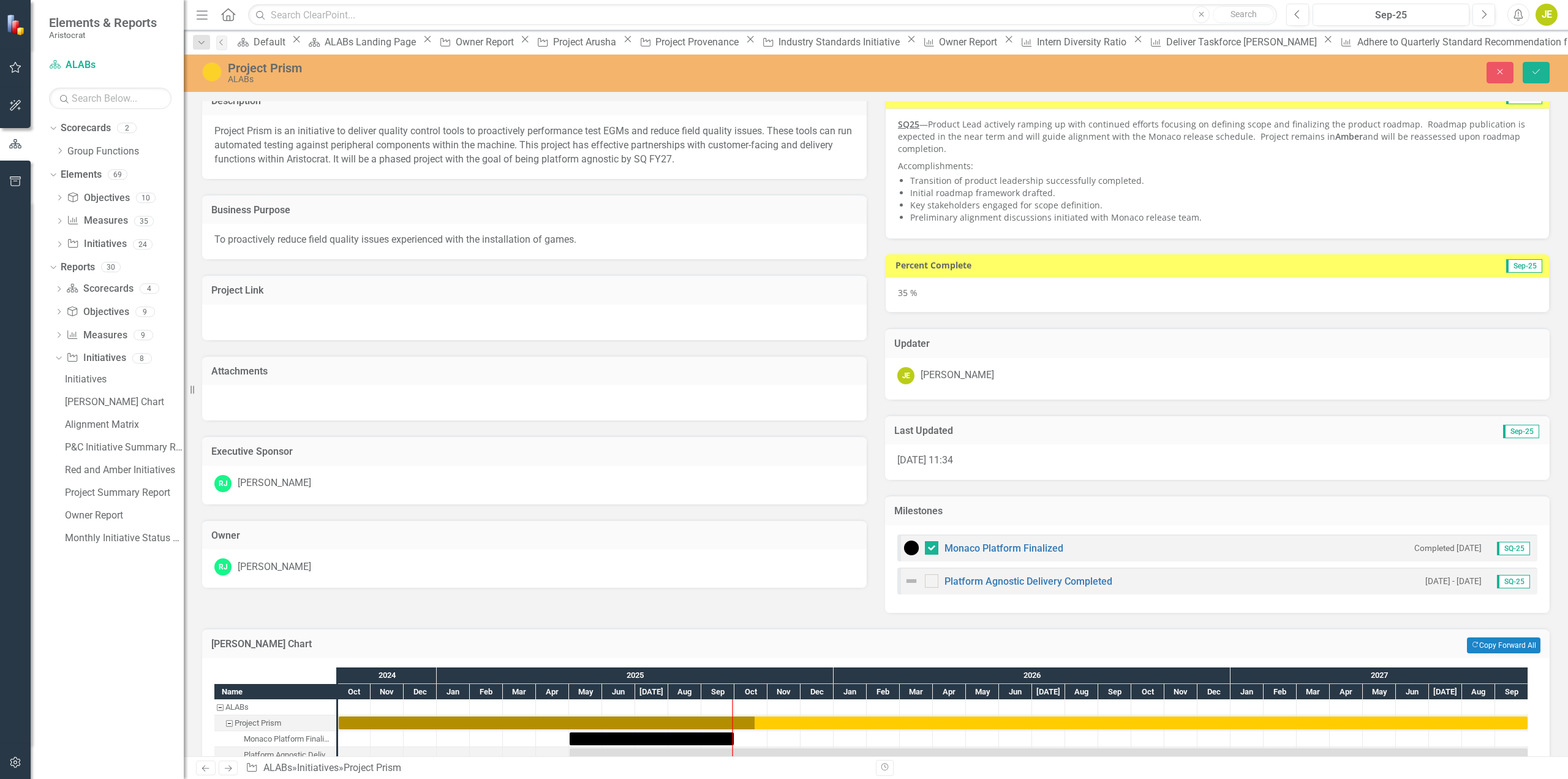
scroll to position [0, 0]
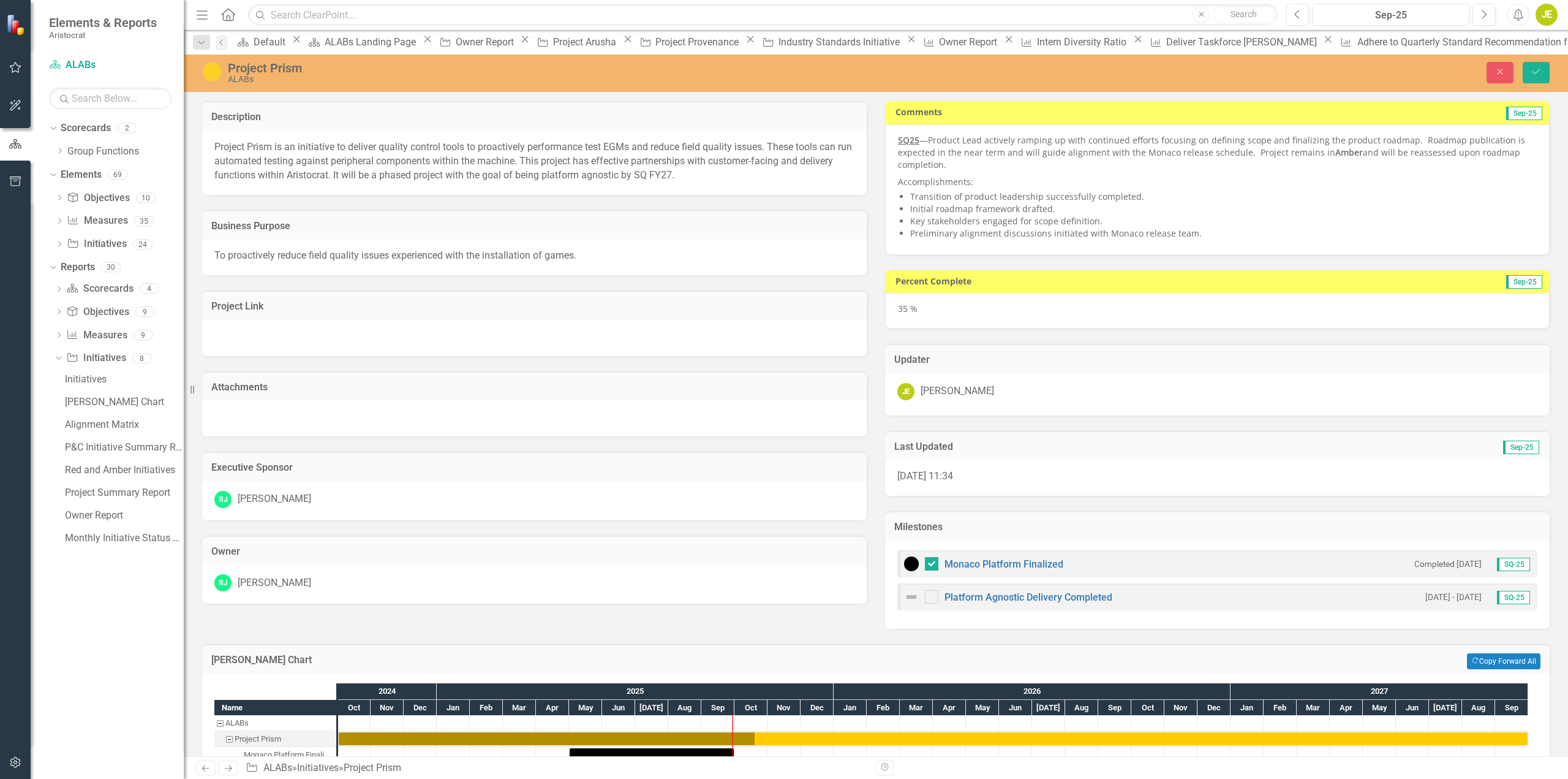
click at [904, 597] on img at bounding box center [911, 596] width 15 height 15
click at [904, 598] on img at bounding box center [911, 596] width 15 height 15
click at [904, 597] on img at bounding box center [911, 596] width 15 height 15
click at [942, 603] on icon "Expand" at bounding box center [946, 598] width 12 height 10
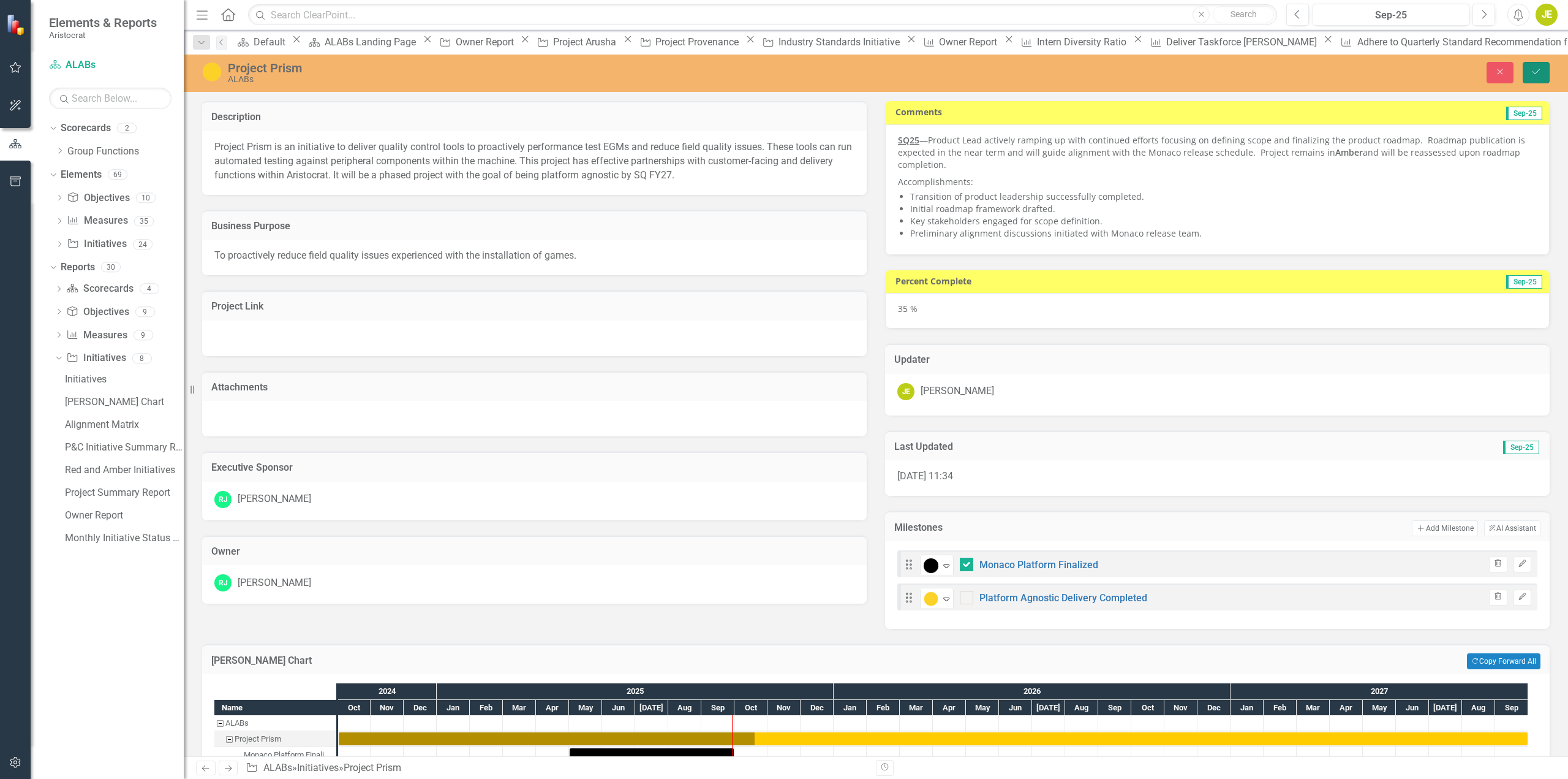
click at [1536, 67] on button "Save" at bounding box center [1536, 73] width 27 height 22
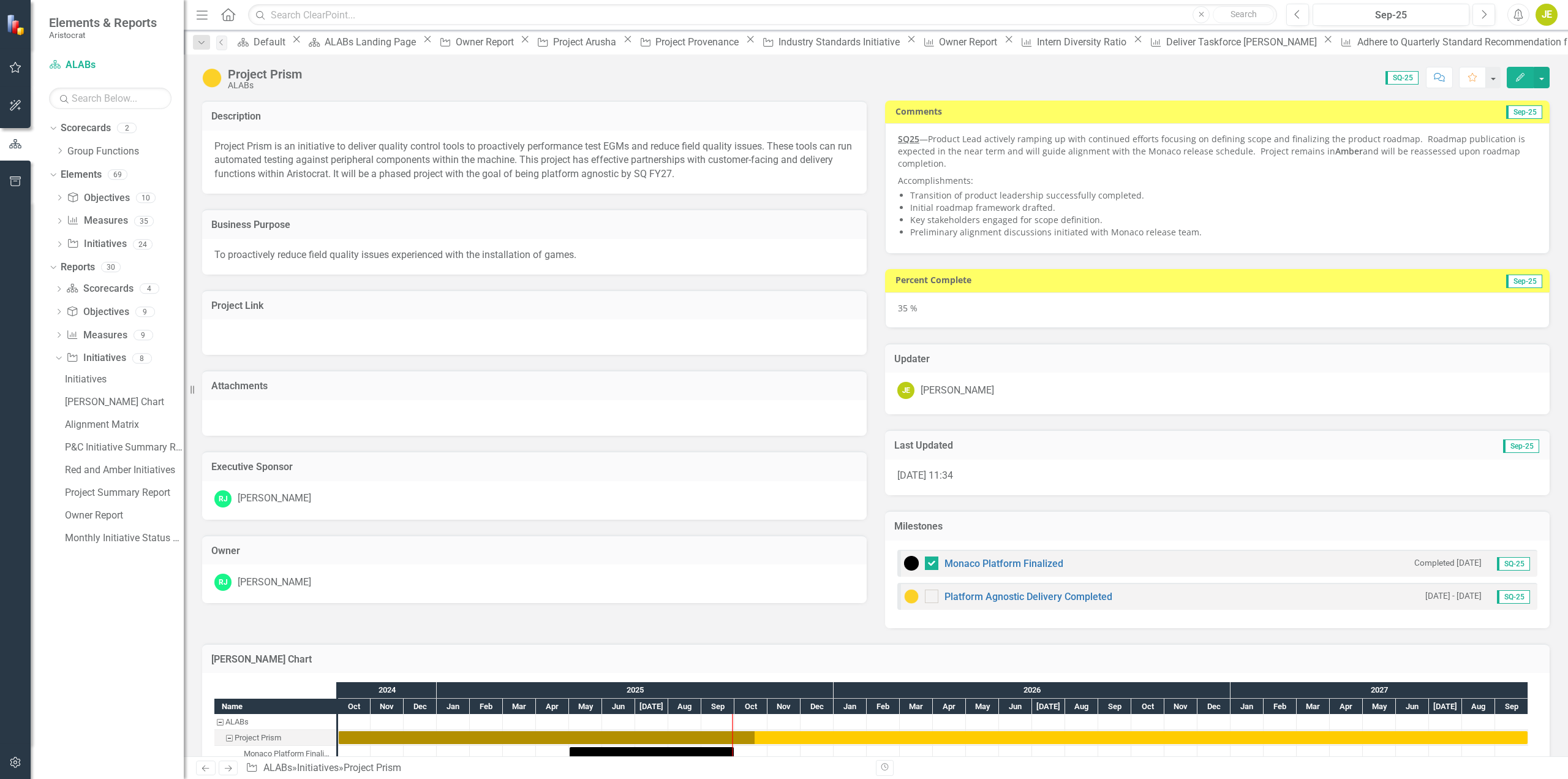
checkbox input "true"
